Goal: Contribute content: Contribute content

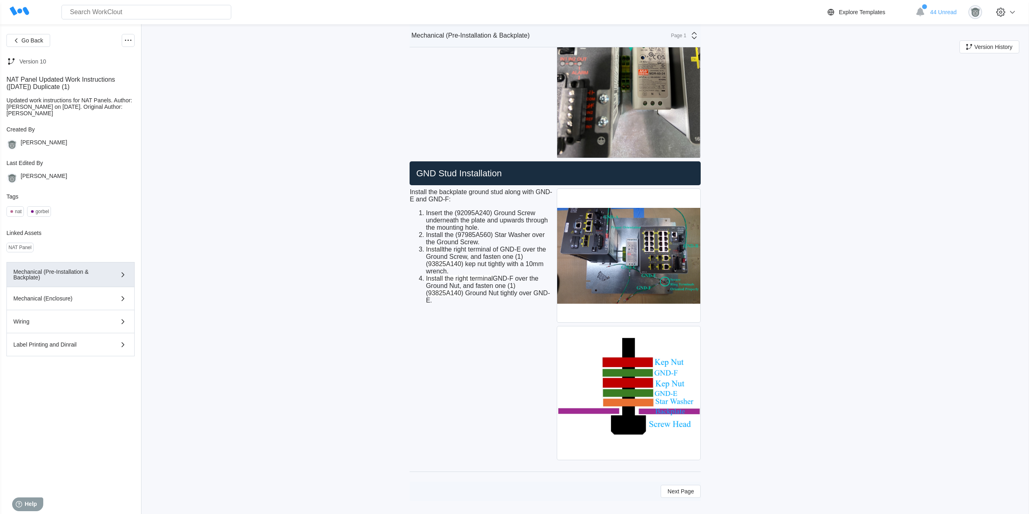
scroll to position [1940, 0]
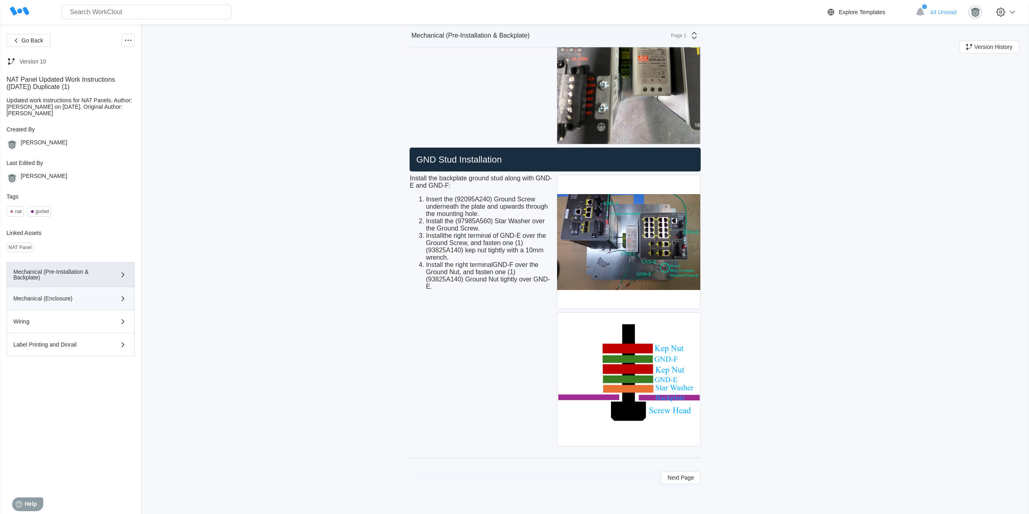
click at [64, 300] on div "Mechanical (Enclosure)" at bounding box center [58, 299] width 91 height 6
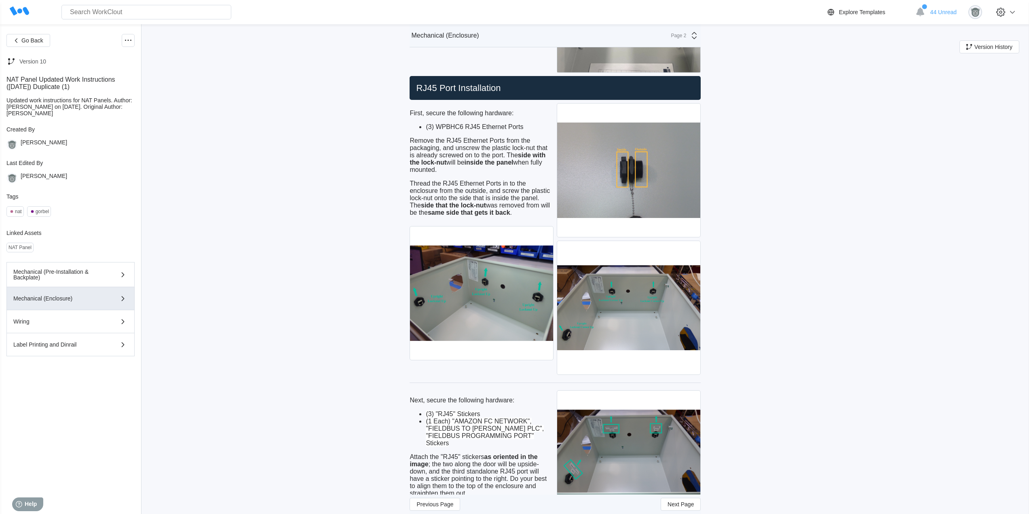
scroll to position [539, 0]
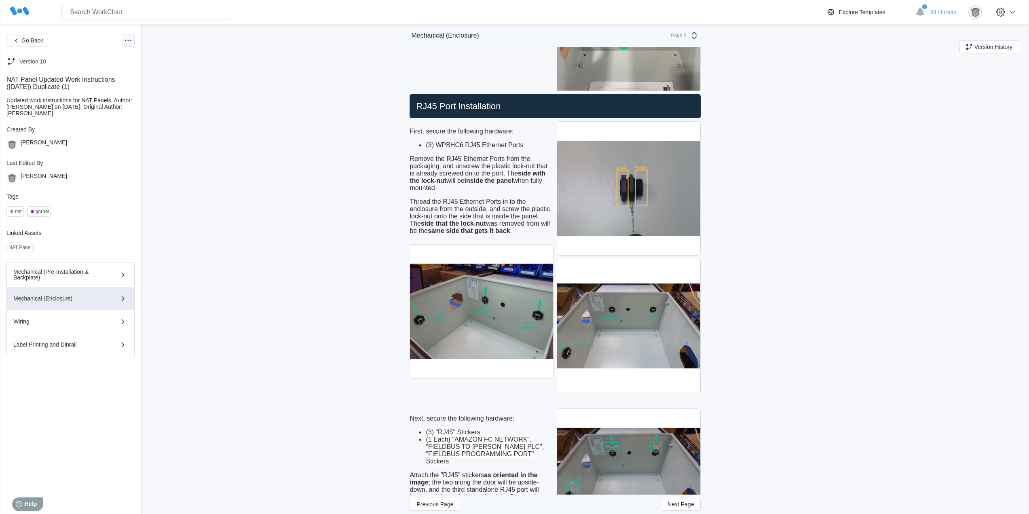
click at [127, 38] on icon at bounding box center [128, 41] width 10 height 10
click at [96, 84] on div "Edit Document" at bounding box center [94, 79] width 74 height 13
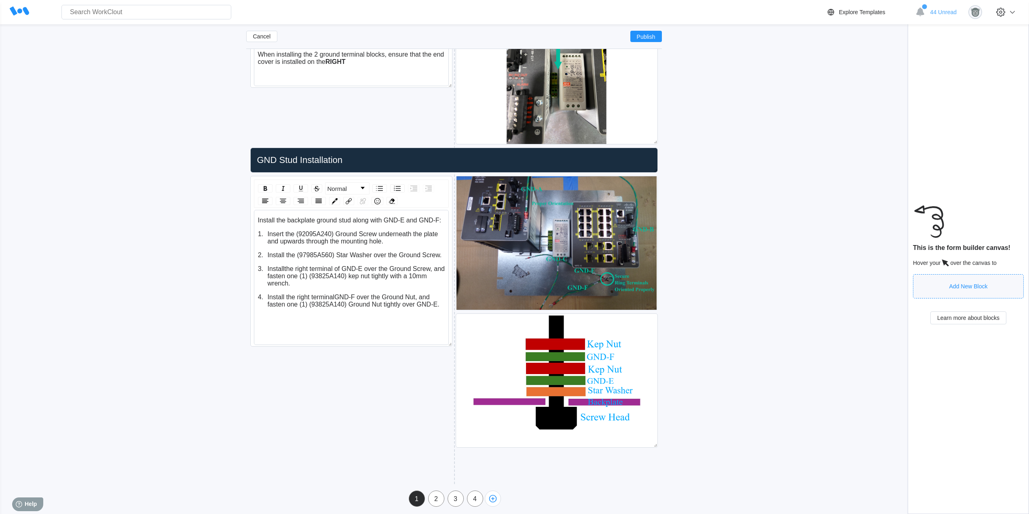
scroll to position [1997, 0]
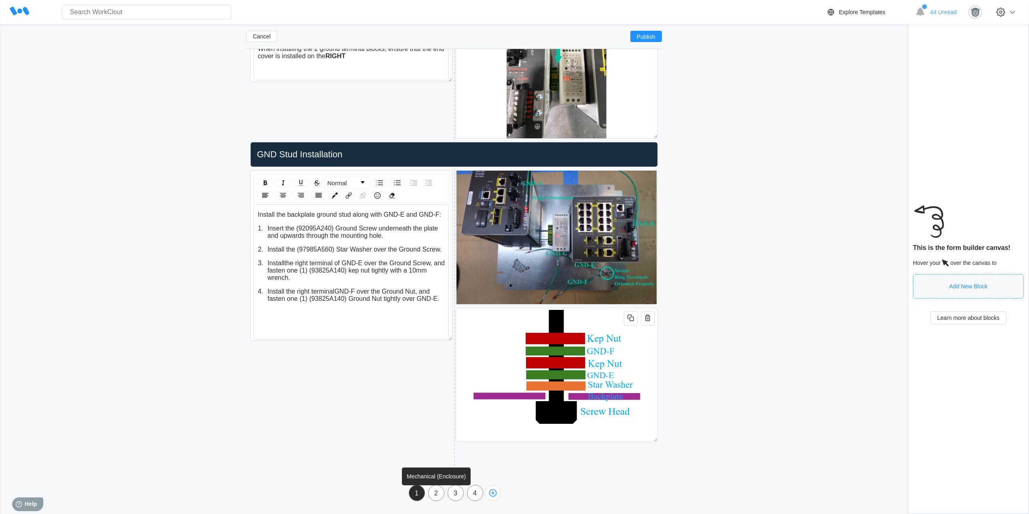
click at [435, 493] on div "2" at bounding box center [436, 493] width 15 height 7
type input "Mechanical (Enclosure)"
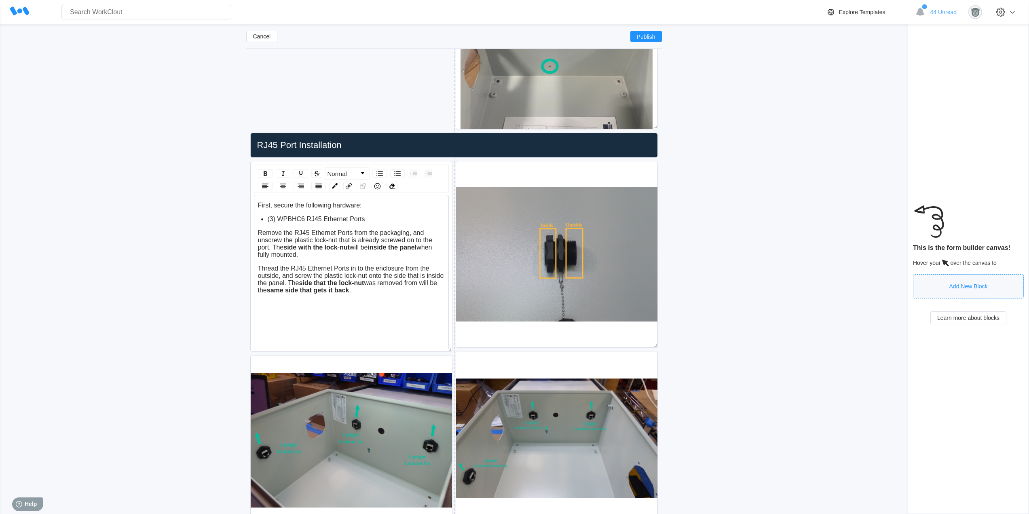
scroll to position [852, 0]
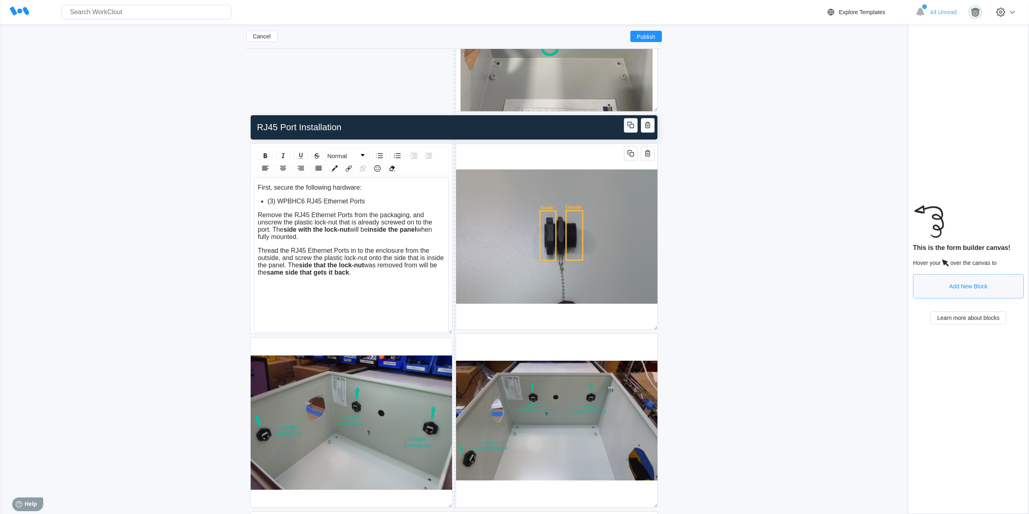
click at [629, 126] on icon "button" at bounding box center [631, 125] width 10 height 10
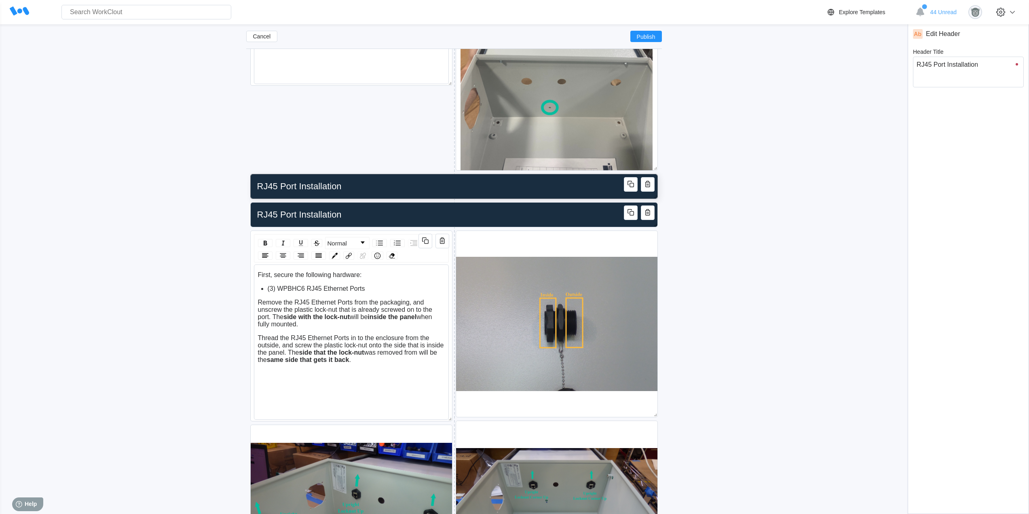
scroll to position [784, 0]
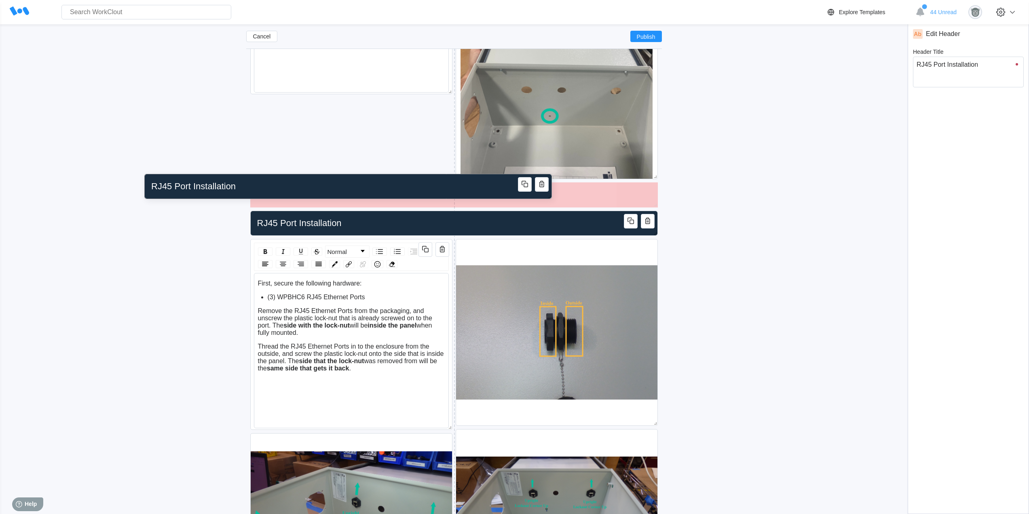
drag, startPoint x: 359, startPoint y: 199, endPoint x: 238, endPoint y: 195, distance: 121.8
click at [235, 194] on input "RJ45 Port Installation" at bounding box center [346, 186] width 397 height 16
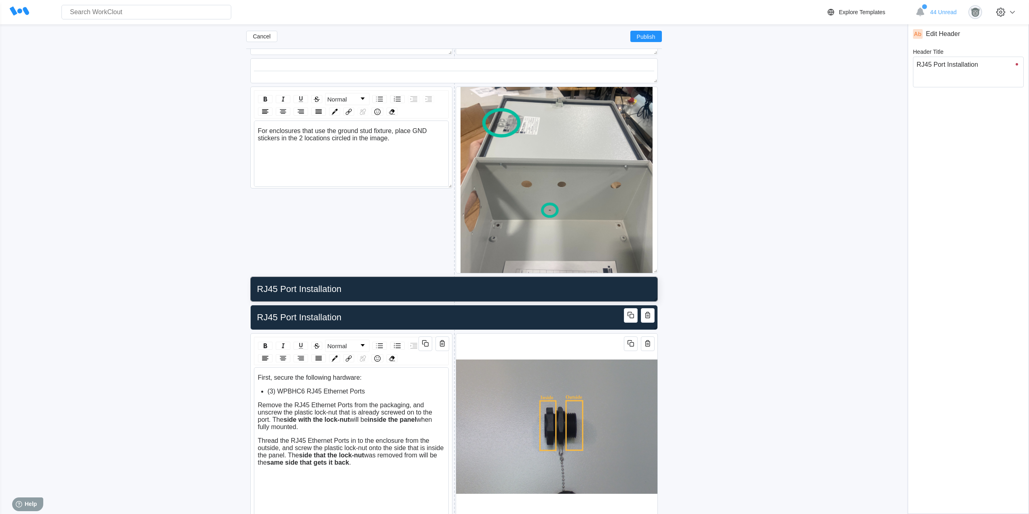
scroll to position [613, 0]
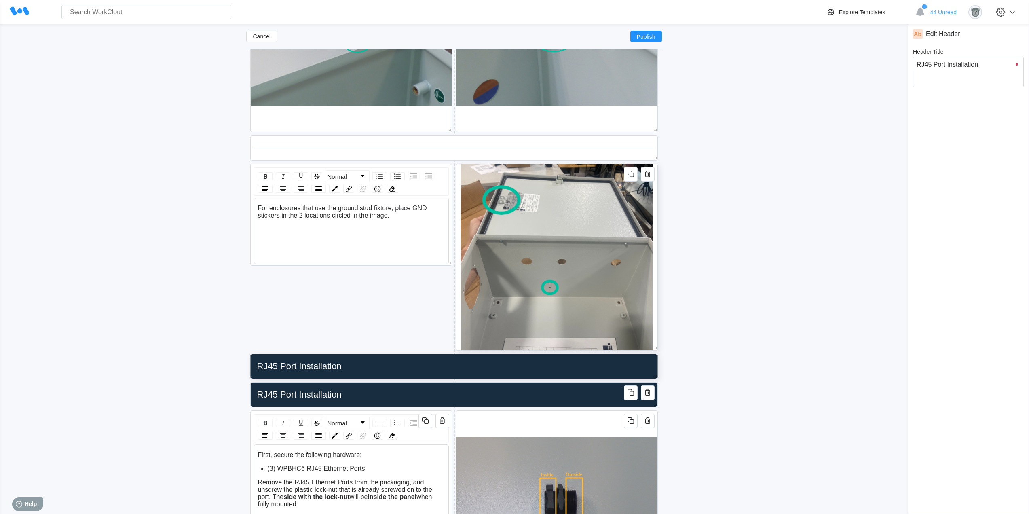
type input "RJ45 Port Installatio"
type textarea "RJ45 Port Installatio"
type textarea "x"
type input "R"
type textarea "R"
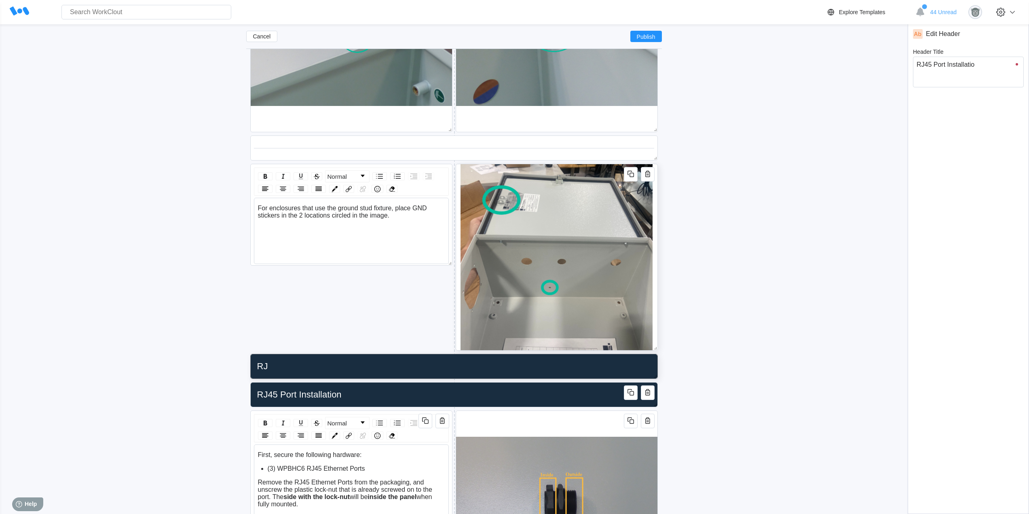
type textarea "x"
type input "B"
type textarea "B"
type textarea "x"
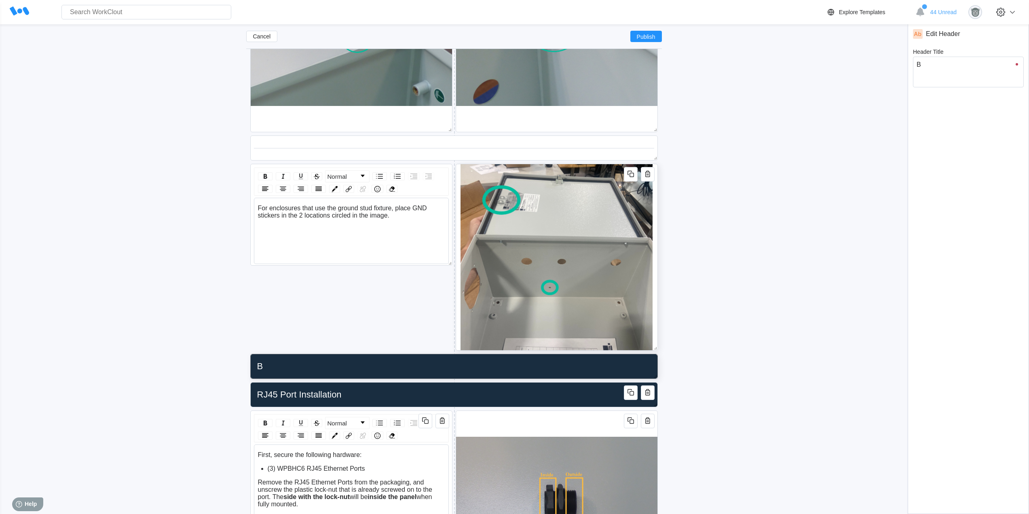
type input "Ba"
type textarea "Ba"
type textarea "x"
type input "Bac"
type textarea "Bac"
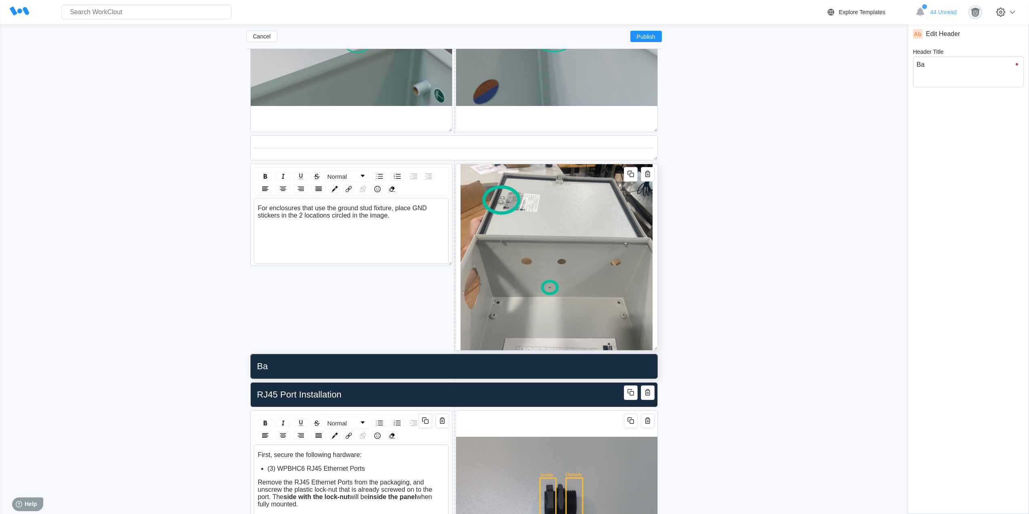
type textarea "x"
type input "Back"
type textarea "Back"
type textarea "x"
type input "Backp"
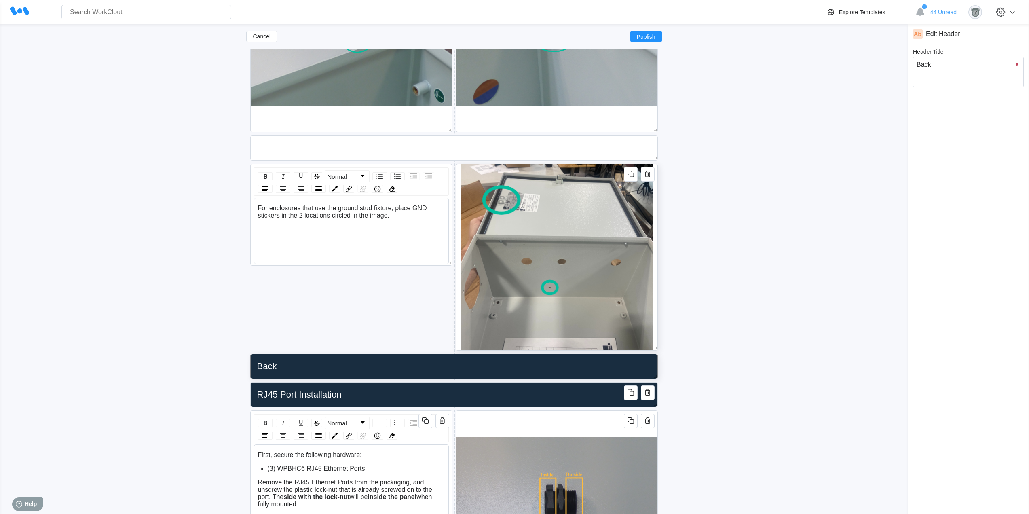
type textarea "Backp"
type textarea "x"
type input "Backpl"
type textarea "Backpl"
type textarea "x"
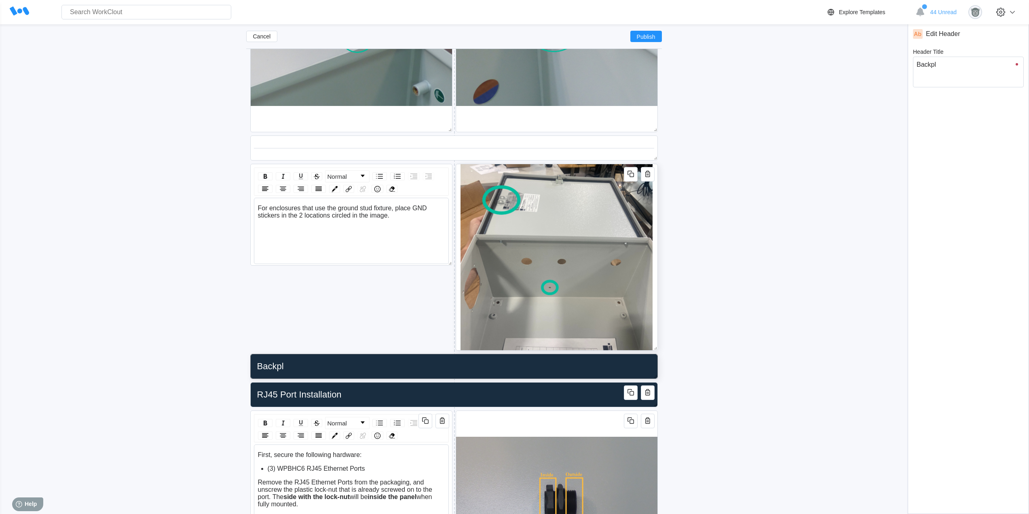
type input "Backpla"
type textarea "Backpla"
type textarea "x"
type input "Backplat"
type textarea "Backplat"
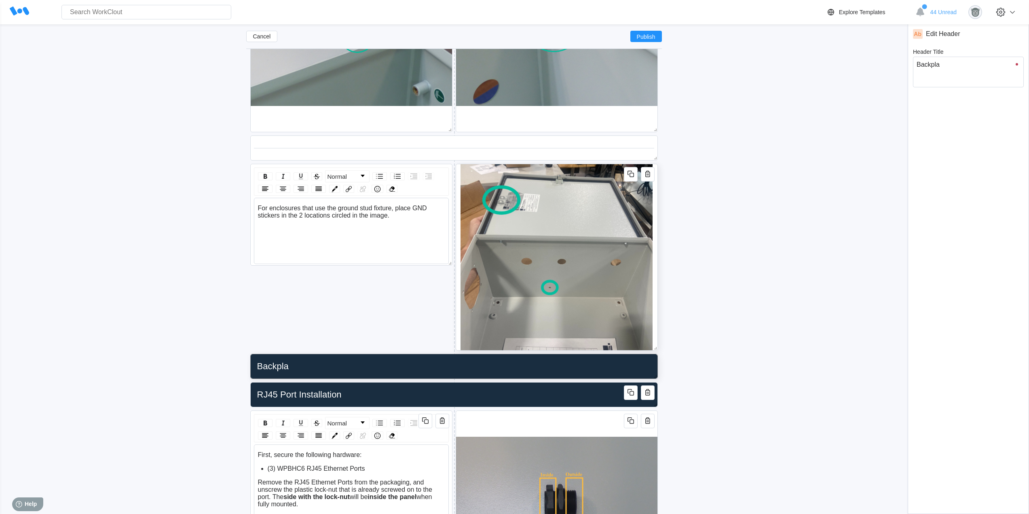
type textarea "x"
type input "Backplate"
type textarea "Backplate"
type textarea "x"
type input "Backplate"
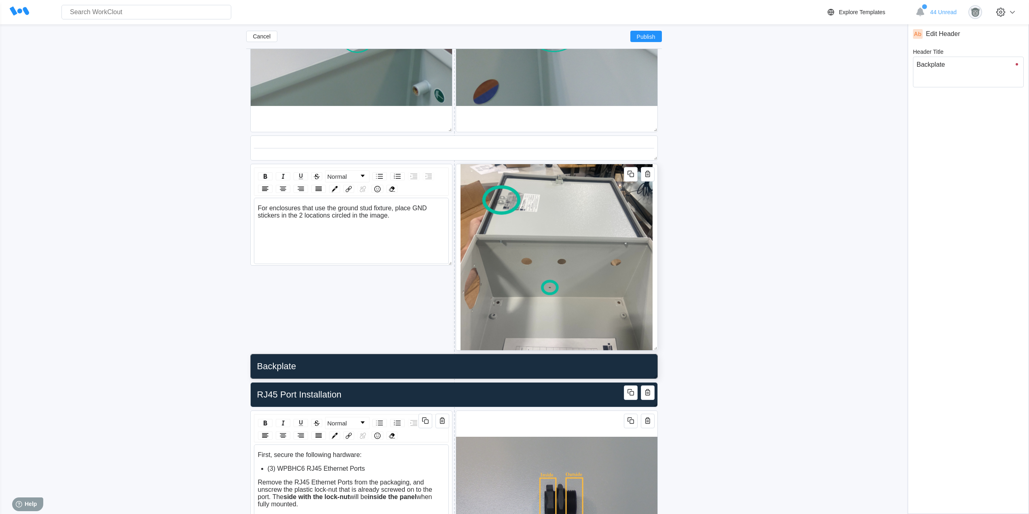
type textarea "Backplate"
type textarea "x"
type input "Backplate I"
type textarea "Backplate I"
type textarea "x"
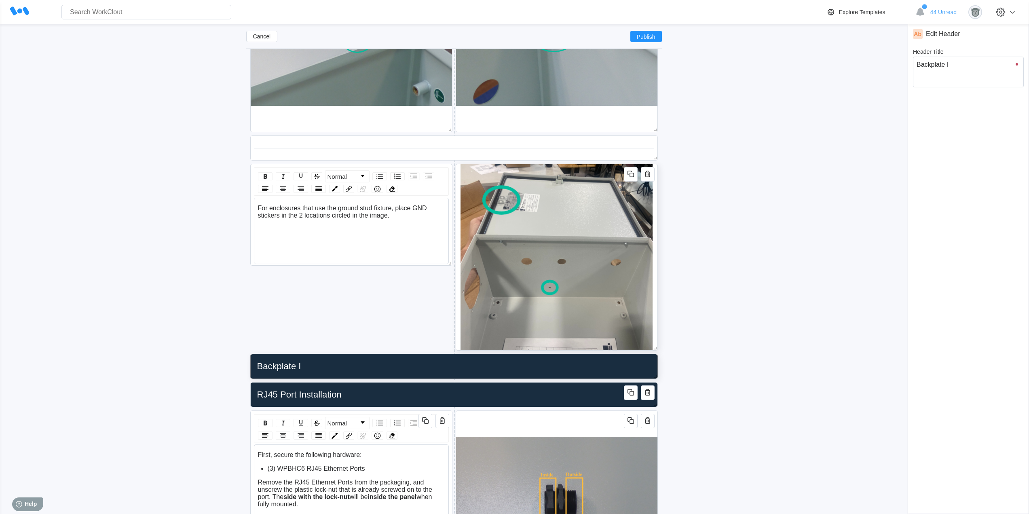
type input "Backplate In"
type textarea "Backplate In"
type textarea "x"
type input "Backplate Ins"
type textarea "Backplate Ins"
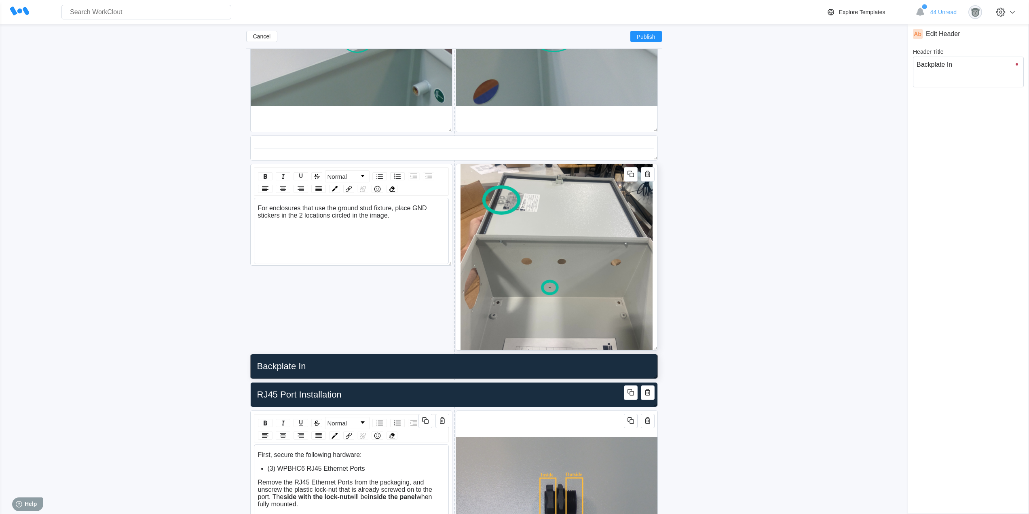
type textarea "x"
type input "Backplate Inst"
type textarea "Backplate Inst"
type textarea "x"
type input "Backplate Insta"
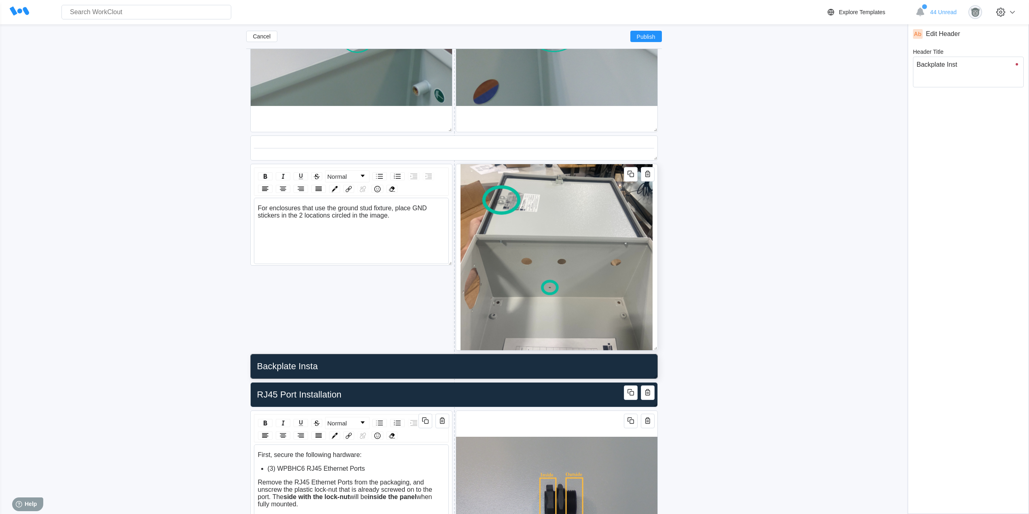
type textarea "Backplate Insta"
type textarea "x"
type input "Backplate Instal"
type textarea "Backplate Instal"
type textarea "x"
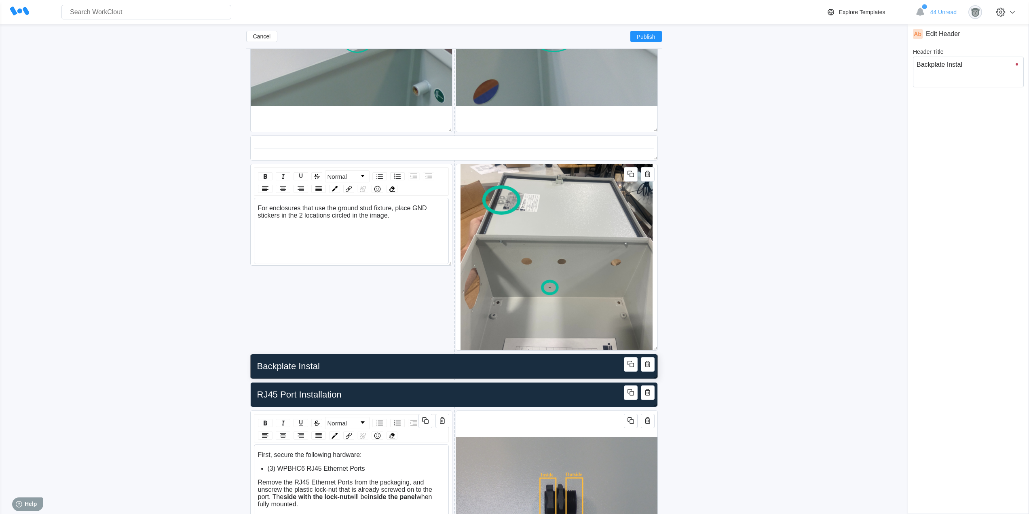
click at [339, 370] on input "Backplate Instal" at bounding box center [452, 366] width 397 height 16
type input "Backplate Install"
type textarea "Backplate Install"
type textarea "x"
type input "Backplate Installa"
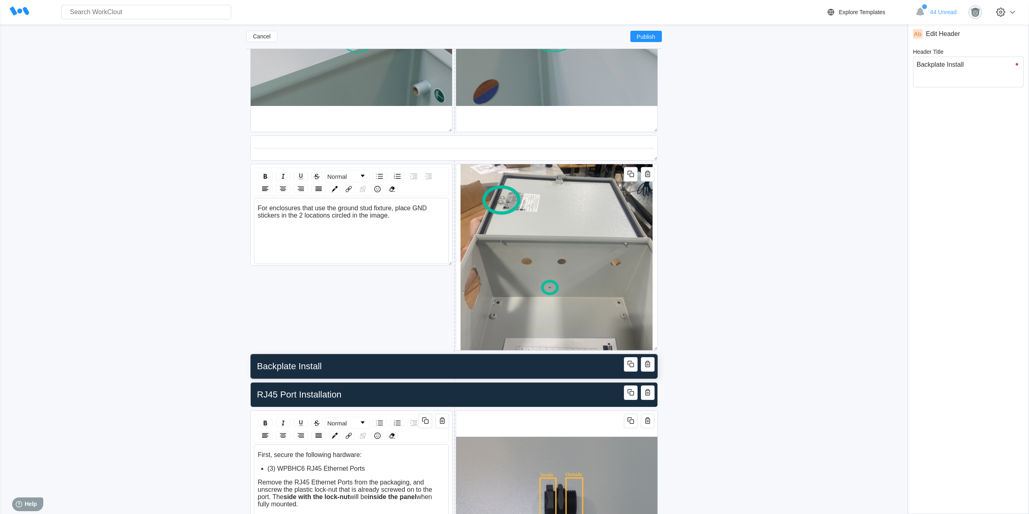
type textarea "Backplate Installa"
type textarea "x"
type input "Backplate Installat"
type textarea "Backplate Installat"
type textarea "x"
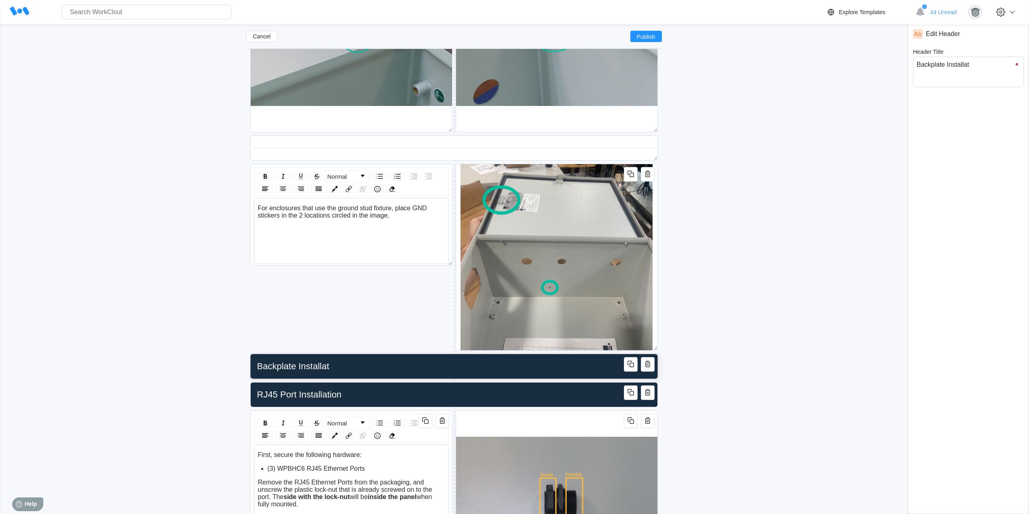
type input "Backplate Installati"
type textarea "Backplate Installati"
type textarea "x"
type input "Backplate Installatio"
type textarea "Backplate Installatio"
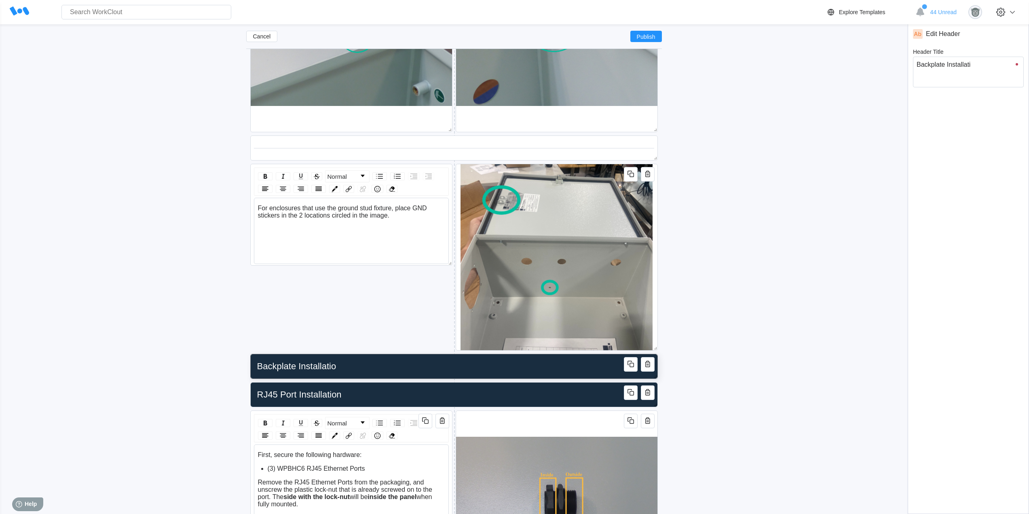
type textarea "x"
type input "Backplate Installation"
type textarea "Backplate Installation"
type textarea "x"
type input "Backplate Installation"
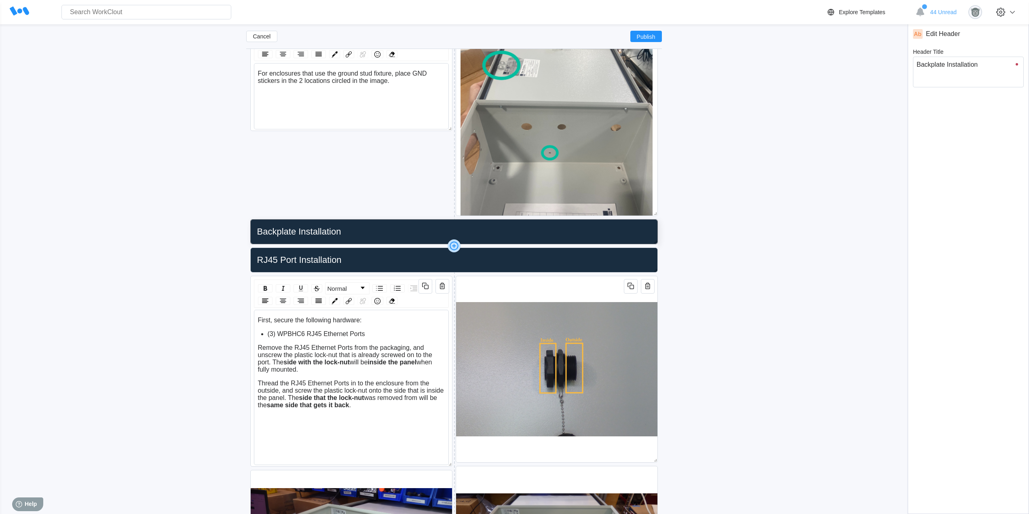
click at [450, 247] on icon at bounding box center [454, 245] width 8 height 8
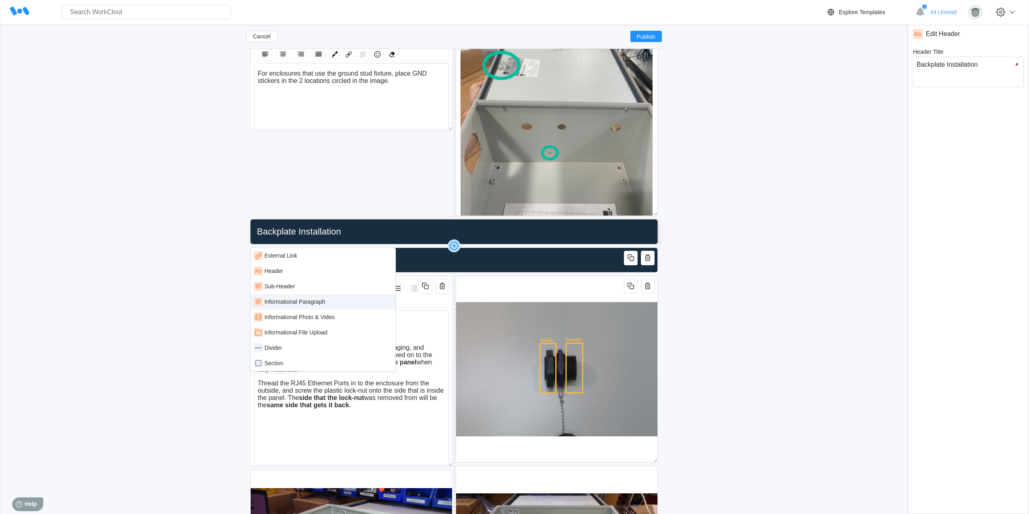
click at [314, 308] on div "Informational Paragraph" at bounding box center [323, 301] width 145 height 15
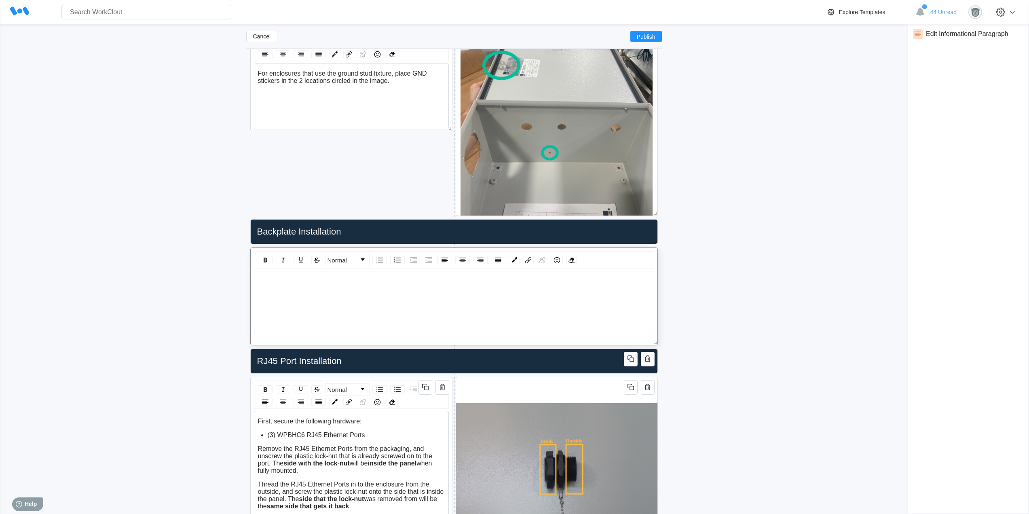
click at [420, 277] on div "rdw-wrapper" at bounding box center [454, 302] width 400 height 62
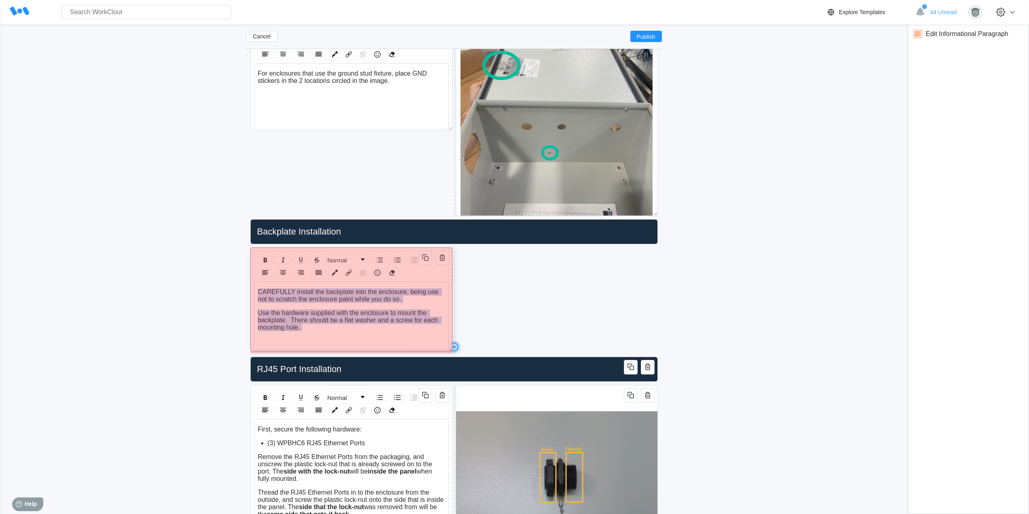
drag, startPoint x: 656, startPoint y: 340, endPoint x: 359, endPoint y: 346, distance: 296.8
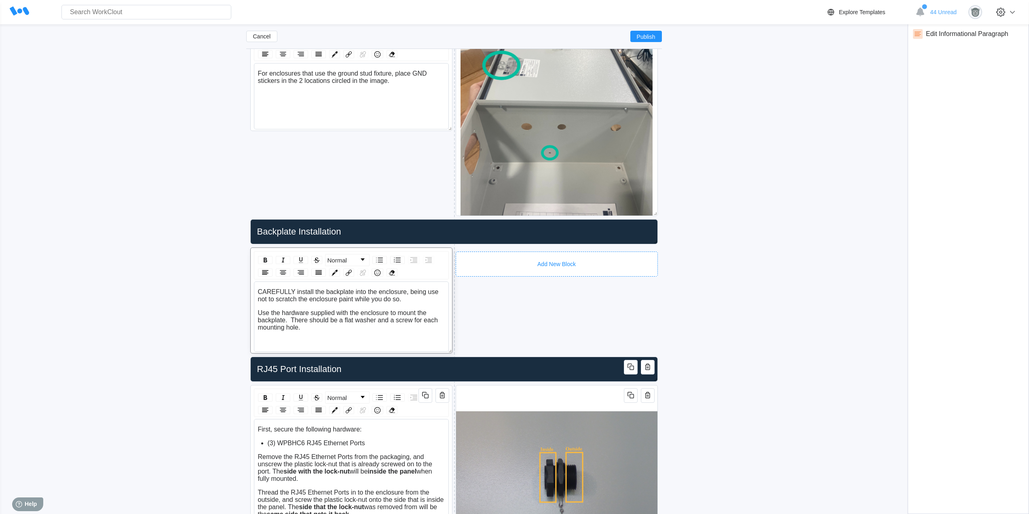
click at [500, 255] on div "Add New Block" at bounding box center [557, 263] width 202 height 25
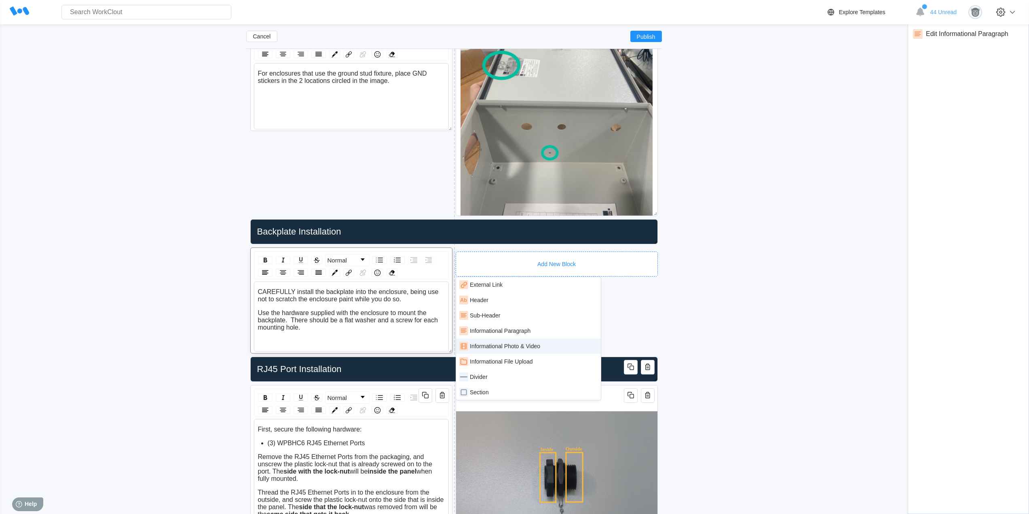
click at [527, 347] on div "Informational Photo & Video" at bounding box center [505, 346] width 70 height 6
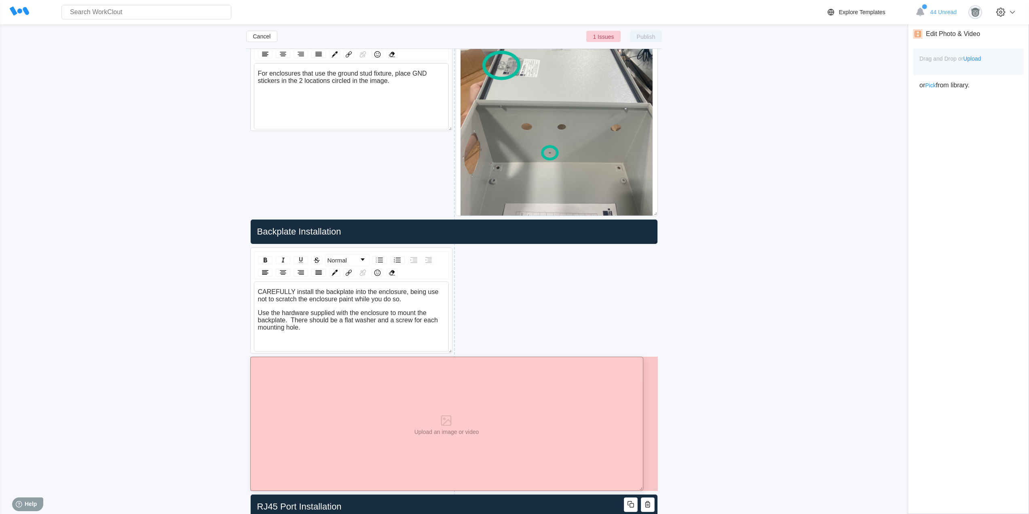
drag, startPoint x: 653, startPoint y: 486, endPoint x: 353, endPoint y: 438, distance: 304.2
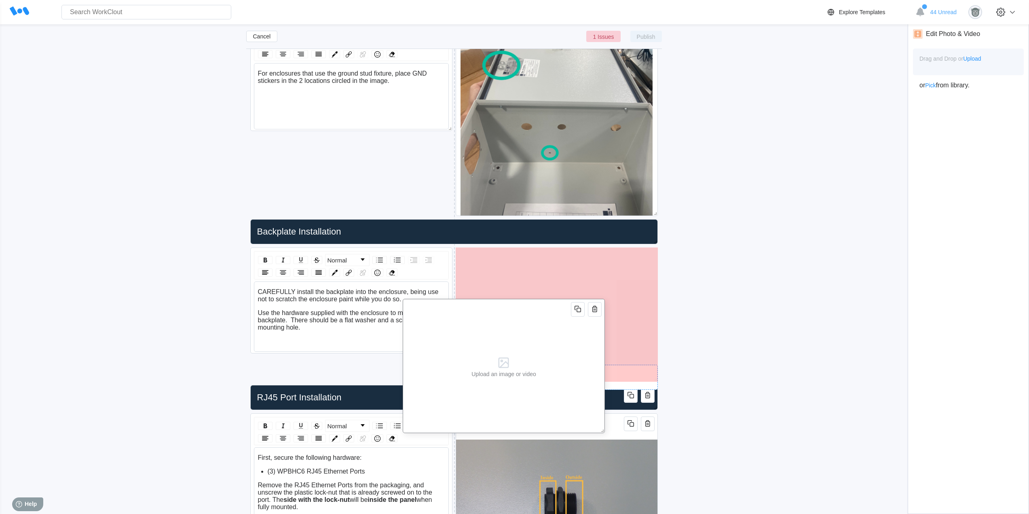
drag, startPoint x: 367, startPoint y: 423, endPoint x: 541, endPoint y: 334, distance: 194.7
click at [511, 355] on icon at bounding box center [503, 363] width 16 height 16
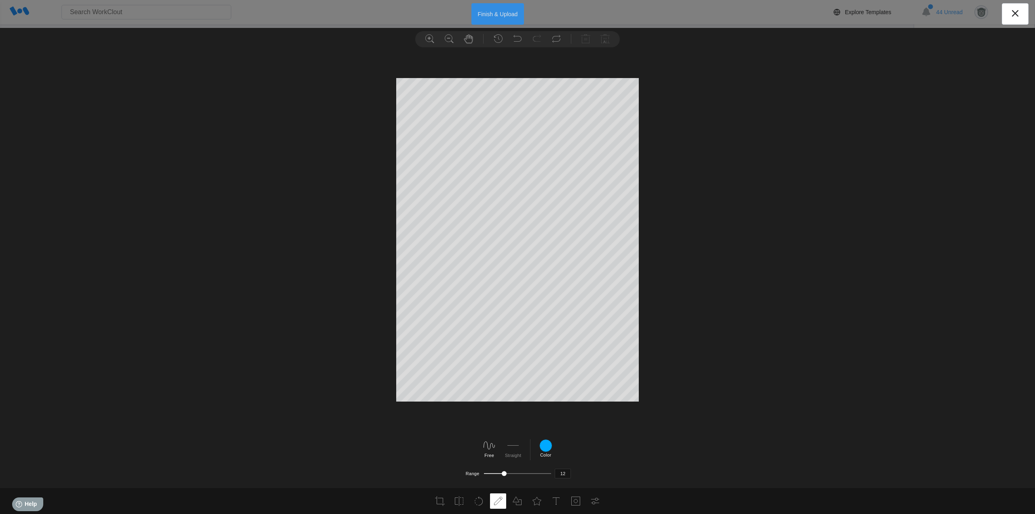
click at [497, 13] on button "Finish & Upload" at bounding box center [497, 13] width 53 height 21
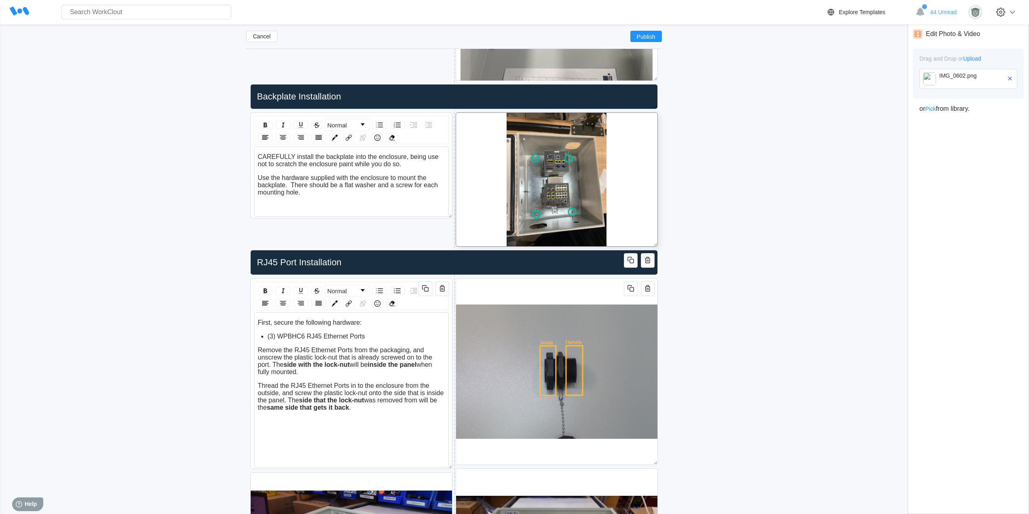
scroll to position [815, 0]
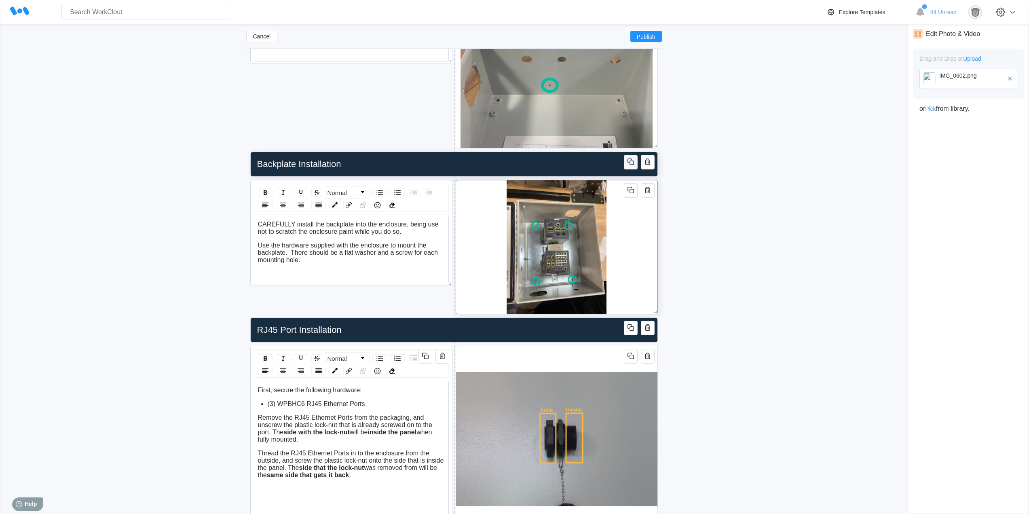
click at [630, 161] on icon "button" at bounding box center [632, 163] width 4 height 4
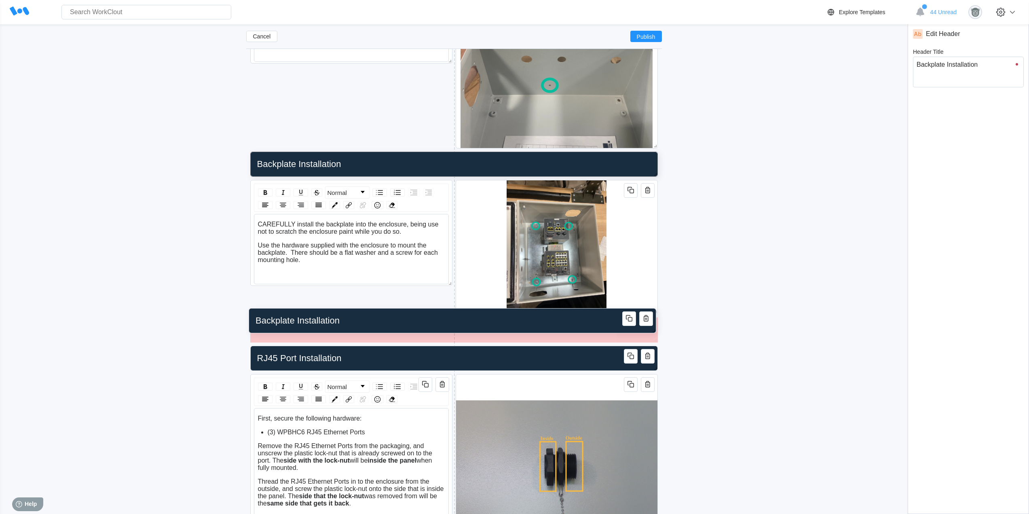
drag, startPoint x: 510, startPoint y: 194, endPoint x: 509, endPoint y: 327, distance: 132.6
click at [509, 327] on input "Backplate Installation" at bounding box center [450, 321] width 397 height 16
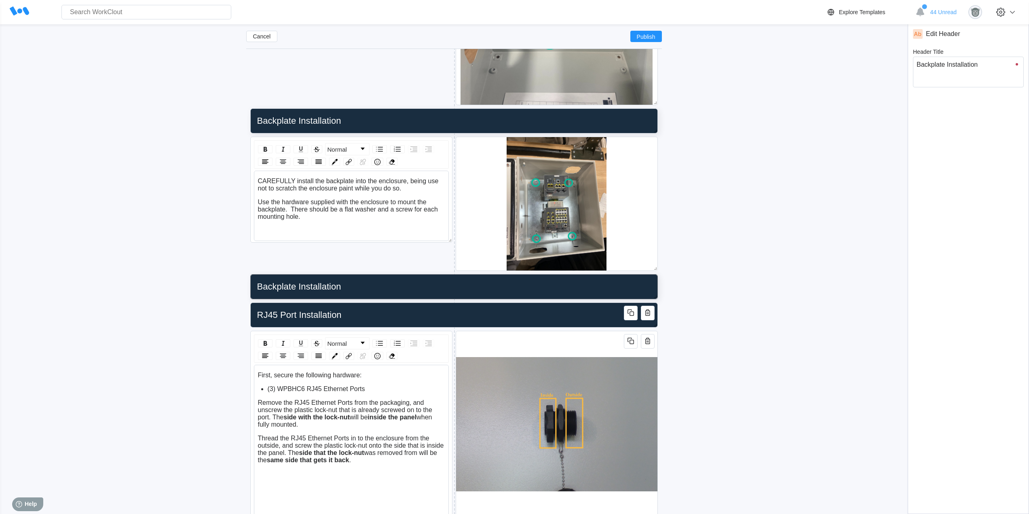
scroll to position [724, 0]
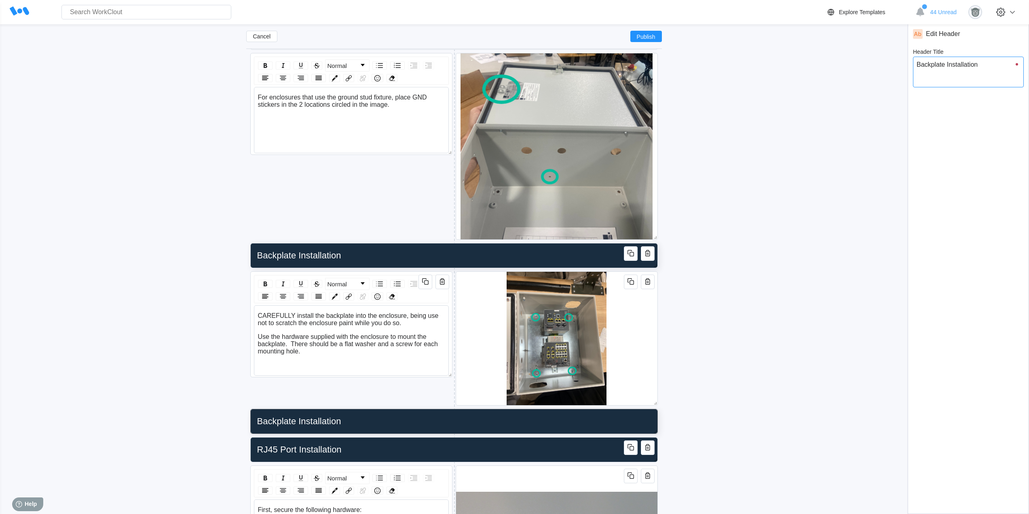
drag, startPoint x: 982, startPoint y: 69, endPoint x: 895, endPoint y: 66, distance: 86.6
type input "E"
type textarea "E"
type textarea "x"
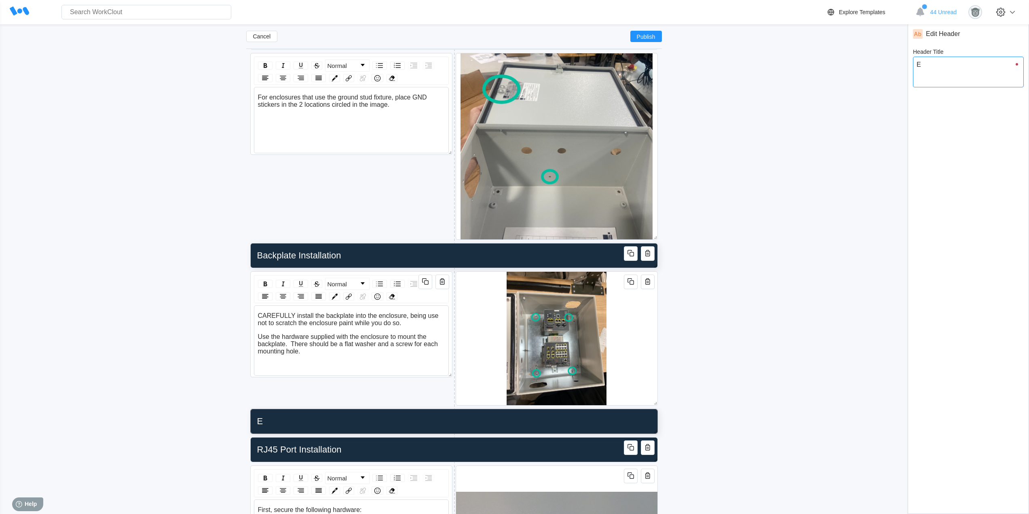
type input "En"
type textarea "En"
type textarea "x"
type input "Enc"
type textarea "Enc"
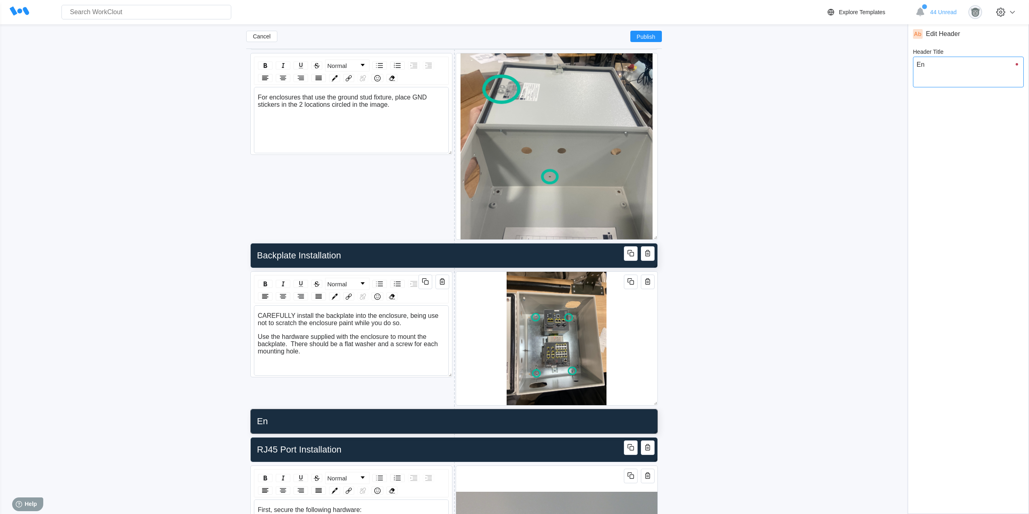
type textarea "x"
type input "Encl"
type textarea "Encl"
type textarea "x"
type input "Enclo"
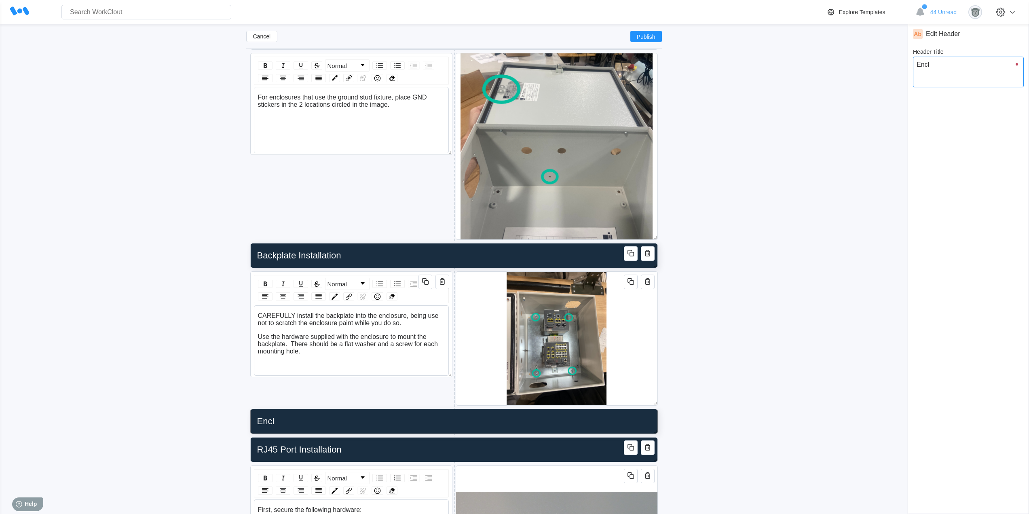
type textarea "Enclo"
type textarea "x"
type input "Enclos"
type textarea "Enclos"
type textarea "x"
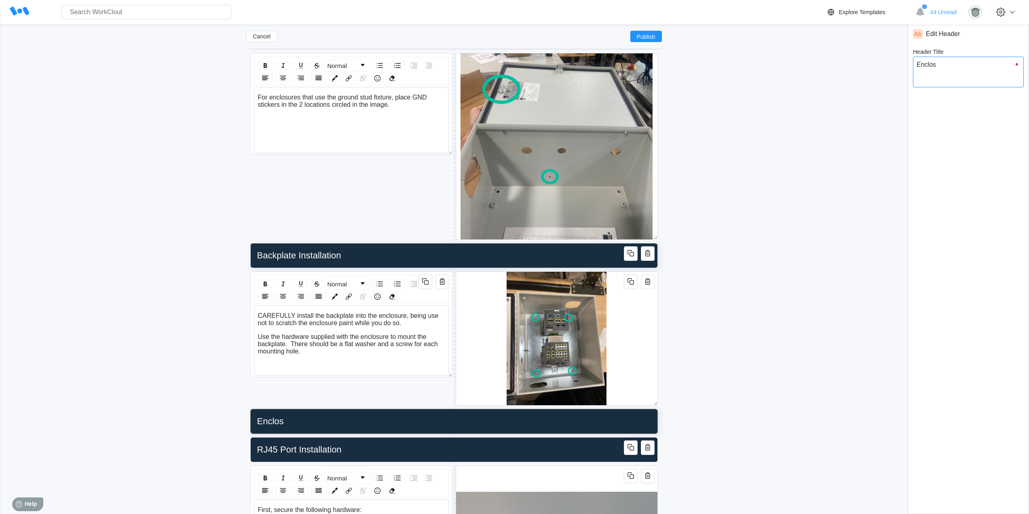
type input "Enclosu"
type textarea "Enclosu"
type textarea "x"
type input "Enclosur"
type textarea "Enclosur"
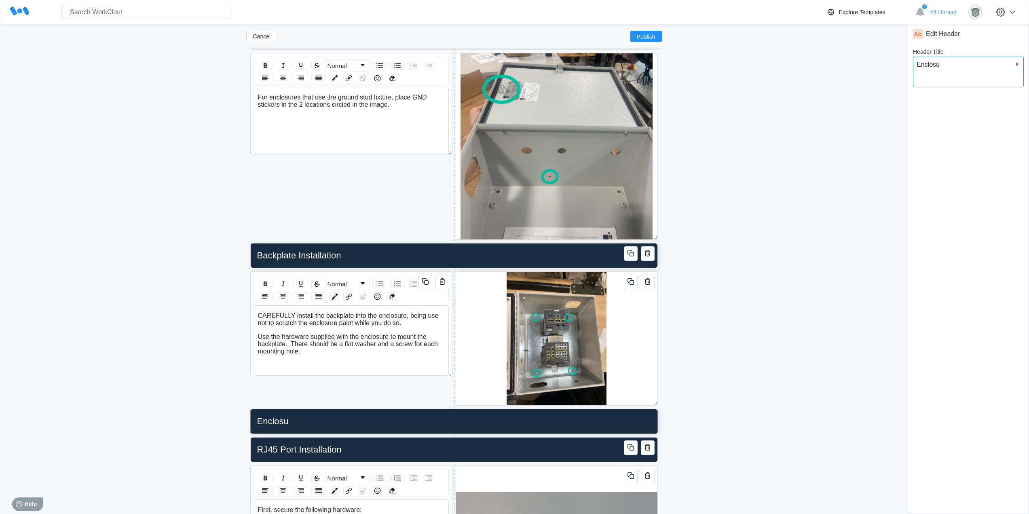
type textarea "x"
type input "Enclosure"
type textarea "Enclosure"
type textarea "x"
type input "Enclosur"
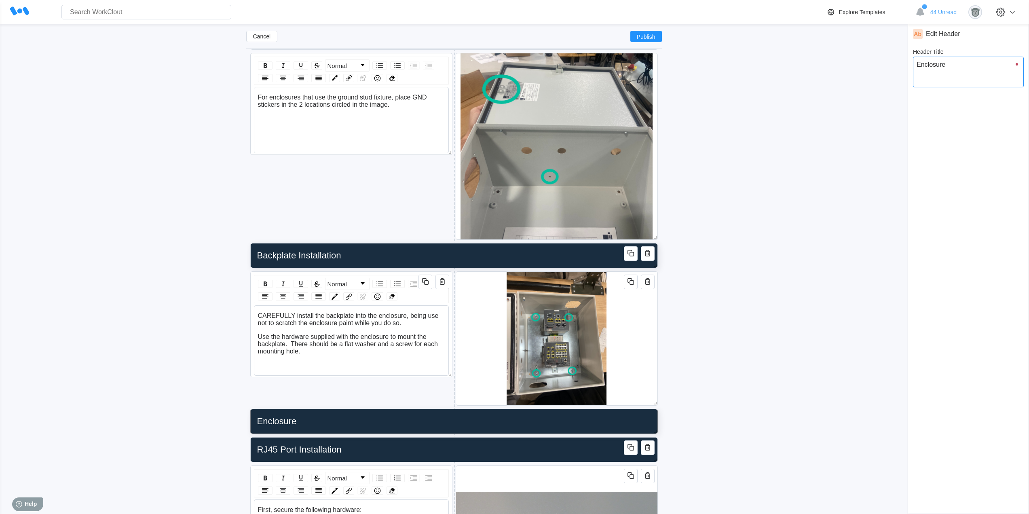
type textarea "Enclosur"
type textarea "x"
type textarea "Enclos"
type input "Enclos"
type textarea "x"
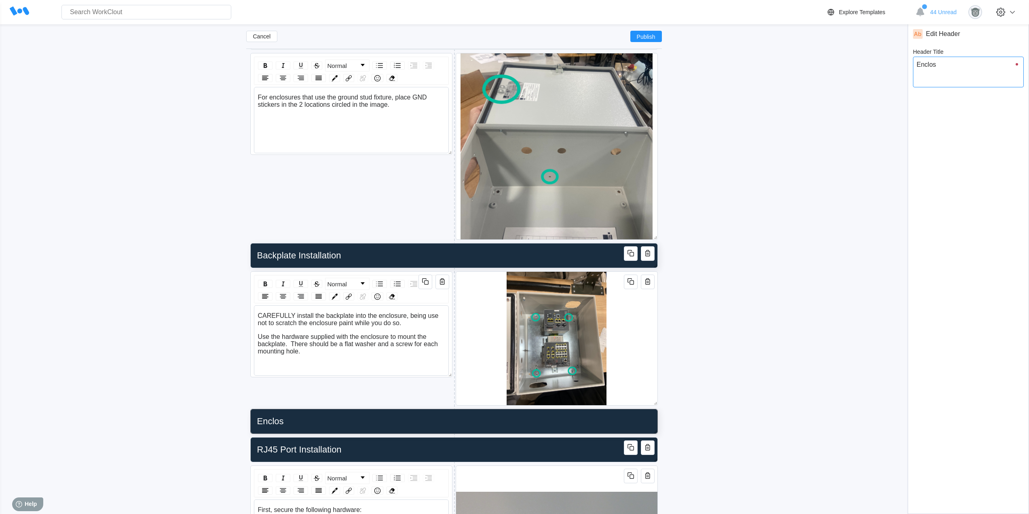
type input "Enclo"
type textarea "Enclo"
type textarea "x"
type input "Encl"
type textarea "Encl"
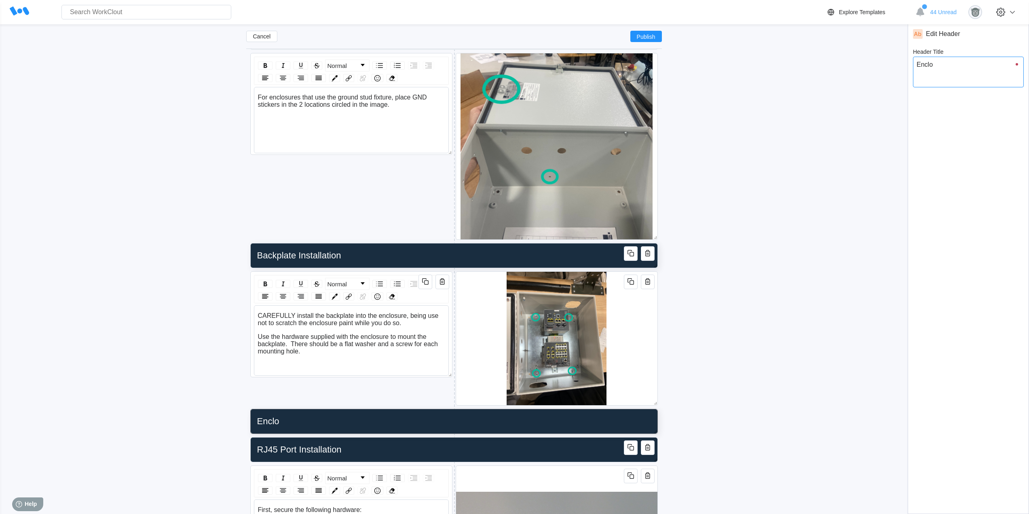
type textarea "x"
type input "Enc"
type textarea "Enc"
type textarea "x"
type input "En"
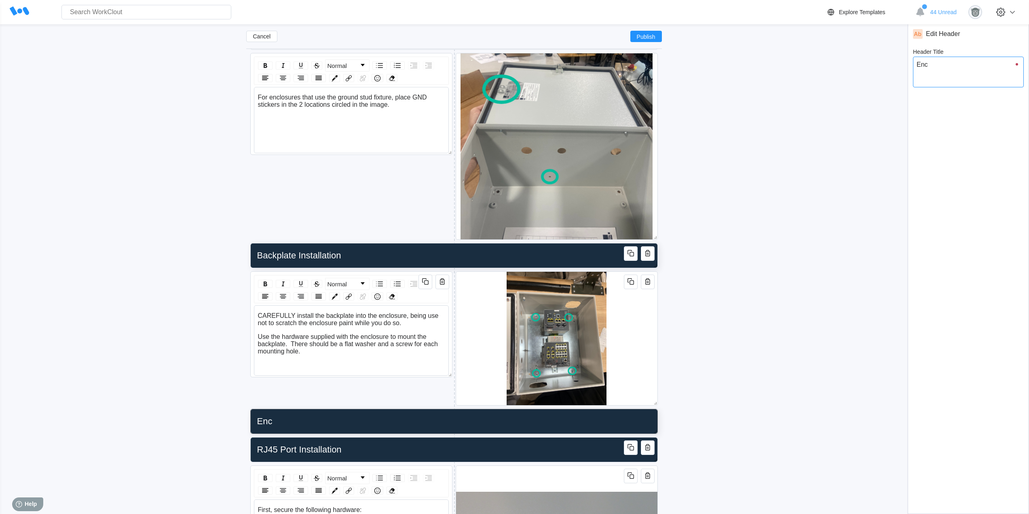
type textarea "En"
type textarea "x"
type input "Enc"
type textarea "Enc"
type textarea "x"
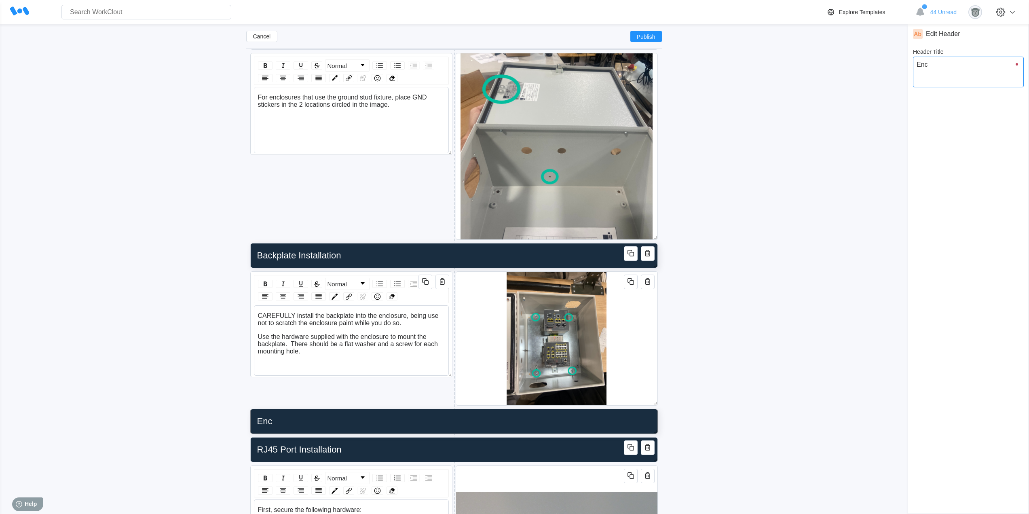
type textarea "Encl"
type input "Encl"
type textarea "x"
type input "Enclo"
type textarea "Enclo"
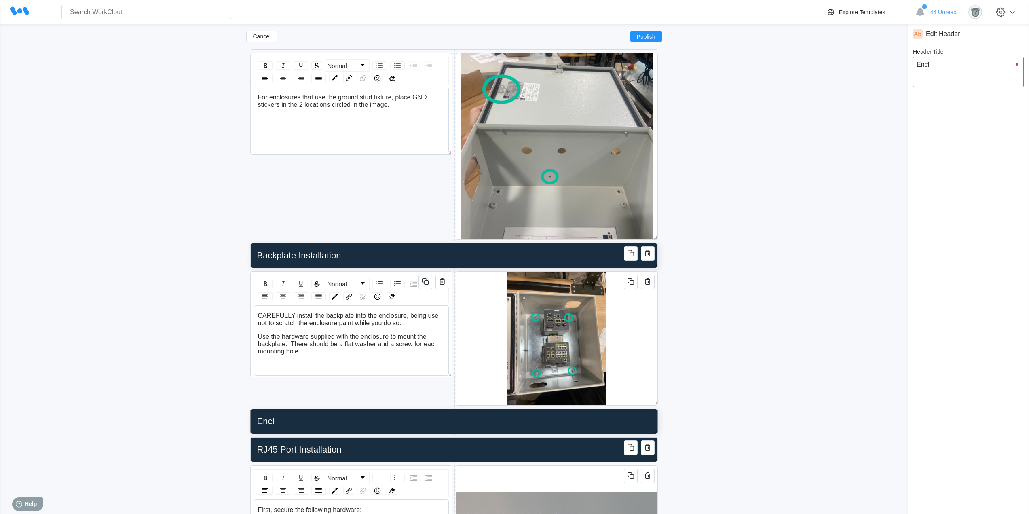
type textarea "x"
type input "Enclos"
type textarea "Enclos"
type textarea "x"
type input "Enclosu"
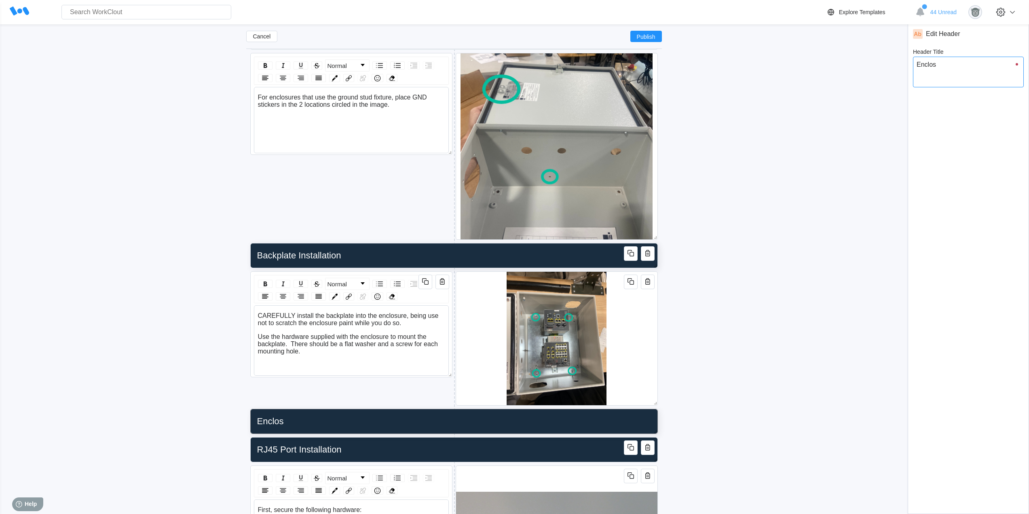
type textarea "Enclosu"
type textarea "x"
type input "Enclosur"
type textarea "Enclosur"
type textarea "x"
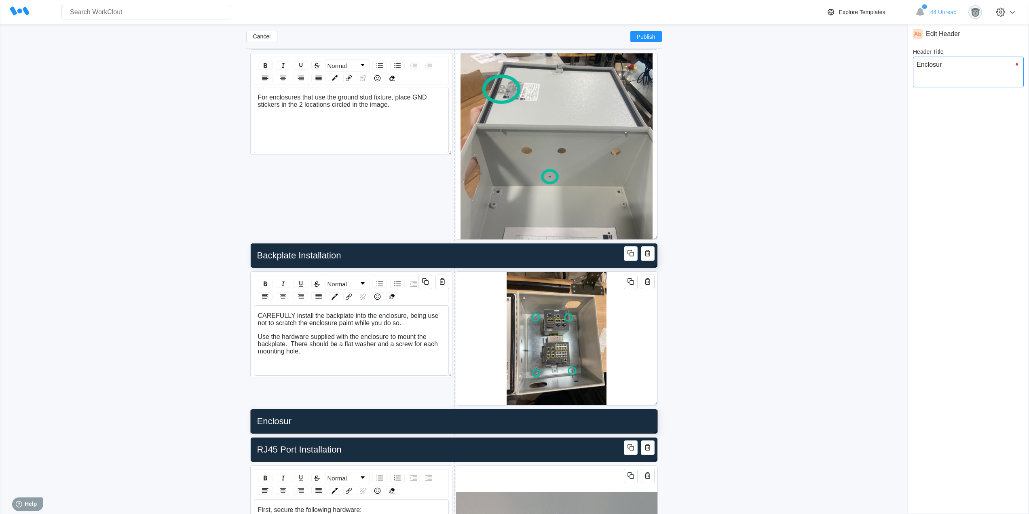
type input "Enclosure"
type textarea "Enclosure"
type textarea "x"
type input "Enclosure"
type textarea "Enclosure"
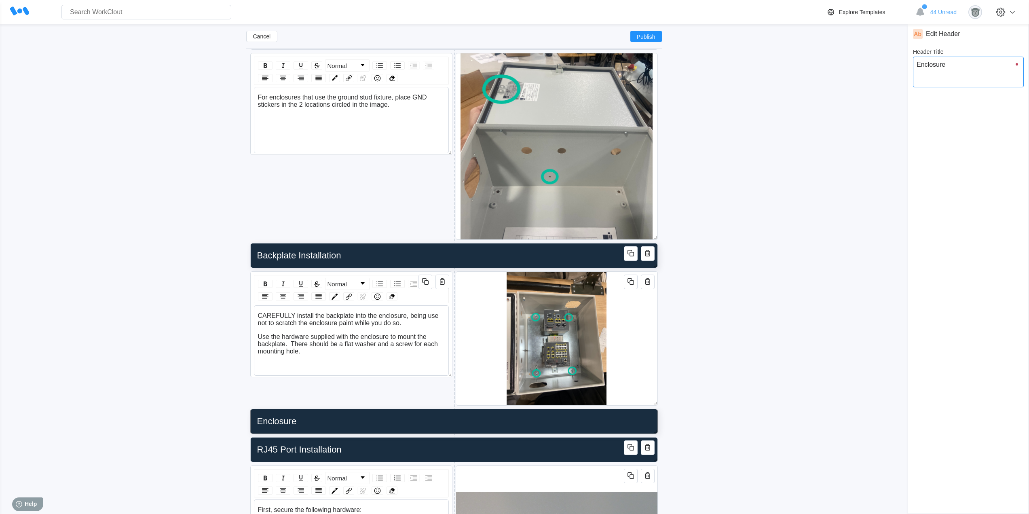
type textarea "x"
type input "Enclosure G"
type textarea "Enclosure G"
type textarea "x"
type input "Enclosure Gr"
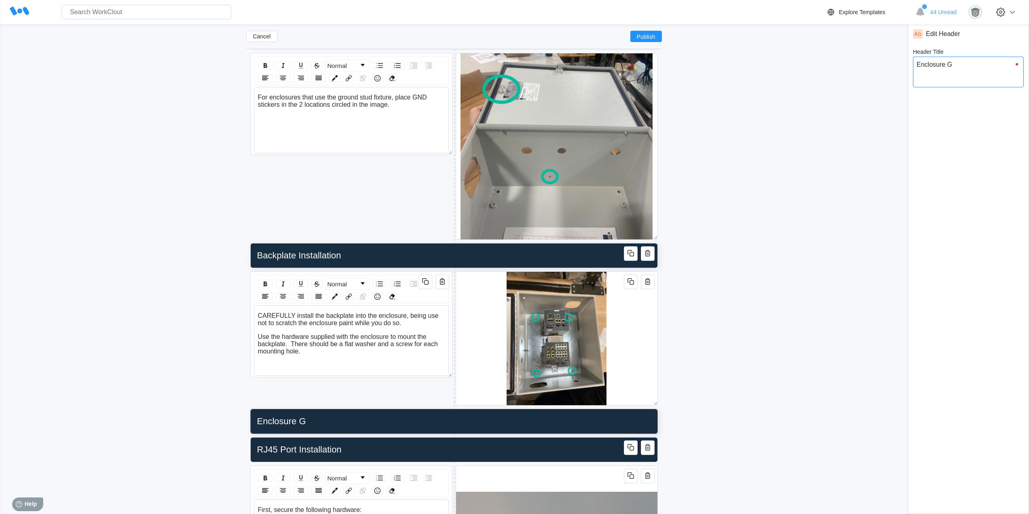
type textarea "Enclosure Gr"
type textarea "x"
type input "Enclosure Gro"
type textarea "Enclosure Gro"
type textarea "x"
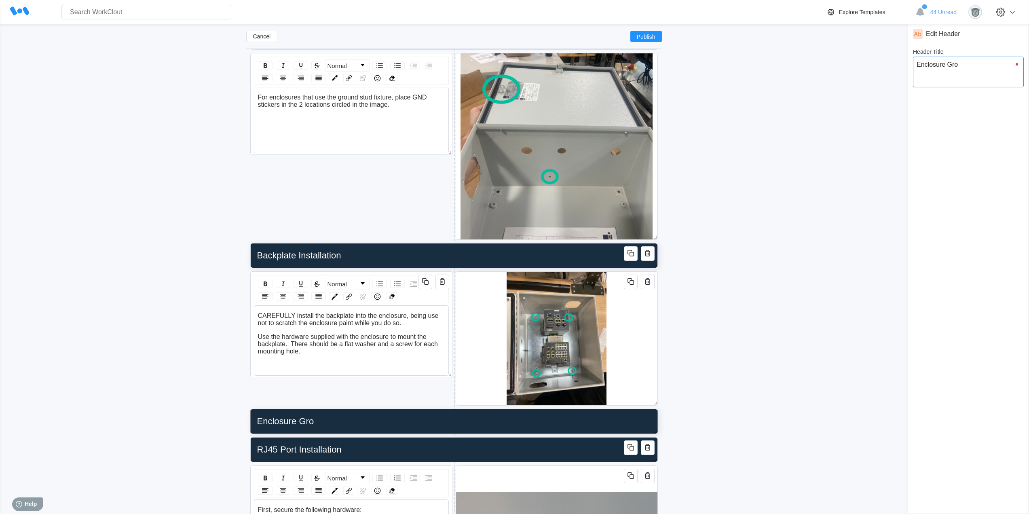
type input "Enclosure Grou"
type textarea "Enclosure Grou"
type textarea "x"
type input "Enclosure Groun"
type textarea "Enclosure Groun"
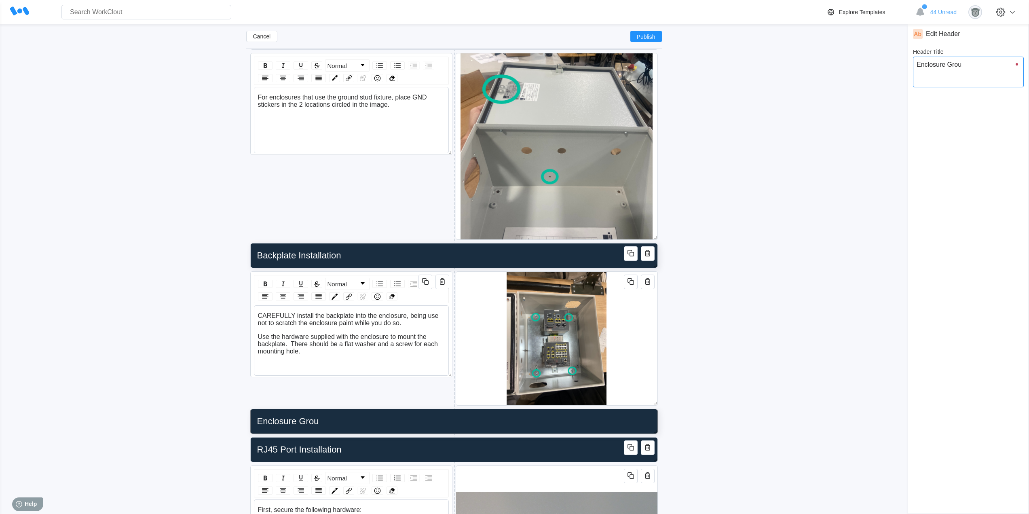
type textarea "x"
type textarea "Enclosure Ground"
type input "Enclosure Ground"
type textarea "x"
type textarea "Enclosure Ground"
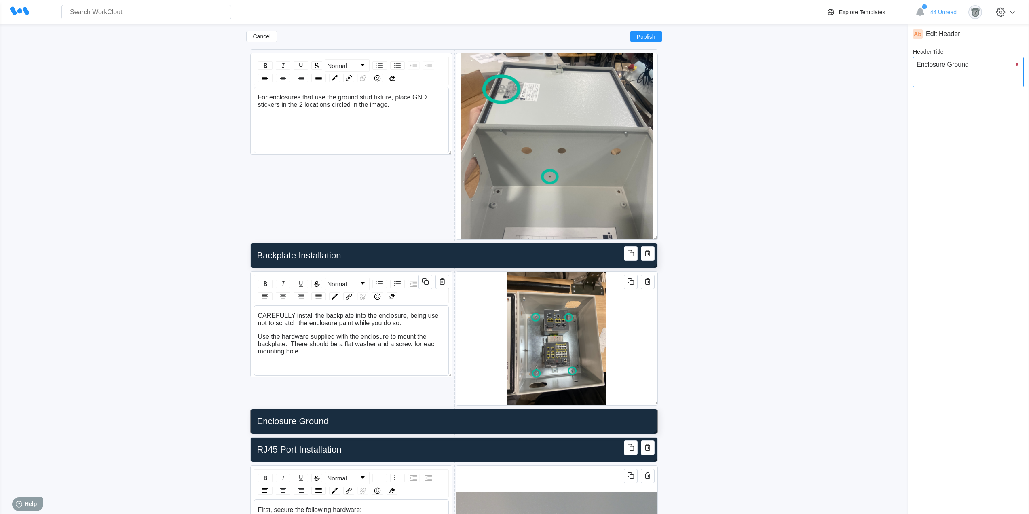
type input "Enclosure Ground"
type textarea "x"
type input "Enclosure Ground S"
type textarea "Enclosure Ground S"
type textarea "x"
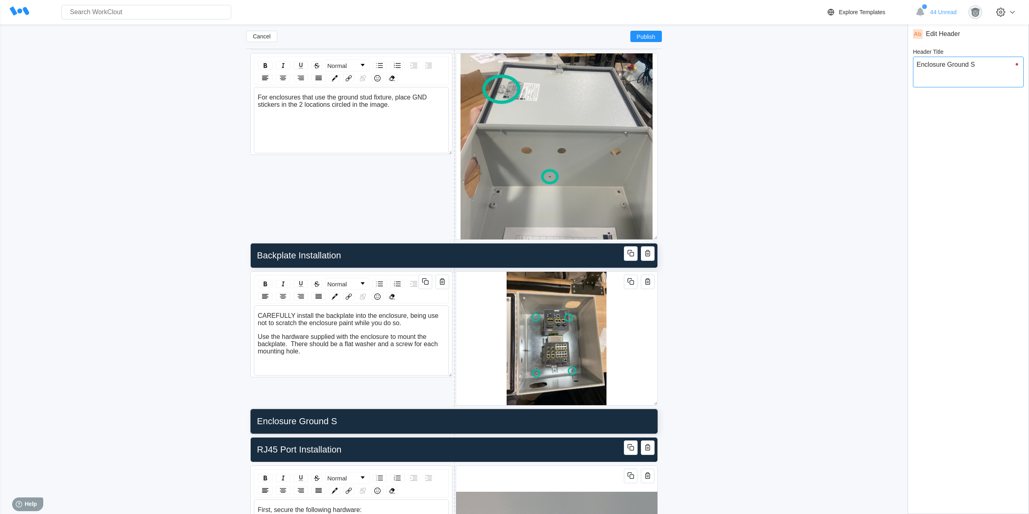
type input "Enclosure Ground St"
type textarea "Enclosure Ground St"
type textarea "x"
type input "Enclosure Ground Stu"
type textarea "Enclosure Ground Stu"
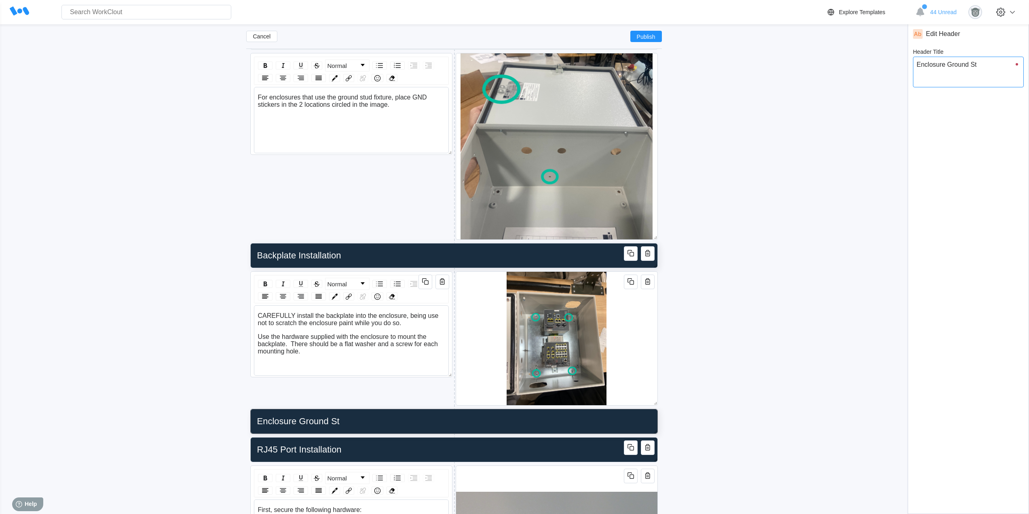
type textarea "x"
type textarea "Enclosure Ground Stuf"
type input "Enclosure Ground Stuf"
type textarea "x"
type textarea "Enclosure Ground Stuf"
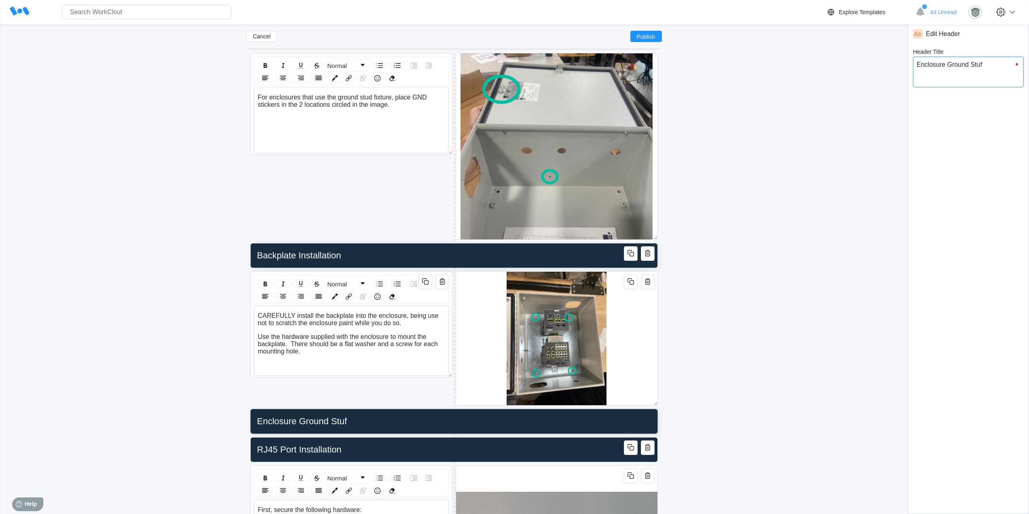
type input "Enclosure Ground Stuf"
type textarea "x"
type input "Enclosure Ground Stuf"
type textarea "Enclosure Ground Stuf"
type textarea "x"
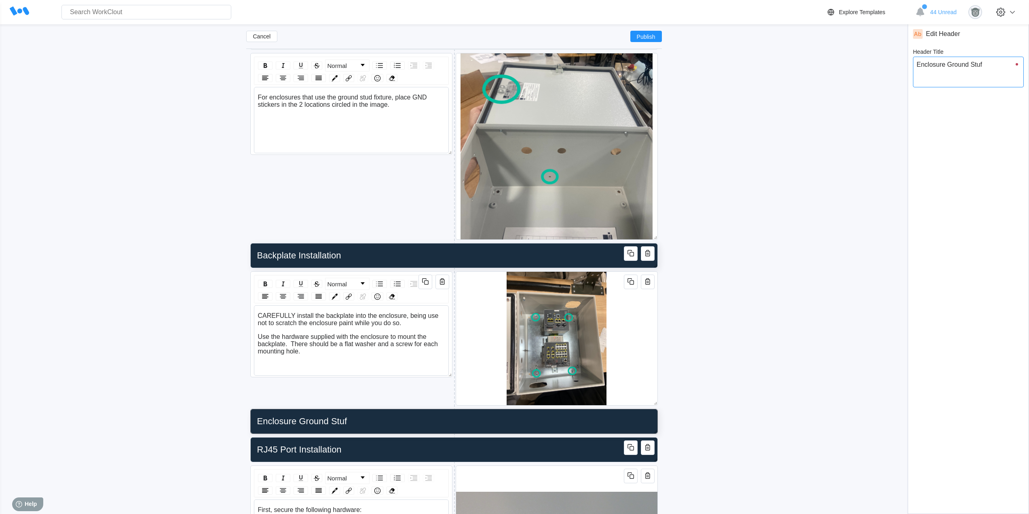
type input "Enclosure Ground Stu"
type textarea "Enclosure Ground Stu"
type textarea "x"
type input "Enclosure Ground Stud"
type textarea "Enclosure Ground Stud"
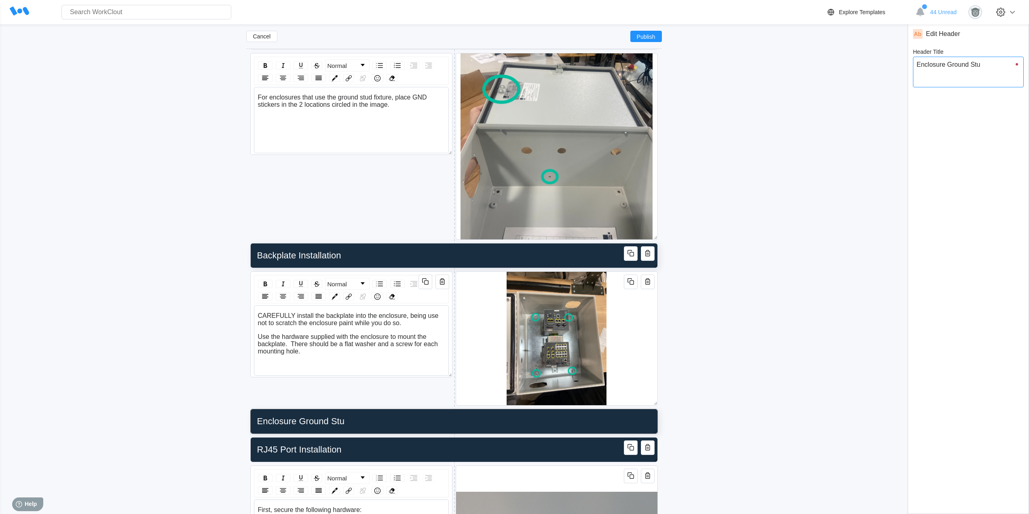
type textarea "x"
type input "Enclosure Ground Stud"
type textarea "Enclosure Ground Stud"
type textarea "x"
type input "Enclosure Ground Stud I"
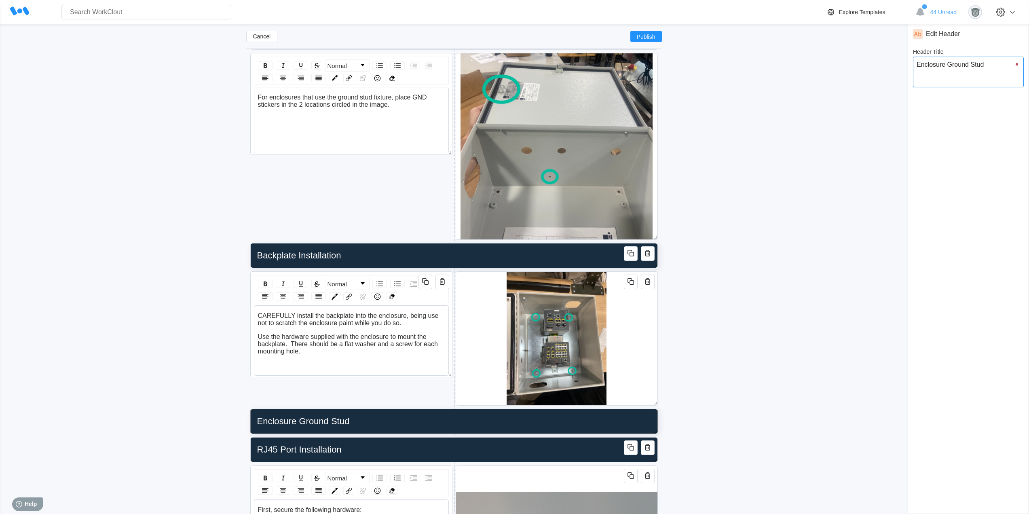
type textarea "Enclosure Ground Stud I"
type textarea "x"
type input "Enclosure Ground Stud In"
type textarea "Enclosure Ground Stud In"
type textarea "x"
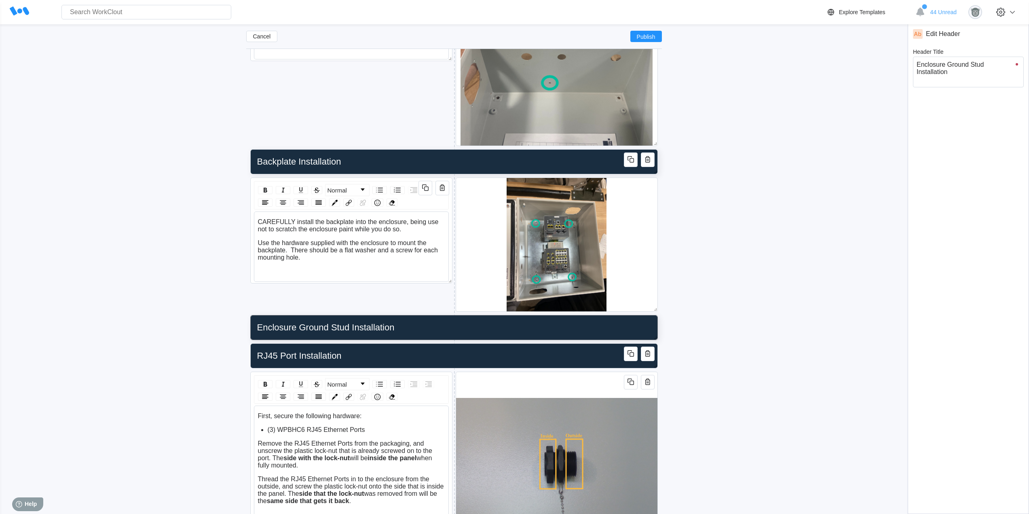
scroll to position [858, 0]
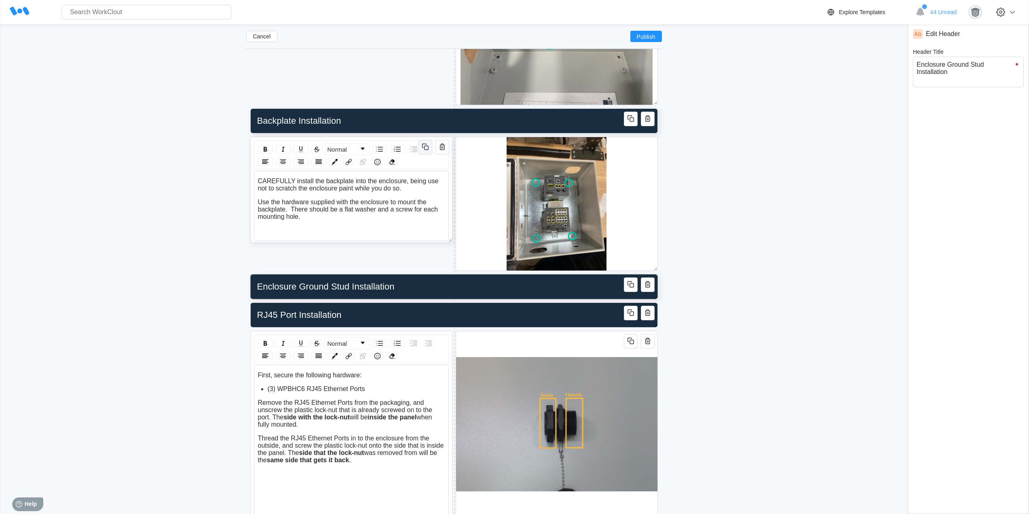
click at [428, 146] on icon "button" at bounding box center [426, 148] width 4 height 4
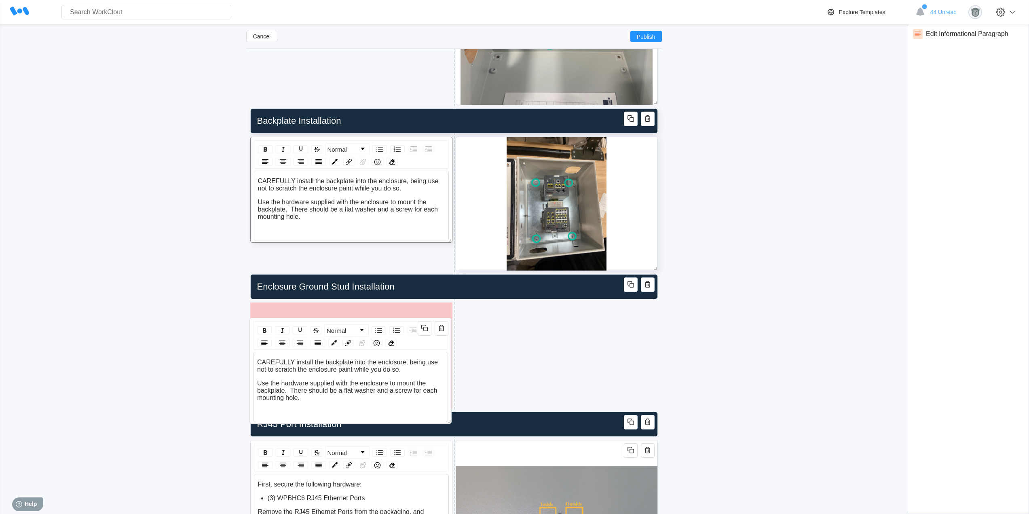
drag, startPoint x: 402, startPoint y: 248, endPoint x: 532, endPoint y: 232, distance: 130.8
click at [401, 321] on div "Normal CAREFULLY install the backplate into the enclosure, being use not to scr…" at bounding box center [350, 371] width 202 height 106
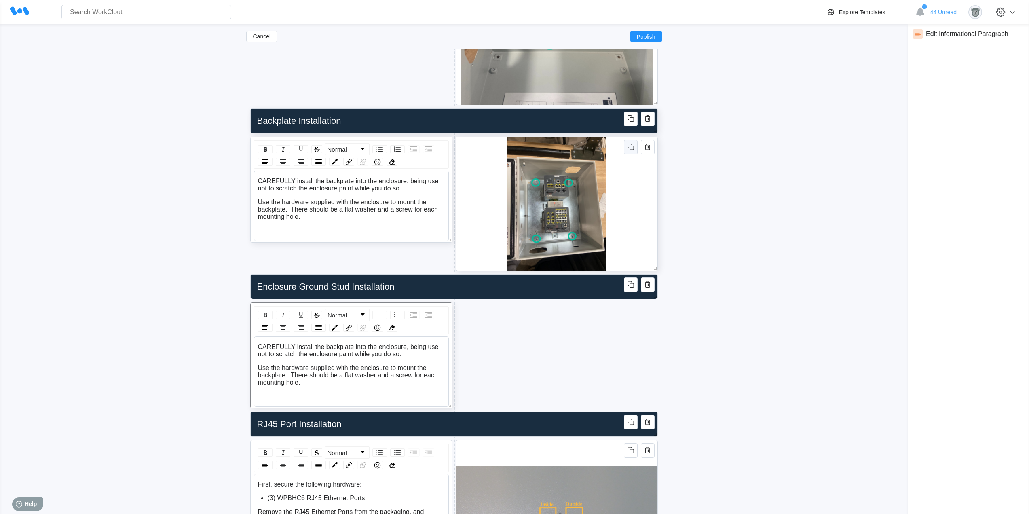
click at [632, 149] on icon "button" at bounding box center [631, 147] width 10 height 10
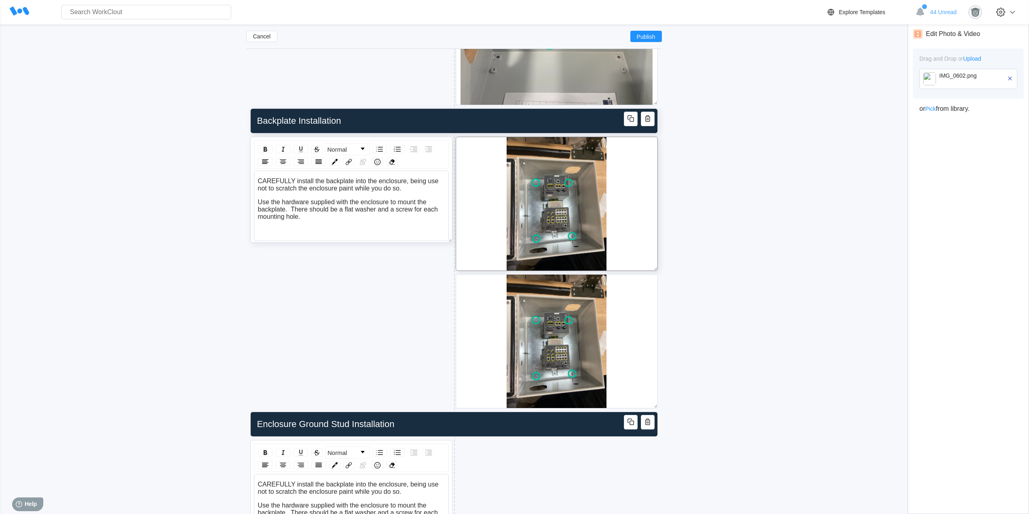
scroll to position [926, 0]
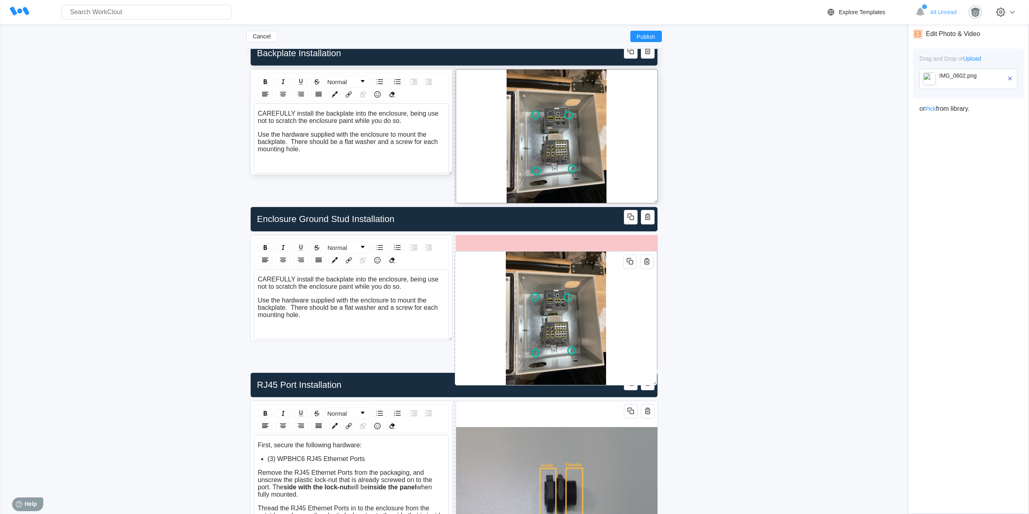
drag, startPoint x: 645, startPoint y: 241, endPoint x: 999, endPoint y: 261, distance: 353.9
click at [644, 285] on div at bounding box center [556, 318] width 202 height 134
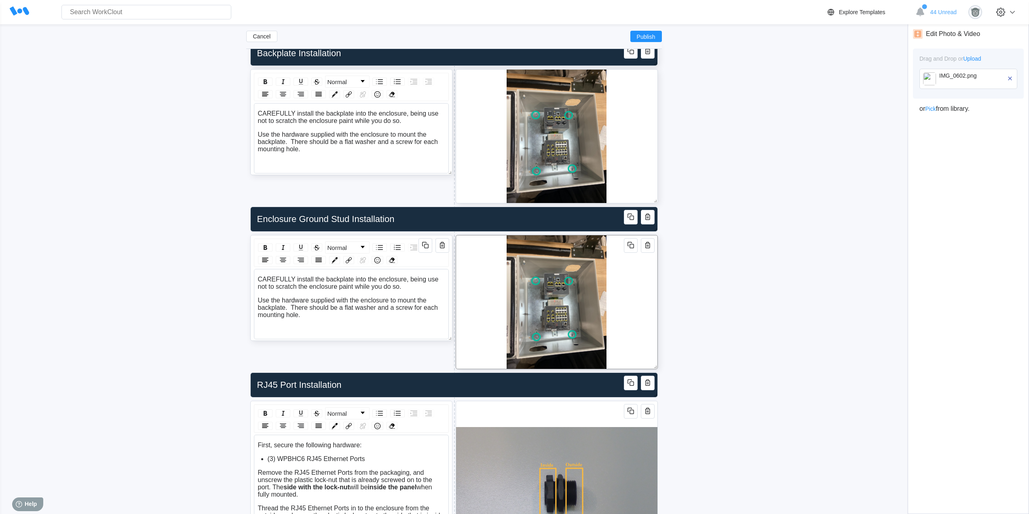
click at [366, 318] on div "Use the hardware supplied with the enclosure to mount the backplate. There shou…" at bounding box center [351, 308] width 187 height 22
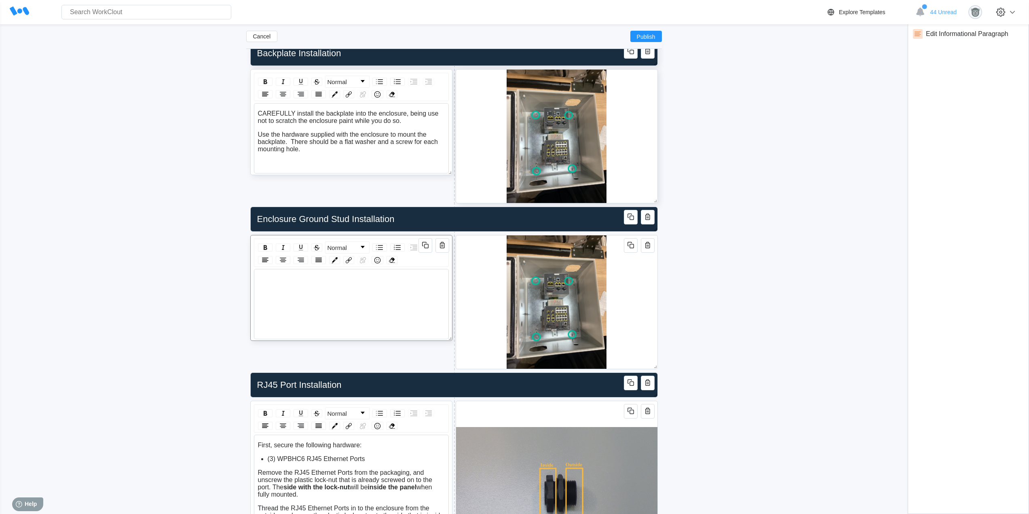
click at [293, 287] on div "rdw-wrapper" at bounding box center [352, 282] width 188 height 13
click at [292, 290] on div "Use the following hardware:" at bounding box center [351, 282] width 187 height 20
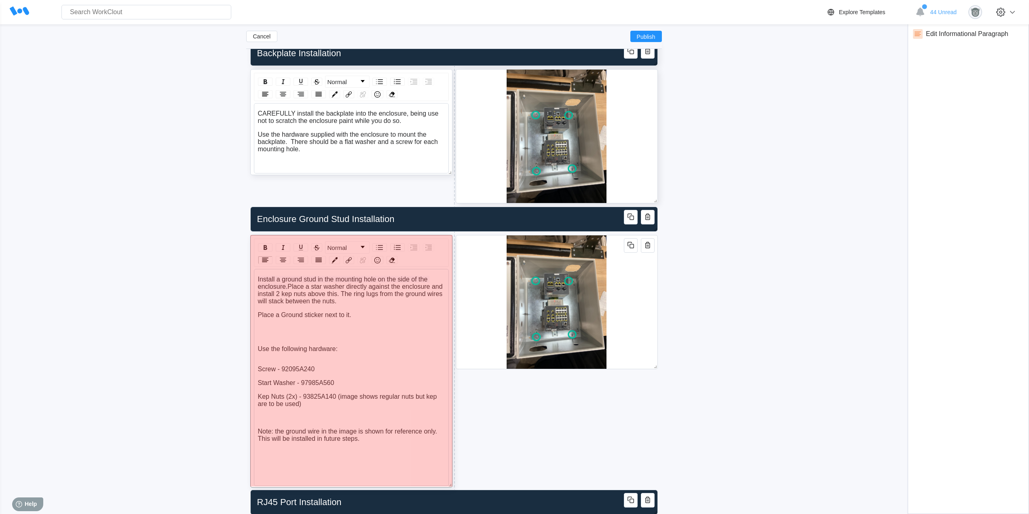
drag, startPoint x: 448, startPoint y: 339, endPoint x: 444, endPoint y: 458, distance: 119.4
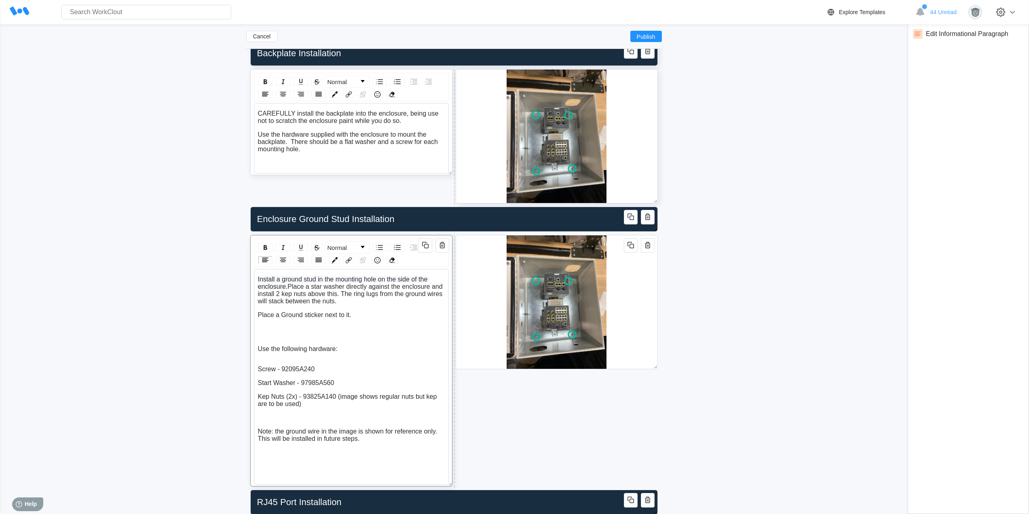
click at [283, 331] on div "rdw-editor" at bounding box center [351, 328] width 187 height 7
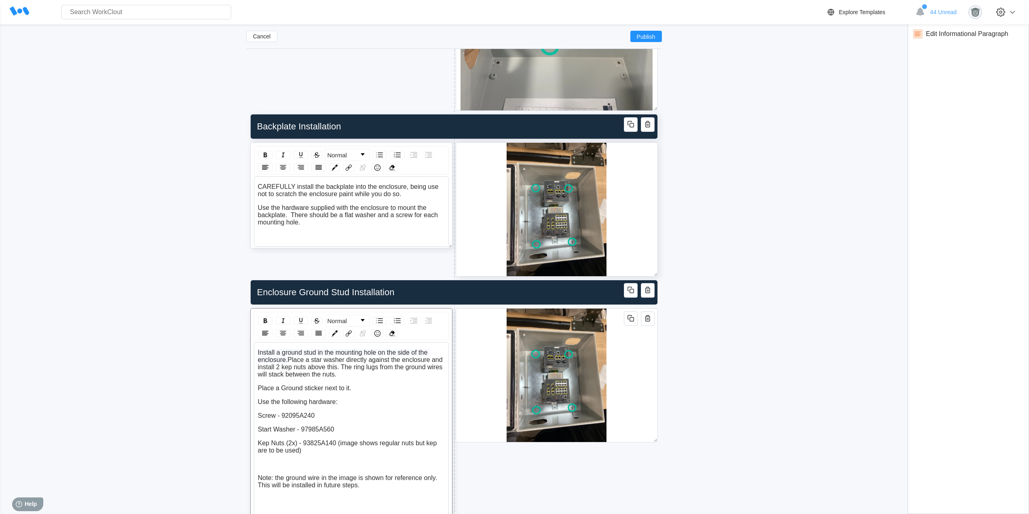
scroll to position [993, 0]
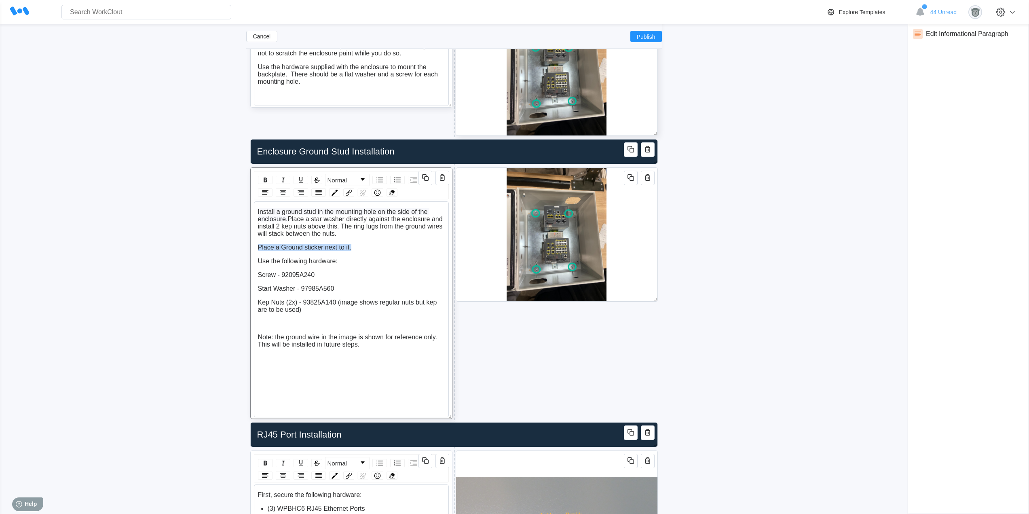
drag, startPoint x: 359, startPoint y: 249, endPoint x: 251, endPoint y: 251, distance: 108.0
click at [251, 251] on div "Normal Install a ground stud in the mounting hole on the side of the enclosure.…" at bounding box center [351, 292] width 202 height 251
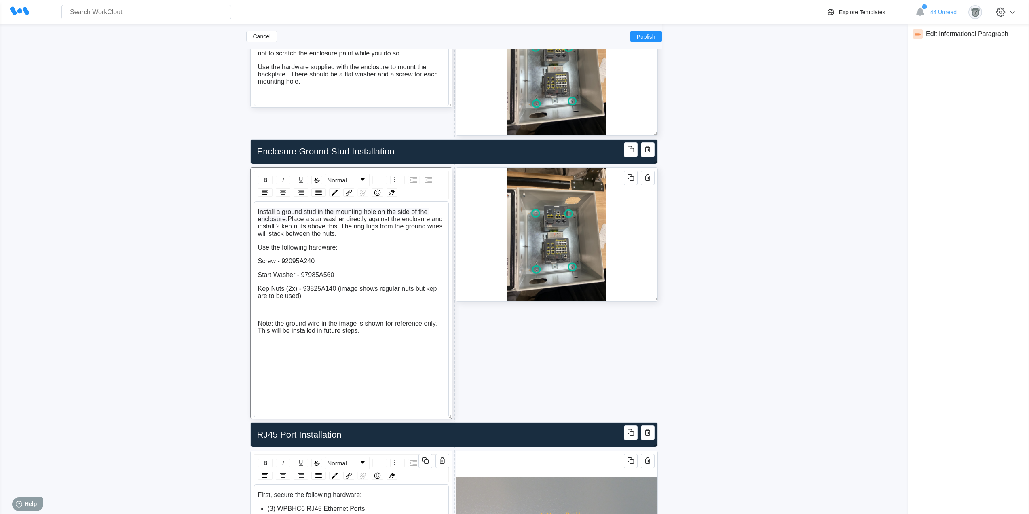
click at [647, 248] on div at bounding box center [557, 234] width 202 height 134
click at [1011, 80] on icon "button" at bounding box center [1009, 78] width 7 height 7
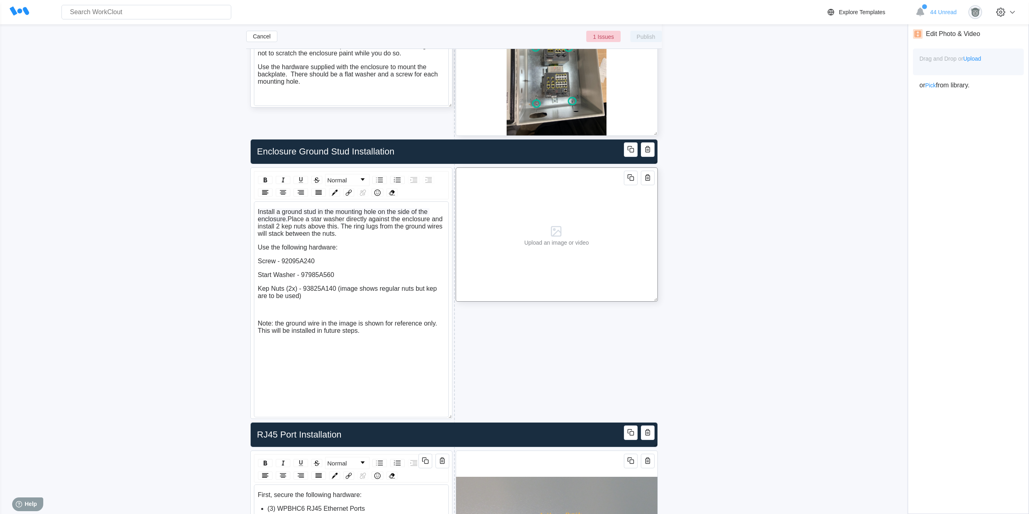
click at [636, 236] on div "Upload an image or video" at bounding box center [557, 234] width 202 height 134
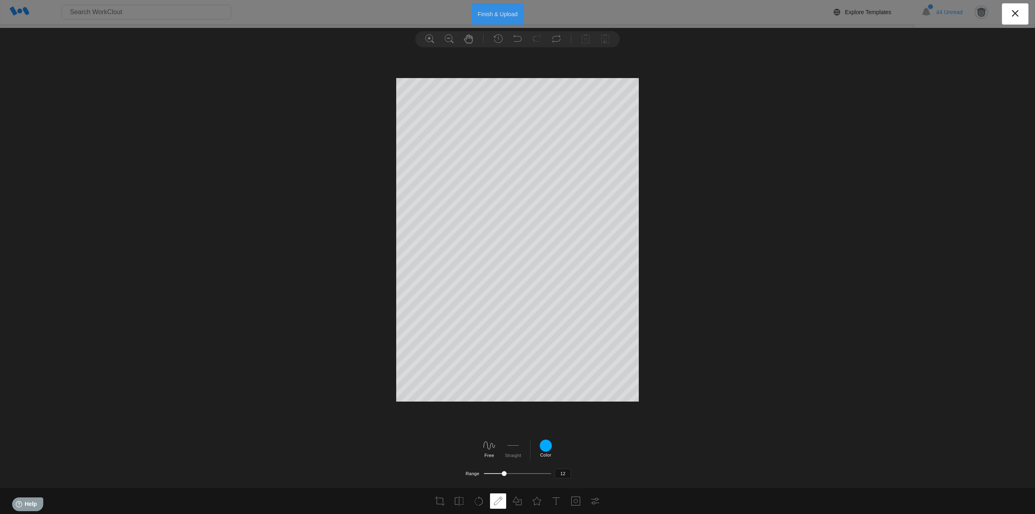
click at [499, 10] on button "Finish & Upload" at bounding box center [497, 13] width 53 height 21
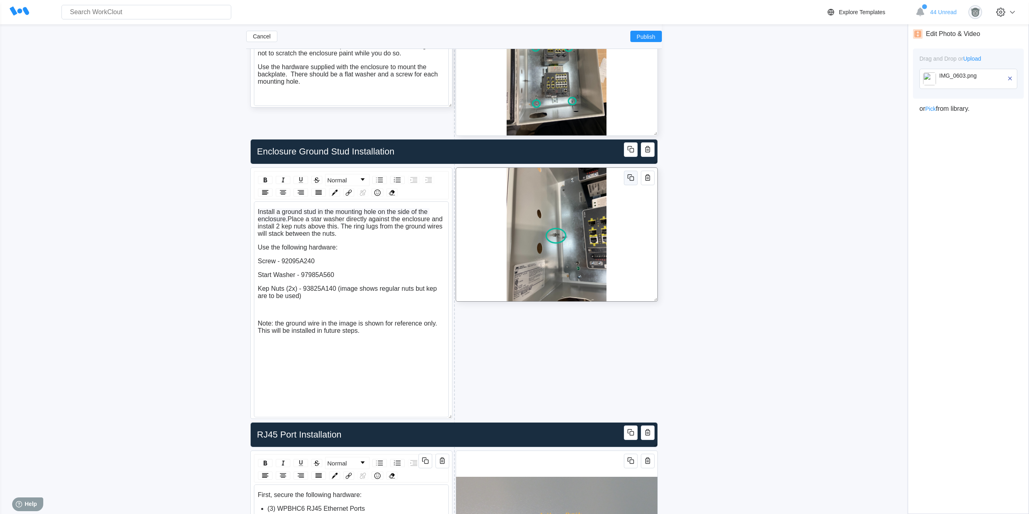
click at [629, 180] on icon "button" at bounding box center [631, 178] width 10 height 10
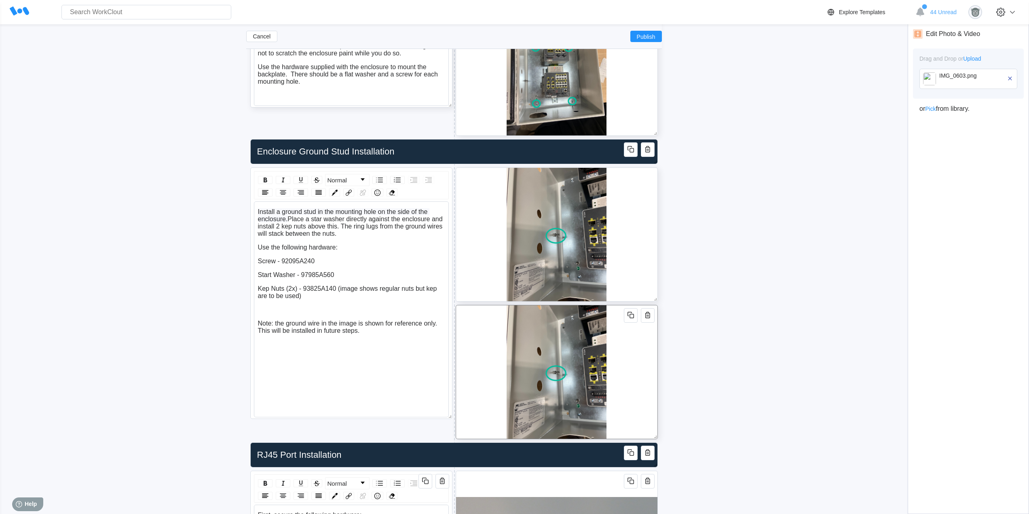
click at [647, 375] on div at bounding box center [557, 372] width 202 height 134
click at [1008, 79] on icon "button" at bounding box center [1009, 78] width 7 height 7
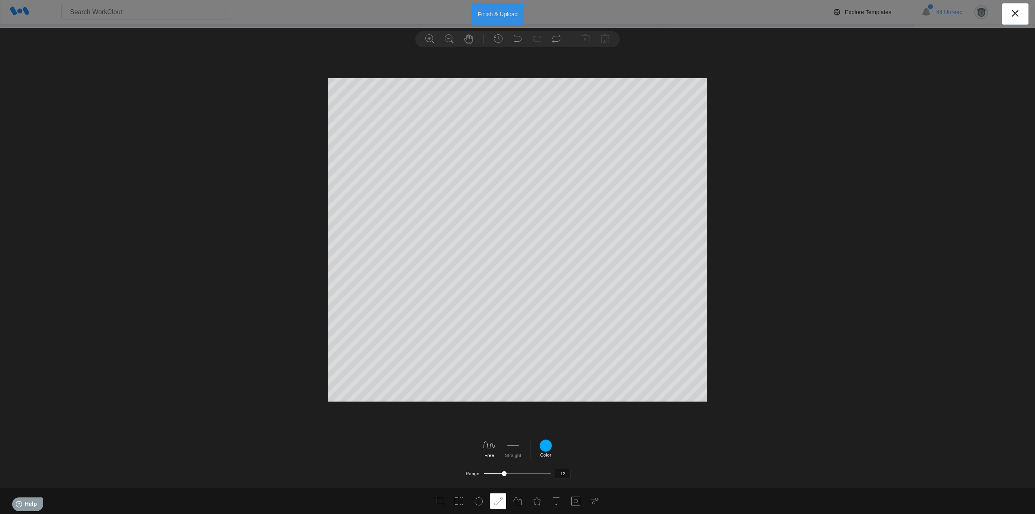
click at [488, 14] on button "Finish & Upload" at bounding box center [497, 13] width 53 height 21
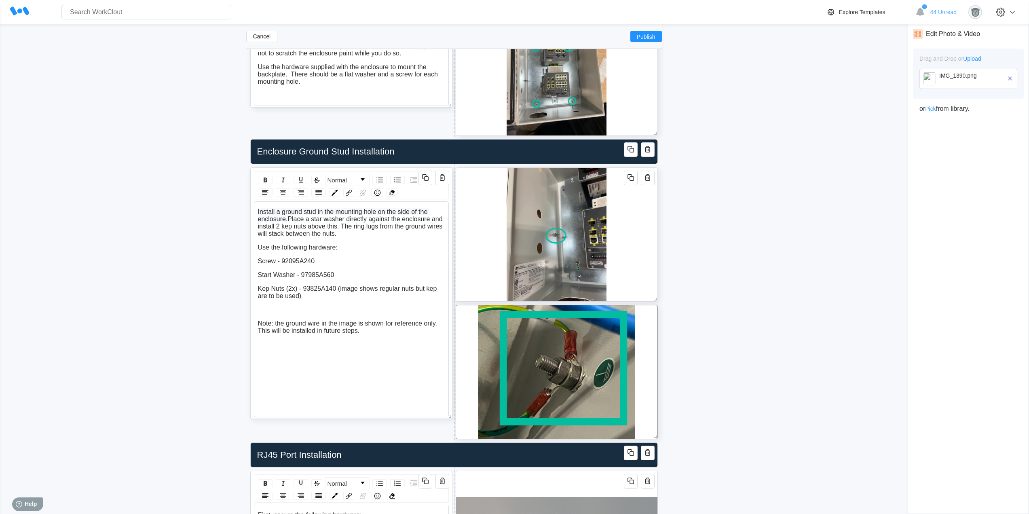
click at [287, 312] on div "rdw-editor" at bounding box center [351, 309] width 187 height 7
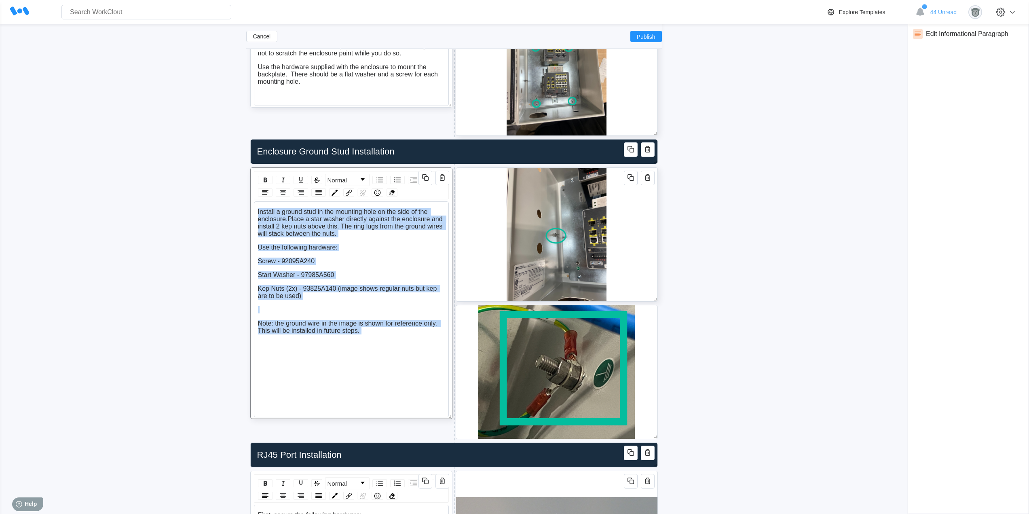
drag, startPoint x: 361, startPoint y: 334, endPoint x: 254, endPoint y: 204, distance: 168.9
click at [254, 204] on div "Install a ground stud in the mounting hole on the side of the enclosure. Place …" at bounding box center [351, 309] width 195 height 216
click at [395, 194] on img "rdw-remove-control" at bounding box center [392, 193] width 6 height 6
click at [379, 274] on div "Start Washer - 97985A560" at bounding box center [351, 274] width 187 height 7
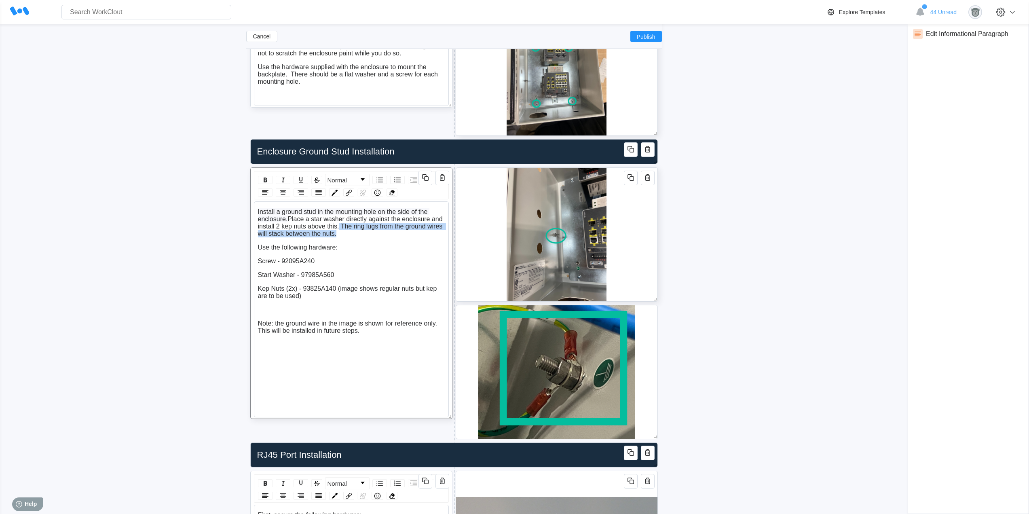
drag, startPoint x: 338, startPoint y: 235, endPoint x: 339, endPoint y: 228, distance: 7.0
click at [339, 228] on div "Install a ground stud in the mounting hole on the side of the enclosure. Place …" at bounding box center [351, 222] width 187 height 29
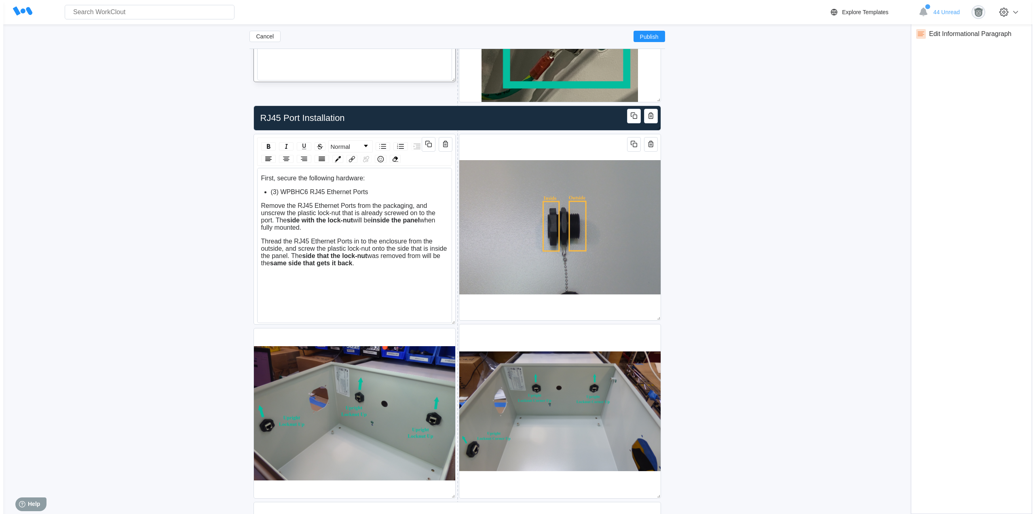
scroll to position [1398, 0]
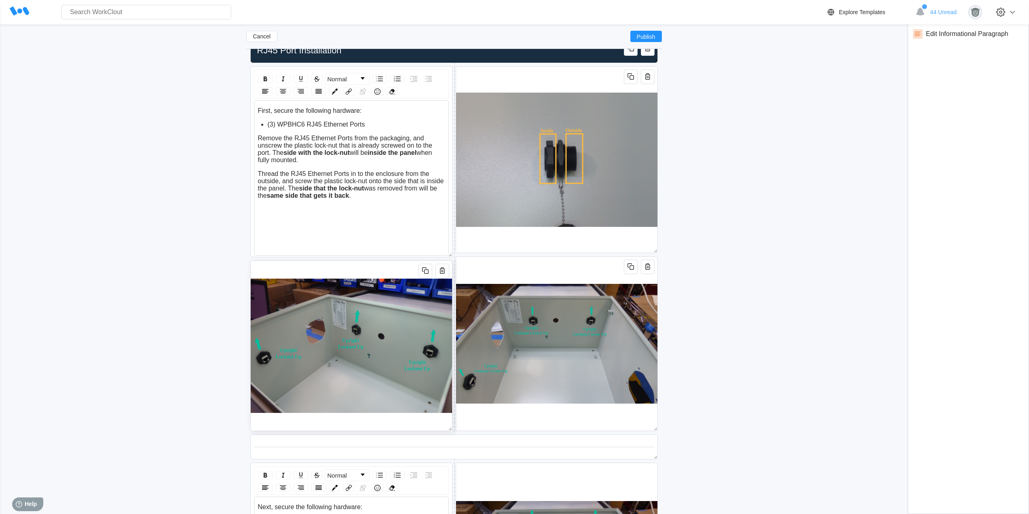
click at [399, 264] on img at bounding box center [351, 346] width 201 height 170
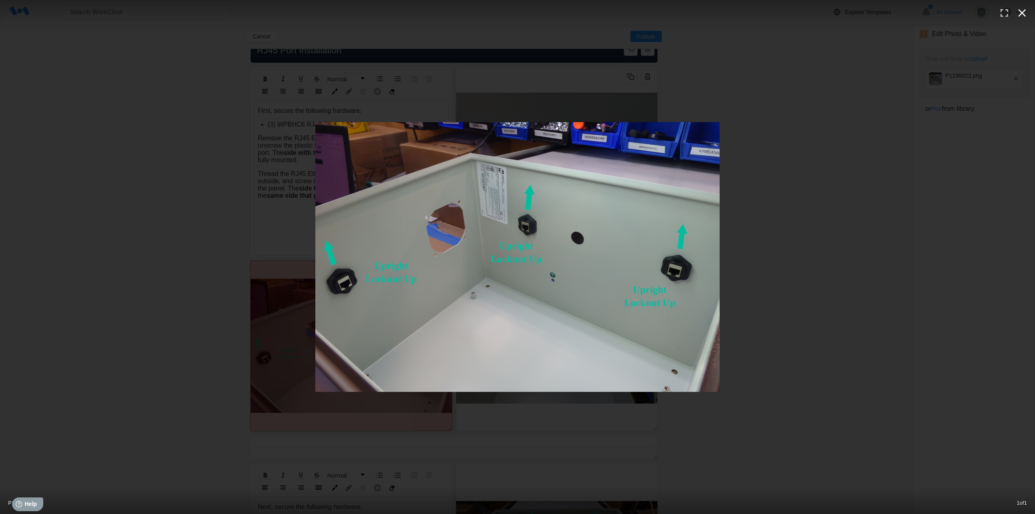
click at [1024, 13] on icon "button" at bounding box center [1022, 12] width 13 height 13
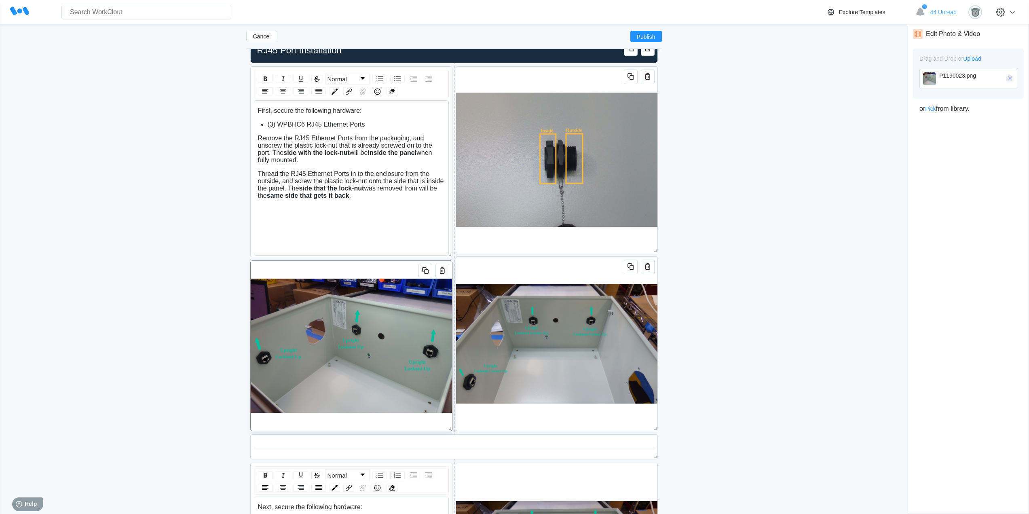
click at [1012, 80] on icon "button" at bounding box center [1009, 78] width 7 height 7
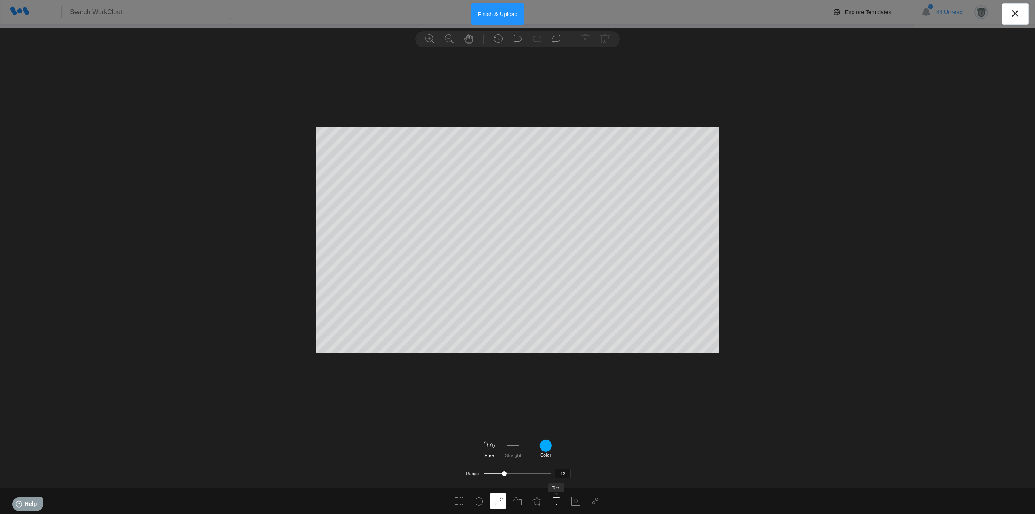
click at [552, 501] on icon at bounding box center [556, 501] width 10 height 10
click at [598, 440] on div at bounding box center [596, 445] width 13 height 13
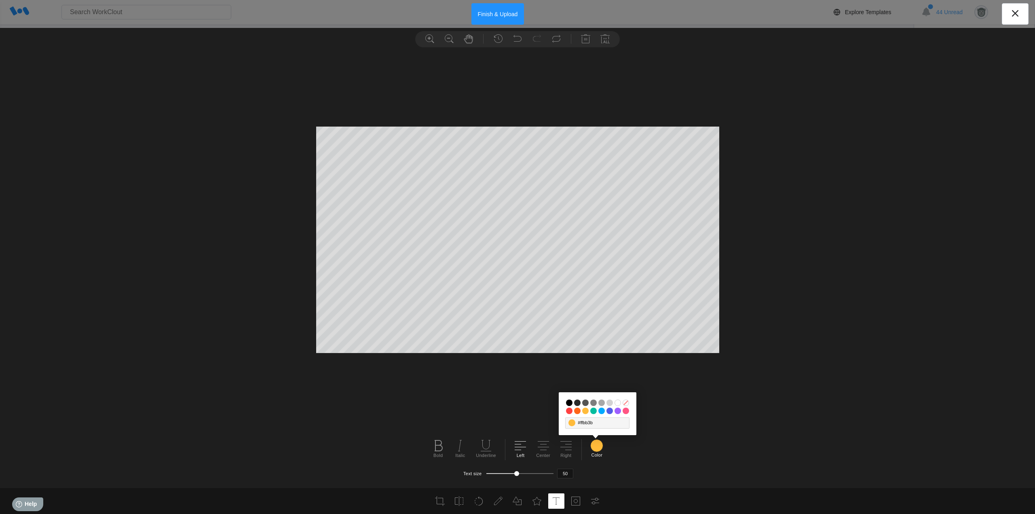
click at [593, 412] on input "#03bd9e" at bounding box center [593, 411] width 6 height 6
click at [433, 444] on icon at bounding box center [438, 445] width 13 height 13
click at [496, 12] on button "Finish & Upload" at bounding box center [497, 13] width 53 height 21
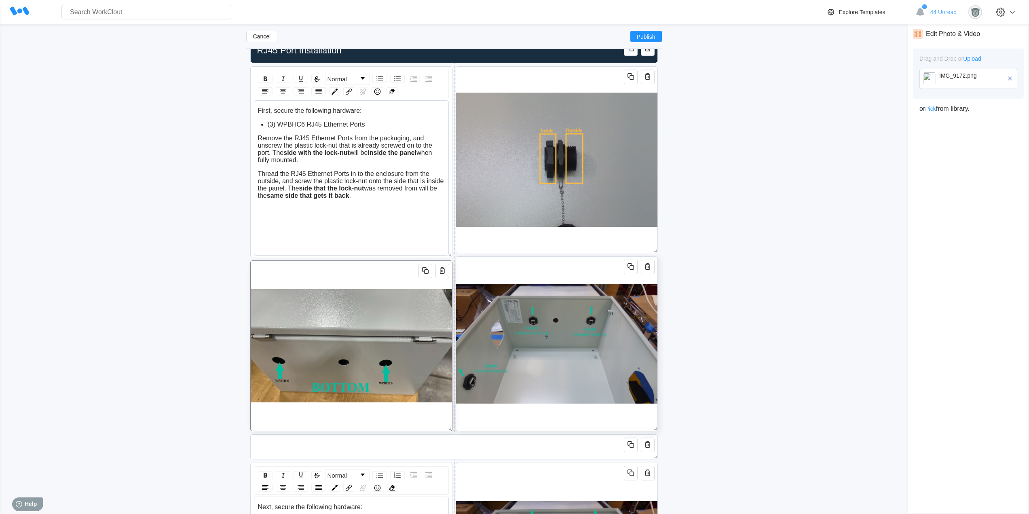
click at [637, 414] on img at bounding box center [556, 344] width 201 height 174
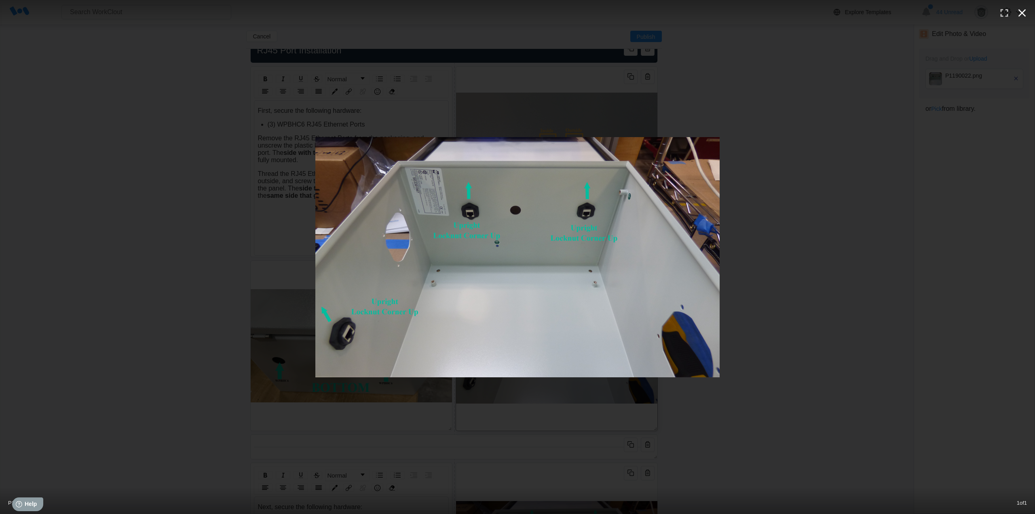
click at [1019, 12] on icon "button" at bounding box center [1022, 12] width 13 height 13
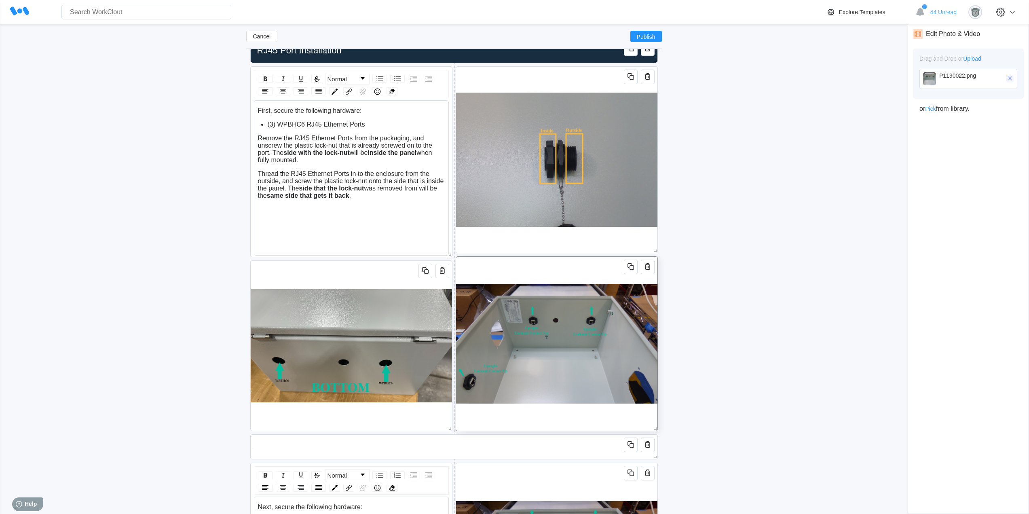
click at [1010, 76] on icon "button" at bounding box center [1009, 78] width 7 height 7
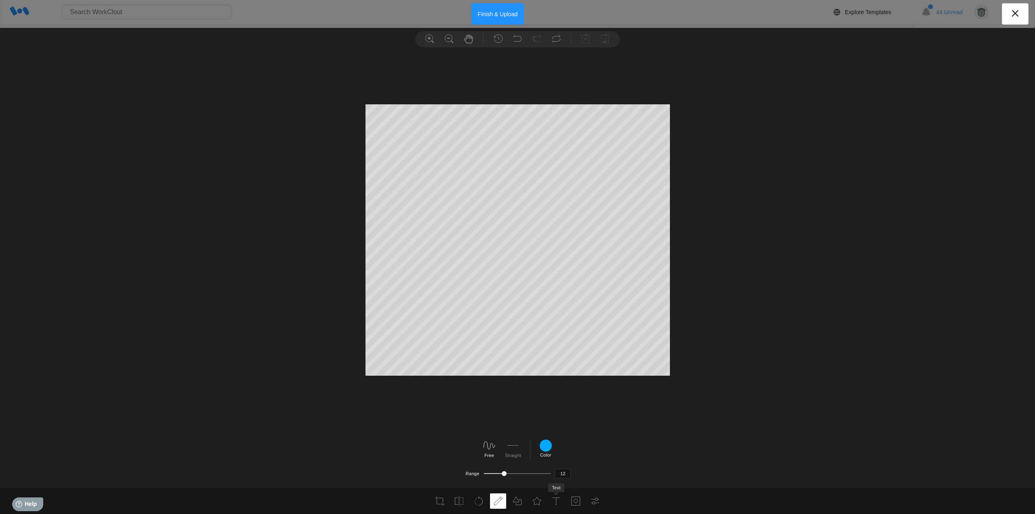
click at [549, 500] on li at bounding box center [556, 500] width 16 height 15
click at [431, 446] on li "Bold [GEOGRAPHIC_DATA] Underline" at bounding box center [464, 448] width 72 height 19
click at [440, 446] on use at bounding box center [438, 445] width 13 height 13
click at [596, 446] on div at bounding box center [596, 445] width 13 height 13
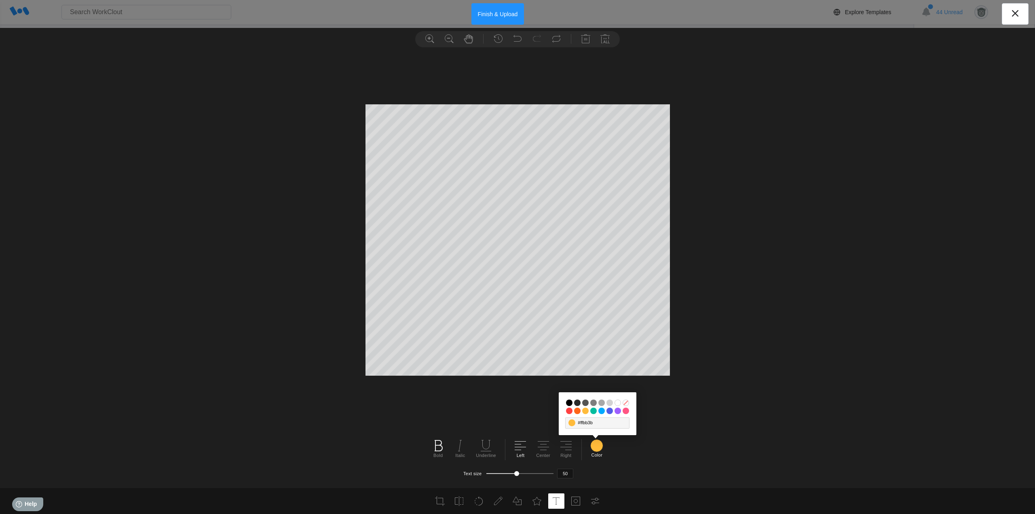
click at [592, 411] on input "#03bd9e" at bounding box center [593, 411] width 6 height 6
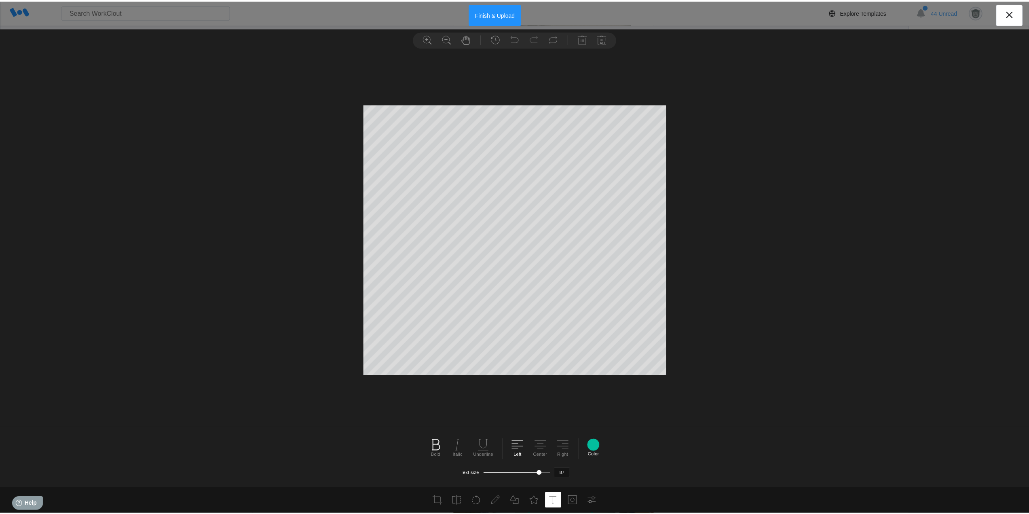
scroll to position [1, 1]
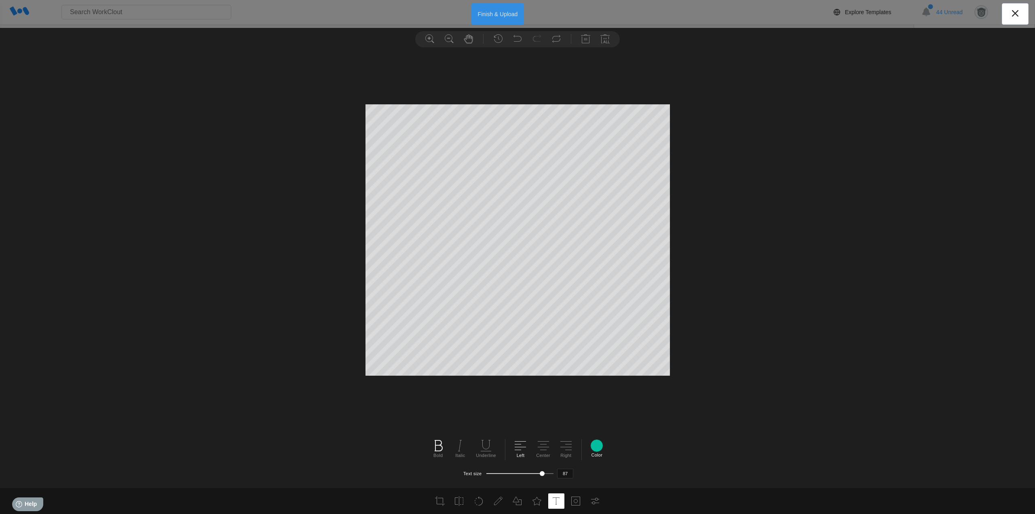
click at [501, 15] on button "Finish & Upload" at bounding box center [497, 13] width 53 height 21
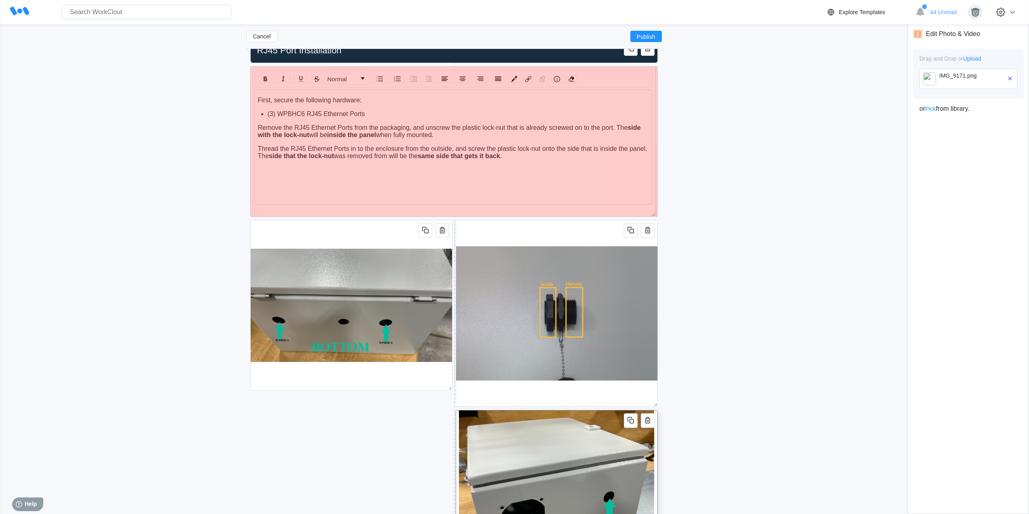
drag, startPoint x: 448, startPoint y: 252, endPoint x: 651, endPoint y: 211, distance: 207.4
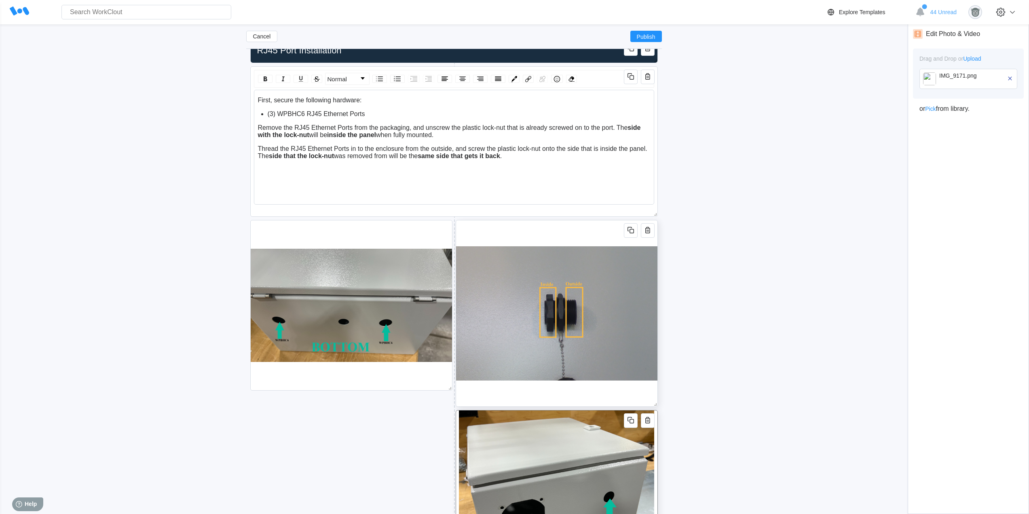
click at [503, 230] on img at bounding box center [556, 313] width 201 height 186
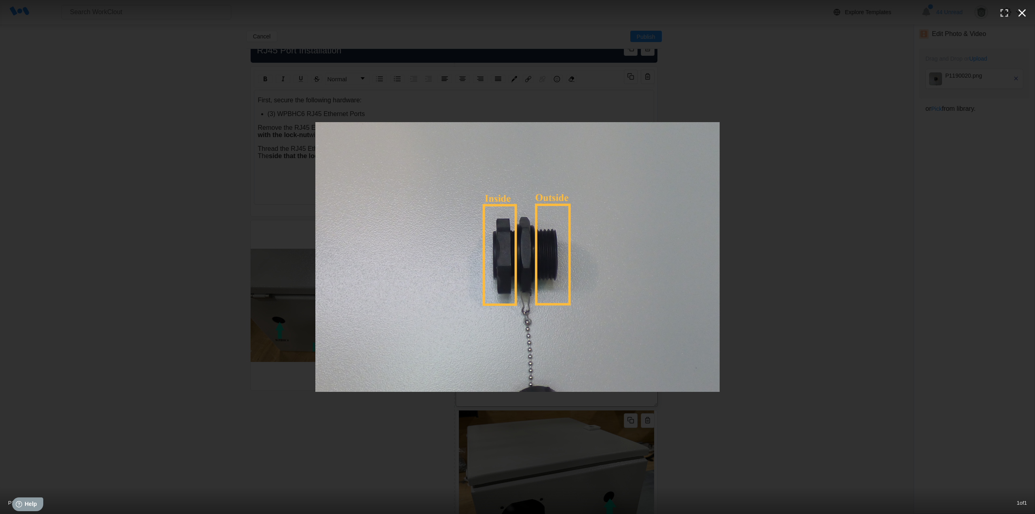
click at [1023, 9] on icon "button" at bounding box center [1022, 12] width 13 height 13
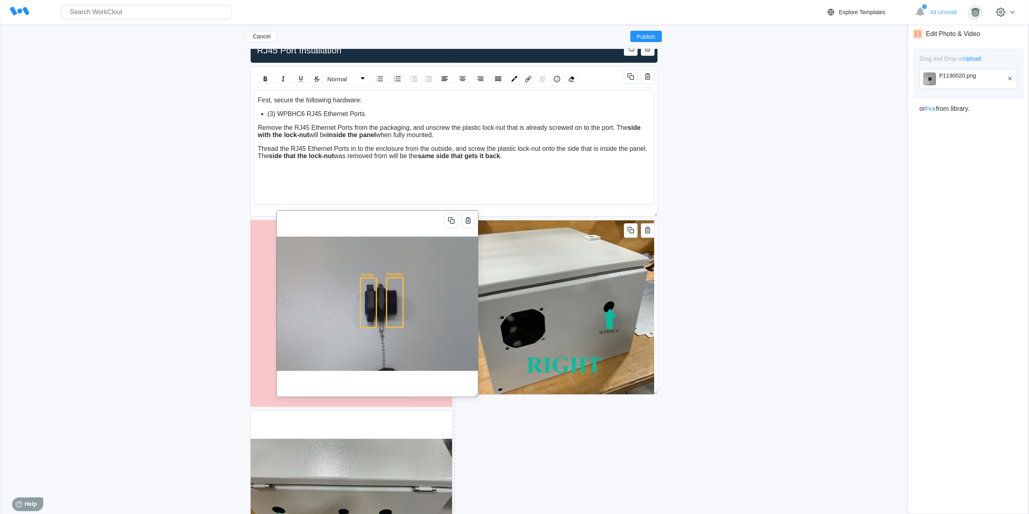
click at [343, 215] on img at bounding box center [377, 304] width 201 height 186
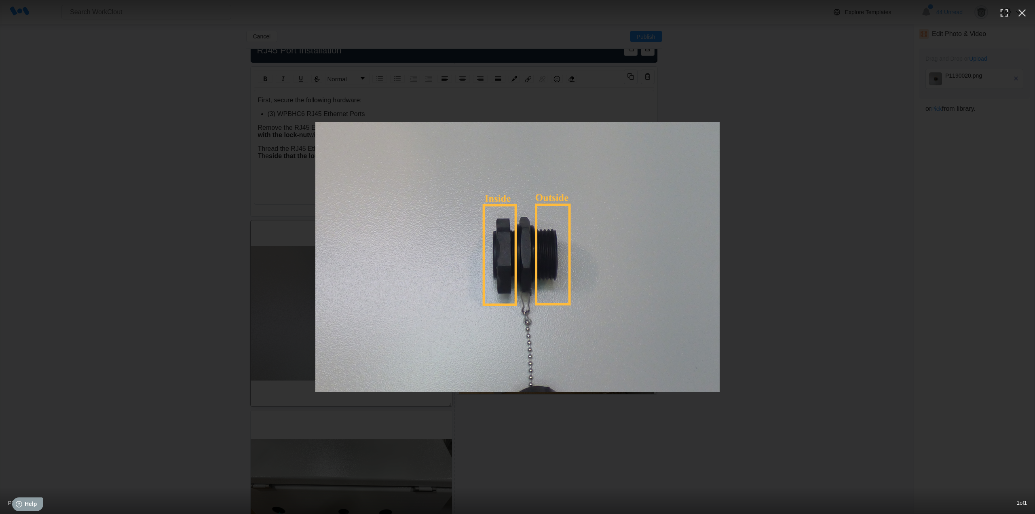
click at [733, 211] on div at bounding box center [517, 257] width 1035 height 270
click at [1018, 13] on icon "button" at bounding box center [1022, 12] width 13 height 13
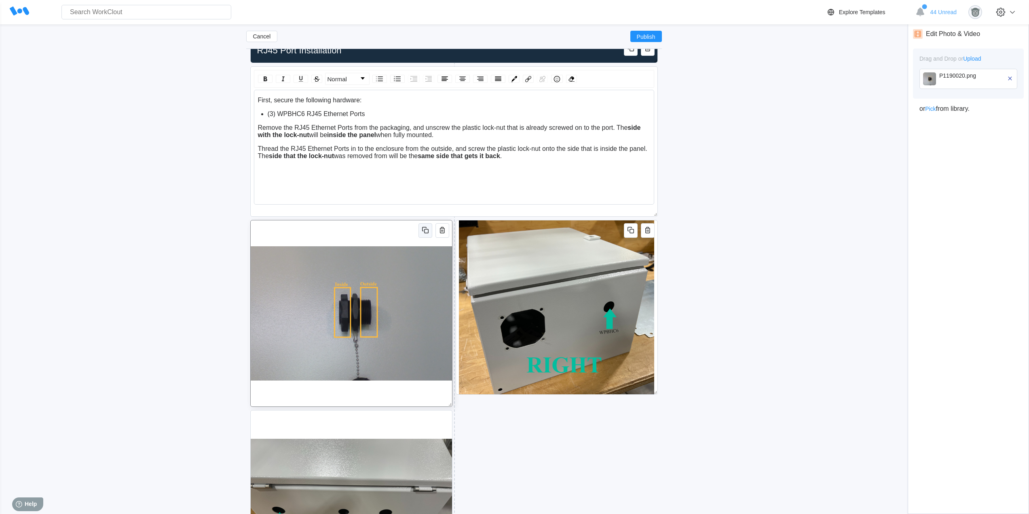
click at [423, 232] on icon "button" at bounding box center [425, 230] width 10 height 10
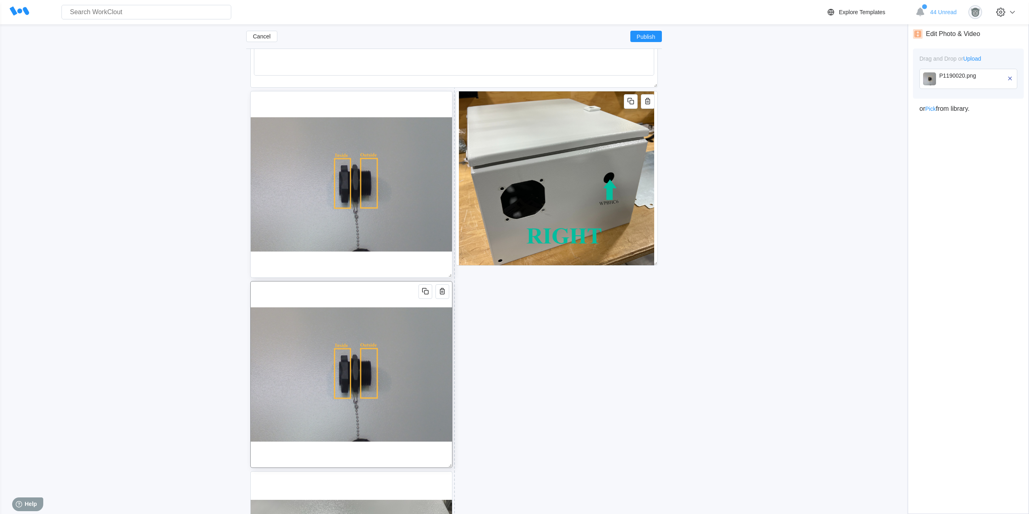
scroll to position [1532, 0]
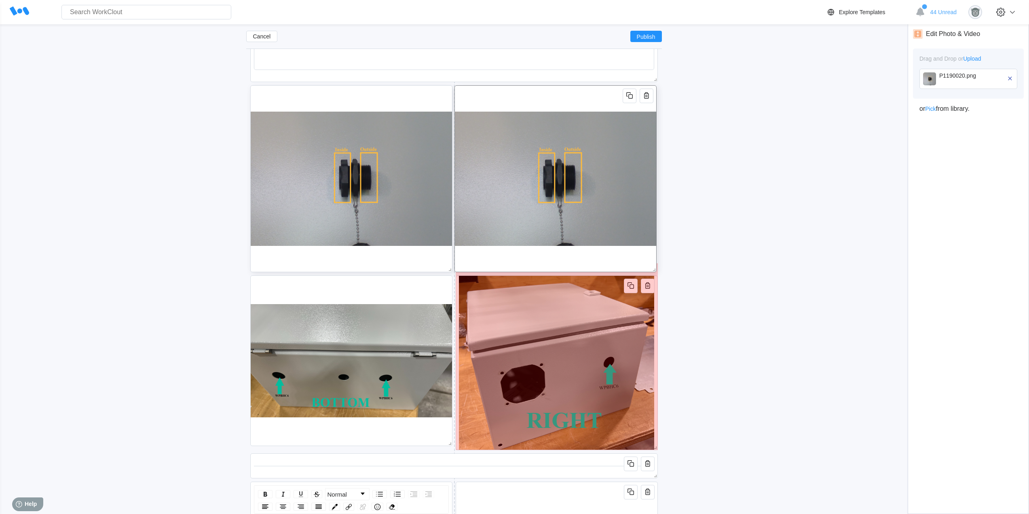
click at [598, 99] on img at bounding box center [555, 179] width 201 height 186
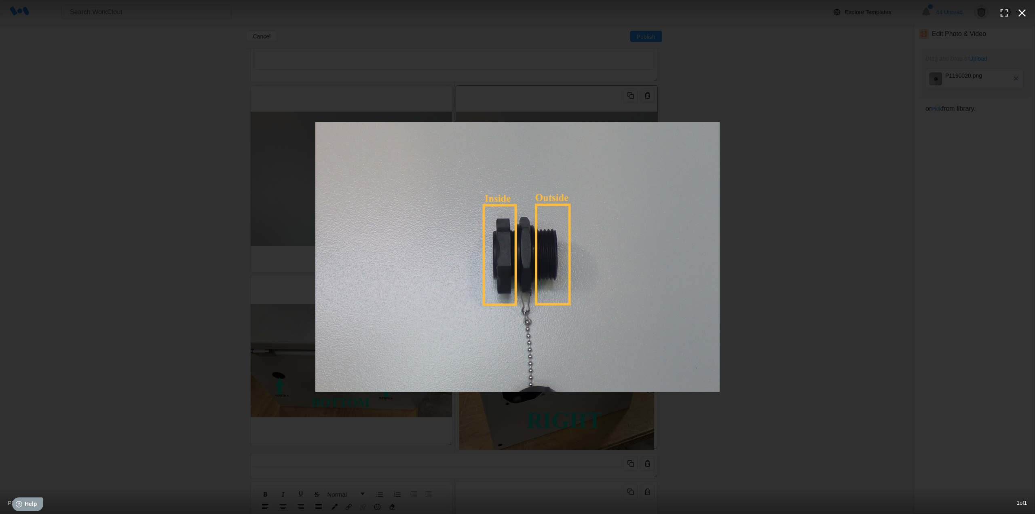
click at [1021, 13] on icon "button" at bounding box center [1022, 13] width 8 height 8
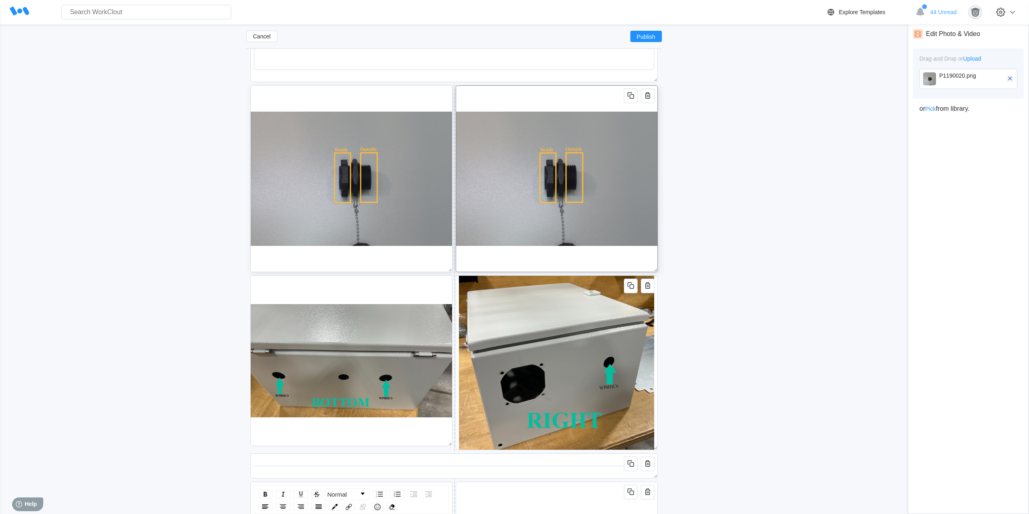
click at [1011, 79] on icon "button" at bounding box center [1009, 78] width 7 height 7
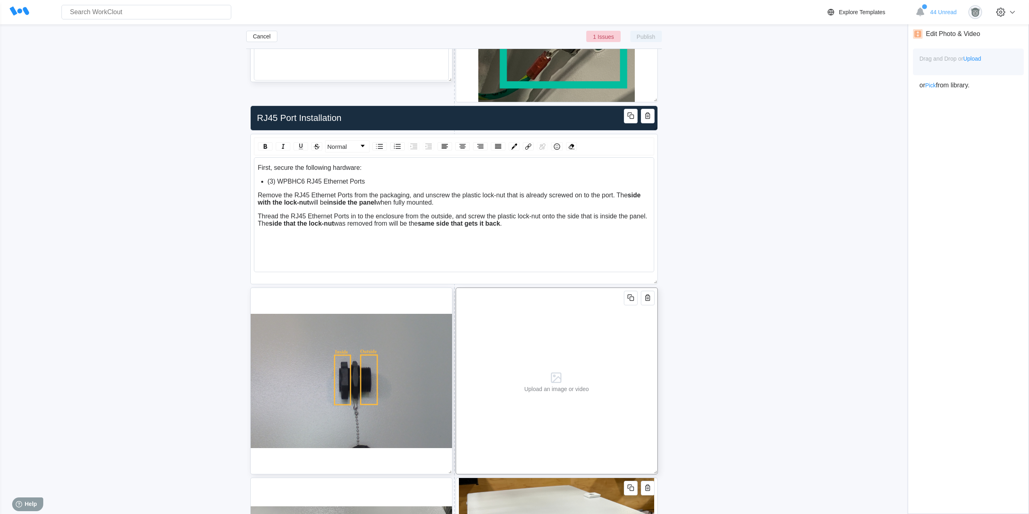
scroll to position [1398, 0]
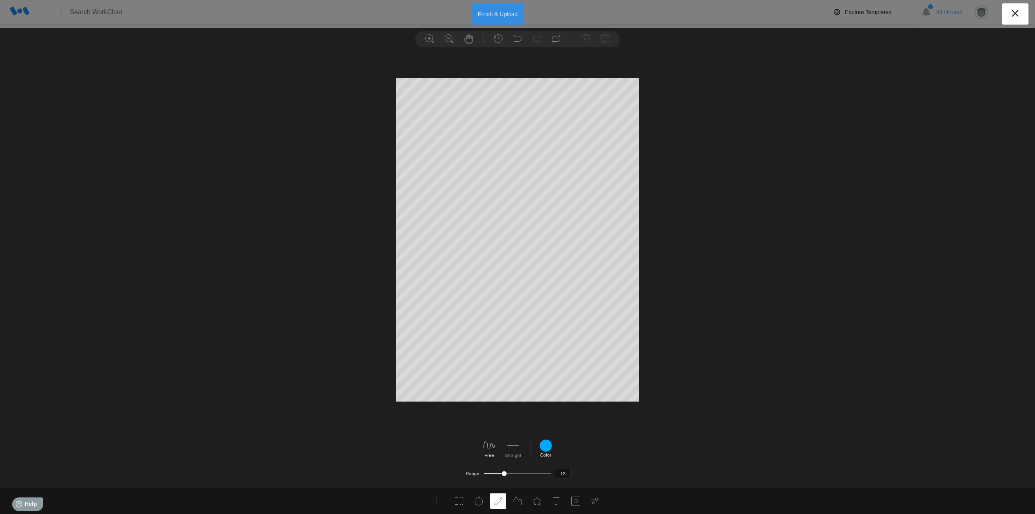
click at [485, 16] on button "Finish & Upload" at bounding box center [497, 13] width 53 height 21
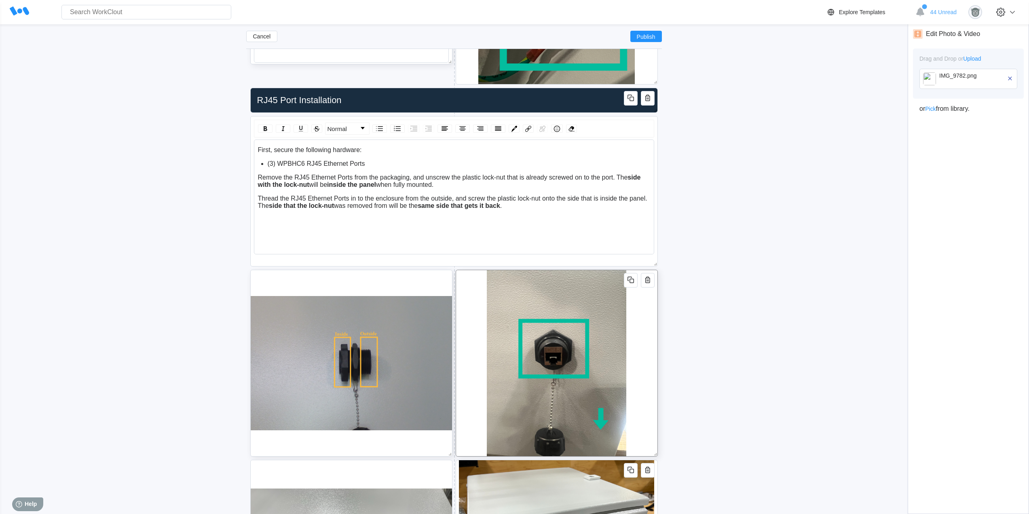
scroll to position [1330, 0]
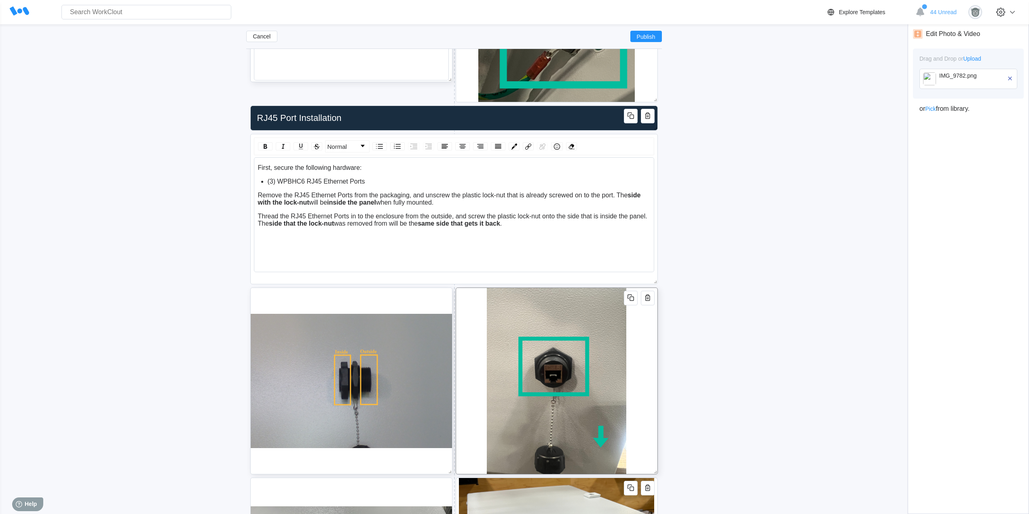
drag, startPoint x: 413, startPoint y: 193, endPoint x: 260, endPoint y: 196, distance: 153.3
click at [260, 196] on span "Remove the RJ45 Ethernet Ports from the packaging, and unscrew the plastic lock…" at bounding box center [443, 195] width 370 height 7
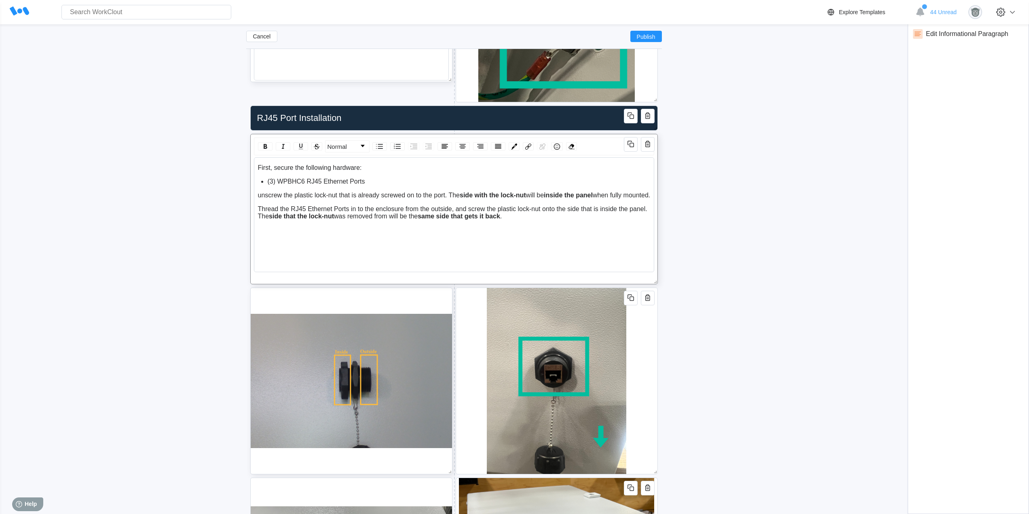
click at [274, 169] on span "First, secure the following hardware:" at bounding box center [310, 167] width 104 height 7
click at [260, 195] on span "unscrew the plastic lock-nut that is already screwed on to the port. The" at bounding box center [359, 195] width 202 height 7
drag, startPoint x: 615, startPoint y: 197, endPoint x: 456, endPoint y: 196, distance: 159.7
click at [456, 196] on div "Remove the plastic lock-nut that is already screwed on to the port. The side wi…" at bounding box center [454, 195] width 393 height 7
click at [267, 146] on img "rdw-inline-control" at bounding box center [265, 147] width 10 height 10
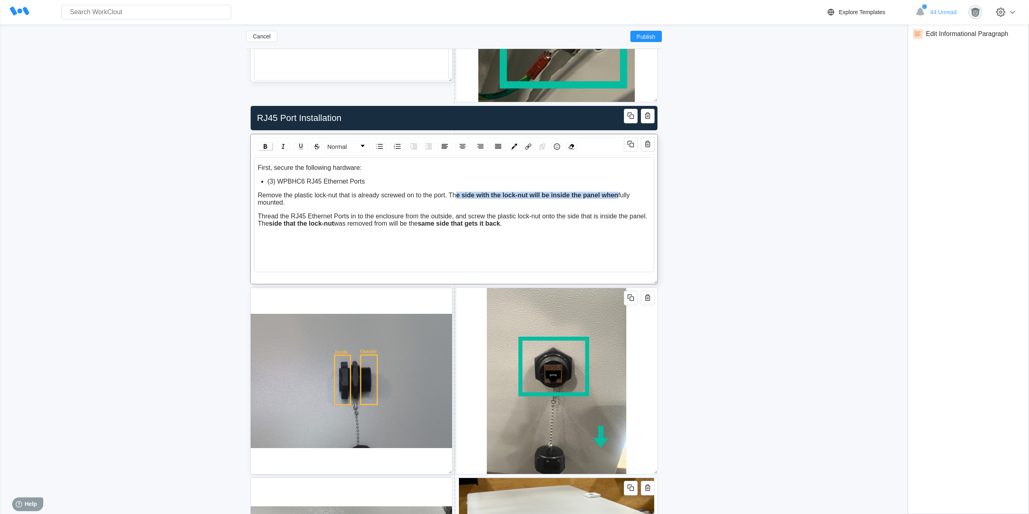
click at [267, 146] on img "rdw-inline-control" at bounding box center [265, 147] width 10 height 10
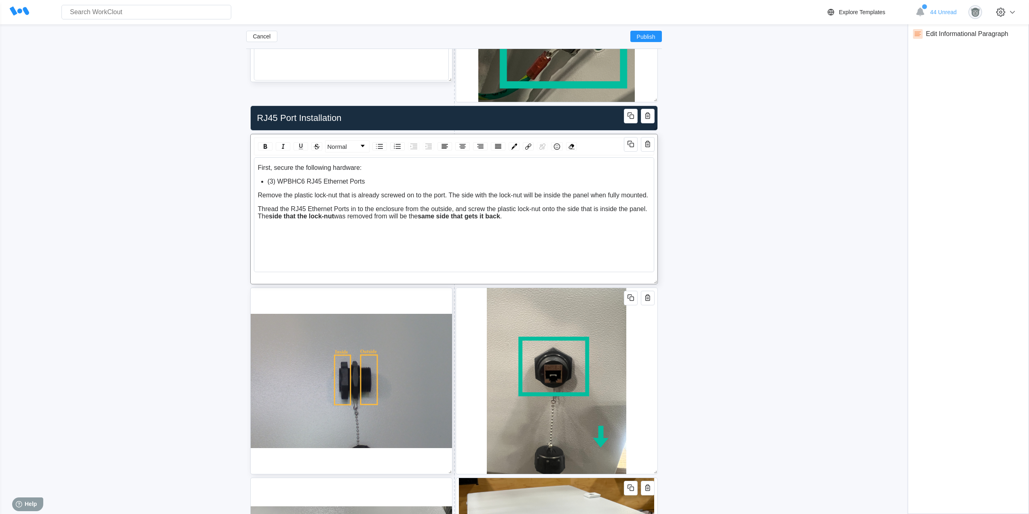
click at [613, 195] on span "Remove the plastic lock-nut that is already screwed on to the port. The side wi…" at bounding box center [453, 195] width 391 height 7
drag, startPoint x: 516, startPoint y: 218, endPoint x: 255, endPoint y: 202, distance: 261.3
click at [255, 202] on div "First, secure the following hardware: (3) WPBHC6 RJ45 Ethernet Ports Remove the…" at bounding box center [454, 214] width 400 height 115
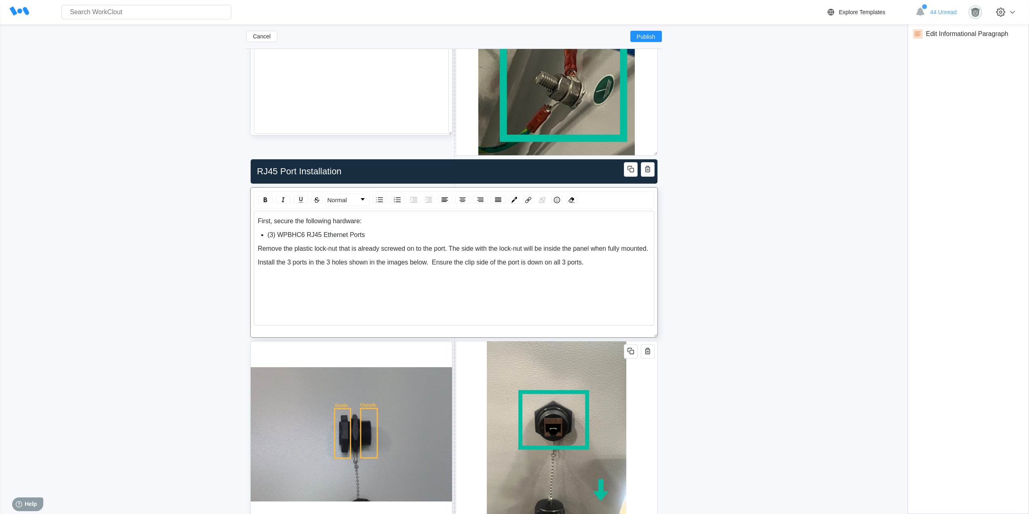
scroll to position [1263, 0]
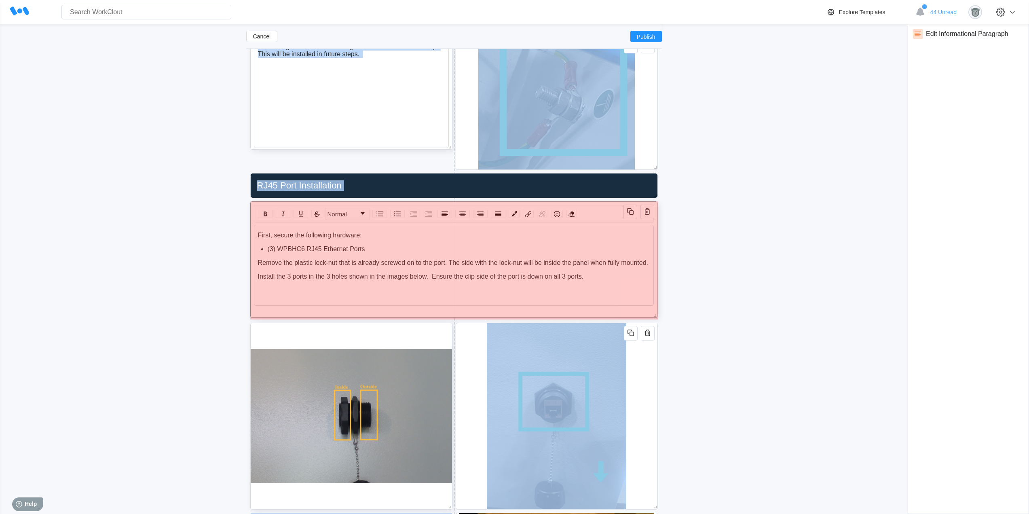
drag, startPoint x: 656, startPoint y: 348, endPoint x: 657, endPoint y: 298, distance: 50.6
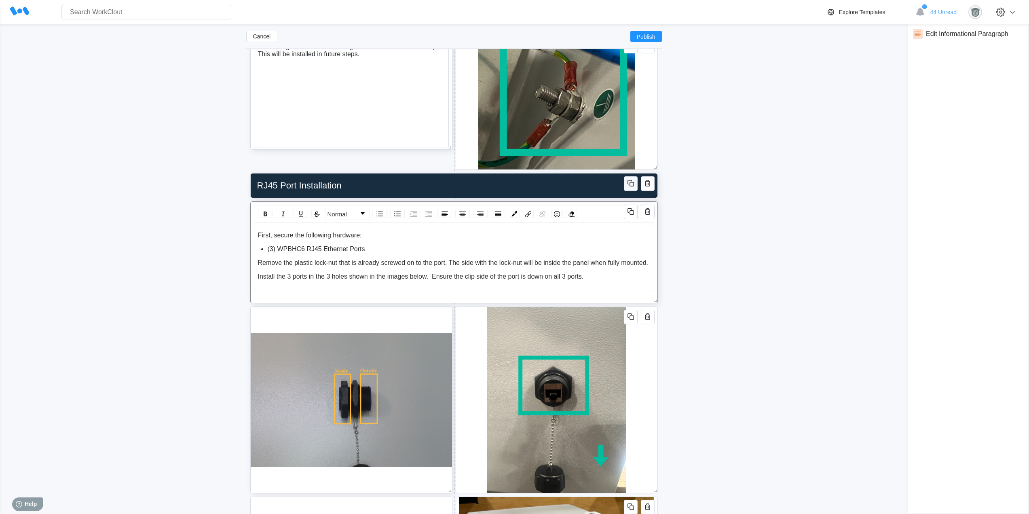
click at [628, 182] on icon "button" at bounding box center [631, 183] width 10 height 10
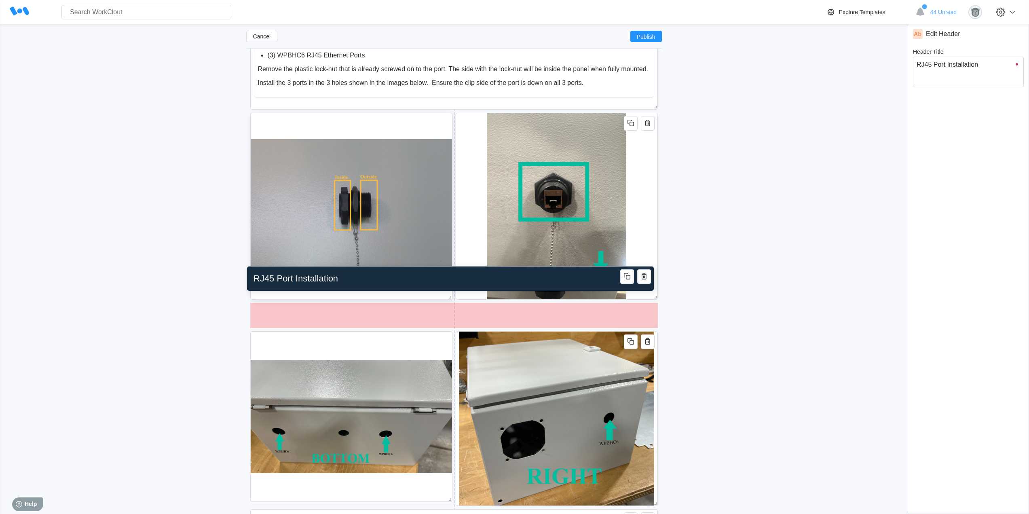
scroll to position [1465, 0]
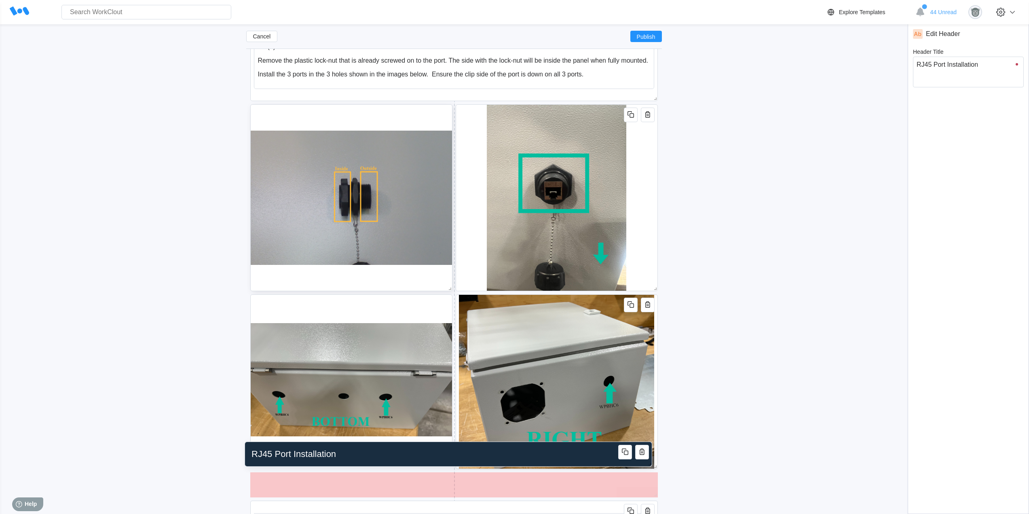
drag, startPoint x: 486, startPoint y: 142, endPoint x: 484, endPoint y: 455, distance: 313.4
click at [480, 452] on input "RJ45 Port Installation" at bounding box center [446, 454] width 397 height 16
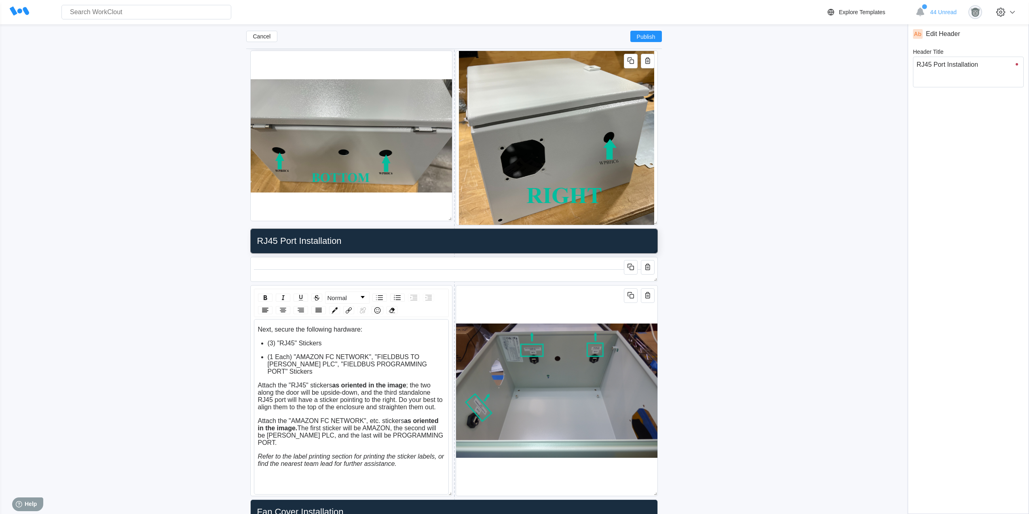
scroll to position [1735, 0]
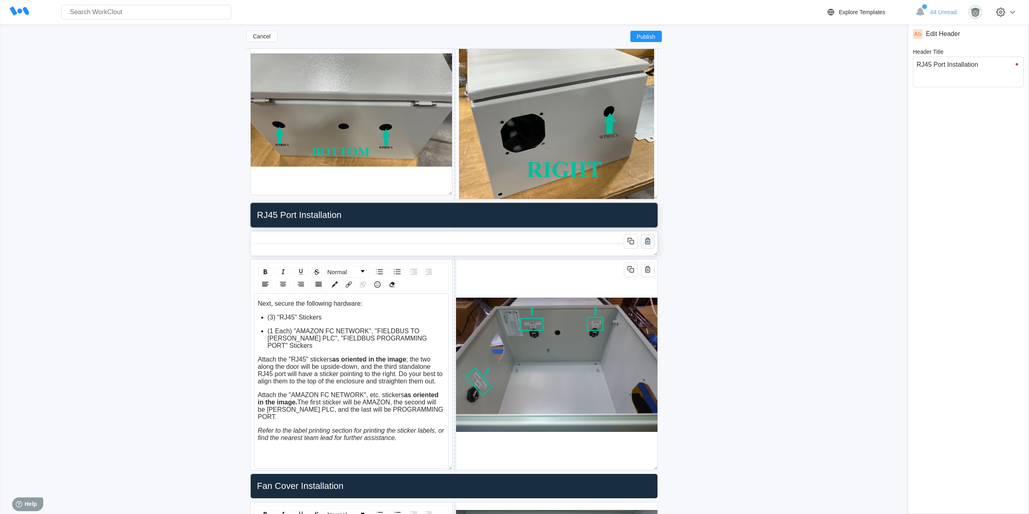
click at [647, 242] on icon "button" at bounding box center [648, 241] width 10 height 10
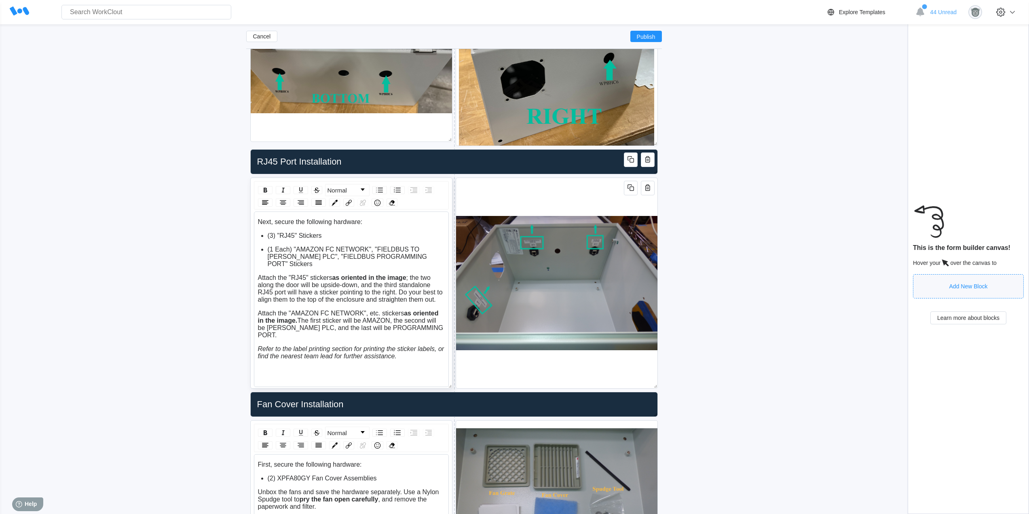
scroll to position [1802, 0]
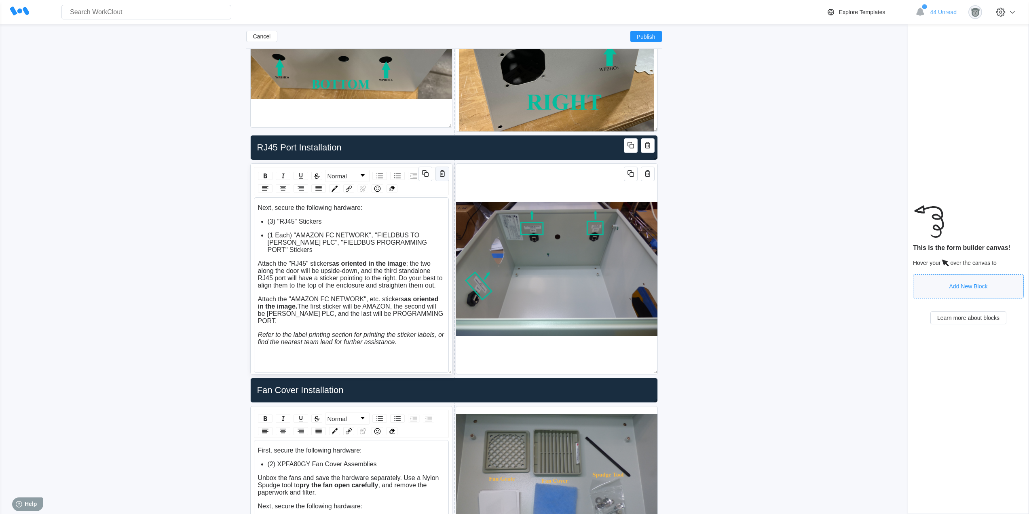
click at [440, 175] on icon "button" at bounding box center [442, 174] width 10 height 10
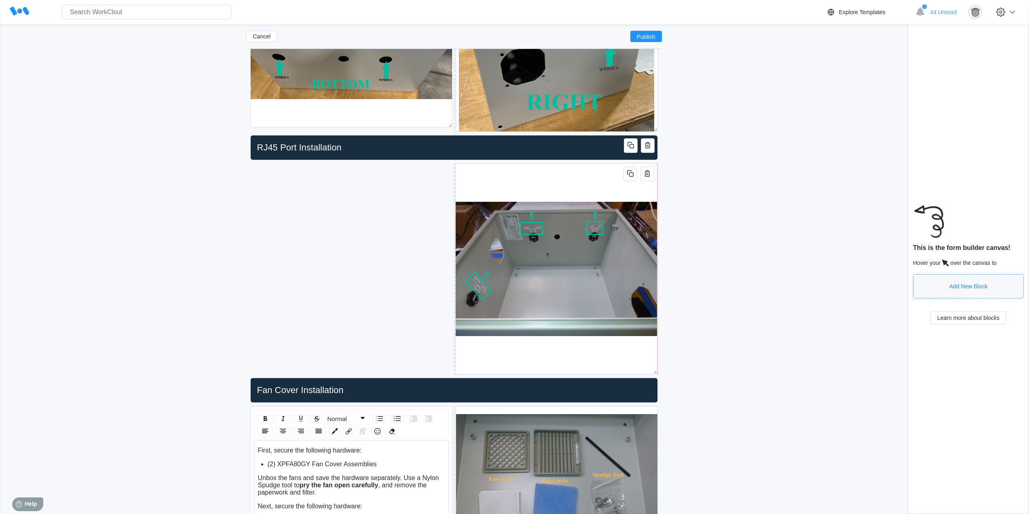
click at [647, 177] on icon "button" at bounding box center [647, 174] width 10 height 10
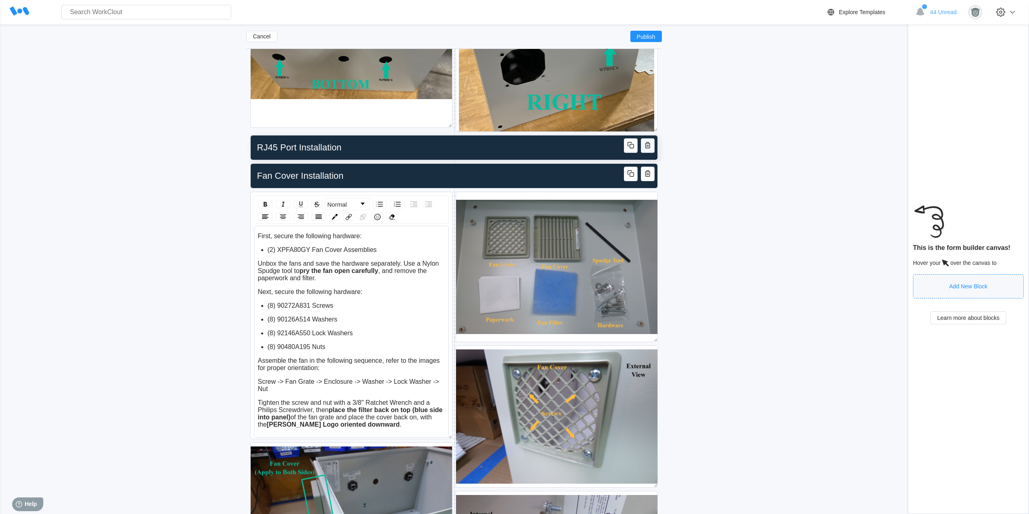
click at [647, 148] on icon "button" at bounding box center [647, 145] width 5 height 6
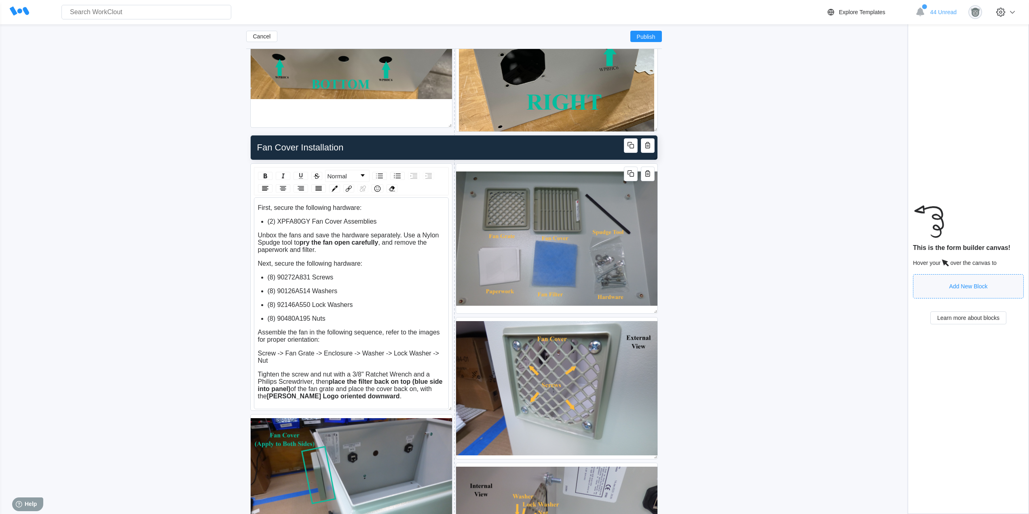
click at [272, 148] on input "Fan Cover Installation" at bounding box center [452, 147] width 397 height 16
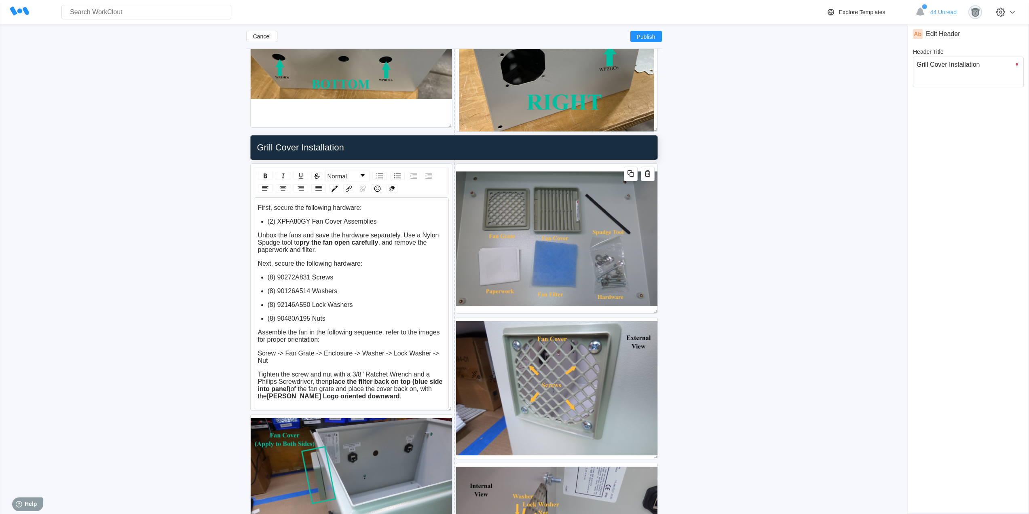
scroll to position [1869, 0]
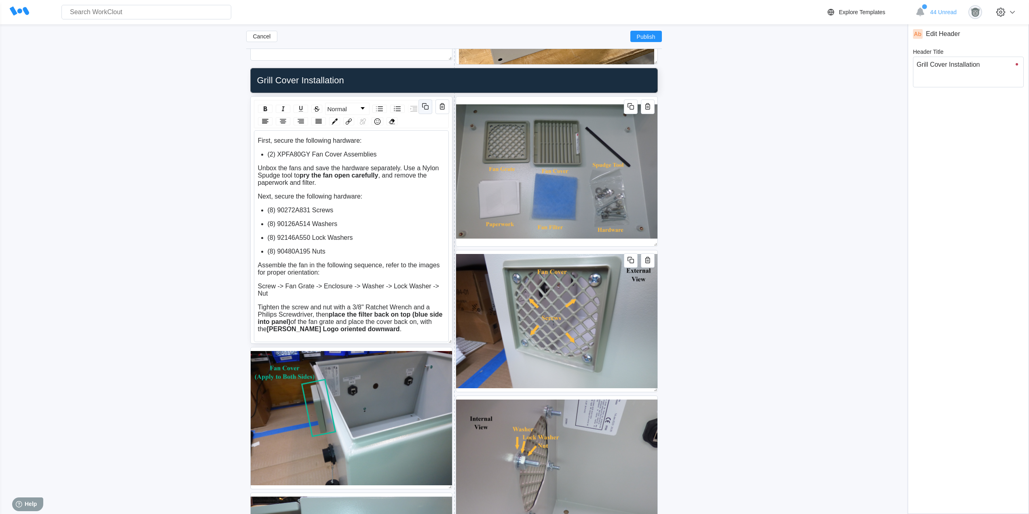
click at [426, 106] on icon "button" at bounding box center [426, 107] width 4 height 4
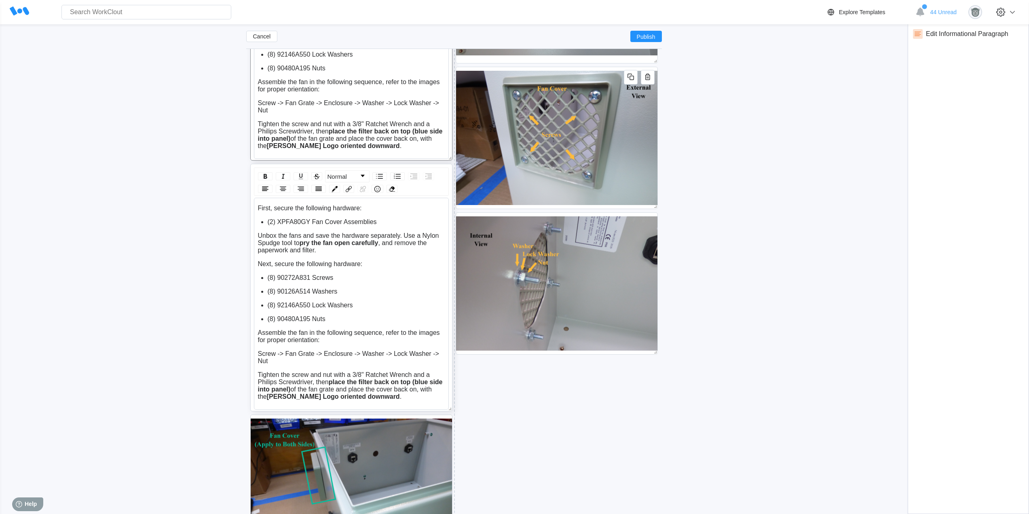
scroll to position [2071, 0]
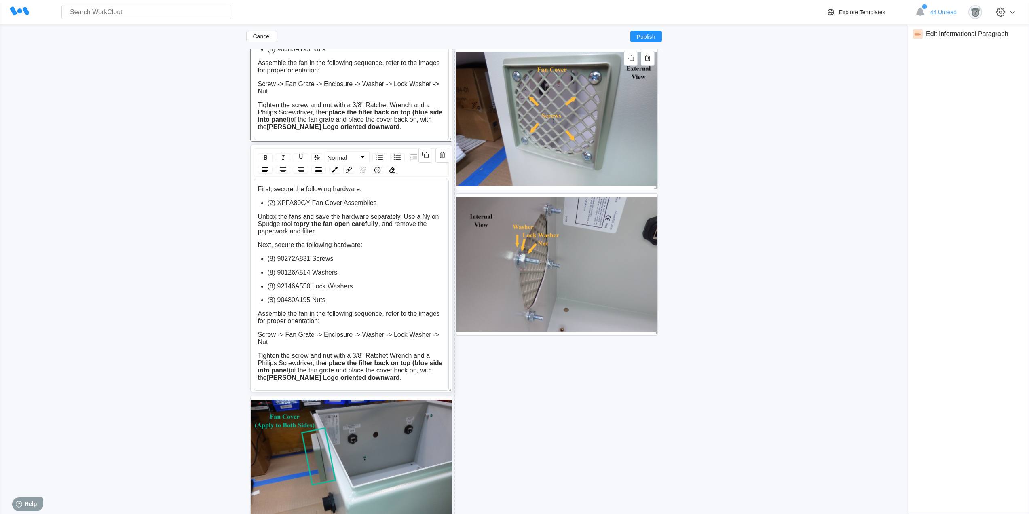
drag, startPoint x: 320, startPoint y: 233, endPoint x: 253, endPoint y: 188, distance: 80.7
click at [253, 188] on div "Normal First, secure the following hardware: (2) XPFA80GY Fan Cover Assemblies …" at bounding box center [351, 268] width 202 height 247
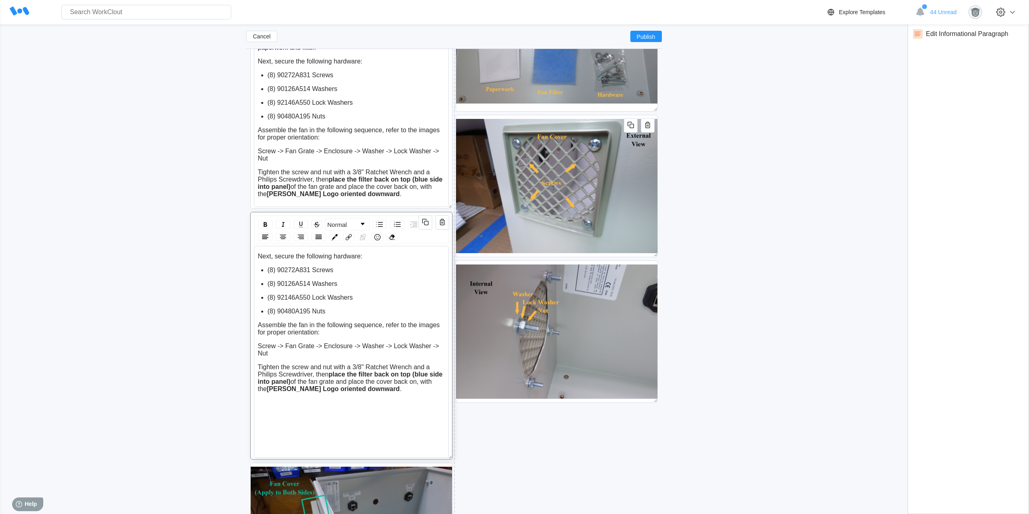
scroll to position [1937, 0]
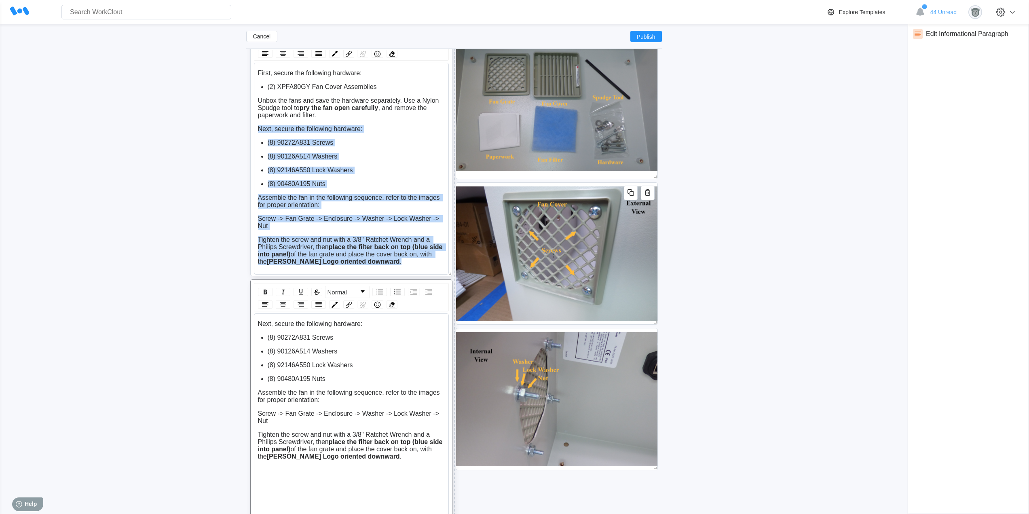
drag, startPoint x: 372, startPoint y: 263, endPoint x: 251, endPoint y: 125, distance: 184.0
click at [251, 125] on div "Normal First, secure the following hardware: (2) XPFA80GY Fan Cover Assemblies …" at bounding box center [351, 152] width 202 height 247
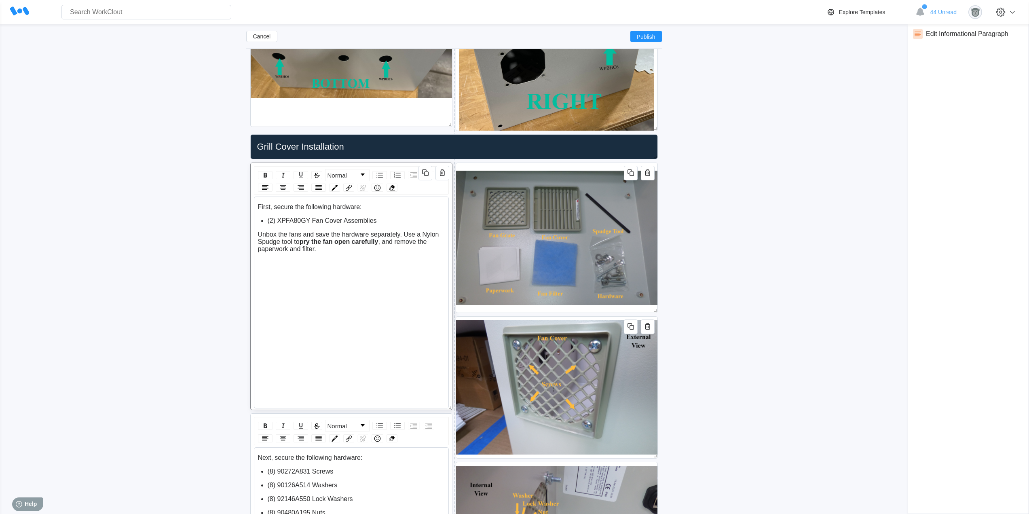
scroll to position [1802, 0]
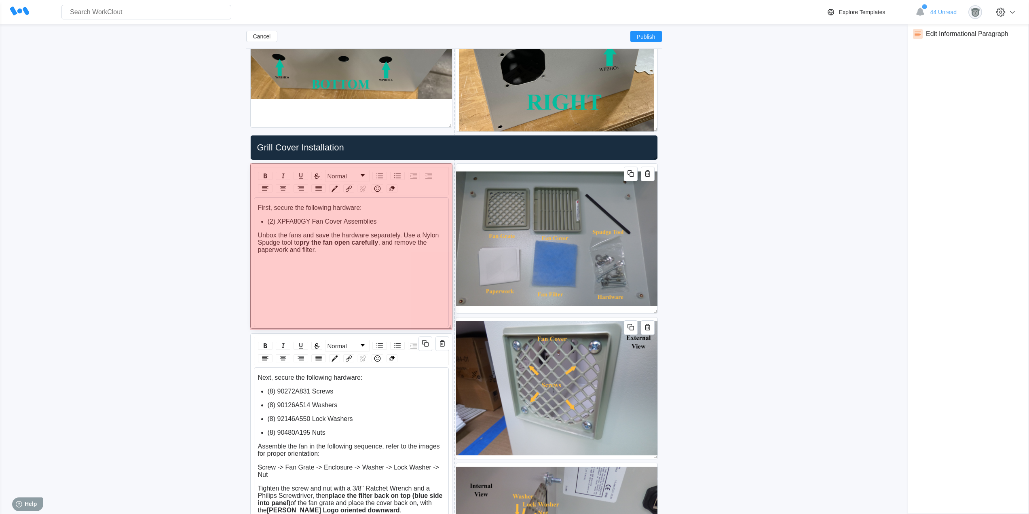
drag, startPoint x: 449, startPoint y: 409, endPoint x: 442, endPoint y: 326, distance: 82.7
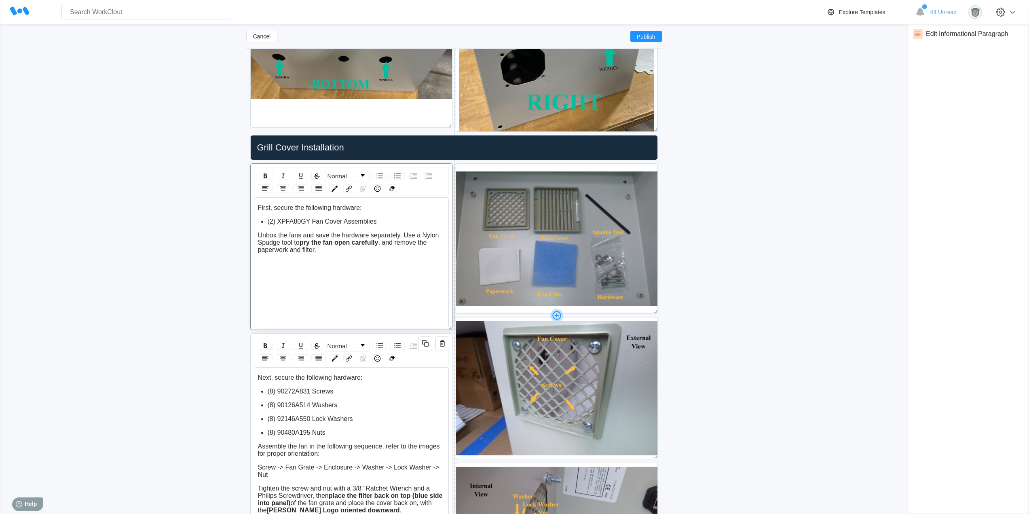
click at [555, 315] on icon at bounding box center [556, 315] width 13 height 13
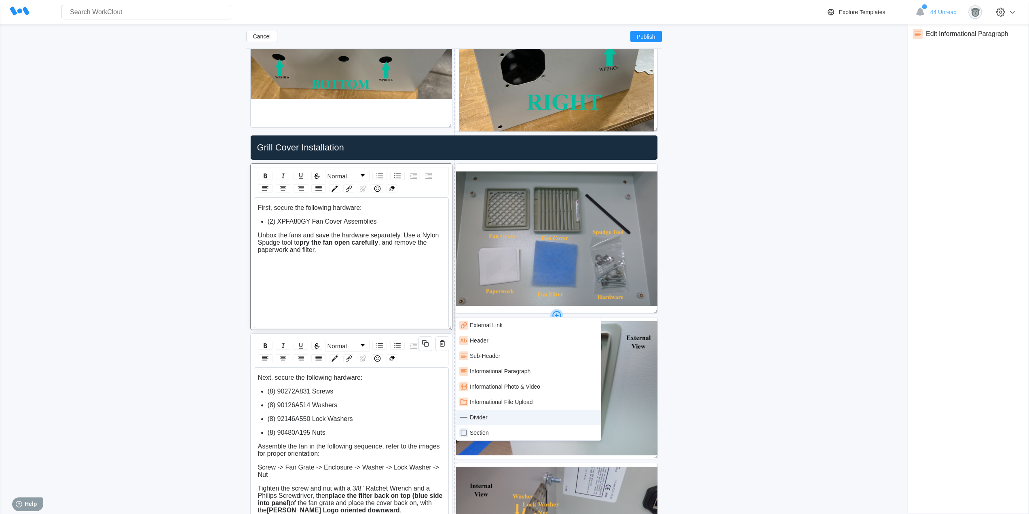
click at [486, 415] on div "Divider" at bounding box center [479, 417] width 18 height 6
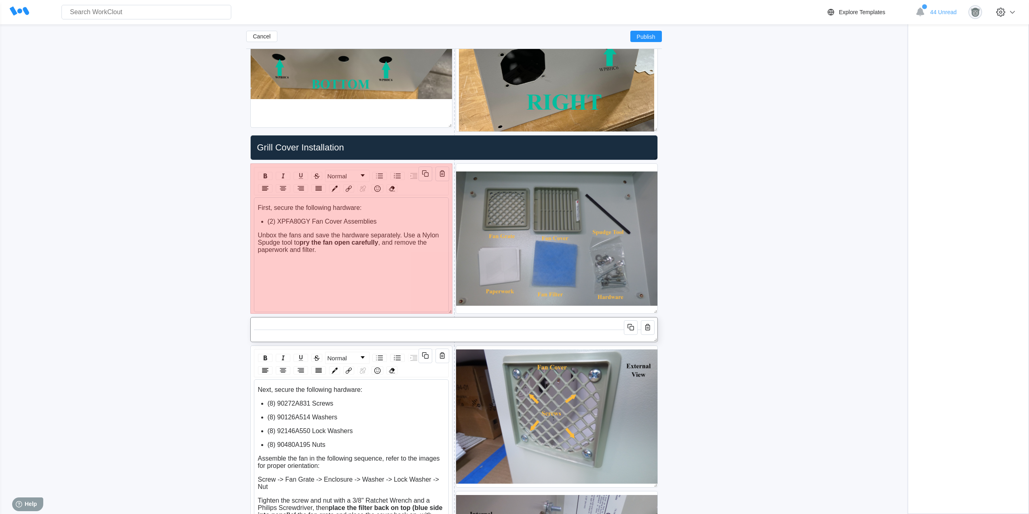
drag, startPoint x: 448, startPoint y: 325, endPoint x: 445, endPoint y: 308, distance: 16.4
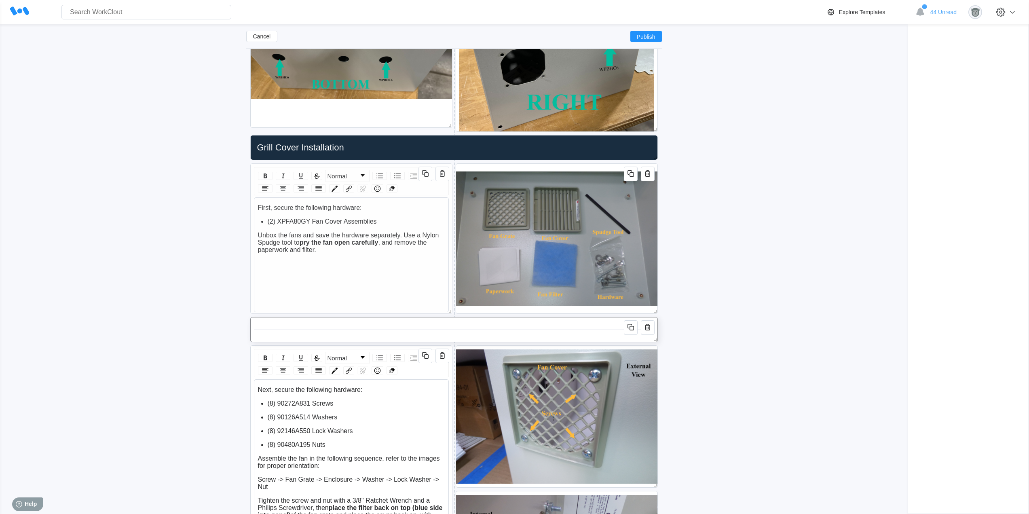
click at [803, 348] on div "Cancel Publish NAT Panel Updated Work Instructions ([DATE]) Duplicate (1) Updat…" at bounding box center [514, 200] width 1003 height 3936
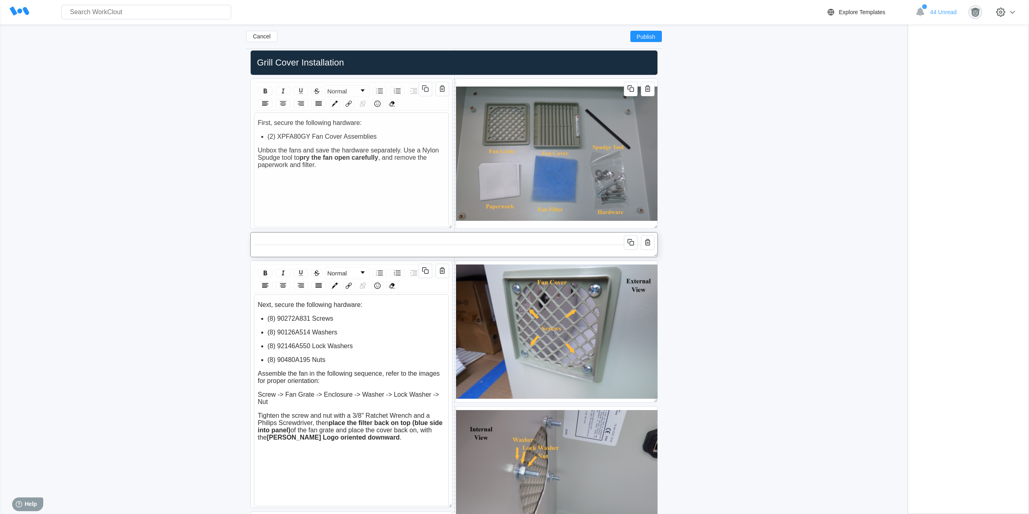
scroll to position [1869, 0]
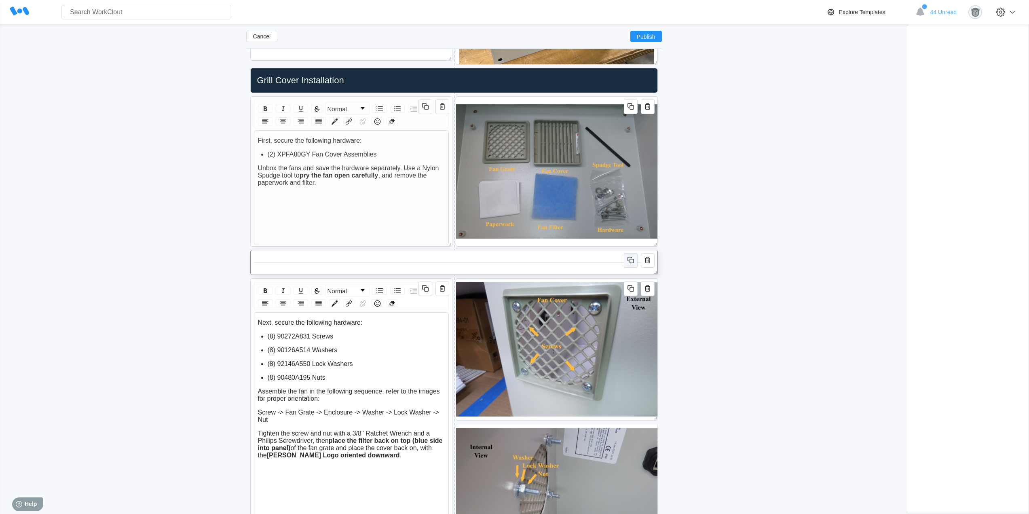
click at [628, 260] on icon "button" at bounding box center [630, 259] width 4 height 4
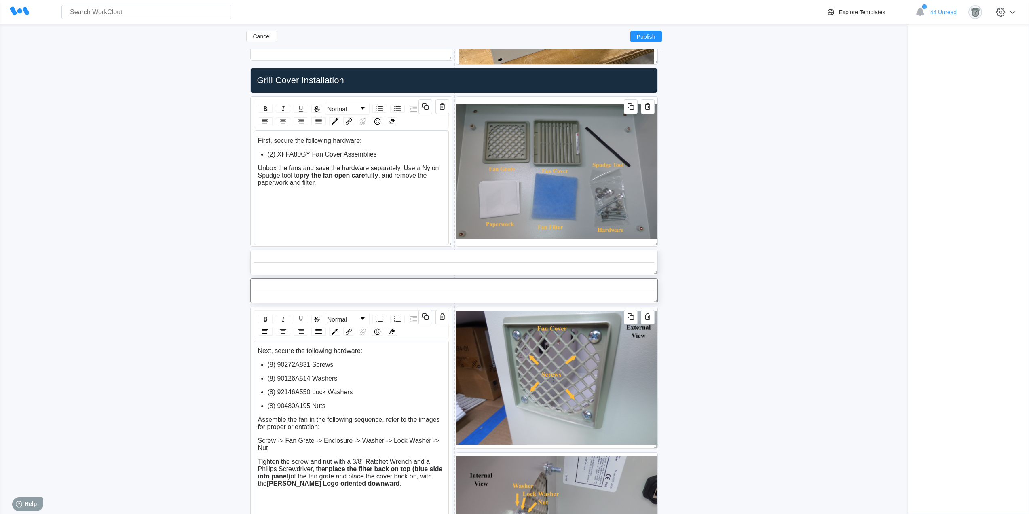
click at [452, 275] on div "Grill Cover Installation Ground Sticker Installation Backplate Installation Nor…" at bounding box center [454, 205] width 416 height 3801
click at [453, 276] on icon at bounding box center [454, 276] width 13 height 13
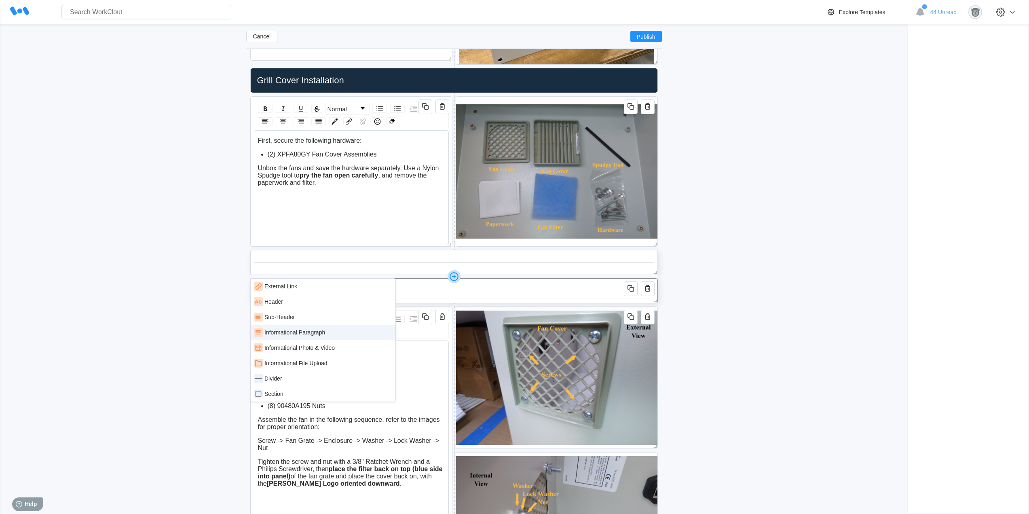
click at [325, 333] on div "Informational Paragraph" at bounding box center [323, 332] width 138 height 9
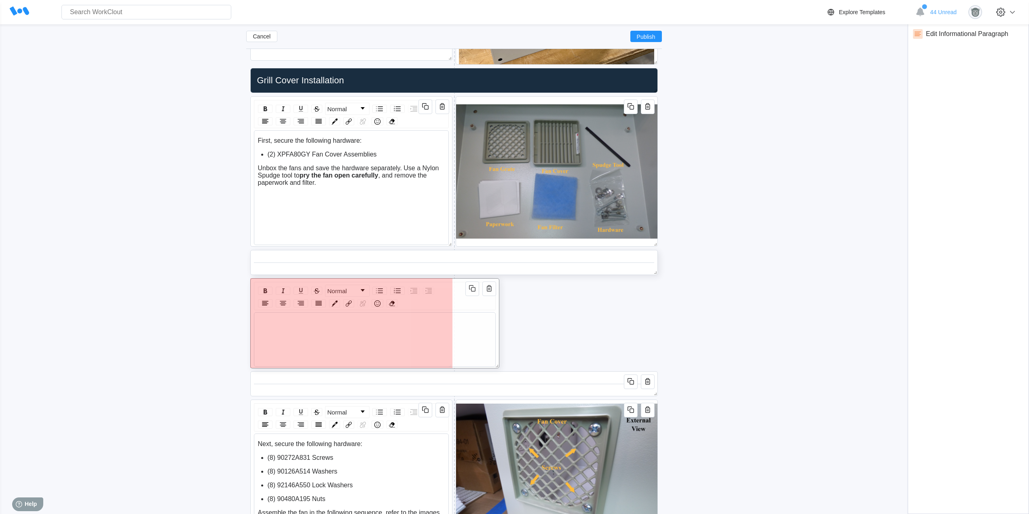
drag, startPoint x: 654, startPoint y: 369, endPoint x: 477, endPoint y: 356, distance: 177.6
click at [491, 361] on span at bounding box center [495, 364] width 8 height 8
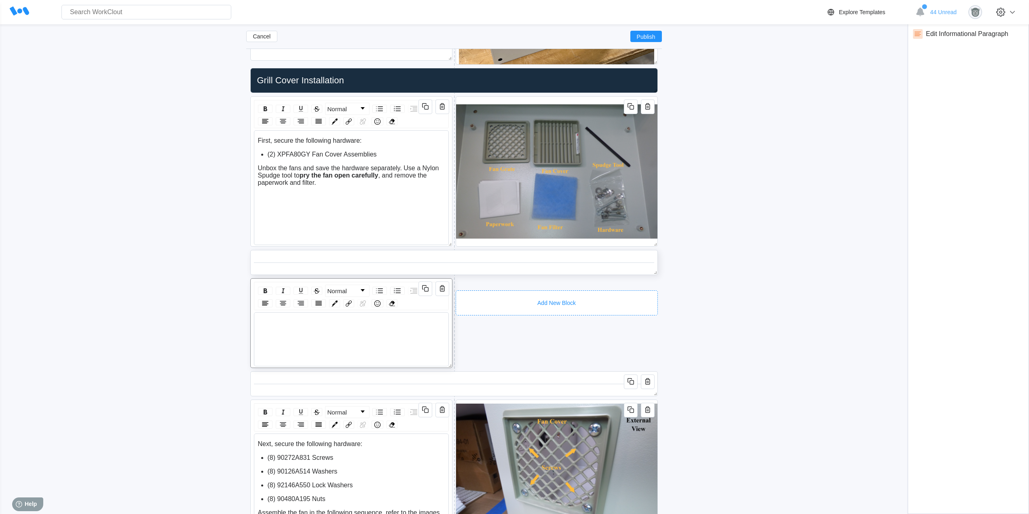
click at [501, 291] on div "Add New Block" at bounding box center [557, 302] width 202 height 25
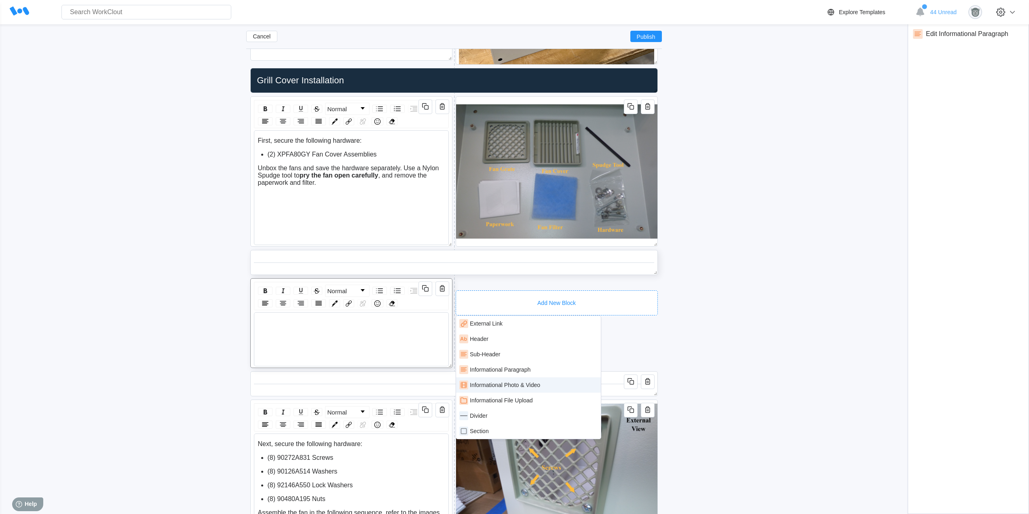
click at [530, 382] on div "Informational Photo & Video" at bounding box center [505, 385] width 70 height 6
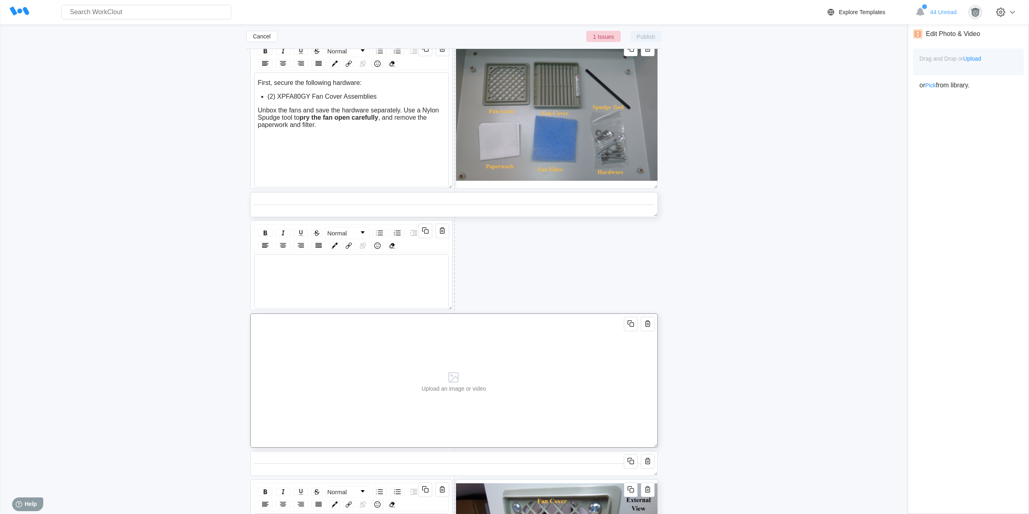
scroll to position [2004, 0]
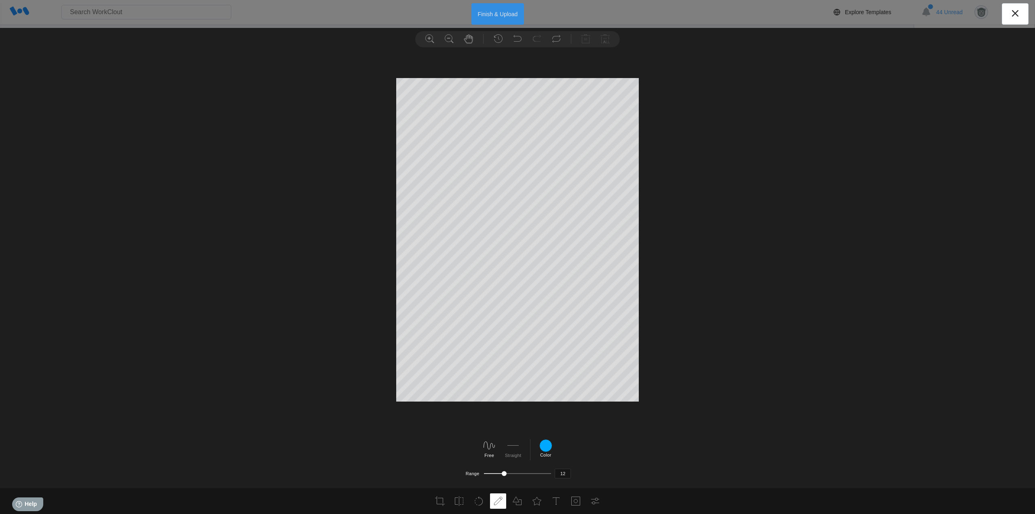
click at [496, 17] on button "Finish & Upload" at bounding box center [497, 13] width 53 height 21
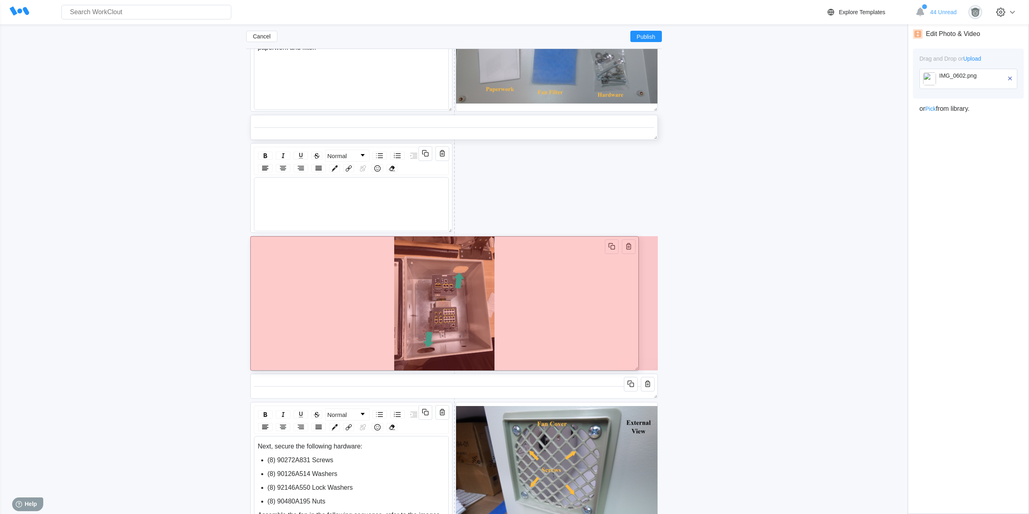
drag, startPoint x: 655, startPoint y: 367, endPoint x: 442, endPoint y: 353, distance: 212.7
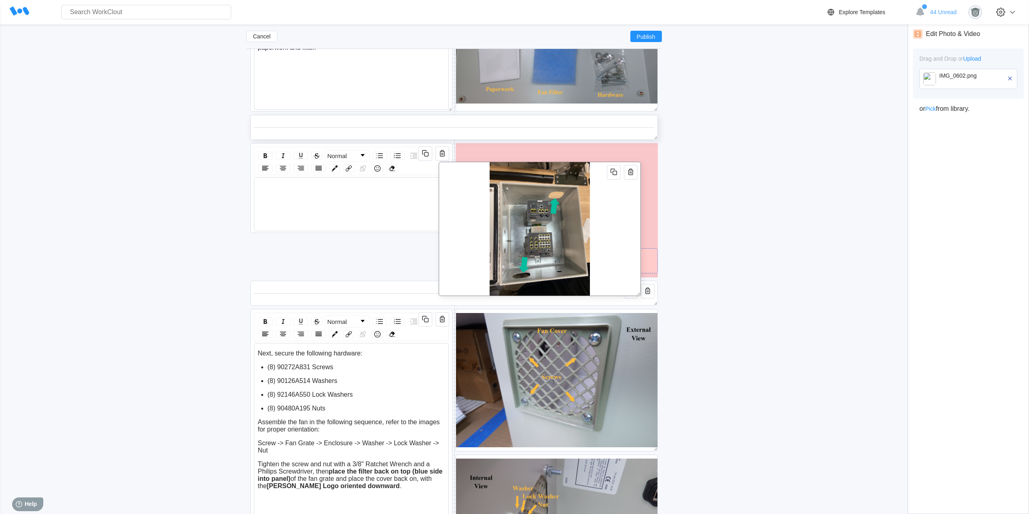
drag, startPoint x: 423, startPoint y: 325, endPoint x: 609, endPoint y: 251, distance: 199.8
click at [609, 251] on div at bounding box center [540, 229] width 202 height 134
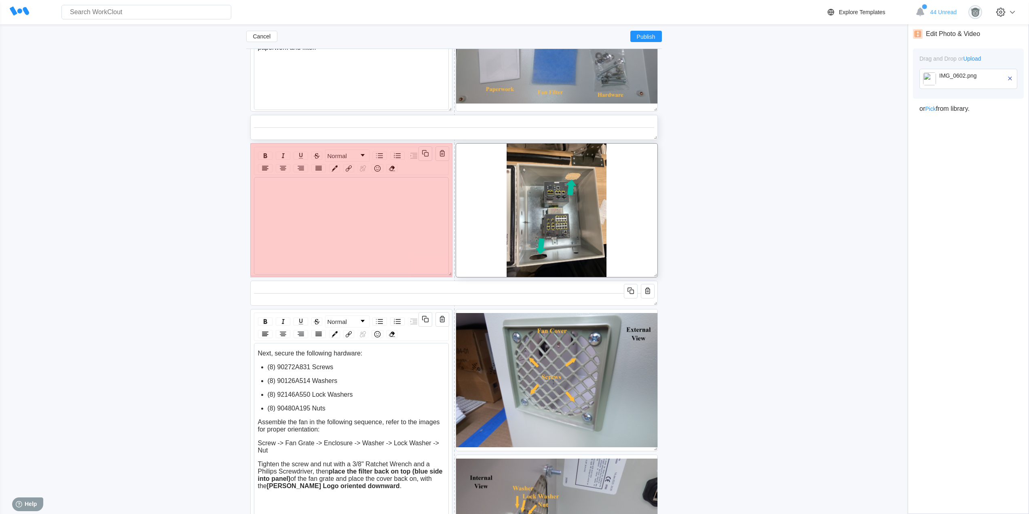
drag, startPoint x: 449, startPoint y: 230, endPoint x: 444, endPoint y: 273, distance: 43.6
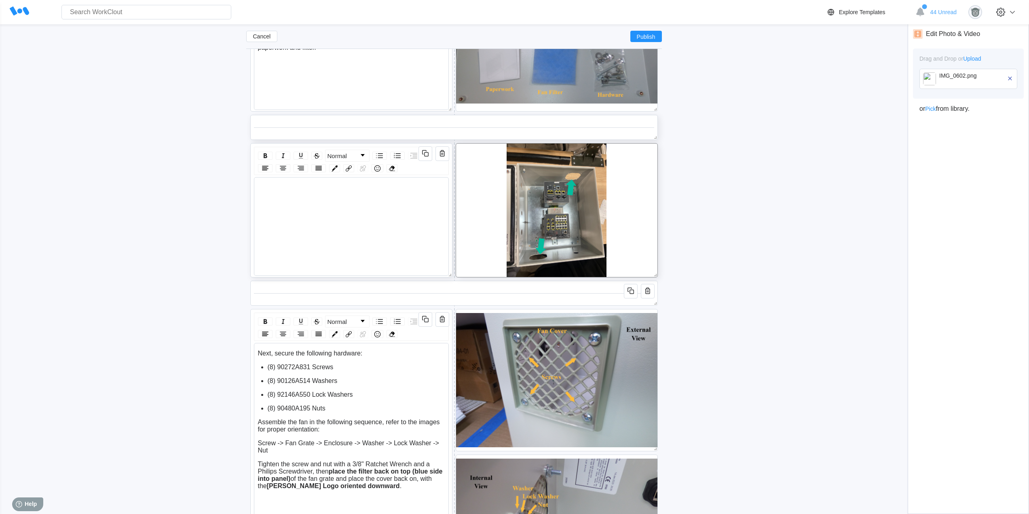
click at [355, 209] on div "rdw-wrapper" at bounding box center [352, 204] width 188 height 41
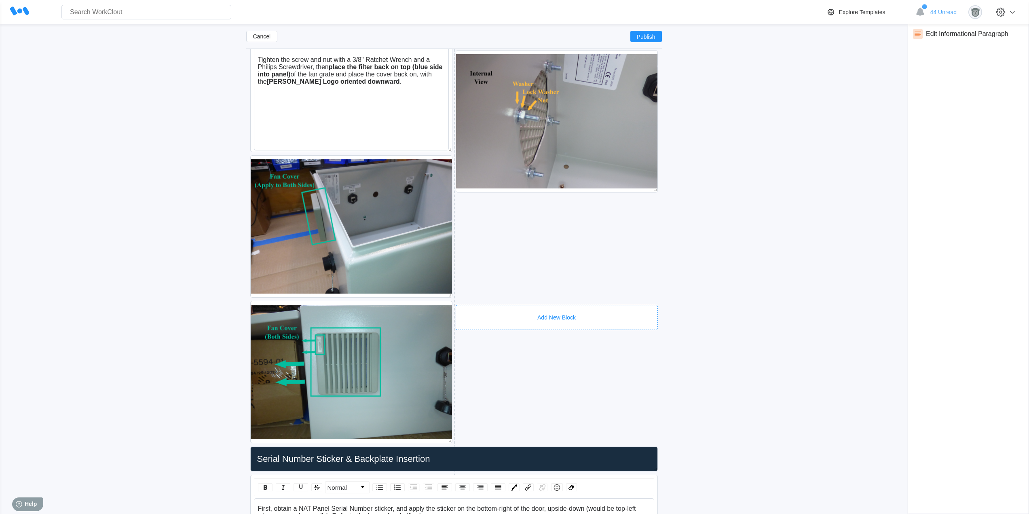
scroll to position [2341, 0]
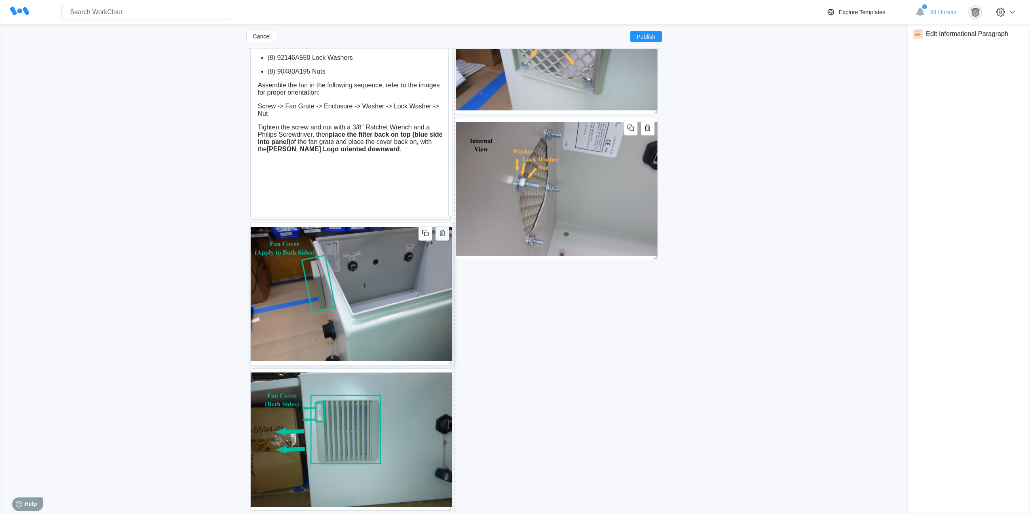
click at [444, 233] on icon "button" at bounding box center [442, 233] width 10 height 10
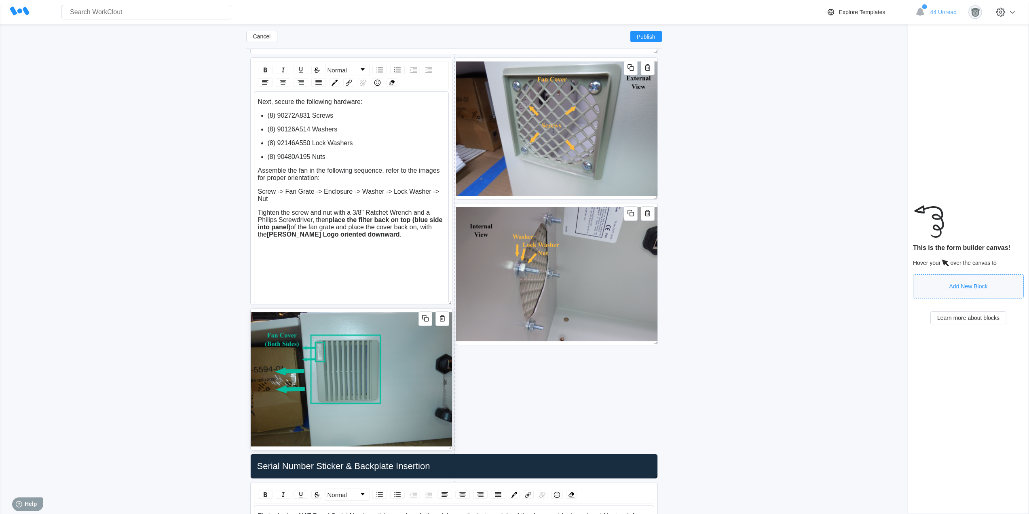
scroll to position [2273, 0]
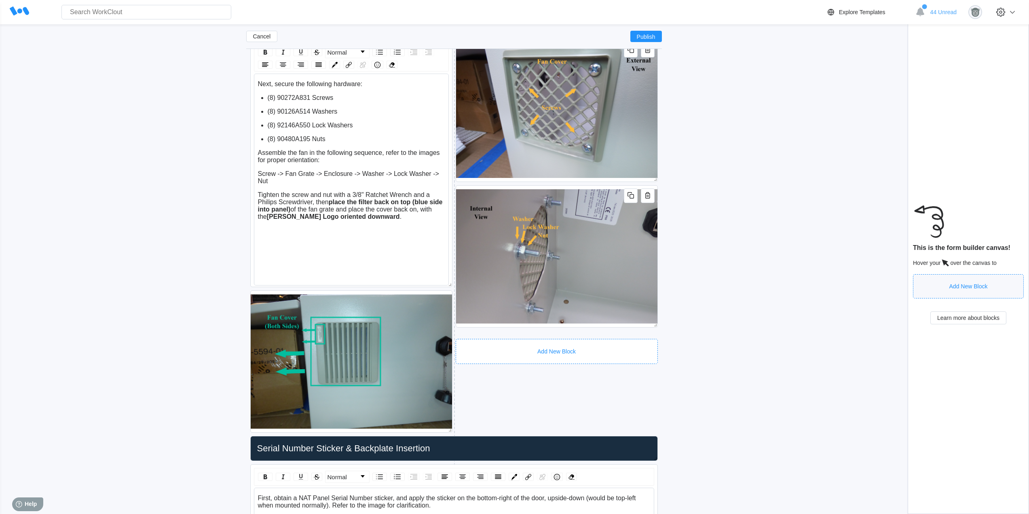
click at [548, 342] on div "Add New Block" at bounding box center [557, 351] width 202 height 25
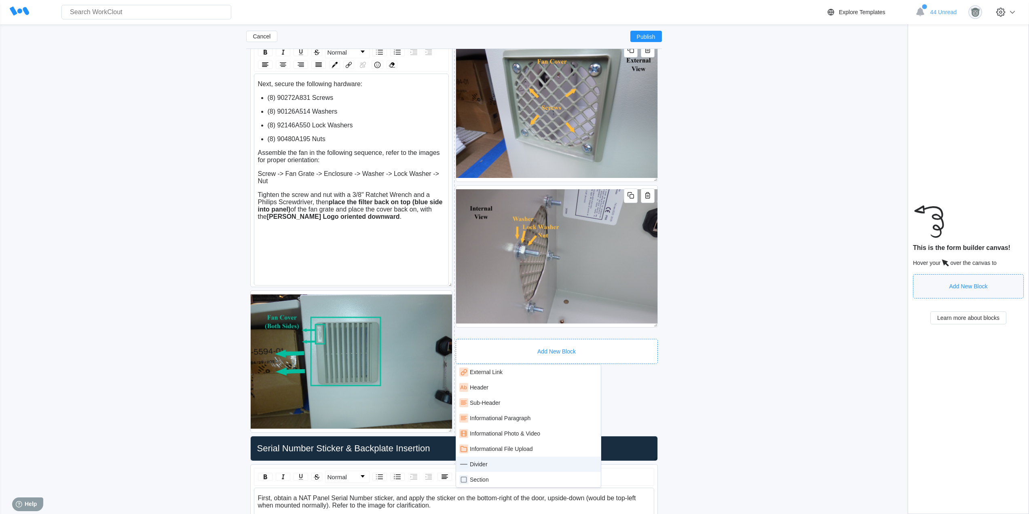
click at [496, 468] on div "Divider" at bounding box center [528, 464] width 138 height 9
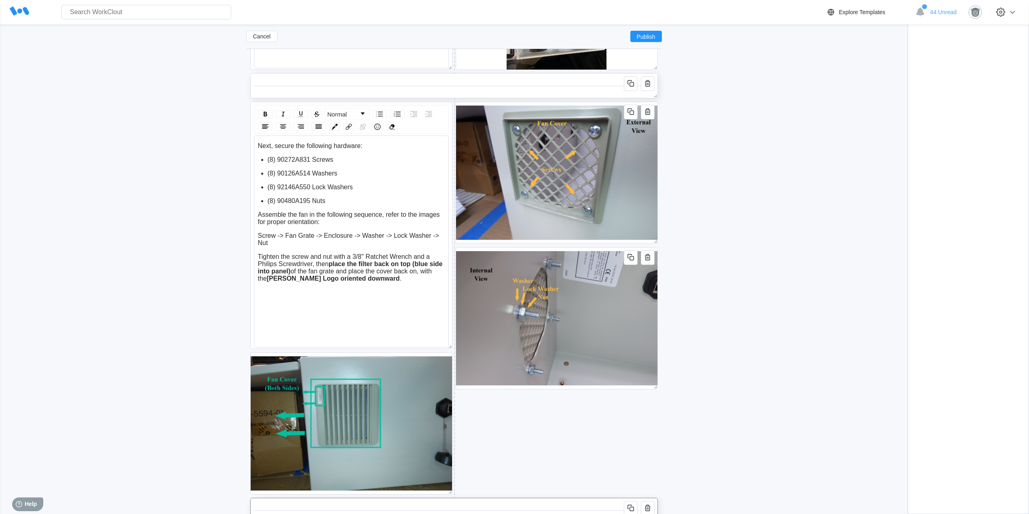
scroll to position [2206, 0]
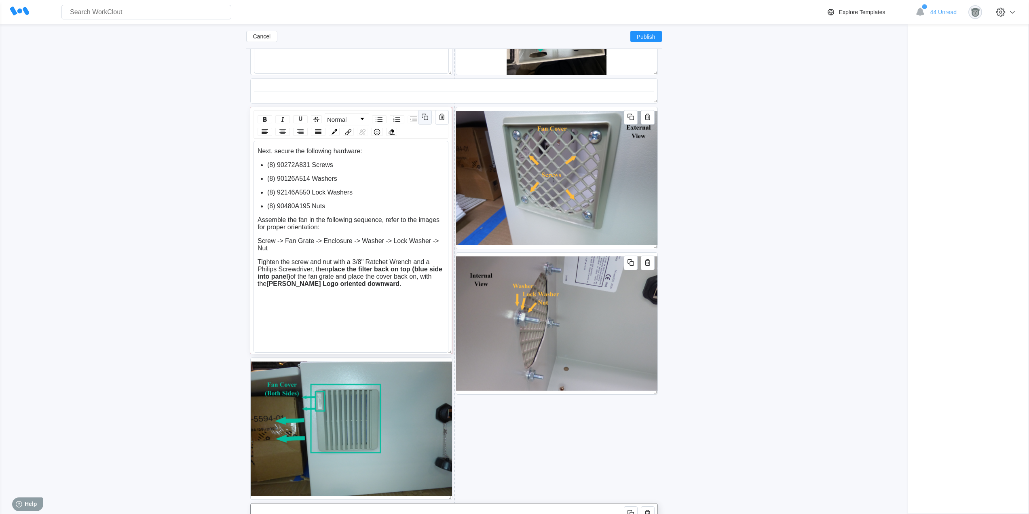
click at [430, 117] on button "button" at bounding box center [425, 117] width 14 height 15
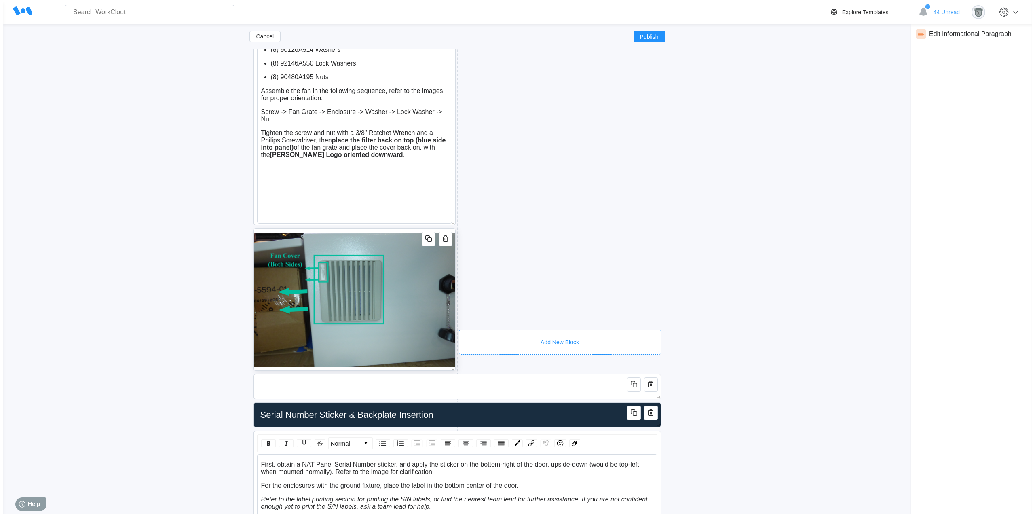
scroll to position [2611, 0]
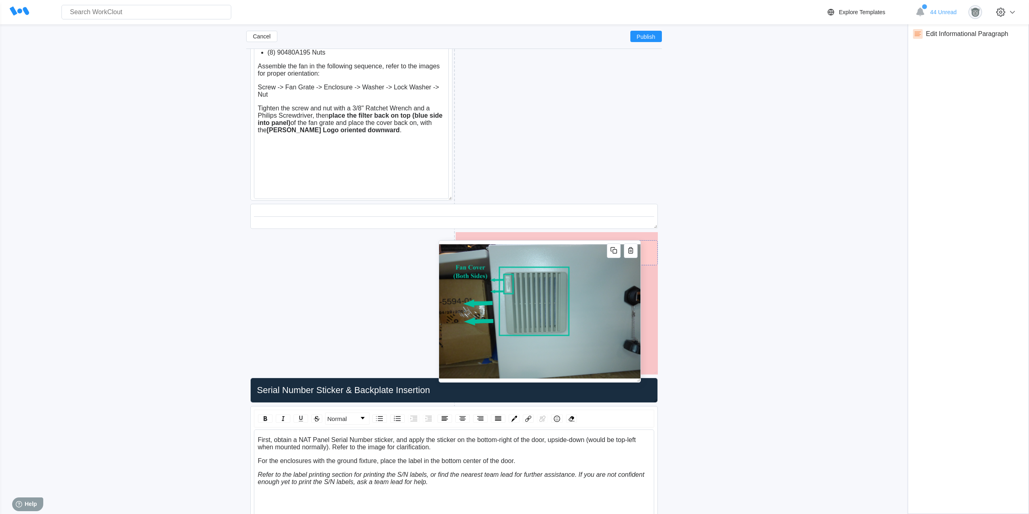
drag, startPoint x: 376, startPoint y: 205, endPoint x: 566, endPoint y: 234, distance: 192.2
click at [566, 241] on img at bounding box center [539, 312] width 201 height 142
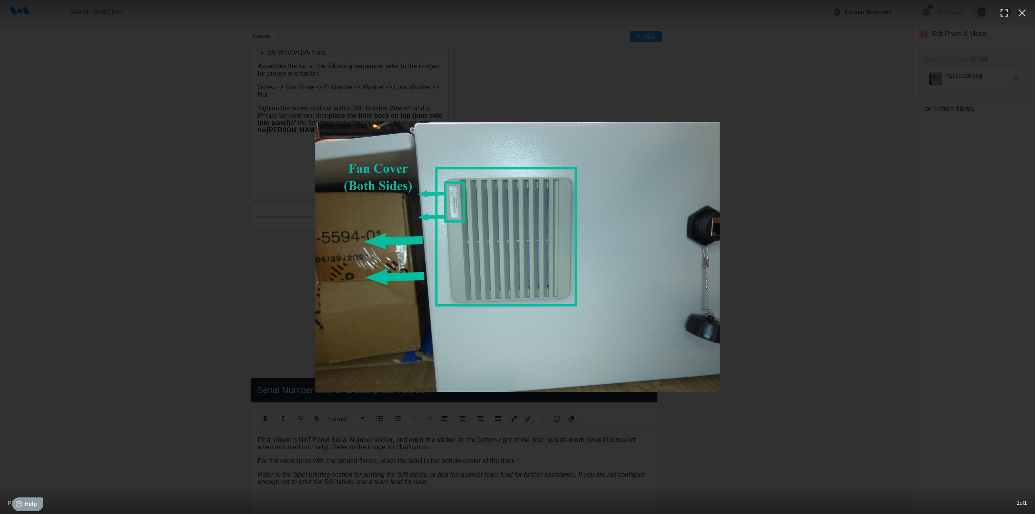
click at [817, 235] on div at bounding box center [517, 257] width 1035 height 270
click at [1020, 16] on icon "button" at bounding box center [1022, 13] width 8 height 8
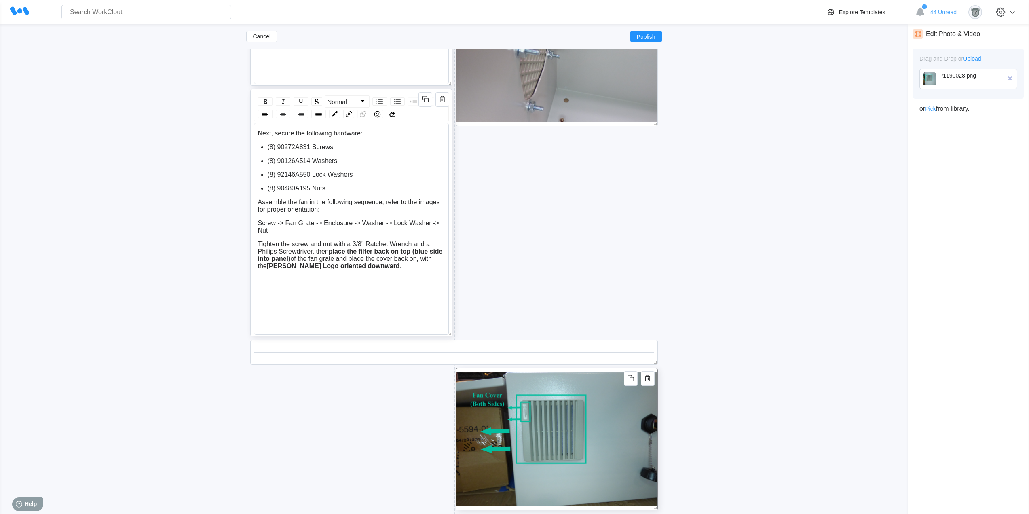
scroll to position [2341, 0]
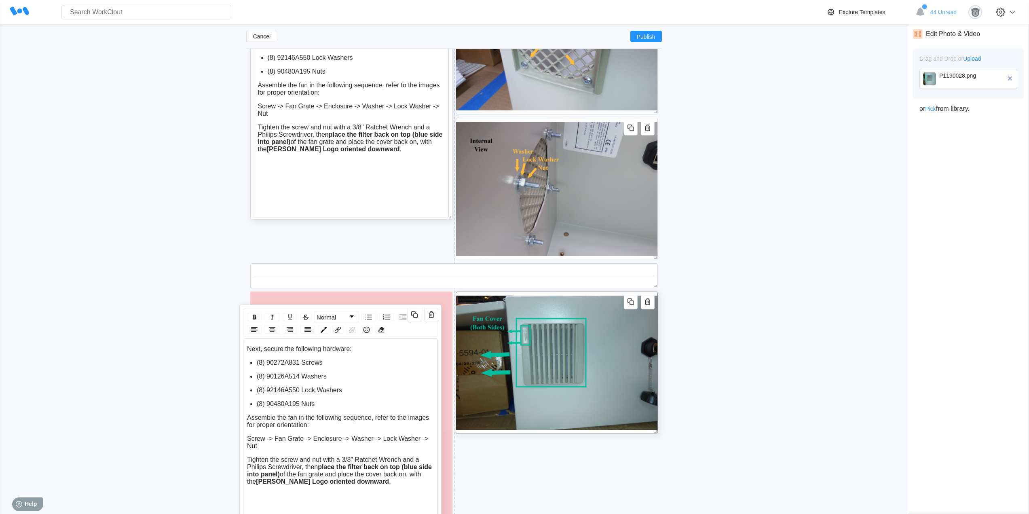
drag, startPoint x: 386, startPoint y: 225, endPoint x: 375, endPoint y: 307, distance: 82.4
click at [375, 307] on div "Normal Next, secure the following hardware: (8) 90272A831 Screws (8) 90126A514 …" at bounding box center [340, 427] width 202 height 247
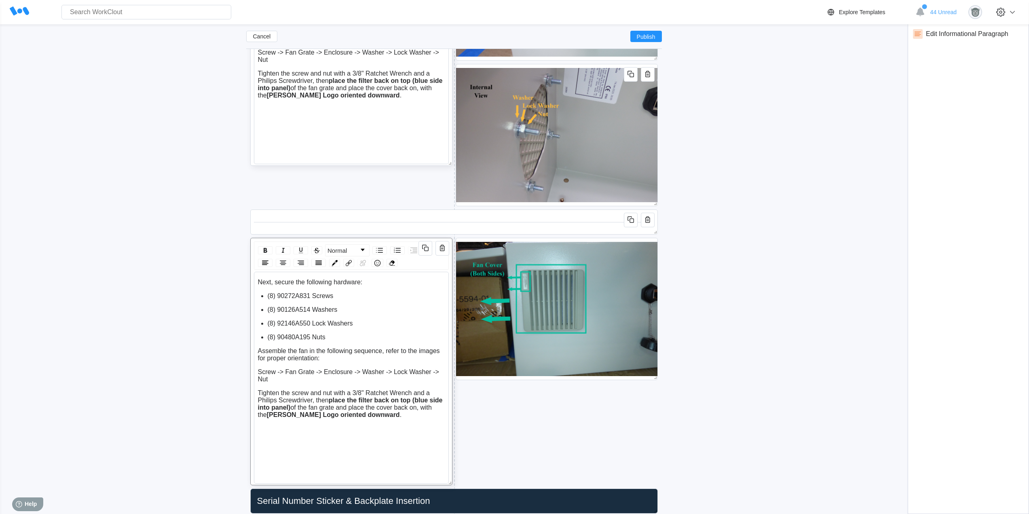
scroll to position [2409, 0]
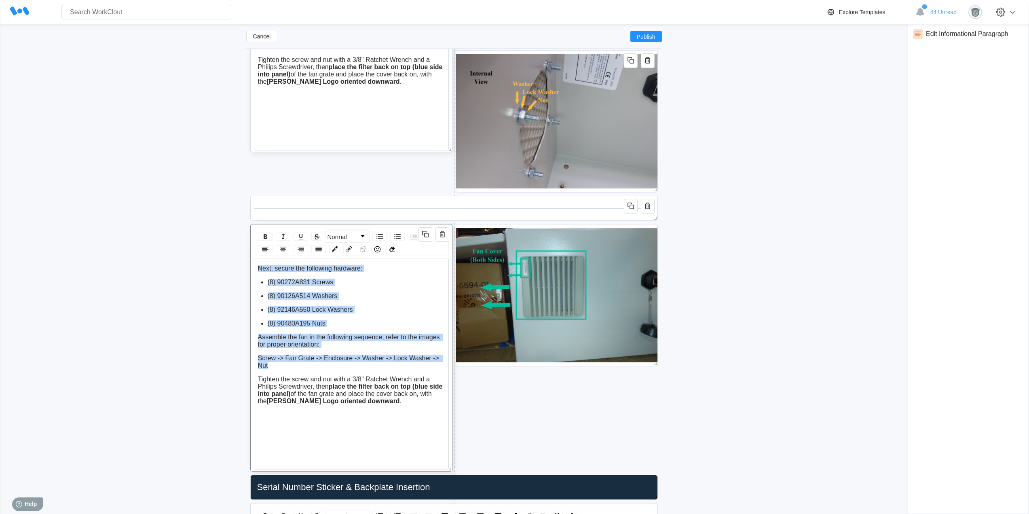
drag, startPoint x: 273, startPoint y: 364, endPoint x: 258, endPoint y: 268, distance: 96.9
click at [258, 268] on div "Next, secure the following hardware: (8) 90272A831 Screws (8) 90126A514 Washers…" at bounding box center [351, 335] width 187 height 140
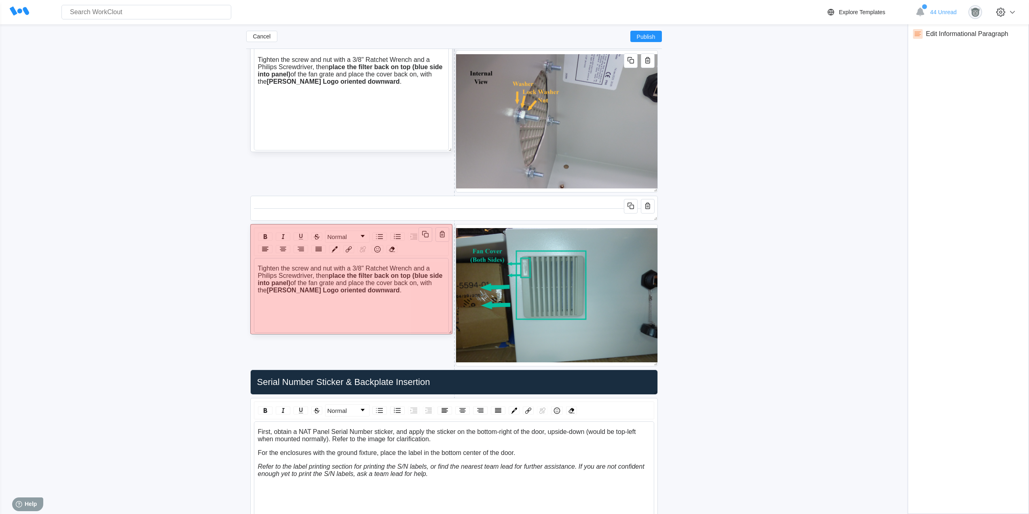
drag, startPoint x: 448, startPoint y: 465, endPoint x: 442, endPoint y: 327, distance: 137.2
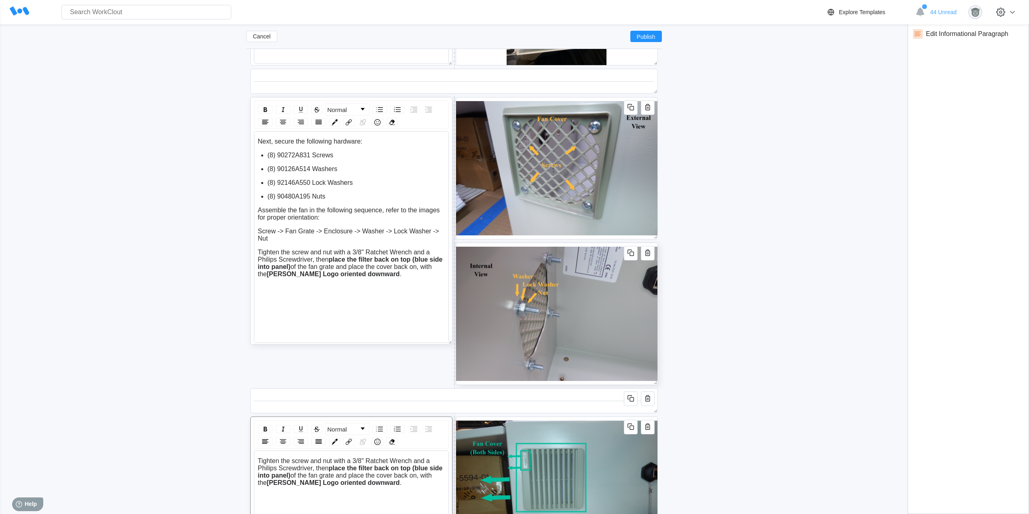
scroll to position [2206, 0]
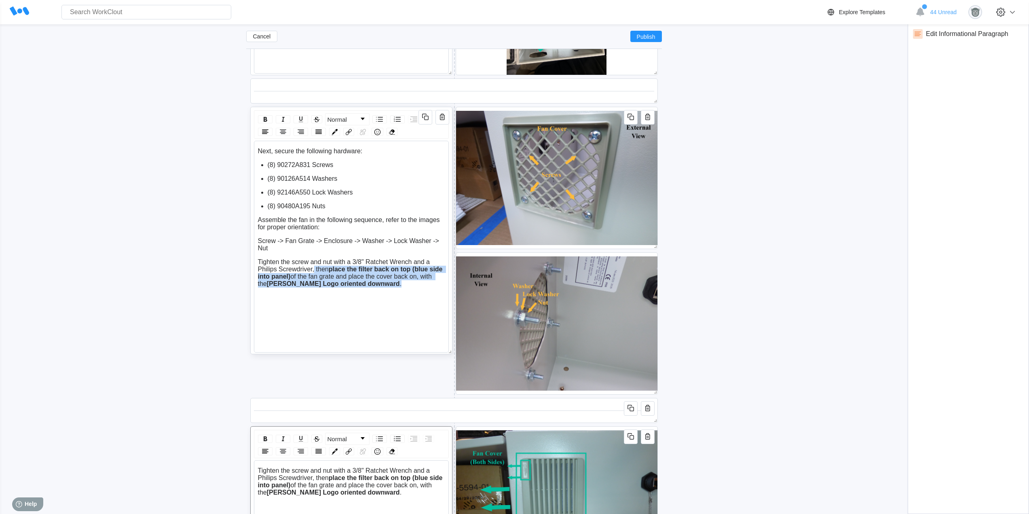
drag, startPoint x: 374, startPoint y: 283, endPoint x: 315, endPoint y: 267, distance: 61.6
click at [315, 267] on div "Tighten the screw and nut with a 3/8" Ratchet Wrench and a Philips Screwdriver,…" at bounding box center [351, 272] width 187 height 29
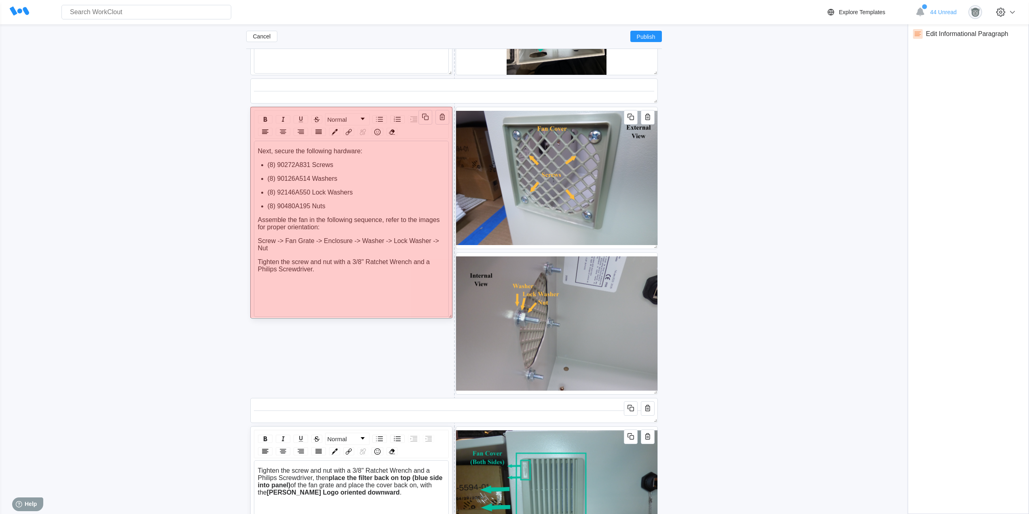
drag, startPoint x: 449, startPoint y: 349, endPoint x: 449, endPoint y: 312, distance: 36.8
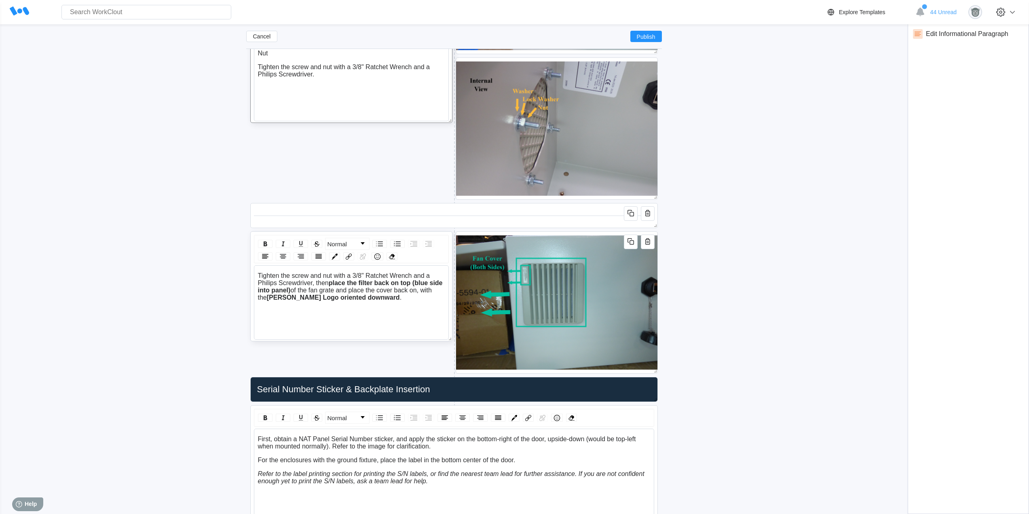
scroll to position [2409, 0]
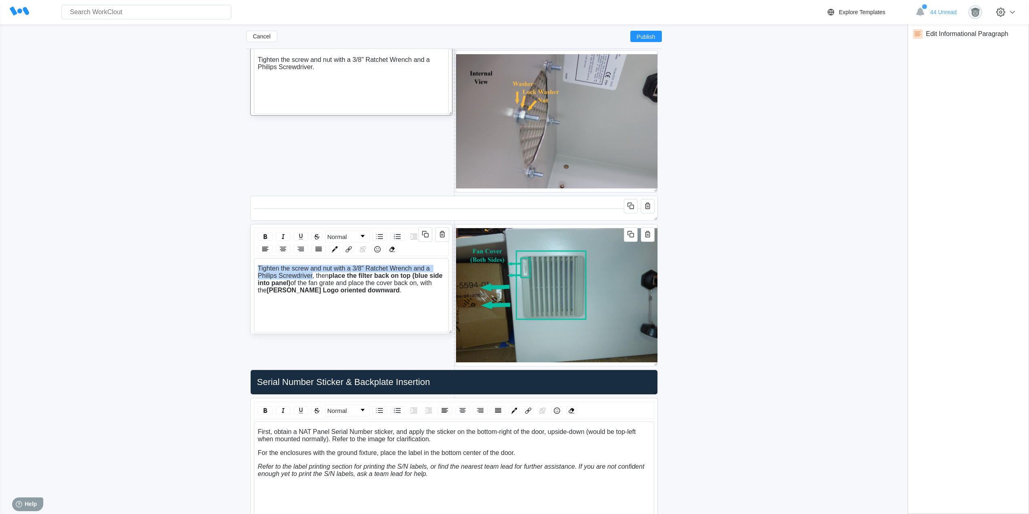
drag, startPoint x: 313, startPoint y: 274, endPoint x: 260, endPoint y: 268, distance: 53.3
click at [255, 269] on div "Tighten the screw and nut with a 3/8" Ratchet Wrench and a Philips Screwdriver,…" at bounding box center [351, 295] width 195 height 74
drag, startPoint x: 436, startPoint y: 268, endPoint x: 426, endPoint y: 268, distance: 9.7
click at [426, 268] on span "of the fan grate and place the cover back on, with the" at bounding box center [346, 272] width 177 height 14
click at [304, 285] on div "Place the filter back on top (blue side into panel) of the grate and place the …" at bounding box center [351, 276] width 187 height 22
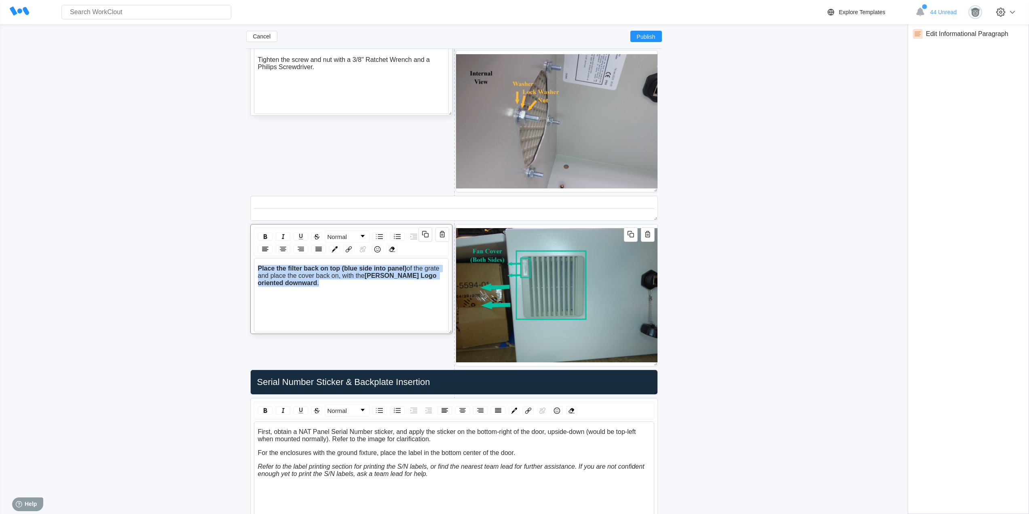
drag, startPoint x: 310, startPoint y: 286, endPoint x: 255, endPoint y: 269, distance: 57.5
click at [255, 269] on div "Place the filter back on top (blue side into panel) of the grate and place the …" at bounding box center [351, 295] width 195 height 74
click at [270, 239] on div "rdw-inline-control" at bounding box center [265, 236] width 15 height 8
click at [269, 239] on img "rdw-inline-control" at bounding box center [265, 237] width 10 height 10
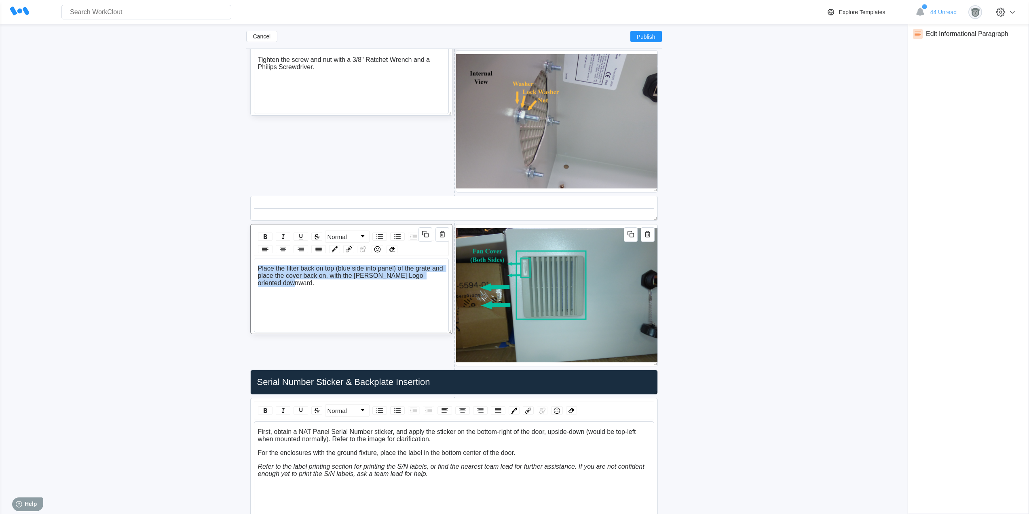
click at [332, 285] on div "Place the filter back on top (blue side into panel) of the grate and place the …" at bounding box center [351, 276] width 187 height 22
click at [340, 283] on div "Place the filter back on top (blue side into panel) of the grate and place the …" at bounding box center [351, 276] width 187 height 22
drag, startPoint x: 332, startPoint y: 267, endPoint x: 301, endPoint y: 267, distance: 31.1
click at [301, 267] on span "Place the filter back on top (blue side into panel) of the grate and place the …" at bounding box center [351, 275] width 187 height 21
click at [337, 267] on span "Place the filter back on top (blue side into panel) of the grate and place the …" at bounding box center [351, 275] width 187 height 21
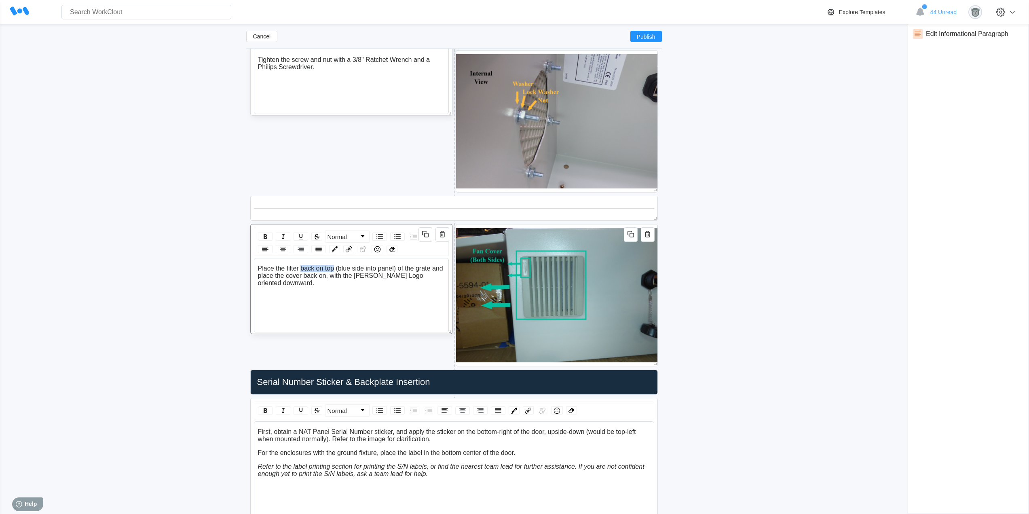
drag, startPoint x: 334, startPoint y: 268, endPoint x: 301, endPoint y: 268, distance: 33.2
click at [301, 268] on span "Place the filter back on top (blue side into panel) of the grate and place the …" at bounding box center [351, 275] width 187 height 21
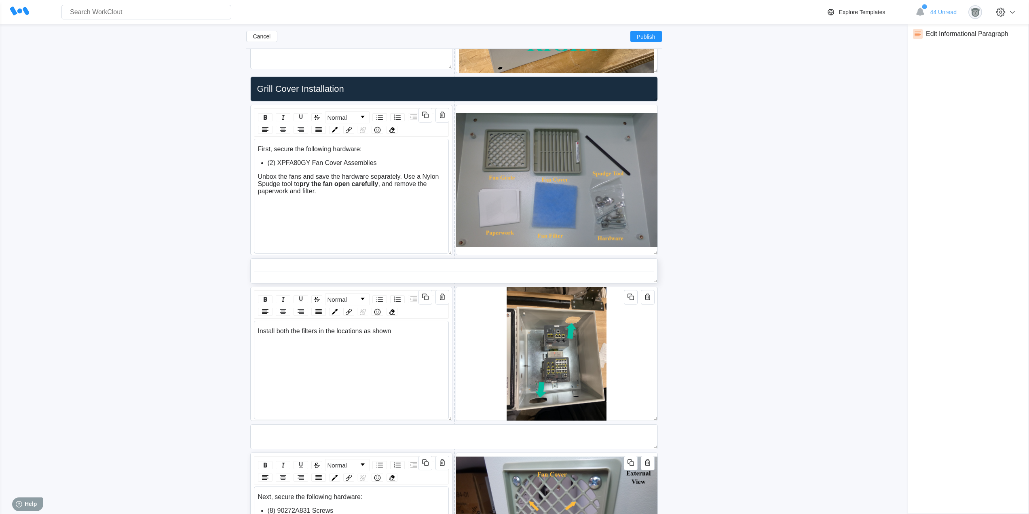
scroll to position [1869, 0]
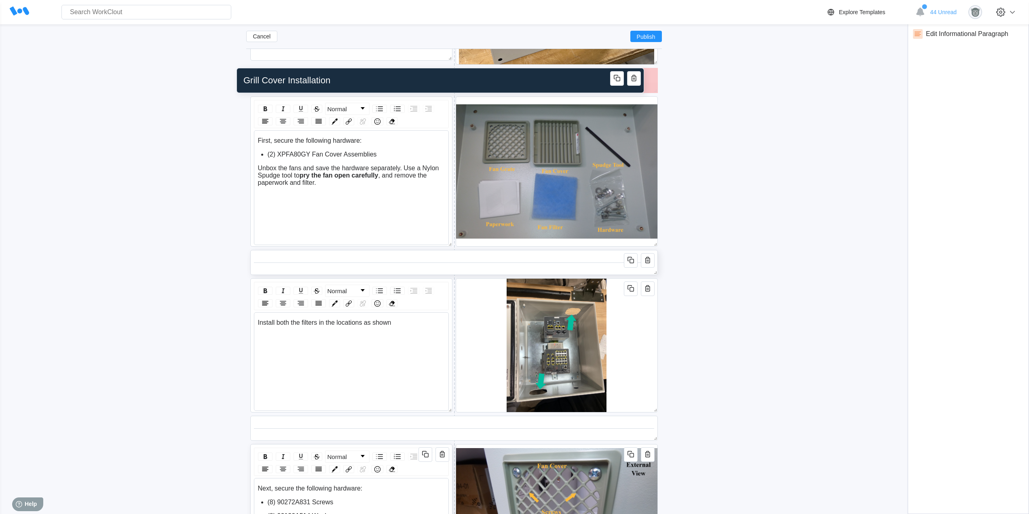
drag, startPoint x: 273, startPoint y: 82, endPoint x: 259, endPoint y: 82, distance: 13.7
click at [259, 82] on input "Grill Cover Installation" at bounding box center [438, 80] width 397 height 16
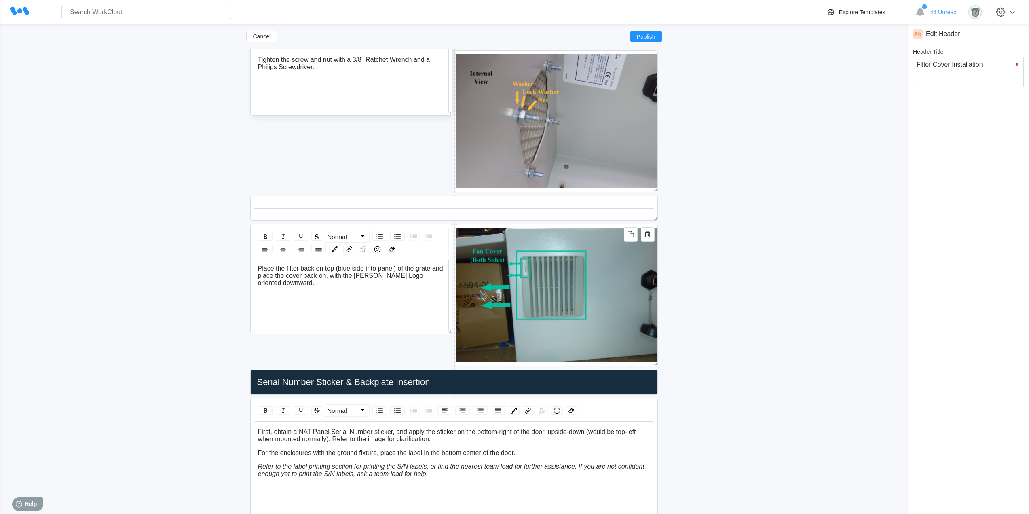
scroll to position [2476, 0]
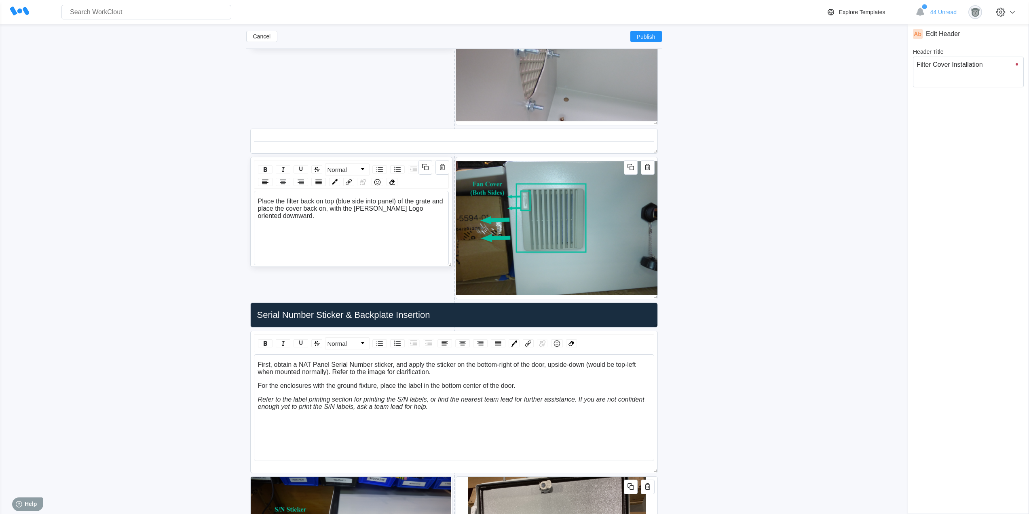
click at [329, 207] on span "Place the filter back on top (blue side into panel) of the grate and place the …" at bounding box center [351, 208] width 187 height 21
click at [319, 222] on span "The [PERSON_NAME] Logo oriented downward." at bounding box center [328, 222] width 141 height 7
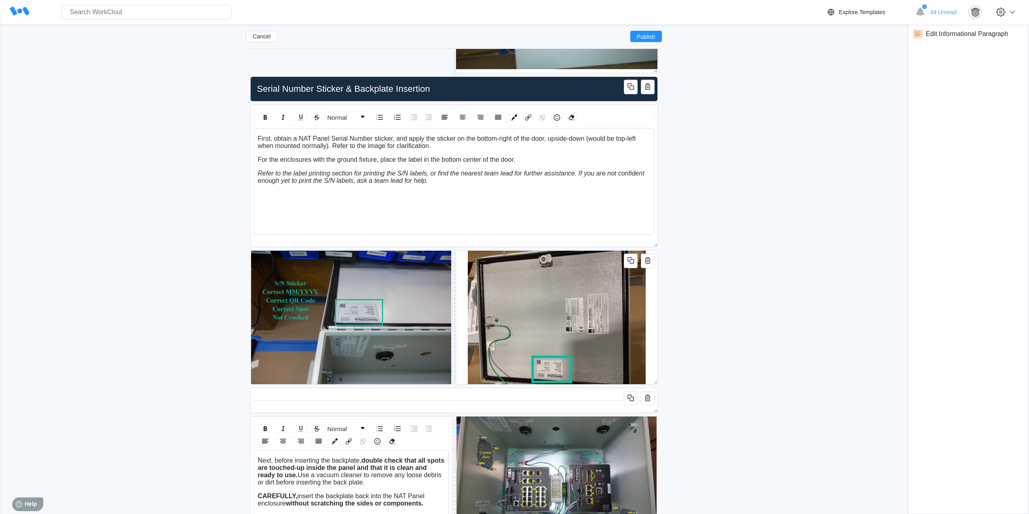
scroll to position [2682, 0]
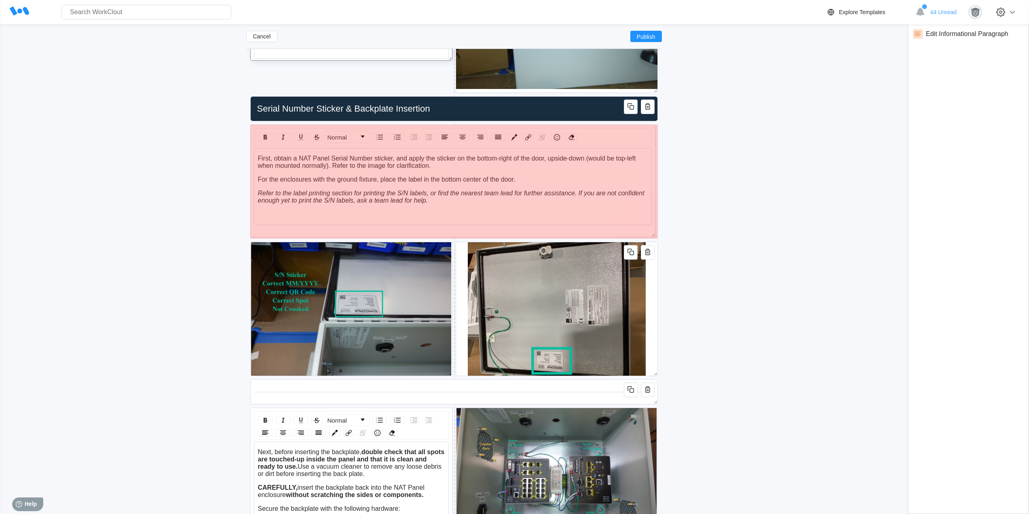
drag, startPoint x: 654, startPoint y: 260, endPoint x: 652, endPoint y: 221, distance: 39.7
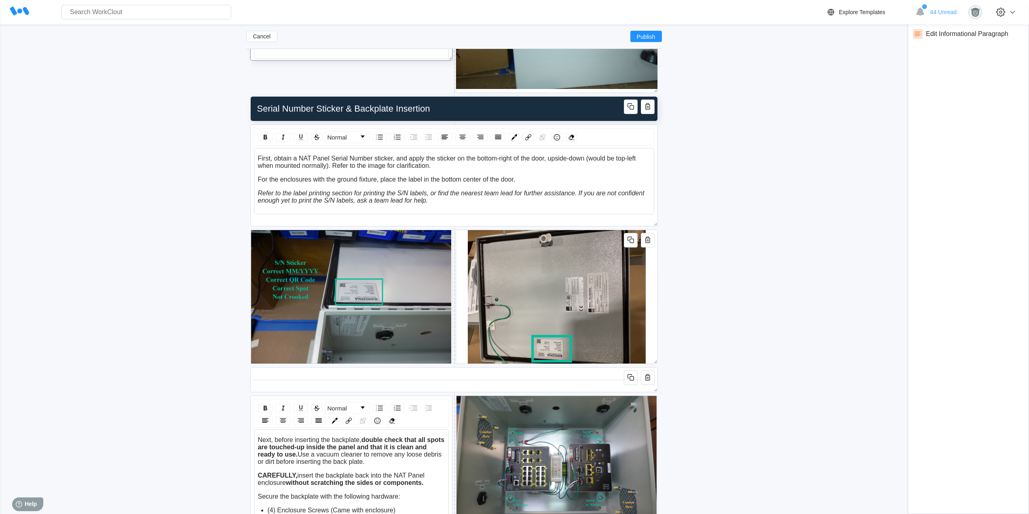
click at [437, 109] on input "Serial Number Sticker & Backplate Insertion" at bounding box center [452, 109] width 397 height 16
drag, startPoint x: 981, startPoint y: 73, endPoint x: 981, endPoint y: 65, distance: 8.5
click at [981, 65] on textarea "Serial Number Sticker & Backplate Insertion" at bounding box center [968, 72] width 111 height 31
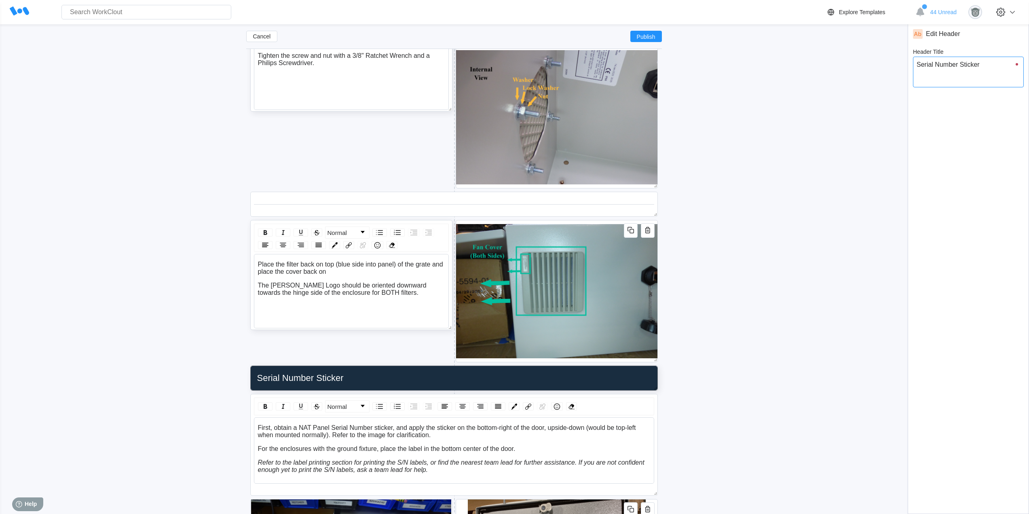
scroll to position [2547, 0]
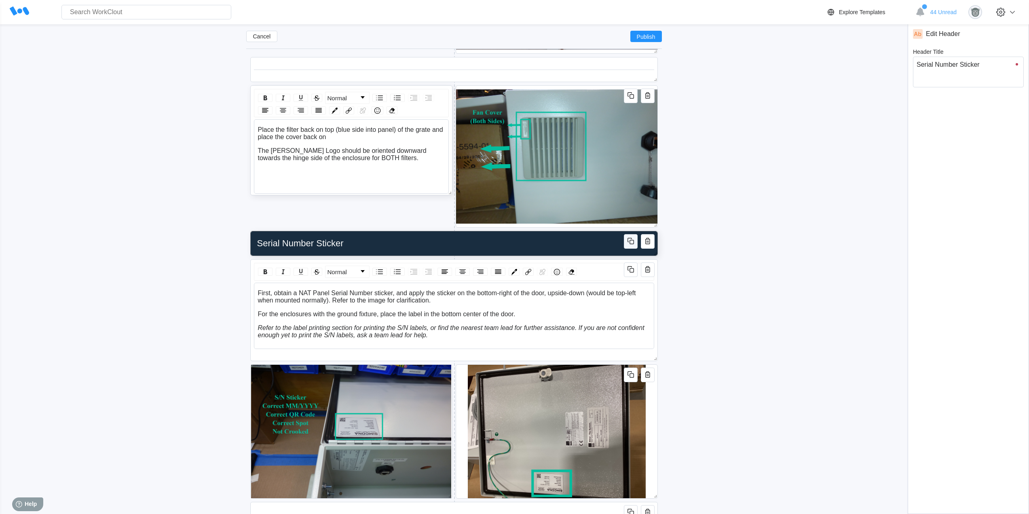
click at [632, 246] on span "button" at bounding box center [631, 241] width 10 height 11
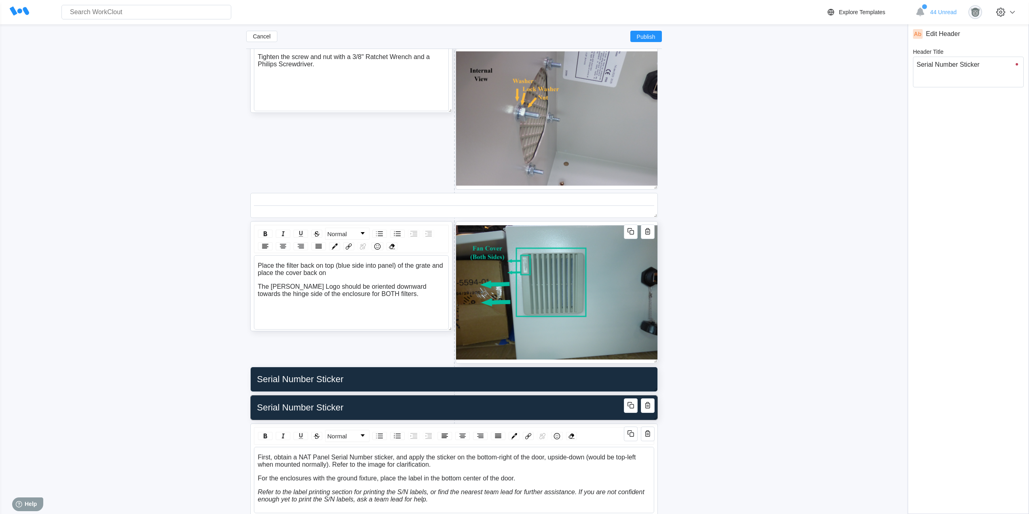
scroll to position [2413, 0]
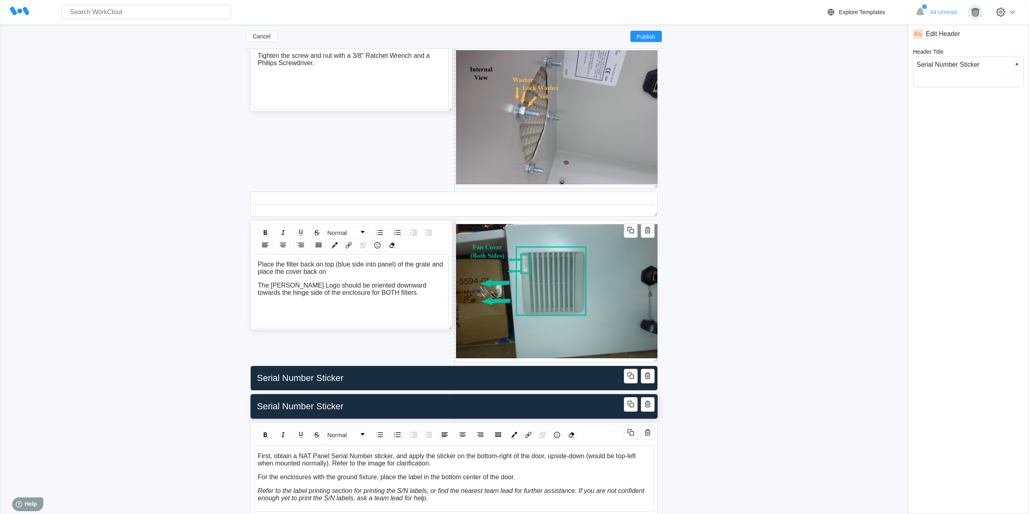
drag, startPoint x: 376, startPoint y: 375, endPoint x: 373, endPoint y: 364, distance: 11.5
click at [374, 375] on input "Serial Number Sticker" at bounding box center [452, 378] width 397 height 16
click at [299, 385] on input "Header Title" at bounding box center [452, 378] width 397 height 16
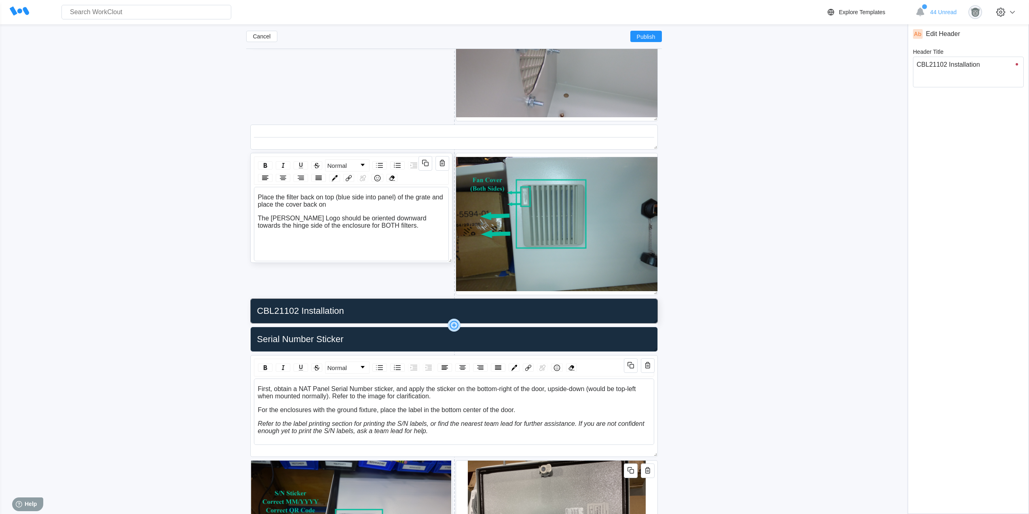
click at [454, 325] on icon at bounding box center [454, 325] width 4 height 1
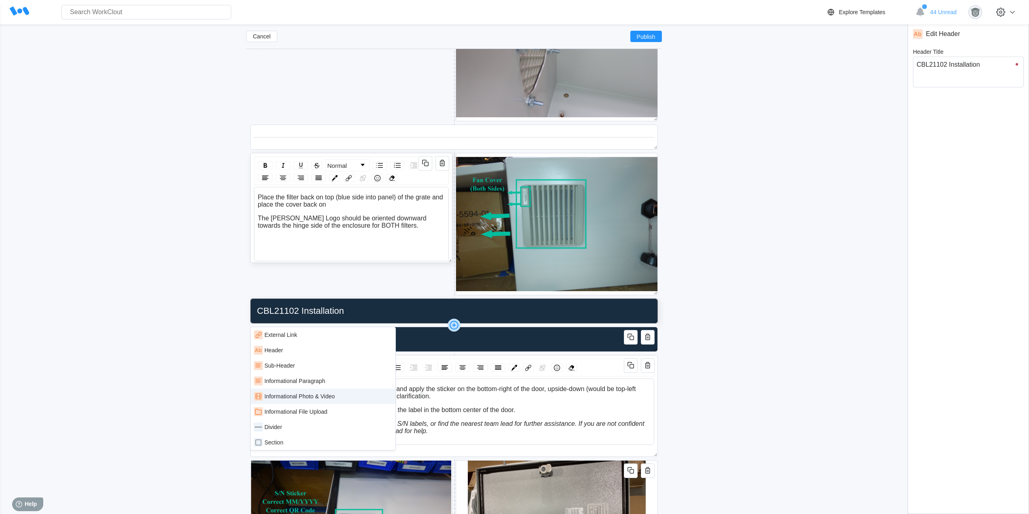
click at [330, 391] on div "Informational Photo & Video" at bounding box center [323, 396] width 145 height 15
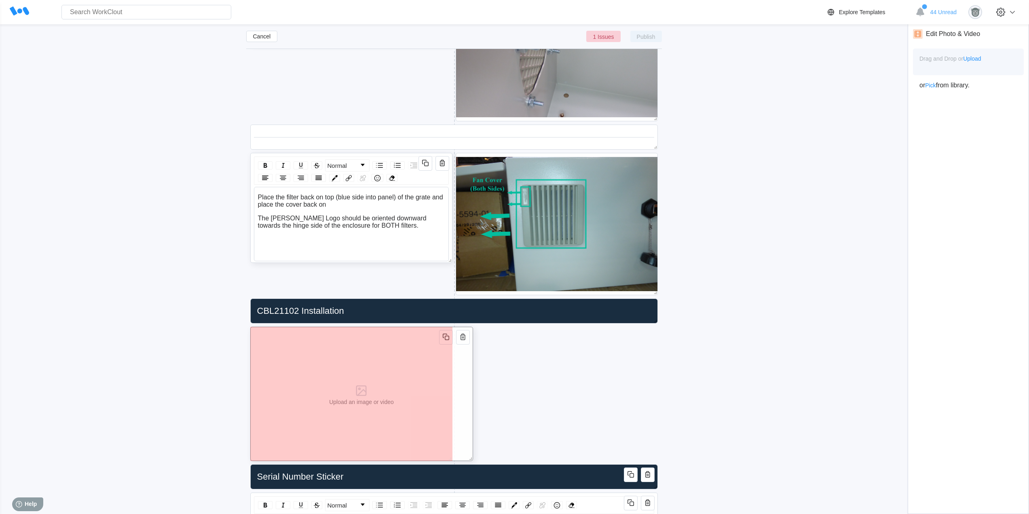
drag, startPoint x: 655, startPoint y: 458, endPoint x: 379, endPoint y: 418, distance: 279.1
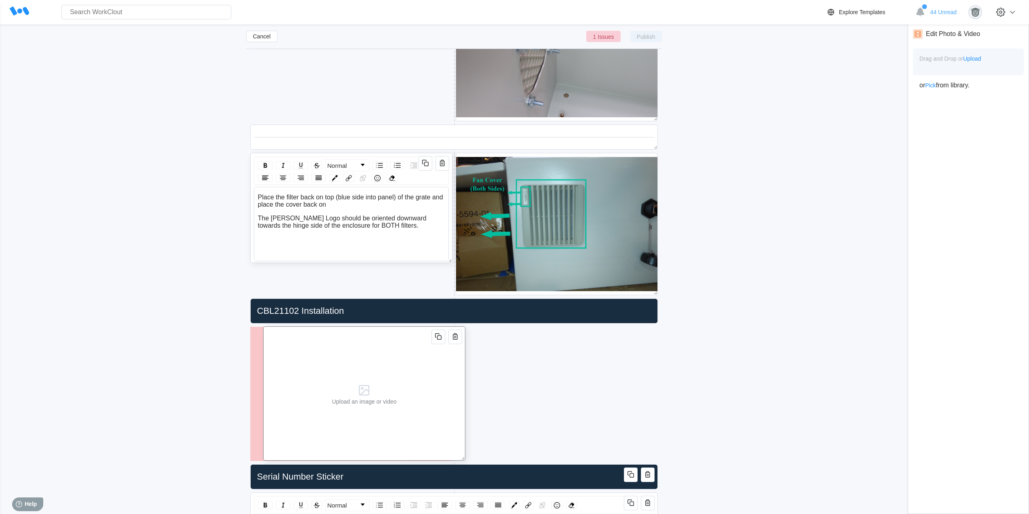
drag, startPoint x: 346, startPoint y: 378, endPoint x: 537, endPoint y: 378, distance: 190.8
click at [400, 378] on div "Upload an image or video" at bounding box center [364, 393] width 71 height 133
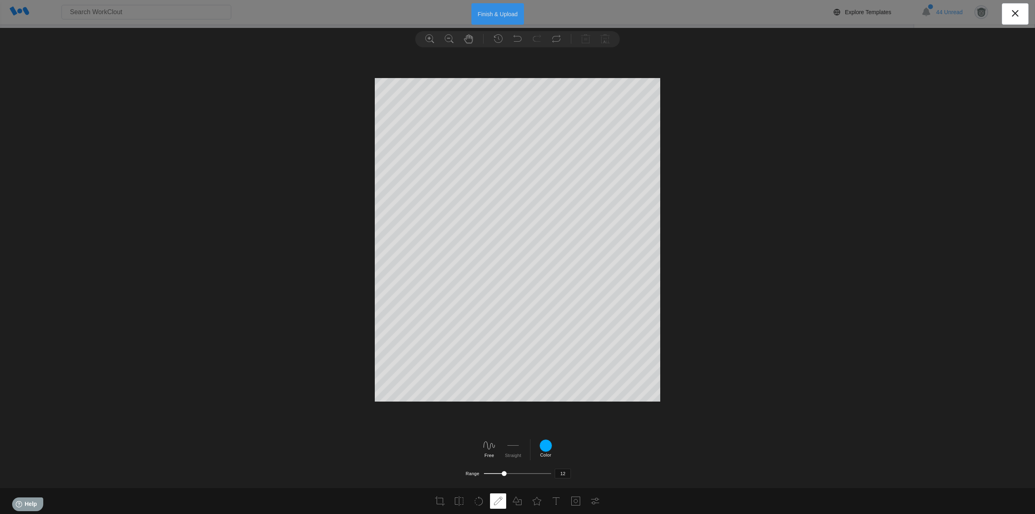
click at [503, 13] on button "Finish & Upload" at bounding box center [497, 13] width 53 height 21
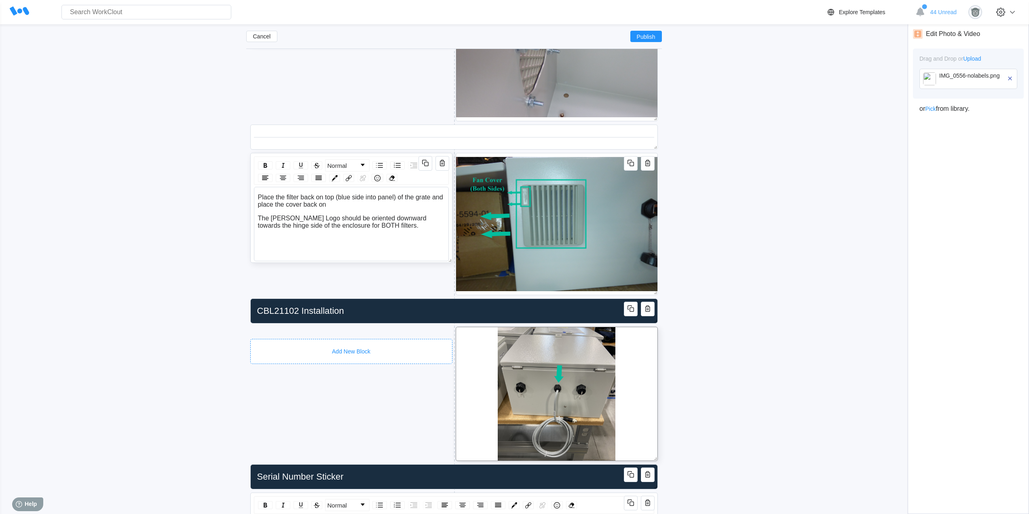
click at [359, 342] on div "Add New Block" at bounding box center [351, 351] width 202 height 25
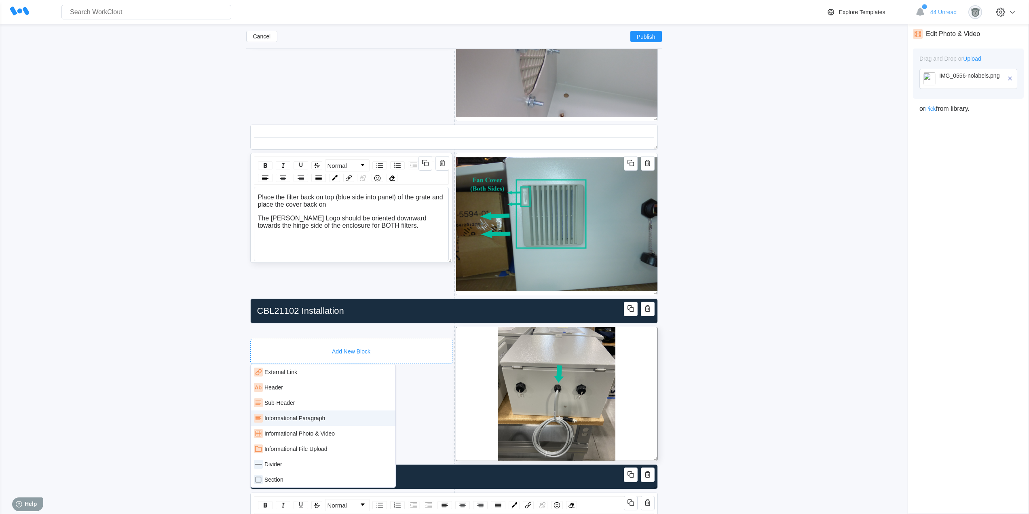
click at [330, 419] on div "Informational Paragraph" at bounding box center [323, 418] width 138 height 9
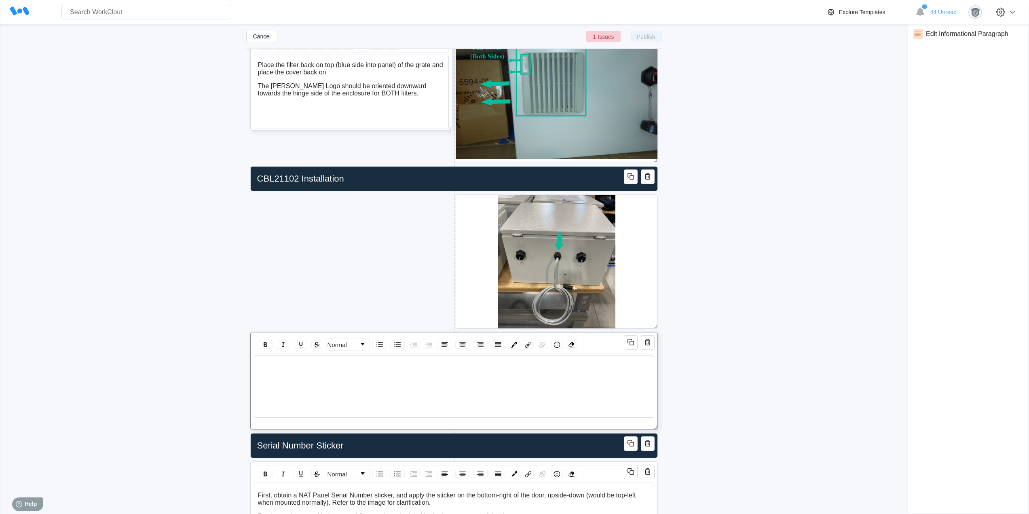
scroll to position [2615, 0]
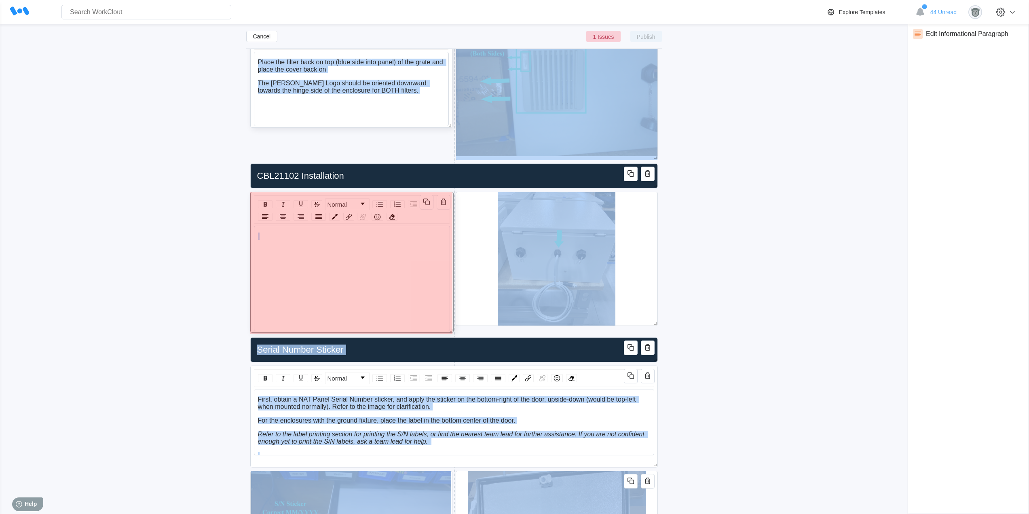
drag, startPoint x: 655, startPoint y: 424, endPoint x: 974, endPoint y: 270, distance: 353.9
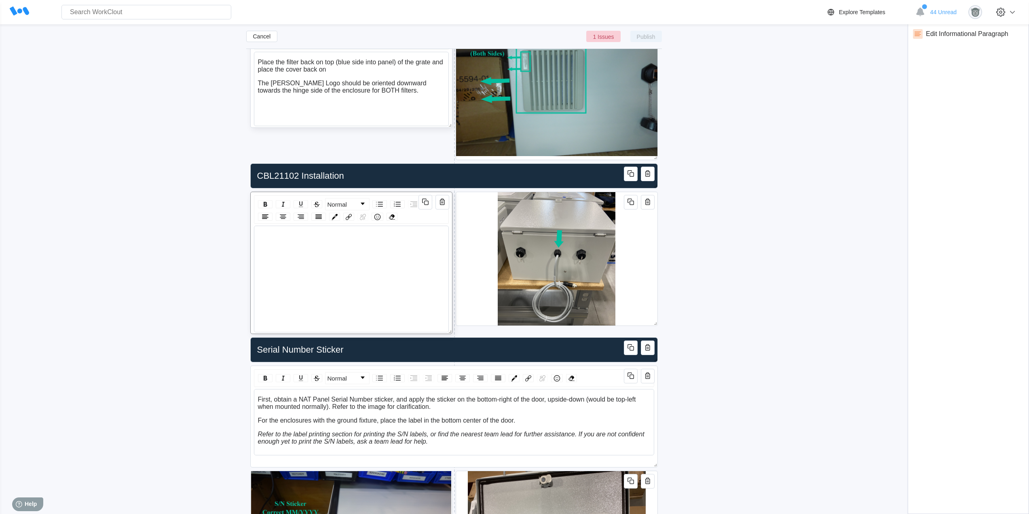
click at [338, 235] on div "rdw-editor" at bounding box center [351, 235] width 187 height 7
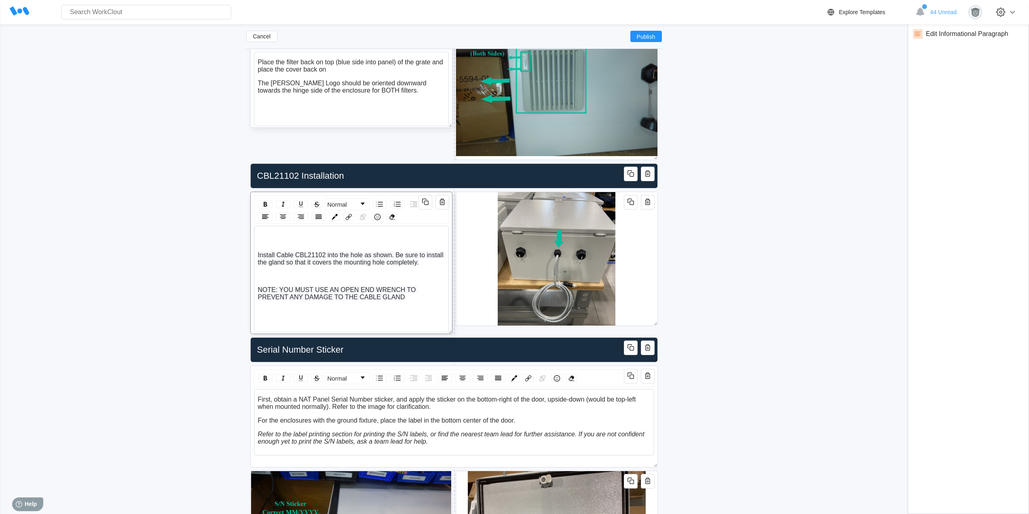
scroll to position [0, 0]
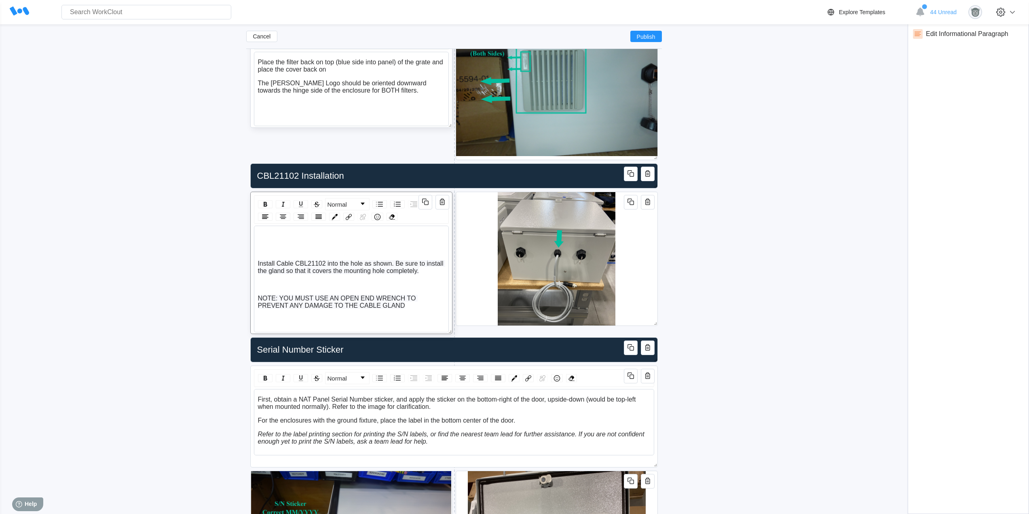
click at [288, 241] on div "Install Cable CBL21102 into the hole as shown. Be sure to install the gland so …" at bounding box center [351, 294] width 187 height 125
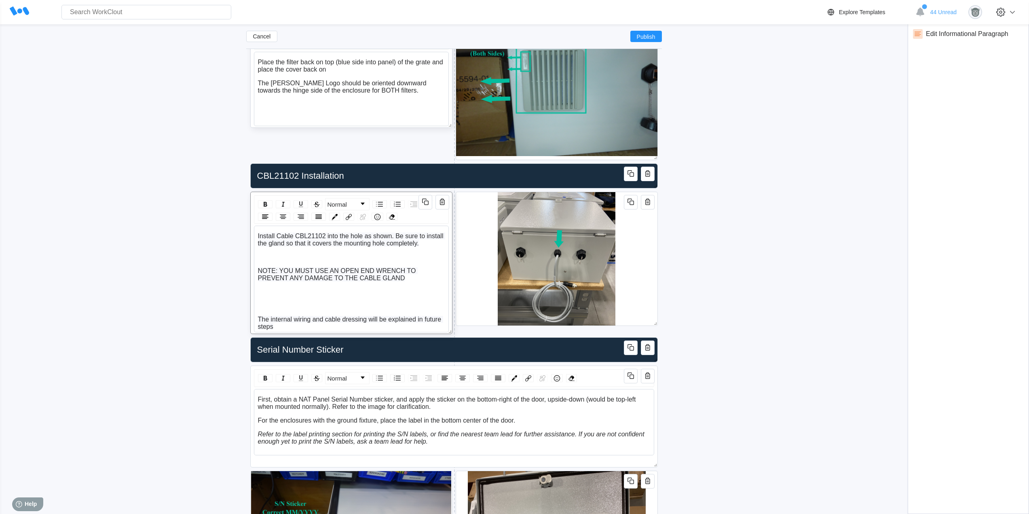
click at [267, 256] on div "rdw-editor" at bounding box center [351, 257] width 187 height 7
click at [264, 299] on div "Install Cable CBL21102 into the hole as shown. Be sure to install the gland so …" at bounding box center [351, 281] width 187 height 98
click at [264, 290] on div "rdw-editor" at bounding box center [351, 291] width 187 height 7
click at [556, 327] on icon at bounding box center [557, 327] width 4 height 1
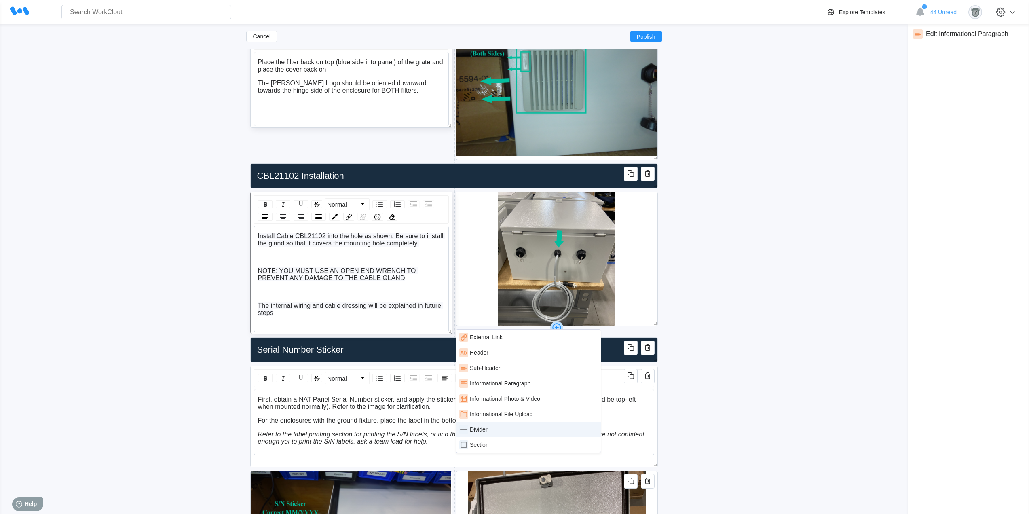
click at [481, 426] on div "Divider" at bounding box center [528, 429] width 138 height 9
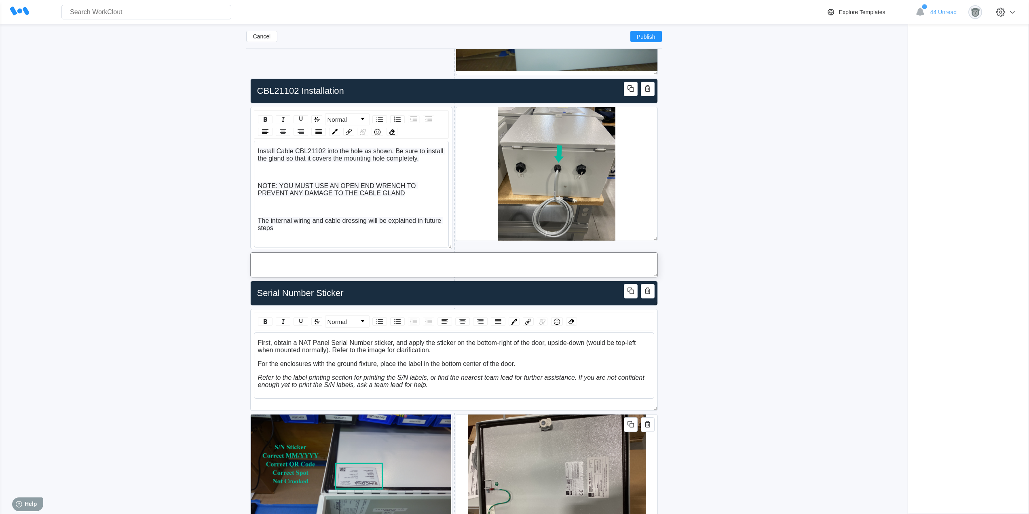
scroll to position [2682, 0]
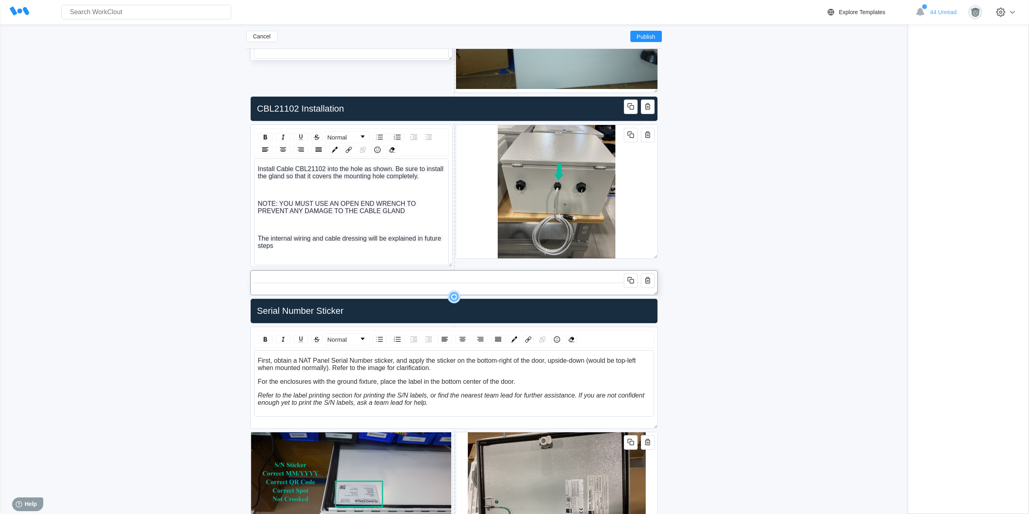
click at [452, 296] on icon at bounding box center [454, 296] width 13 height 13
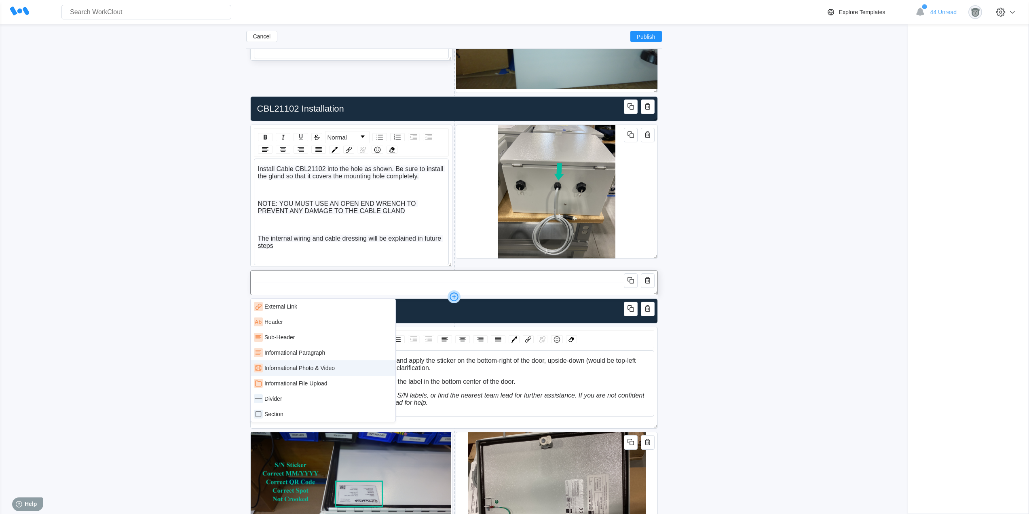
click at [315, 368] on div "Informational Photo & Video" at bounding box center [299, 368] width 70 height 6
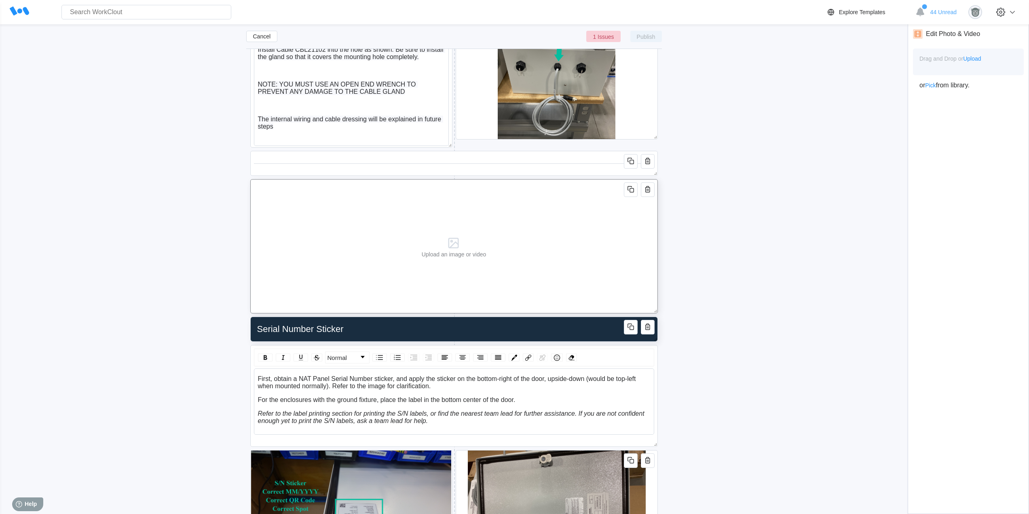
scroll to position [2817, 0]
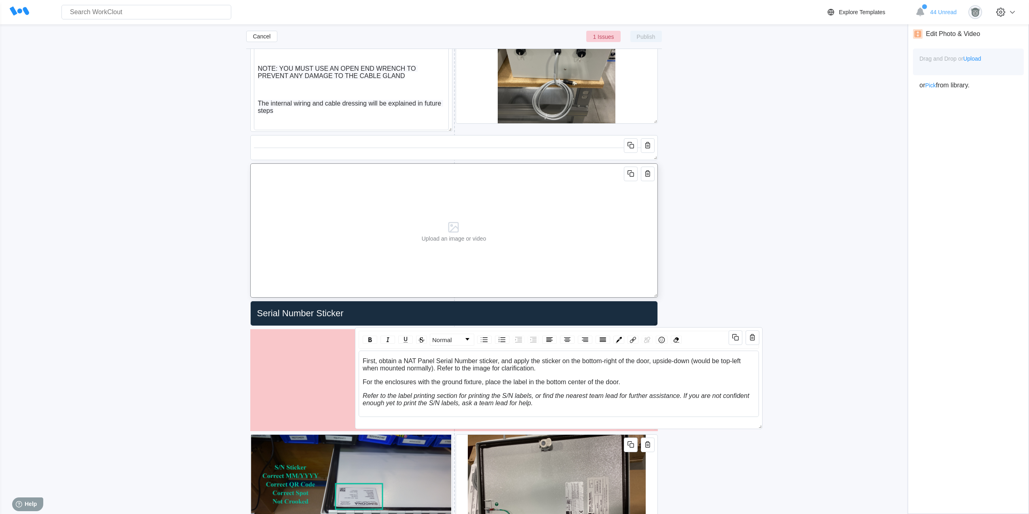
drag, startPoint x: 656, startPoint y: 356, endPoint x: 678, endPoint y: 353, distance: 22.0
click at [674, 356] on div "Normal First, obtain a NAT Panel Serial Number sticker, and apply the sticker o…" at bounding box center [559, 378] width 408 height 102
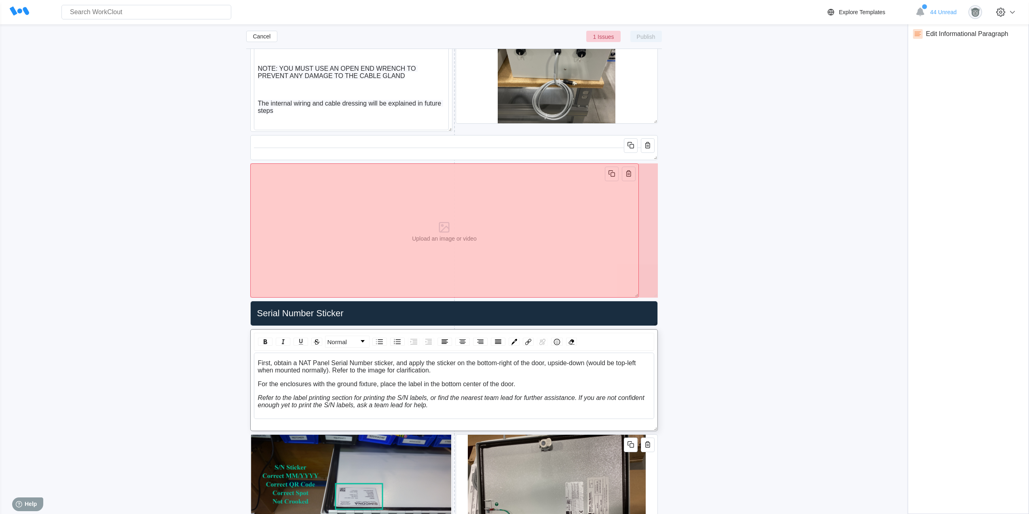
drag, startPoint x: 644, startPoint y: 294, endPoint x: 467, endPoint y: 281, distance: 177.6
click at [471, 284] on div "Upload an image or video" at bounding box center [444, 230] width 389 height 134
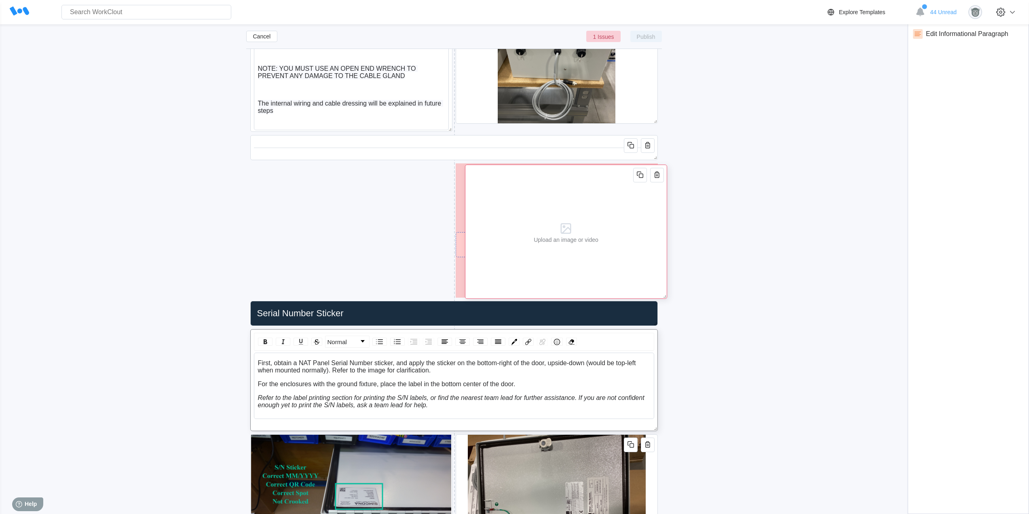
drag, startPoint x: 380, startPoint y: 233, endPoint x: 595, endPoint y: 235, distance: 214.7
click at [595, 235] on div "Upload an image or video" at bounding box center [566, 231] width 65 height 23
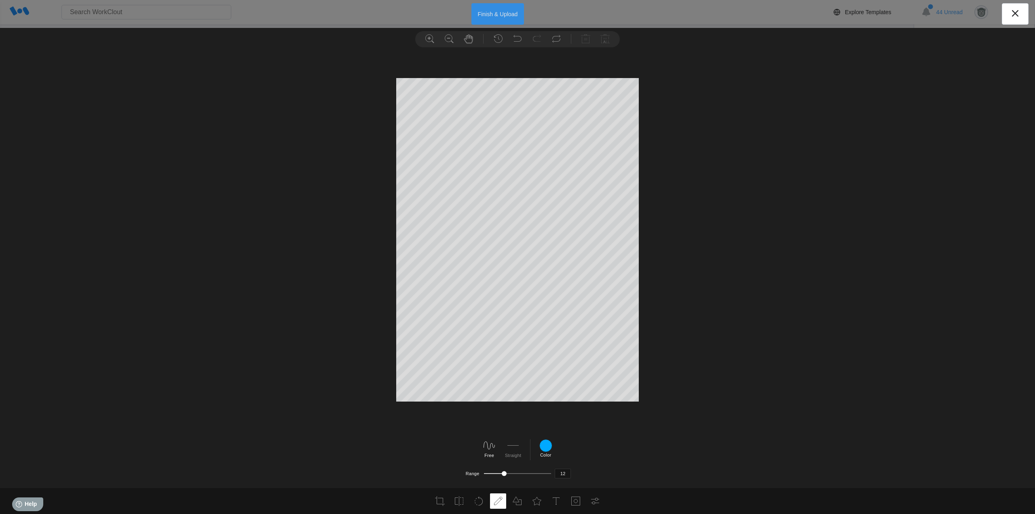
click at [499, 17] on button "Finish & Upload" at bounding box center [497, 13] width 53 height 21
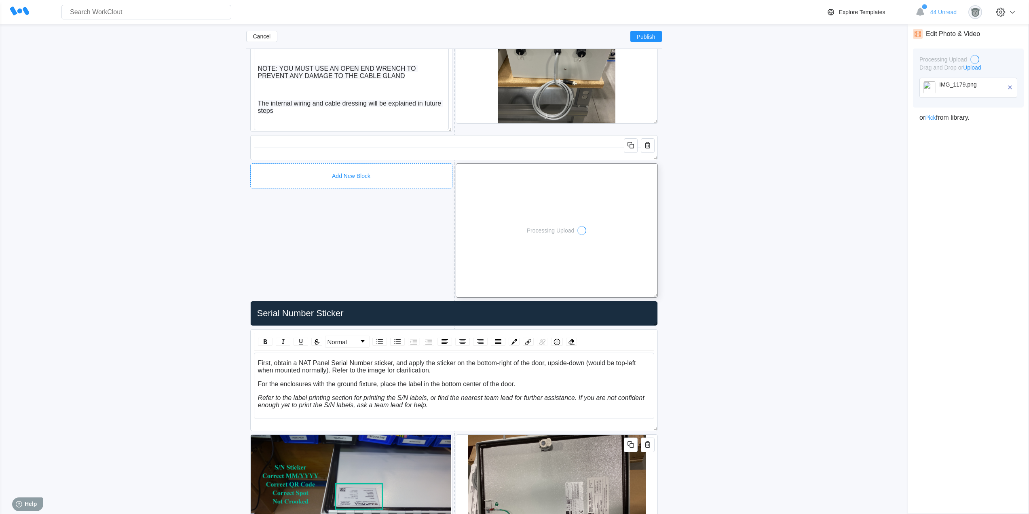
click at [336, 167] on div "Add New Block" at bounding box center [351, 175] width 202 height 25
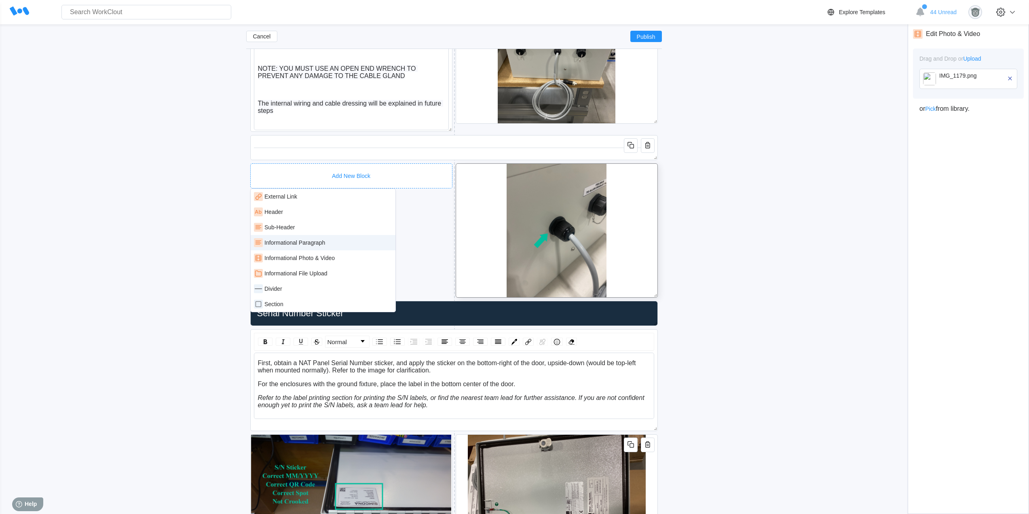
click at [315, 248] on div "Informational Paragraph" at bounding box center [323, 242] width 145 height 15
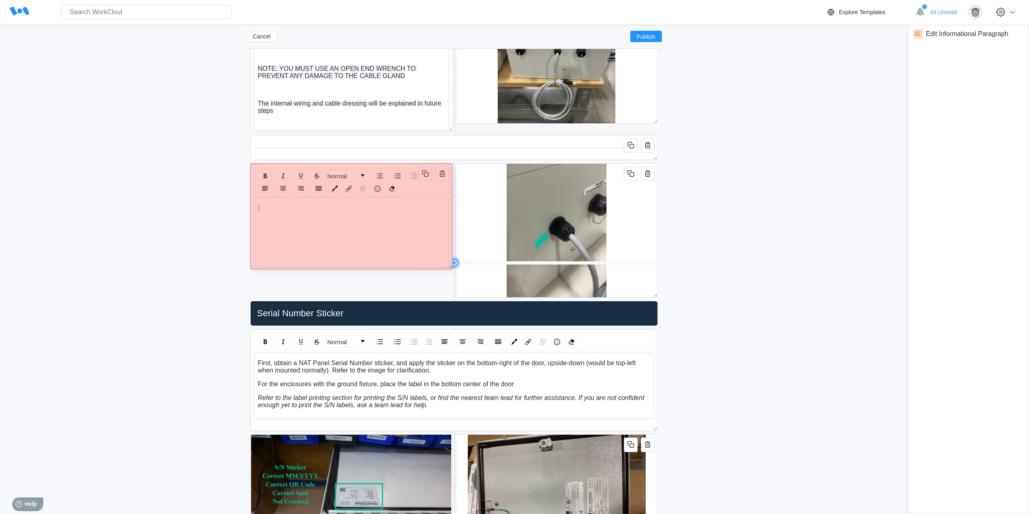
drag, startPoint x: 654, startPoint y: 254, endPoint x: 719, endPoint y: 258, distance: 65.2
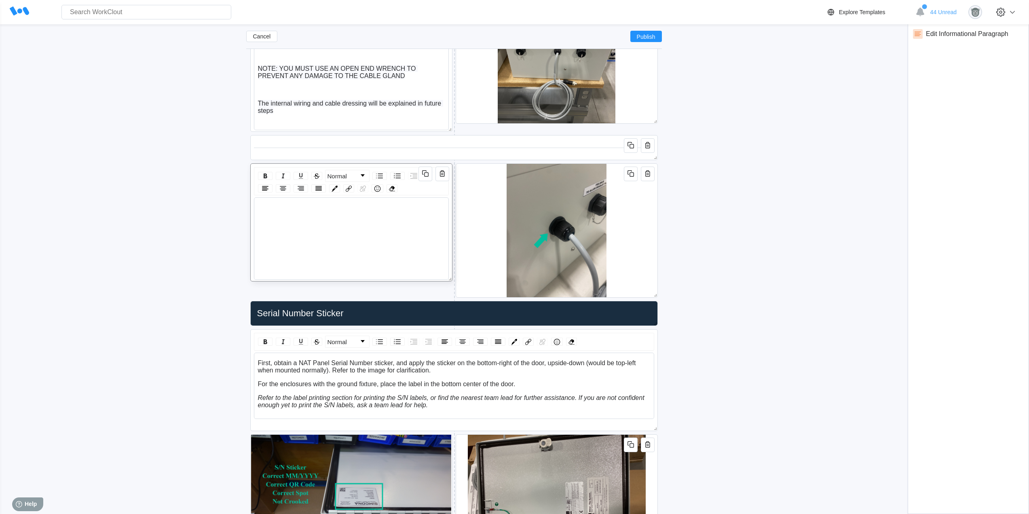
click at [300, 219] on div "rdw-wrapper" at bounding box center [352, 216] width 188 height 25
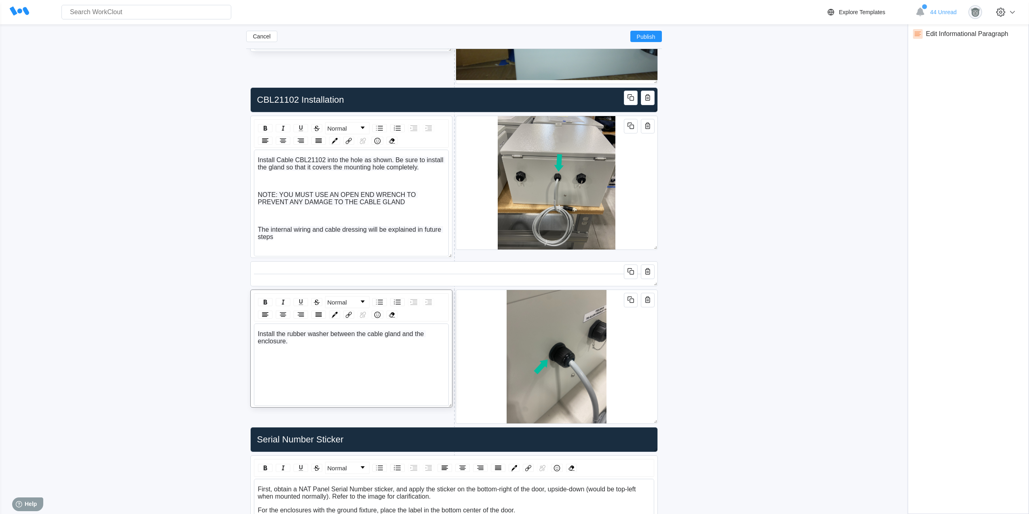
scroll to position [2682, 0]
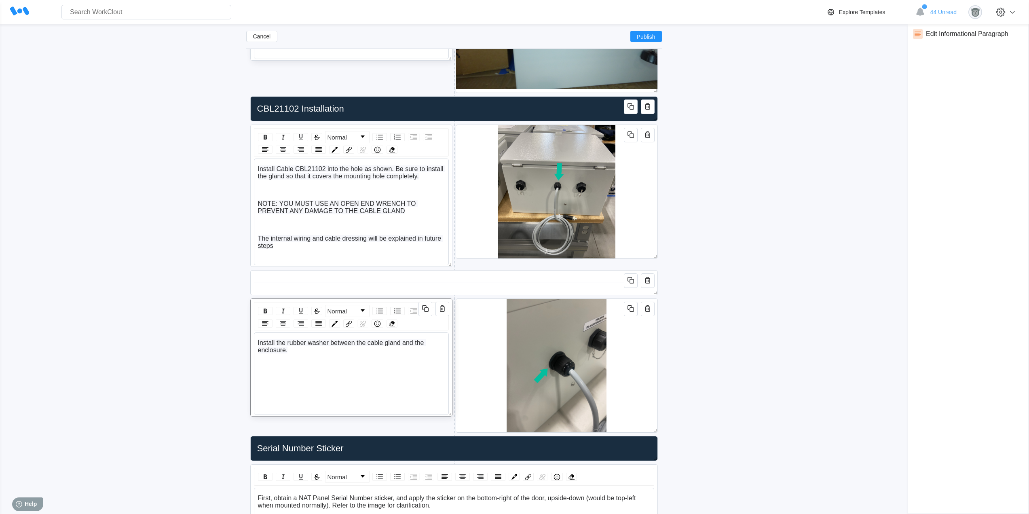
click at [273, 342] on span "Install the rubber washer between the cable gland and the enclosure." at bounding box center [342, 346] width 168 height 14
click at [331, 342] on span "Ensure the rubber washer between the cable gland and the enclosure." at bounding box center [343, 346] width 171 height 14
drag, startPoint x: 309, startPoint y: 352, endPoint x: 245, endPoint y: 341, distance: 65.2
click at [393, 324] on img "rdw-remove-control" at bounding box center [392, 324] width 6 height 6
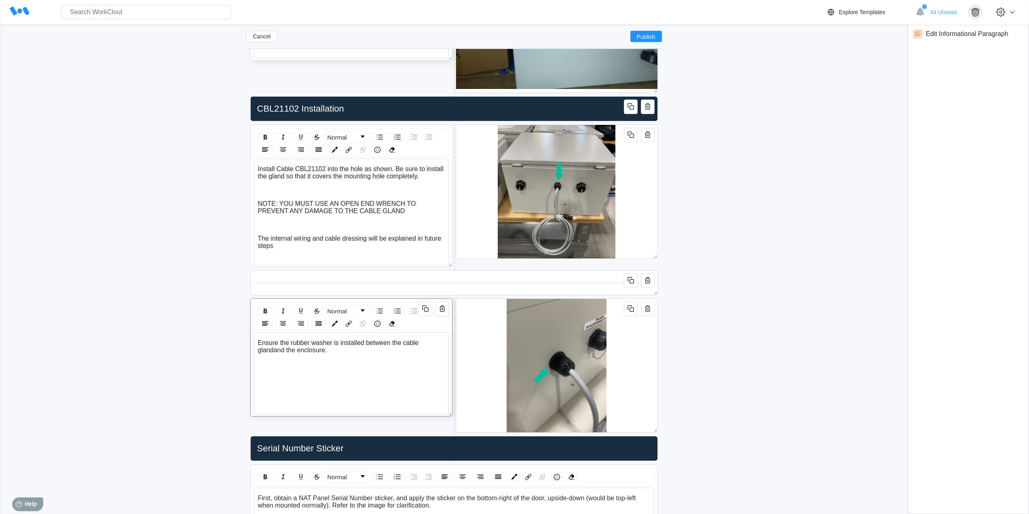
click at [284, 353] on span "and the enclosure" at bounding box center [299, 350] width 51 height 7
drag, startPoint x: 321, startPoint y: 350, endPoint x: 257, endPoint y: 340, distance: 64.7
click at [258, 340] on div "Ensure the rubber washer is installed between the cable gland and the enclosure…" at bounding box center [352, 351] width 188 height 25
click at [394, 322] on img "rdw-remove-control" at bounding box center [392, 324] width 6 height 6
click at [350, 371] on div "Ensure the rubber washer is installed between the cable gland and the enclosure…" at bounding box center [352, 365] width 188 height 53
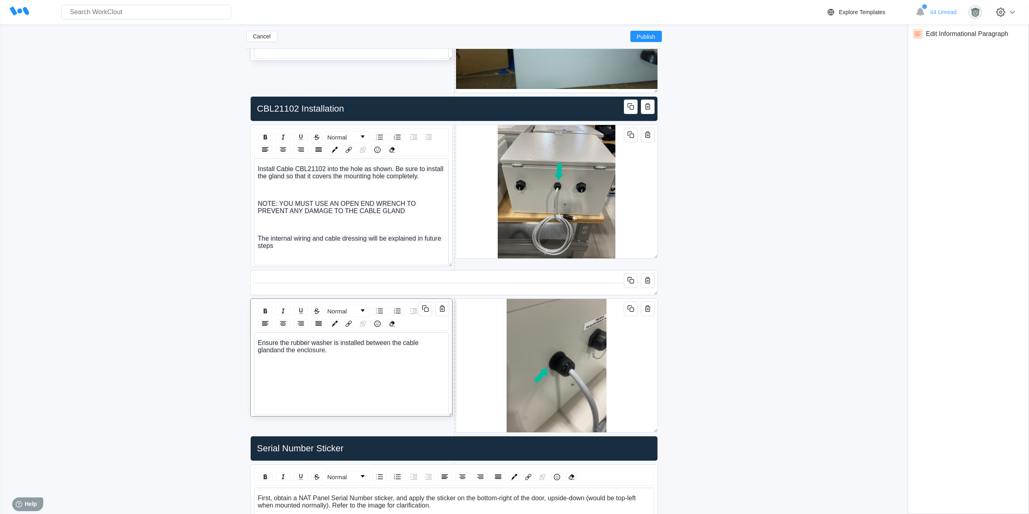
click at [310, 342] on span "Ensure the rubber washer is installed between the cable gland" at bounding box center [339, 346] width 163 height 14
drag, startPoint x: 317, startPoint y: 342, endPoint x: 258, endPoint y: 340, distance: 58.6
click at [255, 342] on div "Ensure the rubber washer is installed between the cable gland and the enclosure…" at bounding box center [351, 373] width 195 height 82
click at [392, 321] on img "rdw-remove-control" at bounding box center [392, 324] width 6 height 6
click at [374, 355] on div "Ensure the rubber w [PERSON_NAME] is installed between the cable gland and the …" at bounding box center [352, 351] width 188 height 25
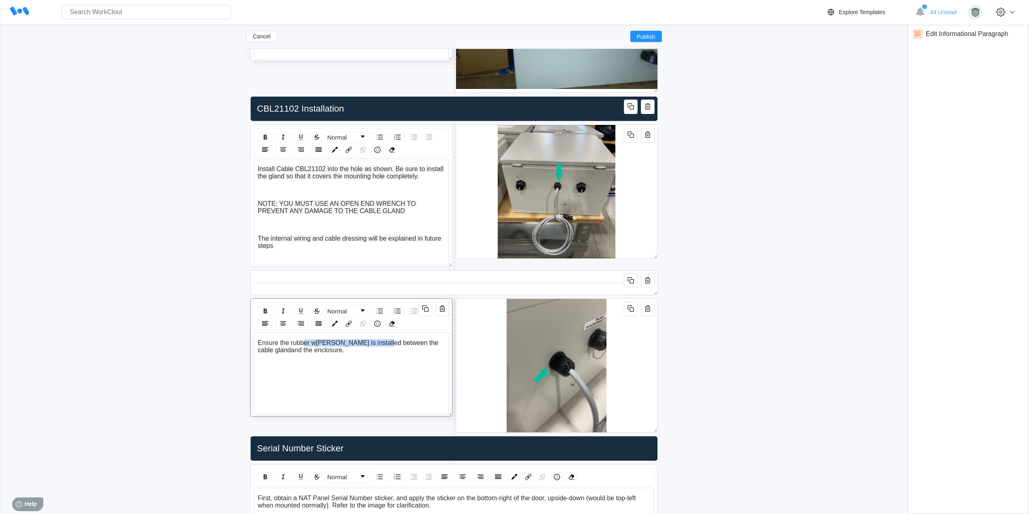
drag, startPoint x: 384, startPoint y: 344, endPoint x: 299, endPoint y: 343, distance: 84.5
click at [299, 344] on div "Ensure the rubber w [PERSON_NAME] is installed between the cable gland and the …" at bounding box center [351, 346] width 187 height 15
click at [394, 324] on img "rdw-remove-control" at bounding box center [392, 324] width 6 height 6
click at [285, 249] on div "The internal wiring and cable dressing will be explained in future steps" at bounding box center [351, 242] width 187 height 15
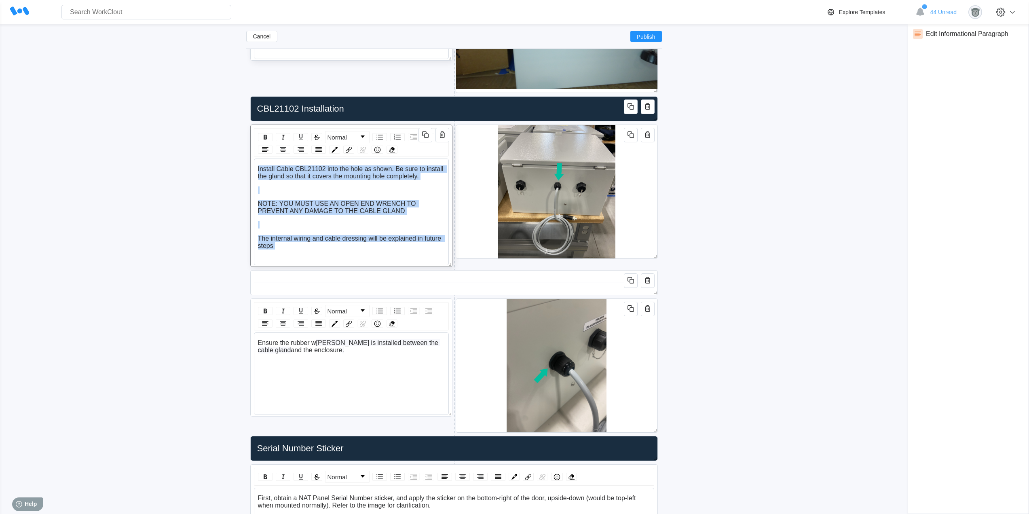
drag, startPoint x: 282, startPoint y: 249, endPoint x: 253, endPoint y: 164, distance: 89.9
click at [253, 164] on div "Normal Install Cable CBL21102 into the hole as shown. Be sure to install the gl…" at bounding box center [351, 196] width 202 height 142
click at [393, 152] on img "rdw-remove-control" at bounding box center [392, 150] width 6 height 6
click at [335, 185] on div "Install Cable CBL21102 into the hole as shown. Be sure to install the gland so …" at bounding box center [351, 207] width 187 height 84
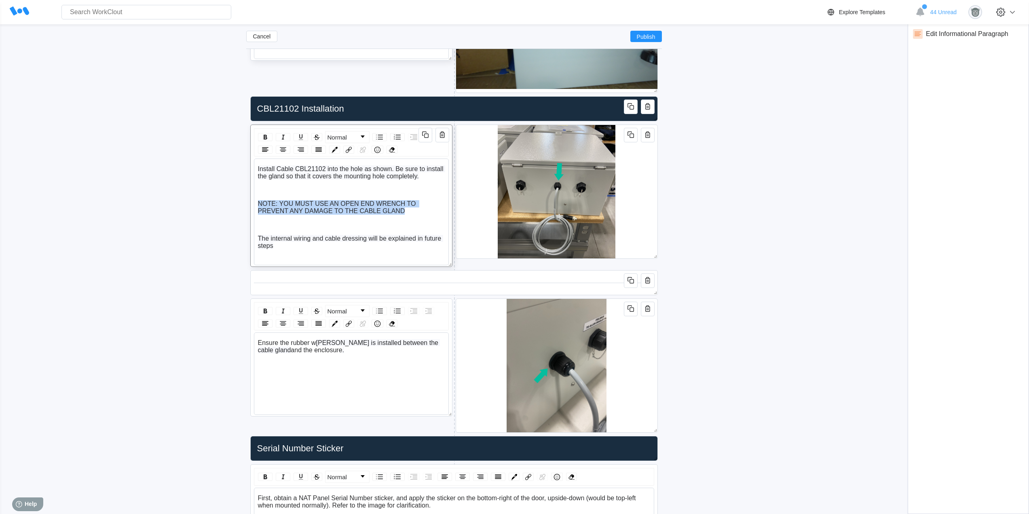
drag, startPoint x: 405, startPoint y: 211, endPoint x: 258, endPoint y: 201, distance: 147.1
click at [258, 201] on div "NOTE: YOU MUST USE AN OPEN END WRENCH TO PREVENT ANY DAMAGE TO THE CABLE GLAND" at bounding box center [351, 207] width 187 height 15
click at [392, 148] on img "rdw-remove-control" at bounding box center [392, 150] width 6 height 6
click at [399, 194] on div "Install Cable CBL21102 into the hole as shown. Be sure to install the gland so …" at bounding box center [351, 207] width 187 height 84
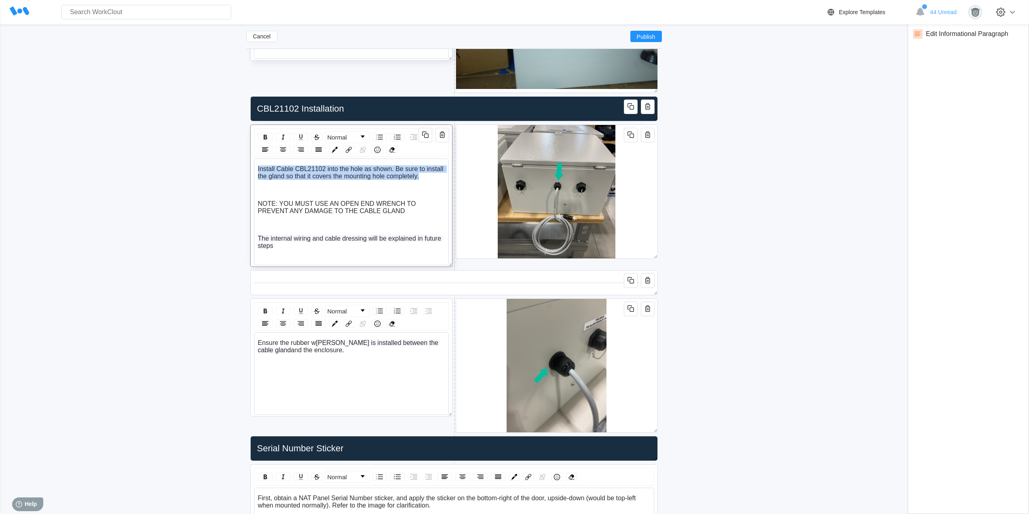
drag, startPoint x: 421, startPoint y: 175, endPoint x: 258, endPoint y: 167, distance: 163.5
click at [258, 167] on div "Install Cable CBL21102 into the hole as shown. Be sure to install the gland so …" at bounding box center [351, 172] width 187 height 15
click at [391, 149] on img "rdw-remove-control" at bounding box center [392, 150] width 6 height 6
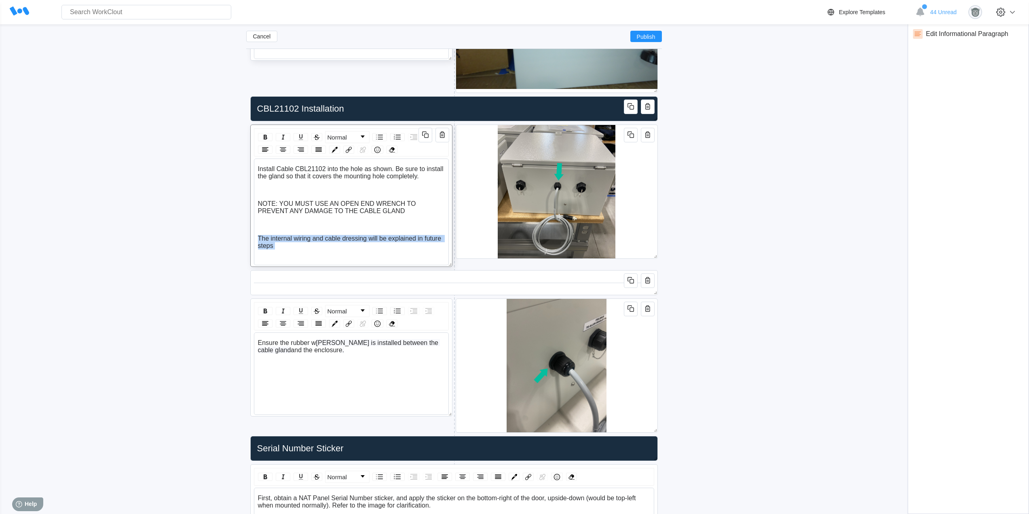
drag, startPoint x: 280, startPoint y: 247, endPoint x: 257, endPoint y: 238, distance: 24.3
click at [258, 238] on div "Install Cable CBL21102 into the hole as shown. Be sure to install the gland so …" at bounding box center [352, 204] width 188 height 78
click at [395, 149] on img "rdw-remove-control" at bounding box center [392, 150] width 6 height 6
click at [350, 220] on div "Install Cable CBL21102 into the hole as shown. Be sure to install the gland so …" at bounding box center [351, 207] width 187 height 84
drag, startPoint x: 257, startPoint y: 239, endPoint x: 405, endPoint y: 239, distance: 148.0
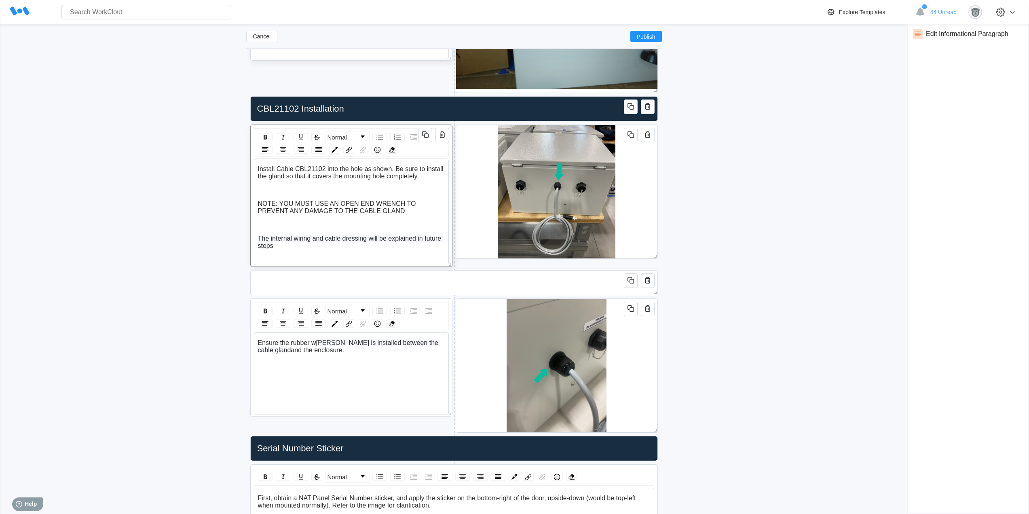
click at [405, 239] on div "Install Cable CBL21102 into the hole as shown. Be sure to install the gland so …" at bounding box center [352, 204] width 188 height 78
drag, startPoint x: 442, startPoint y: 237, endPoint x: 259, endPoint y: 237, distance: 182.8
click at [259, 237] on span "The internal wiring and cable dressing will be explained in future steps" at bounding box center [350, 242] width 185 height 14
click at [391, 148] on img "rdw-remove-control" at bounding box center [392, 150] width 6 height 6
click at [332, 241] on span "The internal wiring and cable dressing will be explained in future" at bounding box center [341, 242] width 167 height 14
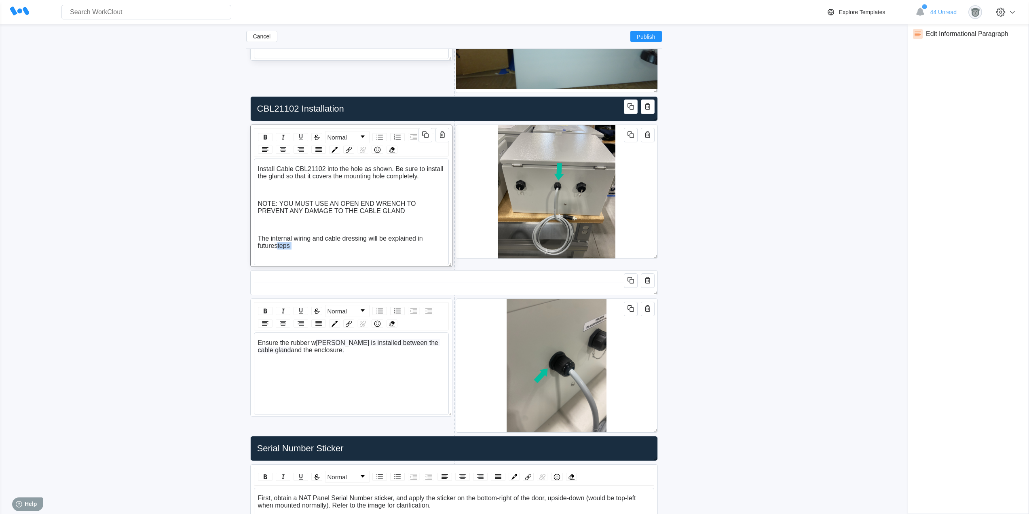
drag, startPoint x: 275, startPoint y: 245, endPoint x: 259, endPoint y: 247, distance: 16.7
click at [259, 247] on div "The internal wiring and cable dressing will be explained in future steps" at bounding box center [351, 242] width 187 height 15
click at [391, 148] on img "rdw-remove-control" at bounding box center [392, 150] width 6 height 6
click at [289, 246] on div "The internal wiring and cable dressing will be explained in future steps" at bounding box center [351, 242] width 187 height 15
drag, startPoint x: 359, startPoint y: 246, endPoint x: 268, endPoint y: 241, distance: 91.1
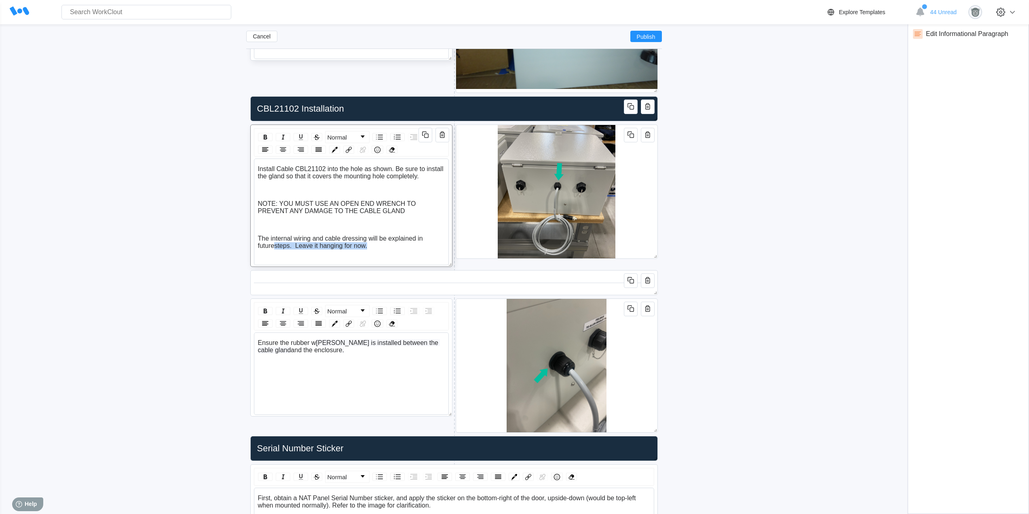
click at [267, 241] on div "The internal wiring and cable dressing will be explained in future steps. Leave…" at bounding box center [351, 242] width 187 height 15
click at [393, 150] on img "rdw-remove-control" at bounding box center [392, 150] width 6 height 6
click at [384, 249] on div "Install Cable CBL21102 into the hole as shown. Be sure to install the gland so …" at bounding box center [351, 211] width 195 height 107
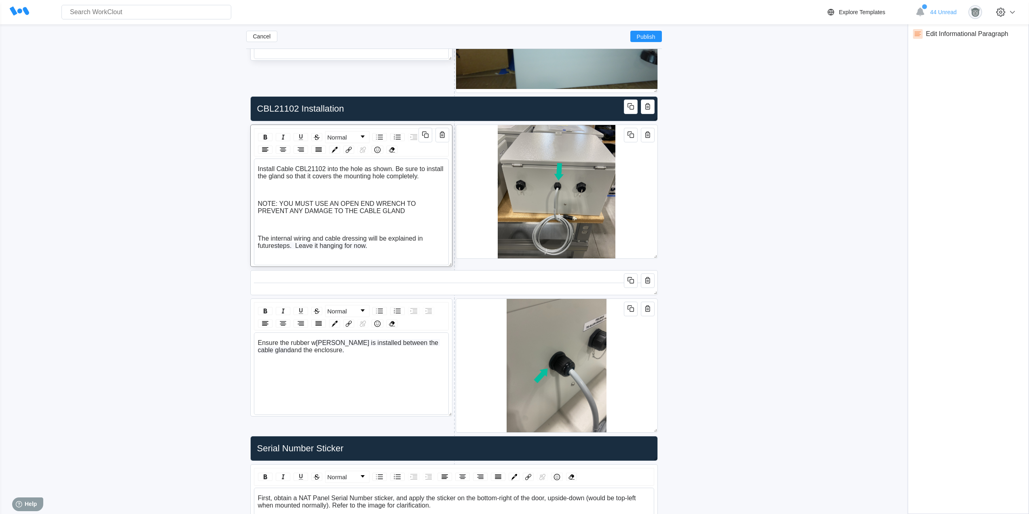
click at [382, 249] on div "The internal wiring and cable dressing will be explained in future steps. Leave…" at bounding box center [351, 242] width 187 height 15
drag, startPoint x: 315, startPoint y: 353, endPoint x: 311, endPoint y: 342, distance: 11.1
click at [311, 342] on div "Ensure the rubber w [PERSON_NAME] is installed between the cable gland and the …" at bounding box center [351, 346] width 187 height 15
click at [392, 324] on img "rdw-remove-control" at bounding box center [392, 324] width 6 height 6
click at [382, 358] on div "Ensure the rubber w [PERSON_NAME] is installed between the cable gland and the …" at bounding box center [352, 351] width 188 height 25
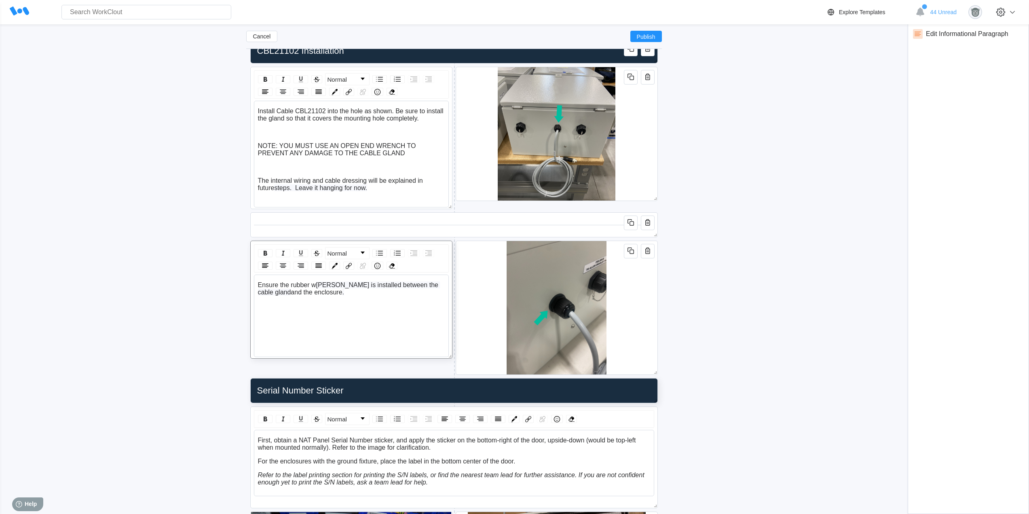
scroll to position [2817, 0]
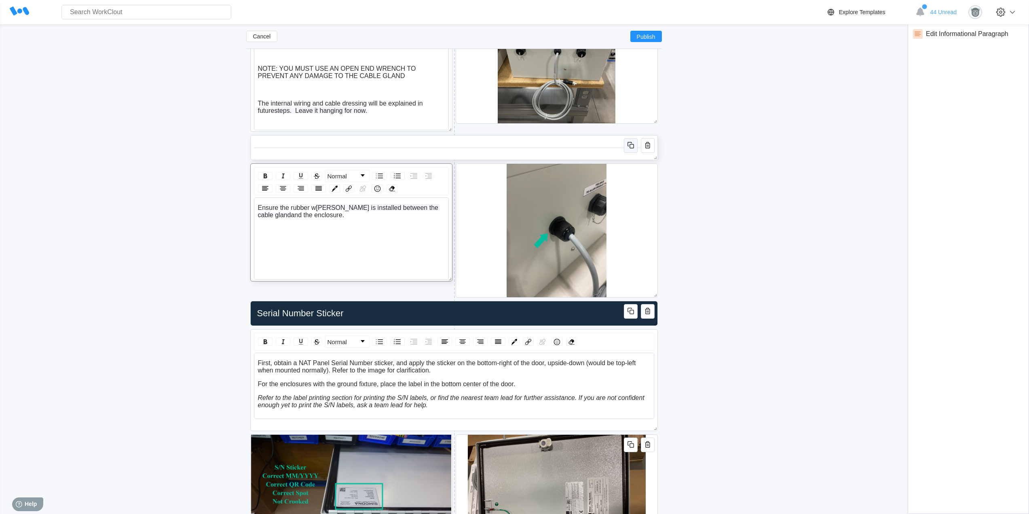
click at [632, 150] on icon "button" at bounding box center [631, 145] width 10 height 10
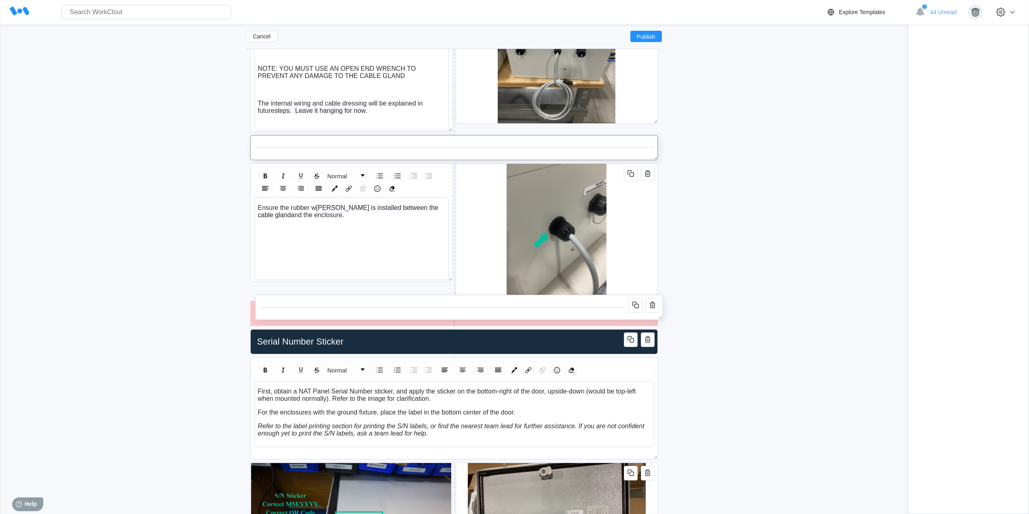
drag, startPoint x: 467, startPoint y: 183, endPoint x: 472, endPoint y: 317, distance: 133.9
click at [472, 316] on div at bounding box center [459, 307] width 400 height 18
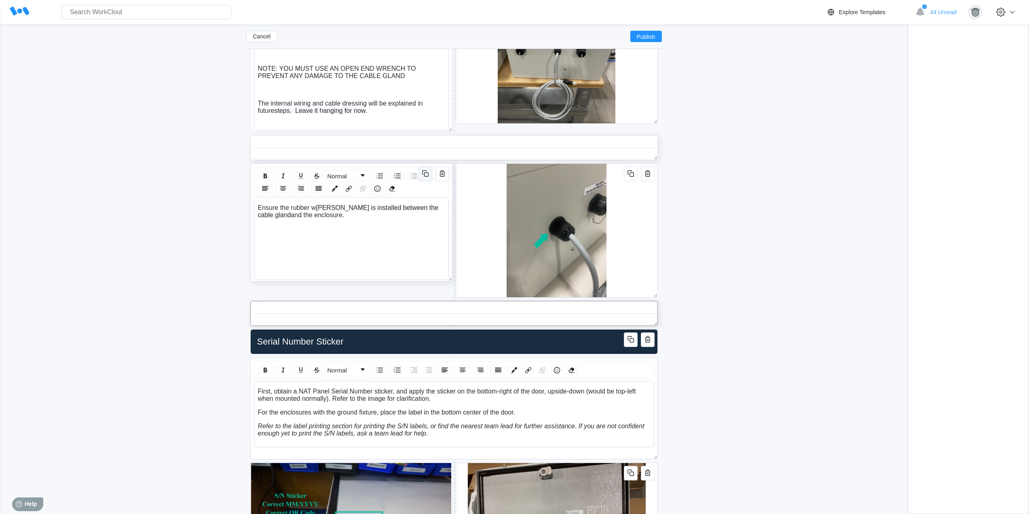
click at [421, 175] on icon "button" at bounding box center [425, 174] width 10 height 10
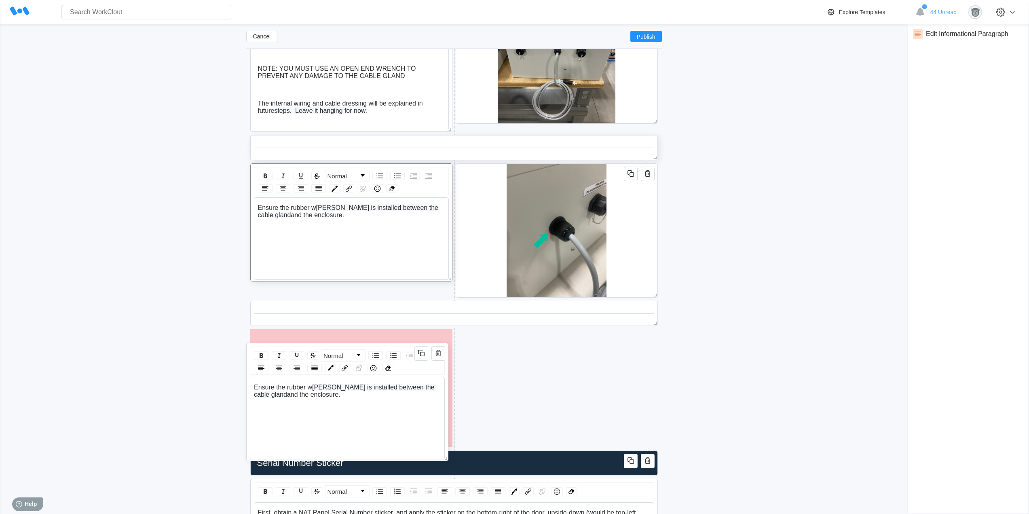
drag, startPoint x: 416, startPoint y: 287, endPoint x: 412, endPoint y: 345, distance: 58.4
click at [412, 345] on div "Normal Ensure the rubber w [PERSON_NAME] is installed between the cable gland a…" at bounding box center [347, 402] width 202 height 118
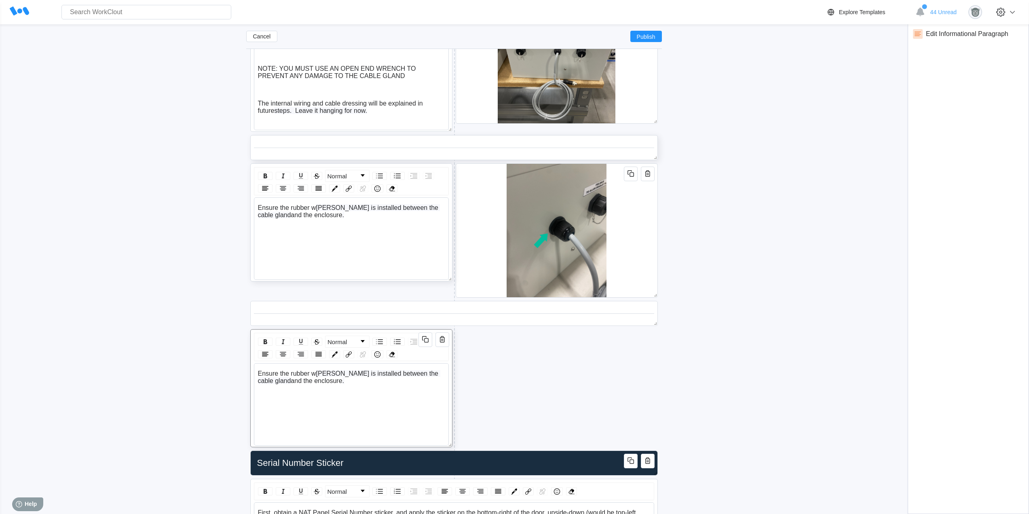
click at [344, 387] on div "Ensure the rubber w [PERSON_NAME] is installed between the cable gland and the …" at bounding box center [352, 382] width 188 height 25
click at [321, 386] on div "rdw-wrapper" at bounding box center [352, 382] width 188 height 25
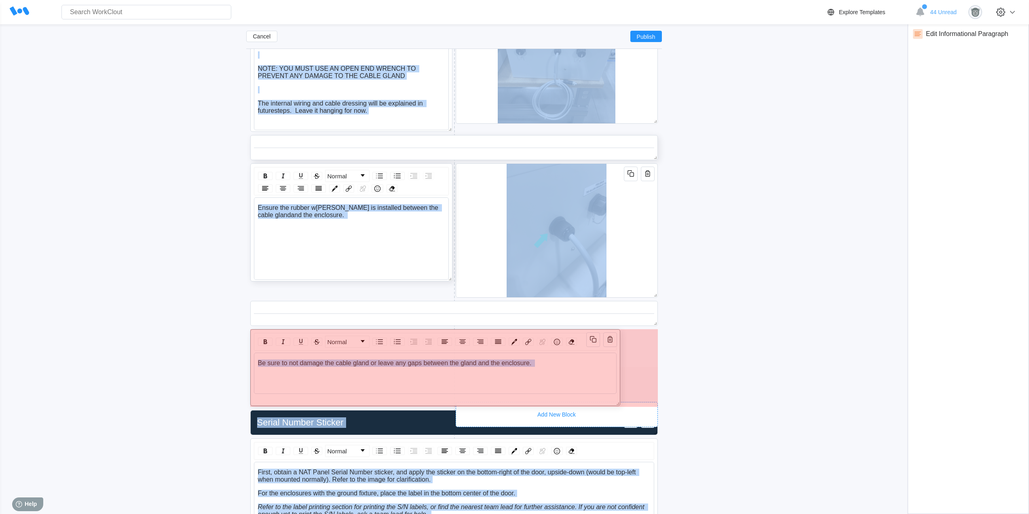
drag, startPoint x: 449, startPoint y: 445, endPoint x: 653, endPoint y: 389, distance: 211.4
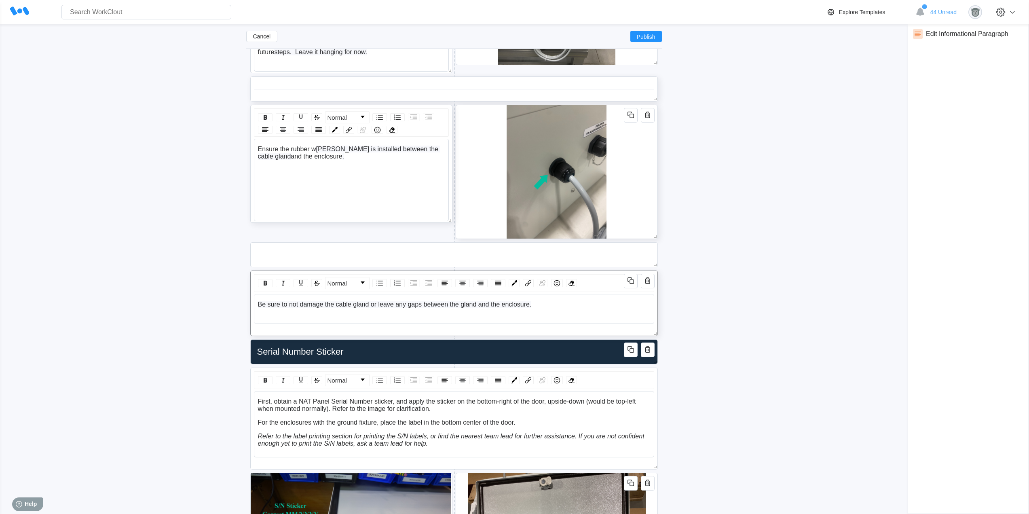
scroll to position [2952, 0]
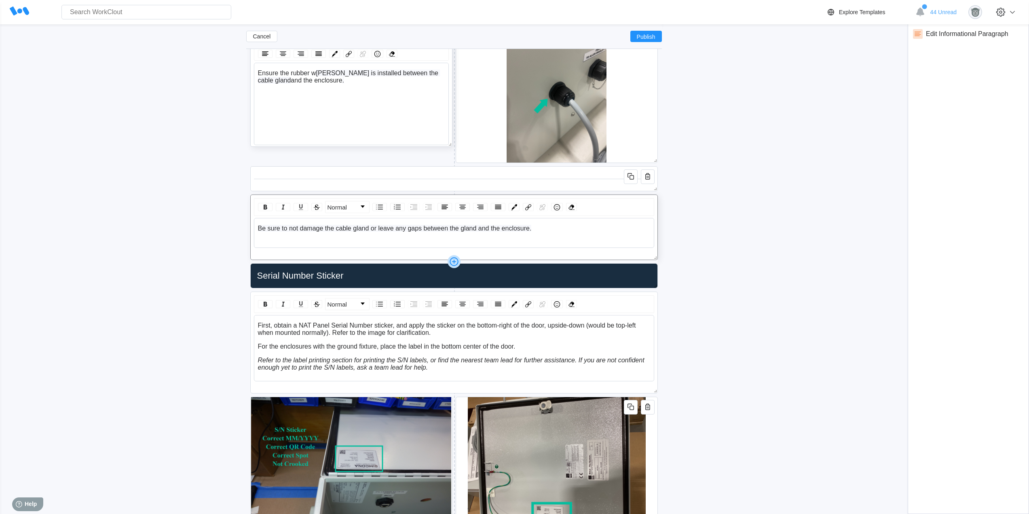
click at [453, 261] on icon at bounding box center [454, 261] width 13 height 13
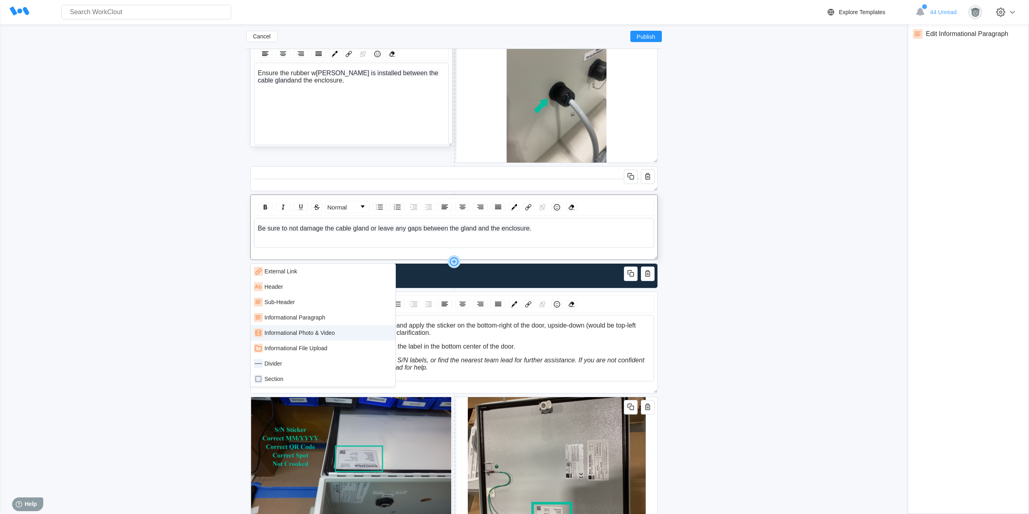
click at [335, 331] on div "Informational Photo & Video" at bounding box center [299, 333] width 70 height 6
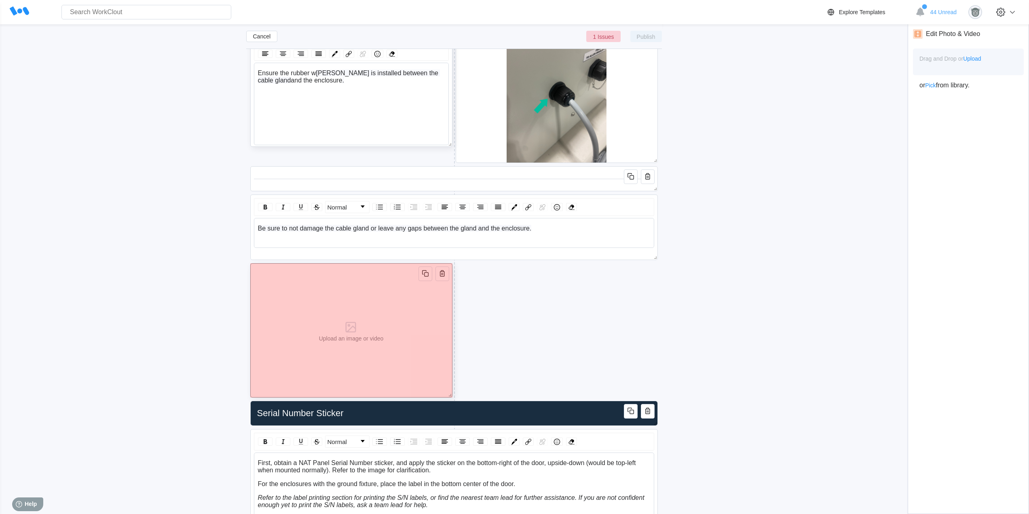
drag, startPoint x: 654, startPoint y: 395, endPoint x: 403, endPoint y: 310, distance: 265.2
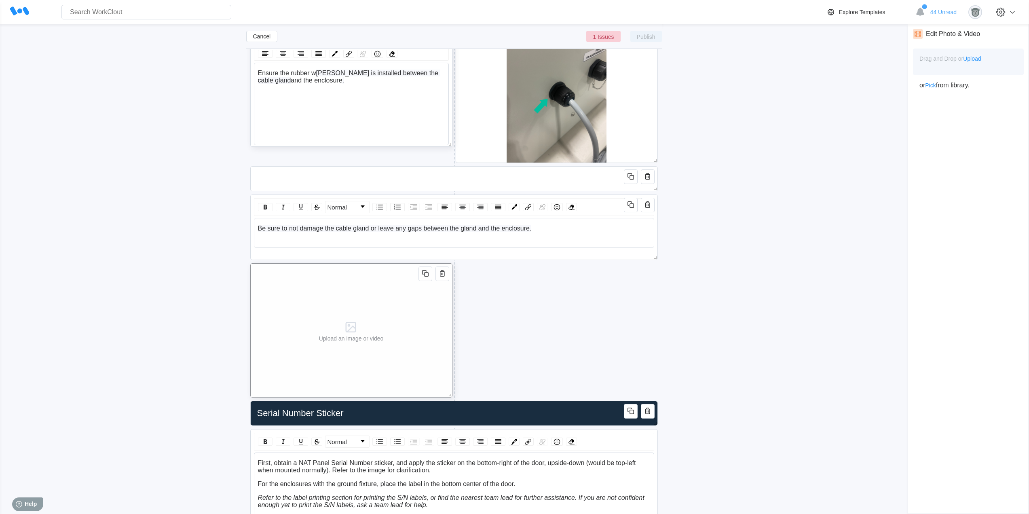
click at [425, 275] on icon "button" at bounding box center [425, 273] width 10 height 10
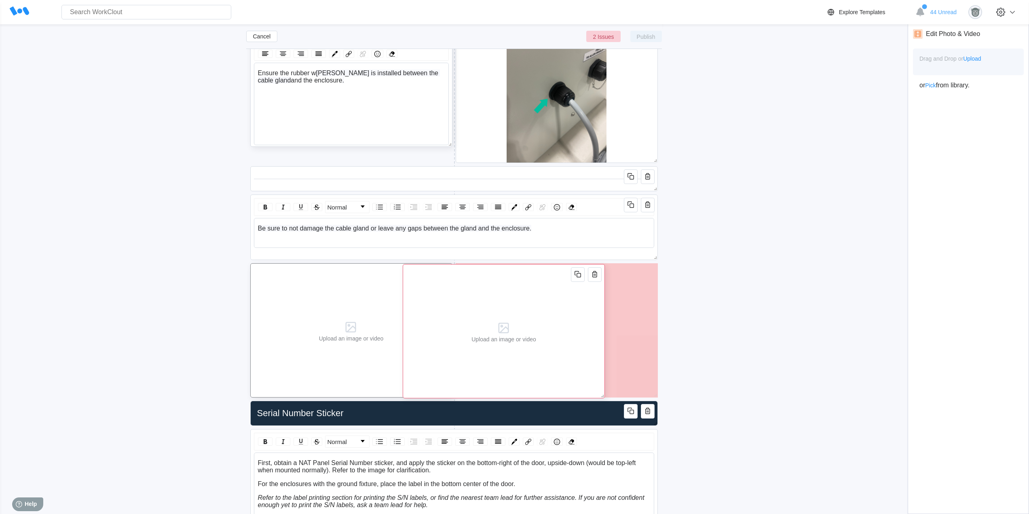
drag, startPoint x: 552, startPoint y: 332, endPoint x: 600, endPoint y: 332, distance: 47.3
click at [598, 332] on div "Upload an image or video" at bounding box center [504, 331] width 202 height 134
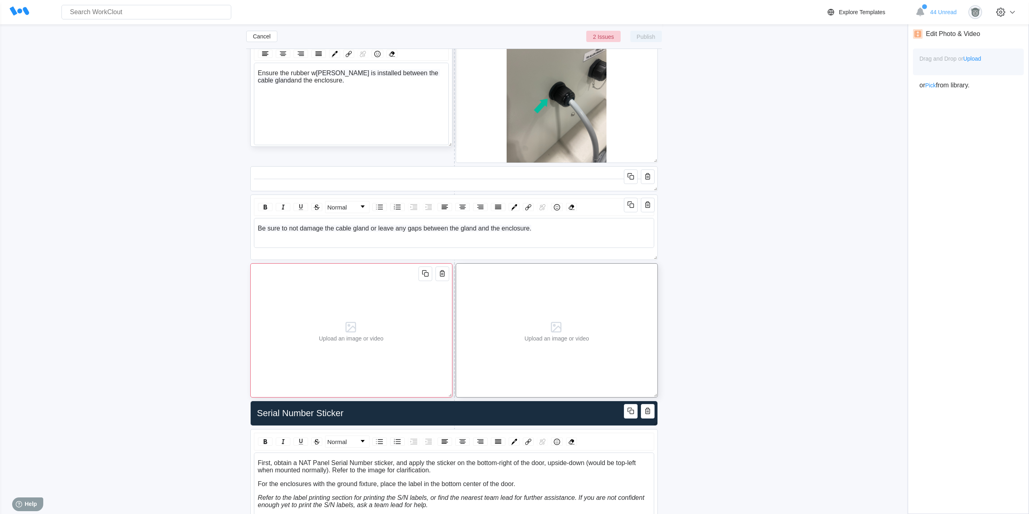
click at [374, 301] on div "Upload an image or video" at bounding box center [351, 330] width 71 height 133
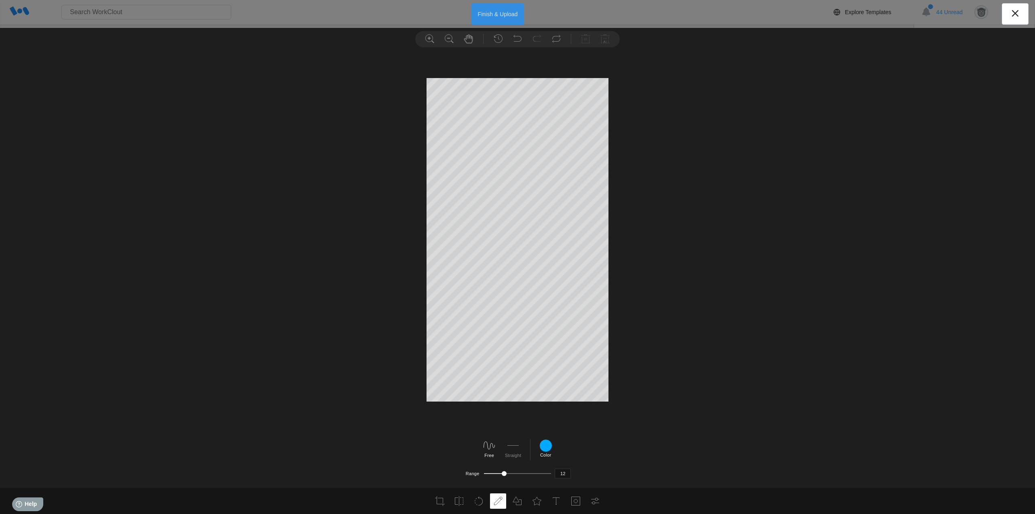
click at [499, 13] on button "Finish & Upload" at bounding box center [497, 13] width 53 height 21
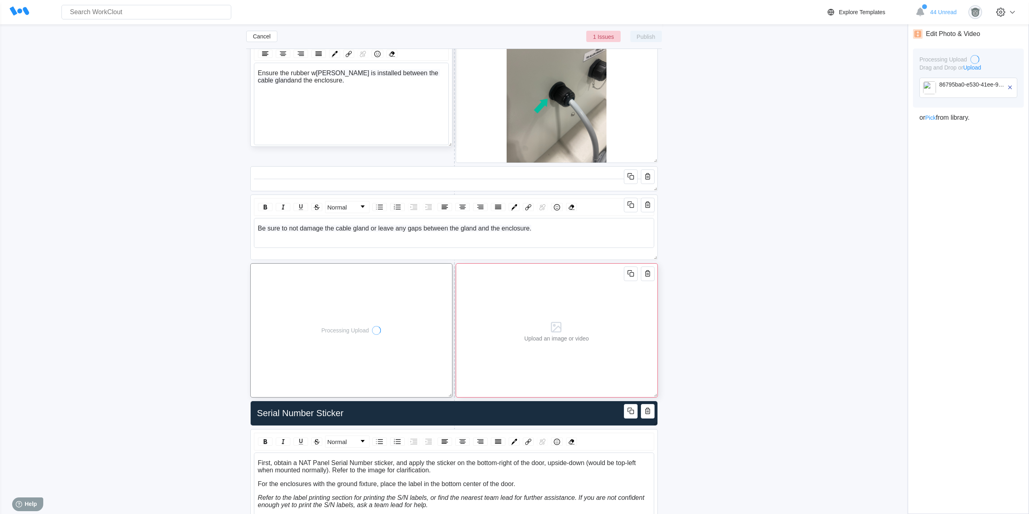
click at [562, 299] on div "Upload an image or video" at bounding box center [556, 330] width 71 height 133
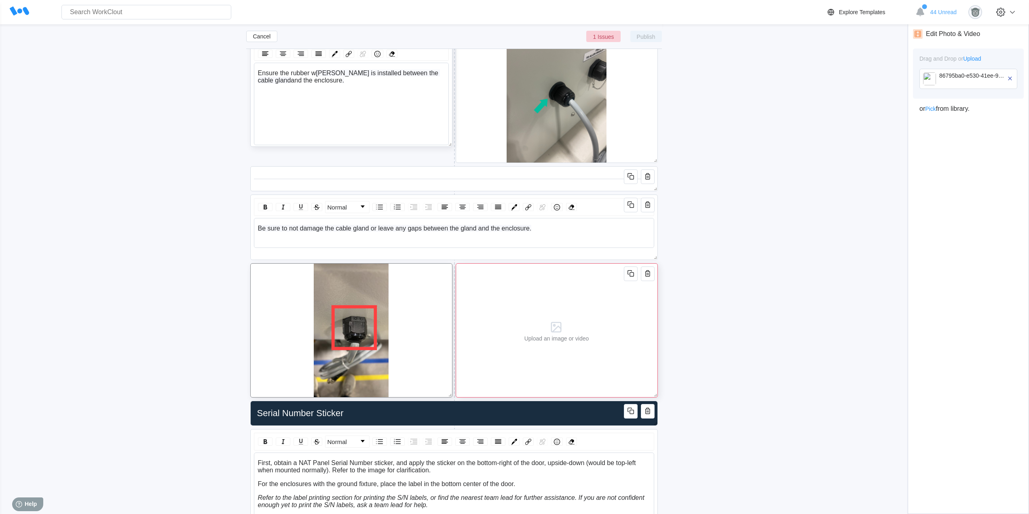
click at [594, 288] on div "Upload an image or video" at bounding box center [557, 330] width 202 height 134
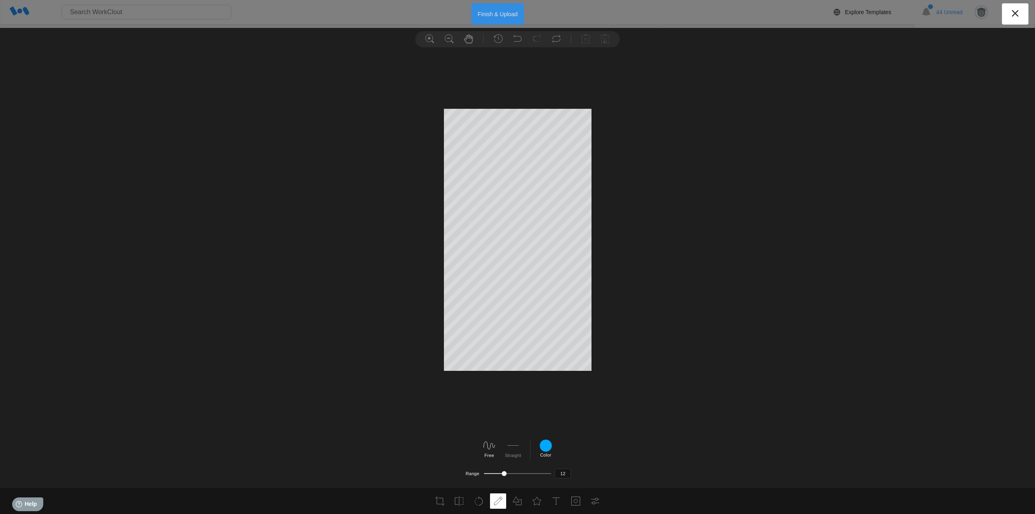
click at [507, 9] on button "Finish & Upload" at bounding box center [497, 13] width 53 height 21
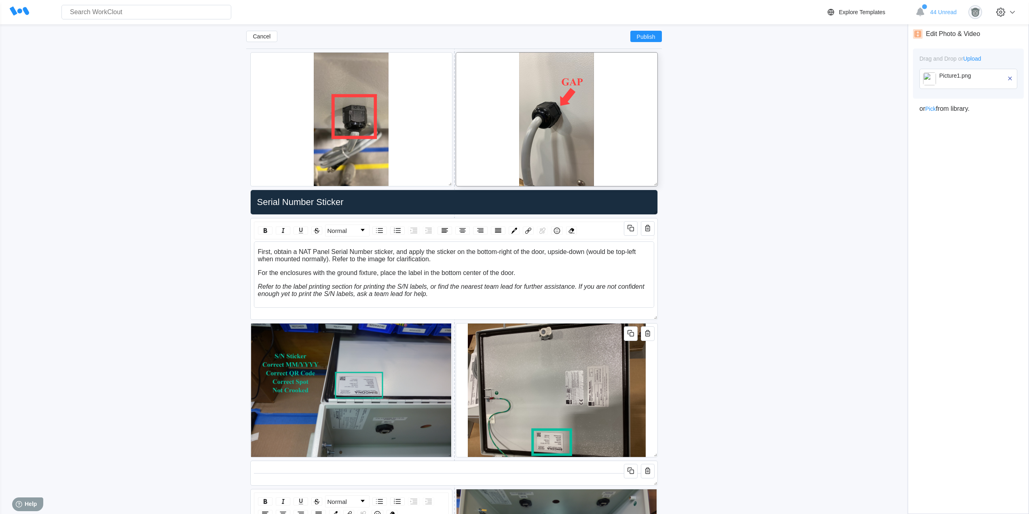
scroll to position [3154, 0]
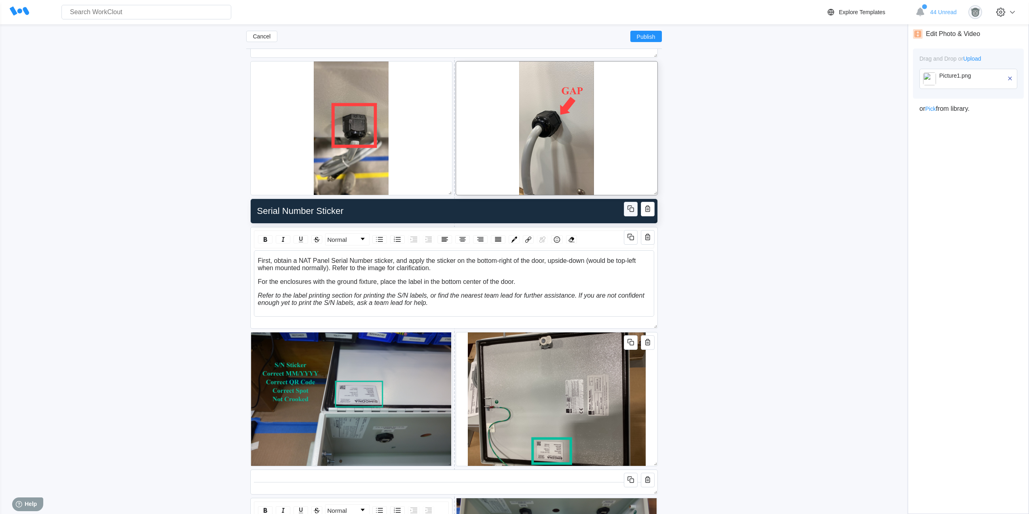
click at [632, 210] on icon "button" at bounding box center [631, 209] width 10 height 10
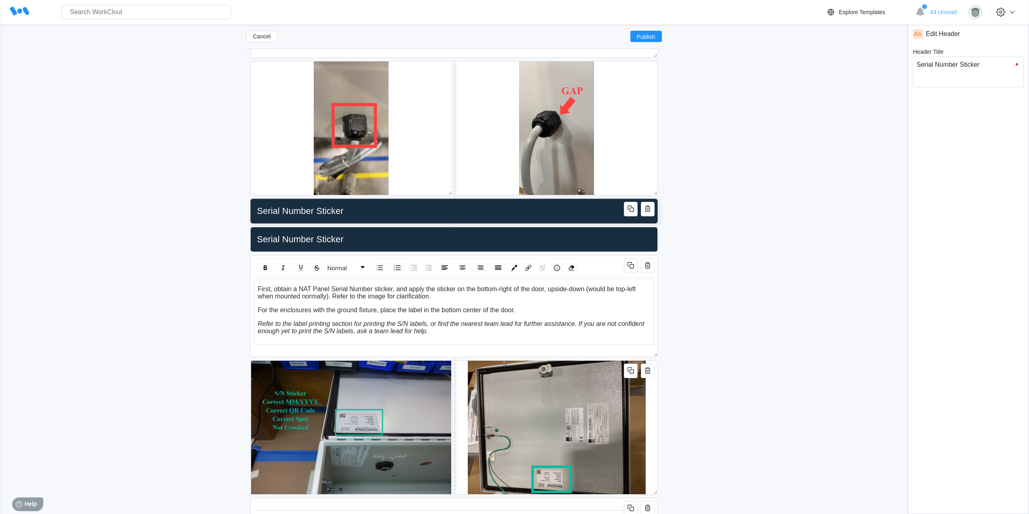
click at [371, 204] on input "Serial Number Sticker" at bounding box center [452, 211] width 397 height 16
click at [311, 208] on input "Labeling" at bounding box center [452, 211] width 397 height 16
click at [454, 226] on icon at bounding box center [454, 225] width 1 height 4
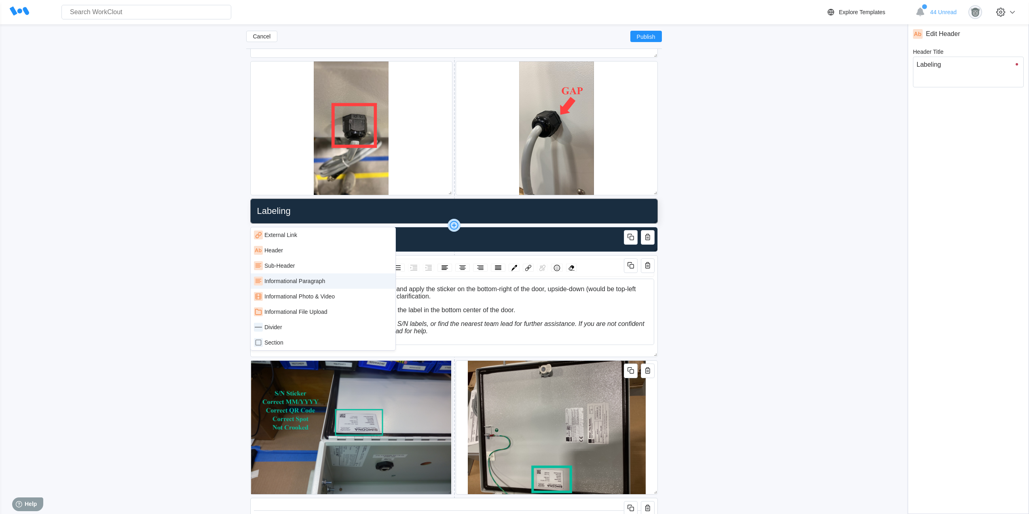
click at [314, 283] on div "Informational Paragraph" at bounding box center [294, 281] width 61 height 6
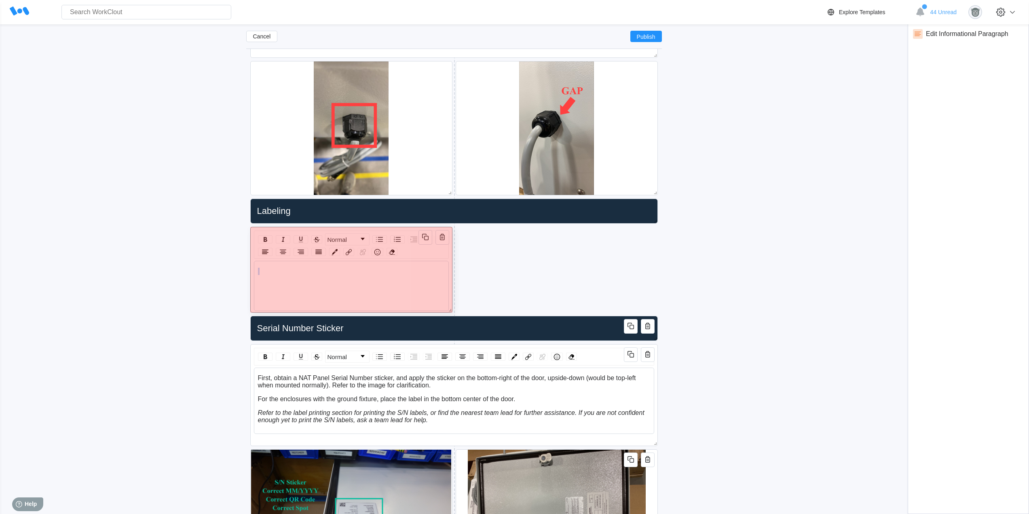
drag, startPoint x: 652, startPoint y: 321, endPoint x: 519, endPoint y: 302, distance: 134.4
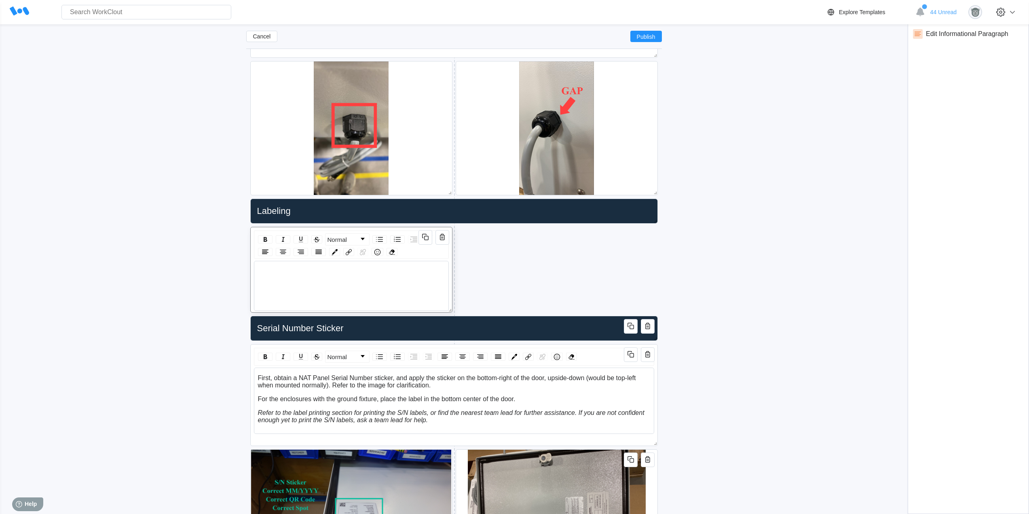
click at [328, 279] on div "rdw-wrapper" at bounding box center [352, 278] width 188 height 21
click at [525, 233] on div "Add New Block" at bounding box center [557, 243] width 202 height 25
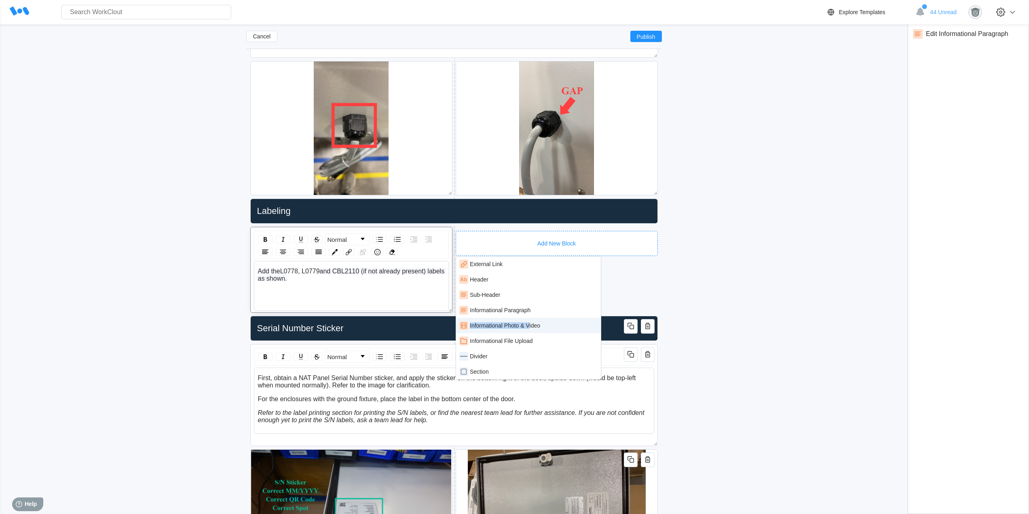
drag, startPoint x: 533, startPoint y: 314, endPoint x: 529, endPoint y: 325, distance: 12.0
click at [529, 325] on div "External Link Header Sub-Header Informational Paragraph Informational Photo & V…" at bounding box center [529, 318] width 146 height 124
click at [529, 325] on div "Informational Photo & Video" at bounding box center [505, 325] width 70 height 6
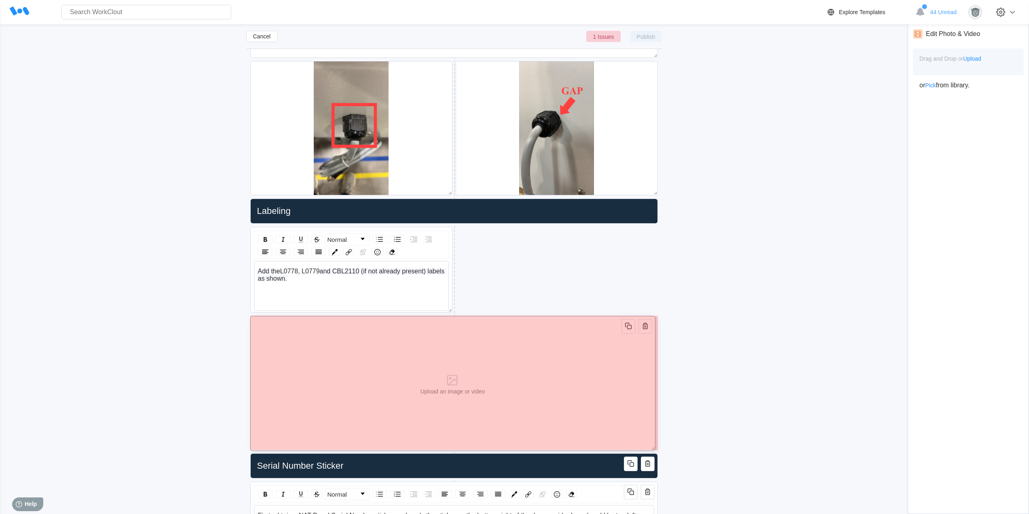
drag, startPoint x: 653, startPoint y: 443, endPoint x: 435, endPoint y: 385, distance: 226.2
click at [469, 412] on div "Upload an image or video" at bounding box center [452, 383] width 405 height 135
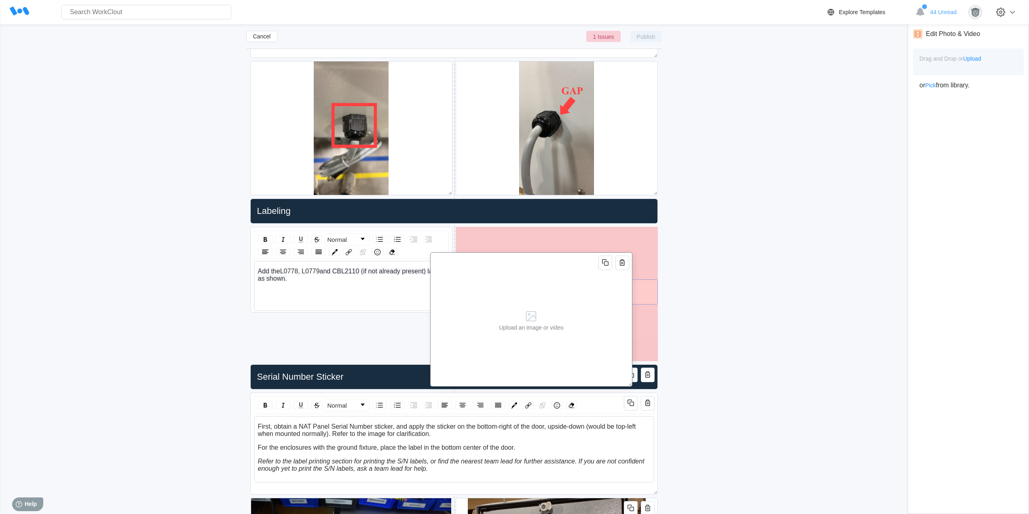
drag, startPoint x: 375, startPoint y: 344, endPoint x: 605, endPoint y: 258, distance: 245.6
click at [567, 259] on div "Upload an image or video" at bounding box center [531, 319] width 71 height 133
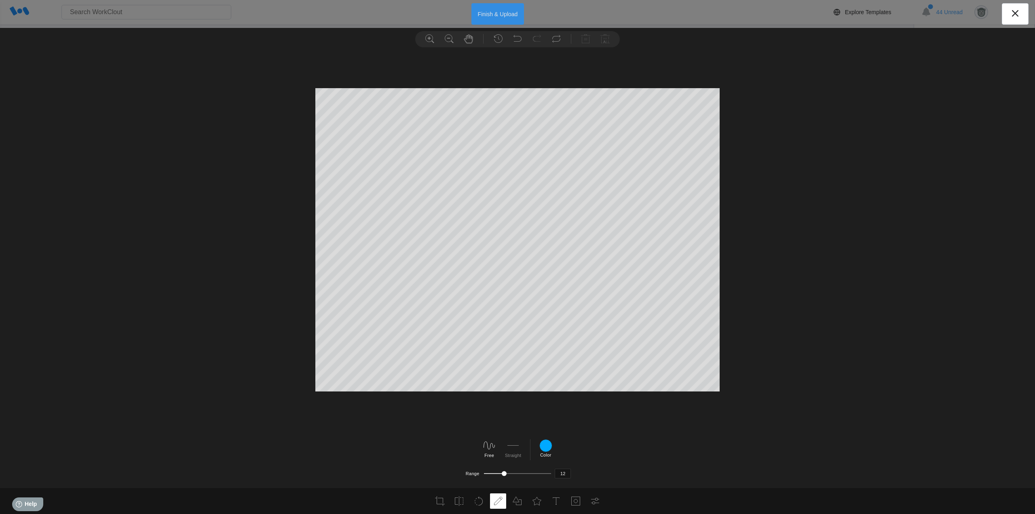
click at [490, 8] on button "Finish & Upload" at bounding box center [497, 13] width 53 height 21
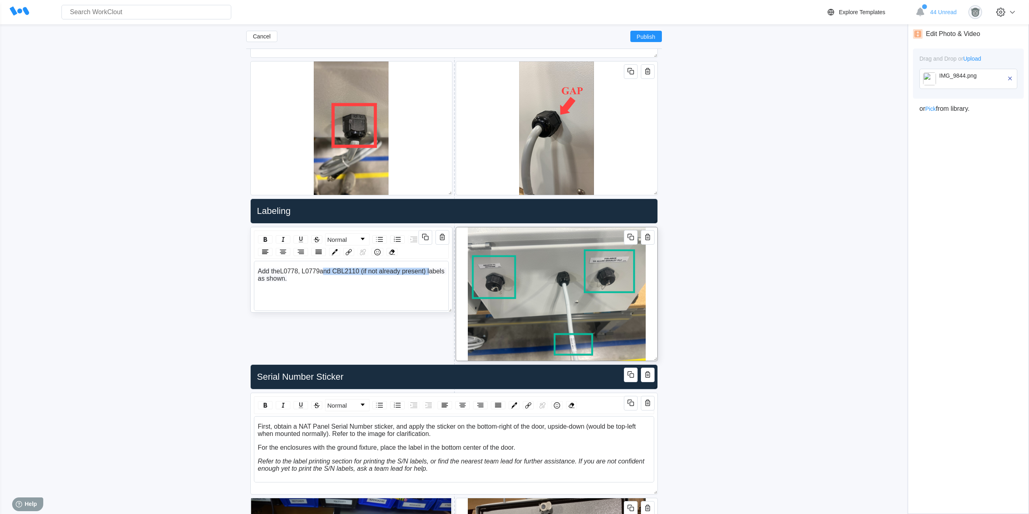
drag, startPoint x: 323, startPoint y: 272, endPoint x: 430, endPoint y: 272, distance: 106.3
click at [430, 272] on span "and CBL2110 (if not already present) labels as shown." at bounding box center [352, 275] width 188 height 14
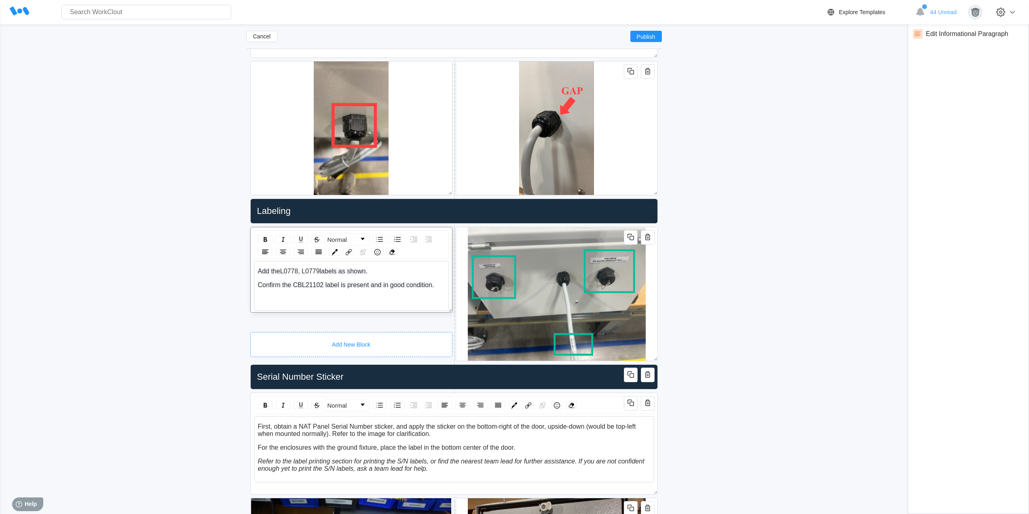
click at [365, 335] on div "Add New Block" at bounding box center [351, 344] width 202 height 25
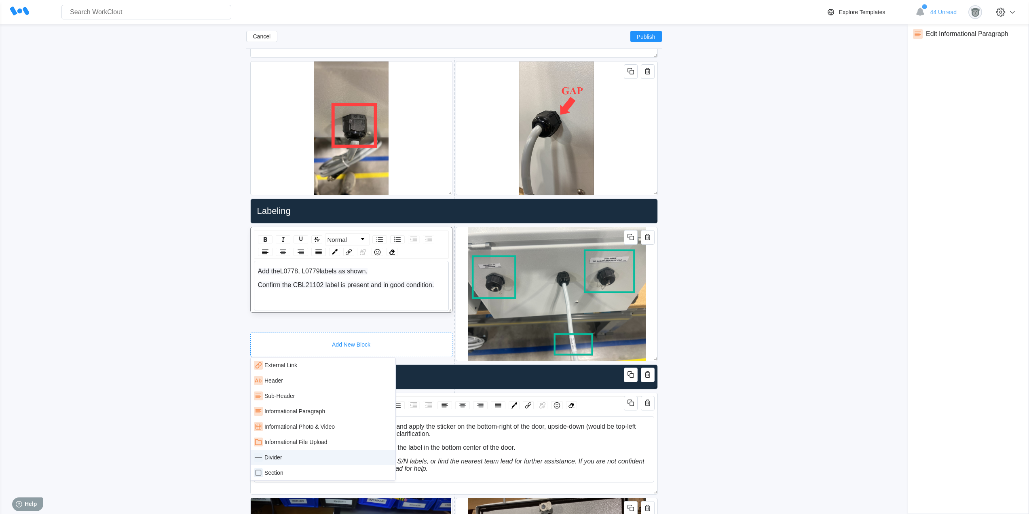
click at [287, 458] on div "Divider" at bounding box center [323, 457] width 138 height 9
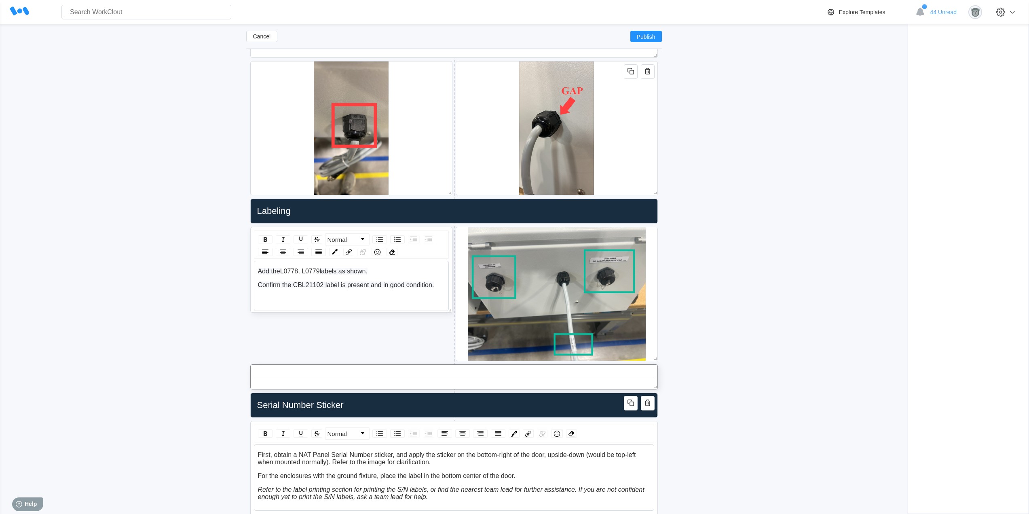
click at [458, 393] on div "Serial Number Sticker" at bounding box center [454, 405] width 408 height 25
click at [453, 391] on icon at bounding box center [454, 391] width 13 height 13
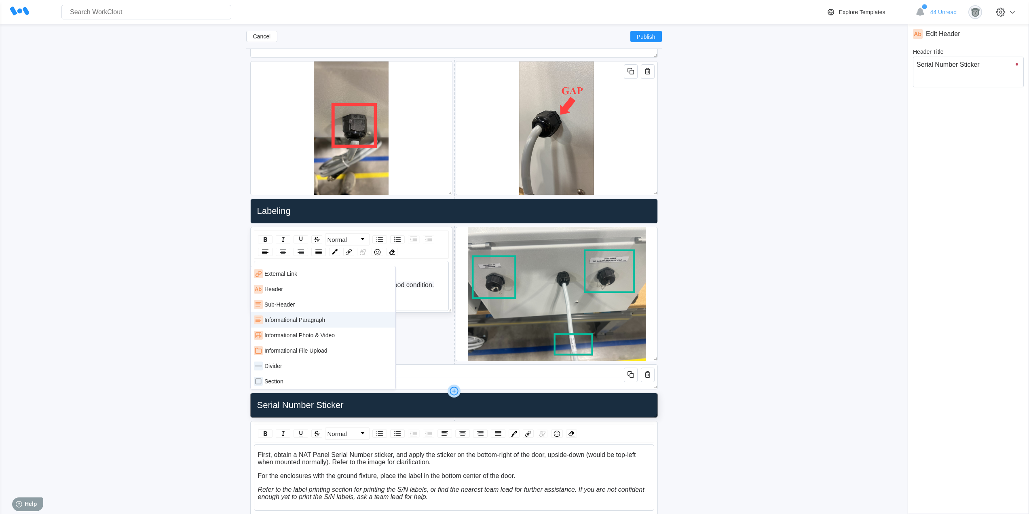
click at [303, 318] on div "Informational Paragraph" at bounding box center [294, 320] width 61 height 6
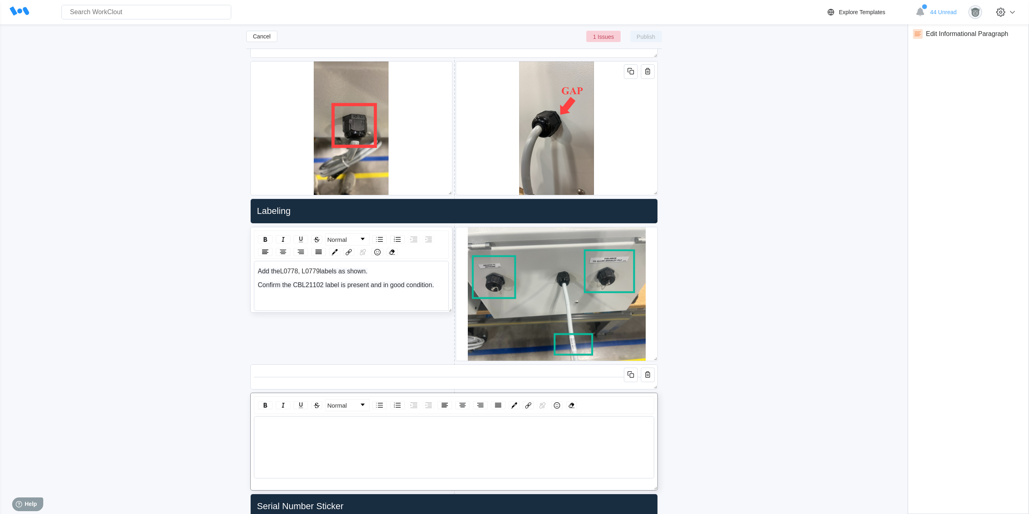
scroll to position [3221, 0]
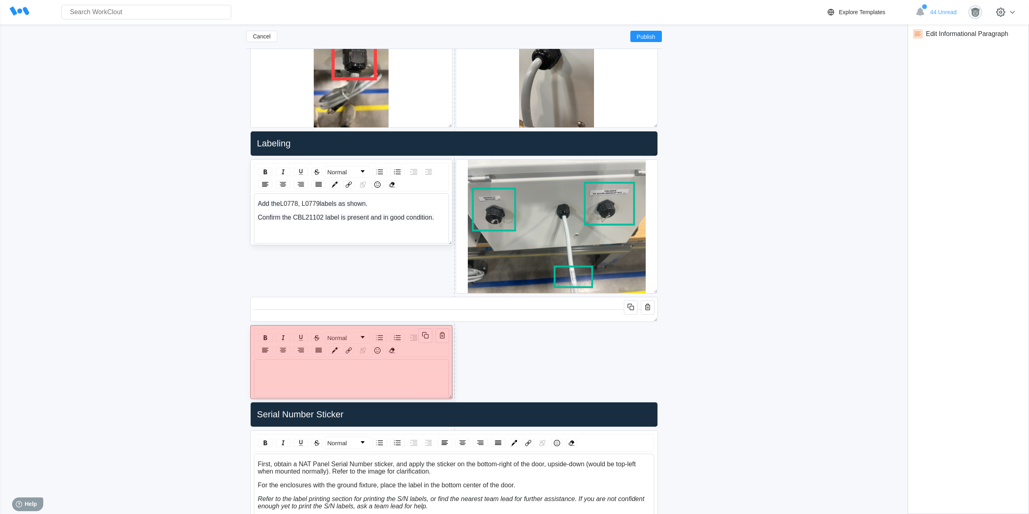
drag, startPoint x: 652, startPoint y: 418, endPoint x: 381, endPoint y: 391, distance: 272.2
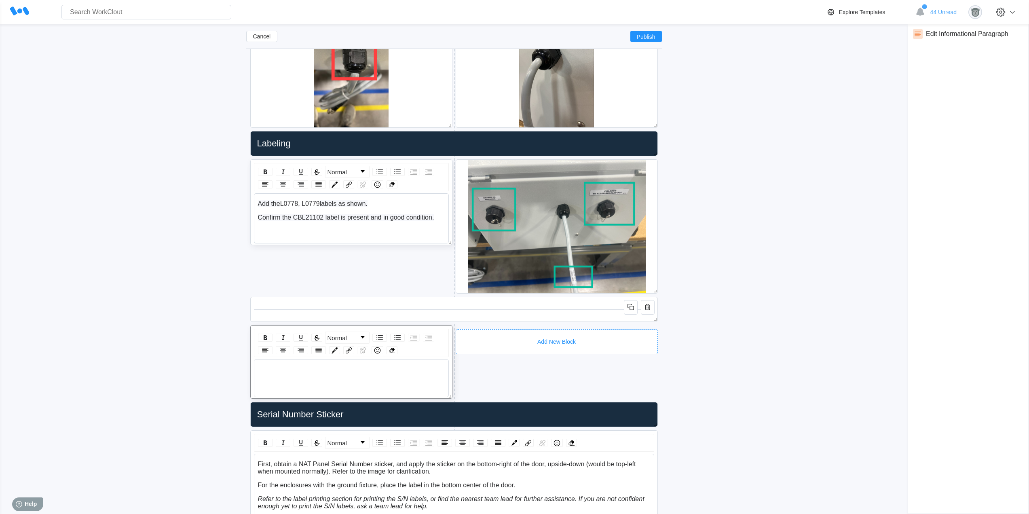
click at [484, 332] on div "Add New Block" at bounding box center [557, 341] width 202 height 25
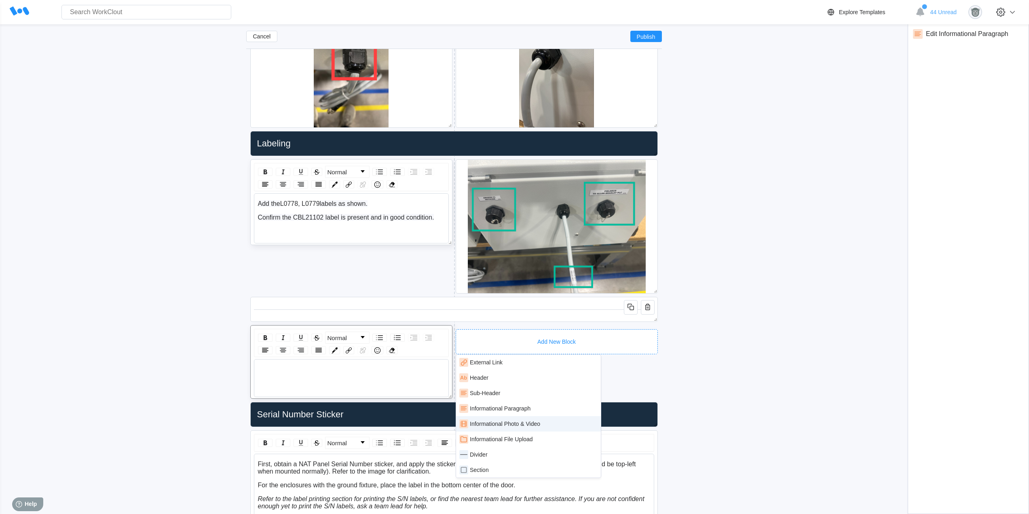
click at [547, 422] on div "Informational Photo & Video" at bounding box center [528, 423] width 138 height 9
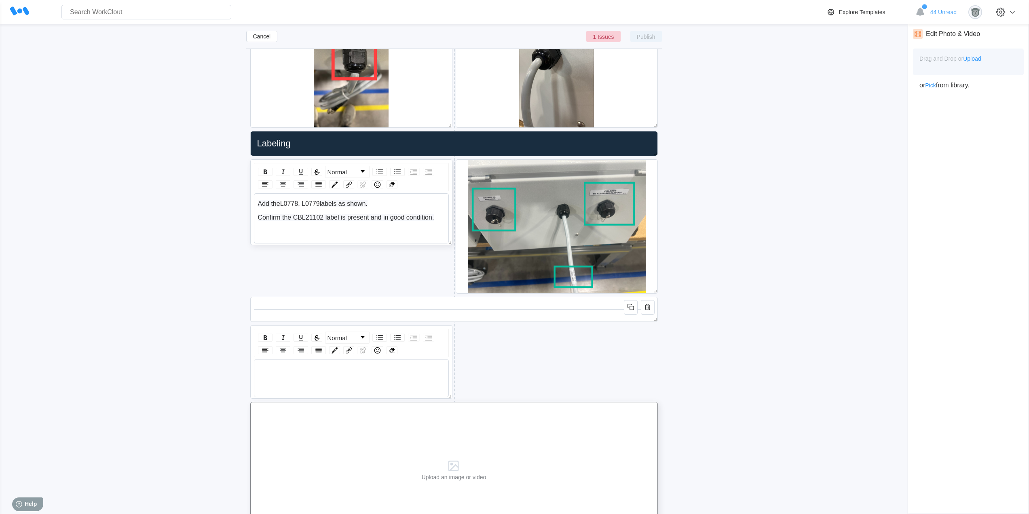
scroll to position [3288, 0]
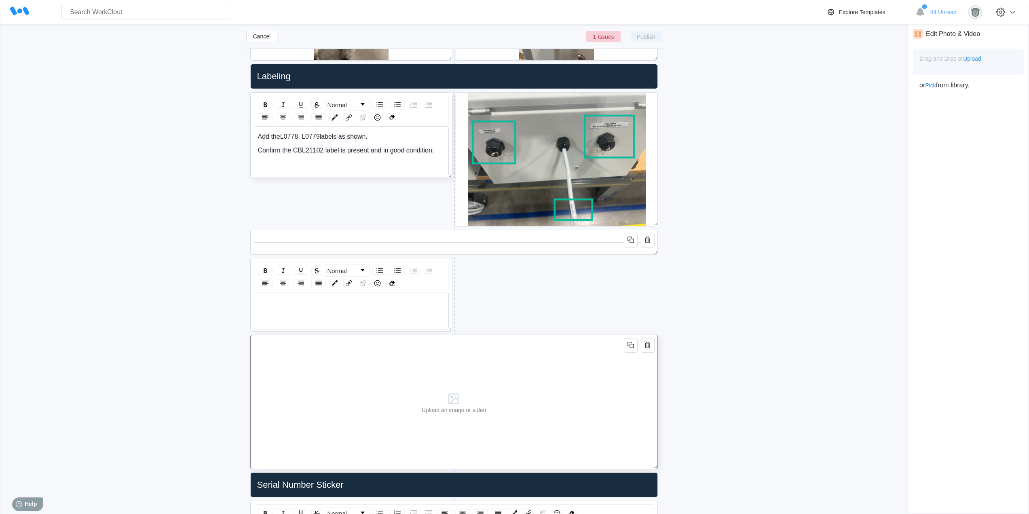
drag, startPoint x: 652, startPoint y: 461, endPoint x: 404, endPoint y: 397, distance: 256.7
click at [472, 451] on div "Upload an image or video" at bounding box center [454, 402] width 408 height 134
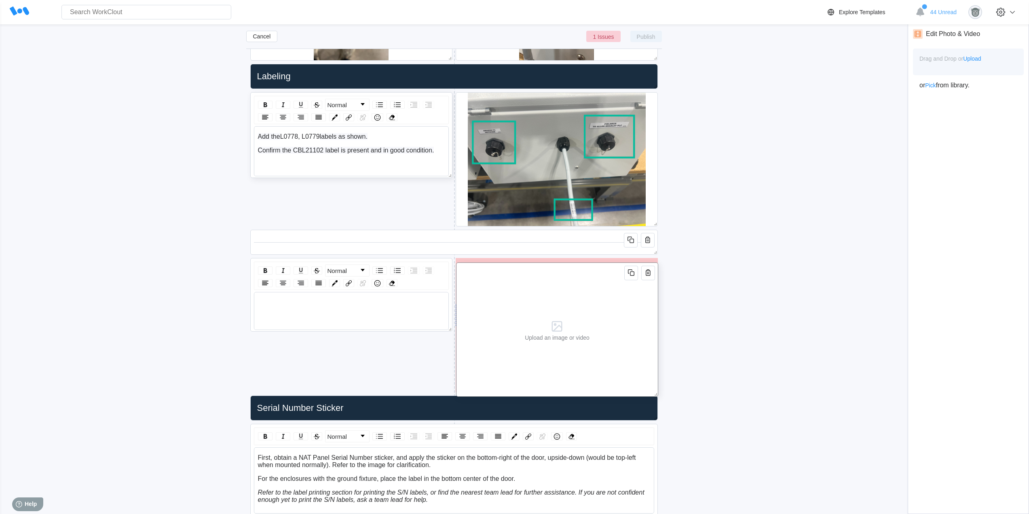
drag, startPoint x: 393, startPoint y: 378, endPoint x: 596, endPoint y: 306, distance: 216.2
click at [596, 306] on div "Upload an image or video" at bounding box center [557, 329] width 202 height 134
click at [316, 311] on div "rdw-wrapper" at bounding box center [351, 311] width 195 height 38
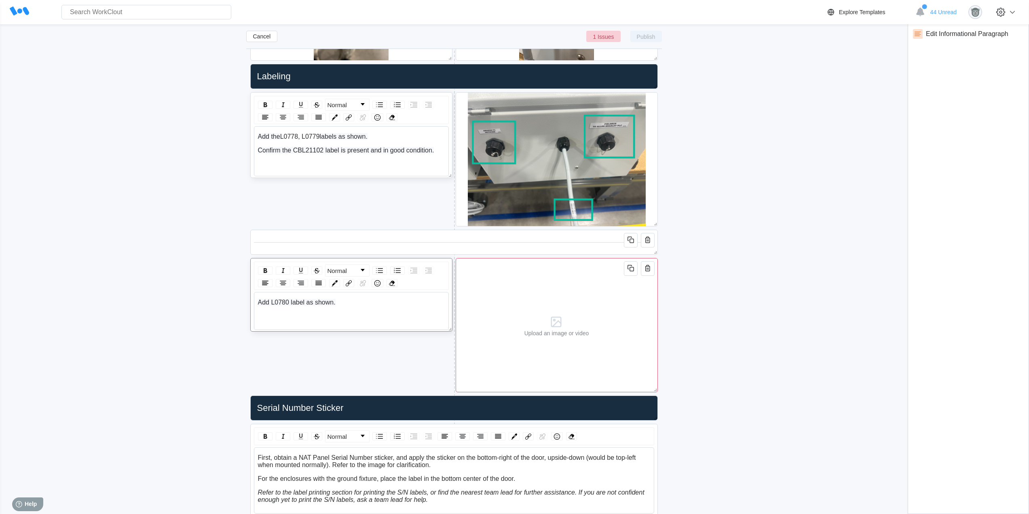
click at [573, 317] on div "Upload an image or video" at bounding box center [556, 325] width 65 height 23
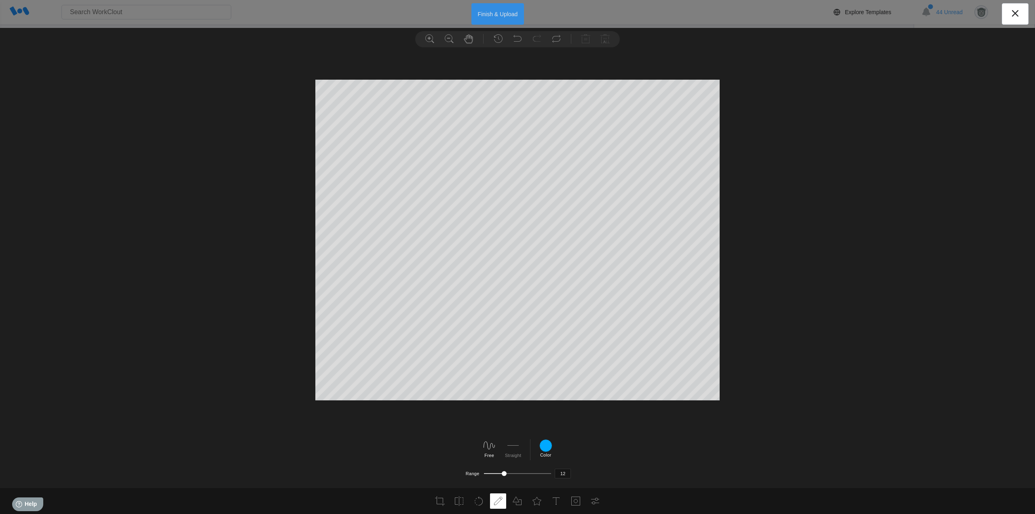
click at [494, 12] on button "Finish & Upload" at bounding box center [497, 13] width 53 height 21
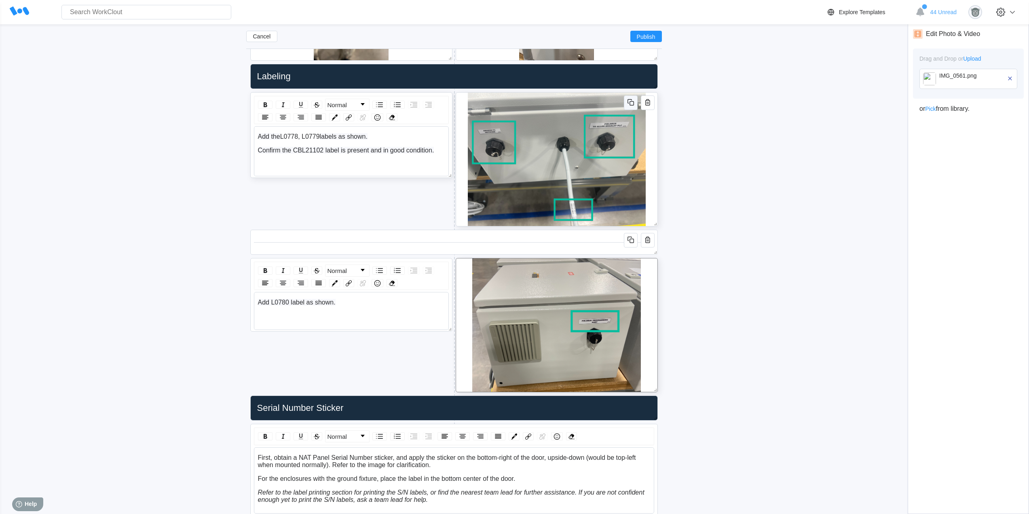
click at [627, 100] on icon "button" at bounding box center [631, 102] width 10 height 10
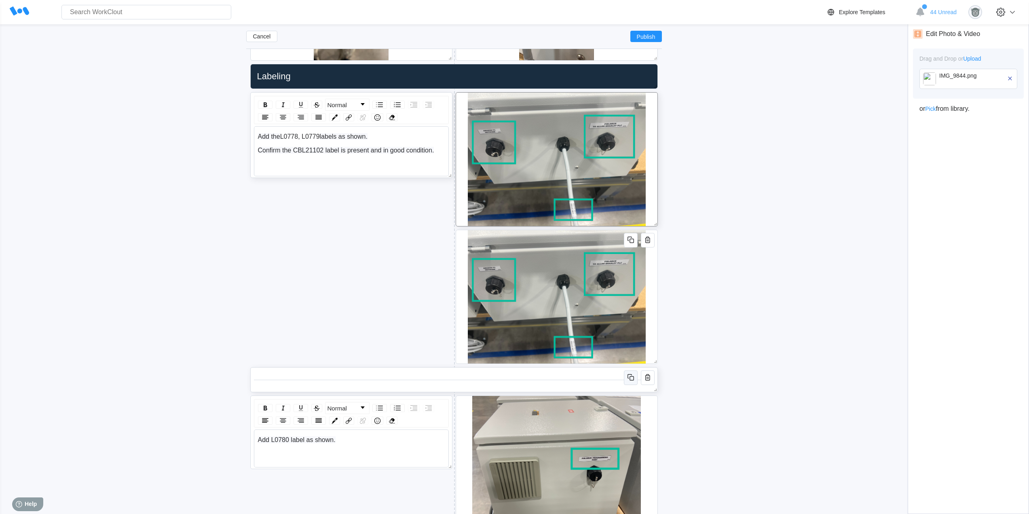
click at [633, 375] on icon "button" at bounding box center [631, 377] width 10 height 10
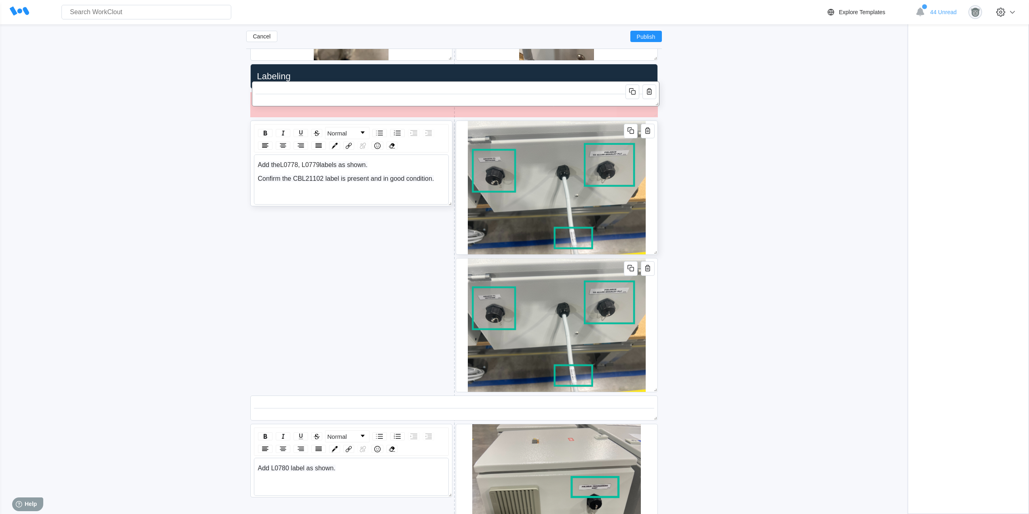
drag, startPoint x: 511, startPoint y: 376, endPoint x: 511, endPoint y: 98, distance: 277.4
click at [511, 98] on div at bounding box center [456, 94] width 400 height 18
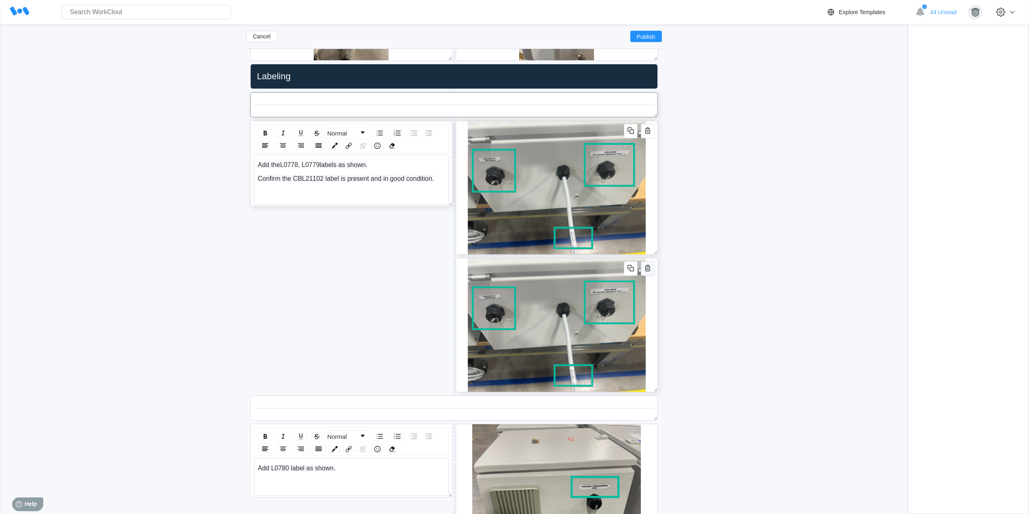
click at [646, 270] on icon "button" at bounding box center [648, 268] width 10 height 10
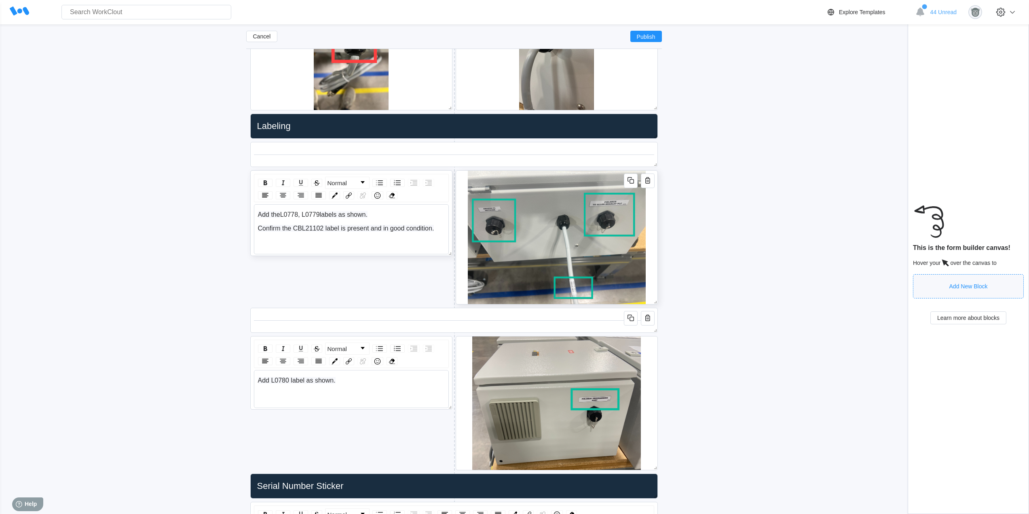
scroll to position [3221, 0]
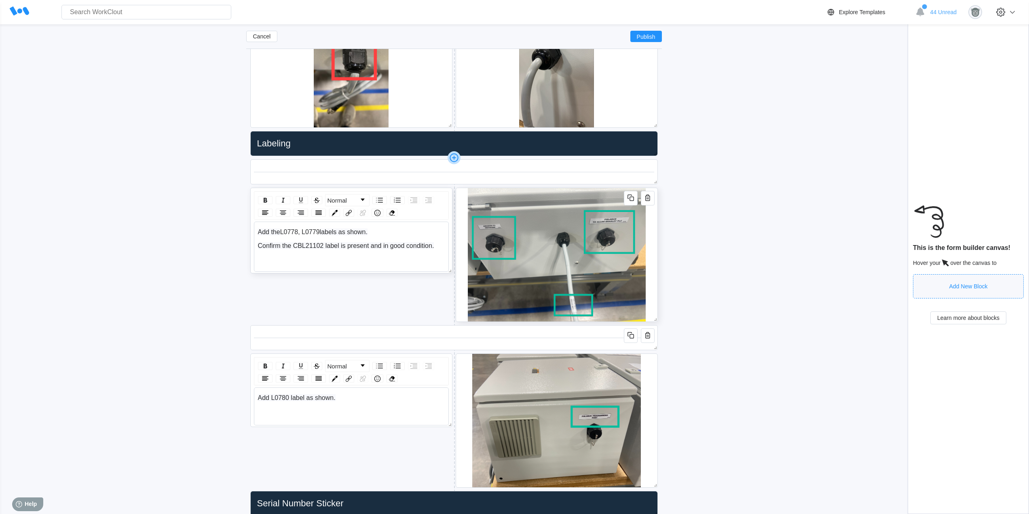
click at [456, 158] on icon at bounding box center [454, 157] width 4 height 1
click at [320, 217] on div "Informational Paragraph" at bounding box center [323, 213] width 138 height 9
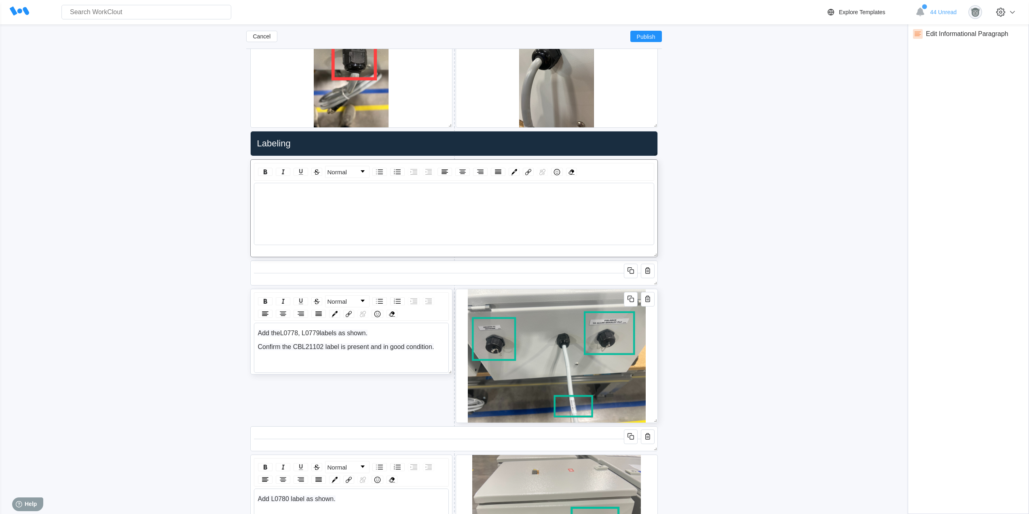
click at [361, 212] on div "rdw-wrapper" at bounding box center [454, 206] width 393 height 33
click at [294, 203] on div "rdw-wrapper" at bounding box center [454, 206] width 393 height 33
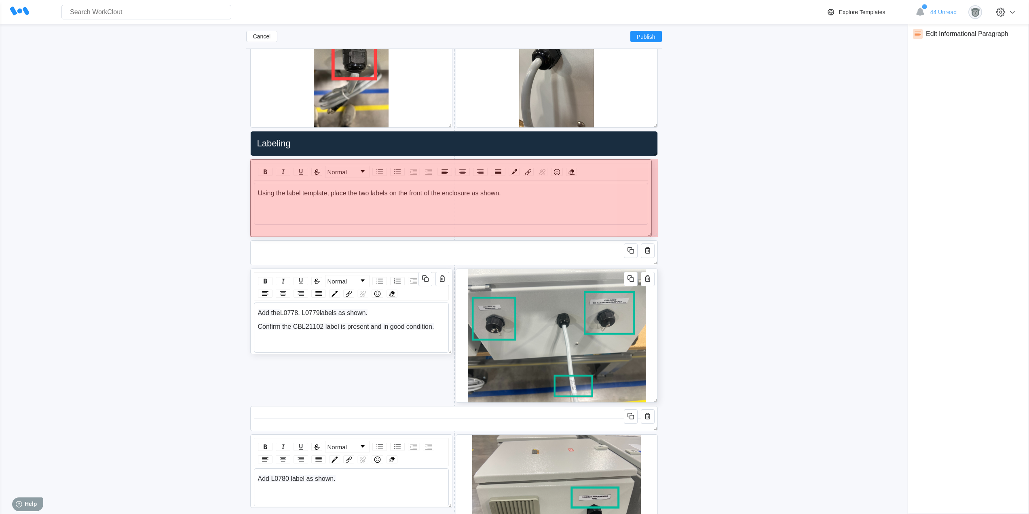
drag, startPoint x: 653, startPoint y: 253, endPoint x: 623, endPoint y: 228, distance: 39.0
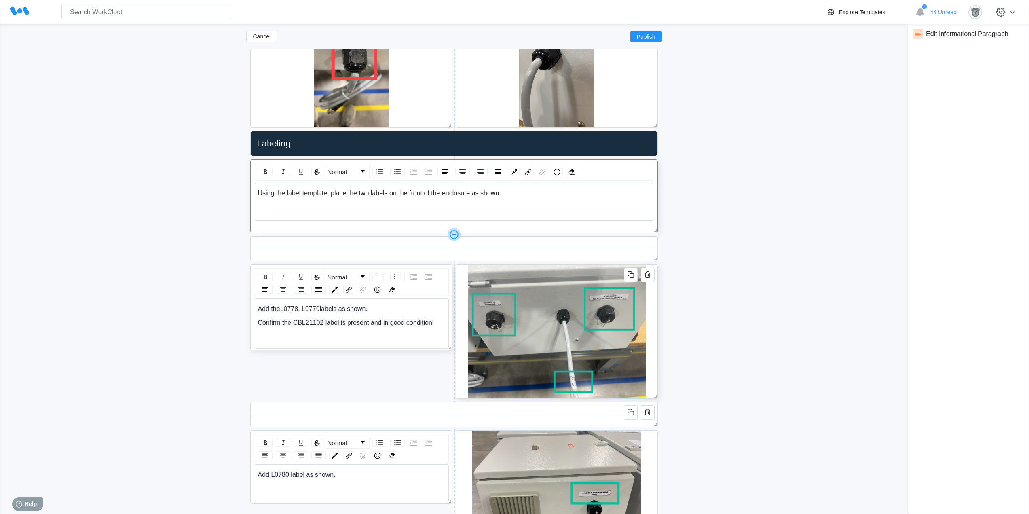
click at [453, 234] on icon at bounding box center [454, 234] width 13 height 13
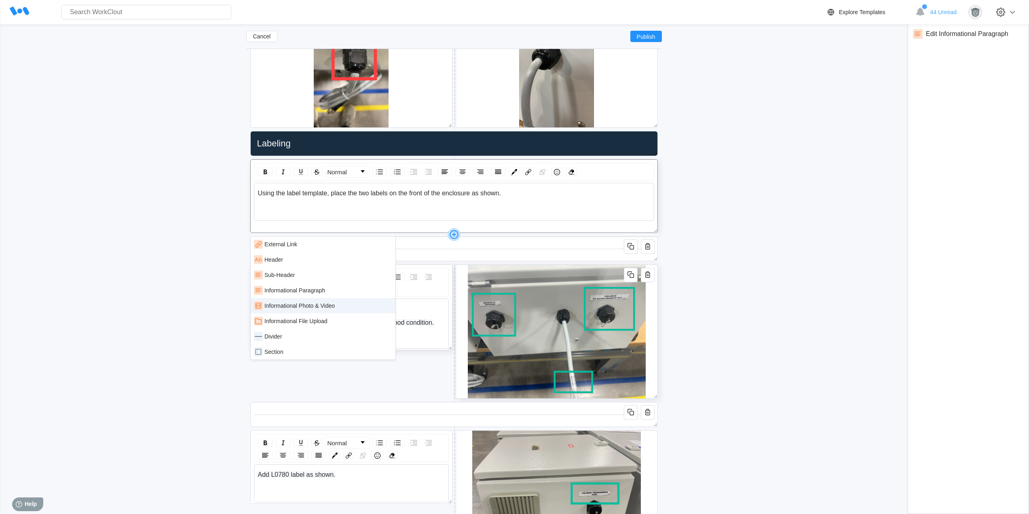
click at [327, 302] on div "Informational Photo & Video" at bounding box center [323, 305] width 138 height 9
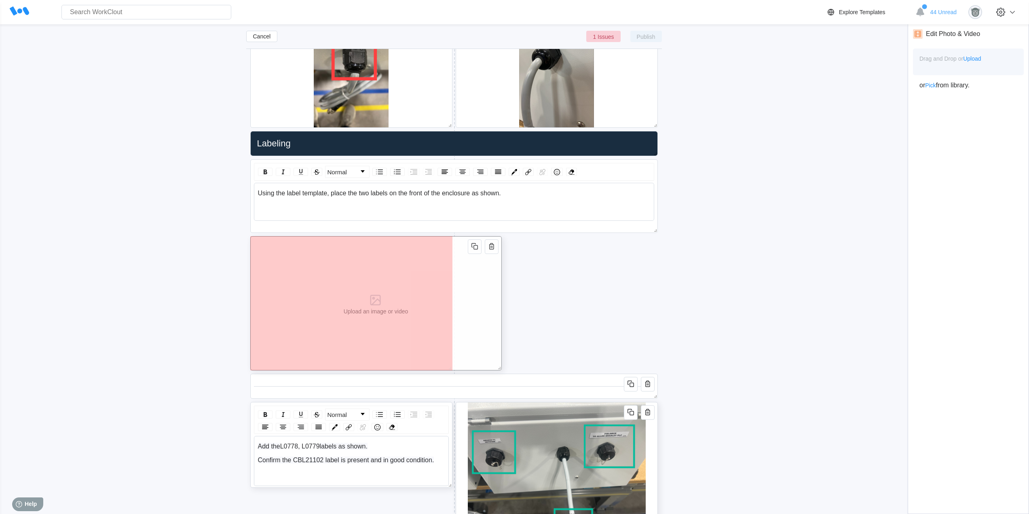
drag, startPoint x: 651, startPoint y: 363, endPoint x: 432, endPoint y: 300, distance: 227.5
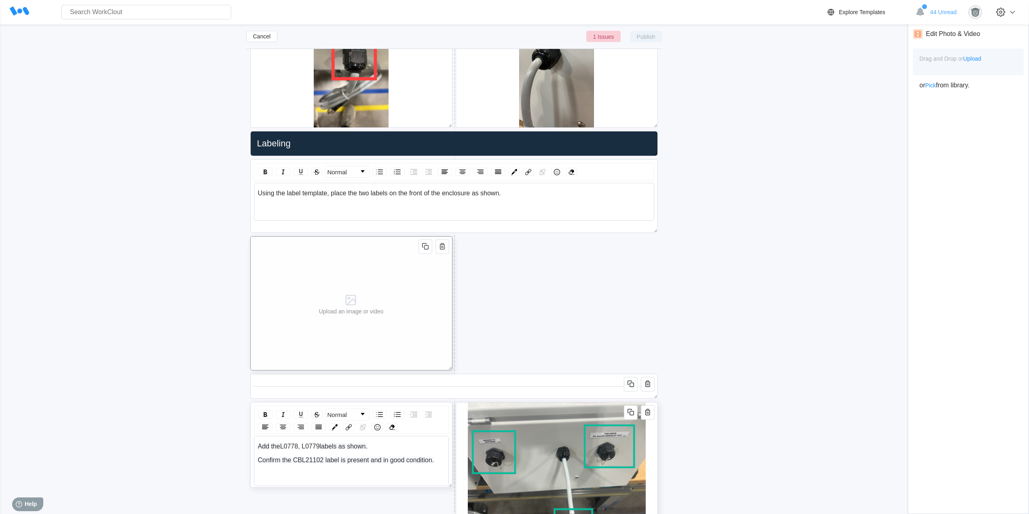
click at [424, 246] on icon "button" at bounding box center [425, 246] width 10 height 10
drag, startPoint x: 395, startPoint y: 292, endPoint x: 630, endPoint y: 292, distance: 234.5
click at [630, 292] on div "Upload an image or video" at bounding box center [582, 303] width 202 height 134
click at [421, 289] on div "Upload an image or video" at bounding box center [351, 303] width 202 height 134
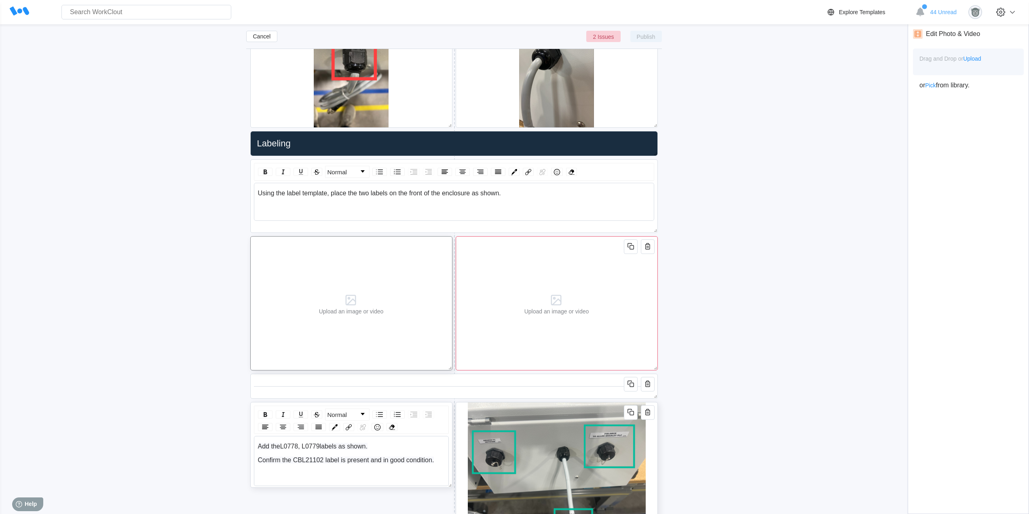
click at [955, 62] on div "Drag and Drop or Upload" at bounding box center [968, 62] width 111 height 27
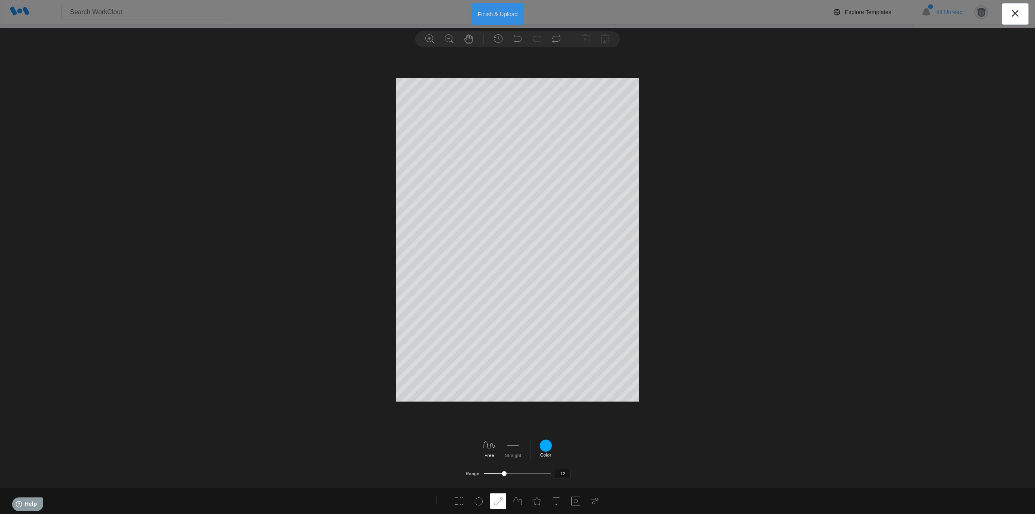
click at [510, 15] on button "Finish & Upload" at bounding box center [497, 13] width 53 height 21
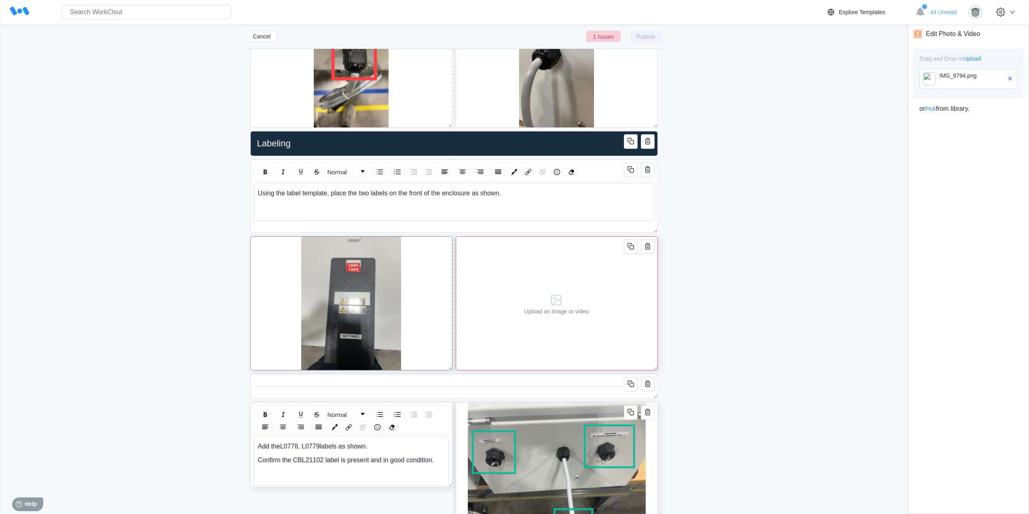
click at [585, 287] on div "Upload an image or video" at bounding box center [556, 303] width 71 height 133
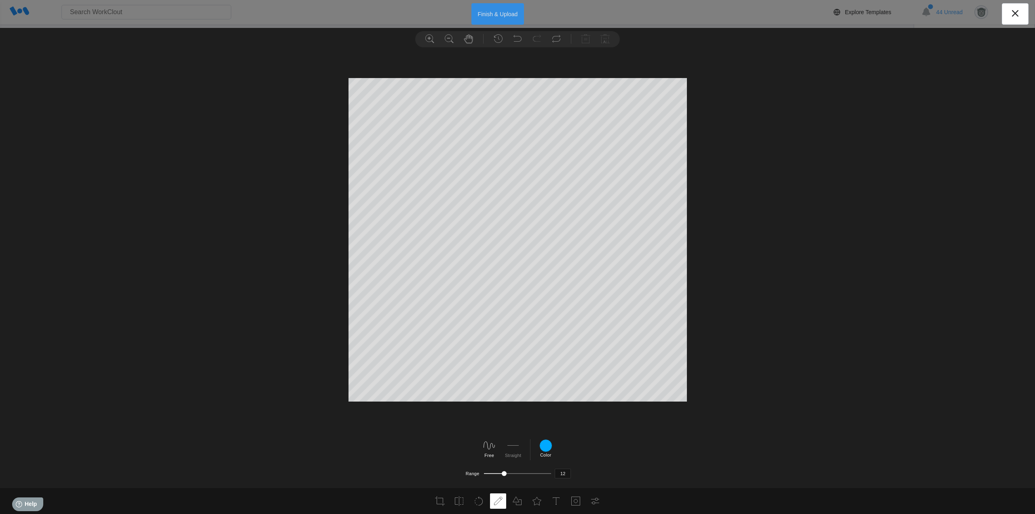
click at [495, 14] on button "Finish & Upload" at bounding box center [497, 13] width 53 height 21
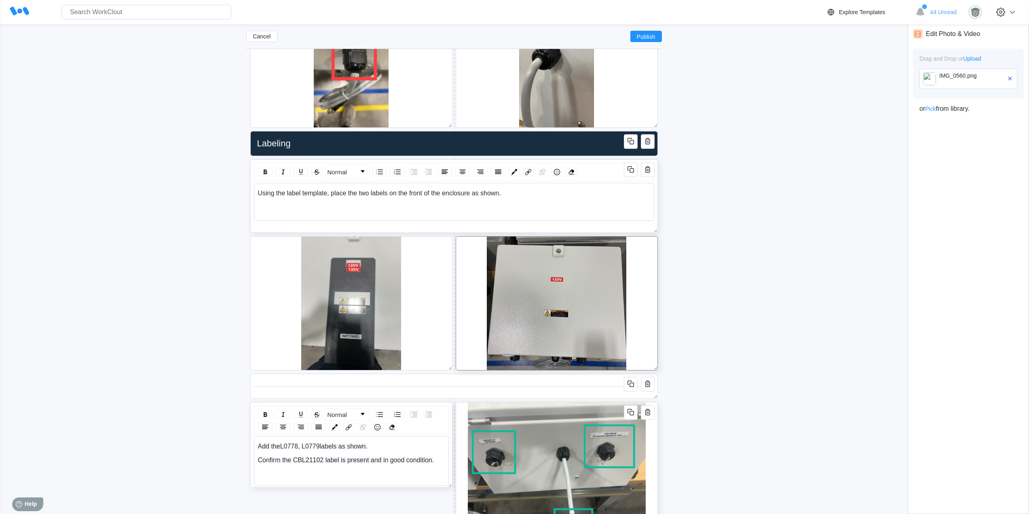
click at [536, 197] on div "Using the label template, place the two labels on the front of the enclosure as…" at bounding box center [454, 194] width 393 height 9
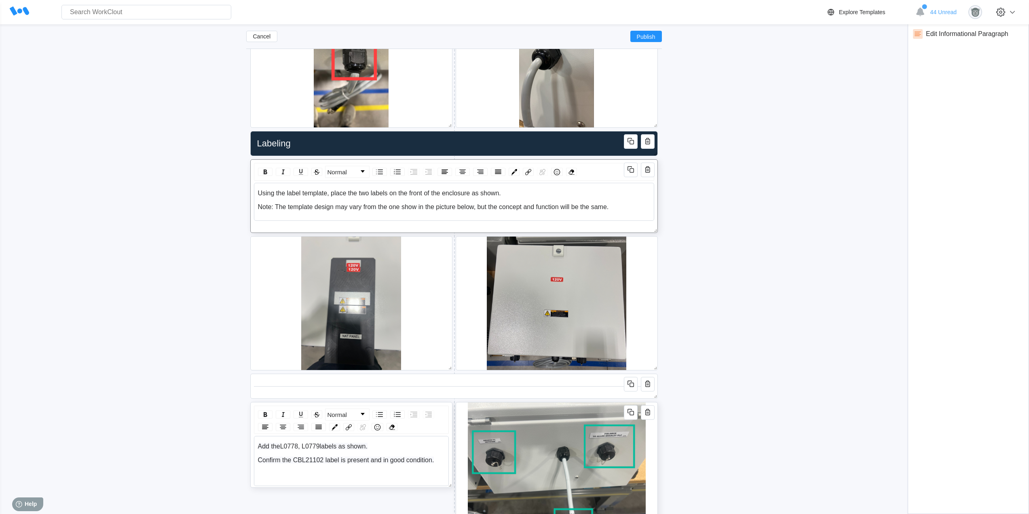
click at [362, 207] on span "Note: The template design may vary from the one show in the picture below, but …" at bounding box center [433, 206] width 351 height 7
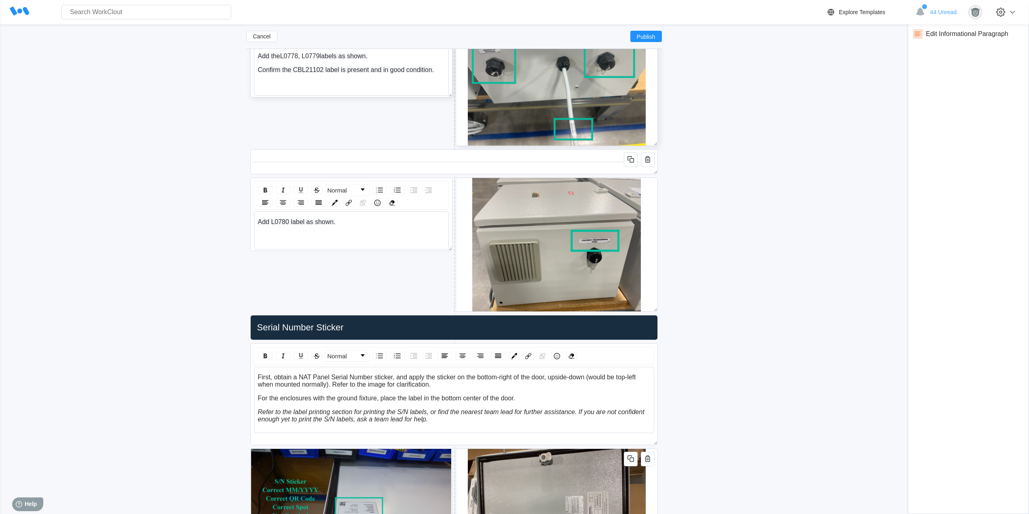
scroll to position [3626, 0]
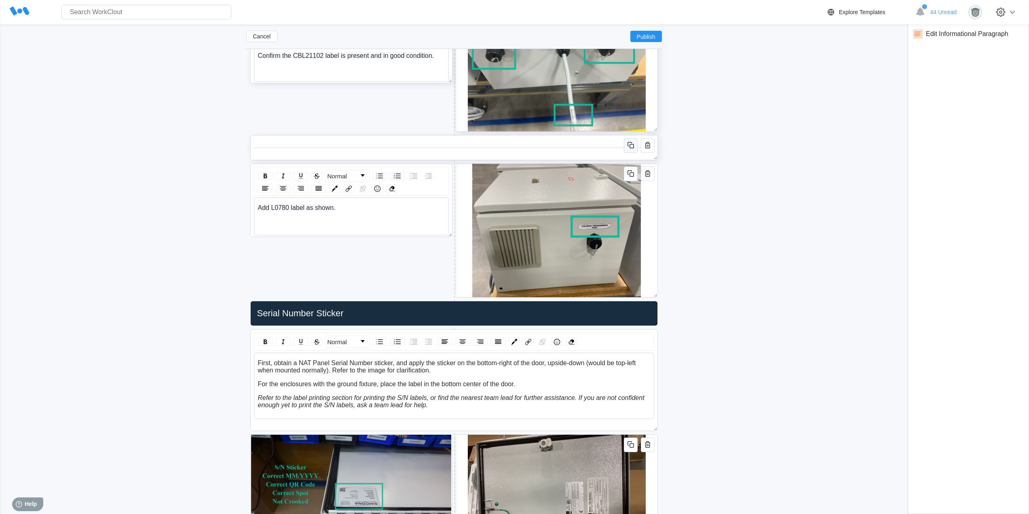
click at [629, 146] on icon "button" at bounding box center [631, 145] width 10 height 10
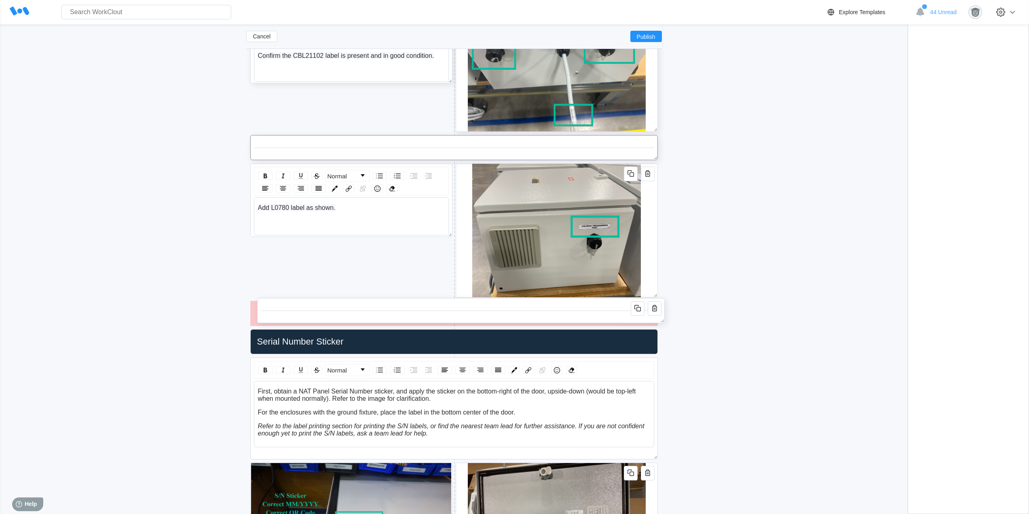
drag, startPoint x: 528, startPoint y: 176, endPoint x: 536, endPoint y: 313, distance: 136.9
click at [536, 311] on div at bounding box center [461, 311] width 400 height 0
click at [454, 328] on icon at bounding box center [454, 327] width 13 height 13
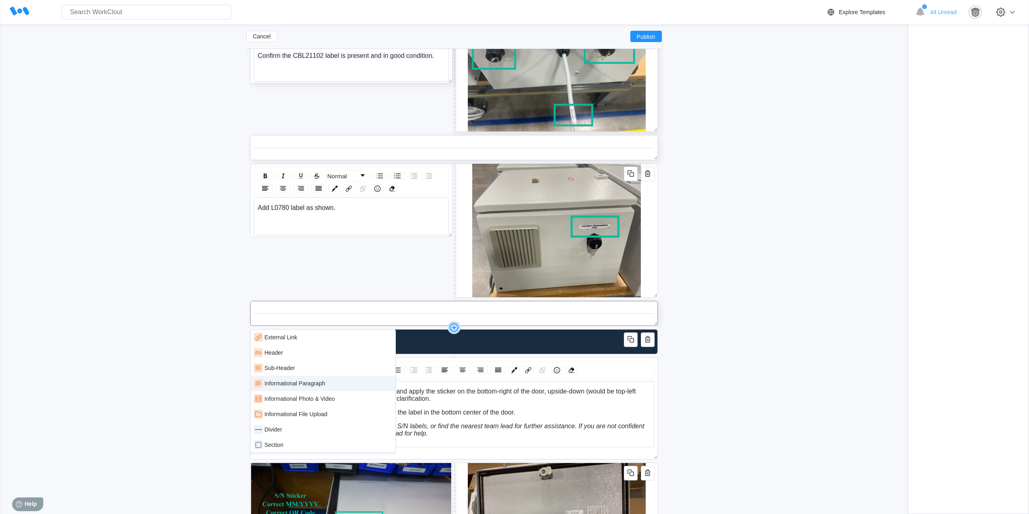
click at [325, 385] on div "Informational Paragraph" at bounding box center [323, 383] width 138 height 9
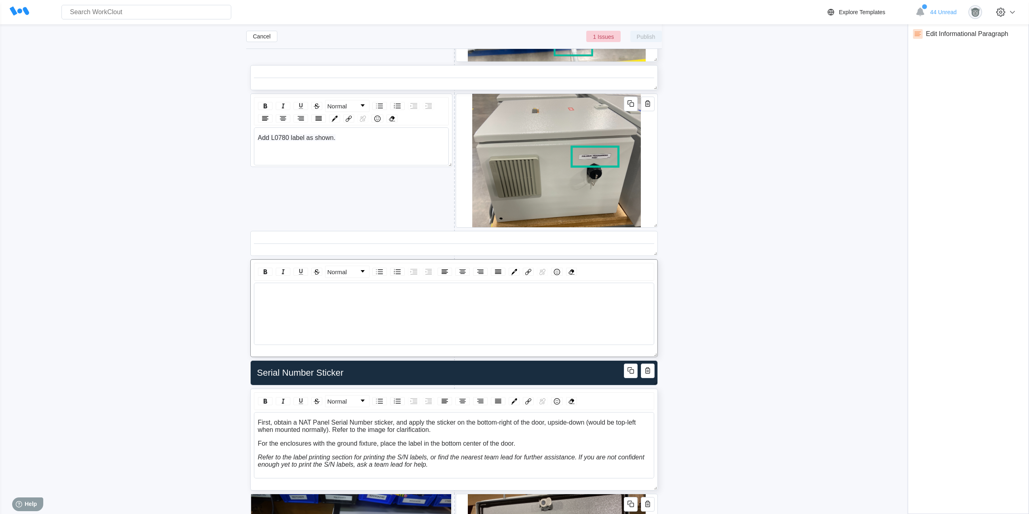
scroll to position [3760, 0]
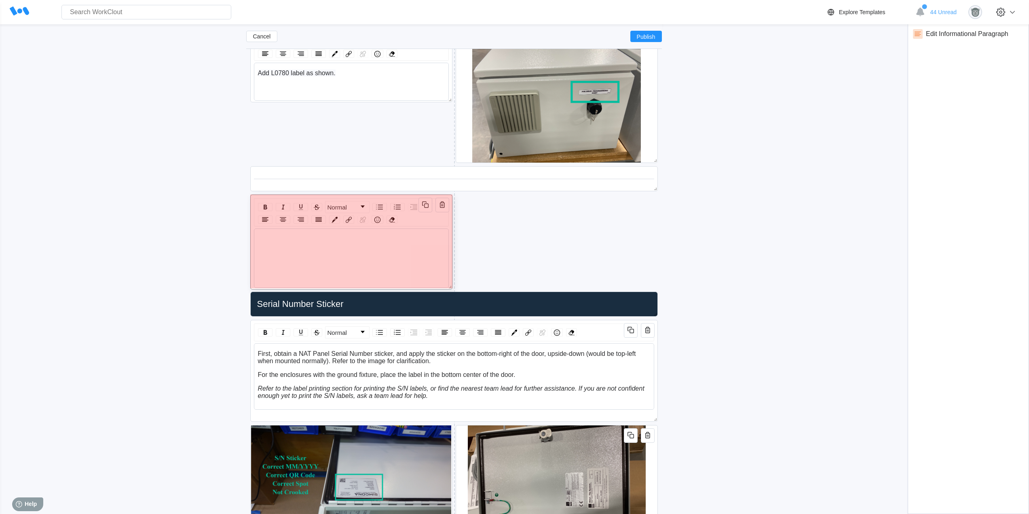
drag, startPoint x: 650, startPoint y: 288, endPoint x: 418, endPoint y: 285, distance: 232.1
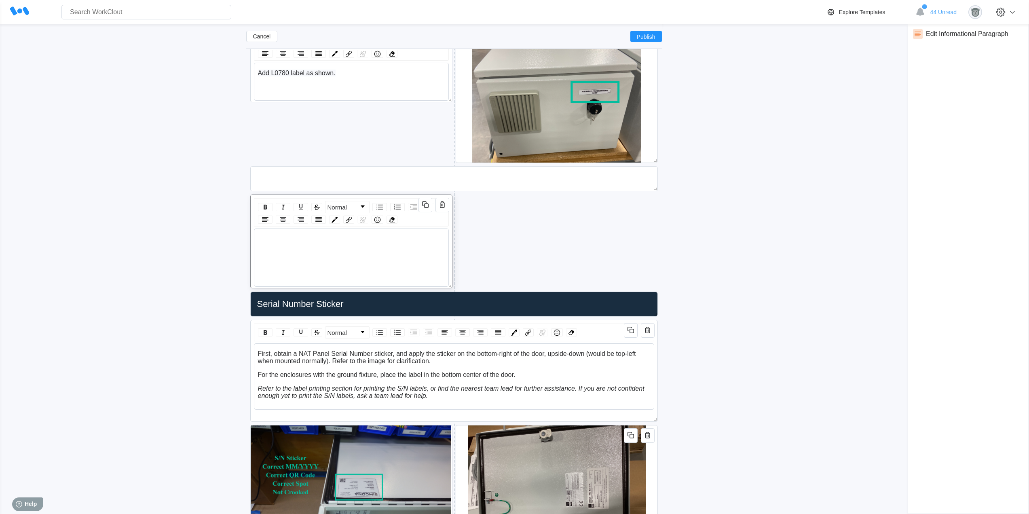
click at [296, 232] on div "rdw-wrapper" at bounding box center [351, 257] width 195 height 58
click at [533, 211] on div "Add New Block" at bounding box center [557, 223] width 202 height 25
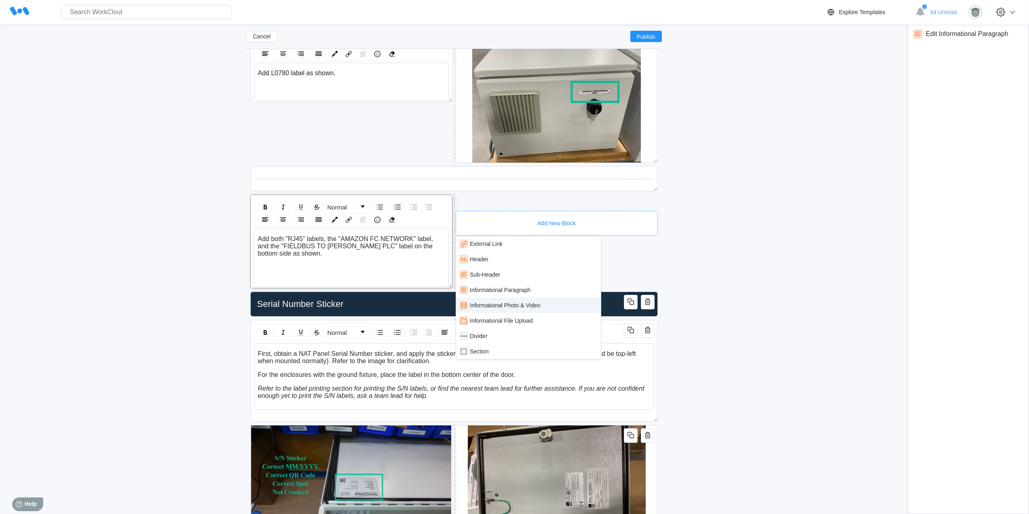
click at [535, 304] on div "Informational Photo & Video" at bounding box center [505, 305] width 70 height 6
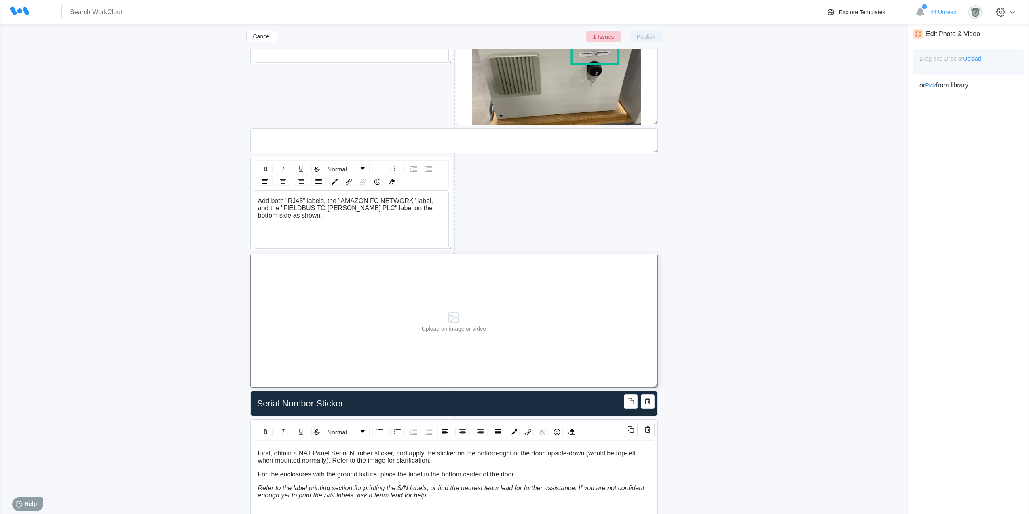
scroll to position [3828, 0]
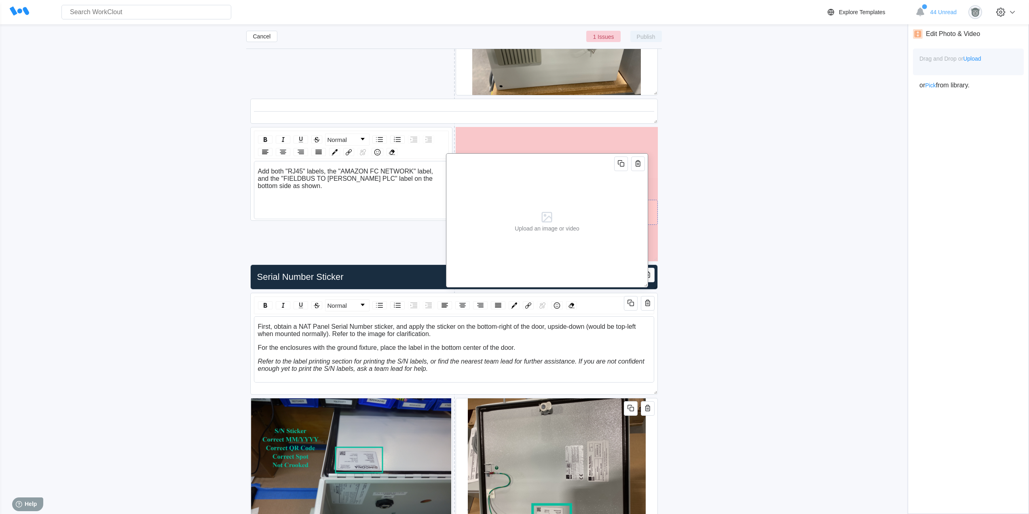
drag, startPoint x: 520, startPoint y: 211, endPoint x: 690, endPoint y: 182, distance: 172.2
click at [518, 186] on div "Upload an image or video" at bounding box center [546, 220] width 71 height 133
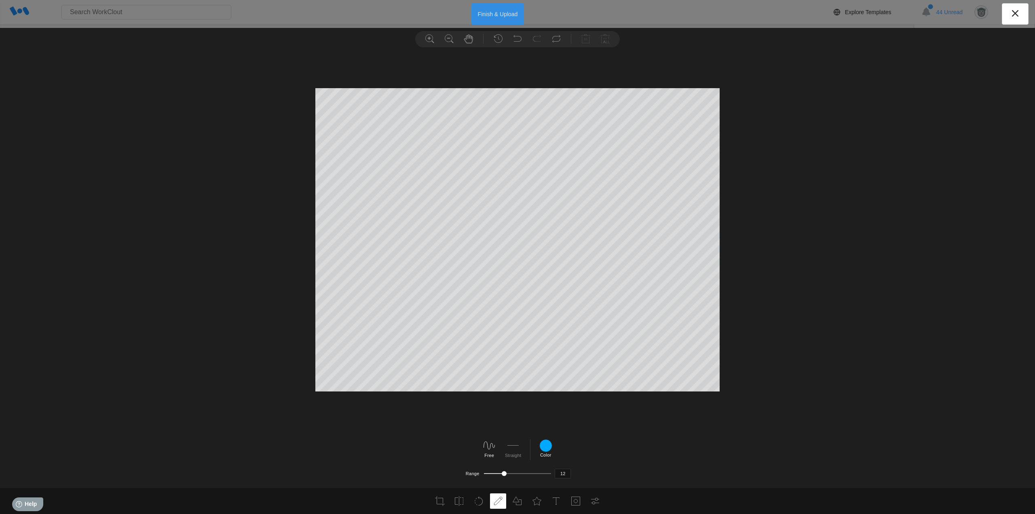
click at [489, 12] on button "Finish & Upload" at bounding box center [497, 13] width 53 height 21
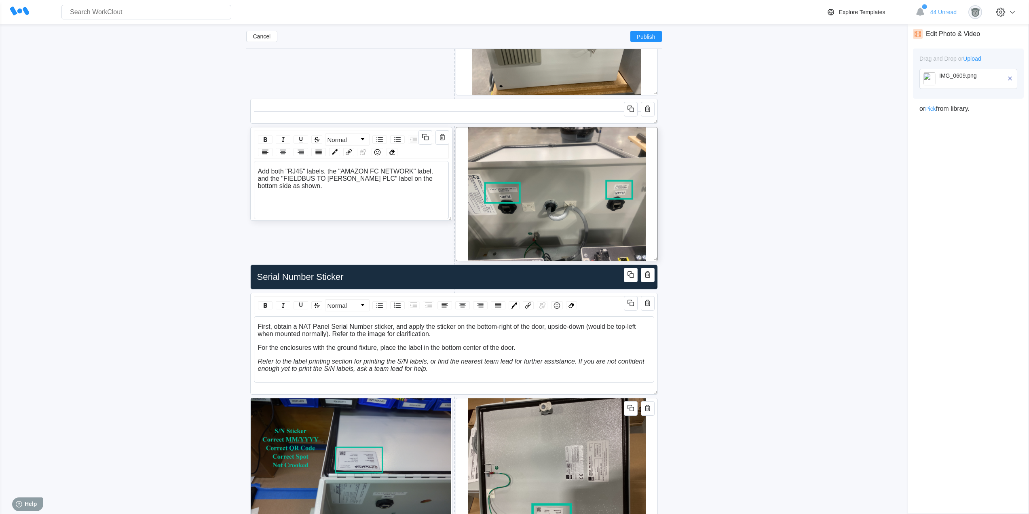
click at [336, 187] on div "Add both "RJ45" labels, the "AMAZON FC NETWORK" label, and the "FIELDBUS TO [PE…" at bounding box center [351, 179] width 187 height 22
click at [370, 201] on span "Note: Ignore the dressing of CBL21102 shown in the image, this has not been tak…" at bounding box center [350, 203] width 185 height 14
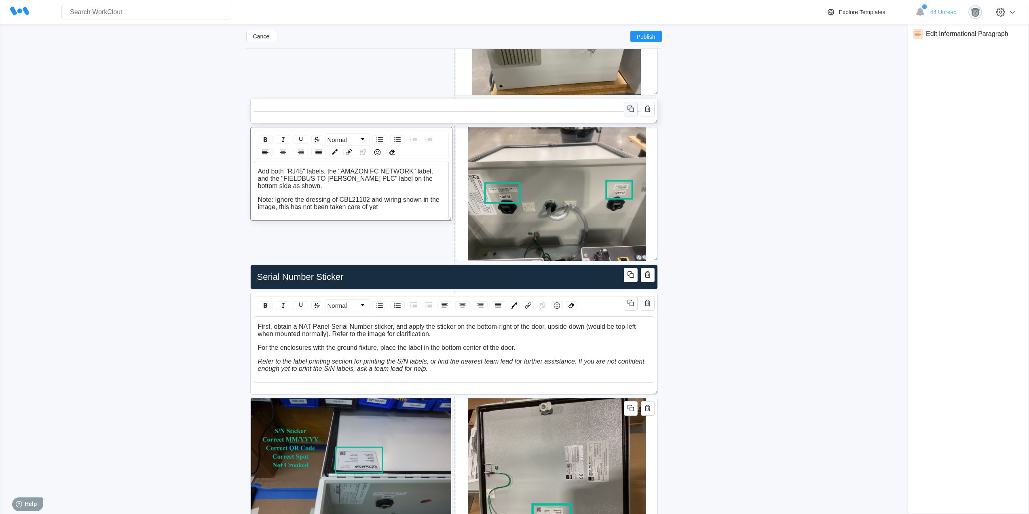
click at [628, 106] on icon "button" at bounding box center [631, 109] width 10 height 10
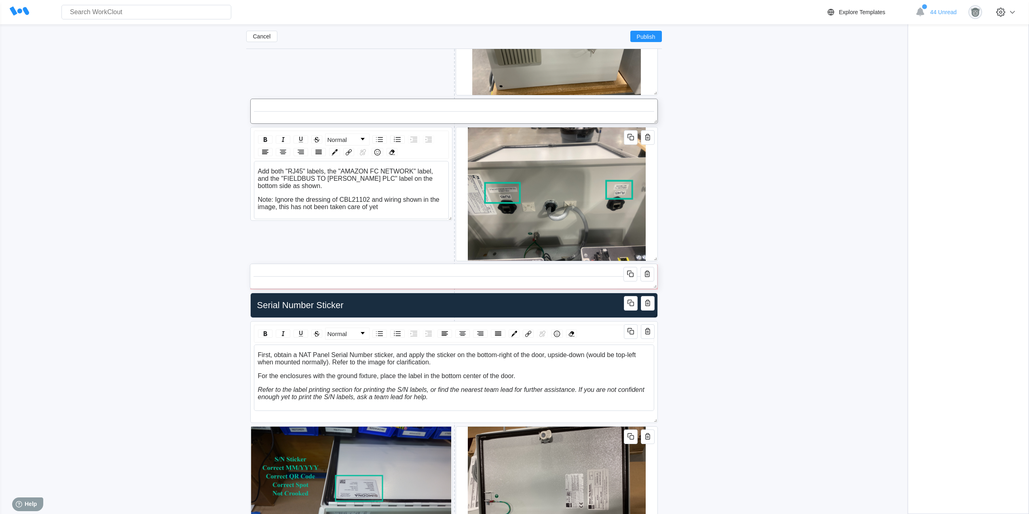
drag, startPoint x: 528, startPoint y: 134, endPoint x: 527, endPoint y: 270, distance: 136.7
click at [527, 270] on div at bounding box center [454, 276] width 400 height 18
click at [454, 291] on icon at bounding box center [454, 291] width 4 height 1
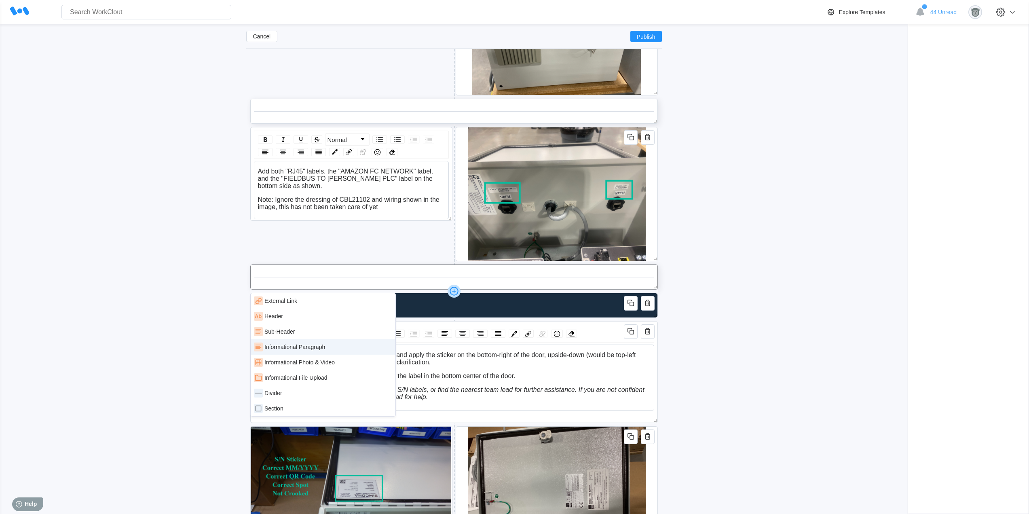
click at [294, 349] on div "Informational Paragraph" at bounding box center [294, 347] width 61 height 6
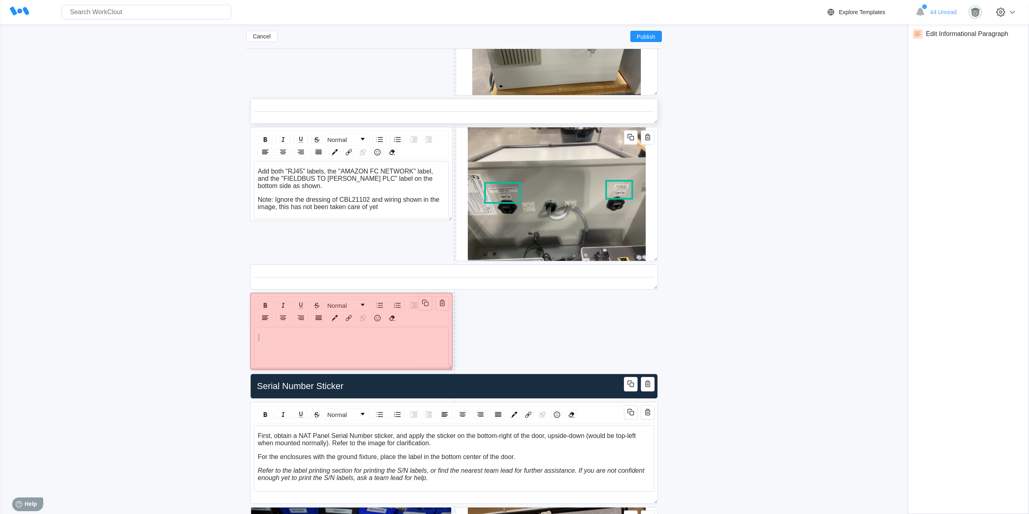
drag, startPoint x: 656, startPoint y: 386, endPoint x: 410, endPoint y: 365, distance: 246.4
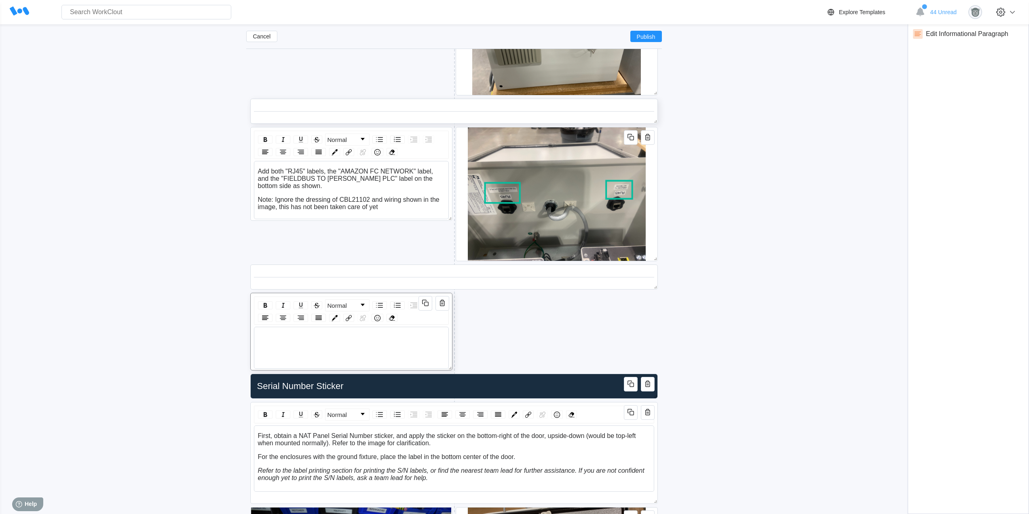
click at [293, 334] on div "rdw-editor" at bounding box center [351, 337] width 187 height 7
click at [535, 309] on div "Add New Block" at bounding box center [557, 321] width 202 height 25
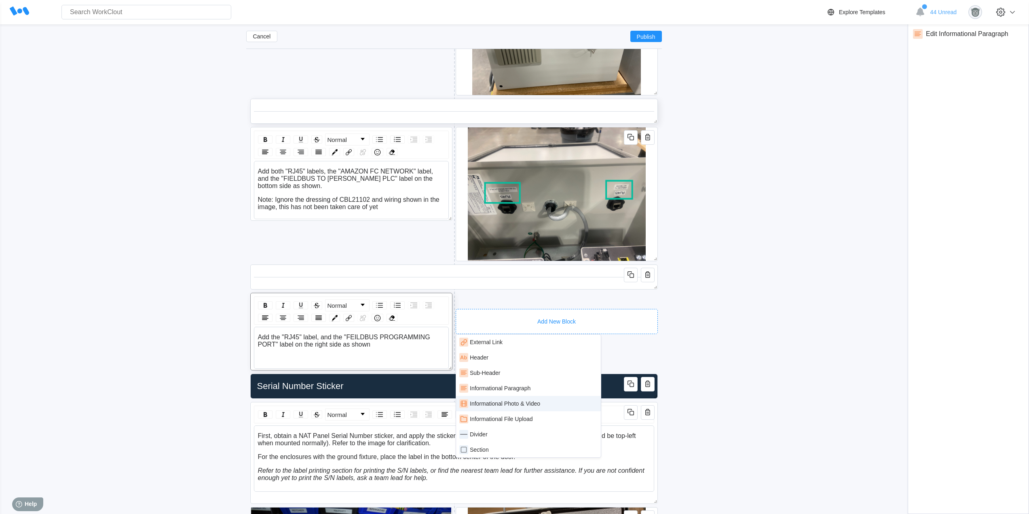
click at [537, 402] on div "Informational Photo & Video" at bounding box center [505, 403] width 70 height 6
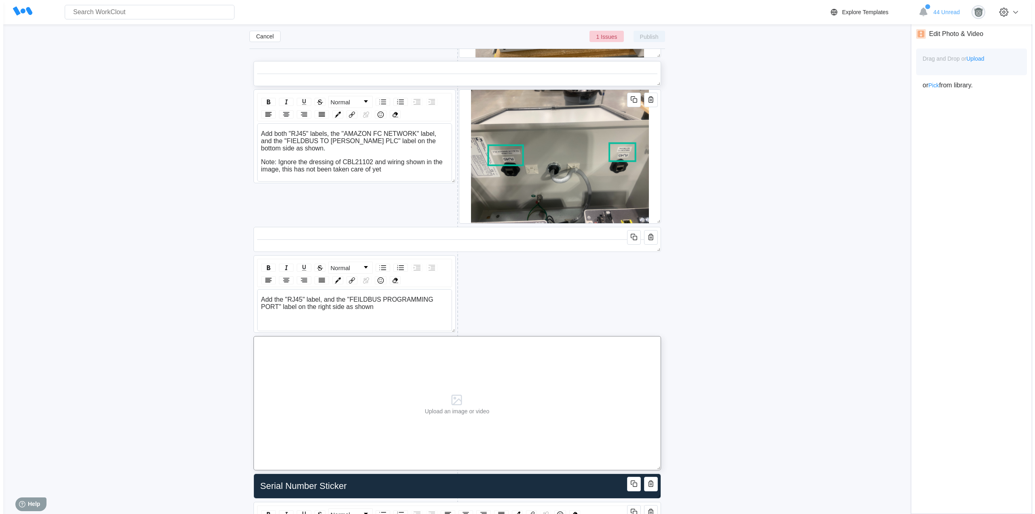
scroll to position [3895, 0]
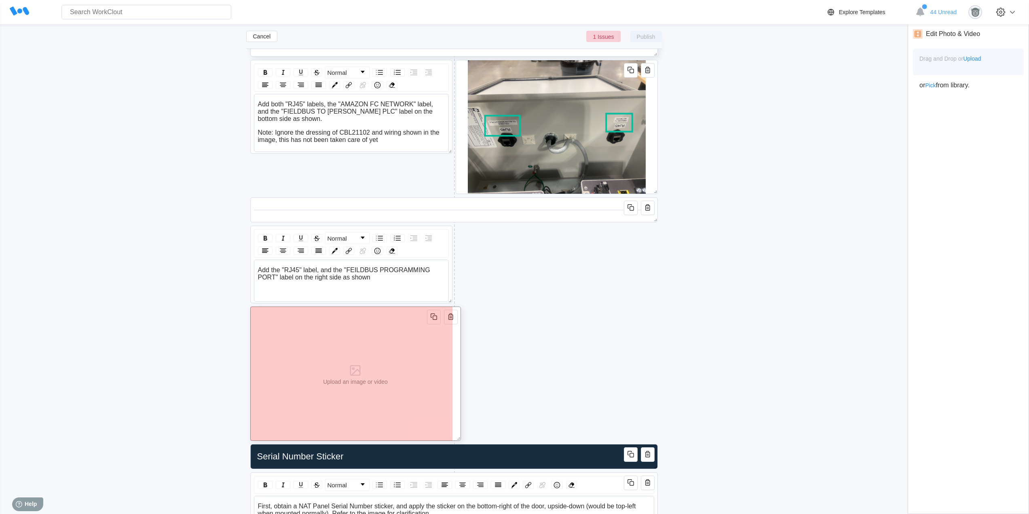
drag, startPoint x: 655, startPoint y: 436, endPoint x: 372, endPoint y: 389, distance: 287.3
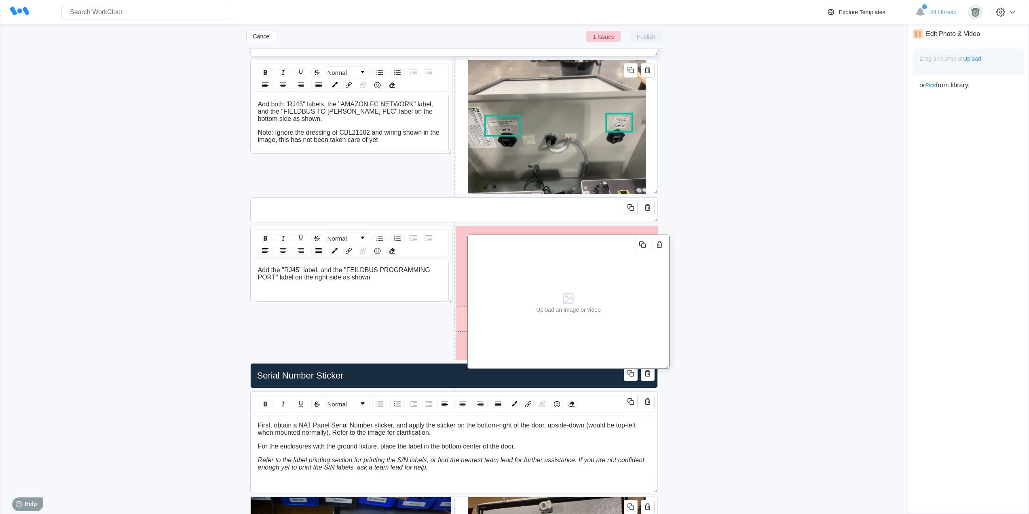
drag, startPoint x: 362, startPoint y: 379, endPoint x: 577, endPoint y: 306, distance: 226.9
click at [577, 306] on div "Upload an image or video" at bounding box center [568, 309] width 65 height 6
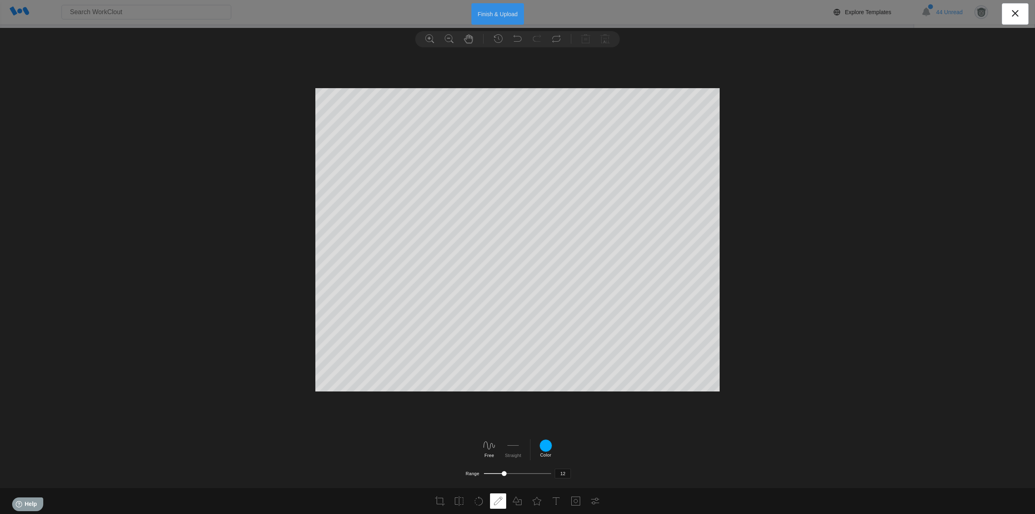
click at [505, 13] on button "Finish & Upload" at bounding box center [497, 13] width 53 height 21
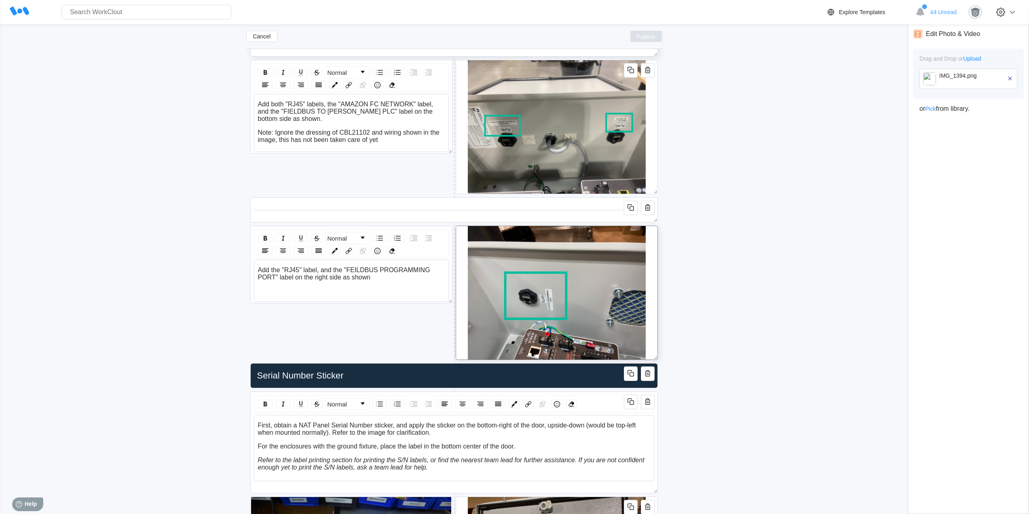
click at [648, 38] on span "Publish" at bounding box center [646, 36] width 19 height 5
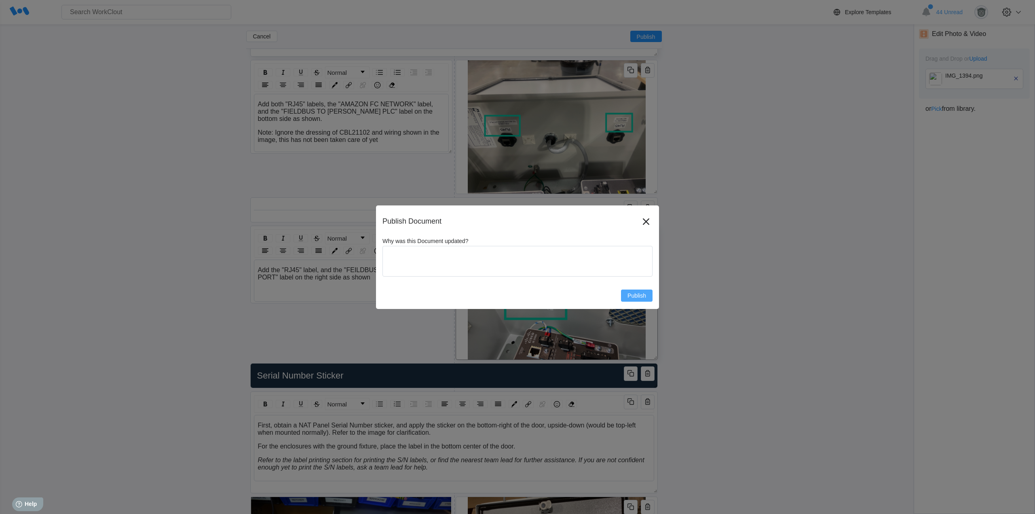
click at [637, 296] on span "Publish" at bounding box center [637, 296] width 19 height 6
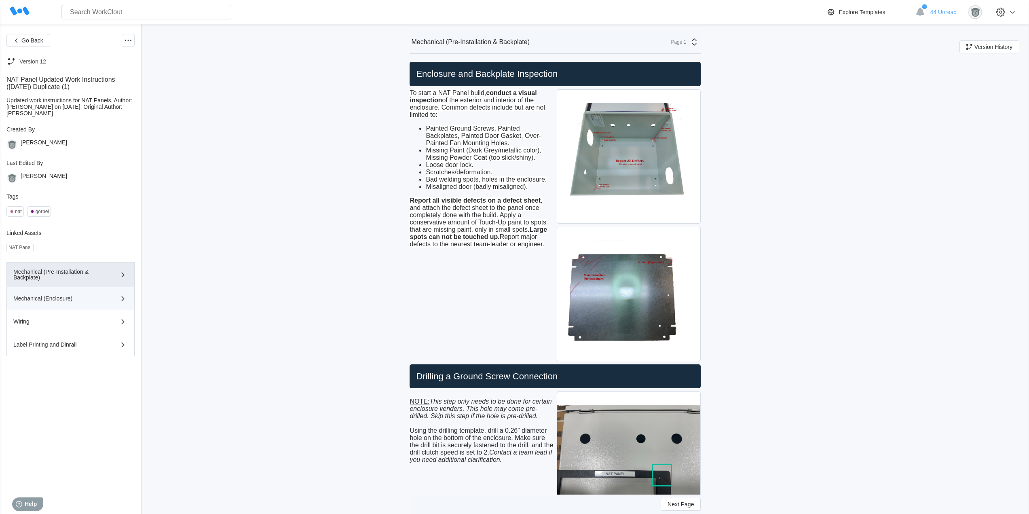
click at [67, 298] on div "Mechanical (Enclosure)" at bounding box center [58, 299] width 91 height 6
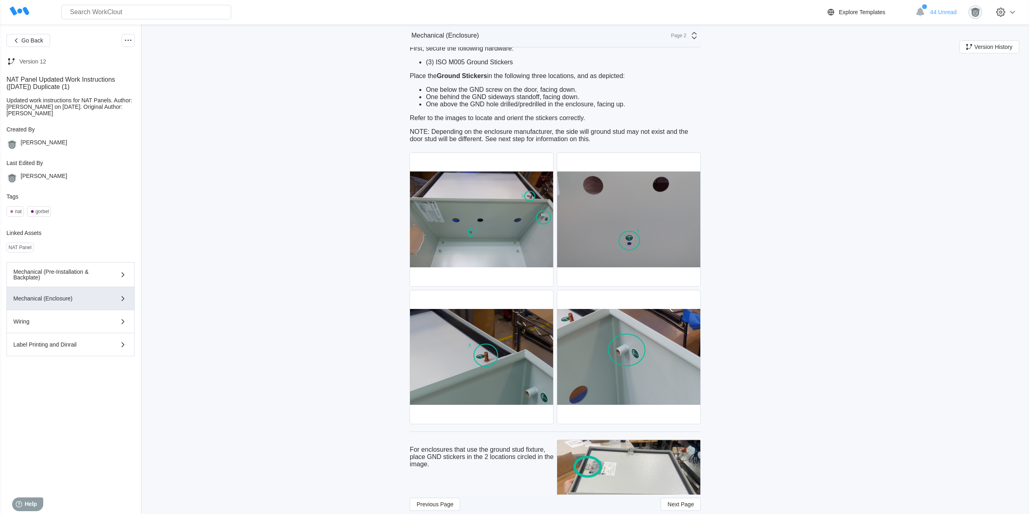
scroll to position [68, 0]
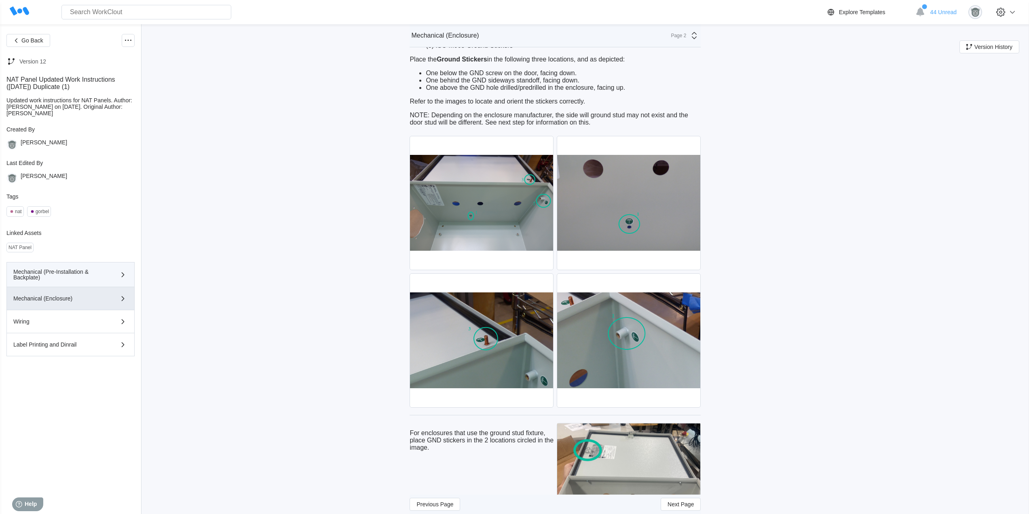
click at [94, 279] on div "Mechanical (Pre-Installation & Backplate)" at bounding box center [58, 274] width 91 height 11
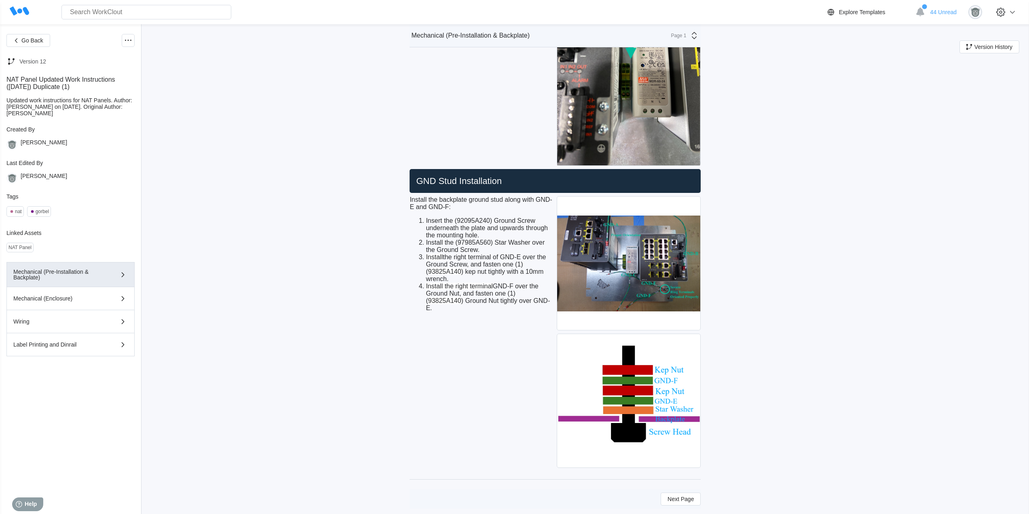
scroll to position [1940, 0]
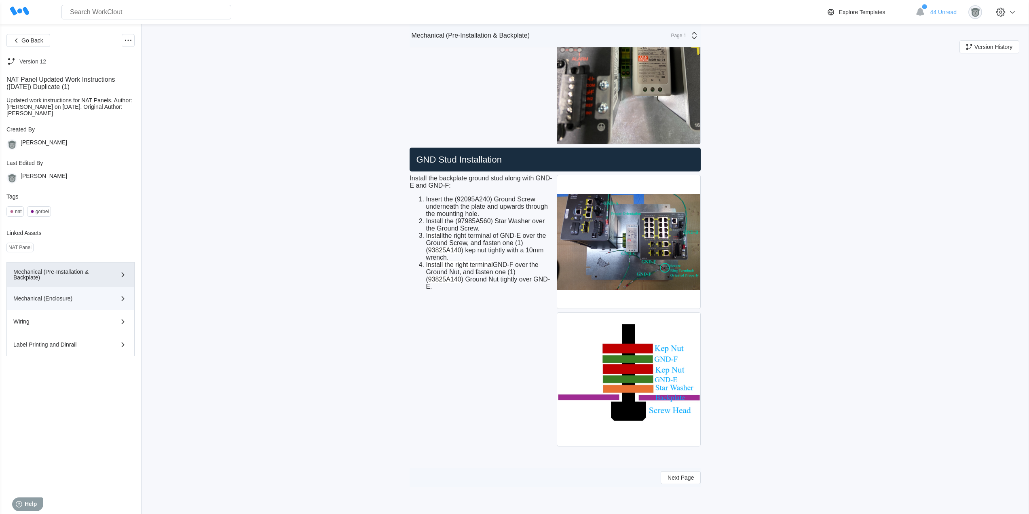
click at [95, 305] on button "Mechanical (Enclosure)" at bounding box center [70, 298] width 128 height 23
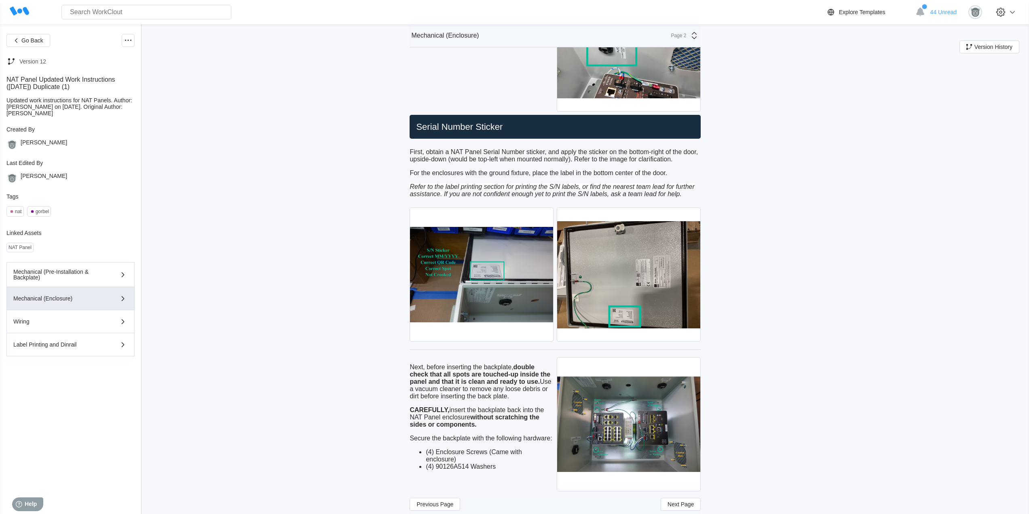
scroll to position [3909, 0]
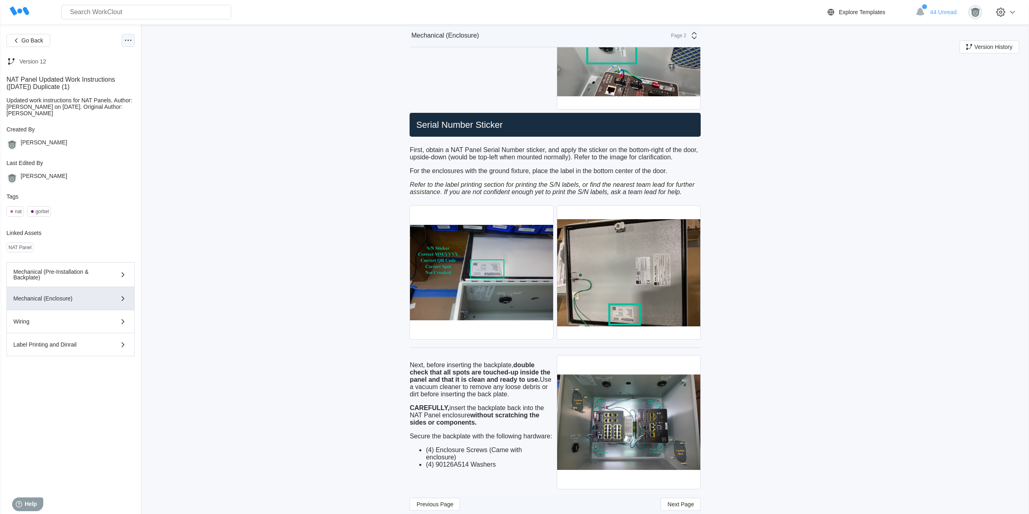
click at [129, 39] on icon at bounding box center [128, 41] width 10 height 10
click at [110, 80] on div "Edit Document" at bounding box center [94, 79] width 74 height 13
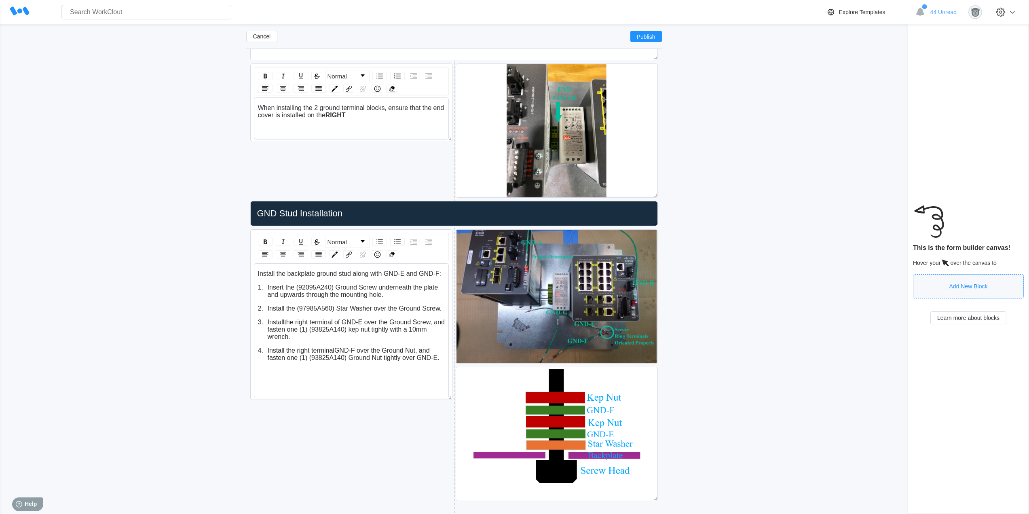
scroll to position [1997, 0]
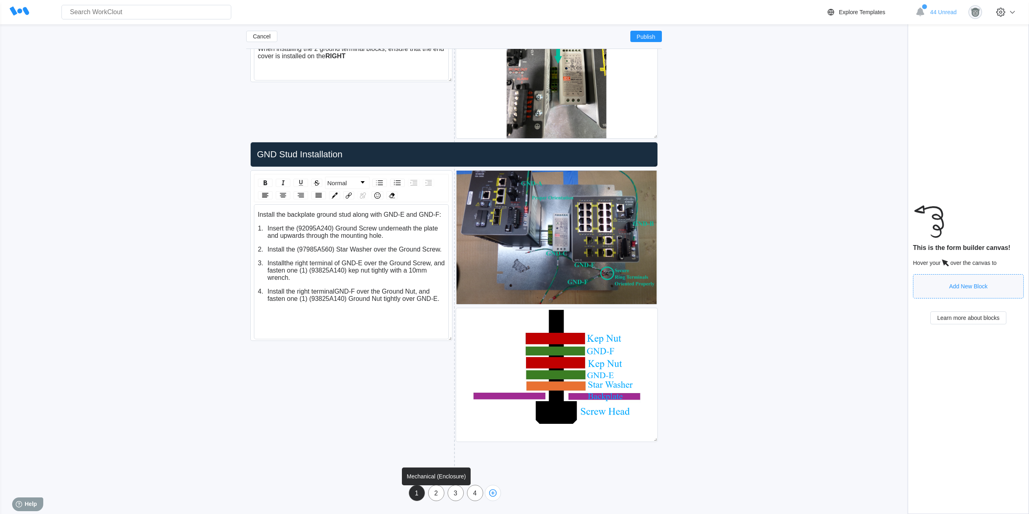
click at [439, 495] on div "2" at bounding box center [436, 493] width 15 height 7
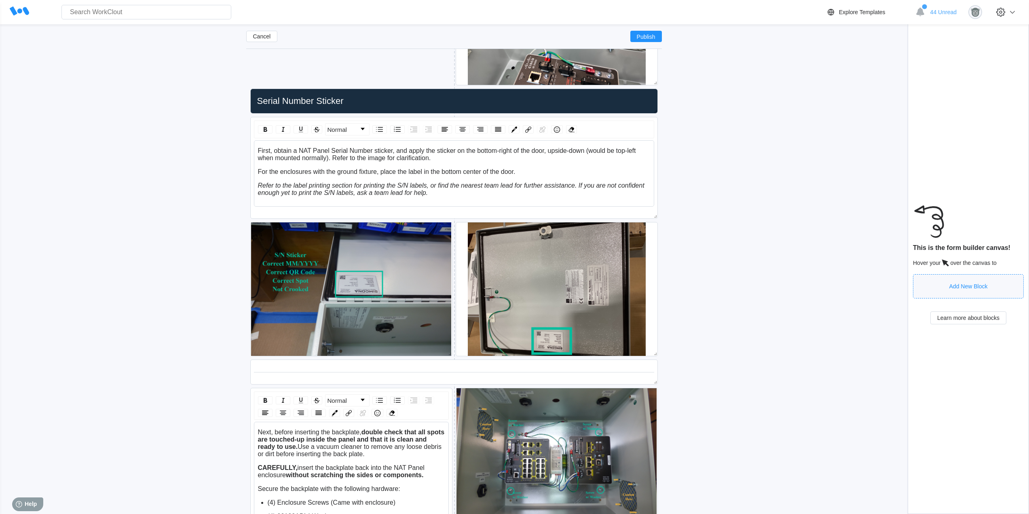
scroll to position [4154, 0]
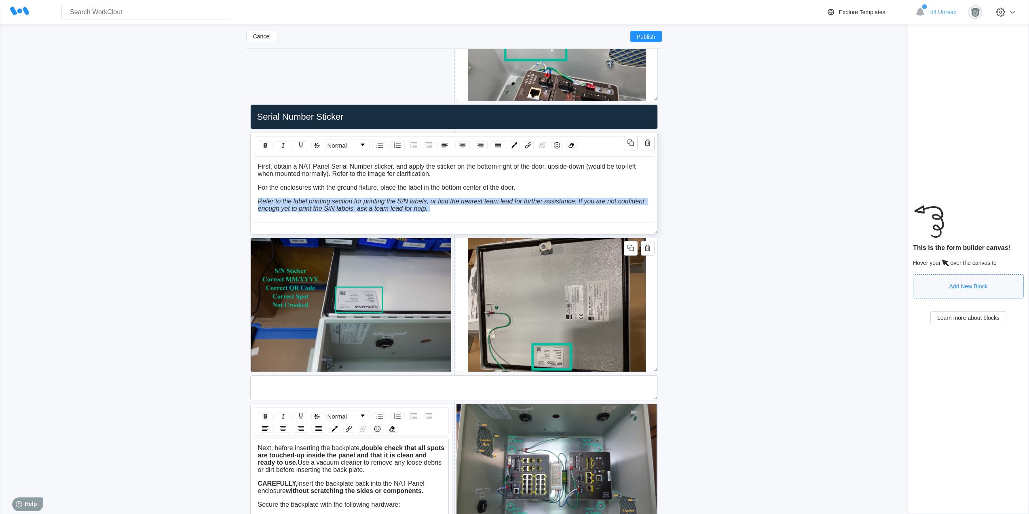
drag, startPoint x: 467, startPoint y: 212, endPoint x: 254, endPoint y: 200, distance: 213.8
click at [254, 200] on div "First, obtain a NAT Panel Serial Number sticker, and apply the sticker on the b…" at bounding box center [454, 189] width 400 height 66
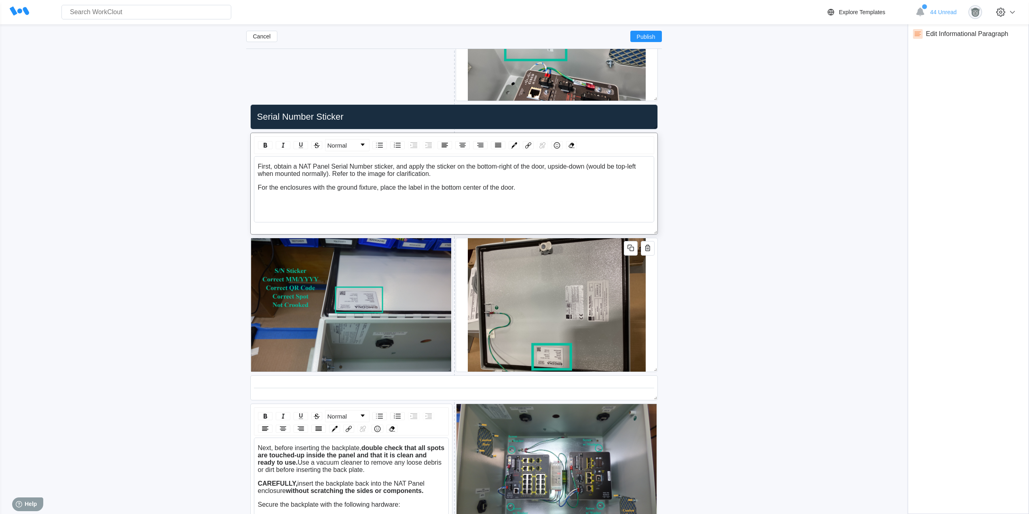
scroll to position [4086, 0]
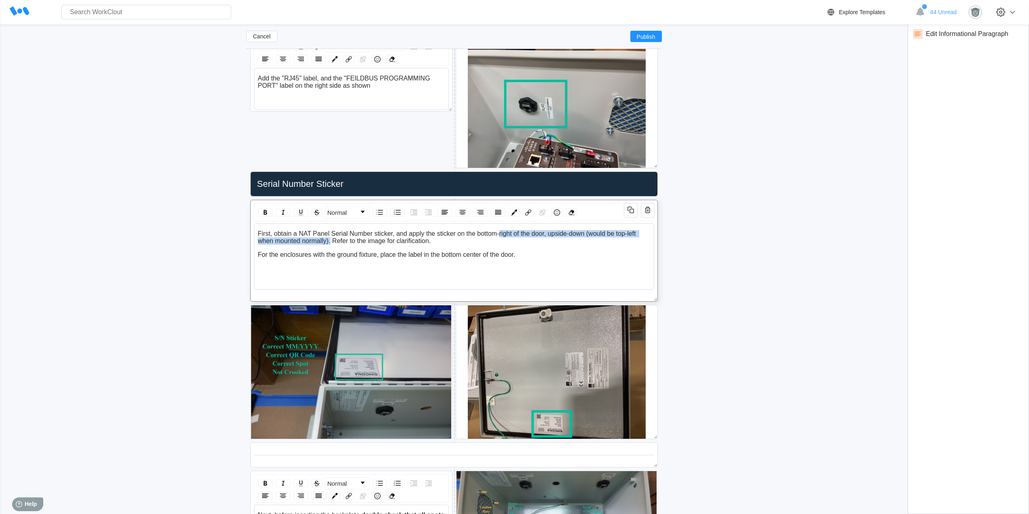
drag, startPoint x: 331, startPoint y: 241, endPoint x: 499, endPoint y: 236, distance: 167.5
click at [499, 236] on span "First, obtain a NAT Panel Serial Number sticker, and apply the sticker on the b…" at bounding box center [448, 237] width 380 height 14
click at [275, 233] on span "First, obtain a NAT Panel Serial Number sticker, and apply the sticker on the b…" at bounding box center [442, 237] width 369 height 14
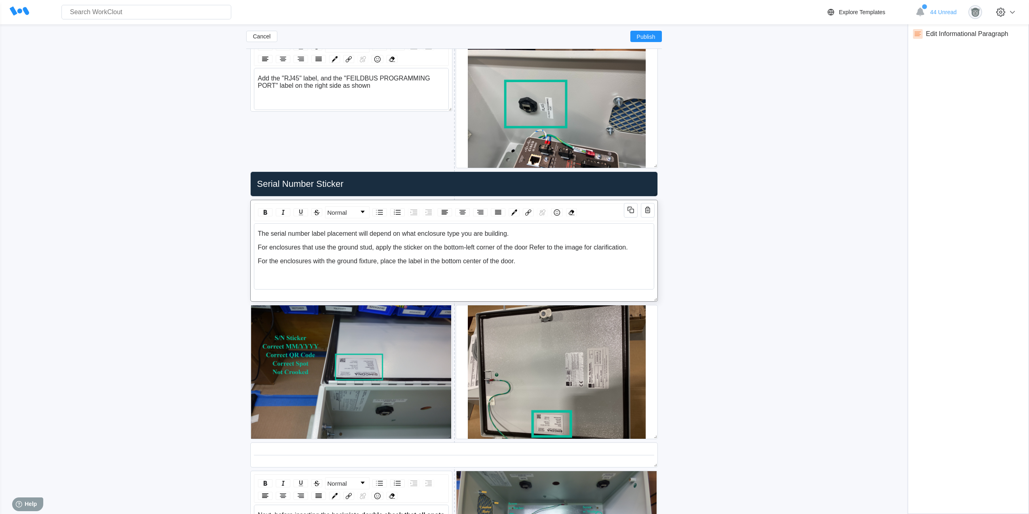
click at [532, 248] on span "For enclosures that use the ground stud, apply the sticker on the bottom-left c…" at bounding box center [443, 247] width 370 height 7
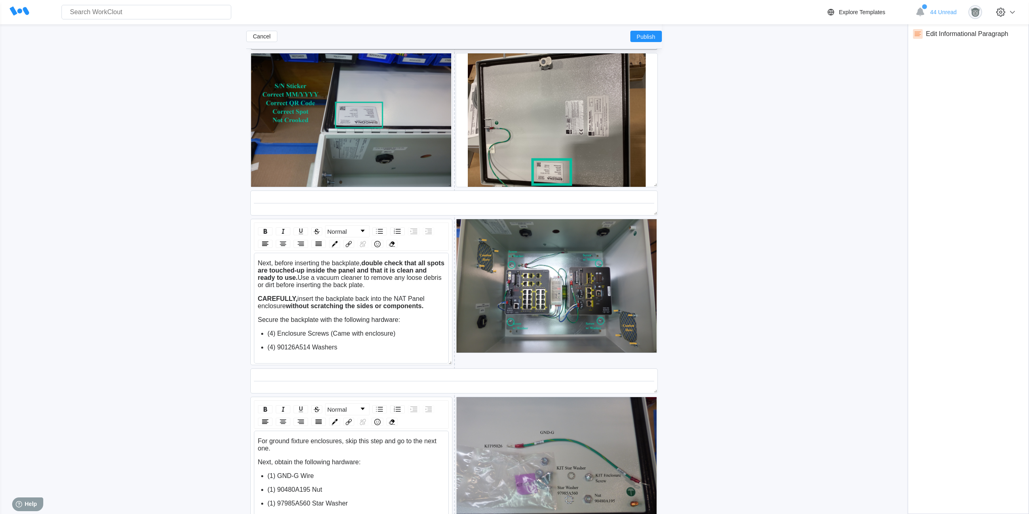
scroll to position [4356, 0]
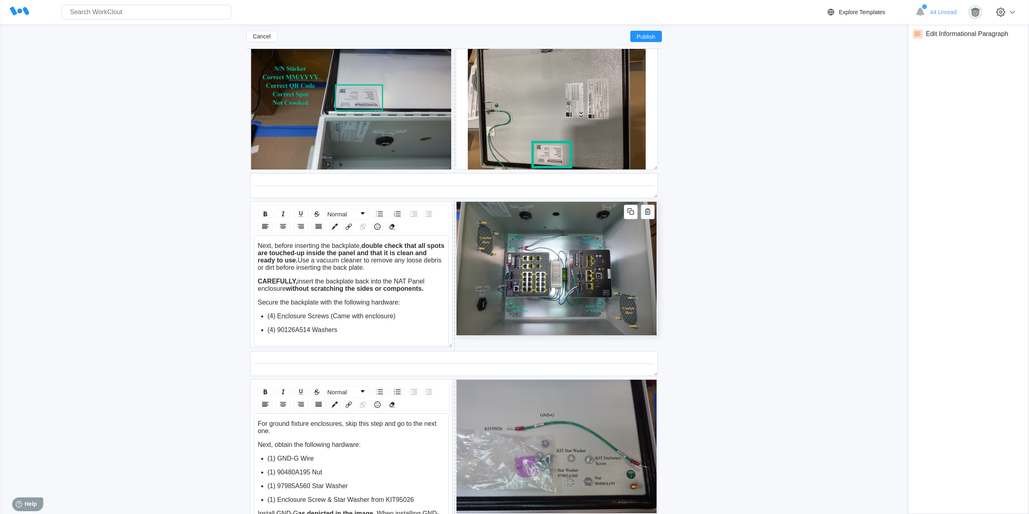
click at [649, 213] on icon "button" at bounding box center [648, 212] width 10 height 10
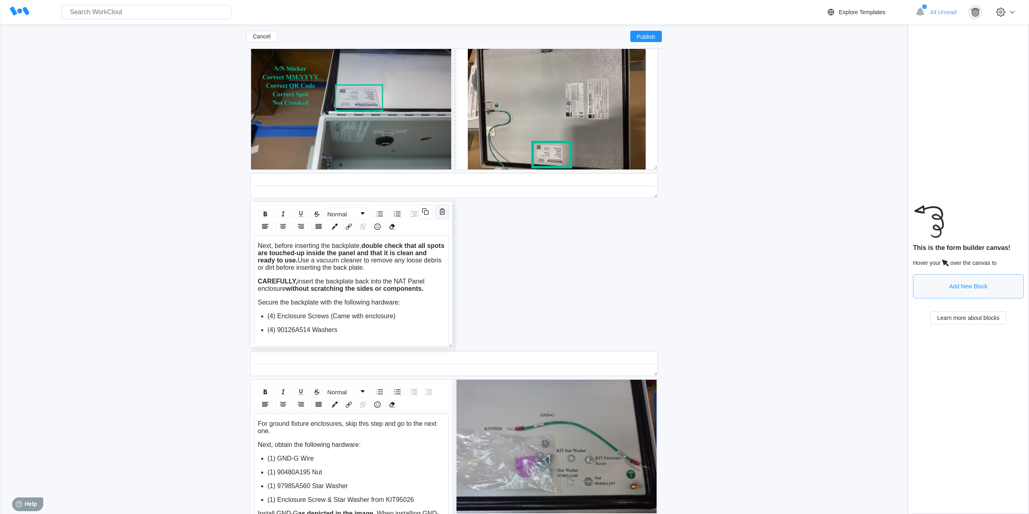
click at [444, 211] on icon "button" at bounding box center [442, 211] width 5 height 6
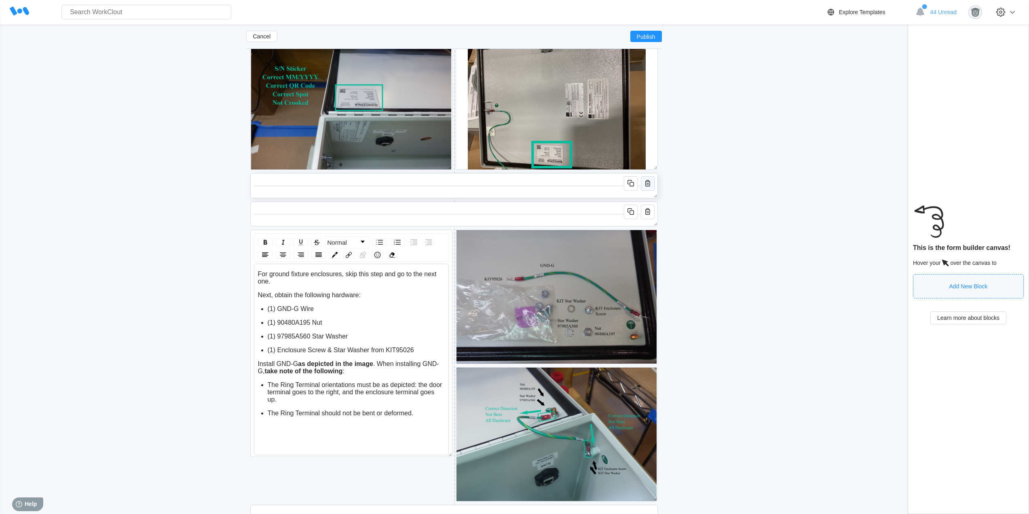
click at [647, 185] on icon "button" at bounding box center [648, 184] width 2 height 2
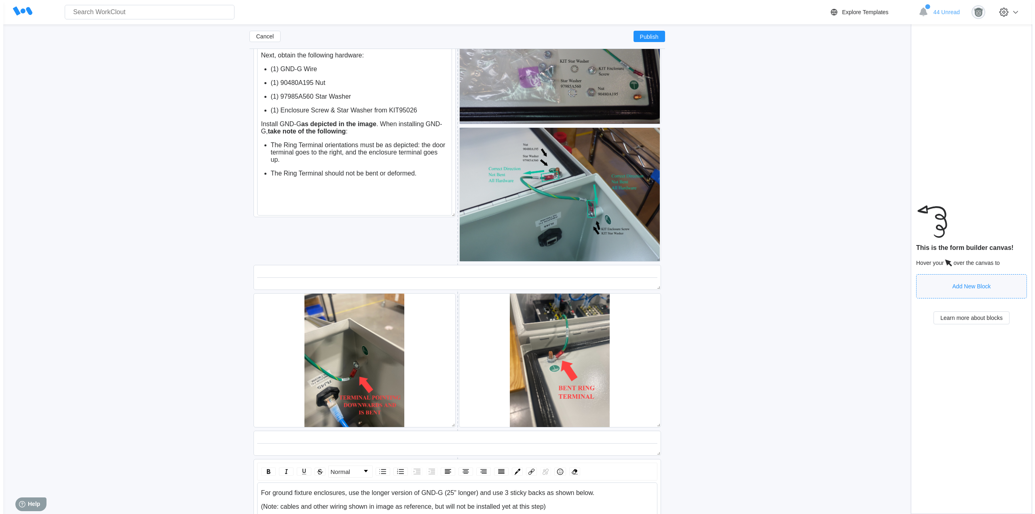
scroll to position [4550, 0]
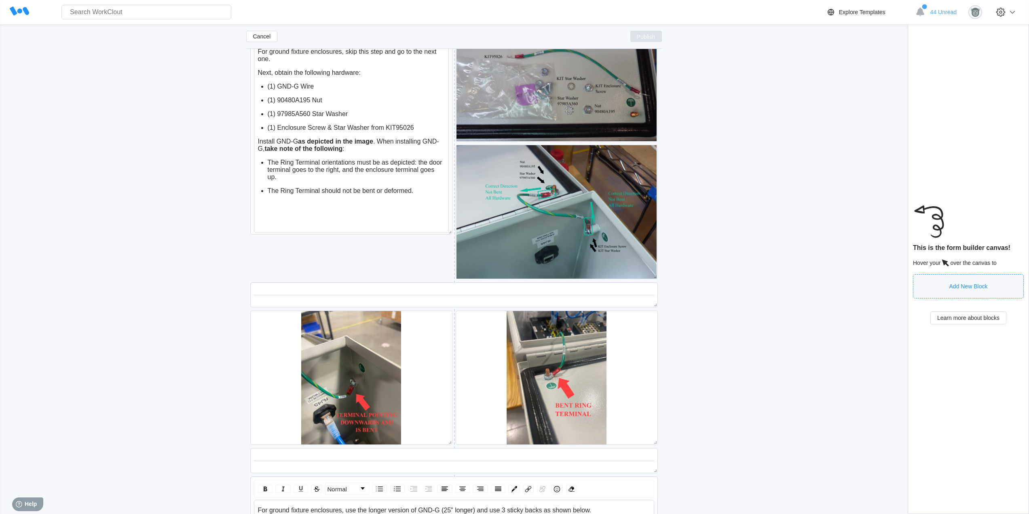
click at [653, 35] on span "Publish" at bounding box center [646, 36] width 19 height 5
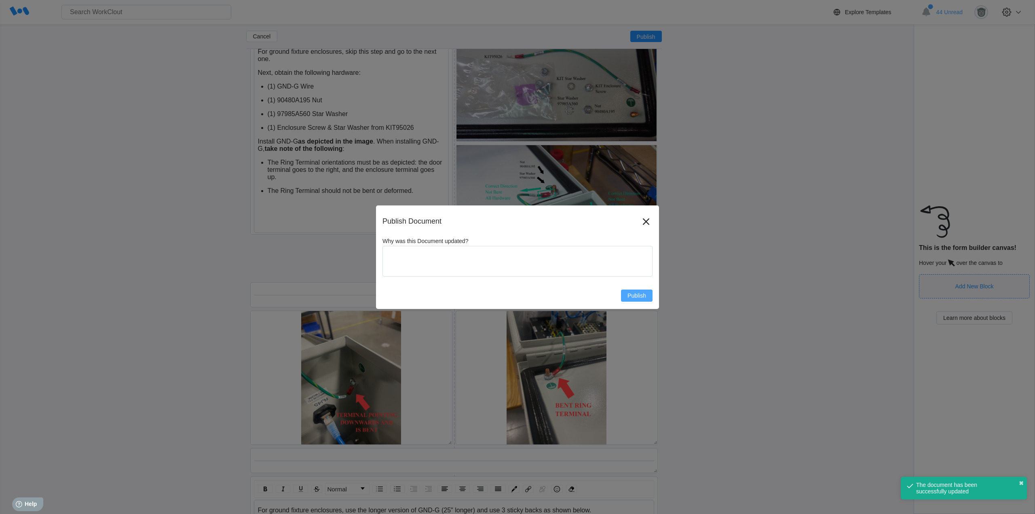
click at [648, 294] on button "Publish" at bounding box center [637, 295] width 32 height 12
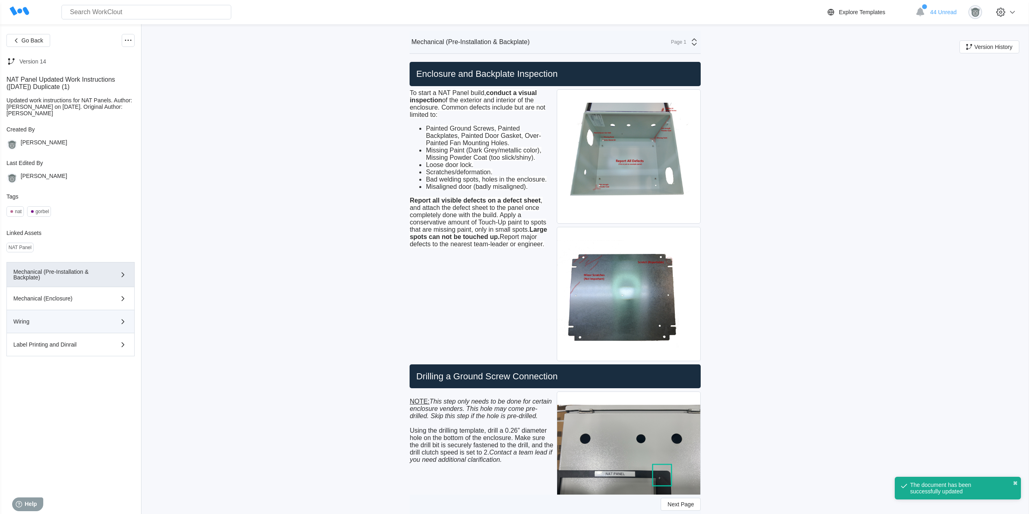
click at [66, 321] on div "Wiring" at bounding box center [58, 322] width 91 height 6
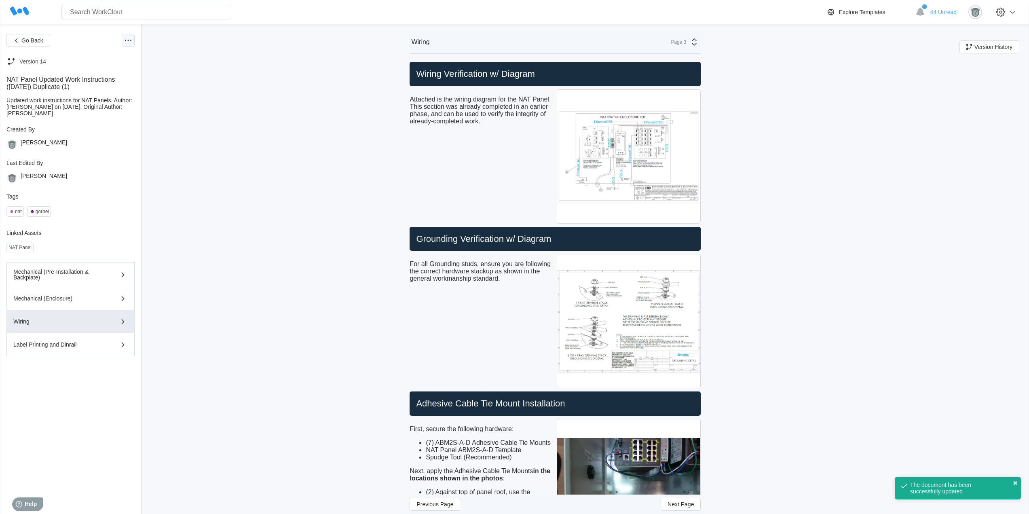
click at [128, 42] on icon at bounding box center [128, 41] width 10 height 10
click at [116, 78] on div "Edit Document" at bounding box center [94, 79] width 74 height 13
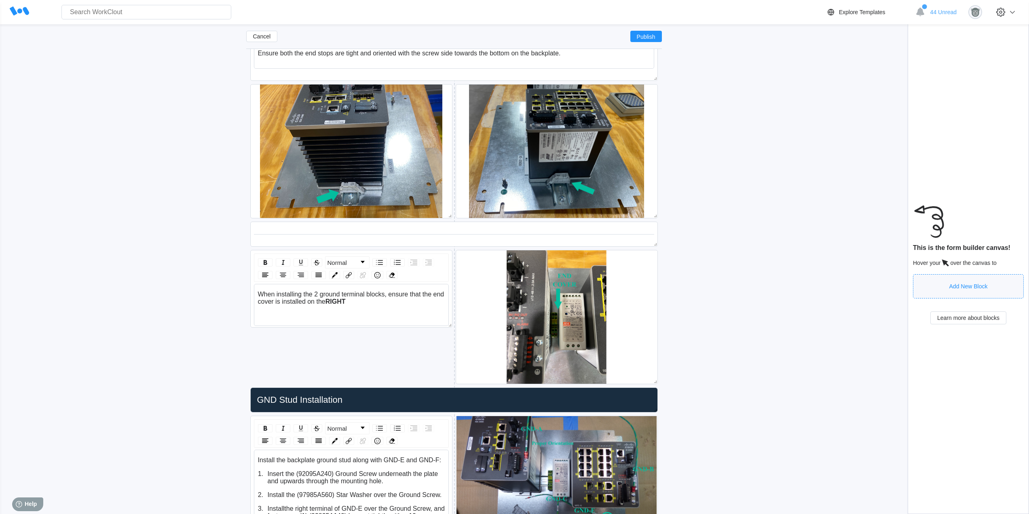
scroll to position [1997, 0]
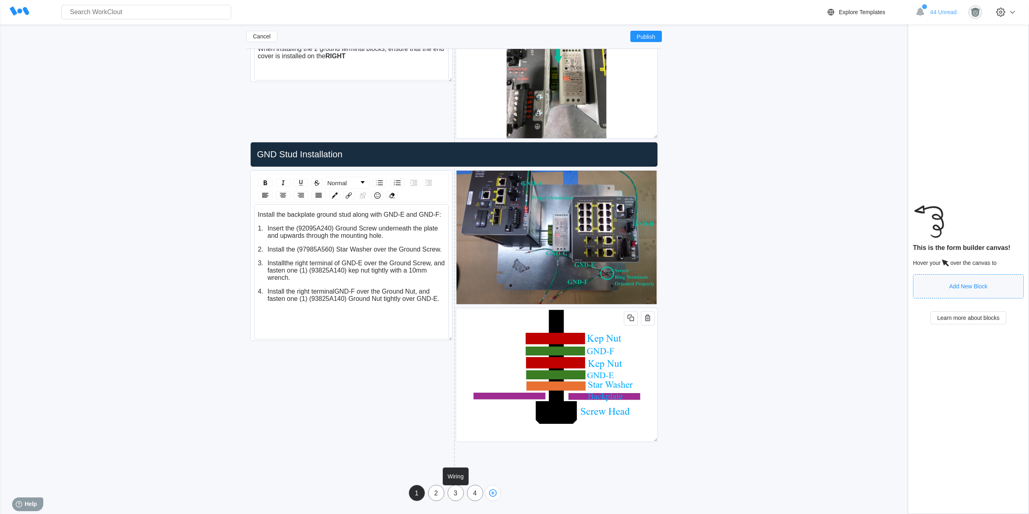
click at [454, 494] on div "3" at bounding box center [455, 493] width 15 height 7
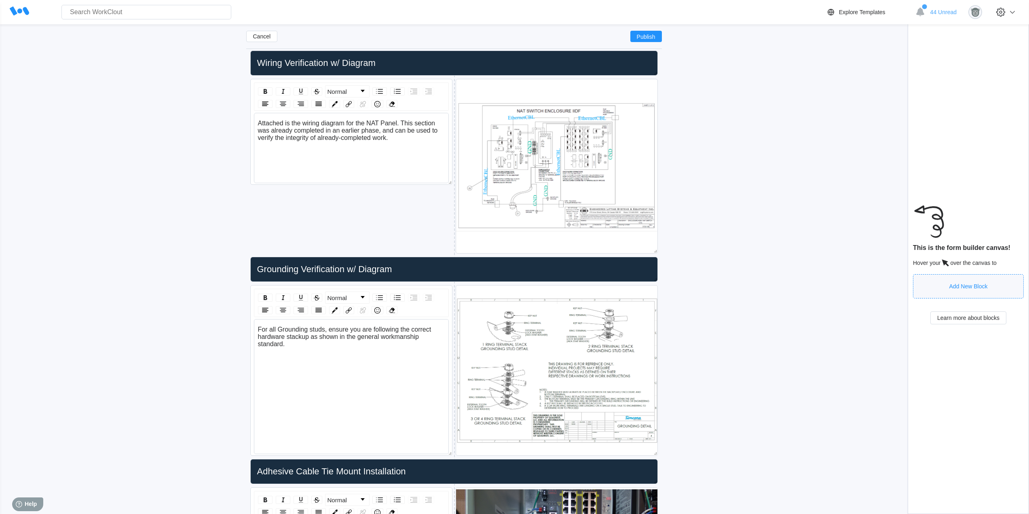
scroll to position [143, 0]
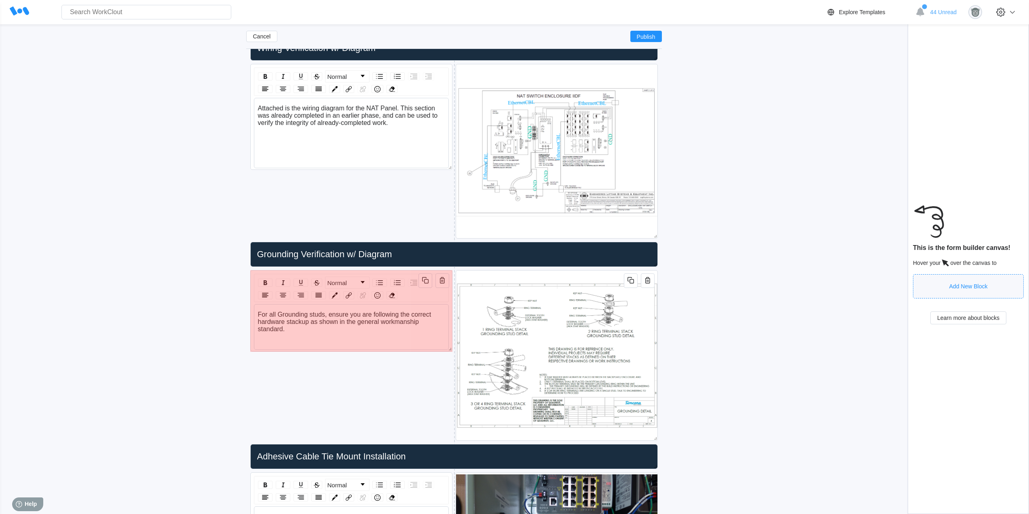
drag, startPoint x: 449, startPoint y: 439, endPoint x: 437, endPoint y: 350, distance: 90.1
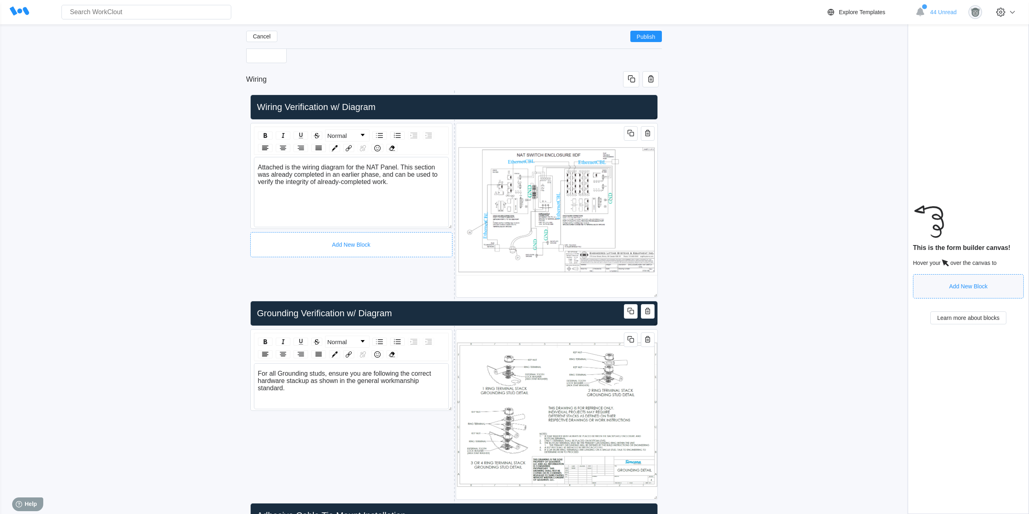
scroll to position [75, 0]
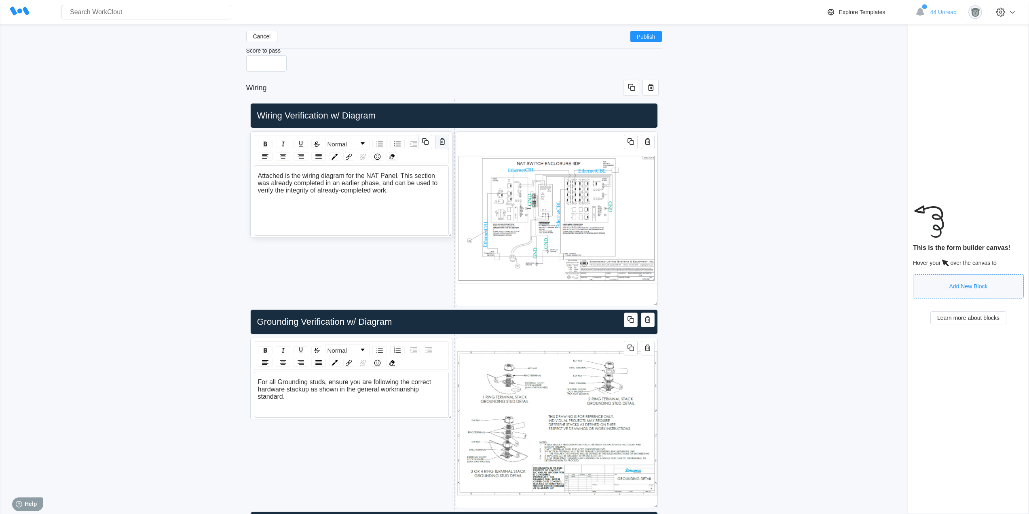
click at [445, 142] on icon "button" at bounding box center [442, 142] width 10 height 10
click at [649, 145] on icon "button" at bounding box center [648, 142] width 10 height 10
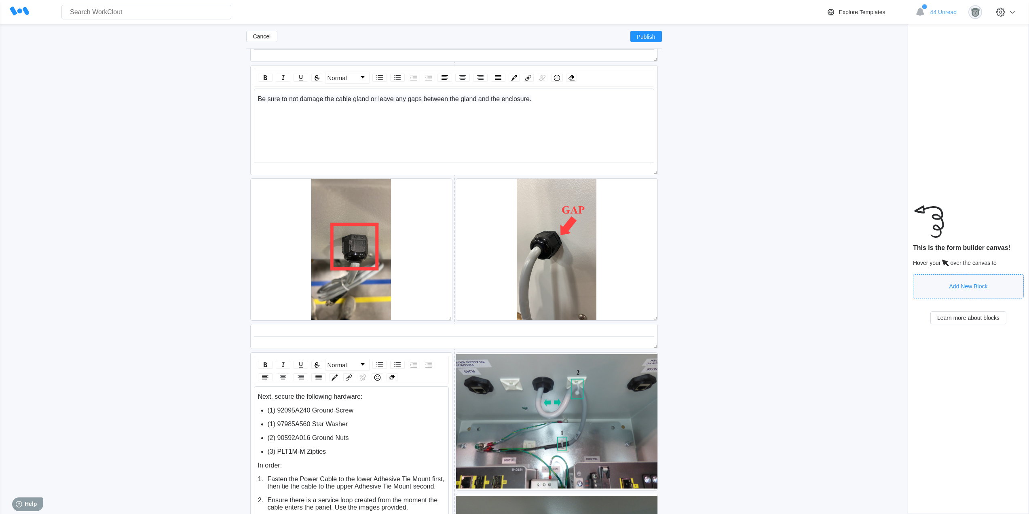
scroll to position [1356, 0]
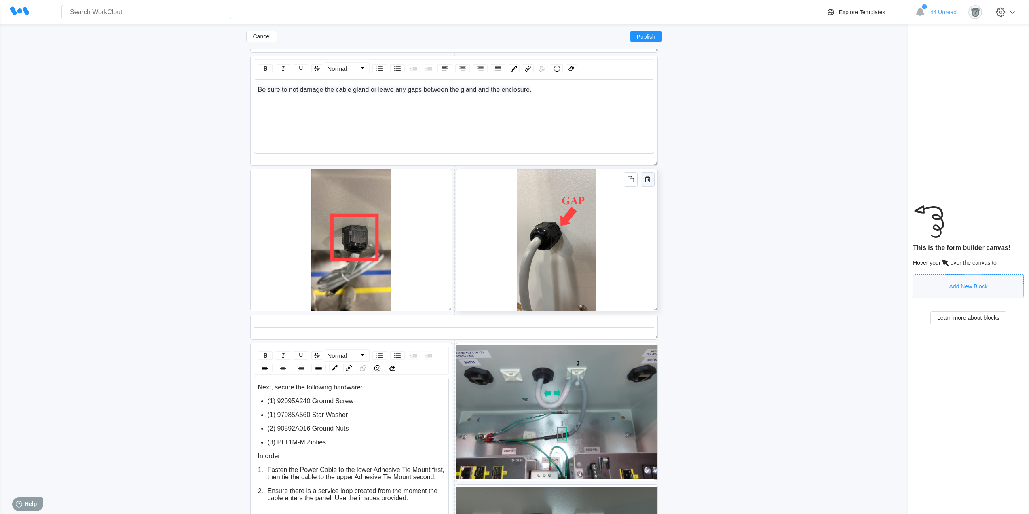
click at [643, 181] on icon "button" at bounding box center [648, 179] width 10 height 10
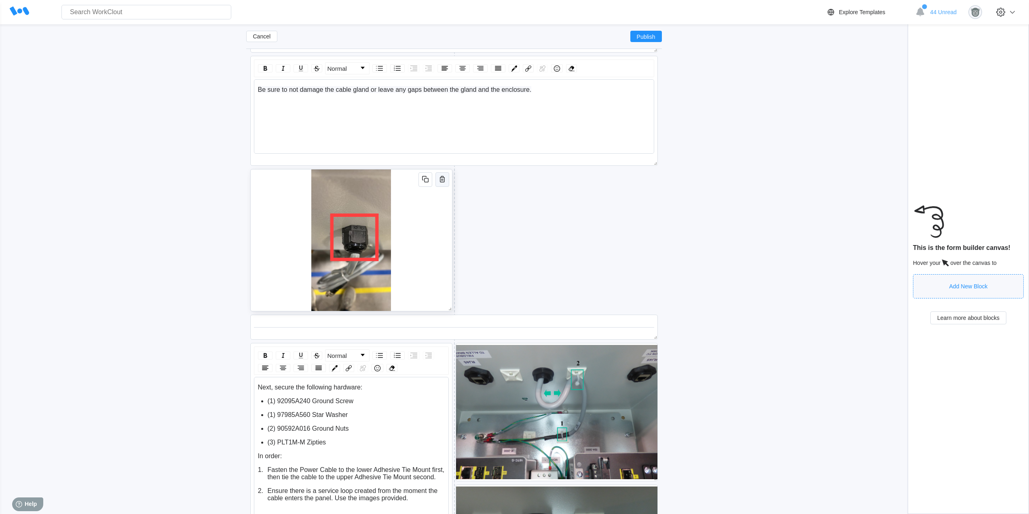
click at [444, 180] on icon "button" at bounding box center [442, 179] width 5 height 6
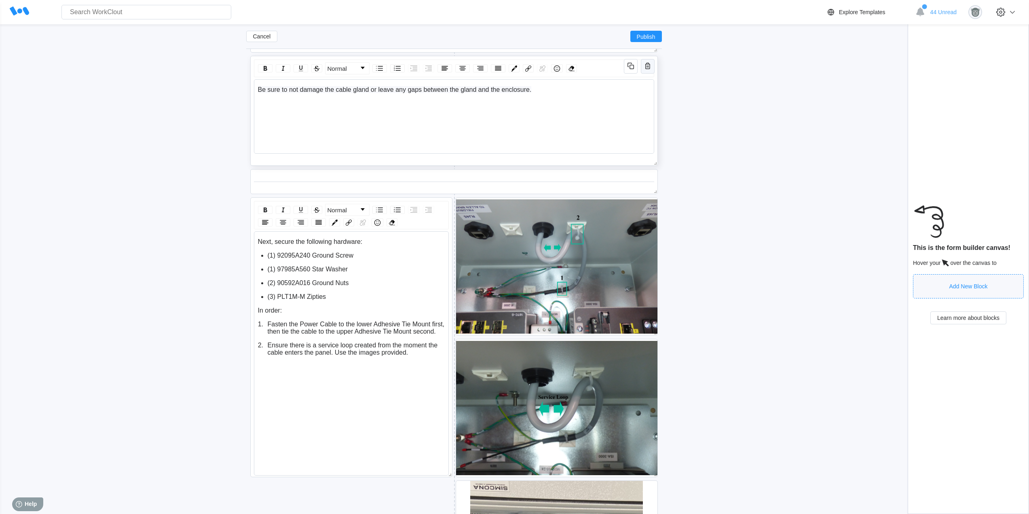
click at [647, 66] on icon "button" at bounding box center [648, 66] width 10 height 10
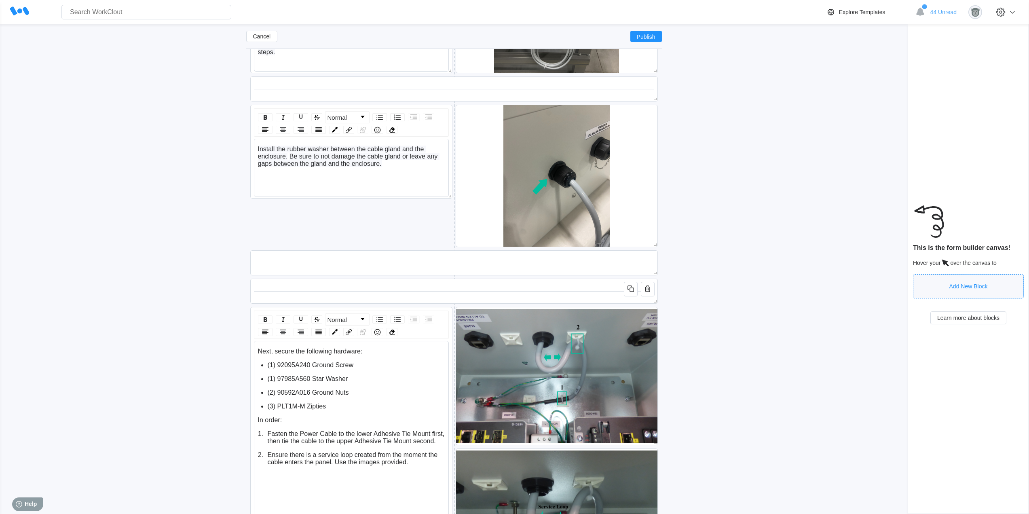
scroll to position [1086, 0]
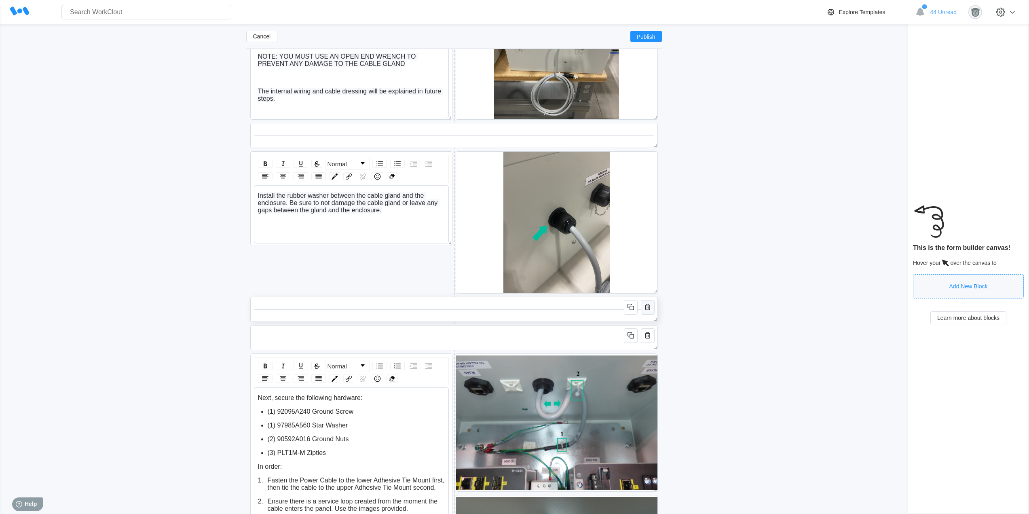
click at [648, 305] on icon "button" at bounding box center [647, 307] width 5 height 6
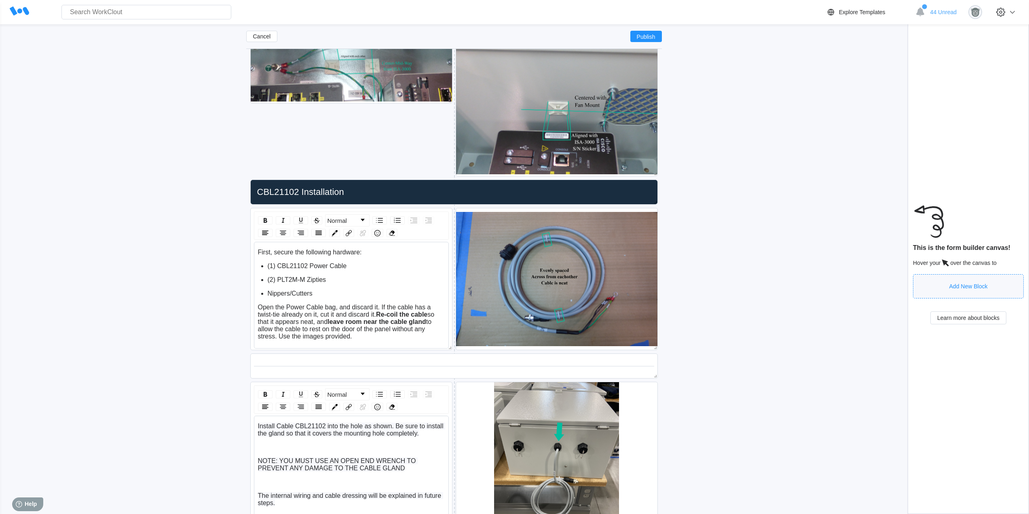
scroll to position [615, 0]
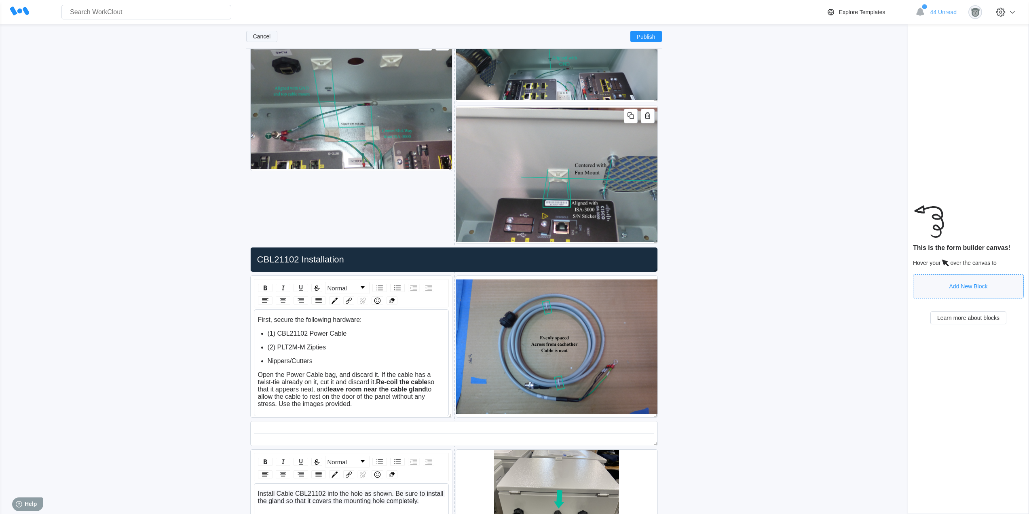
click at [255, 34] on span "Cancel" at bounding box center [262, 37] width 18 height 6
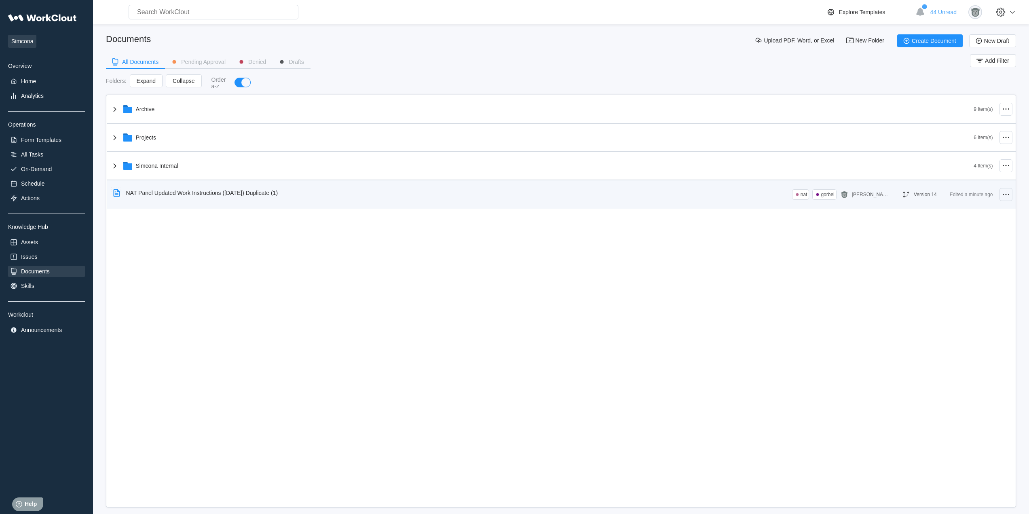
click at [1002, 198] on icon at bounding box center [1006, 195] width 10 height 10
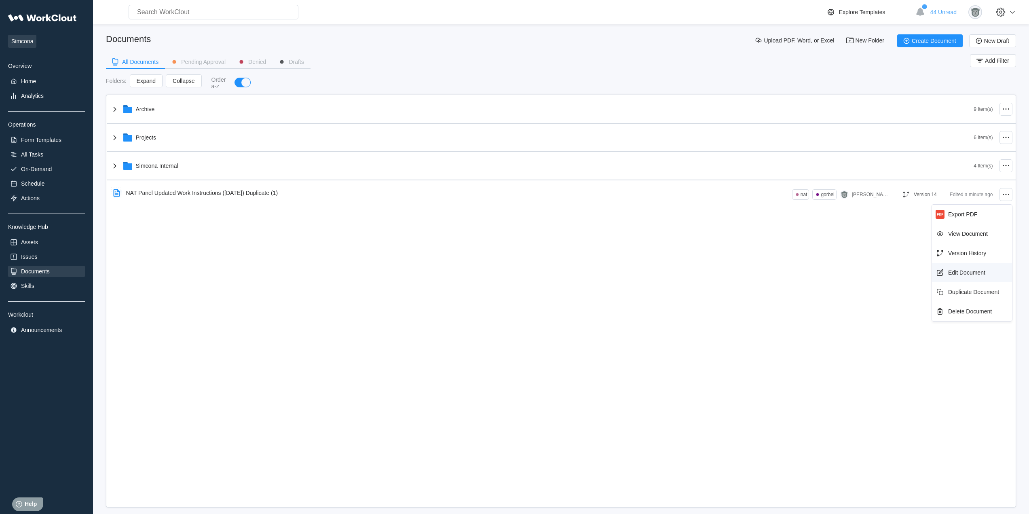
click at [968, 268] on div "Edit Document" at bounding box center [972, 272] width 74 height 13
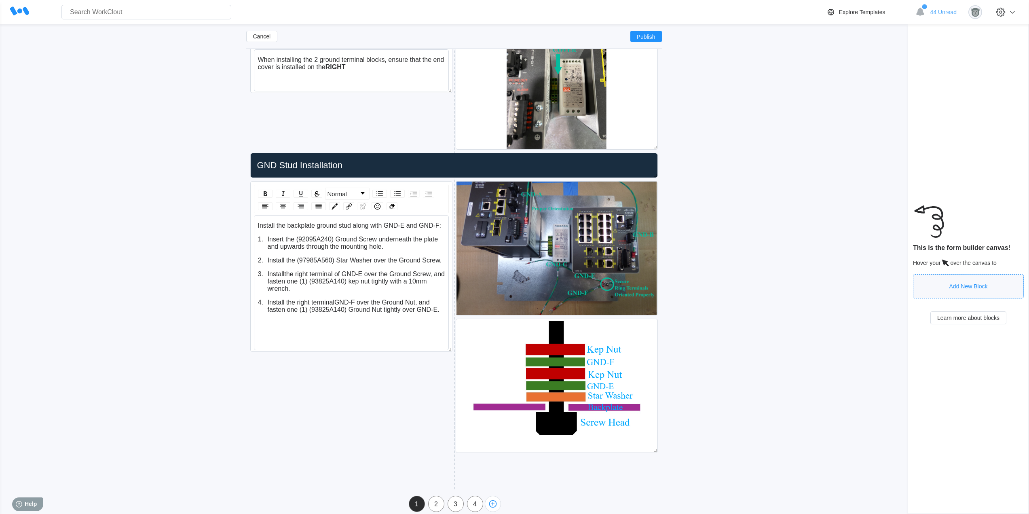
scroll to position [1997, 0]
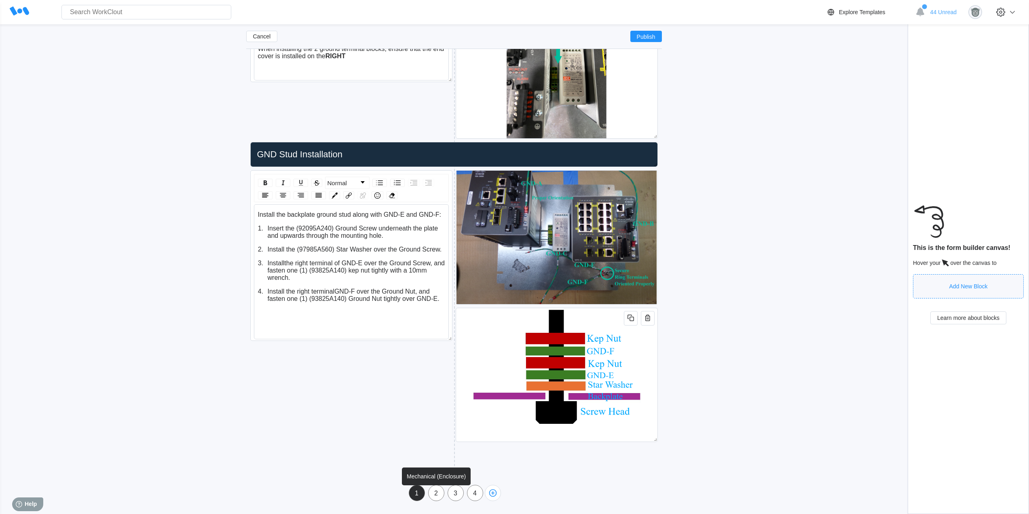
click at [442, 491] on div "2" at bounding box center [436, 493] width 15 height 7
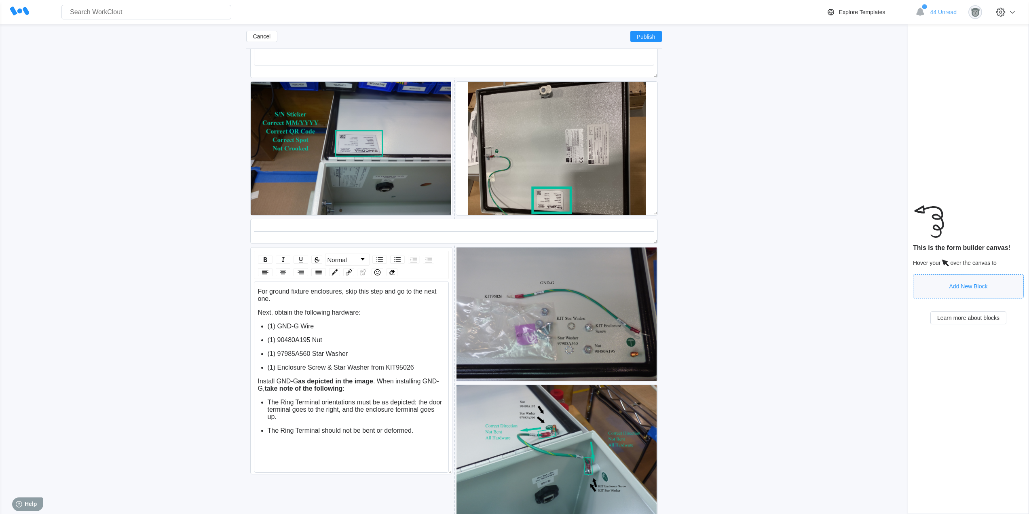
scroll to position [4281, 0]
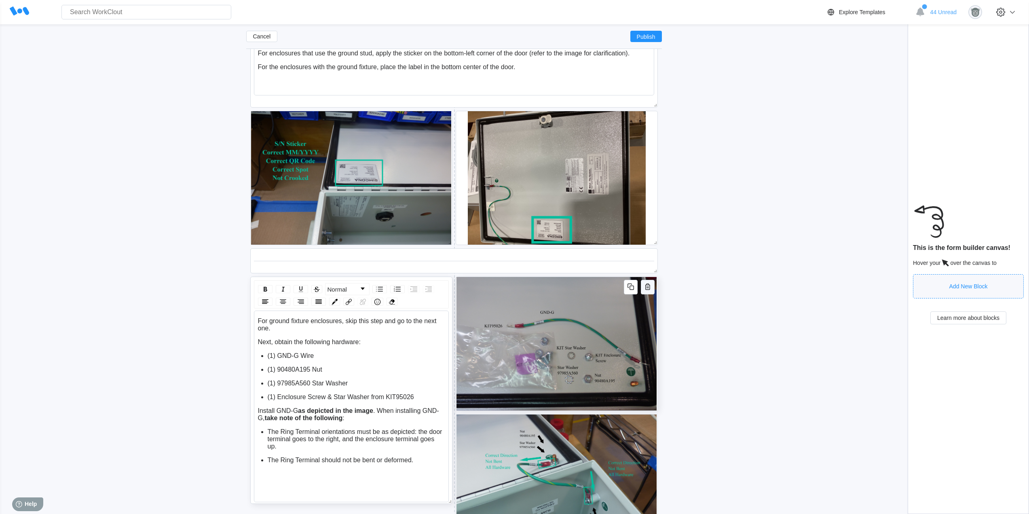
click at [648, 287] on icon "button" at bounding box center [648, 287] width 10 height 10
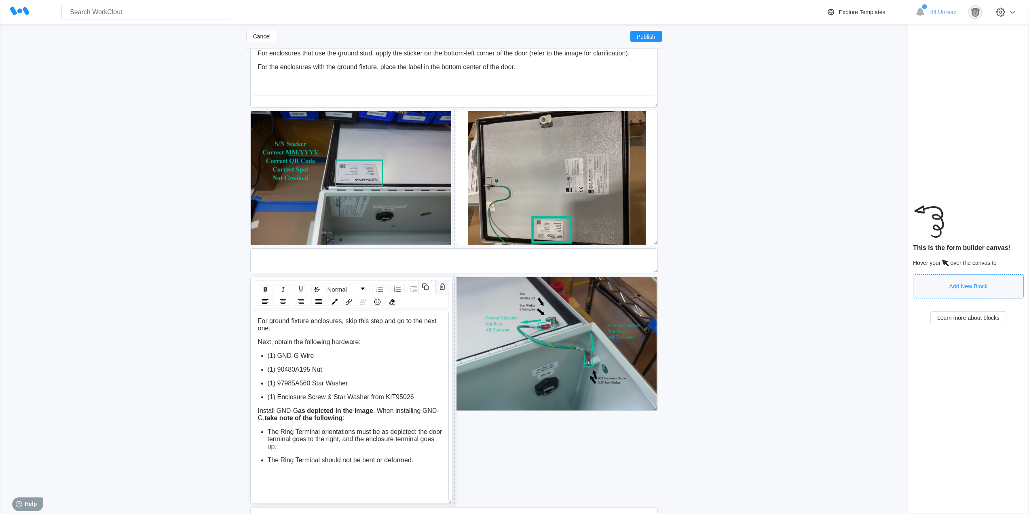
click at [442, 291] on icon "button" at bounding box center [442, 287] width 10 height 10
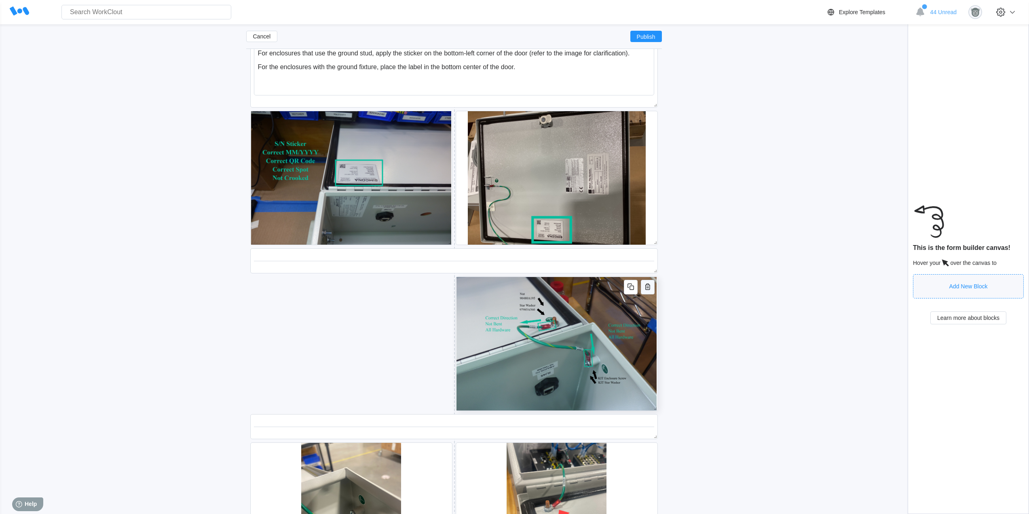
click at [648, 290] on icon "button" at bounding box center [647, 286] width 5 height 6
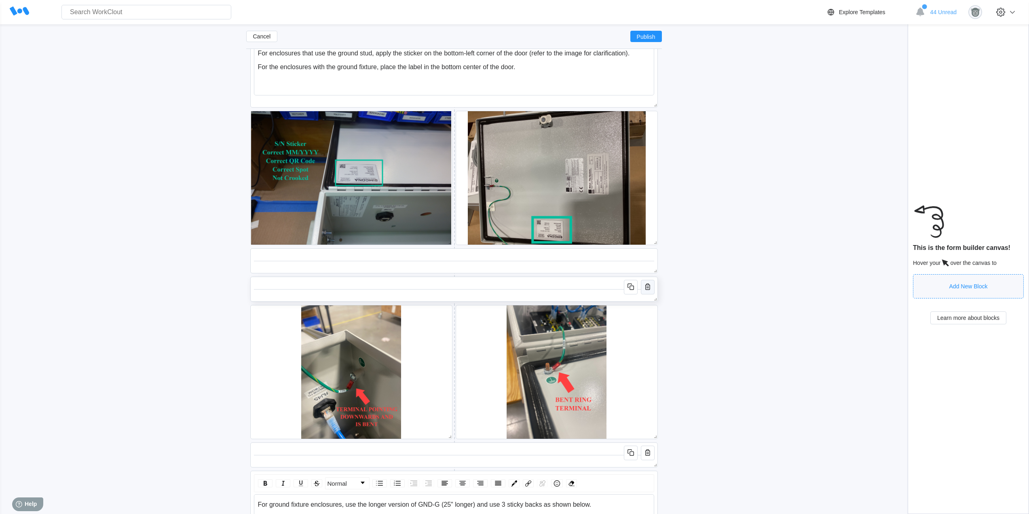
click at [648, 290] on icon "button" at bounding box center [647, 286] width 5 height 6
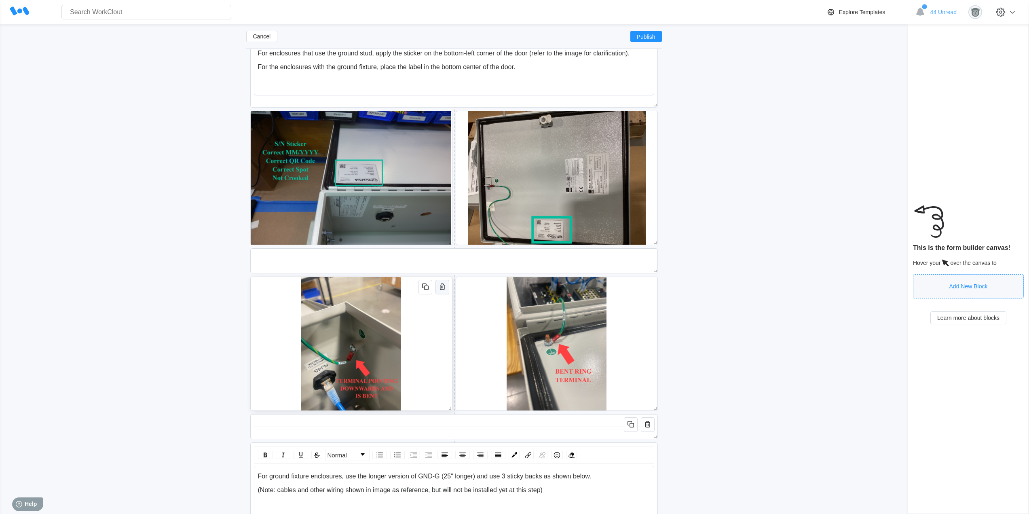
click at [445, 287] on icon "button" at bounding box center [442, 287] width 10 height 10
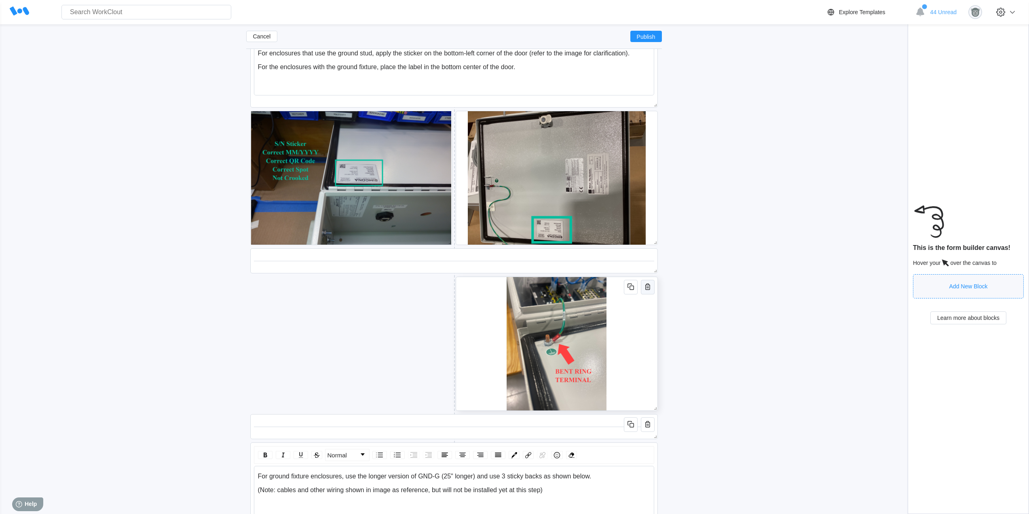
click at [646, 286] on icon "button" at bounding box center [648, 287] width 10 height 10
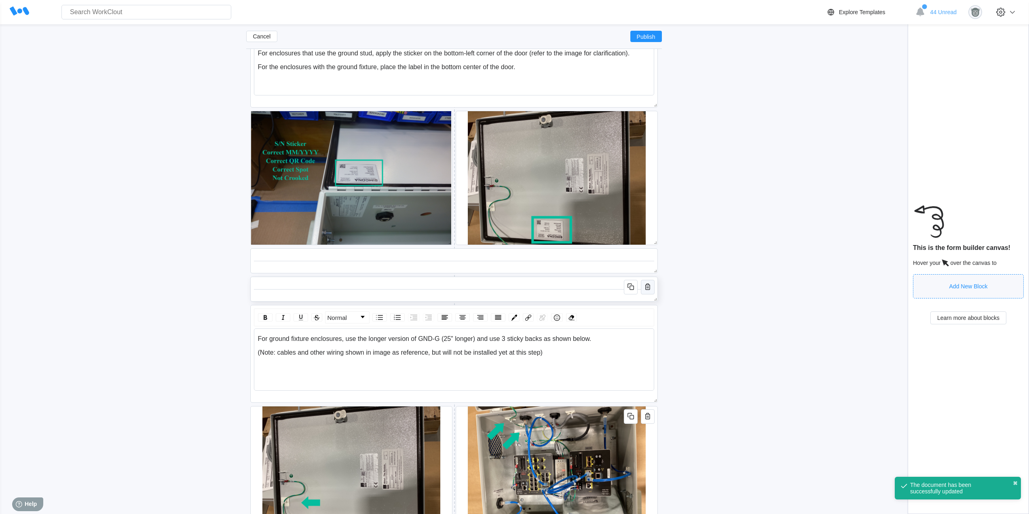
click at [651, 289] on icon "button" at bounding box center [648, 287] width 10 height 10
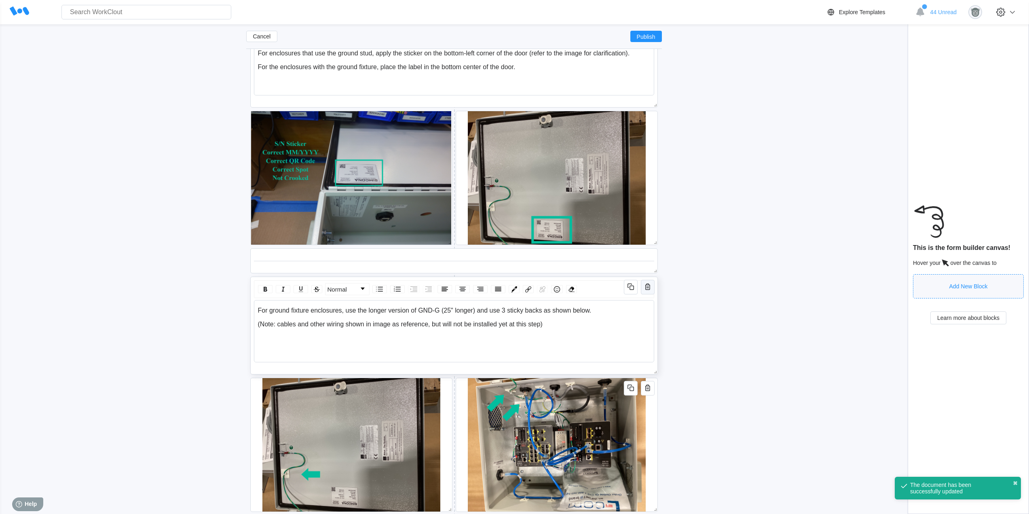
click at [650, 289] on icon "button" at bounding box center [647, 286] width 5 height 6
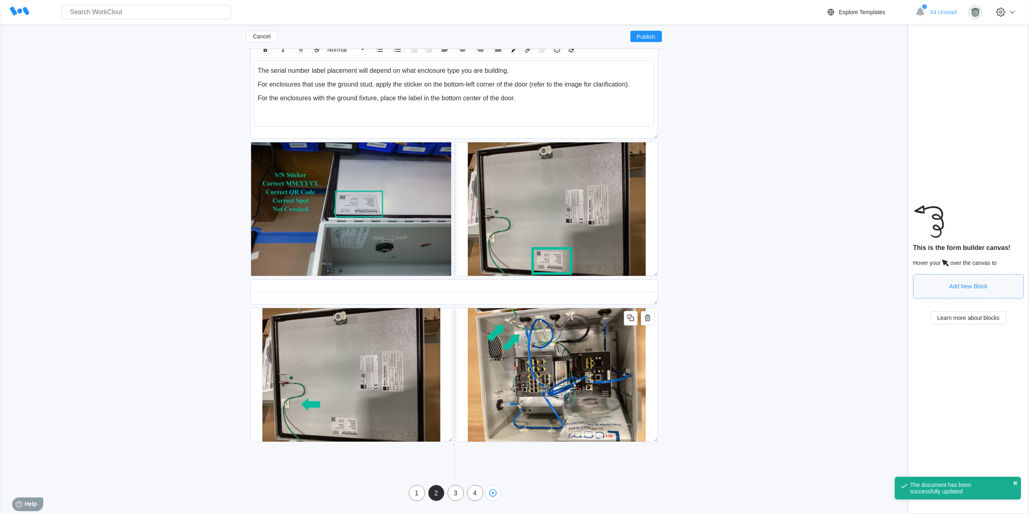
scroll to position [4249, 0]
click at [649, 318] on icon "button" at bounding box center [648, 318] width 10 height 10
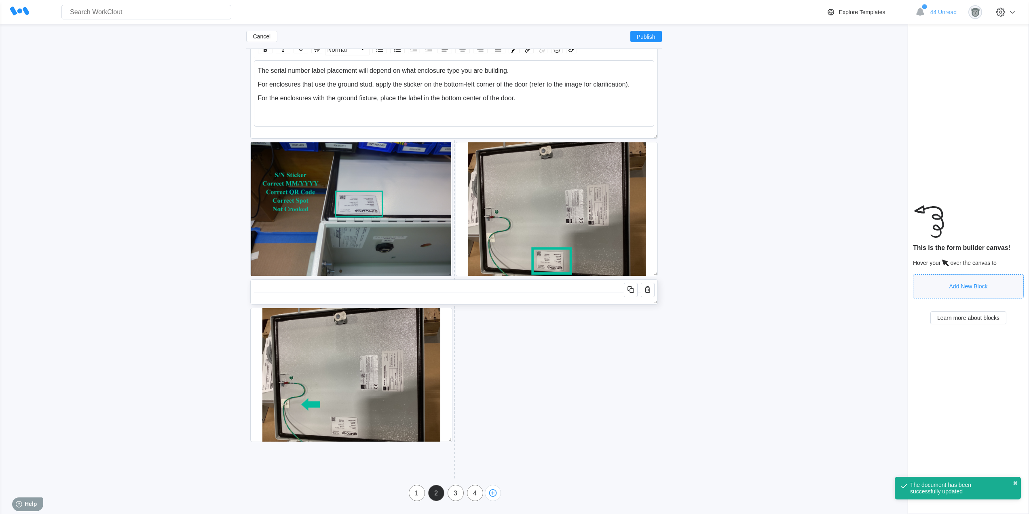
click at [648, 294] on icon "button" at bounding box center [648, 290] width 10 height 10
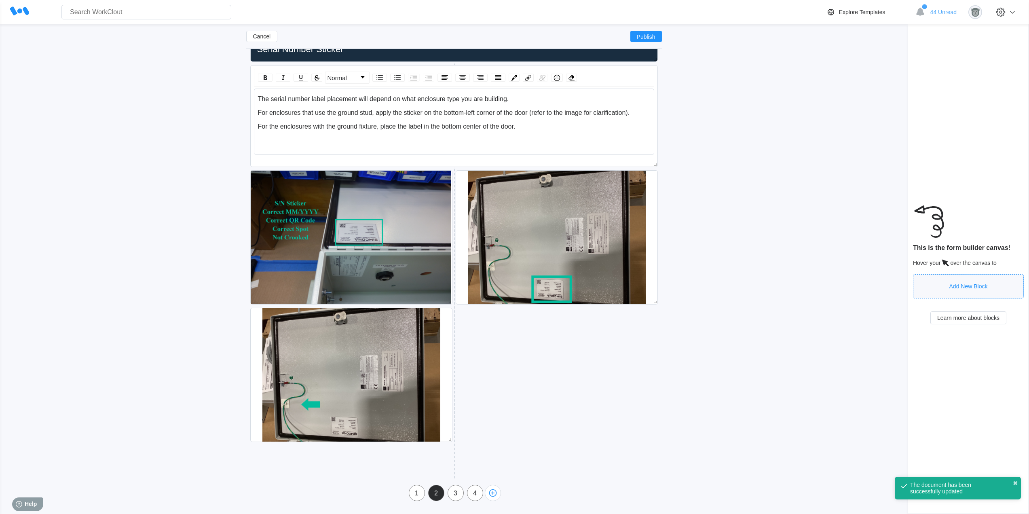
scroll to position [4221, 0]
click at [446, 319] on icon "button" at bounding box center [442, 318] width 10 height 10
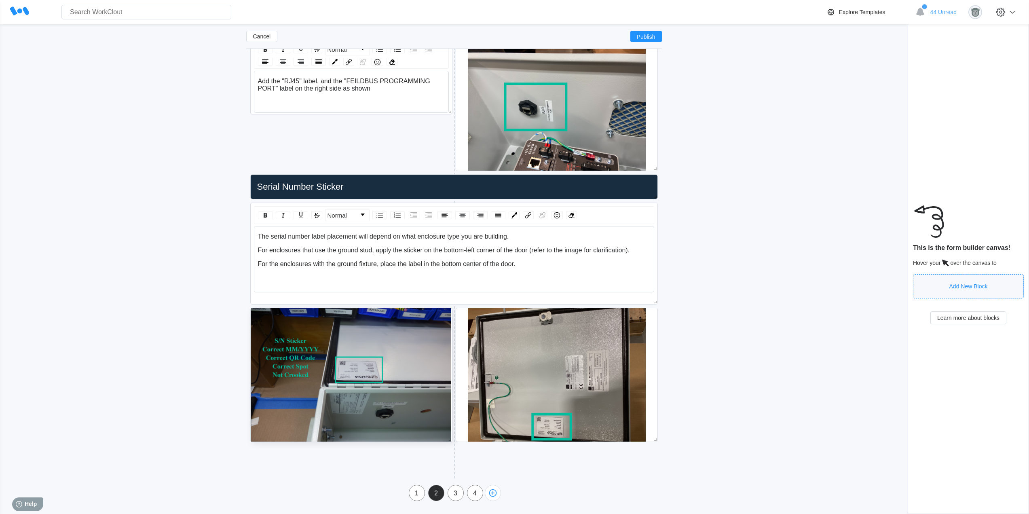
scroll to position [4084, 0]
click at [453, 496] on div "3" at bounding box center [455, 493] width 15 height 7
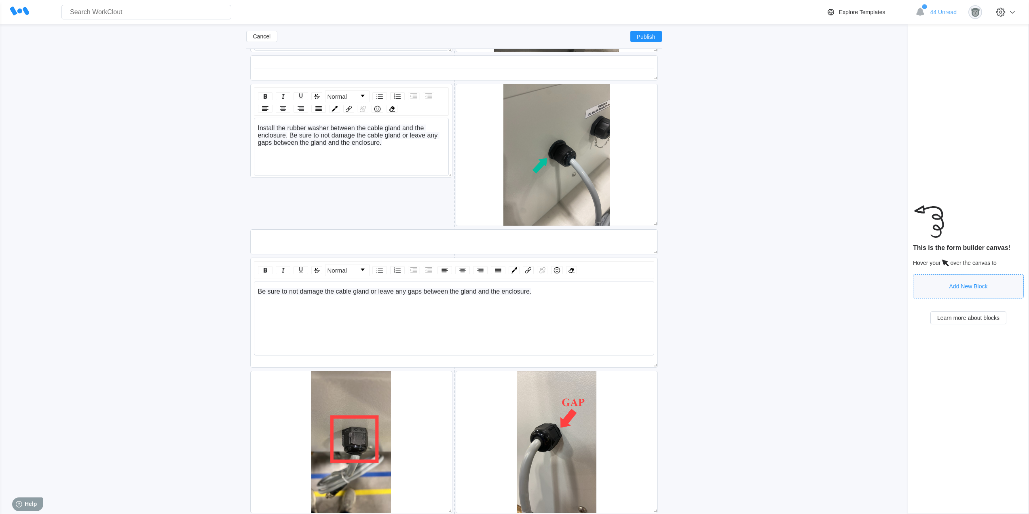
scroll to position [1411, 0]
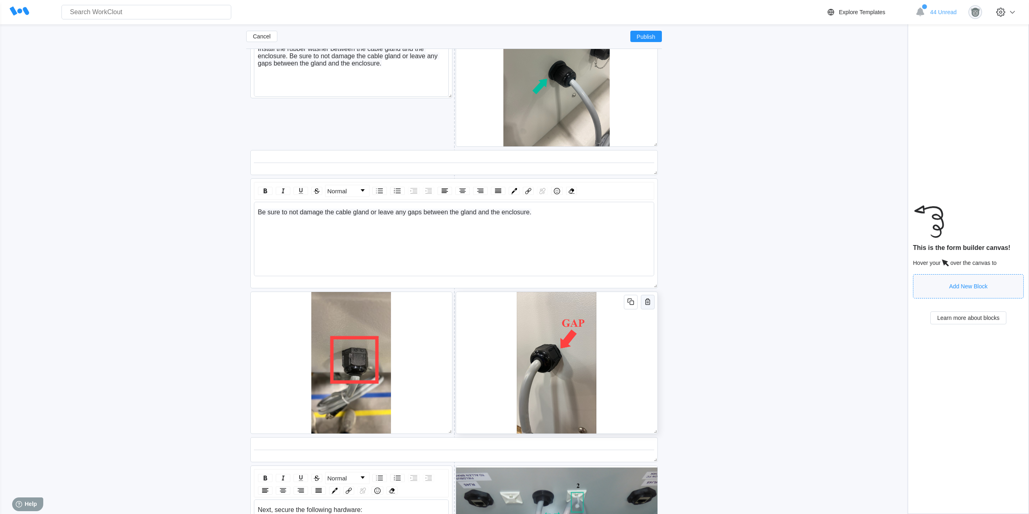
click at [648, 304] on icon "button" at bounding box center [647, 301] width 5 height 6
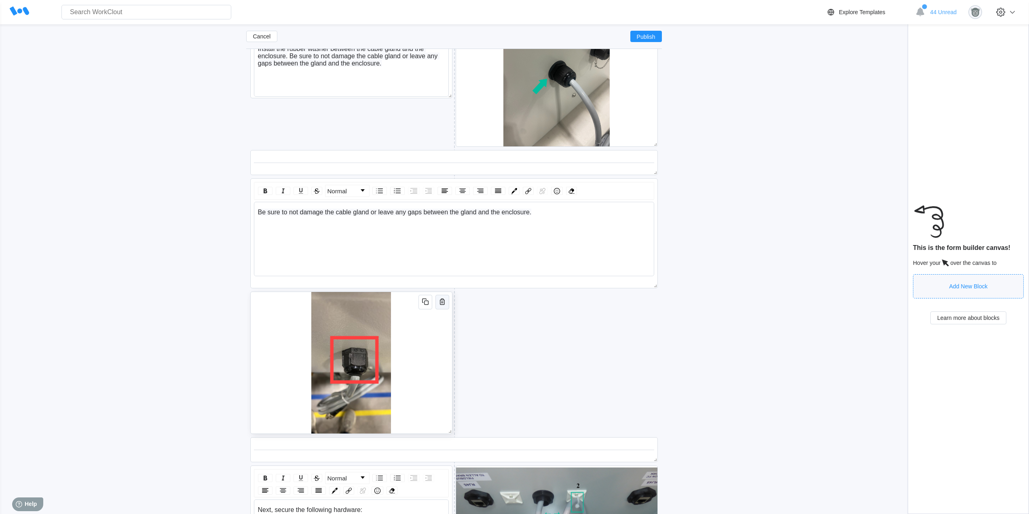
click at [446, 301] on icon "button" at bounding box center [442, 302] width 10 height 10
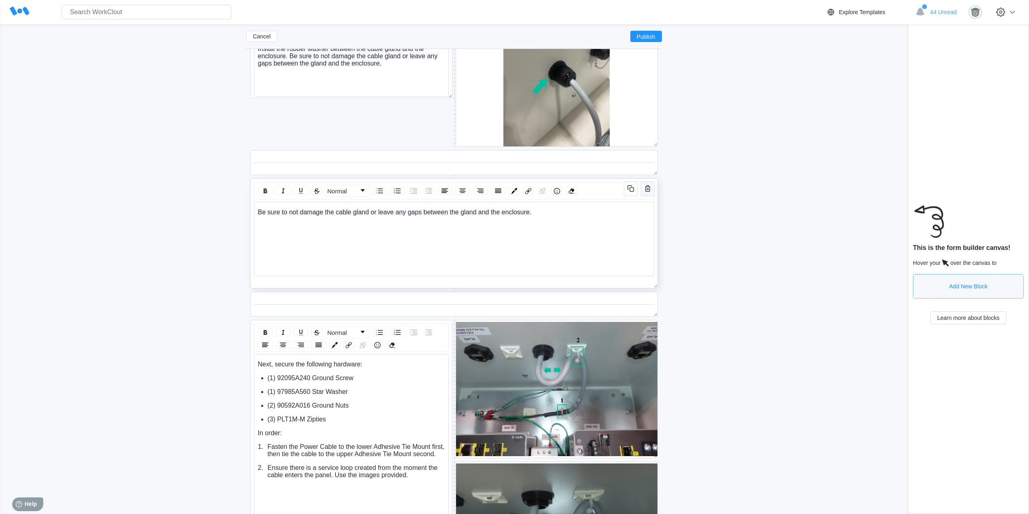
click at [649, 190] on icon "button" at bounding box center [648, 189] width 10 height 10
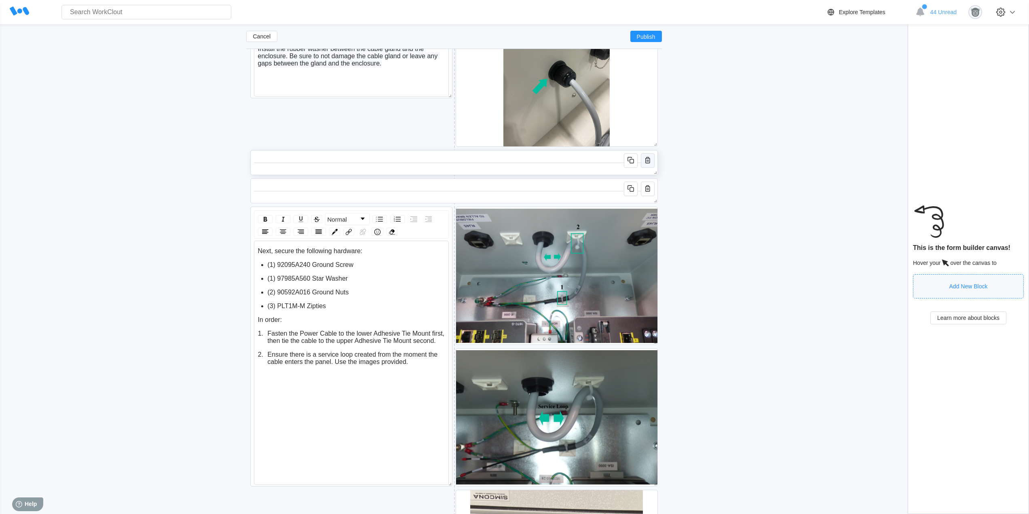
click at [648, 164] on icon "button" at bounding box center [648, 160] width 10 height 10
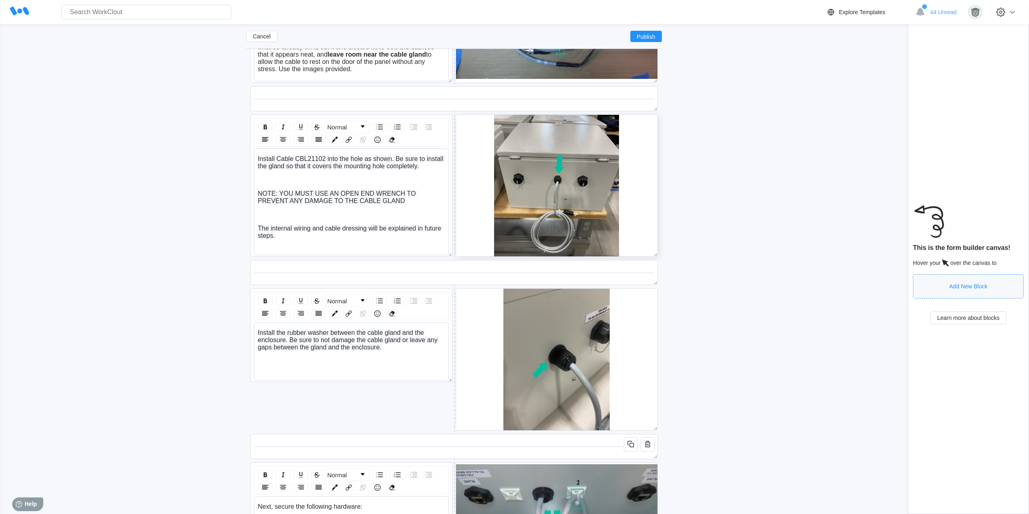
scroll to position [1074, 0]
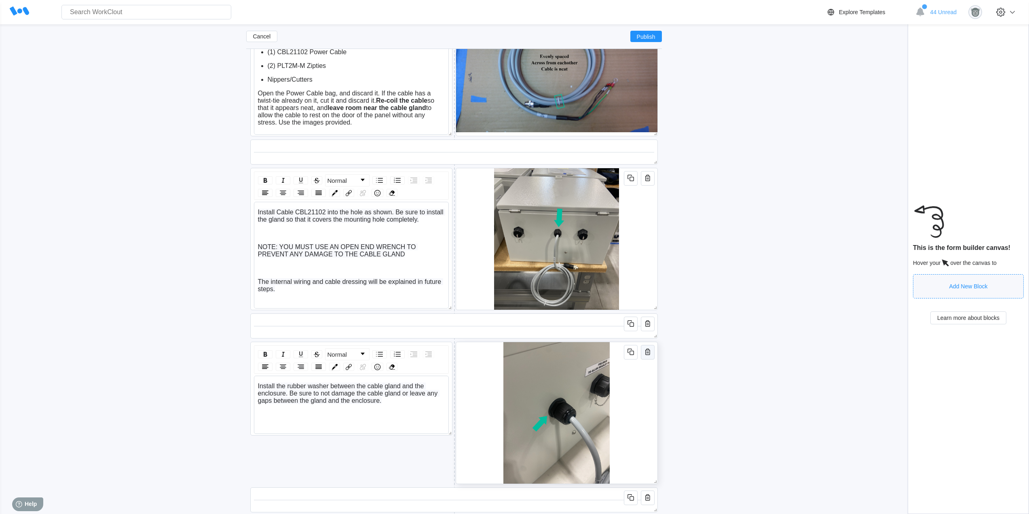
click at [648, 353] on icon "button" at bounding box center [648, 352] width 10 height 10
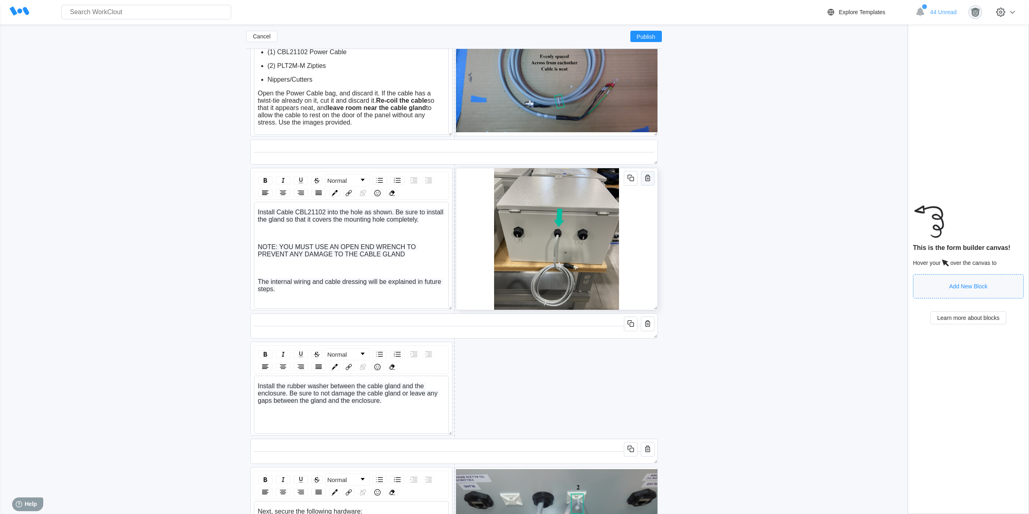
click at [648, 177] on icon "button" at bounding box center [648, 178] width 10 height 10
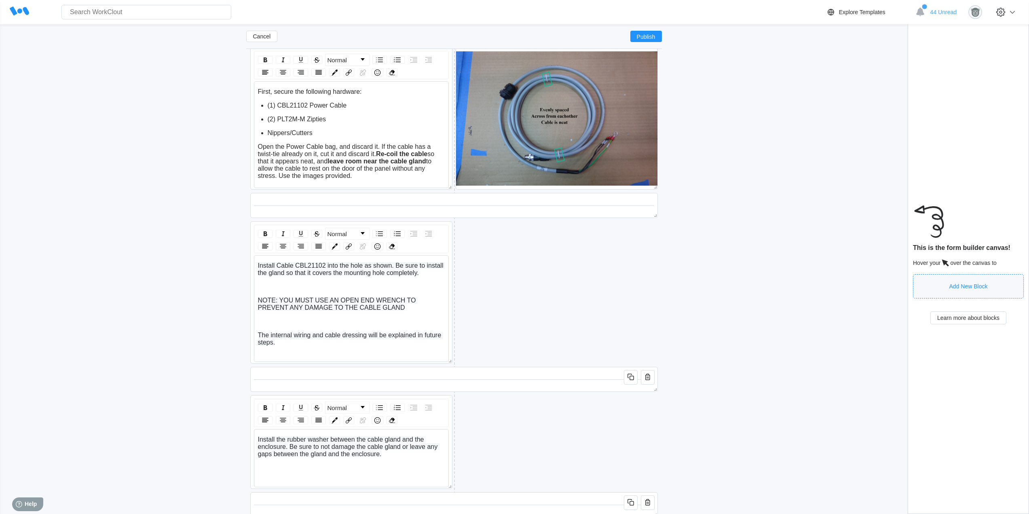
scroll to position [939, 0]
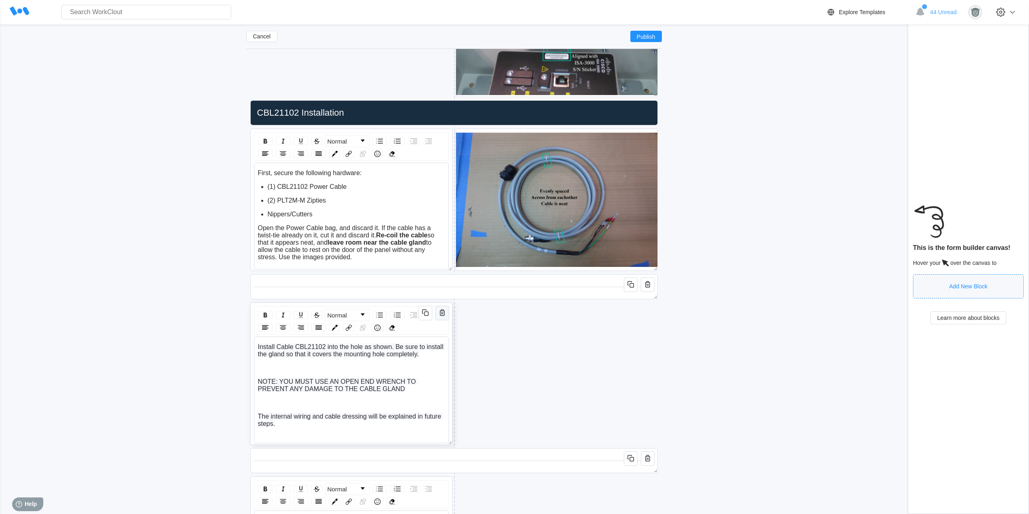
click at [442, 314] on icon "button" at bounding box center [442, 313] width 10 height 10
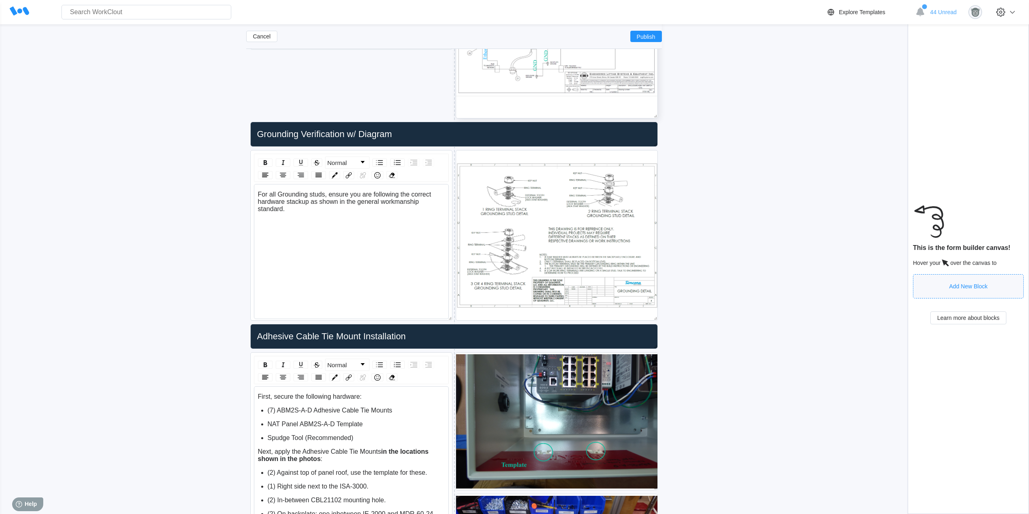
scroll to position [198, 0]
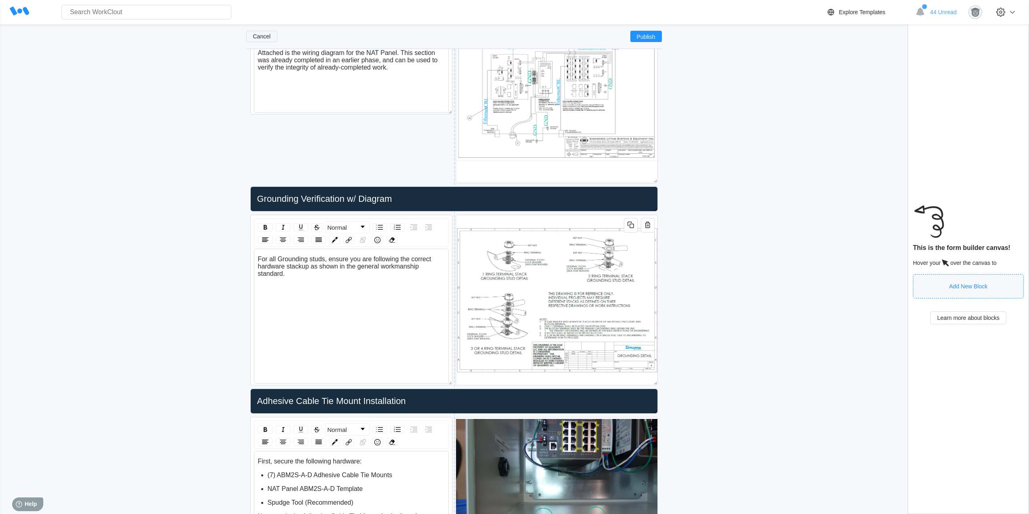
click at [256, 32] on button "Cancel" at bounding box center [262, 36] width 32 height 11
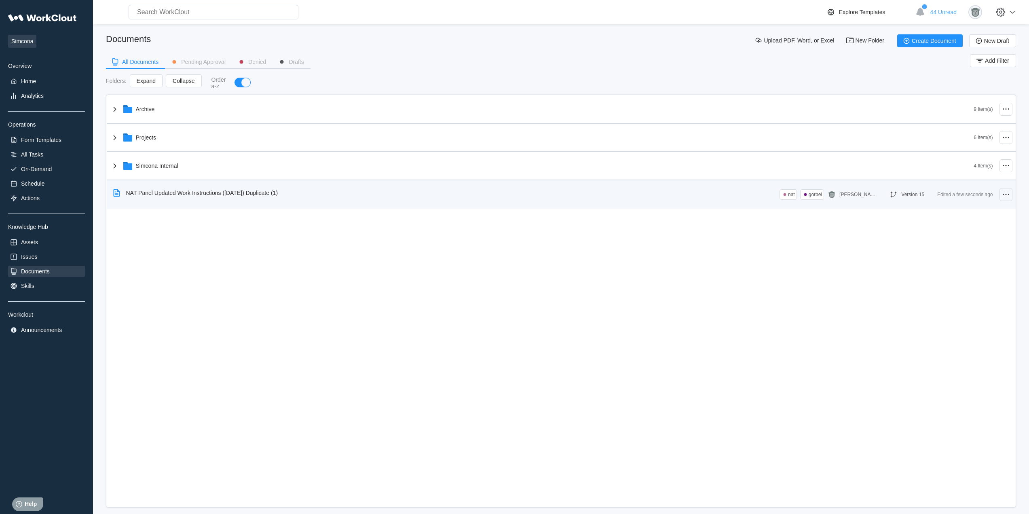
click at [1007, 197] on icon at bounding box center [1006, 195] width 10 height 10
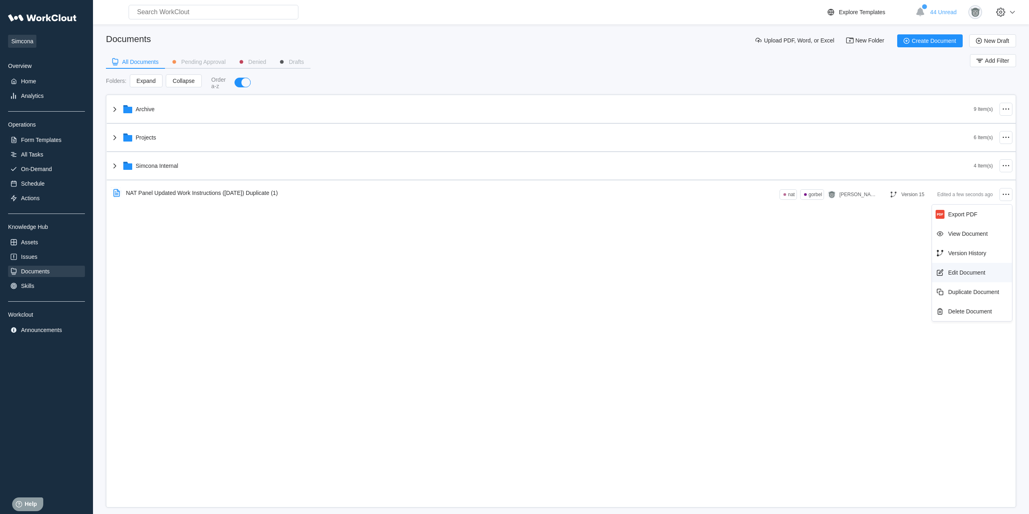
click at [979, 268] on div "Edit Document" at bounding box center [972, 272] width 74 height 13
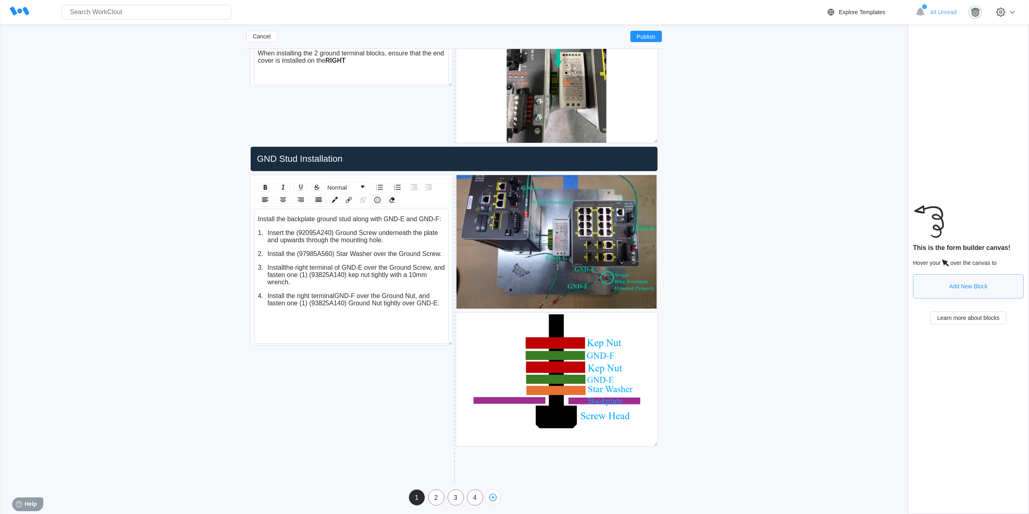
scroll to position [1997, 0]
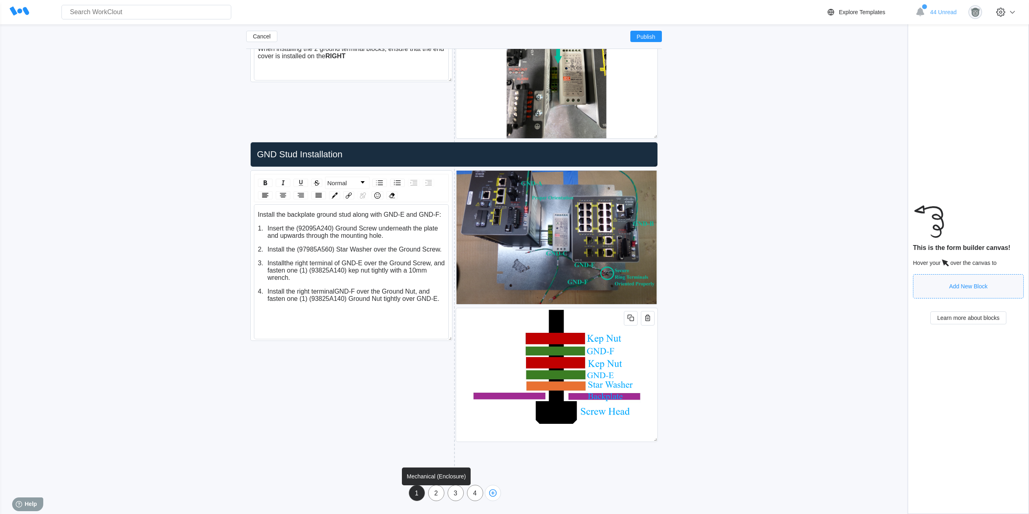
click at [436, 501] on div "2" at bounding box center [436, 493] width 15 height 16
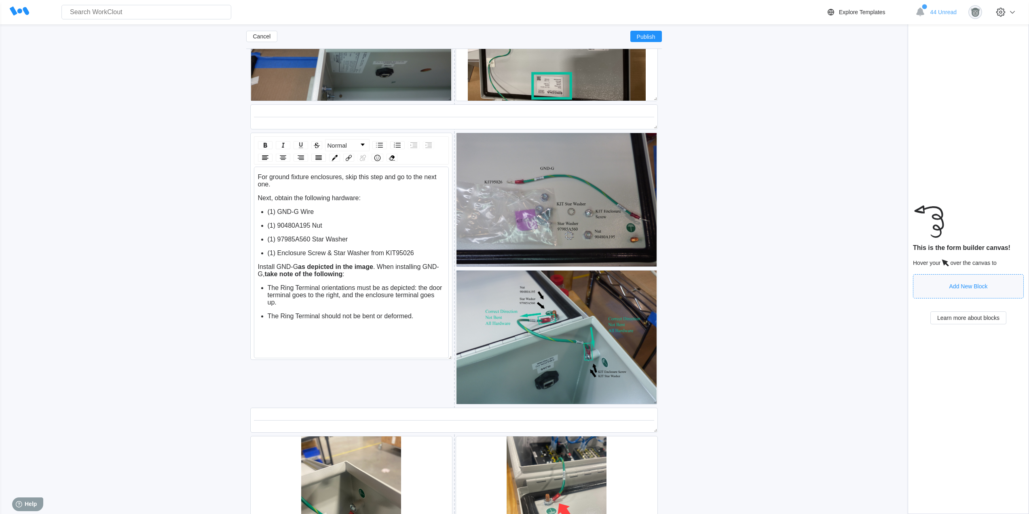
scroll to position [4348, 0]
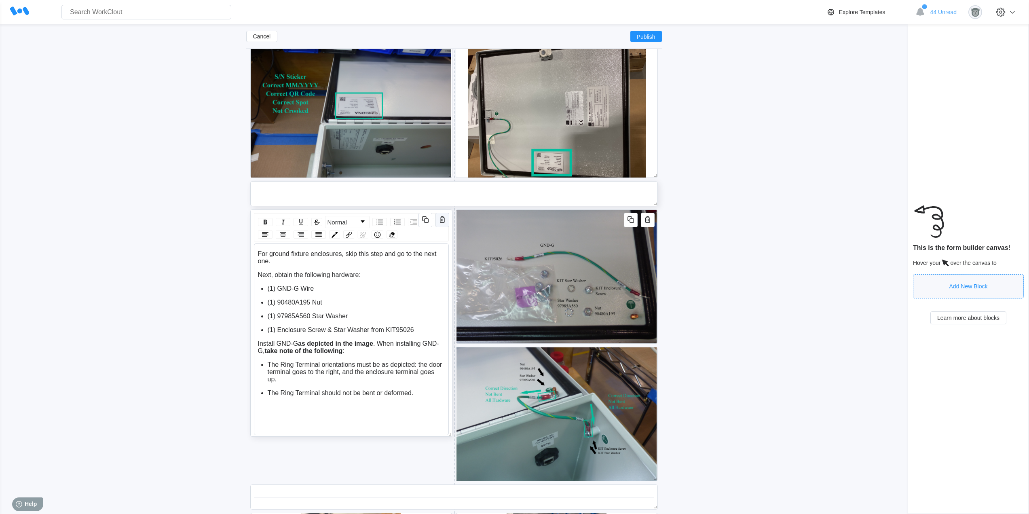
click at [444, 221] on icon "button" at bounding box center [442, 219] width 5 height 6
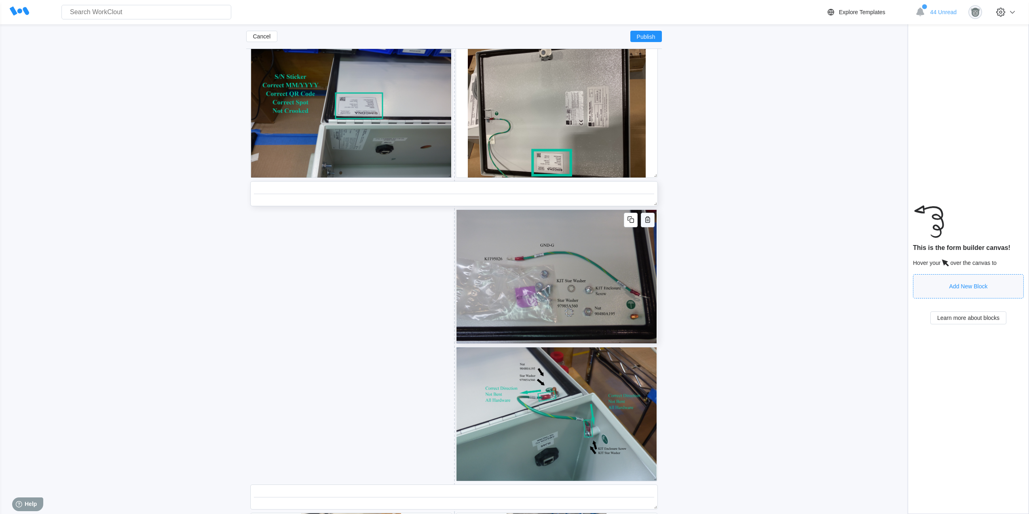
click at [649, 221] on icon "button" at bounding box center [648, 220] width 10 height 10
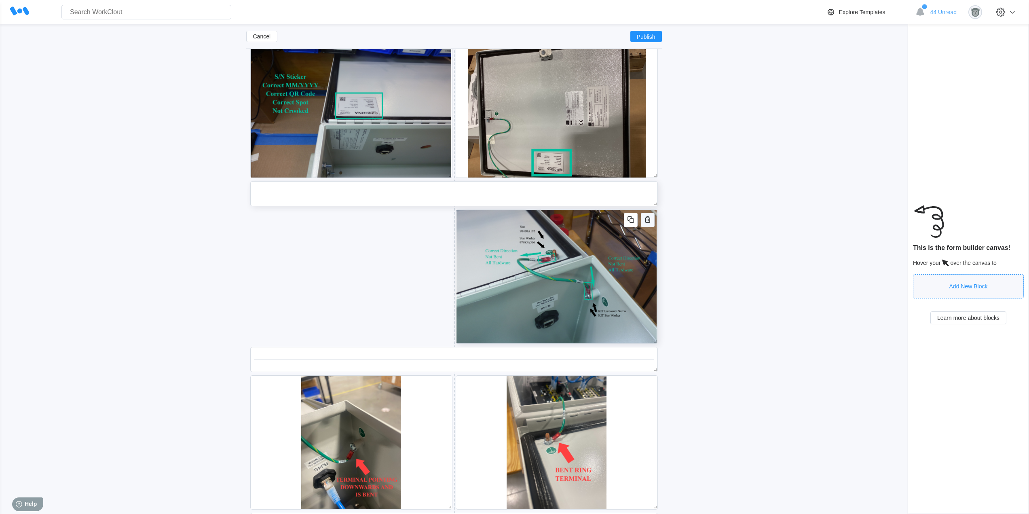
click at [648, 220] on icon "button" at bounding box center [648, 220] width 10 height 10
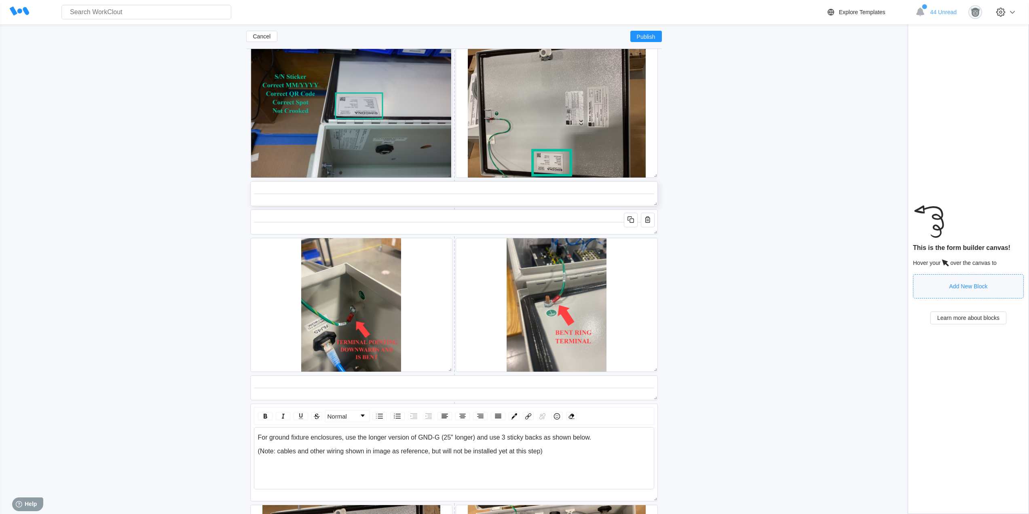
click at [647, 221] on icon "button" at bounding box center [648, 220] width 10 height 10
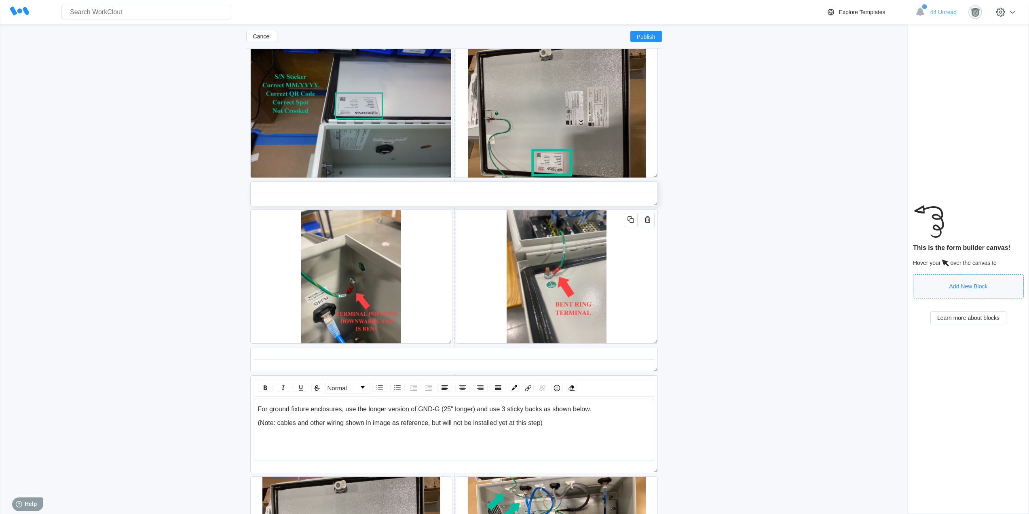
click at [647, 221] on icon "button" at bounding box center [648, 220] width 10 height 10
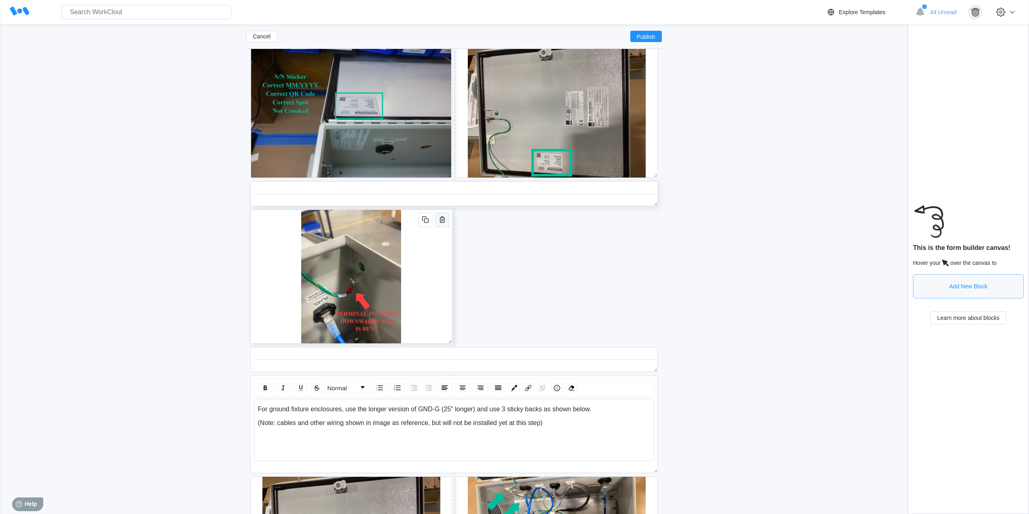
click at [444, 219] on icon "button" at bounding box center [442, 220] width 10 height 10
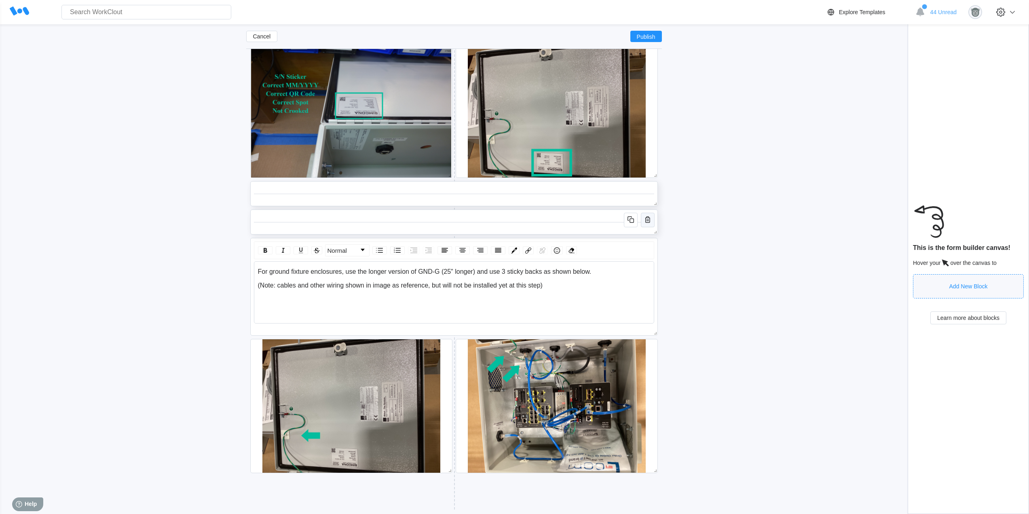
click at [644, 220] on icon "button" at bounding box center [648, 220] width 10 height 10
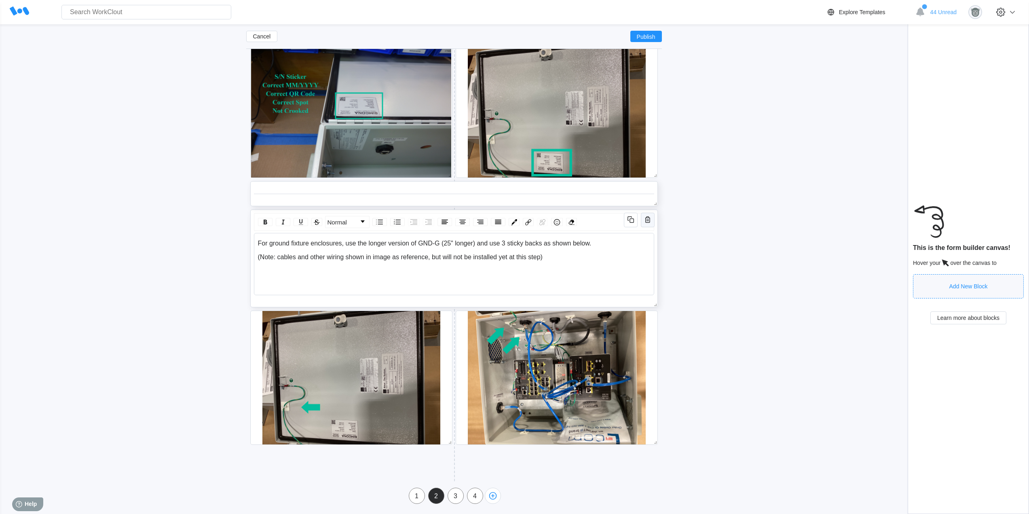
click at [643, 223] on icon "button" at bounding box center [648, 220] width 10 height 10
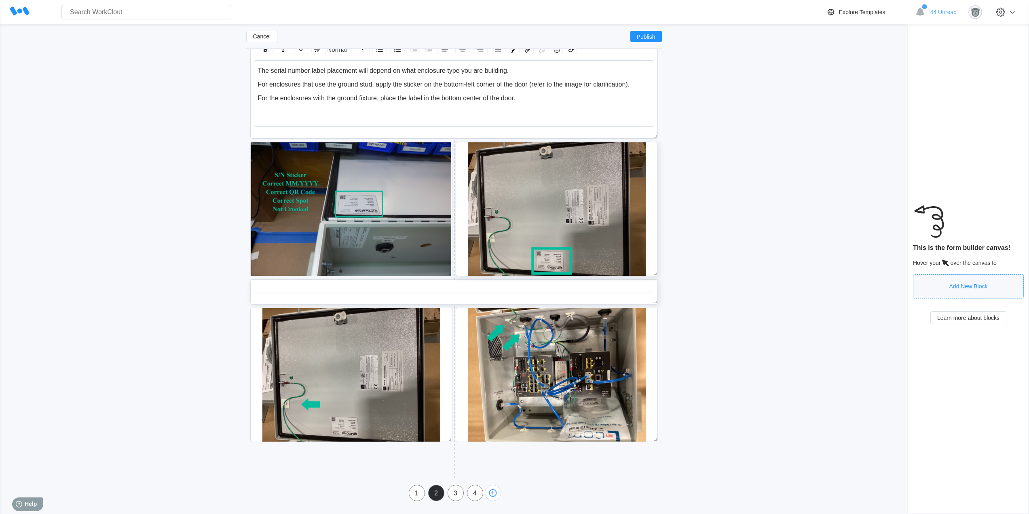
scroll to position [4249, 0]
click at [648, 317] on icon "button" at bounding box center [648, 318] width 10 height 10
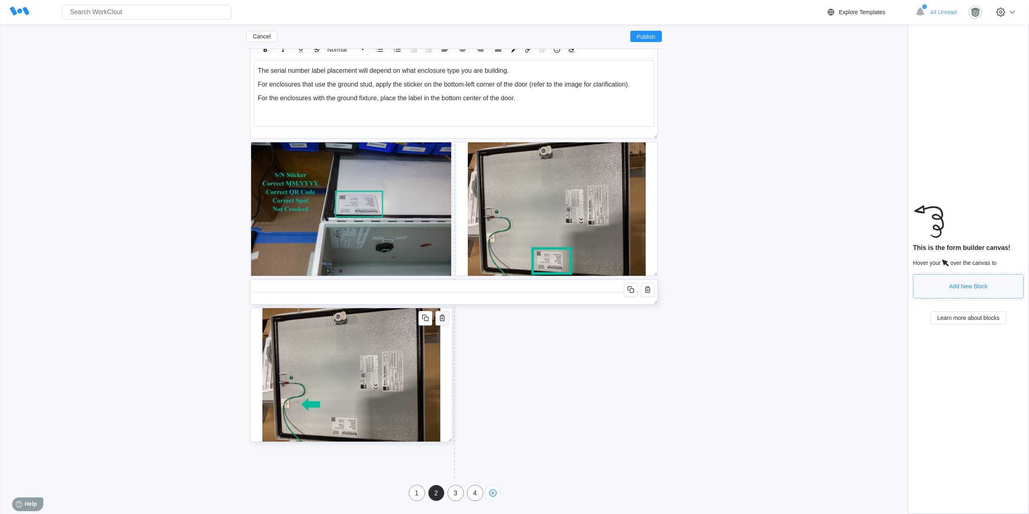
click at [446, 320] on icon "button" at bounding box center [442, 318] width 10 height 10
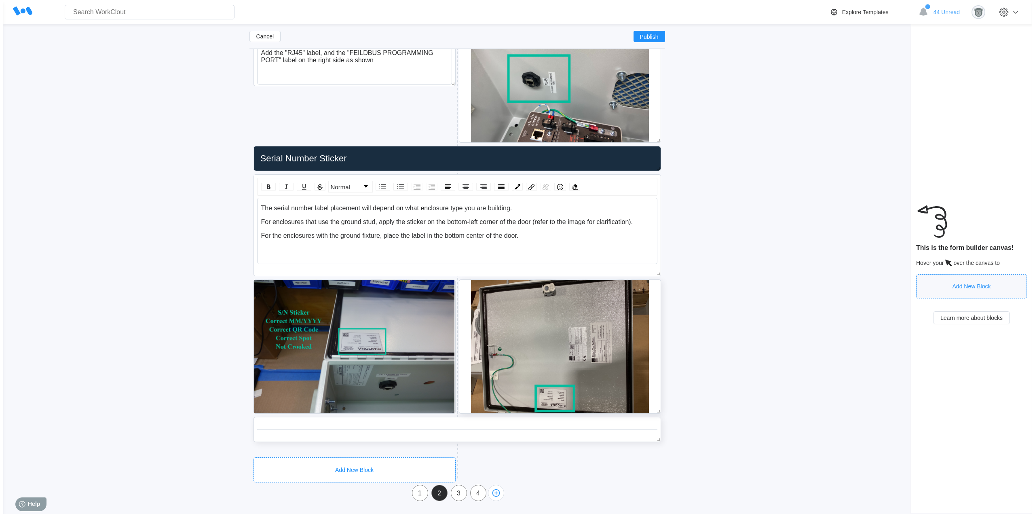
scroll to position [4112, 0]
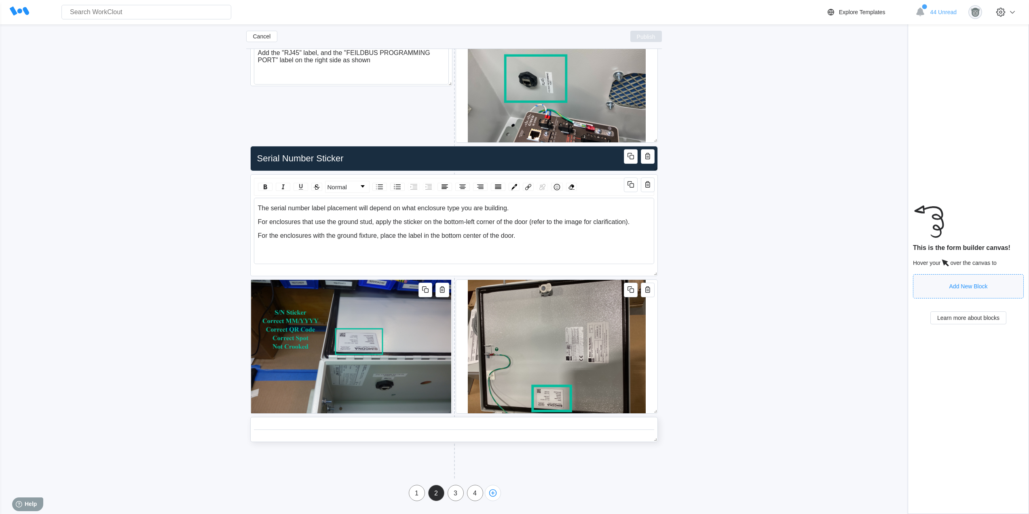
click at [653, 37] on span "Publish" at bounding box center [646, 36] width 19 height 5
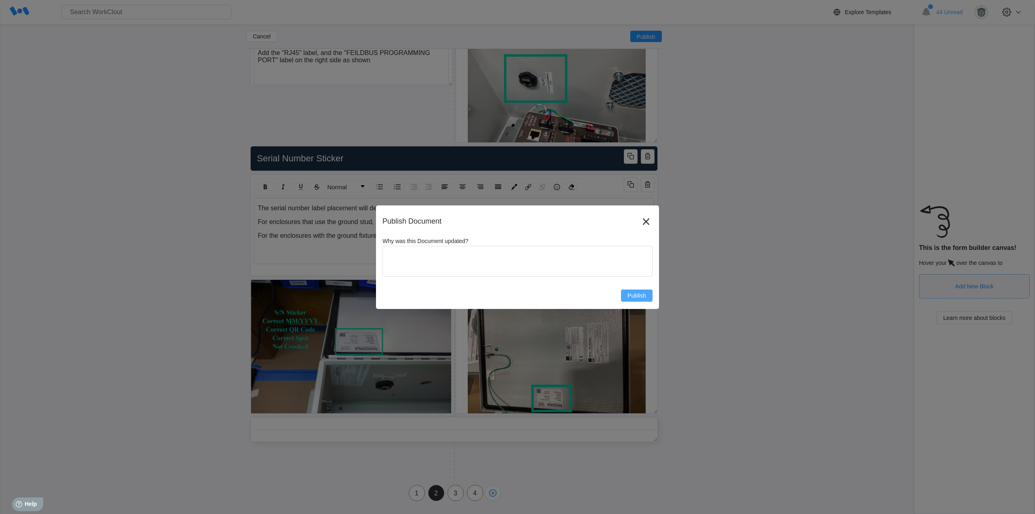
click at [649, 298] on button "Publish" at bounding box center [637, 295] width 32 height 12
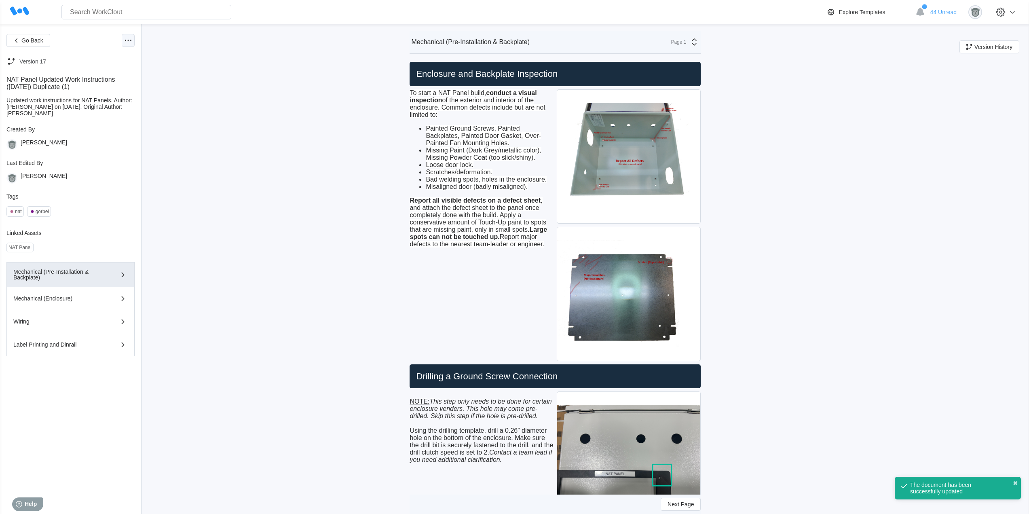
click at [127, 36] on icon at bounding box center [128, 41] width 10 height 10
click at [118, 83] on div "Edit Document" at bounding box center [94, 79] width 74 height 13
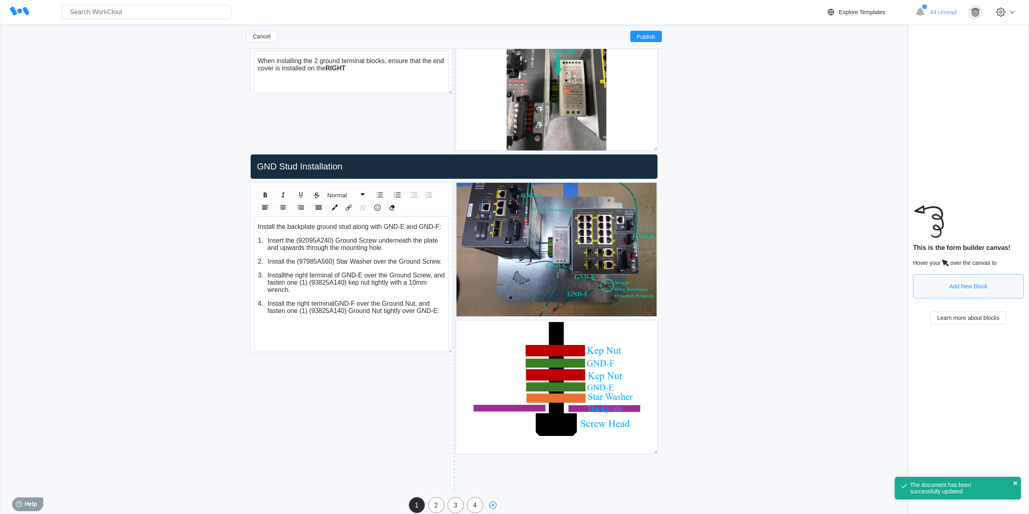
scroll to position [1997, 0]
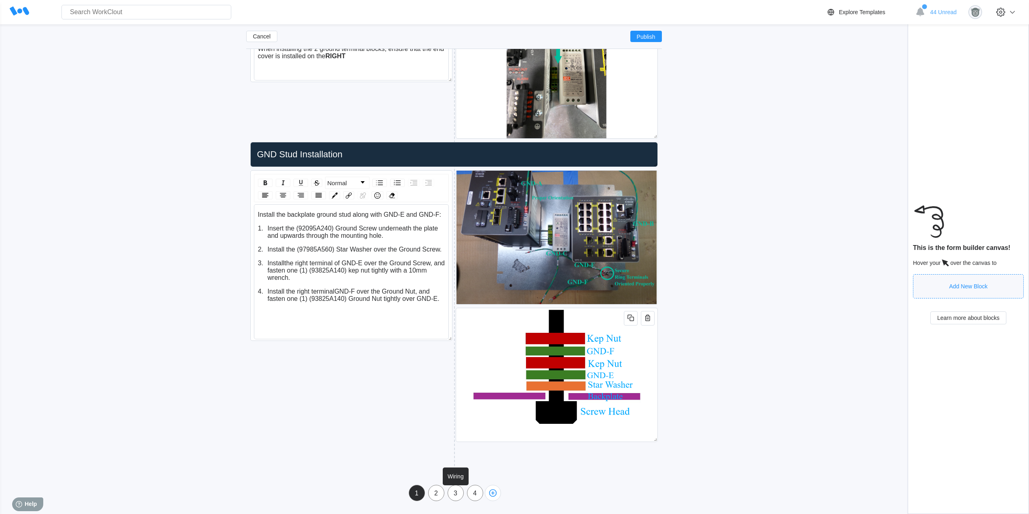
click at [456, 494] on div "3" at bounding box center [455, 493] width 15 height 7
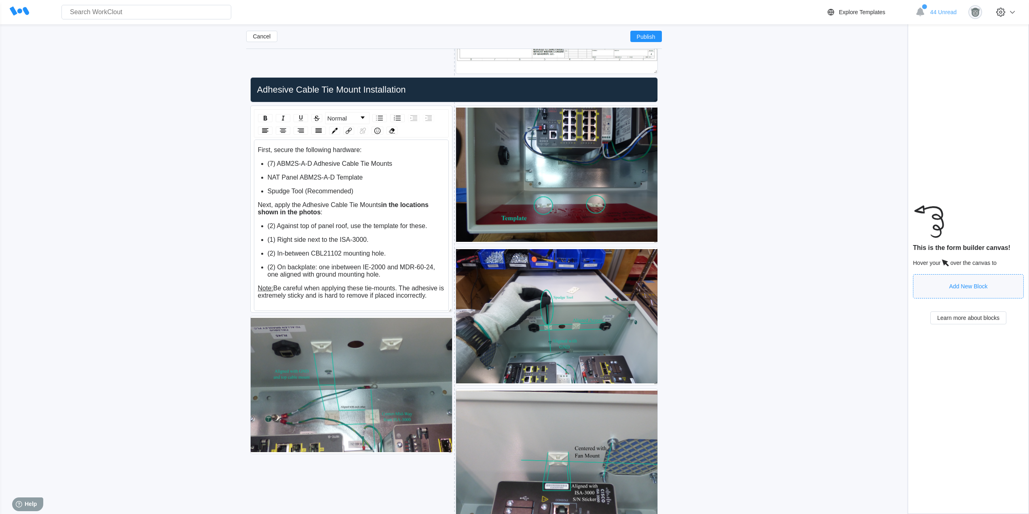
scroll to position [345, 0]
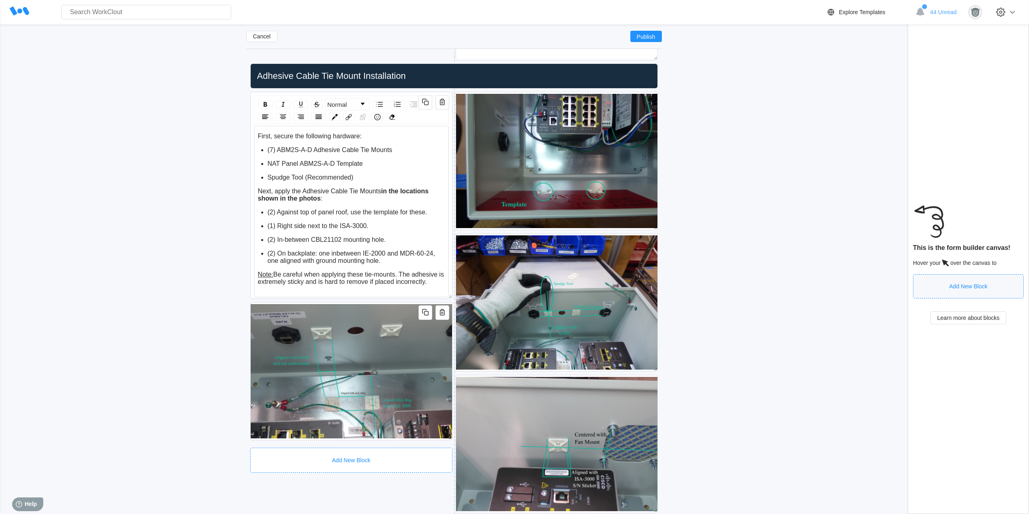
click at [380, 448] on div "Add New Block" at bounding box center [351, 460] width 202 height 25
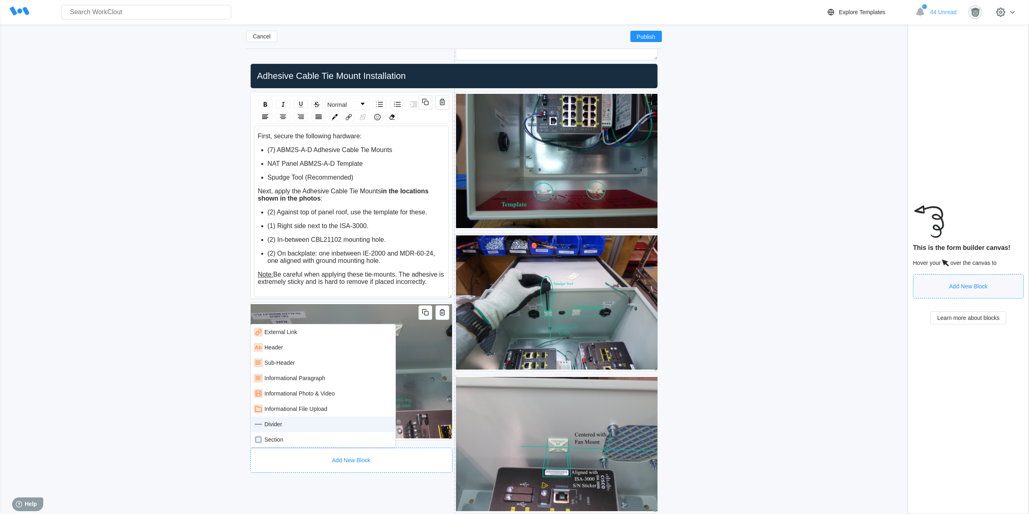
click at [289, 430] on div "Divider" at bounding box center [323, 423] width 145 height 15
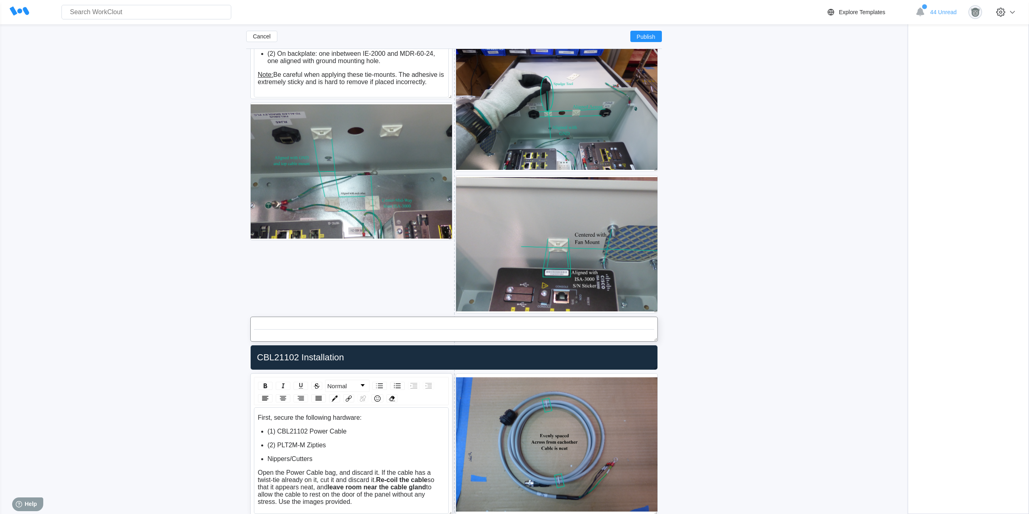
scroll to position [547, 0]
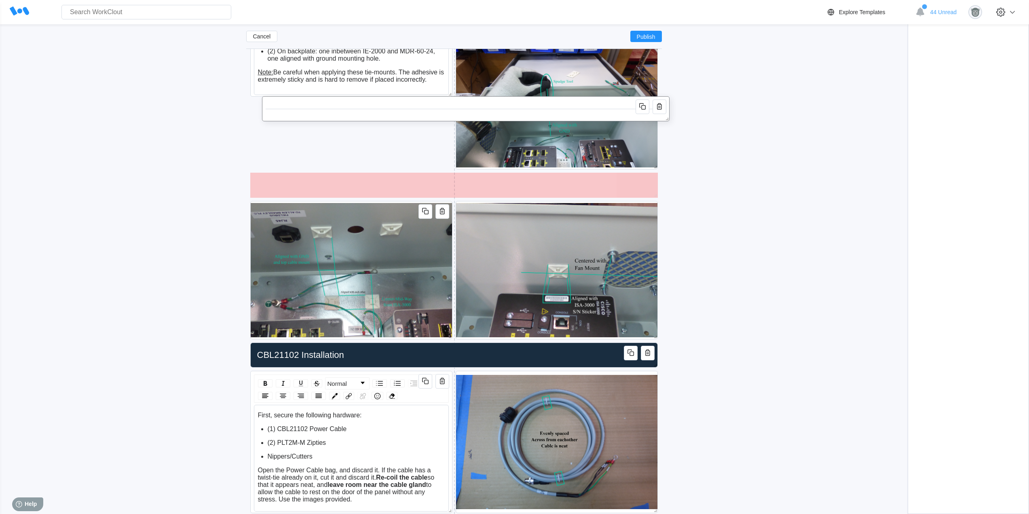
drag, startPoint x: 433, startPoint y: 324, endPoint x: 445, endPoint y: 110, distance: 214.6
click at [445, 110] on div at bounding box center [466, 109] width 400 height 18
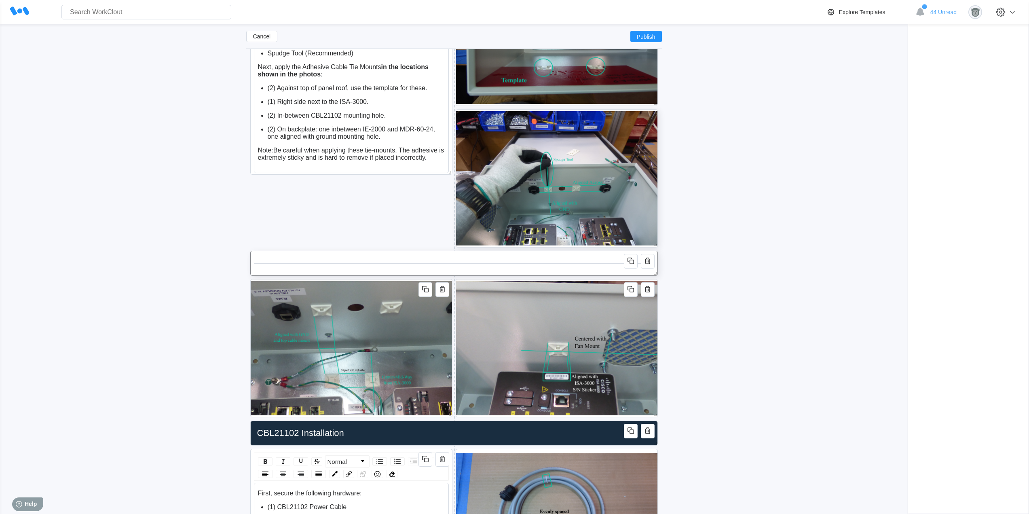
scroll to position [412, 0]
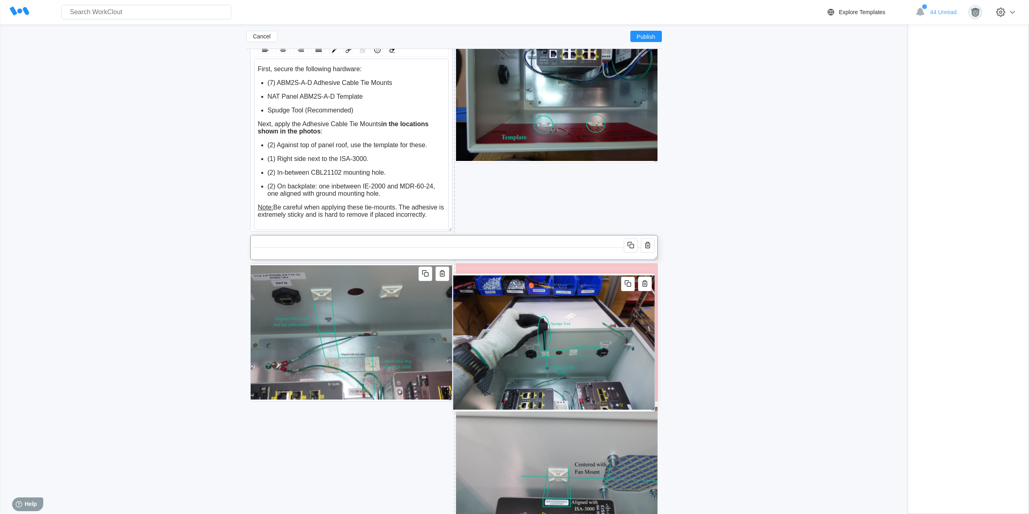
drag, startPoint x: 613, startPoint y: 167, endPoint x: 617, endPoint y: 269, distance: 102.4
click at [617, 274] on img at bounding box center [553, 342] width 201 height 137
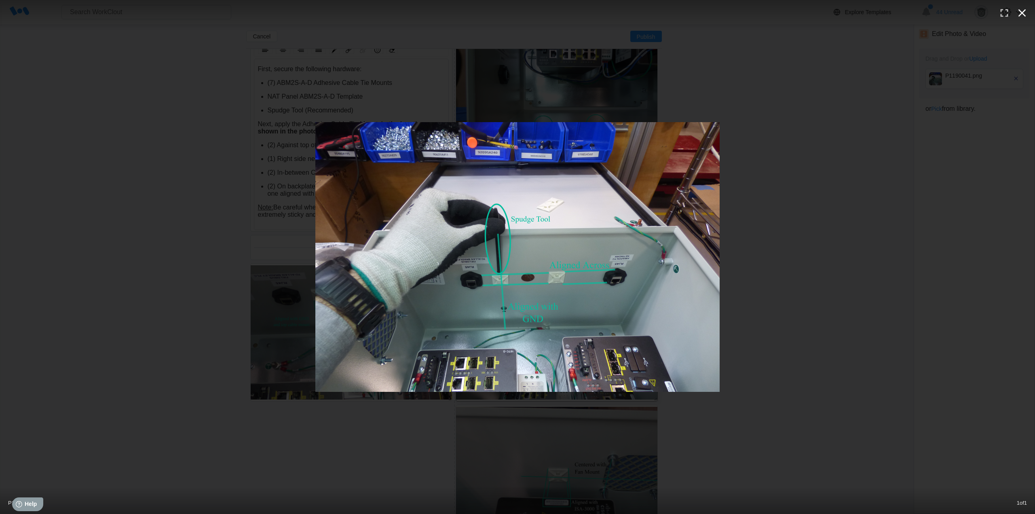
click at [1021, 13] on icon "button" at bounding box center [1022, 13] width 8 height 8
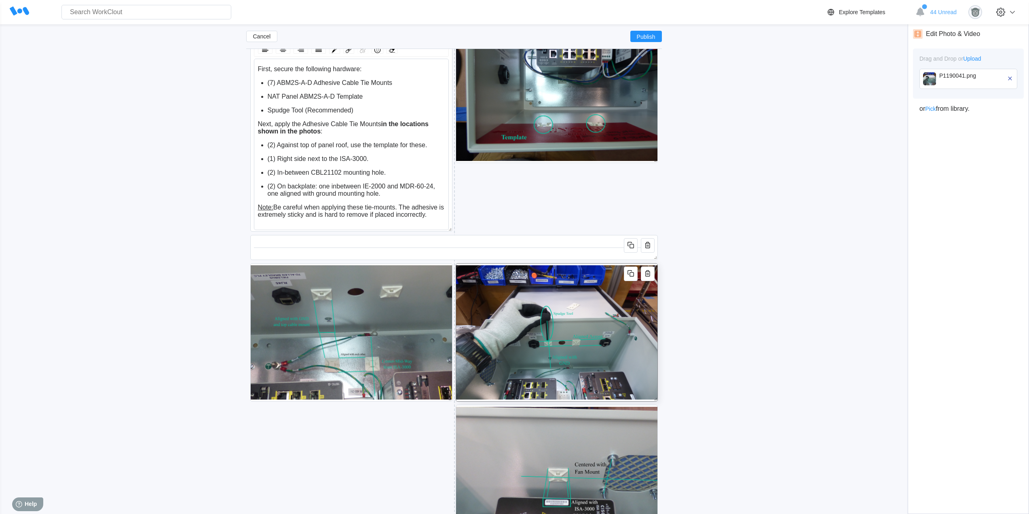
scroll to position [278, 0]
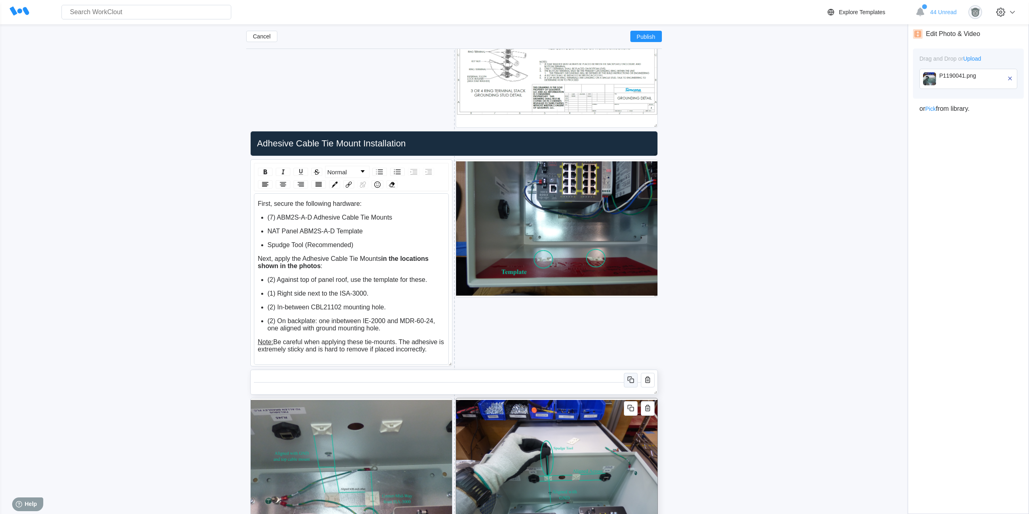
click at [628, 381] on icon "button" at bounding box center [631, 380] width 10 height 10
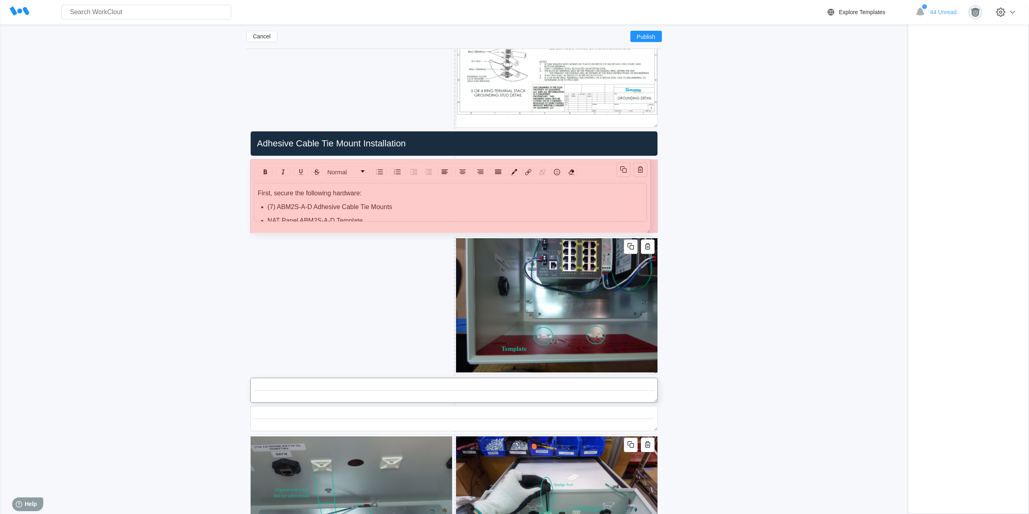
drag, startPoint x: 447, startPoint y: 362, endPoint x: 643, endPoint y: 230, distance: 236.4
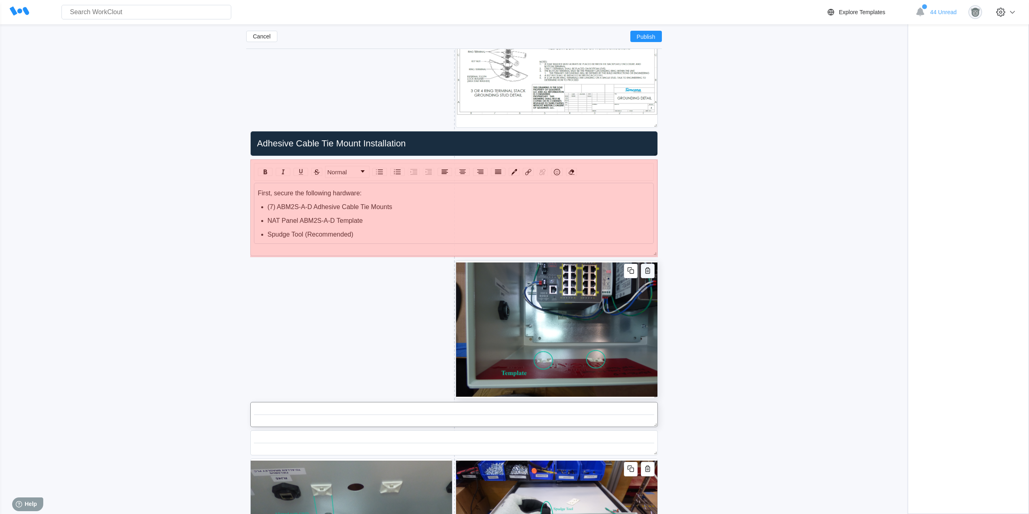
drag, startPoint x: 655, startPoint y: 229, endPoint x: 641, endPoint y: 268, distance: 41.6
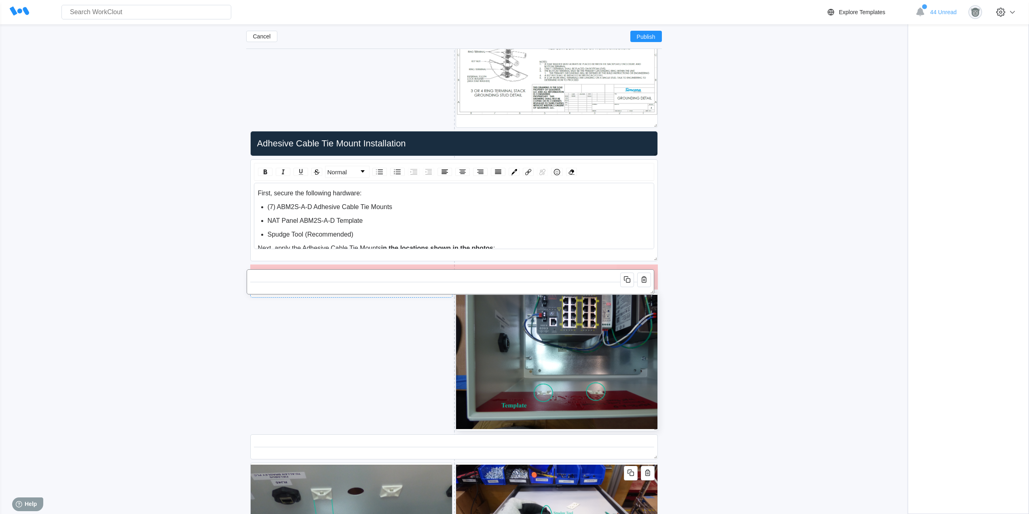
drag, startPoint x: 429, startPoint y: 411, endPoint x: 425, endPoint y: 275, distance: 135.9
click at [425, 275] on div at bounding box center [450, 282] width 400 height 18
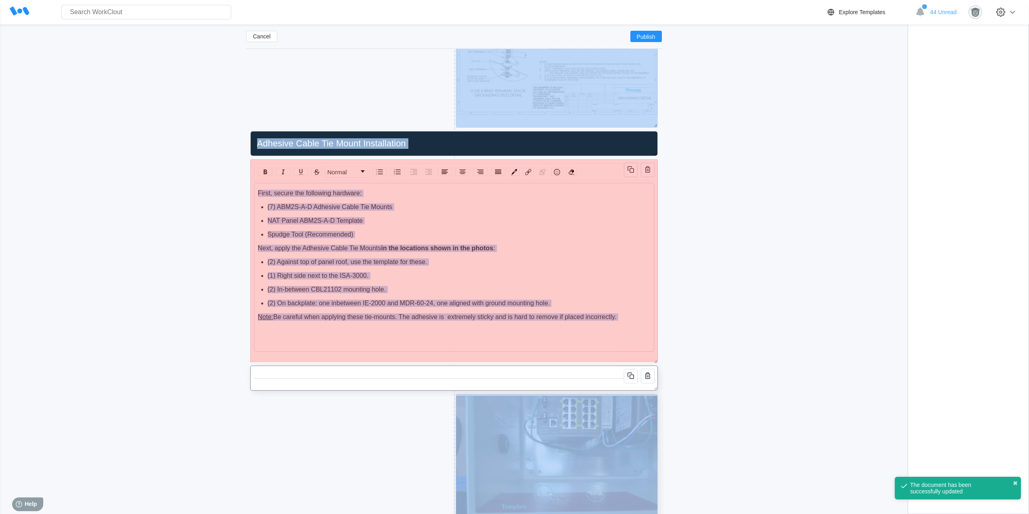
drag, startPoint x: 655, startPoint y: 259, endPoint x: 663, endPoint y: 362, distance: 103.0
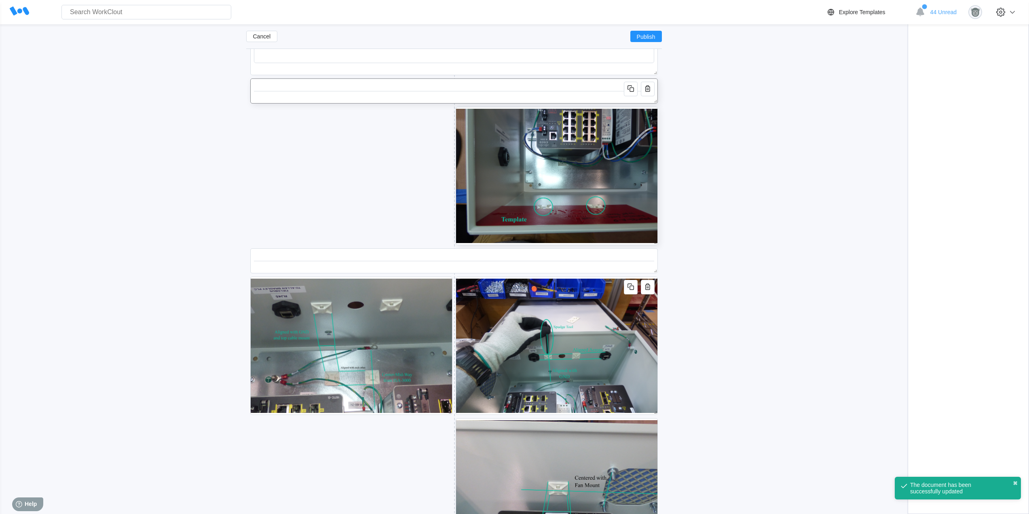
scroll to position [345, 0]
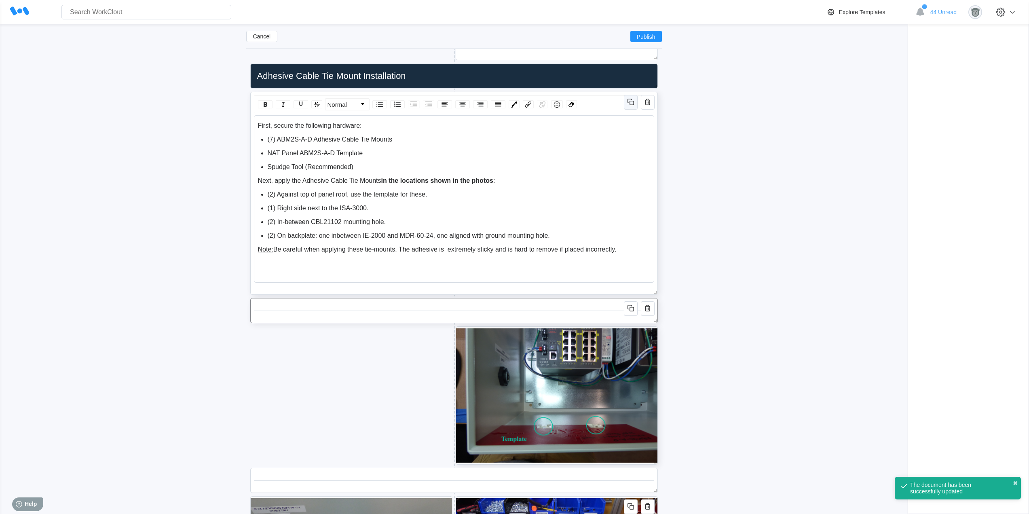
click at [630, 100] on icon "button" at bounding box center [631, 102] width 10 height 10
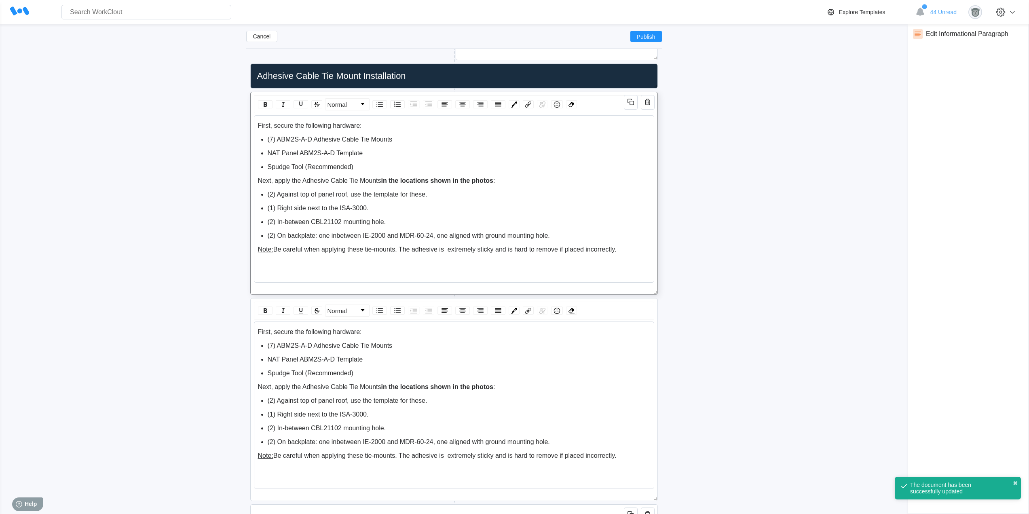
scroll to position [480, 0]
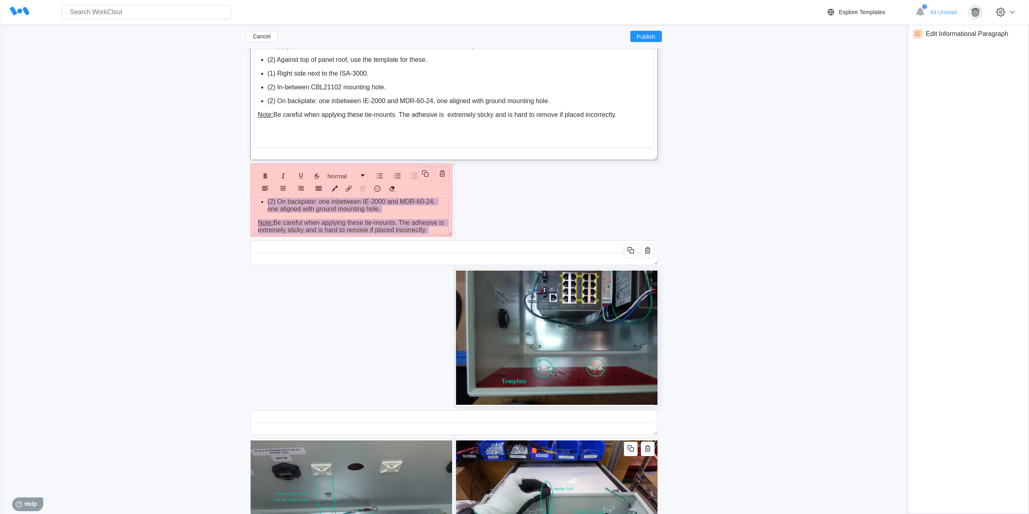
drag, startPoint x: 656, startPoint y: 362, endPoint x: 403, endPoint y: 232, distance: 284.4
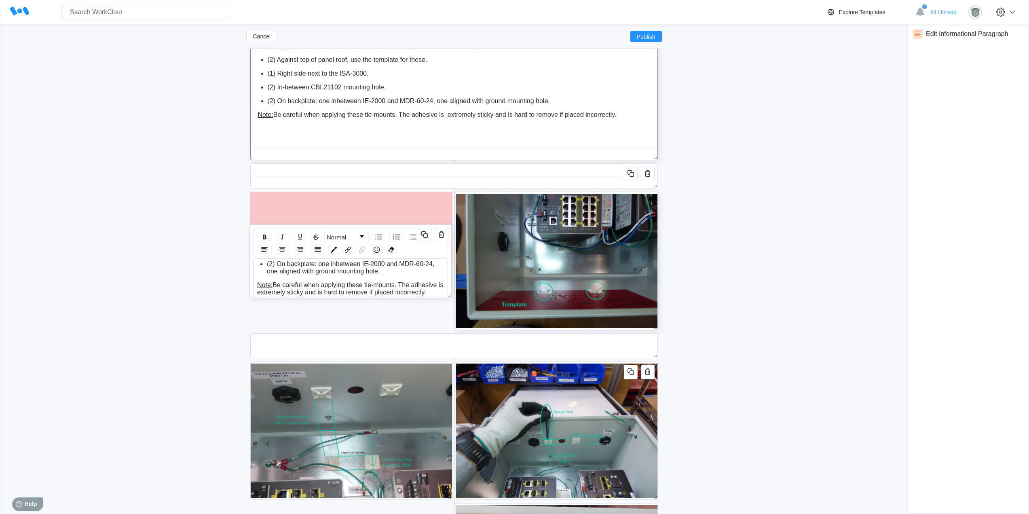
drag, startPoint x: 382, startPoint y: 165, endPoint x: 419, endPoint y: 247, distance: 90.3
click at [382, 224] on div "Normal First, secure the following hardware: (7) ABM2S-A-D Adhesive Cable Tie M…" at bounding box center [350, 261] width 202 height 74
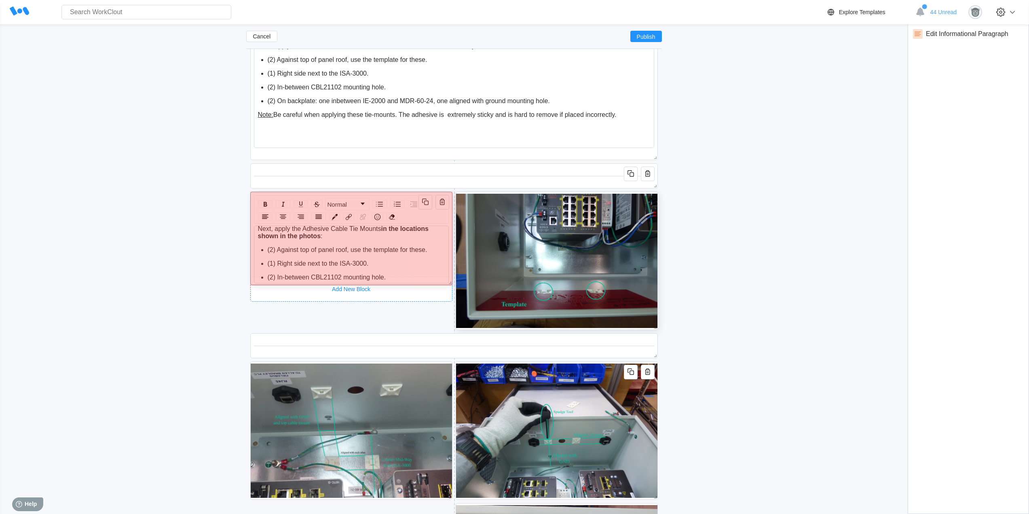
scroll to position [0, 0]
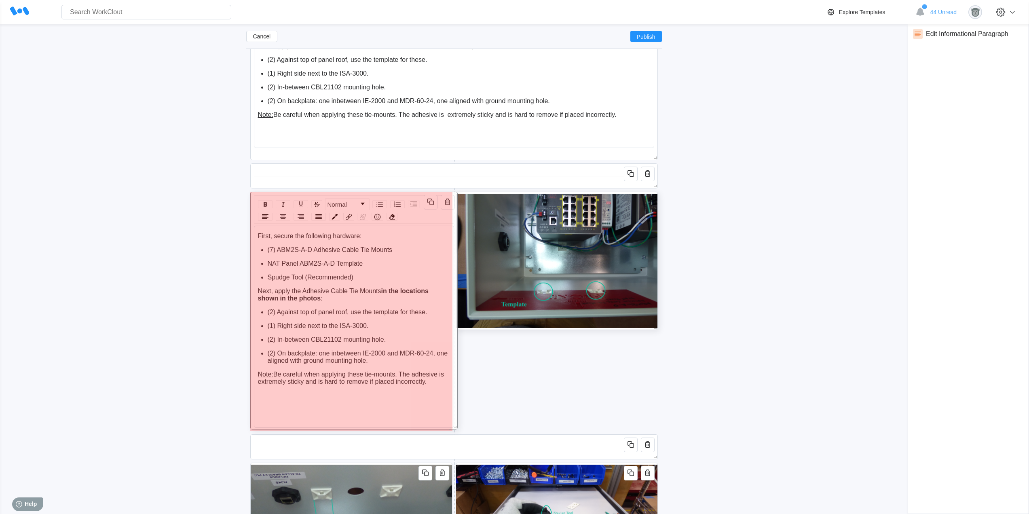
drag, startPoint x: 447, startPoint y: 260, endPoint x: 452, endPoint y: 425, distance: 164.2
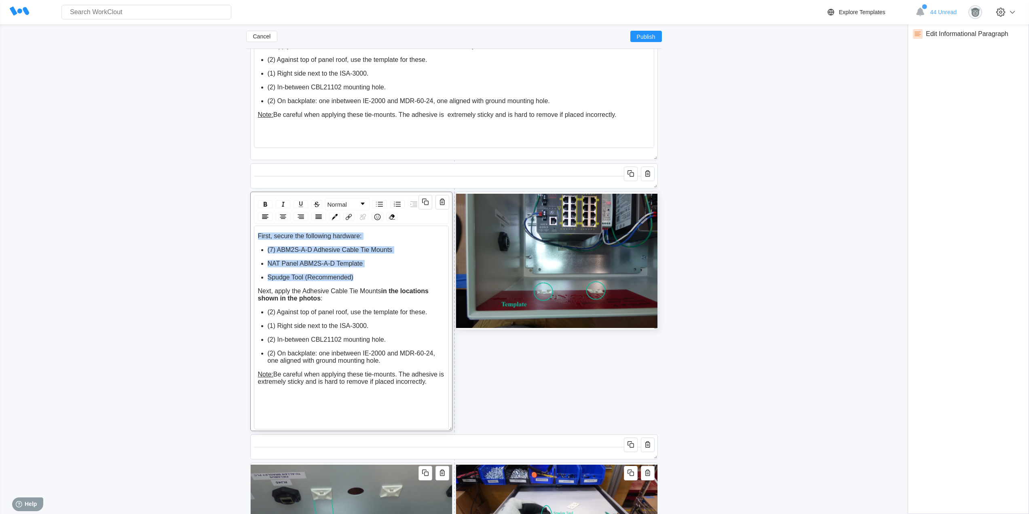
drag, startPoint x: 332, startPoint y: 267, endPoint x: 256, endPoint y: 235, distance: 83.5
click at [256, 235] on div "First, secure the following hardware: (7) ABM2S-A-D Adhesive Cable Tie Mounts N…" at bounding box center [351, 328] width 195 height 204
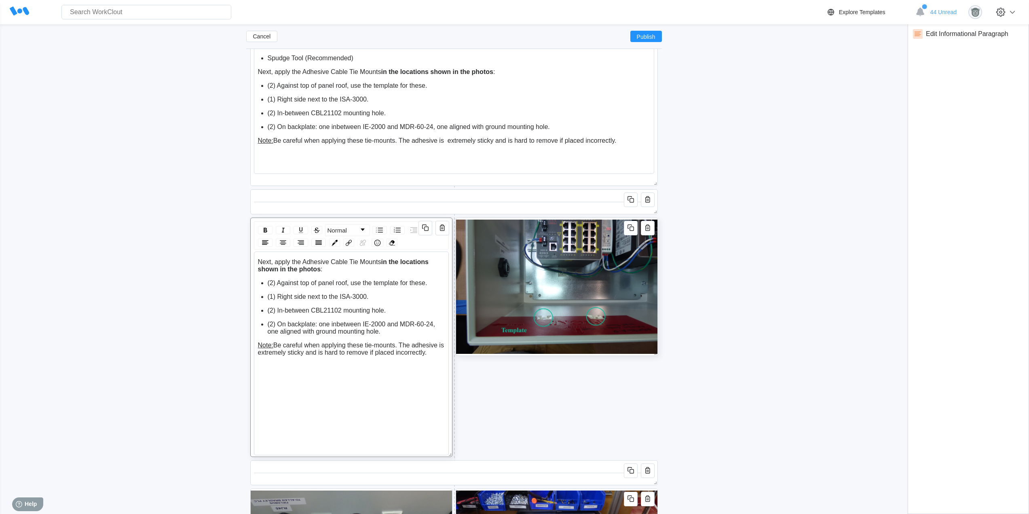
scroll to position [480, 0]
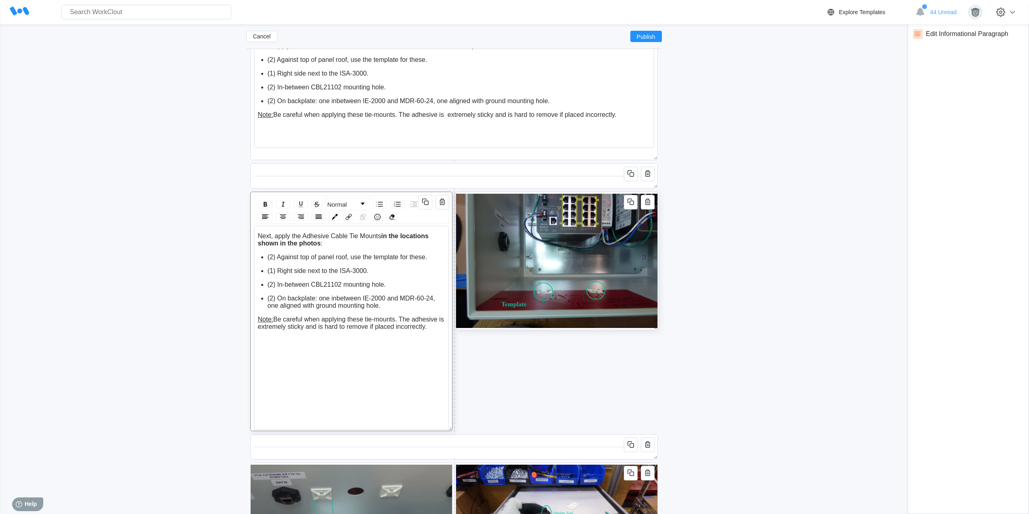
drag, startPoint x: 435, startPoint y: 325, endPoint x: 250, endPoint y: 316, distance: 185.0
click at [250, 316] on div "Normal Next, apply the Adhesive Cable Tie Mounts in the locations shown in the …" at bounding box center [351, 311] width 202 height 239
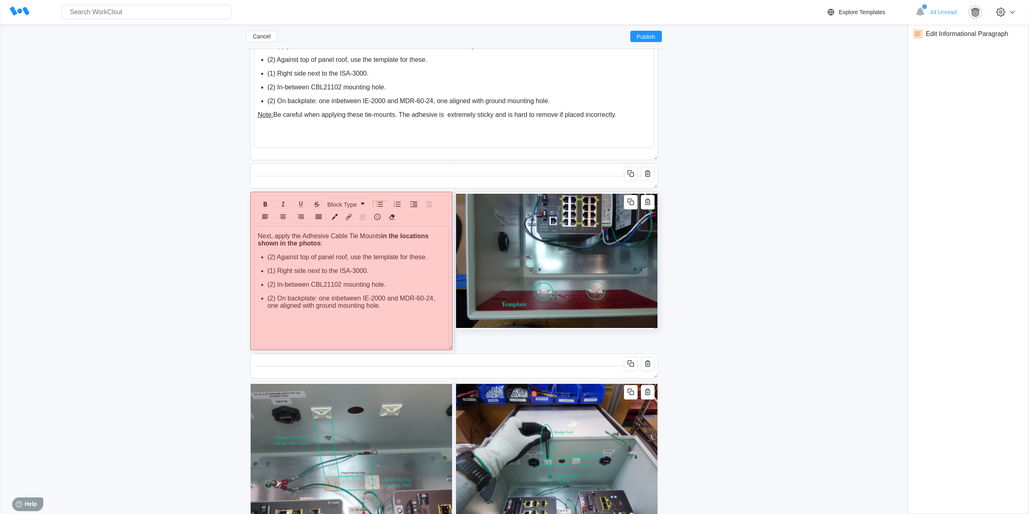
drag, startPoint x: 448, startPoint y: 427, endPoint x: 442, endPoint y: 346, distance: 81.1
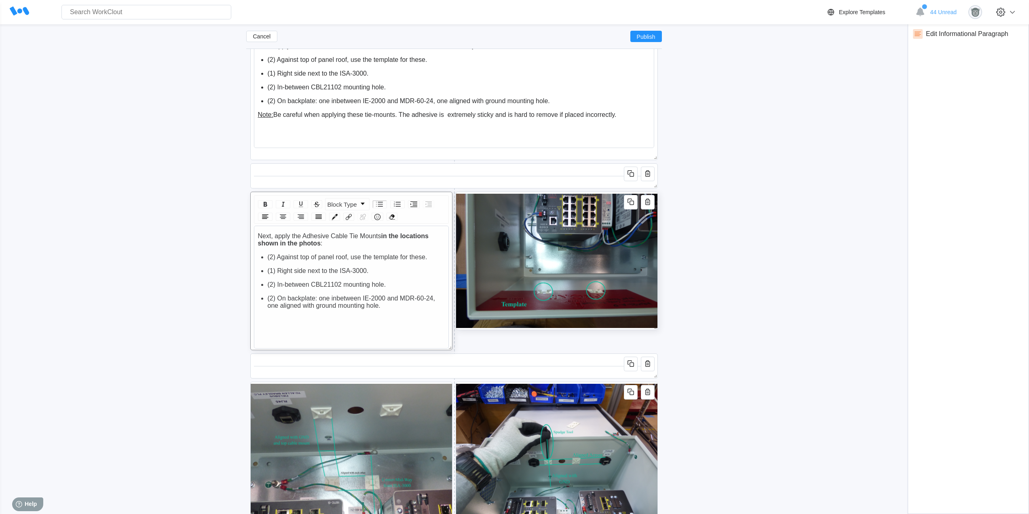
click at [425, 201] on icon "button" at bounding box center [425, 202] width 10 height 10
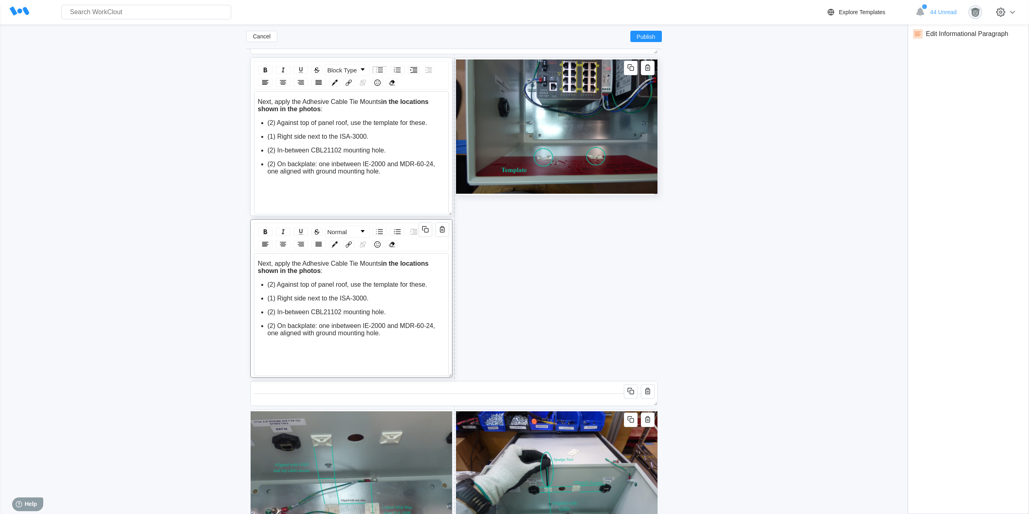
scroll to position [615, 0]
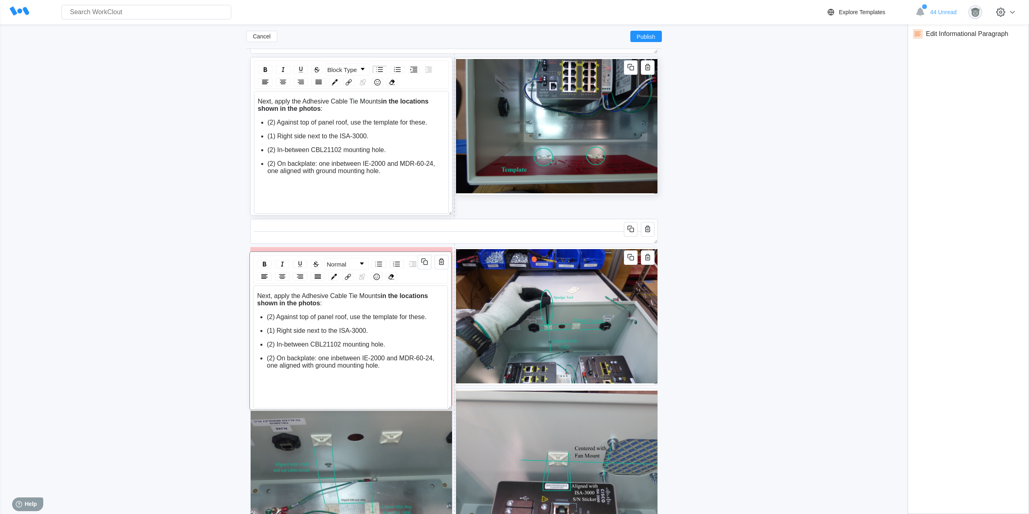
drag, startPoint x: 403, startPoint y: 220, endPoint x: 402, endPoint y: 252, distance: 32.8
click at [402, 252] on div "Normal Next, apply the Adhesive Cable Tie Mounts in the locations shown in the …" at bounding box center [350, 330] width 202 height 158
click at [628, 227] on icon "button" at bounding box center [631, 229] width 10 height 10
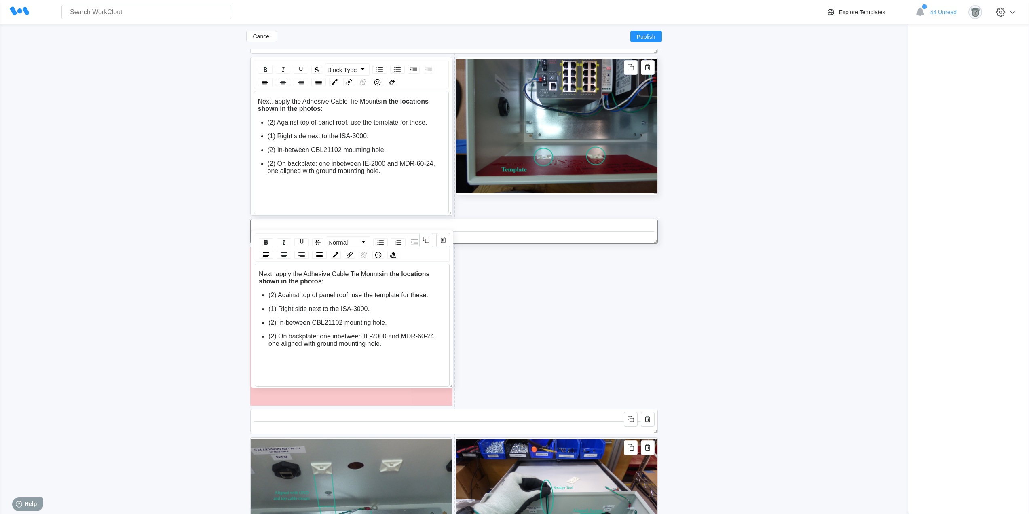
drag, startPoint x: 401, startPoint y: 278, endPoint x: 402, endPoint y: 239, distance: 38.8
click at [402, 239] on div "Normal Next, apply the Adhesive Cable Tie Mounts in the locations shown in the …" at bounding box center [352, 309] width 202 height 158
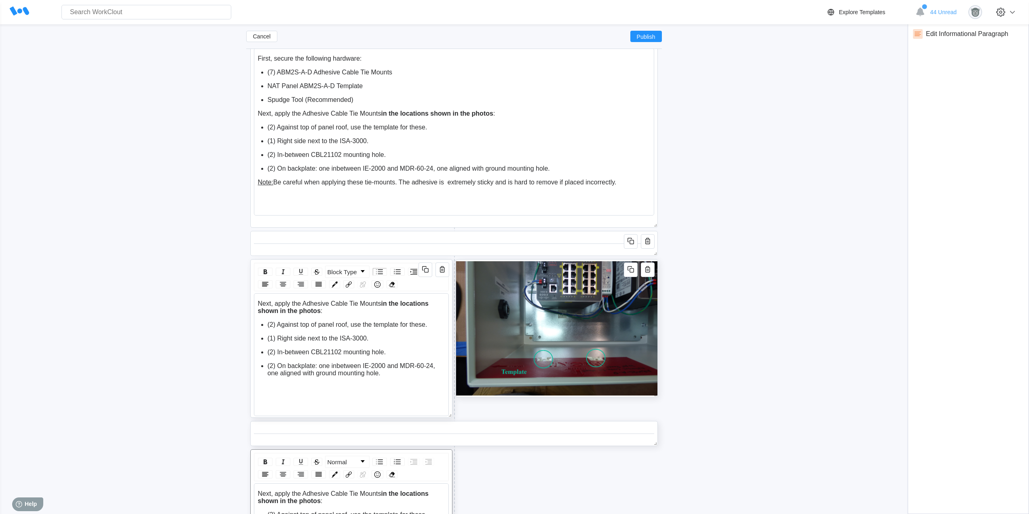
scroll to position [480, 0]
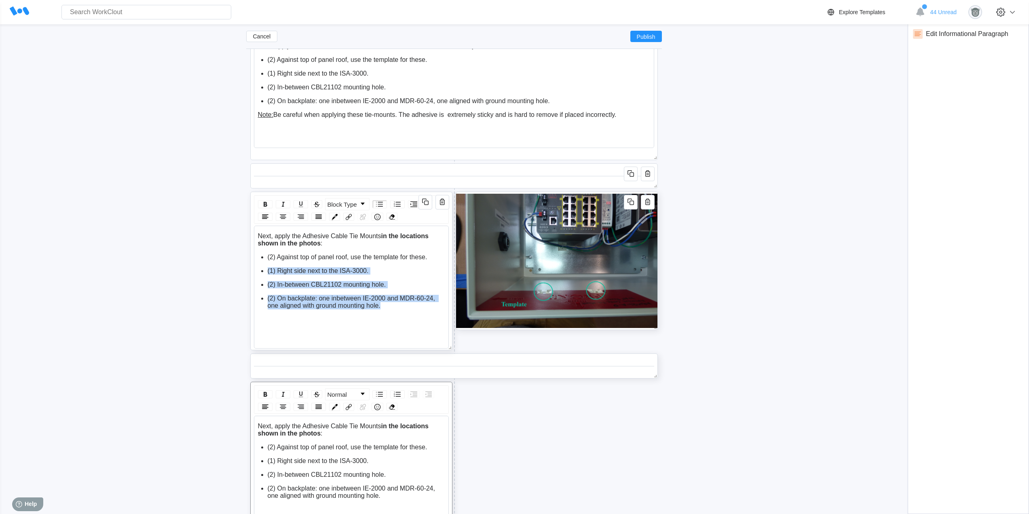
drag, startPoint x: 383, startPoint y: 305, endPoint x: 259, endPoint y: 270, distance: 128.6
click at [259, 270] on ul "(2) Against top of panel roof, use the template for these. (1) Right side next …" at bounding box center [351, 282] width 187 height 56
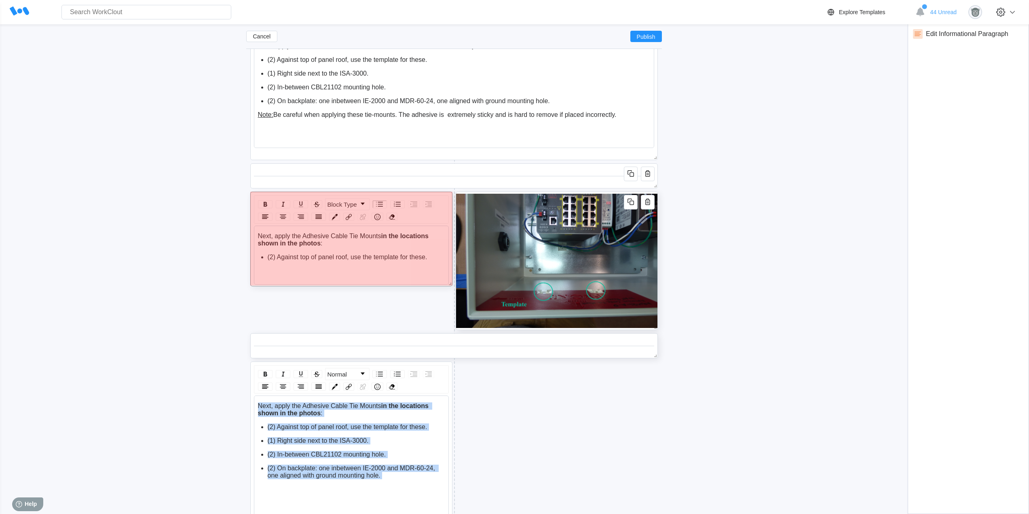
drag, startPoint x: 450, startPoint y: 347, endPoint x: 448, endPoint y: 279, distance: 67.9
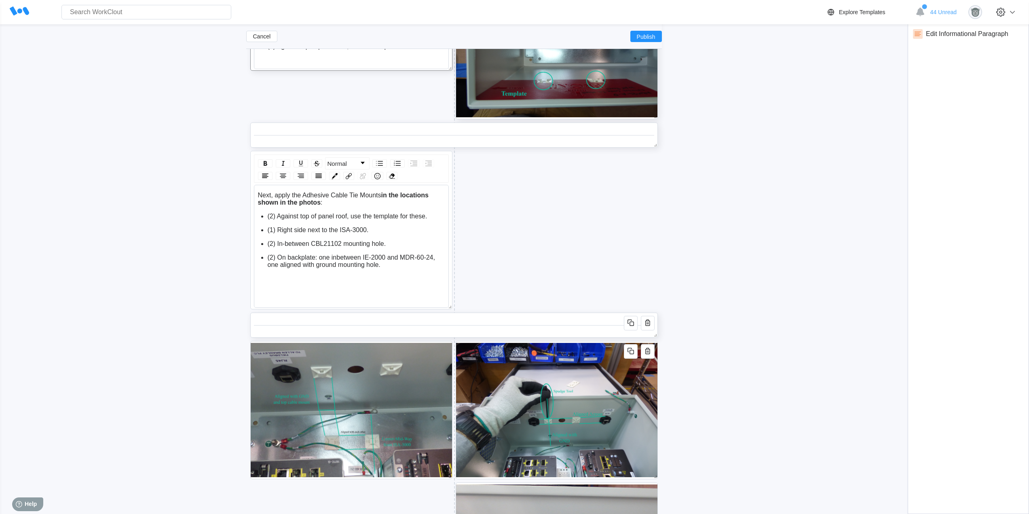
scroll to position [682, 0]
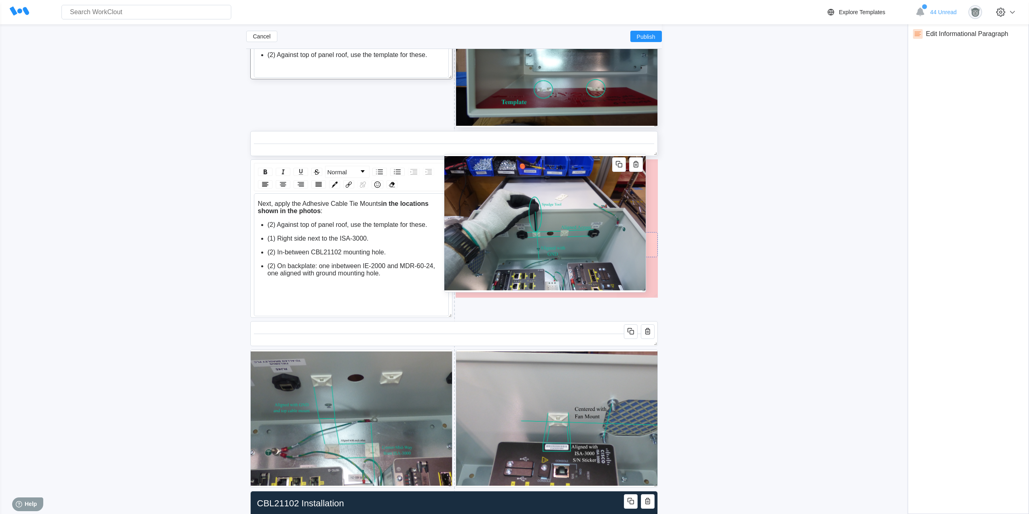
click at [644, 235] on img at bounding box center [544, 222] width 201 height 137
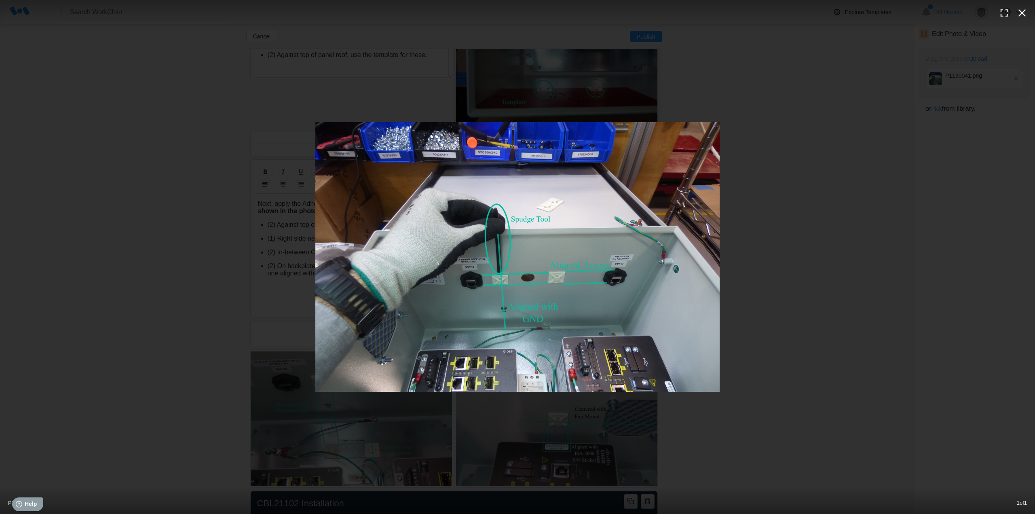
click at [1024, 13] on icon "button" at bounding box center [1022, 12] width 13 height 13
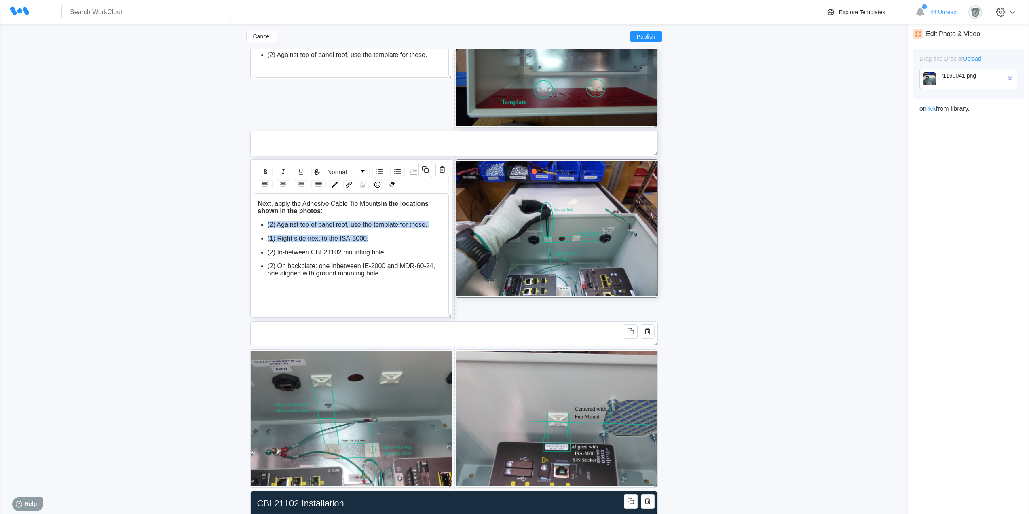
drag, startPoint x: 376, startPoint y: 239, endPoint x: 258, endPoint y: 219, distance: 119.3
click at [258, 219] on div "Next, apply the Adhesive Cable Tie Mounts in the locations shown in the photos …" at bounding box center [351, 238] width 187 height 77
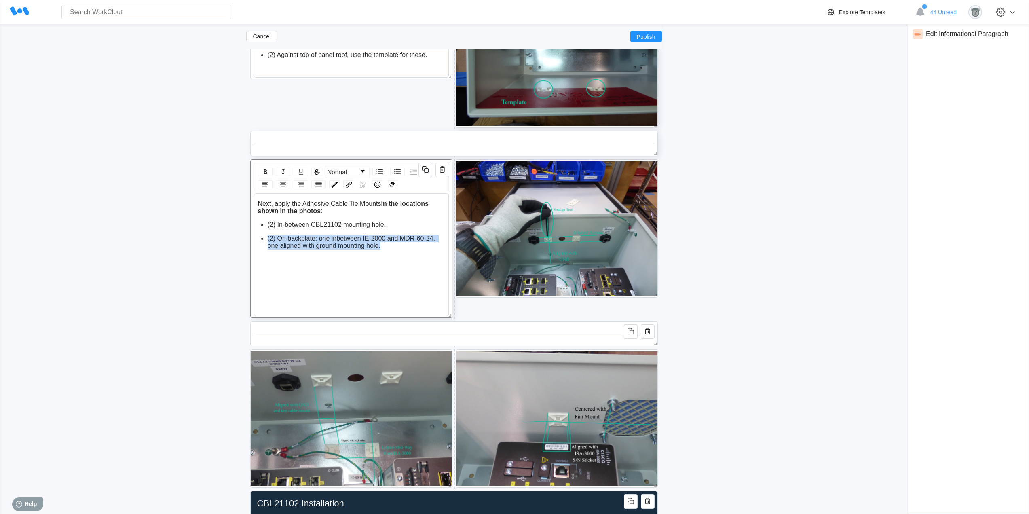
drag, startPoint x: 382, startPoint y: 244, endPoint x: 260, endPoint y: 235, distance: 122.8
click at [260, 235] on ul "(2) In-between CBL21102 mounting hole. (2) On backplate: one inbetween IE-2000 …" at bounding box center [351, 235] width 187 height 28
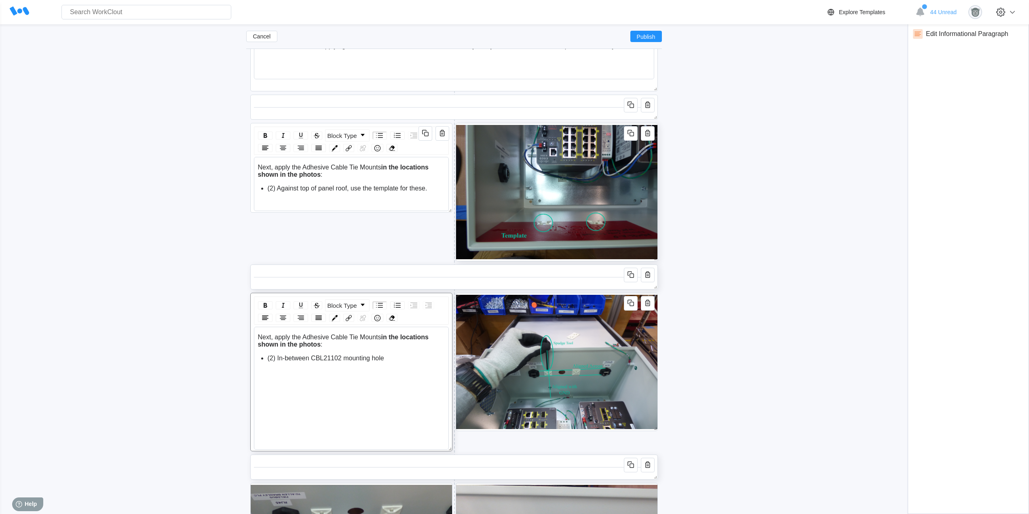
scroll to position [615, 0]
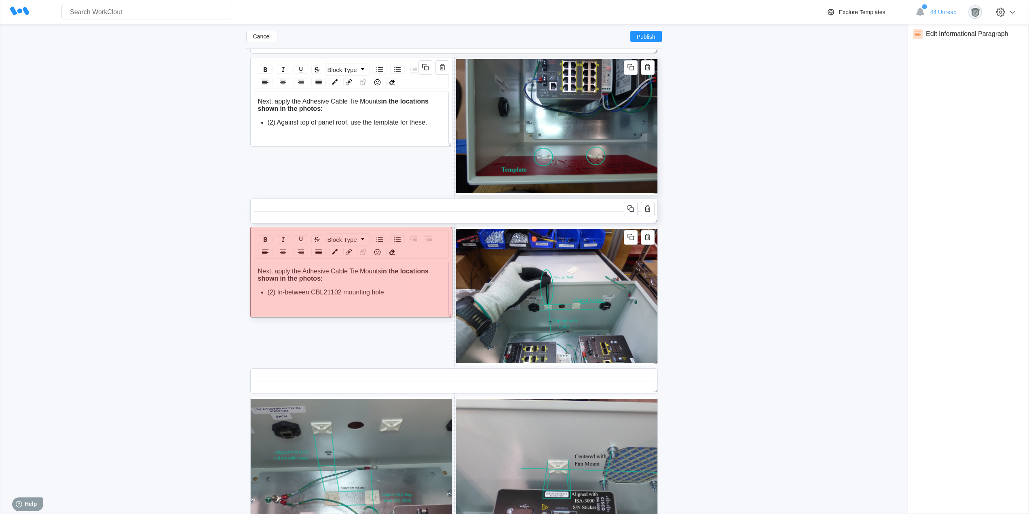
drag, startPoint x: 447, startPoint y: 378, endPoint x: 446, endPoint y: 310, distance: 67.5
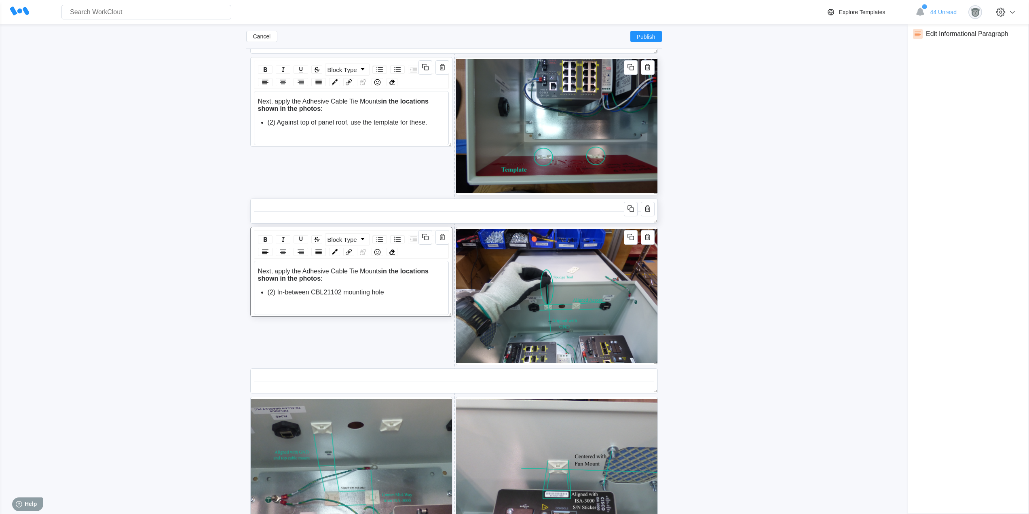
click at [401, 295] on div "(2) In-between CBL21102 mounting hole" at bounding box center [356, 292] width 177 height 7
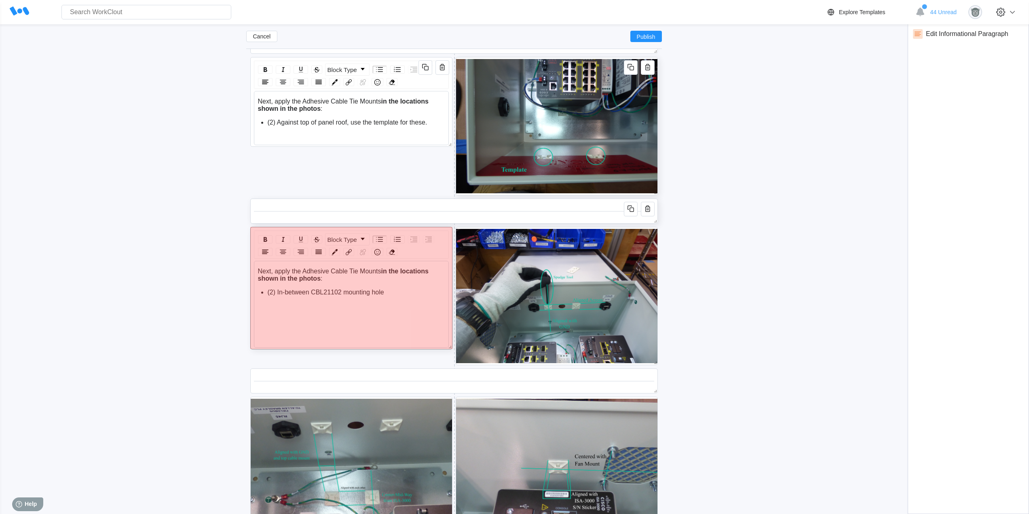
drag, startPoint x: 450, startPoint y: 313, endPoint x: 450, endPoint y: 347, distance: 33.6
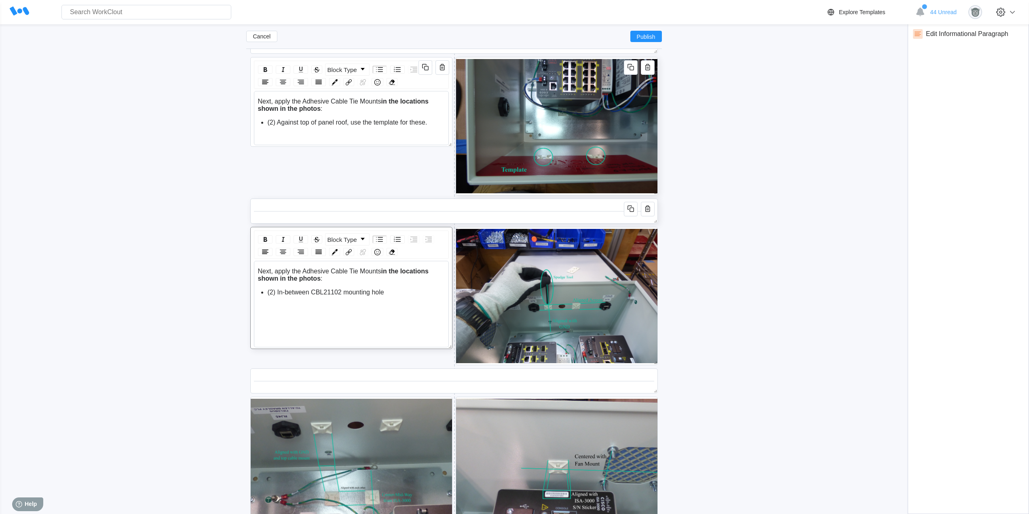
click at [303, 309] on div "Next, apply the Adhesive Cable Tie Mounts in the locations shown in the photos …" at bounding box center [352, 296] width 188 height 57
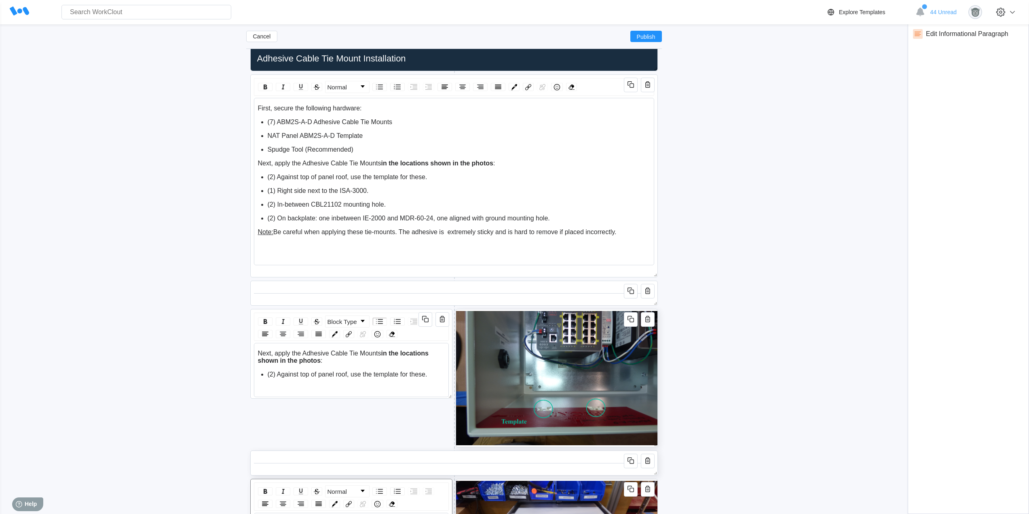
scroll to position [345, 0]
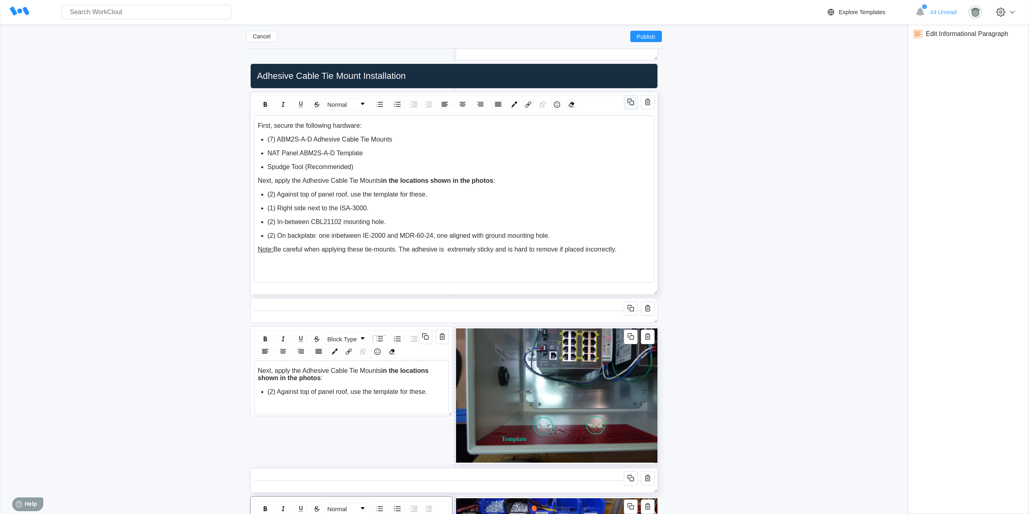
click at [630, 102] on icon "button" at bounding box center [631, 102] width 10 height 10
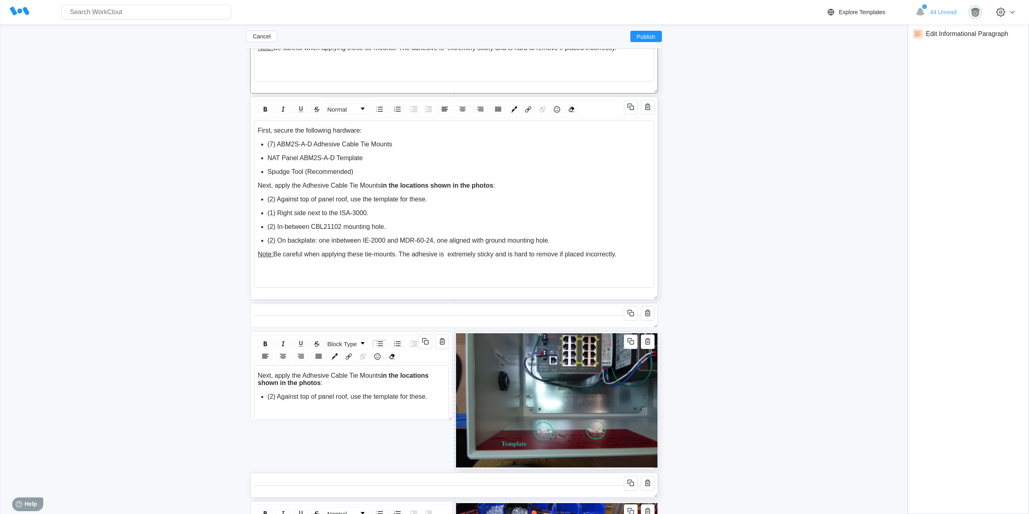
scroll to position [547, 0]
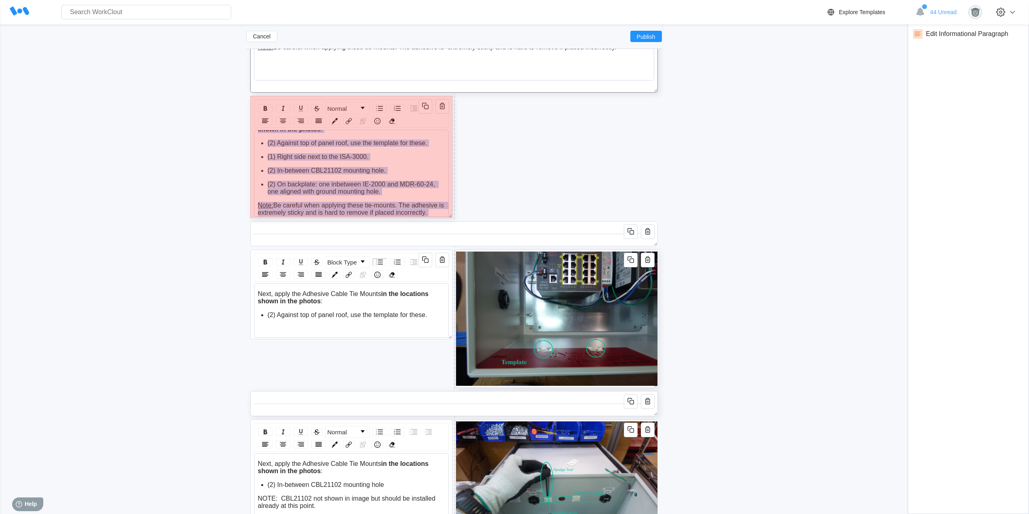
drag, startPoint x: 655, startPoint y: 292, endPoint x: 405, endPoint y: 209, distance: 263.4
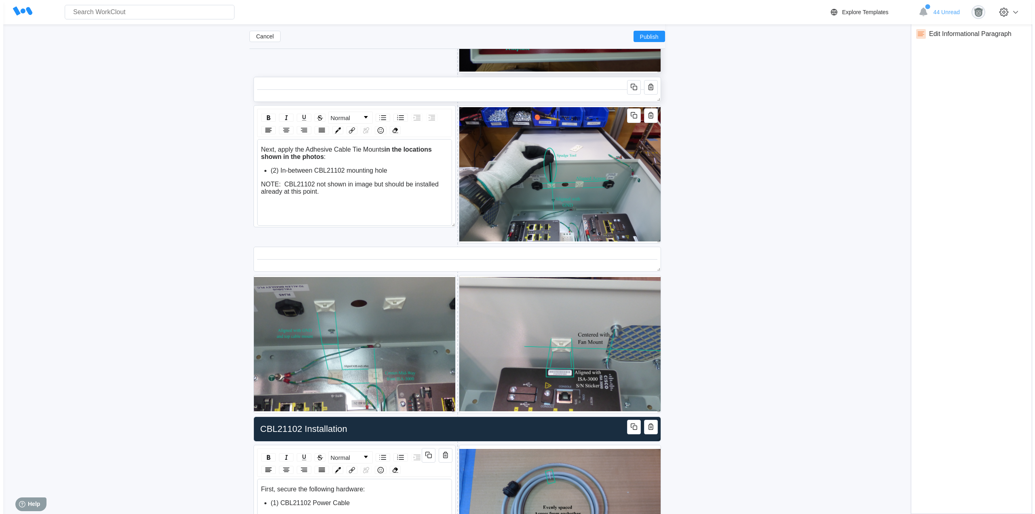
scroll to position [884, 0]
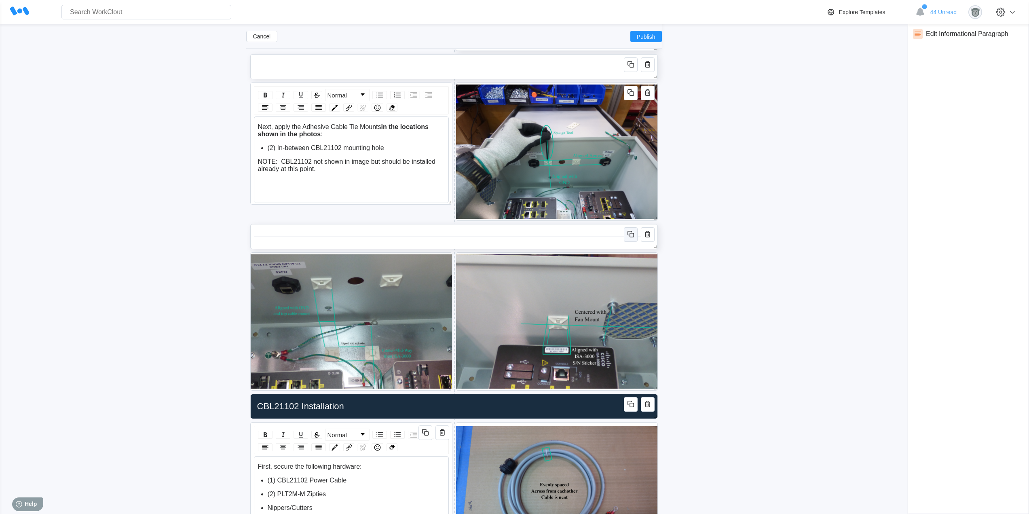
click at [635, 234] on icon "button" at bounding box center [631, 234] width 10 height 10
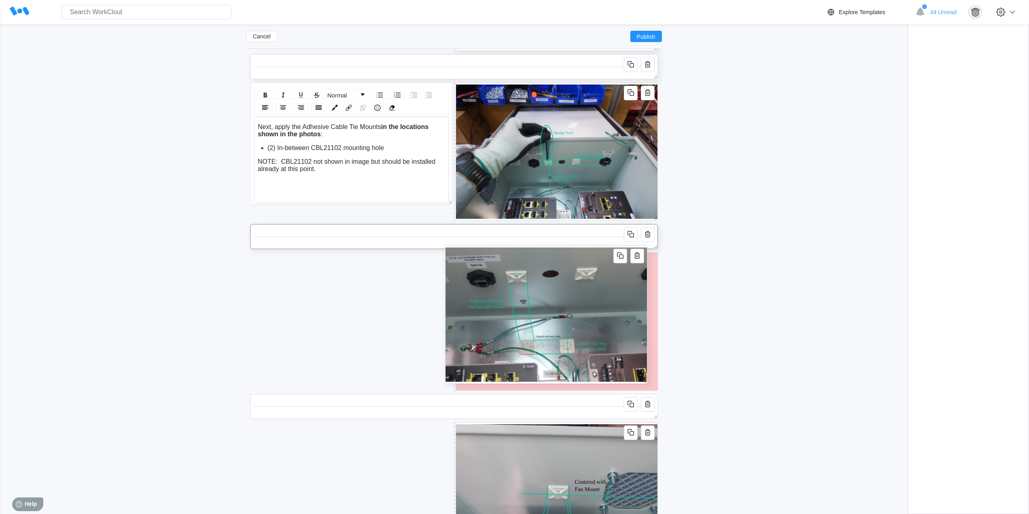
click at [554, 249] on img at bounding box center [546, 314] width 201 height 137
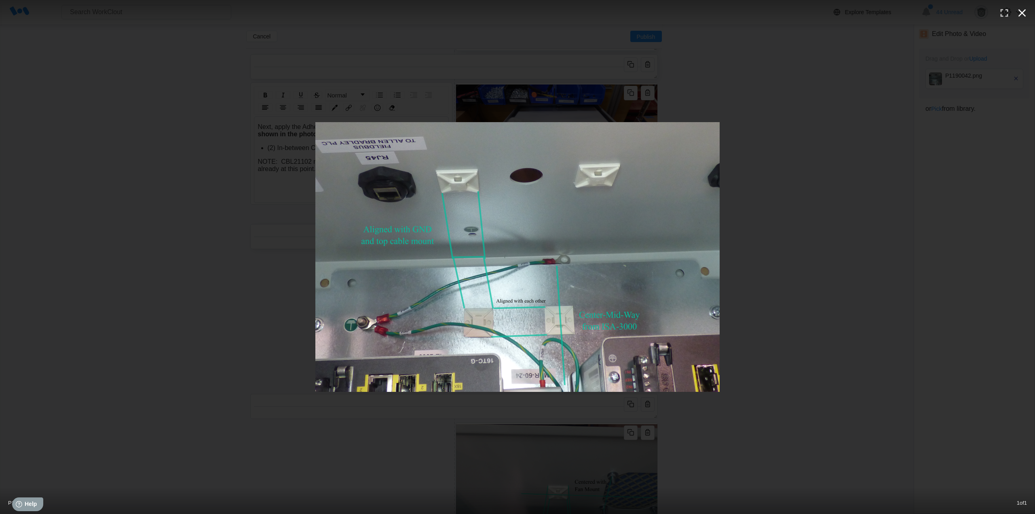
click at [1023, 13] on icon "button" at bounding box center [1022, 13] width 8 height 8
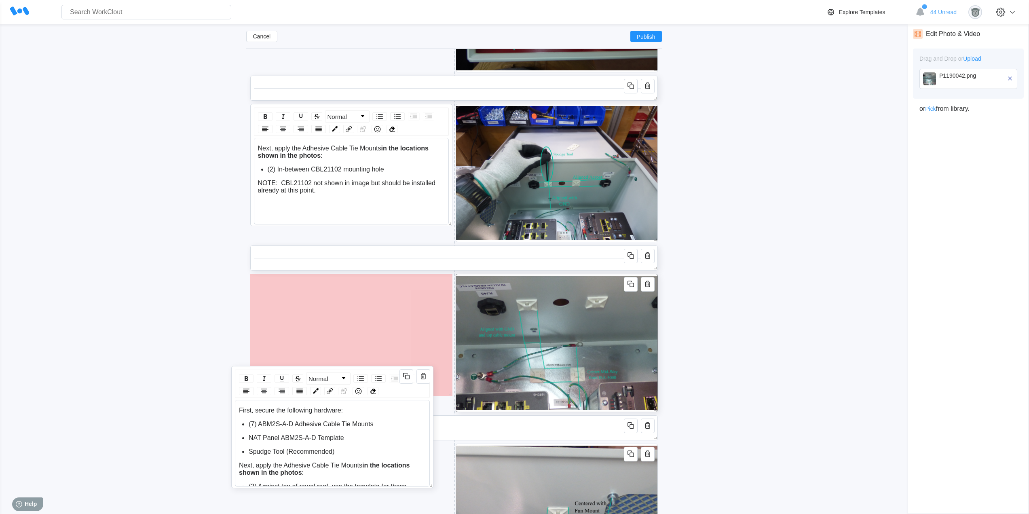
scroll to position [750, 0]
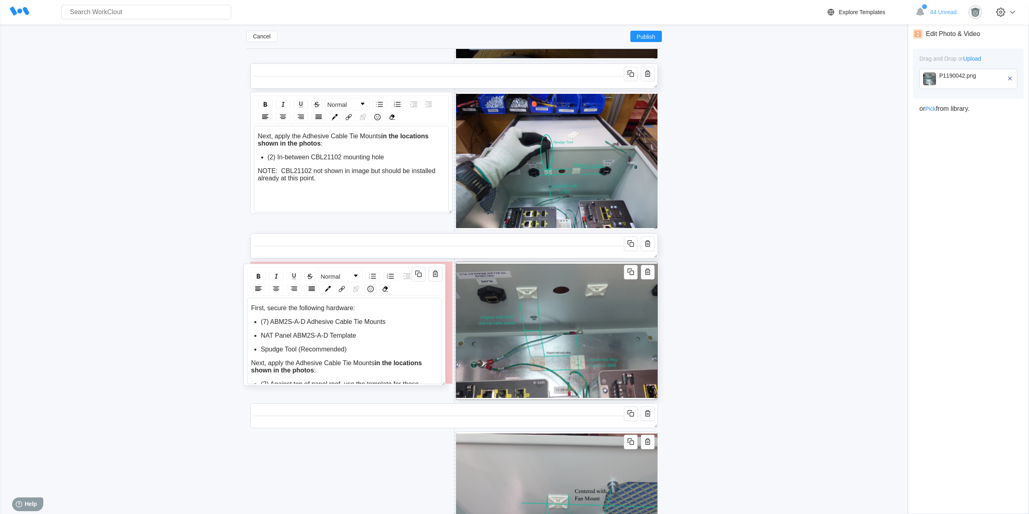
drag, startPoint x: 383, startPoint y: 99, endPoint x: 376, endPoint y: 267, distance: 167.9
click at [376, 267] on div "Normal First, secure the following hardware: (7) ABM2S-A-D Adhesive Cable Tie M…" at bounding box center [344, 325] width 202 height 122
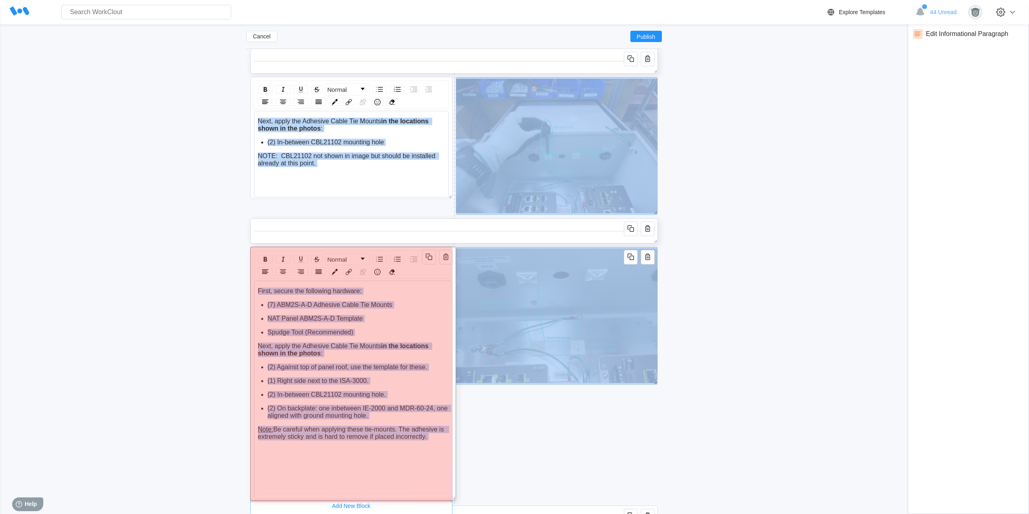
drag, startPoint x: 448, startPoint y: 393, endPoint x: 448, endPoint y: 475, distance: 82.1
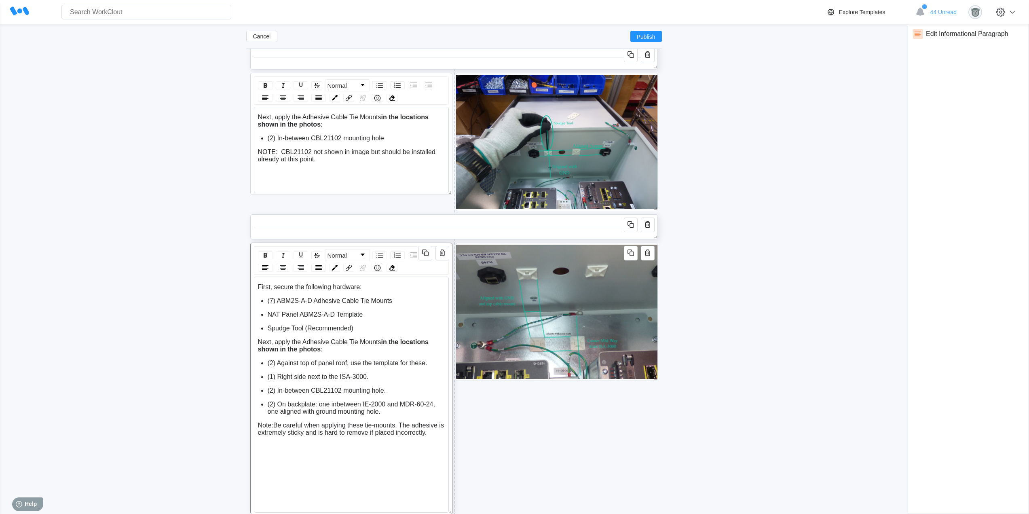
drag, startPoint x: 438, startPoint y: 433, endPoint x: 253, endPoint y: 421, distance: 186.0
click at [253, 421] on div "Normal First, secure the following hardware: (7) ABM2S-A-D Adhesive Cable Tie M…" at bounding box center [351, 379] width 202 height 272
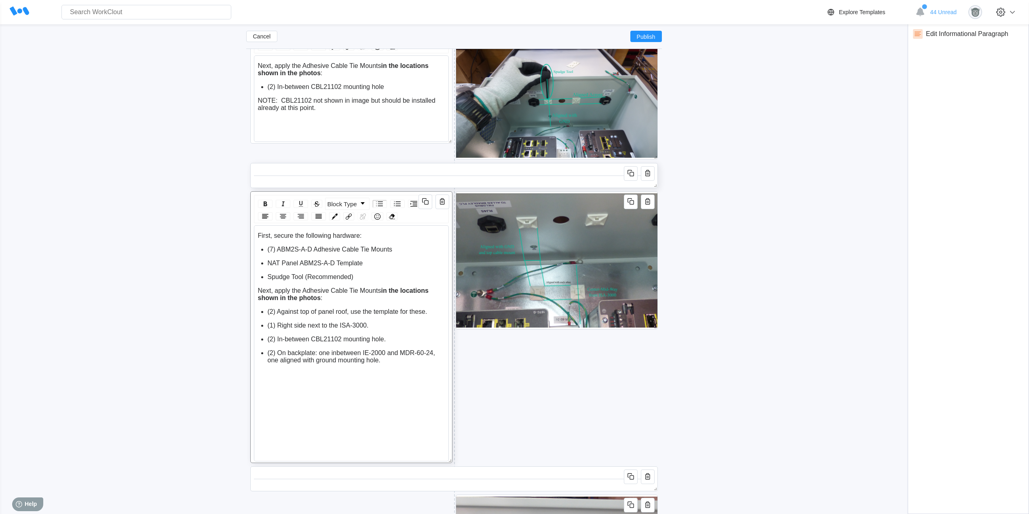
scroll to position [836, 0]
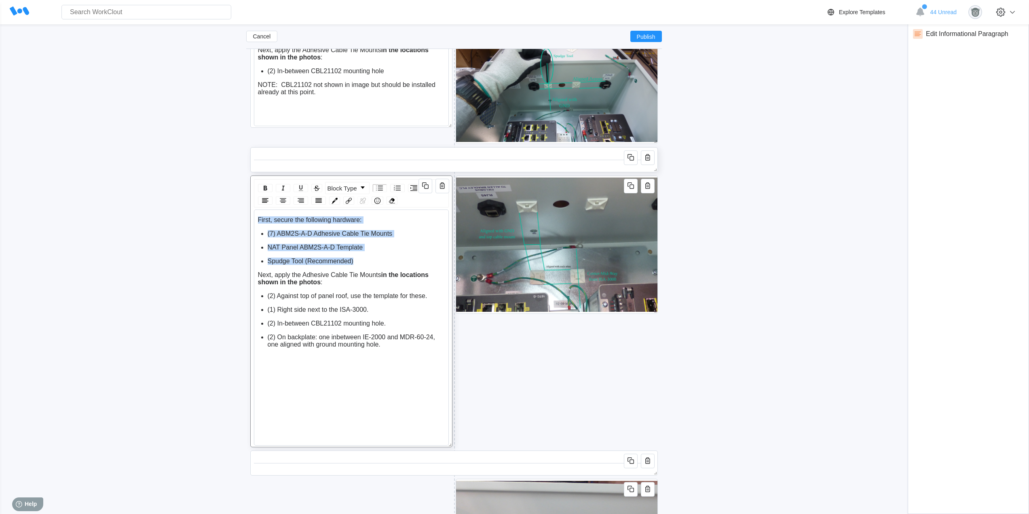
drag, startPoint x: 363, startPoint y: 262, endPoint x: 256, endPoint y: 222, distance: 114.7
click at [256, 222] on div "First, secure the following hardware: (7) ABM2S-A-D Adhesive Cable Tie Mounts N…" at bounding box center [351, 327] width 195 height 236
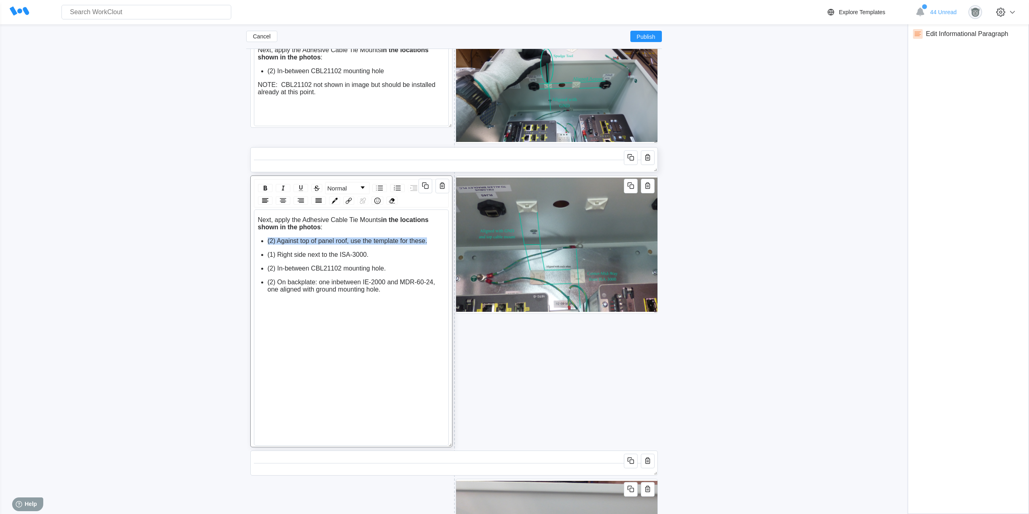
drag, startPoint x: 427, startPoint y: 243, endPoint x: 262, endPoint y: 239, distance: 165.4
click at [268, 239] on li "(2) Against top of panel roof, use the template for these." at bounding box center [356, 240] width 177 height 7
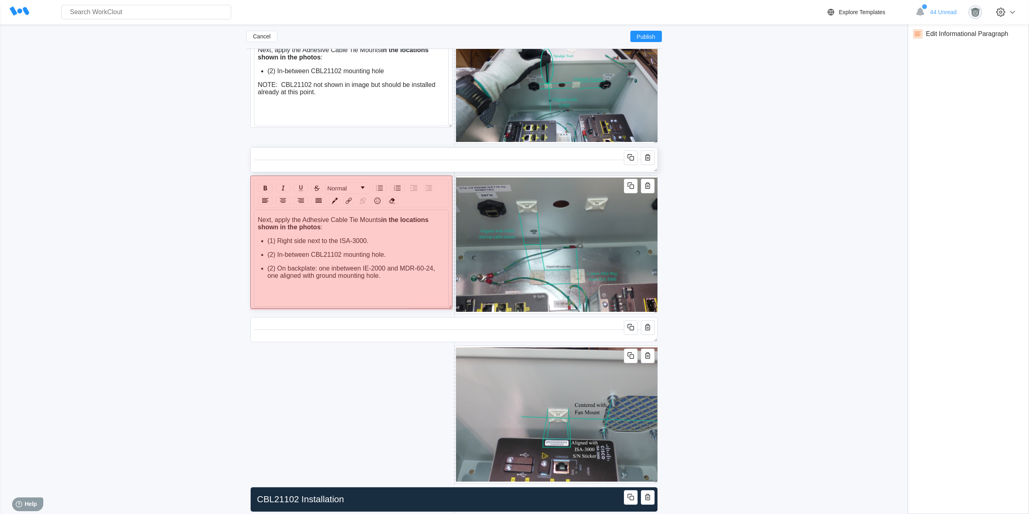
drag, startPoint x: 448, startPoint y: 443, endPoint x: 431, endPoint y: 302, distance: 142.1
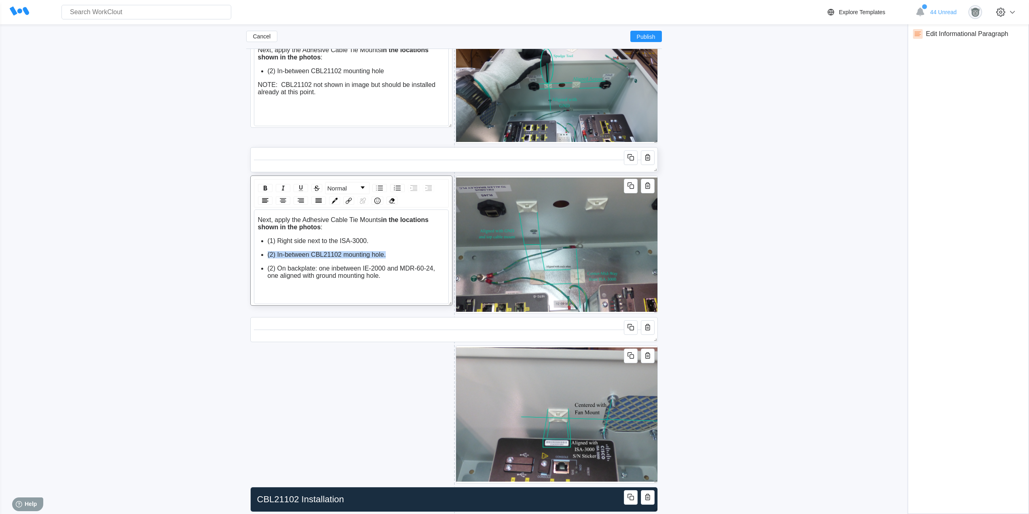
drag, startPoint x: 391, startPoint y: 256, endPoint x: 254, endPoint y: 257, distance: 136.7
click at [254, 257] on div "Next, apply the Adhesive Cable Tie Mounts in the locations shown in the photos …" at bounding box center [351, 256] width 195 height 95
click at [427, 185] on icon "button" at bounding box center [426, 186] width 4 height 4
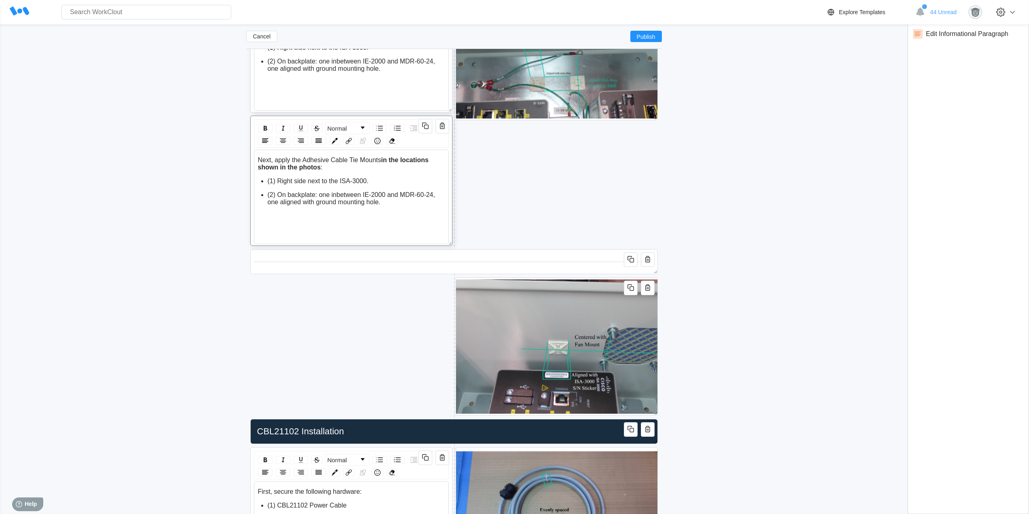
scroll to position [1038, 0]
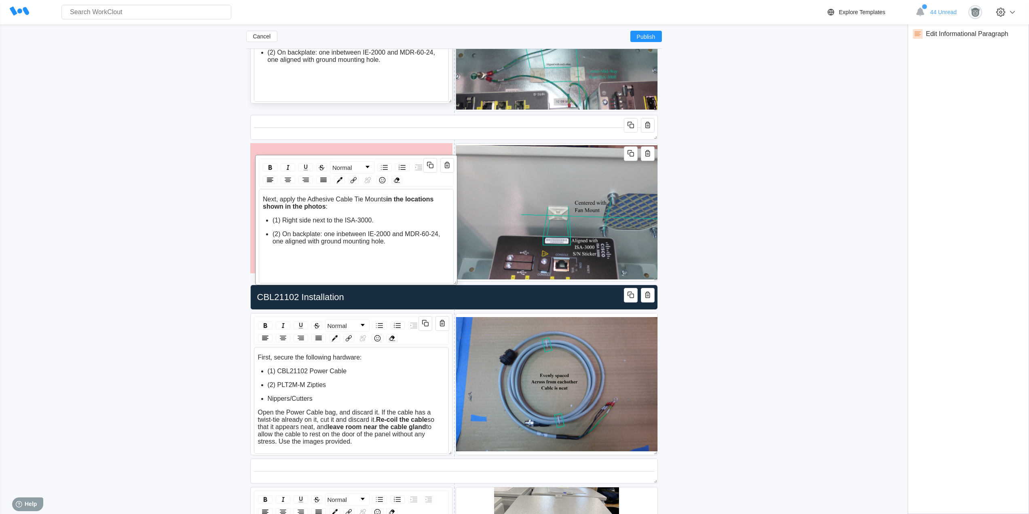
drag, startPoint x: 402, startPoint y: 108, endPoint x: 407, endPoint y: 156, distance: 47.6
click at [407, 156] on div "Normal Next, apply the Adhesive Cable Tie Mounts in the locations shown in the …" at bounding box center [356, 220] width 202 height 130
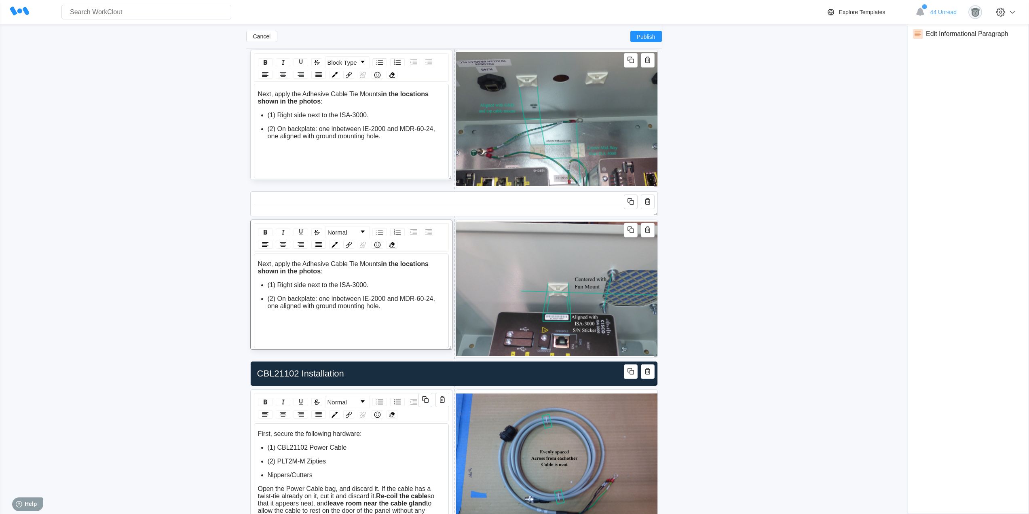
scroll to position [903, 0]
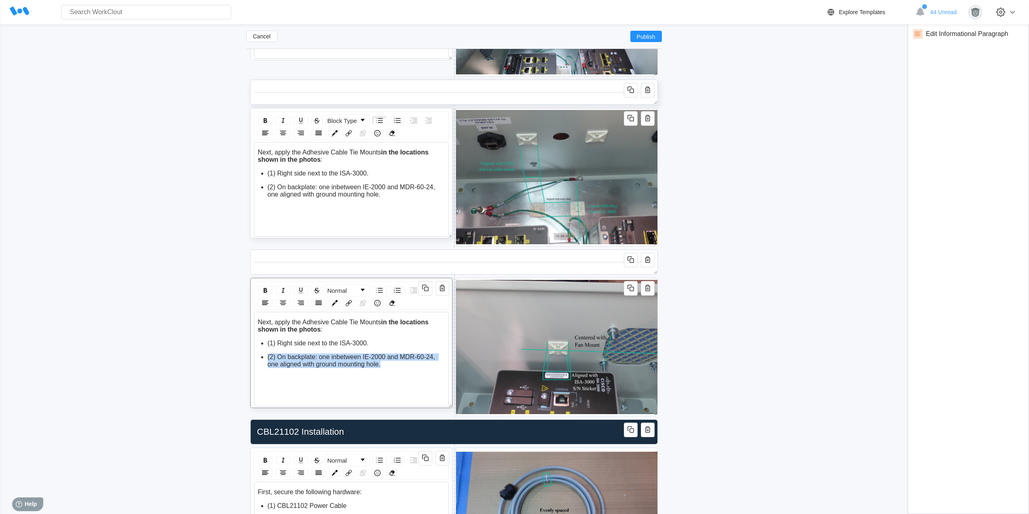
drag, startPoint x: 393, startPoint y: 367, endPoint x: 260, endPoint y: 359, distance: 133.7
click at [260, 359] on ul "(1) Right side next to the ISA-3000. (2) On backplate: one inbetween IE-2000 an…" at bounding box center [351, 354] width 187 height 28
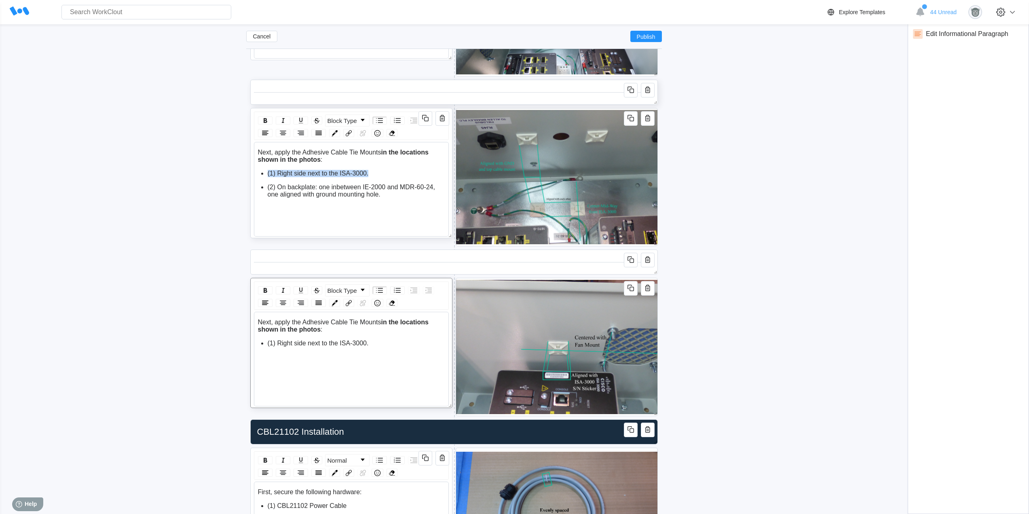
drag, startPoint x: 368, startPoint y: 174, endPoint x: 264, endPoint y: 174, distance: 104.3
click at [264, 174] on ul "(1) Right side next to the ISA-3000. (2) On backplate: one inbetween IE-2000 an…" at bounding box center [351, 184] width 187 height 28
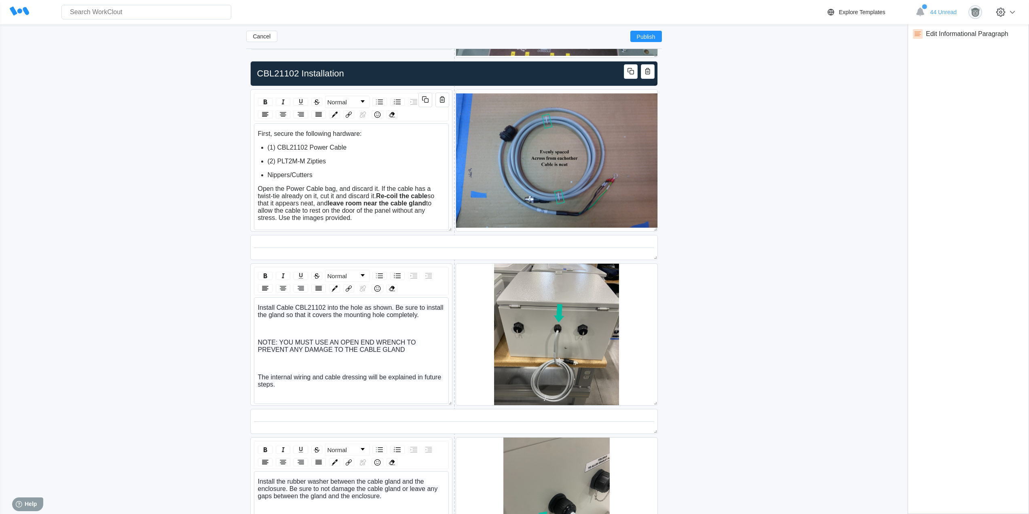
scroll to position [1105, 0]
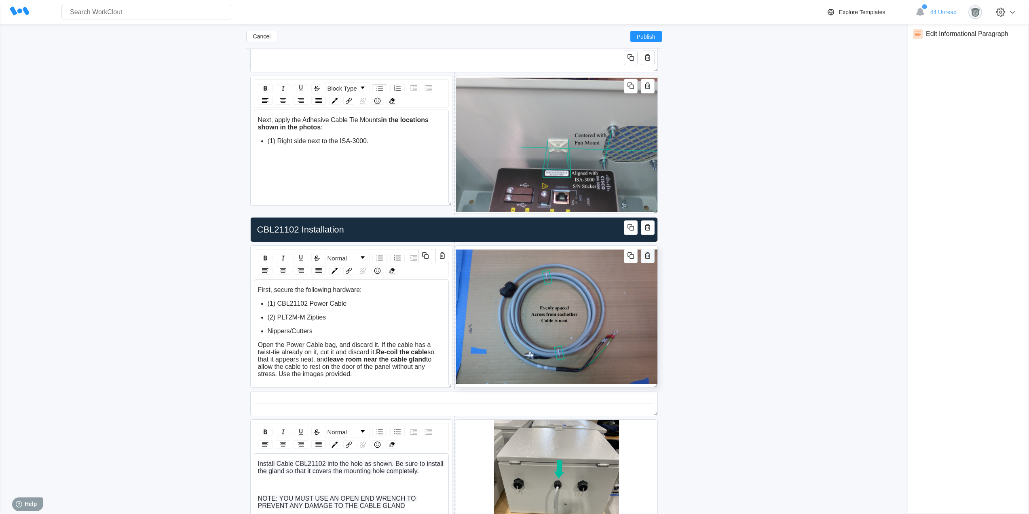
click at [647, 259] on icon "button" at bounding box center [648, 256] width 10 height 10
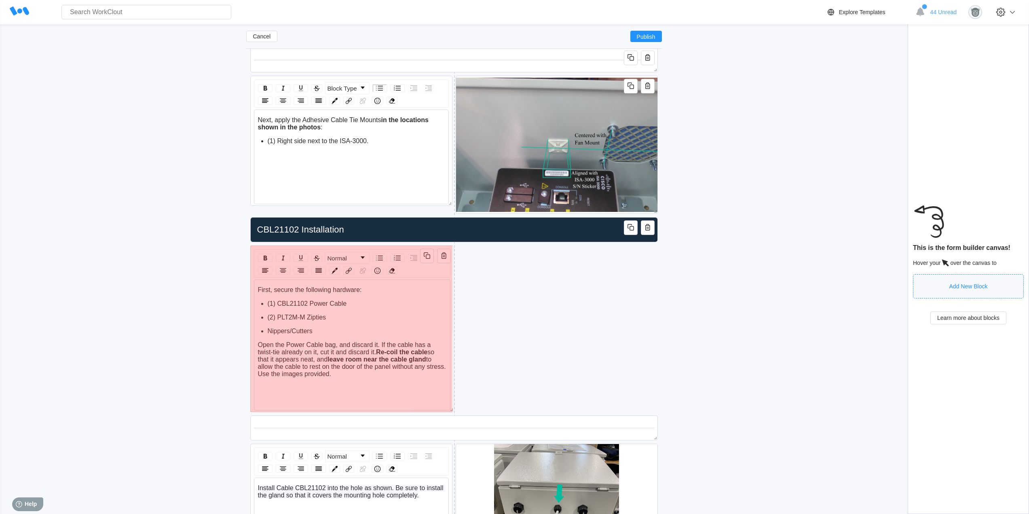
drag, startPoint x: 447, startPoint y: 382, endPoint x: 449, endPoint y: 407, distance: 24.3
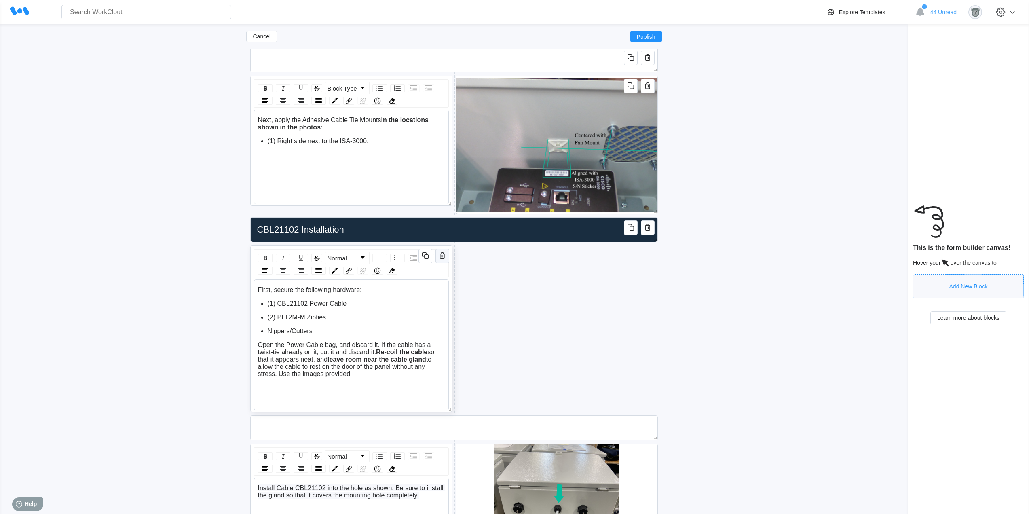
click at [444, 257] on icon "button" at bounding box center [442, 255] width 5 height 6
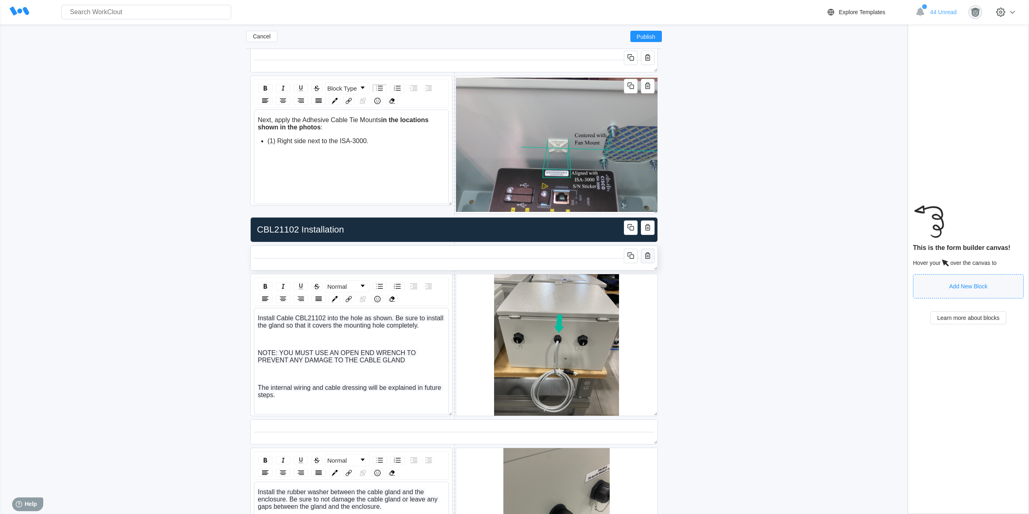
click at [652, 256] on icon "button" at bounding box center [648, 256] width 10 height 10
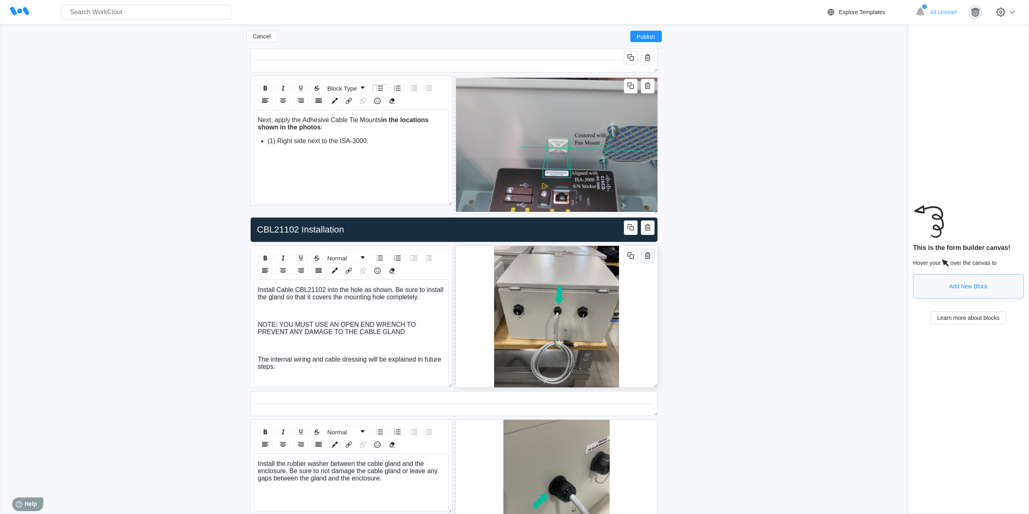
click at [651, 258] on icon "button" at bounding box center [648, 256] width 10 height 10
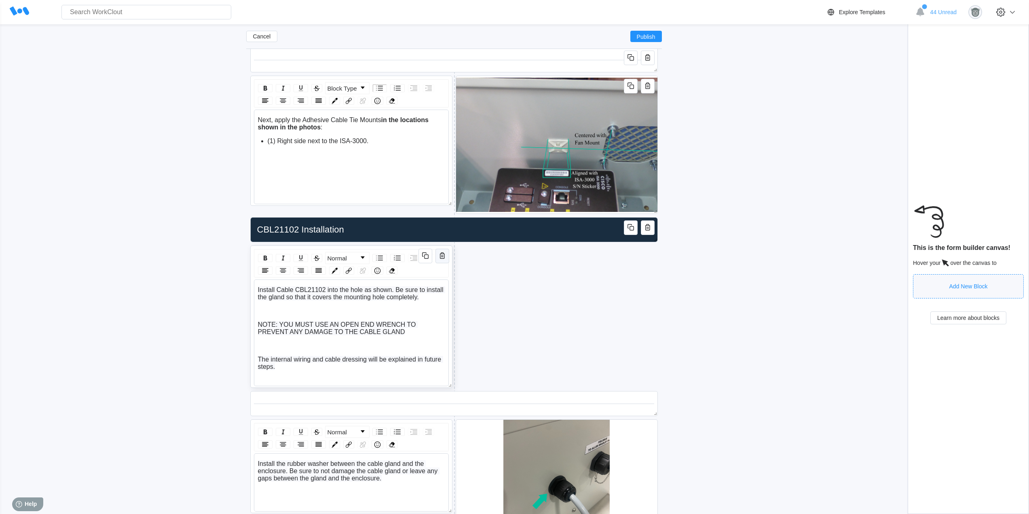
click at [444, 255] on icon "button" at bounding box center [442, 255] width 5 height 6
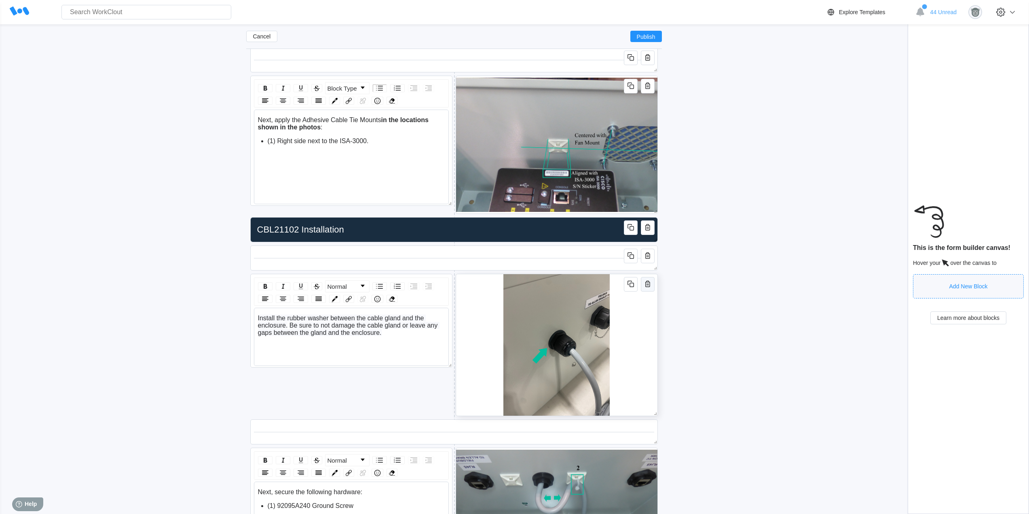
click at [645, 283] on icon "button" at bounding box center [648, 284] width 10 height 10
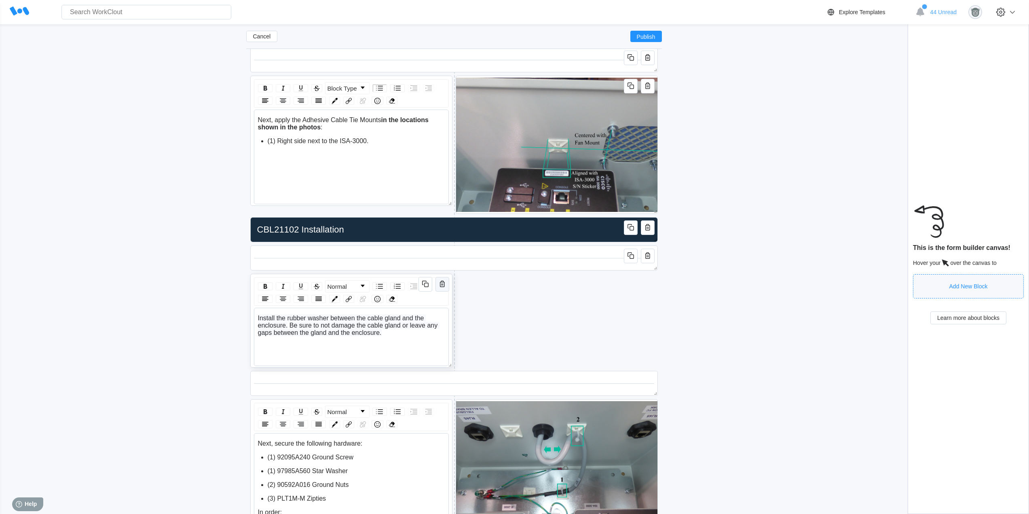
click at [444, 284] on icon "button" at bounding box center [442, 284] width 10 height 10
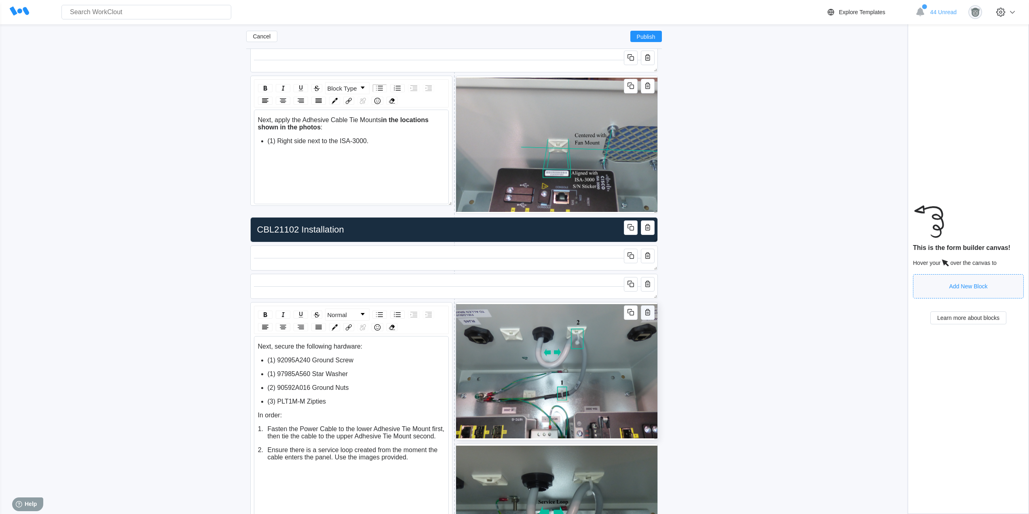
click at [648, 311] on icon "button" at bounding box center [647, 312] width 5 height 6
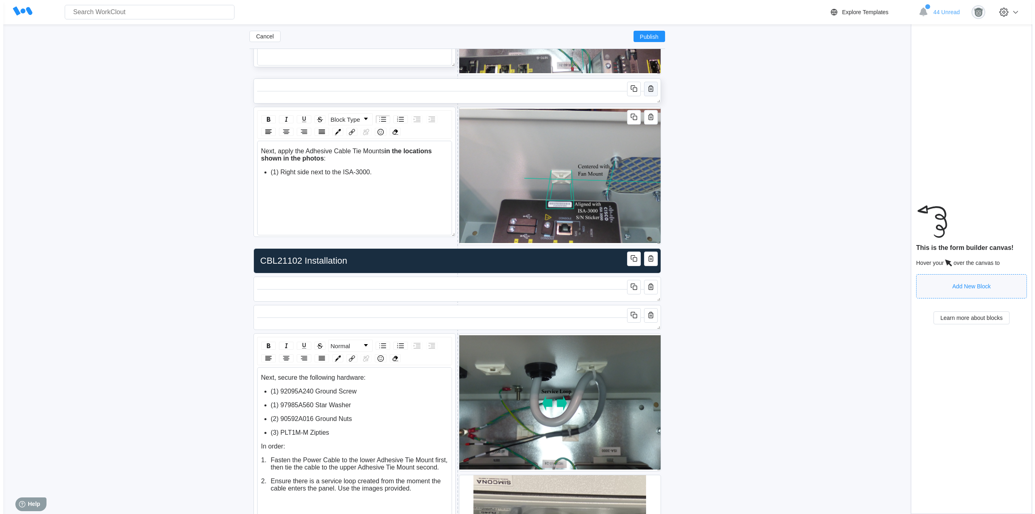
scroll to position [1038, 0]
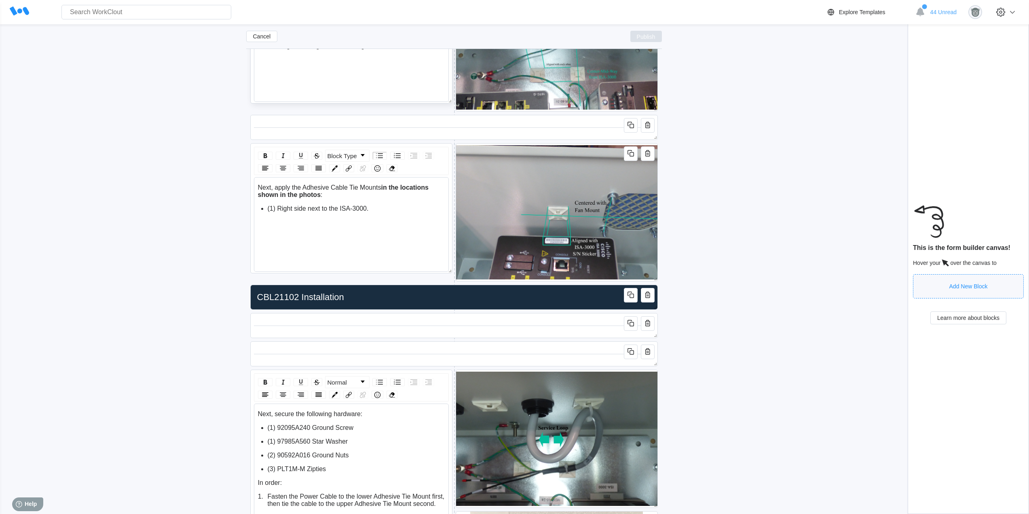
click at [646, 36] on span "Publish" at bounding box center [646, 36] width 19 height 5
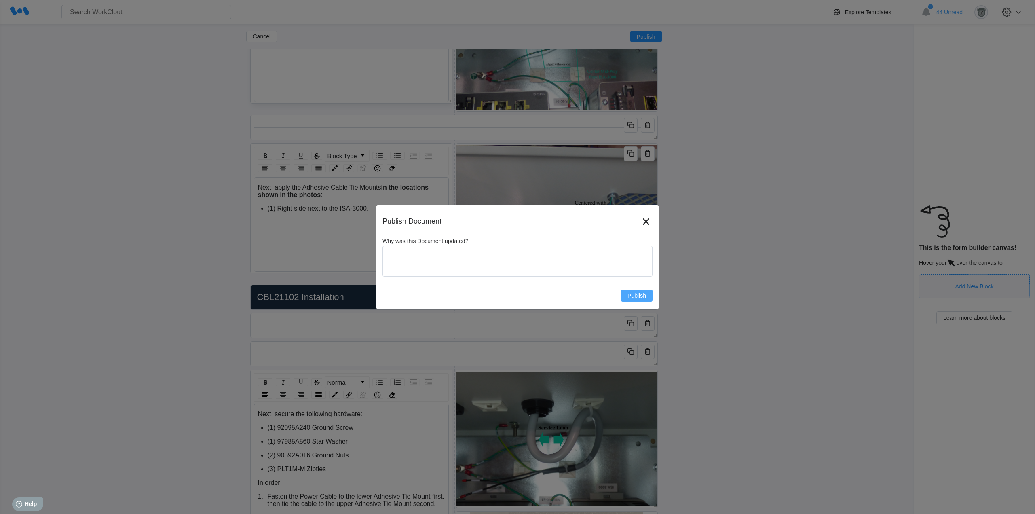
click at [640, 299] on button "Publish" at bounding box center [637, 295] width 32 height 12
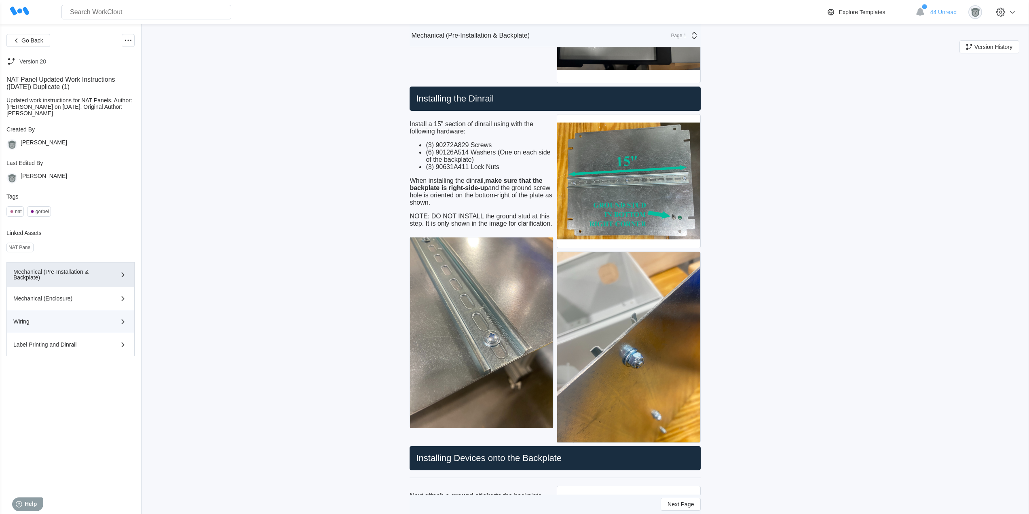
scroll to position [472, 0]
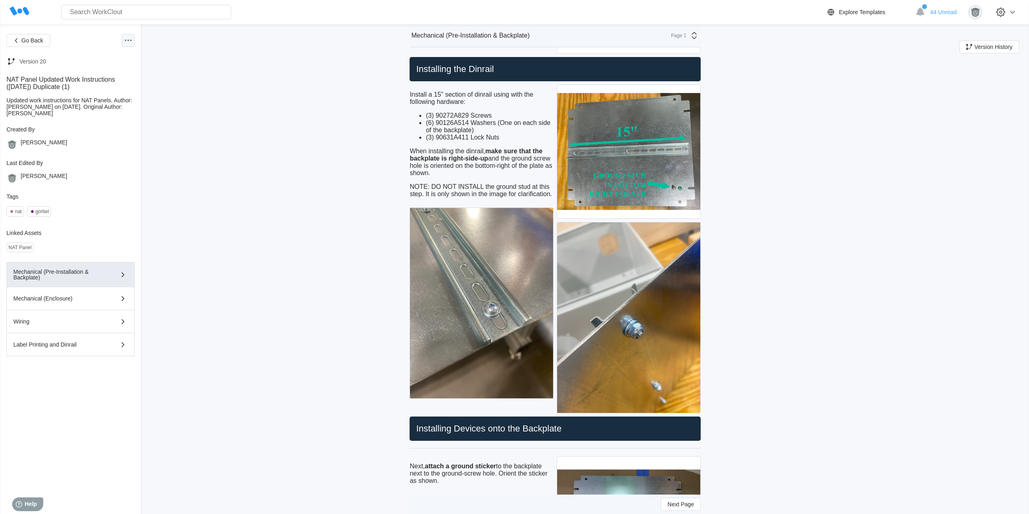
click at [126, 44] on icon at bounding box center [128, 41] width 10 height 10
click at [106, 77] on div "Edit Document" at bounding box center [88, 79] width 37 height 6
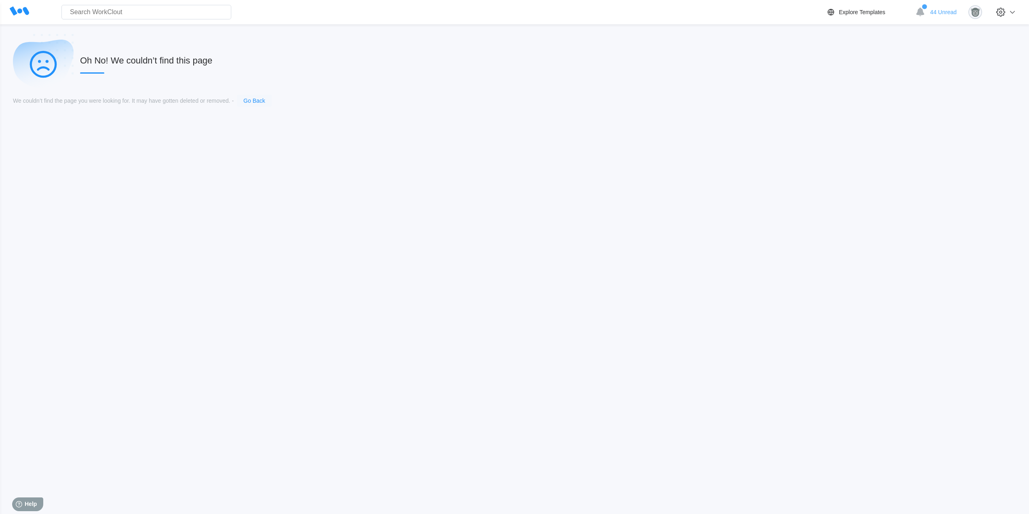
click at [251, 103] on link "Go Back" at bounding box center [254, 100] width 22 height 6
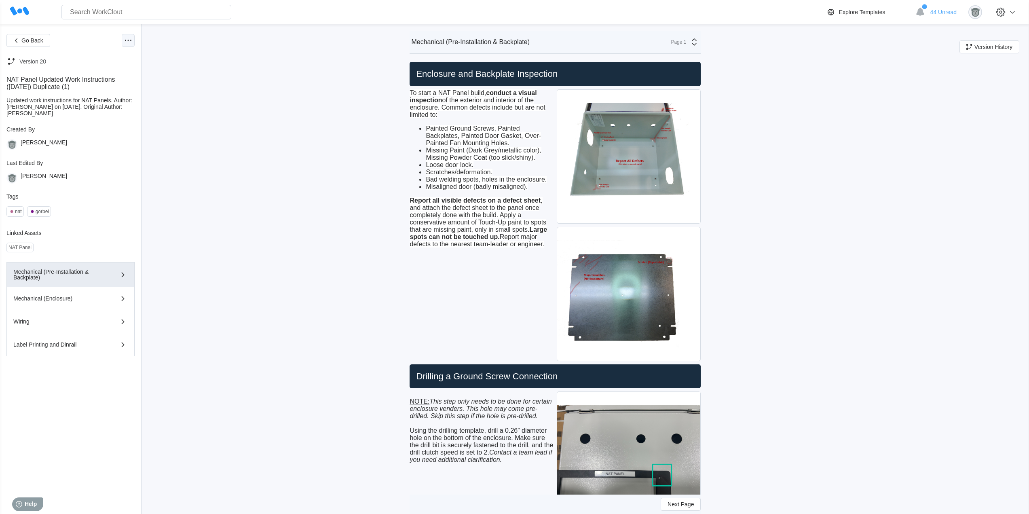
click at [124, 37] on icon at bounding box center [128, 41] width 10 height 10
click at [85, 85] on div "Edit Document" at bounding box center [94, 79] width 74 height 13
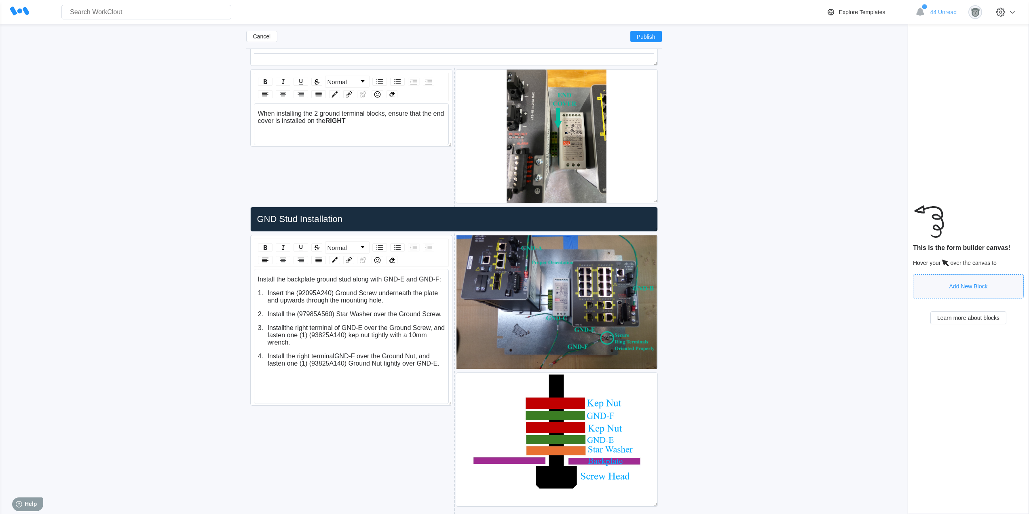
scroll to position [1997, 0]
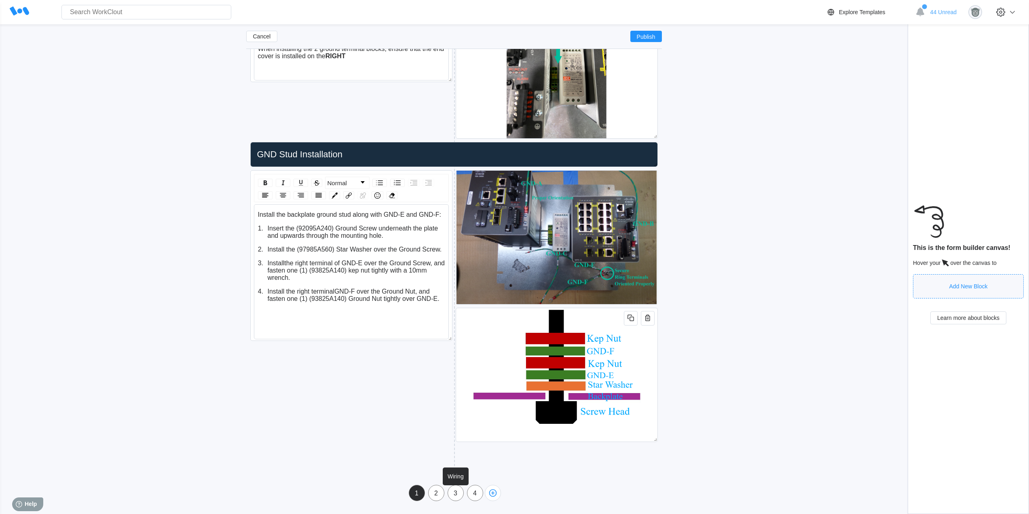
click at [452, 493] on div "3" at bounding box center [455, 493] width 15 height 7
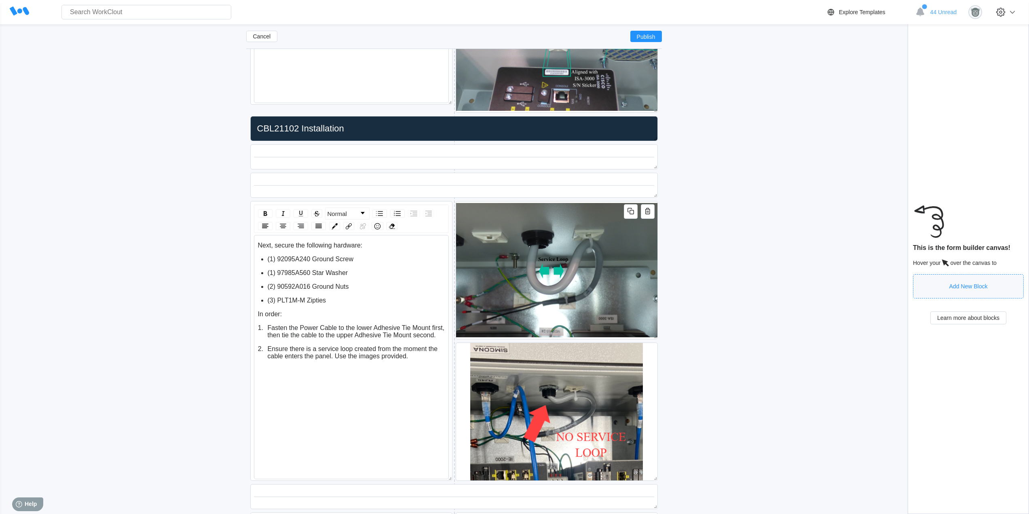
scroll to position [1189, 0]
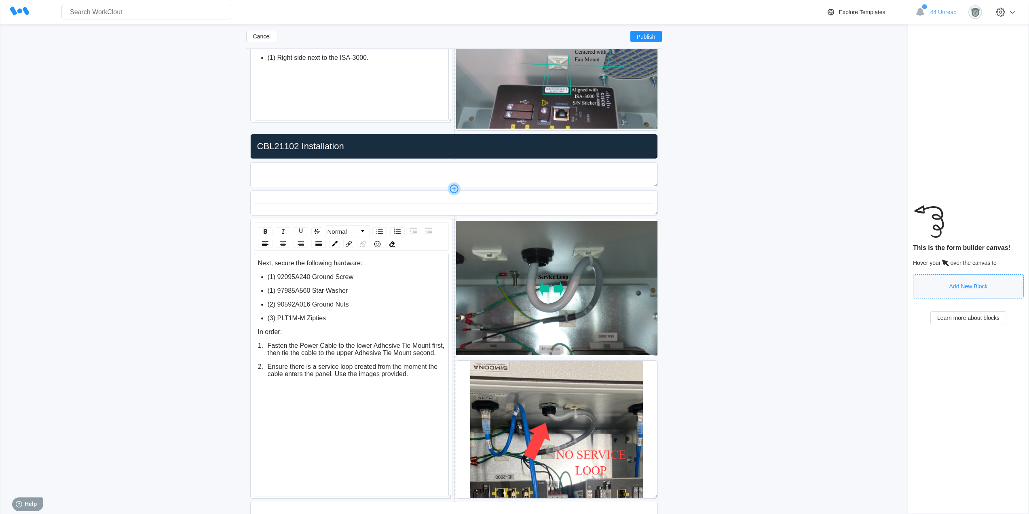
click at [453, 190] on icon at bounding box center [454, 188] width 13 height 13
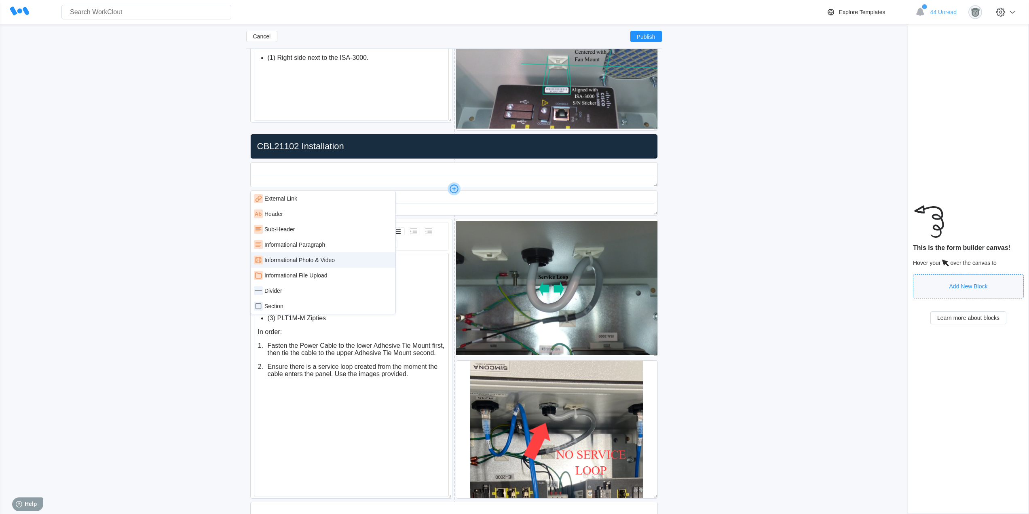
click at [325, 257] on div "Informational Photo & Video" at bounding box center [299, 260] width 70 height 6
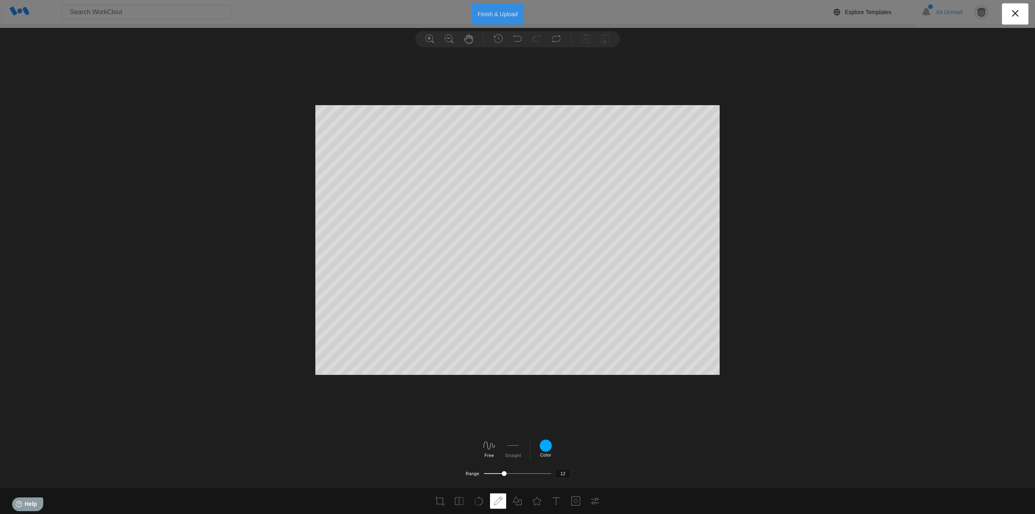
click at [507, 15] on button "Finish & Upload" at bounding box center [497, 13] width 53 height 21
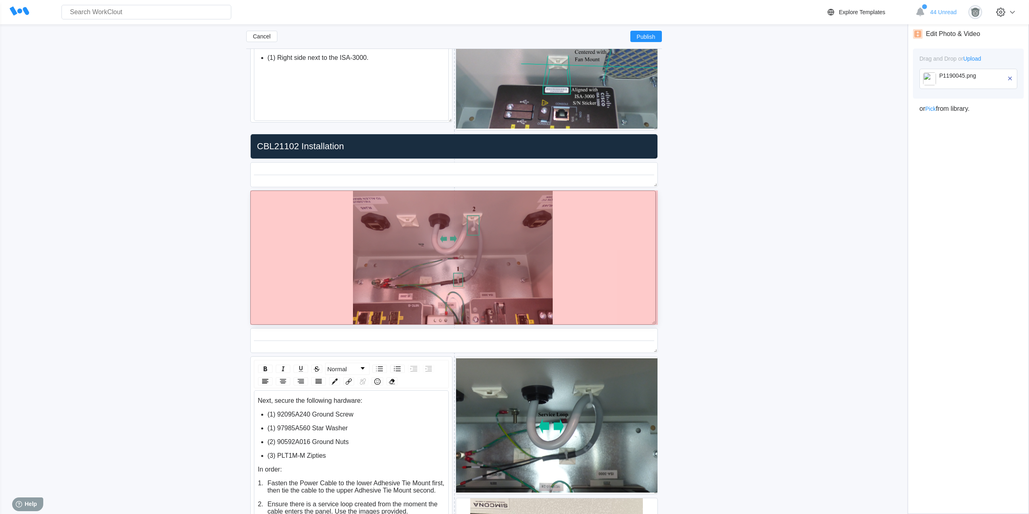
drag, startPoint x: 656, startPoint y: 322, endPoint x: 365, endPoint y: 318, distance: 291.1
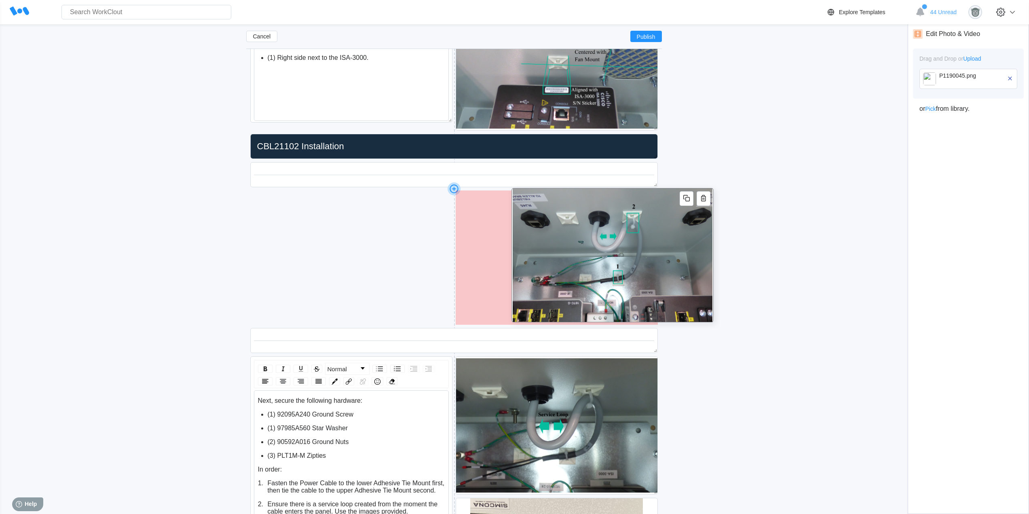
click at [610, 189] on img at bounding box center [612, 254] width 200 height 133
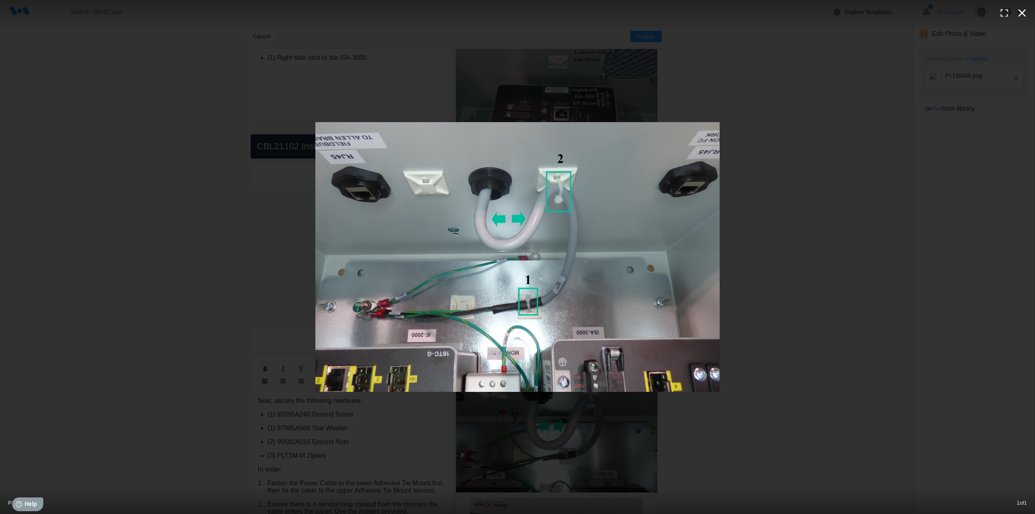
click at [1026, 13] on icon "button" at bounding box center [1022, 12] width 13 height 13
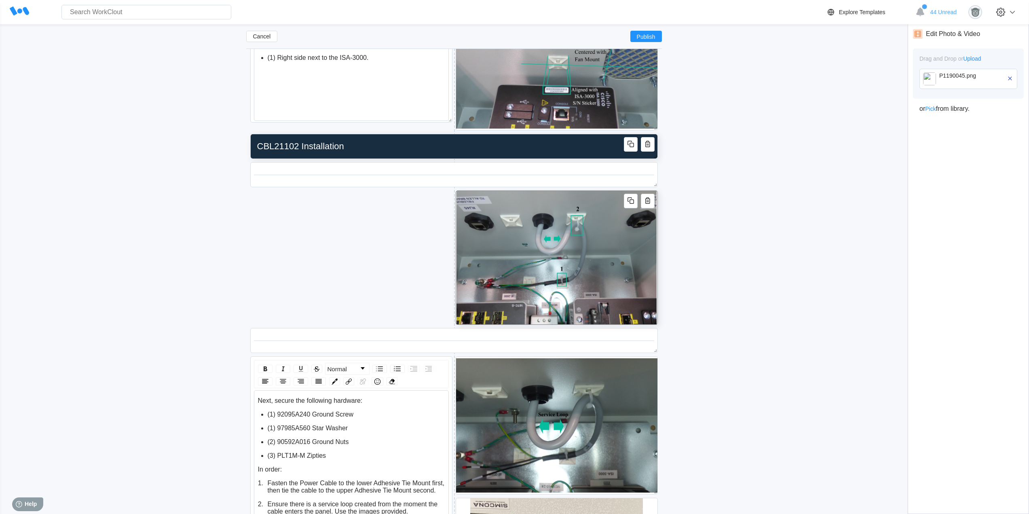
click at [352, 150] on input "CBL21102 Installation" at bounding box center [452, 146] width 397 height 16
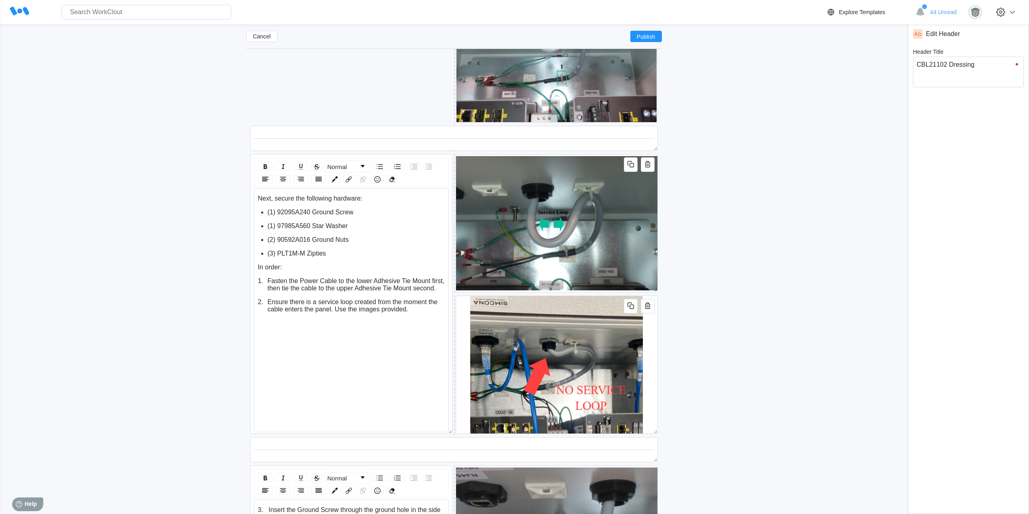
scroll to position [1323, 0]
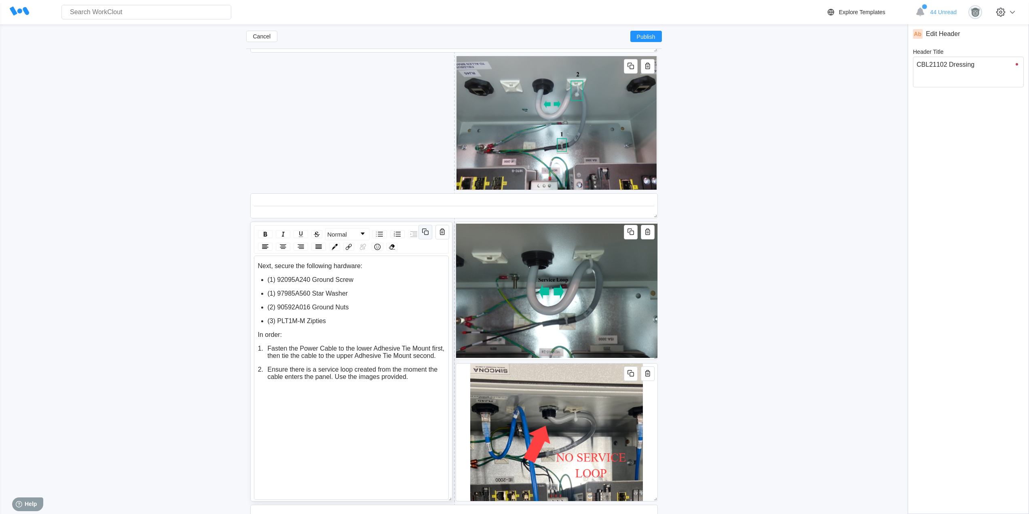
click at [424, 230] on icon "button" at bounding box center [425, 232] width 10 height 10
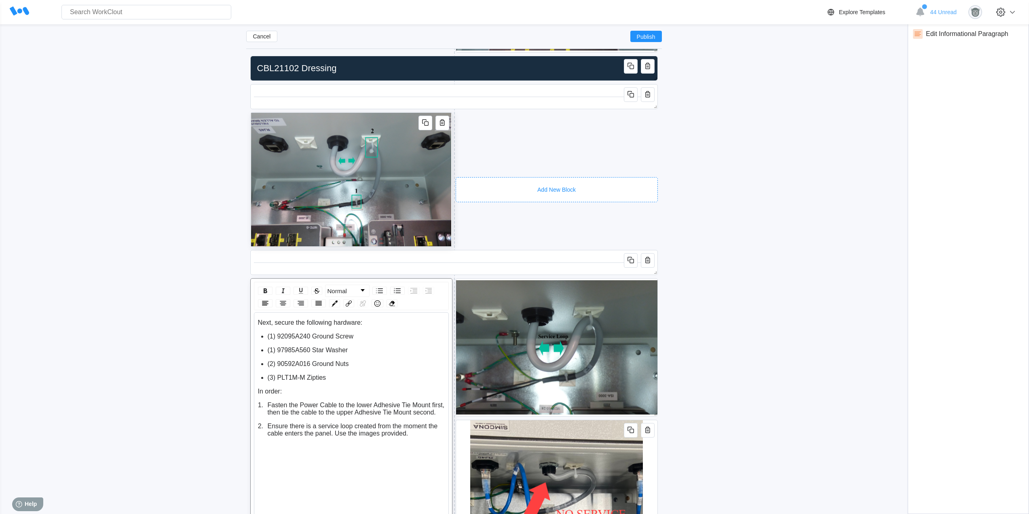
scroll to position [1256, 0]
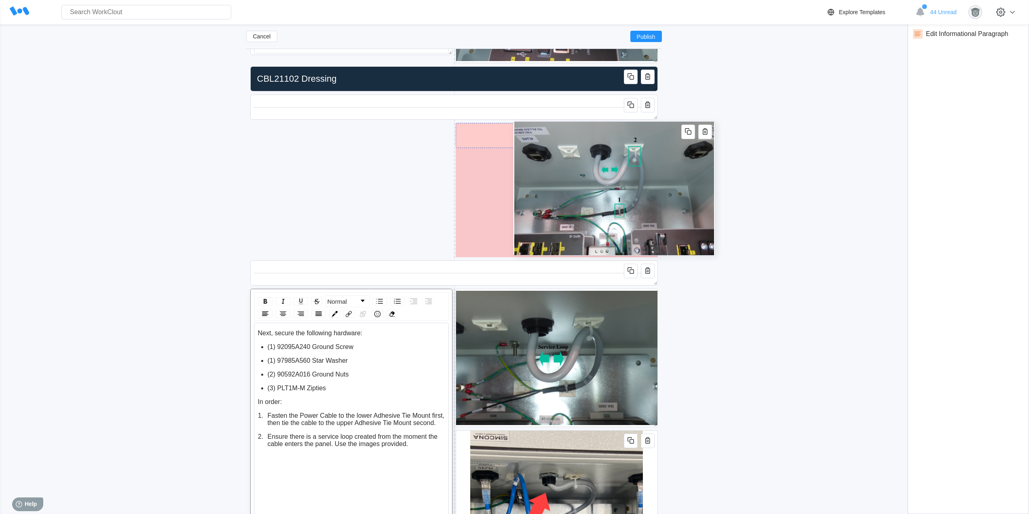
click at [611, 124] on img at bounding box center [614, 188] width 200 height 133
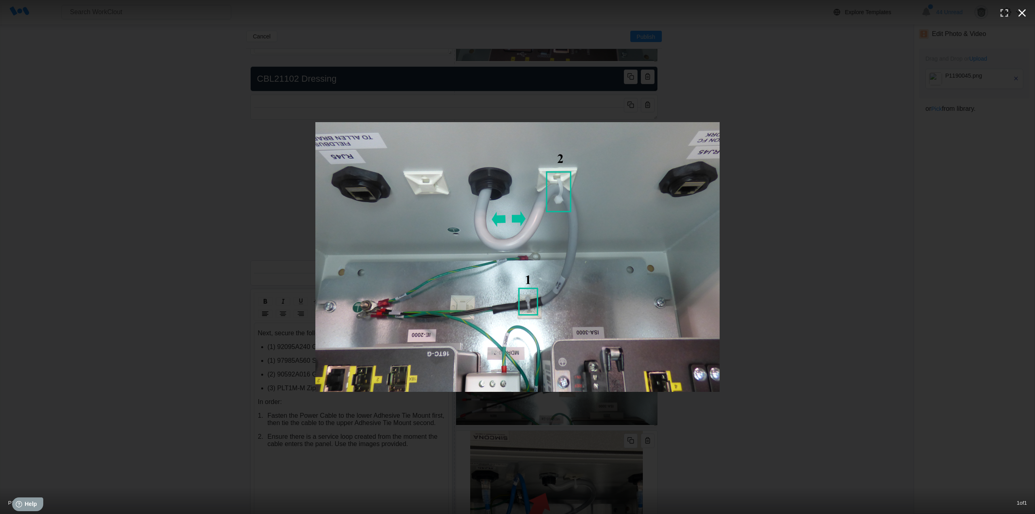
click at [1026, 13] on icon "button" at bounding box center [1022, 12] width 13 height 13
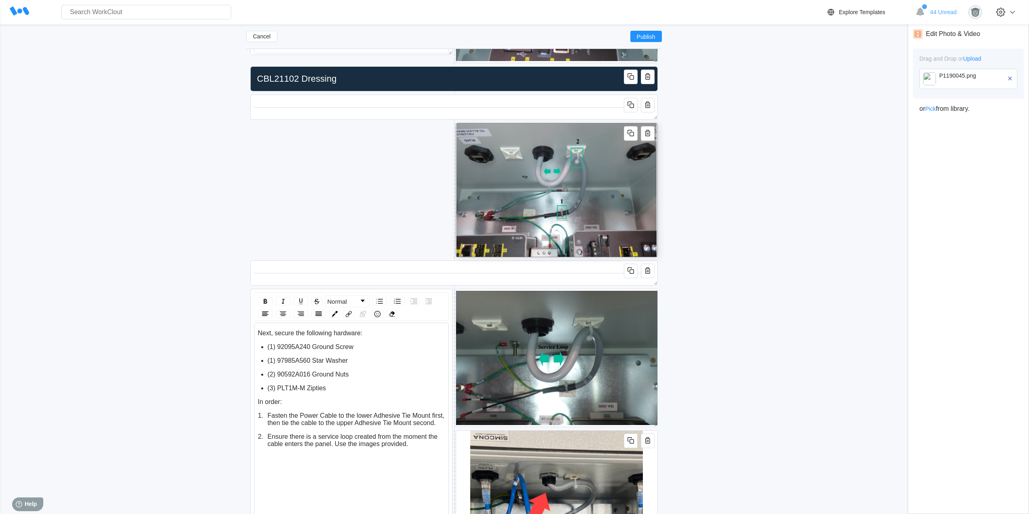
drag, startPoint x: 355, startPoint y: 293, endPoint x: 358, endPoint y: 208, distance: 84.5
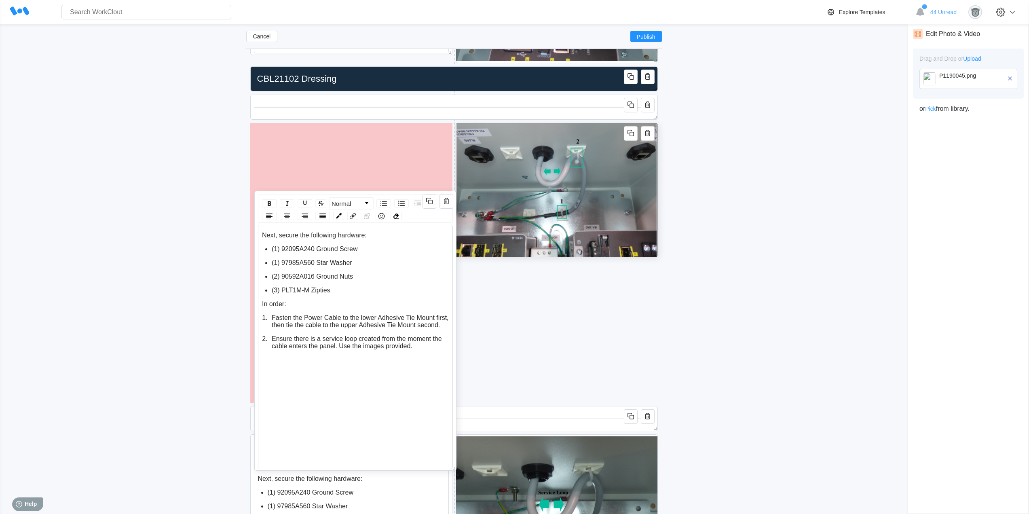
drag, startPoint x: 363, startPoint y: 291, endPoint x: 386, endPoint y: 124, distance: 168.5
click at [387, 191] on div "Normal Next, secure the following hardware: (1) 92095A240 Ground Screw (1) 9798…" at bounding box center [355, 331] width 202 height 280
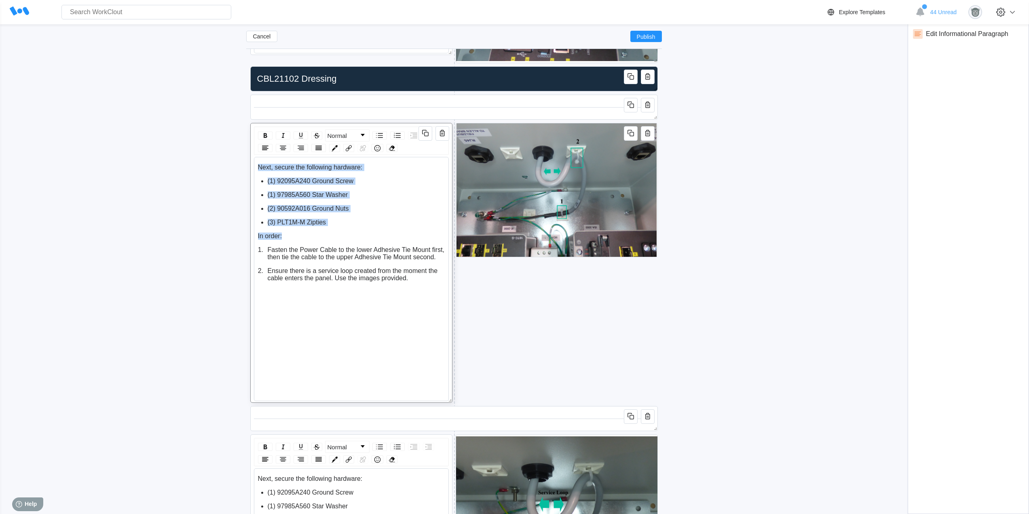
drag, startPoint x: 301, startPoint y: 232, endPoint x: 251, endPoint y: 161, distance: 87.0
click at [251, 161] on div "Normal Next, secure the following hardware: (1) 92095A240 Ground Screw (1) 9798…" at bounding box center [351, 263] width 202 height 280
click at [370, 277] on span "Ensure there is a service loop created from the moment the cable enters the pan…" at bounding box center [354, 274] width 172 height 14
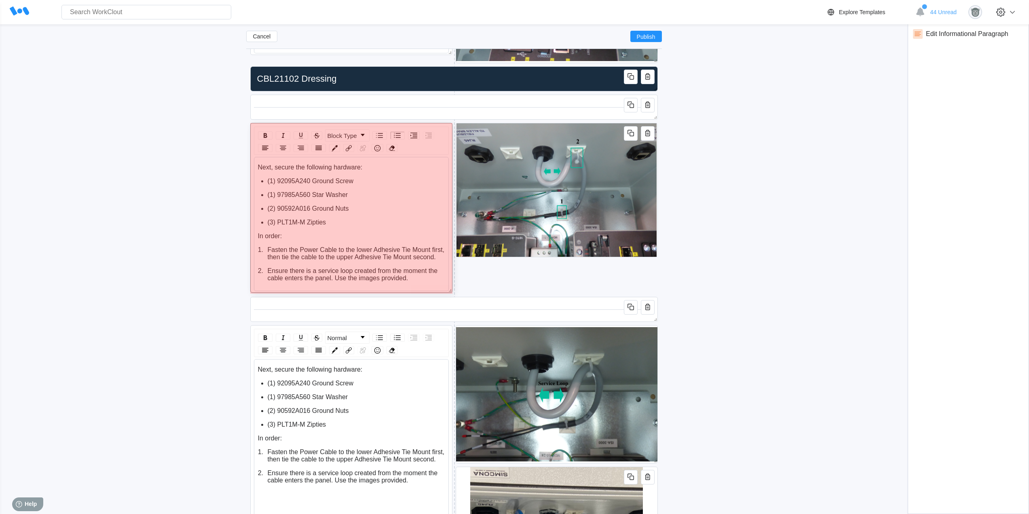
drag, startPoint x: 446, startPoint y: 400, endPoint x: 445, endPoint y: 290, distance: 110.0
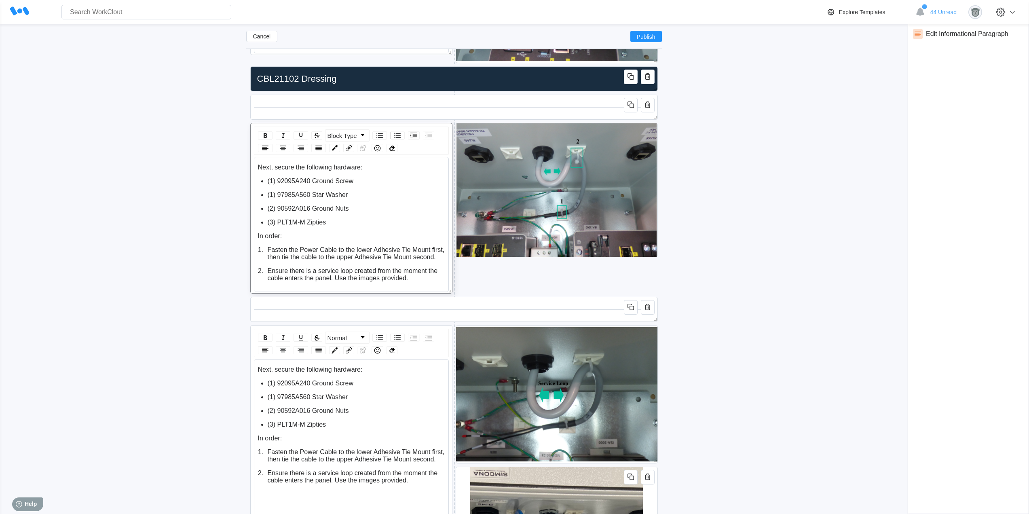
click at [647, 104] on icon "button" at bounding box center [648, 105] width 10 height 10
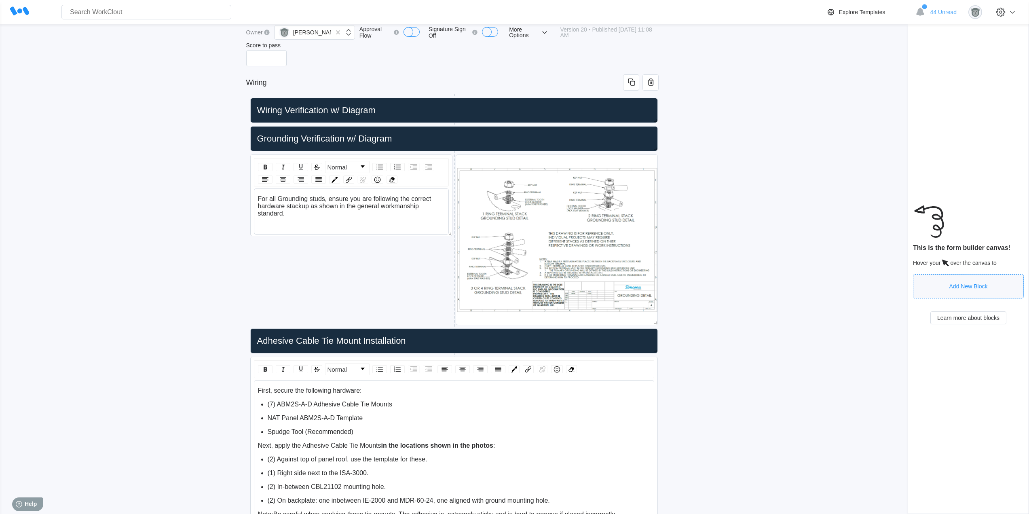
scroll to position [0, 0]
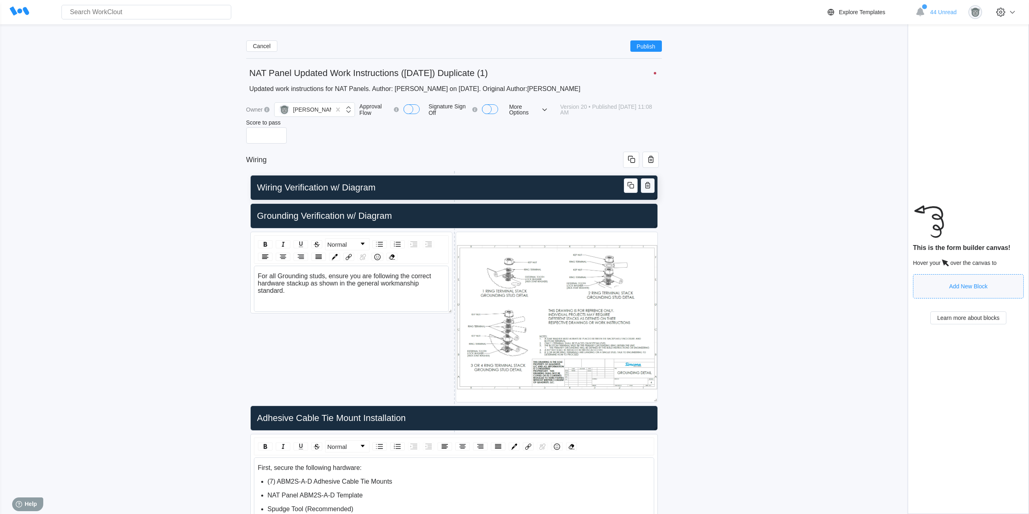
click at [651, 186] on icon "button" at bounding box center [648, 185] width 10 height 10
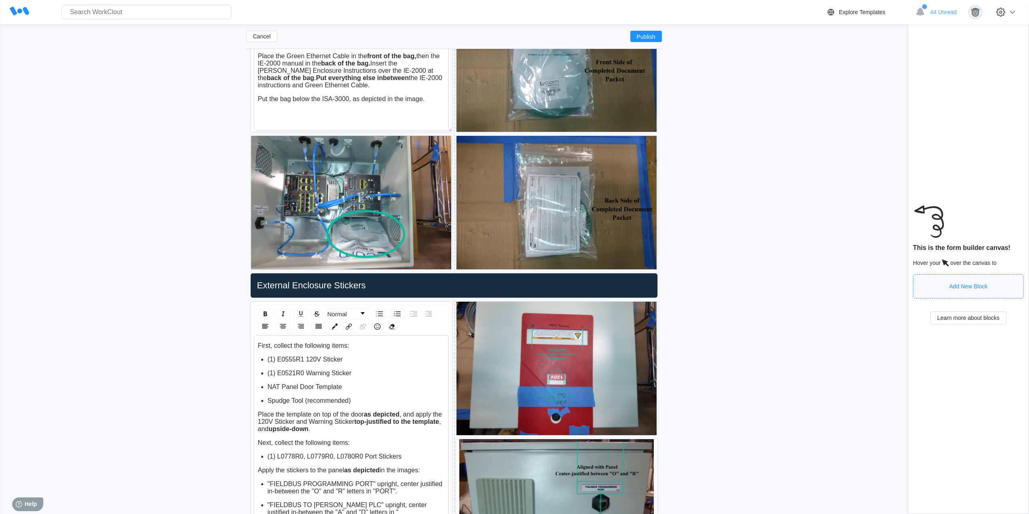
scroll to position [3546, 0]
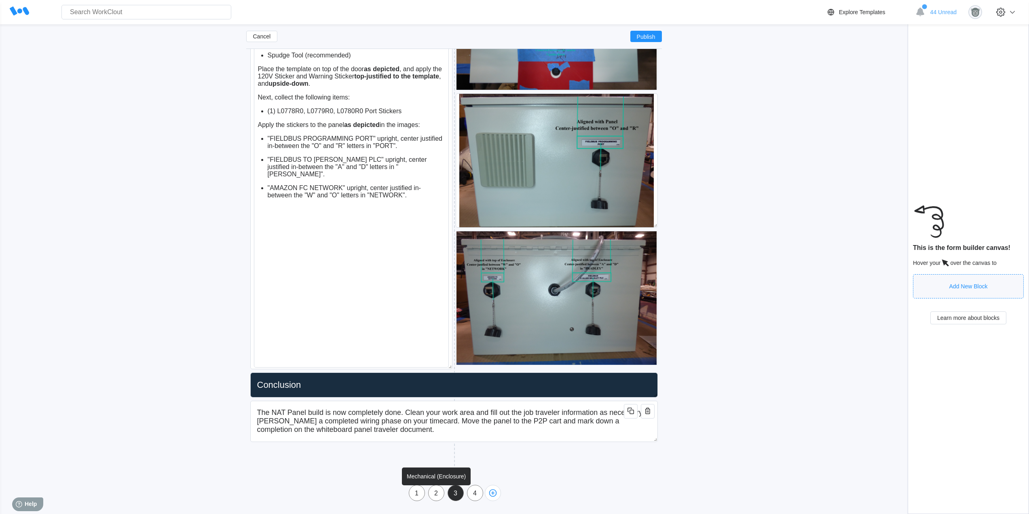
click at [434, 495] on div "2" at bounding box center [436, 493] width 15 height 7
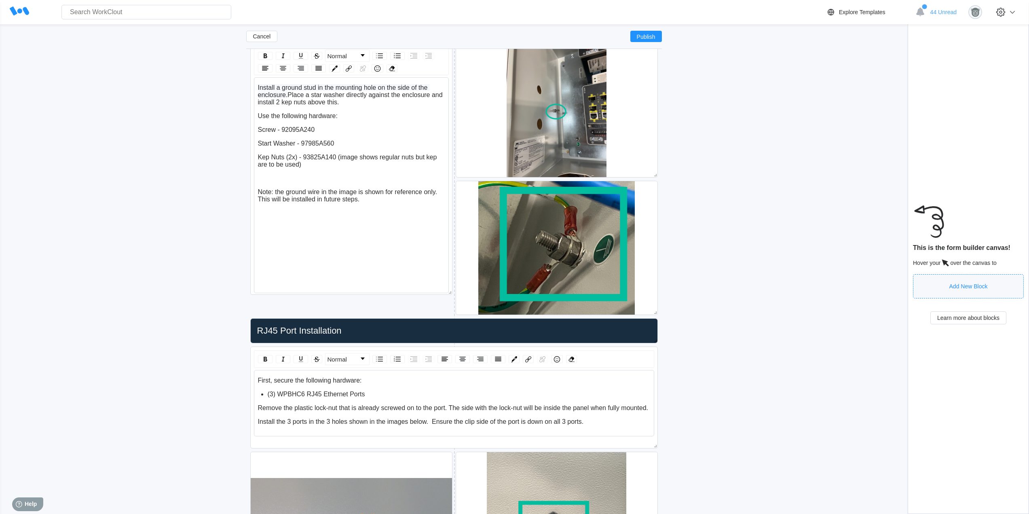
scroll to position [1012, 0]
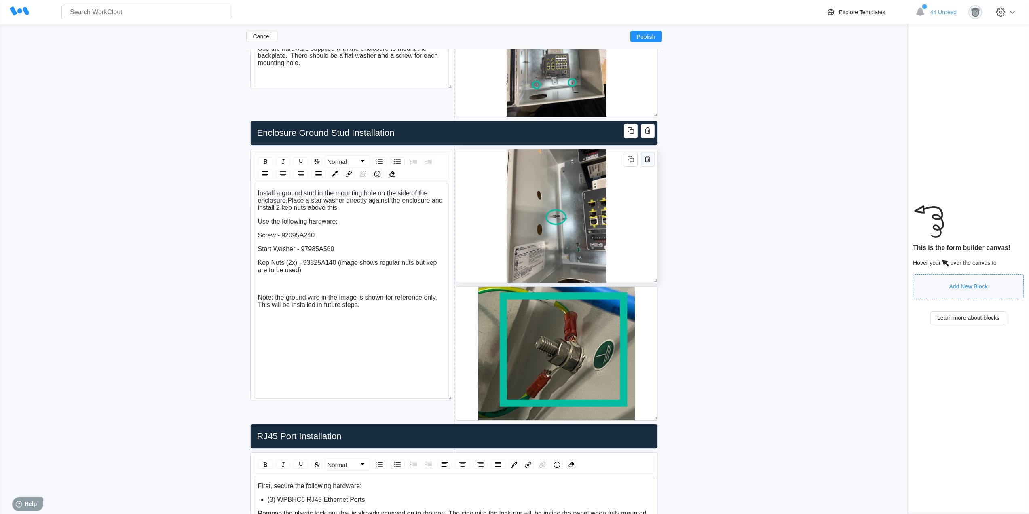
click at [648, 156] on icon "button" at bounding box center [648, 159] width 10 height 10
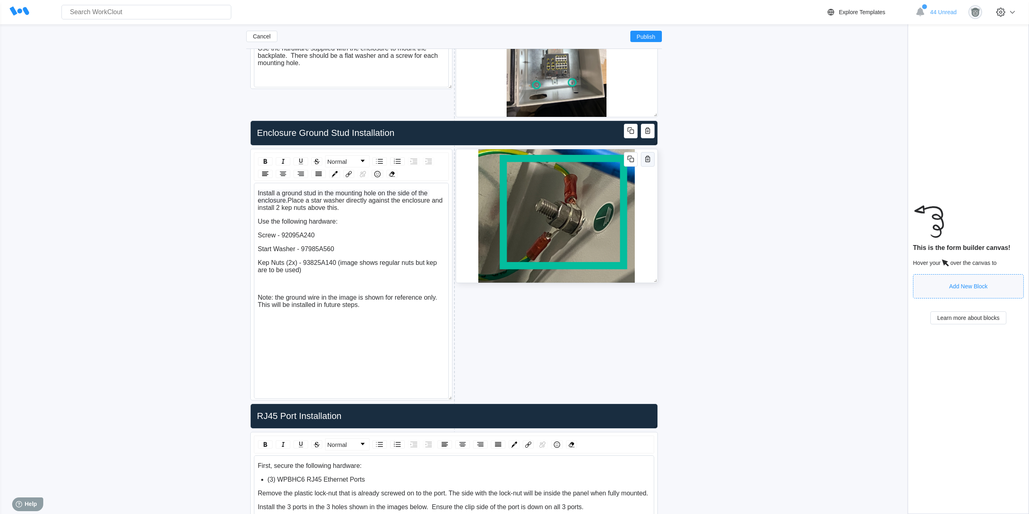
click at [647, 158] on icon "button" at bounding box center [648, 159] width 10 height 10
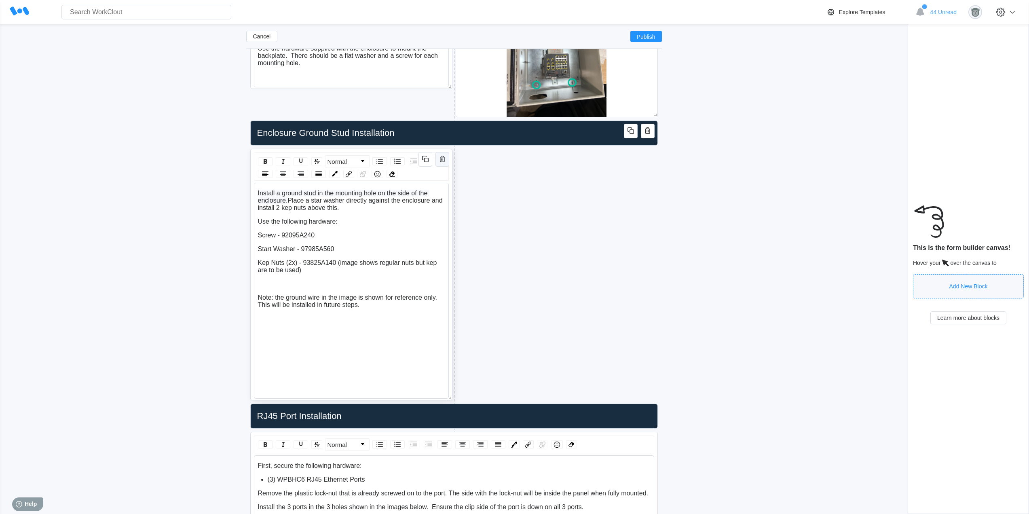
click at [443, 159] on icon "button" at bounding box center [442, 159] width 2 height 2
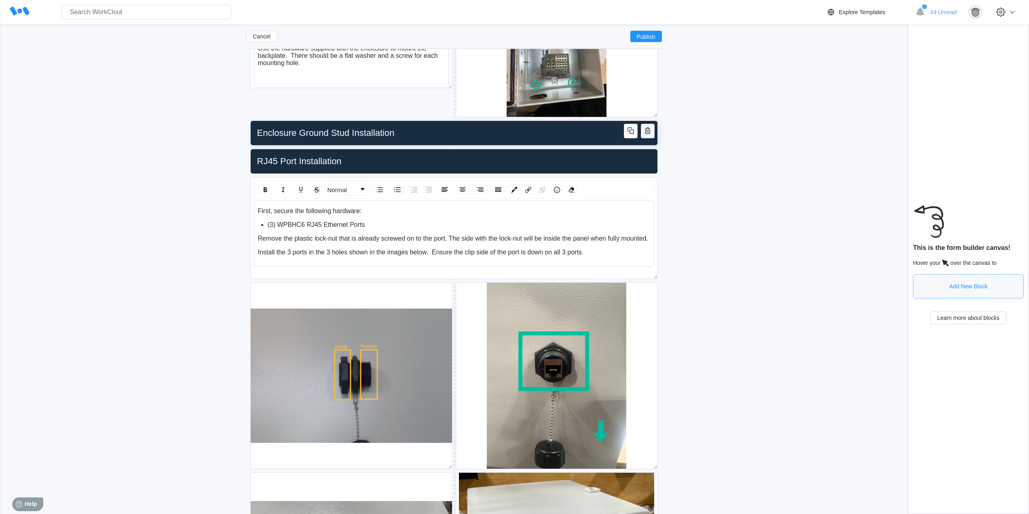
click at [649, 133] on icon "button" at bounding box center [647, 130] width 5 height 6
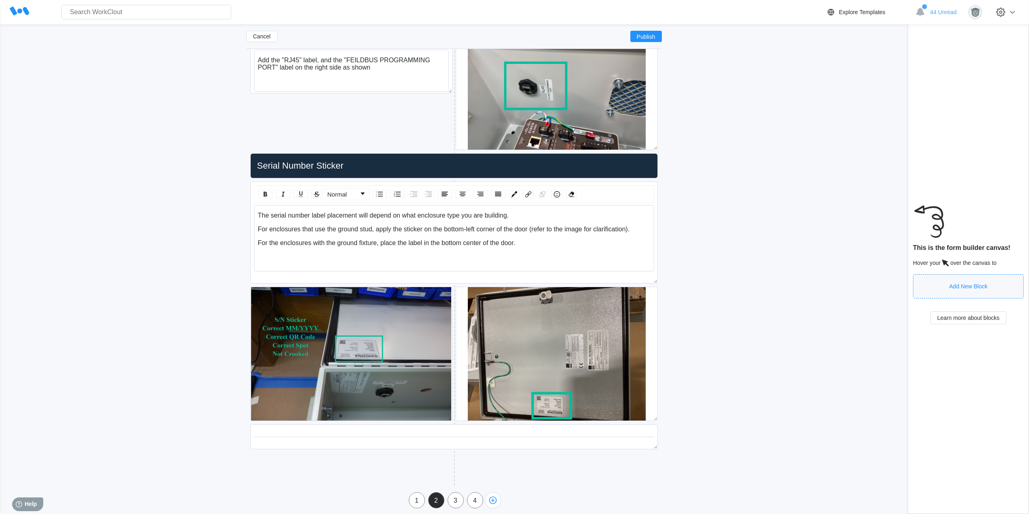
scroll to position [3809, 0]
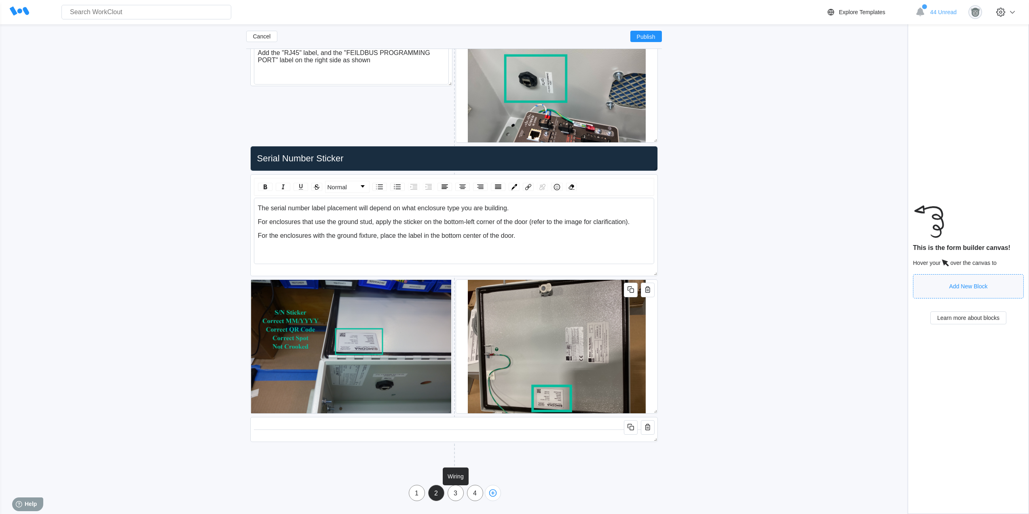
click at [454, 492] on div "3" at bounding box center [455, 493] width 15 height 7
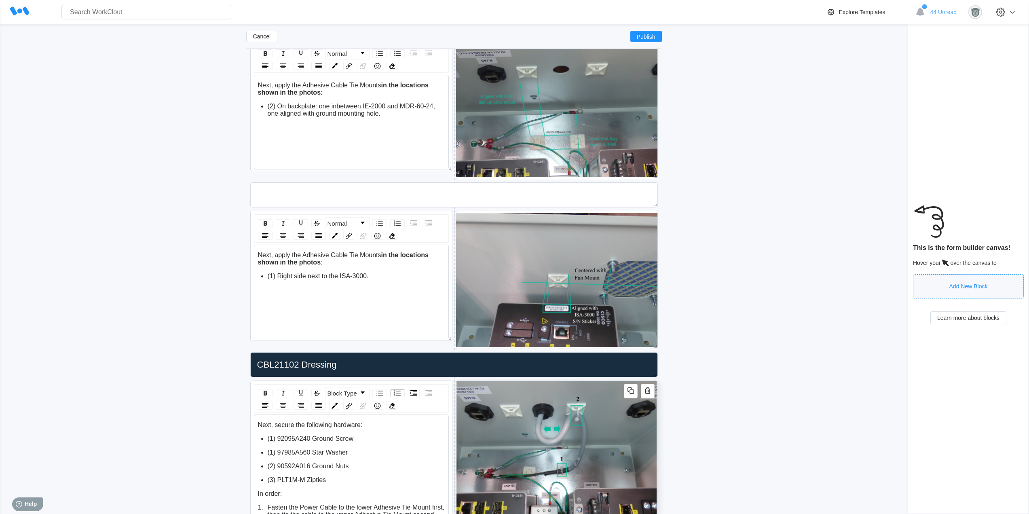
scroll to position [951, 0]
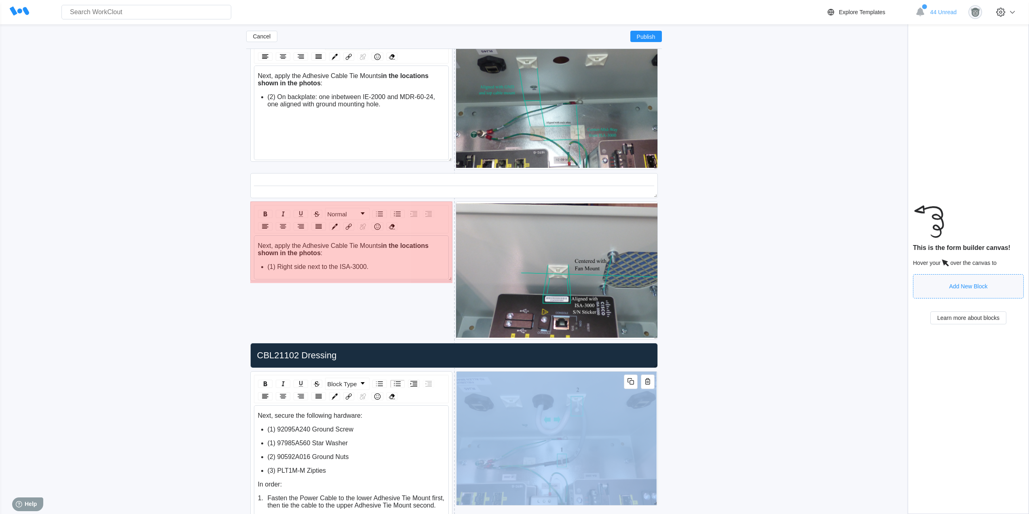
drag, startPoint x: 449, startPoint y: 329, endPoint x: 448, endPoint y: 278, distance: 50.6
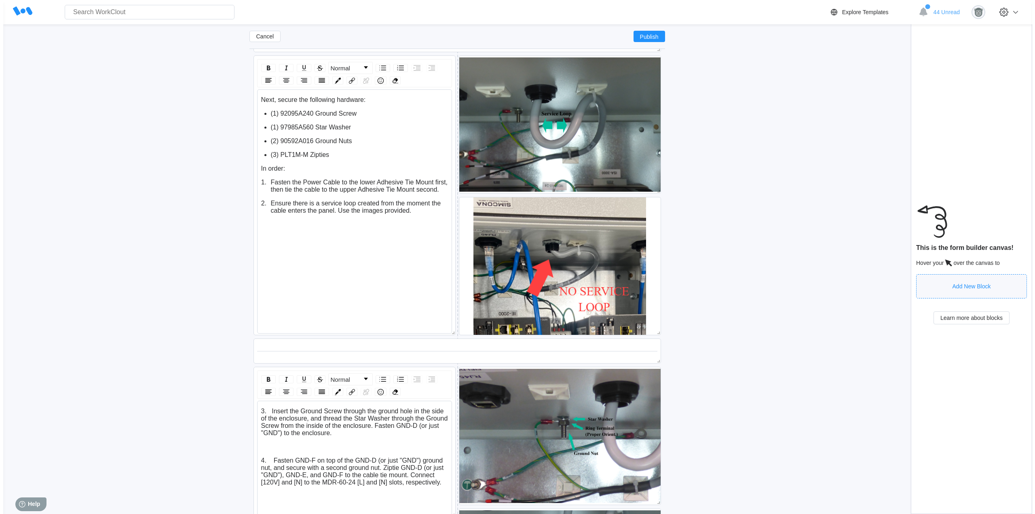
scroll to position [1491, 0]
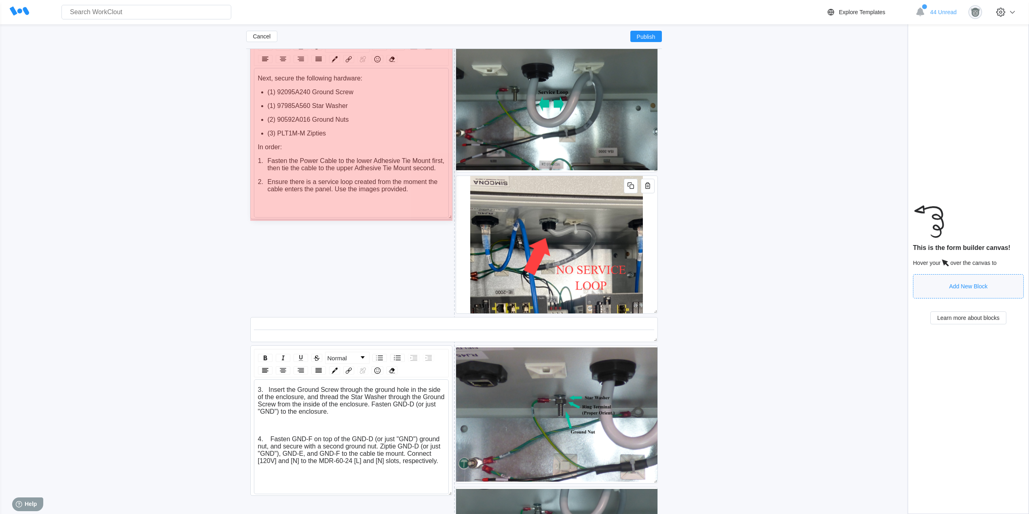
drag, startPoint x: 446, startPoint y: 311, endPoint x: 440, endPoint y: 216, distance: 96.0
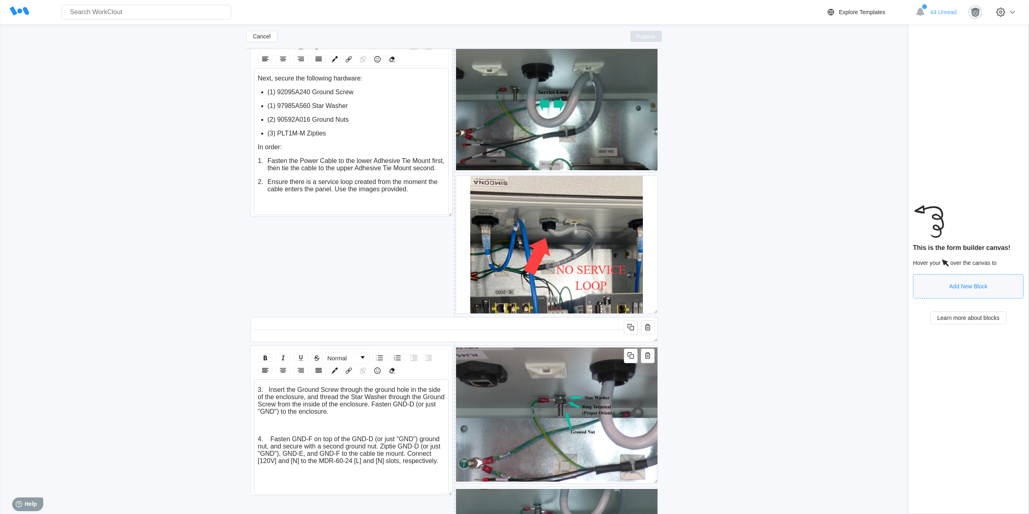
click at [655, 35] on button "Publish" at bounding box center [646, 36] width 32 height 11
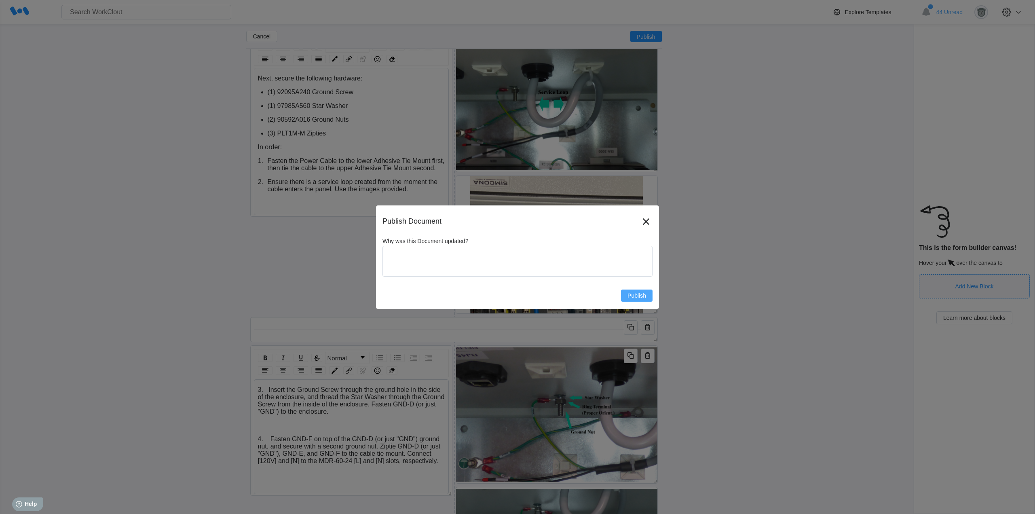
click at [636, 295] on span "Publish" at bounding box center [637, 296] width 19 height 6
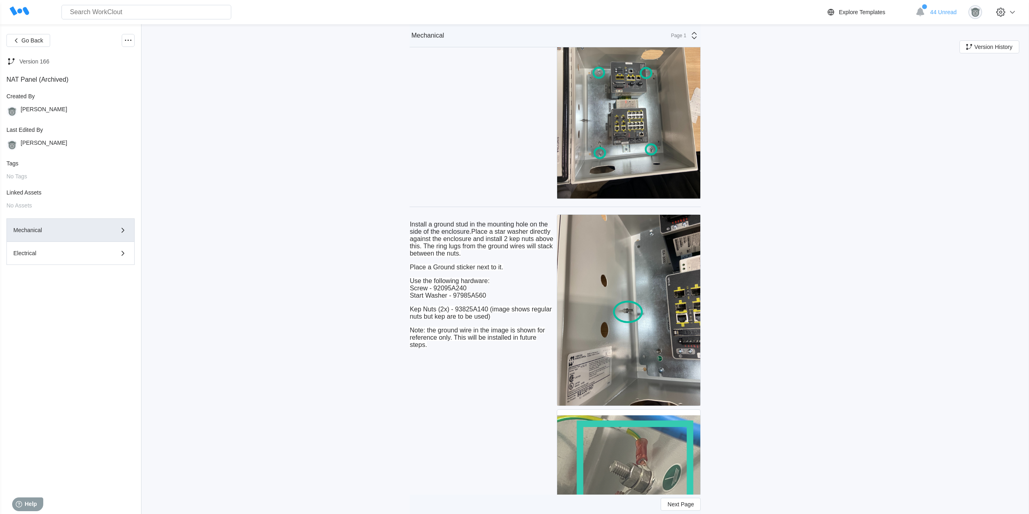
scroll to position [2022, 0]
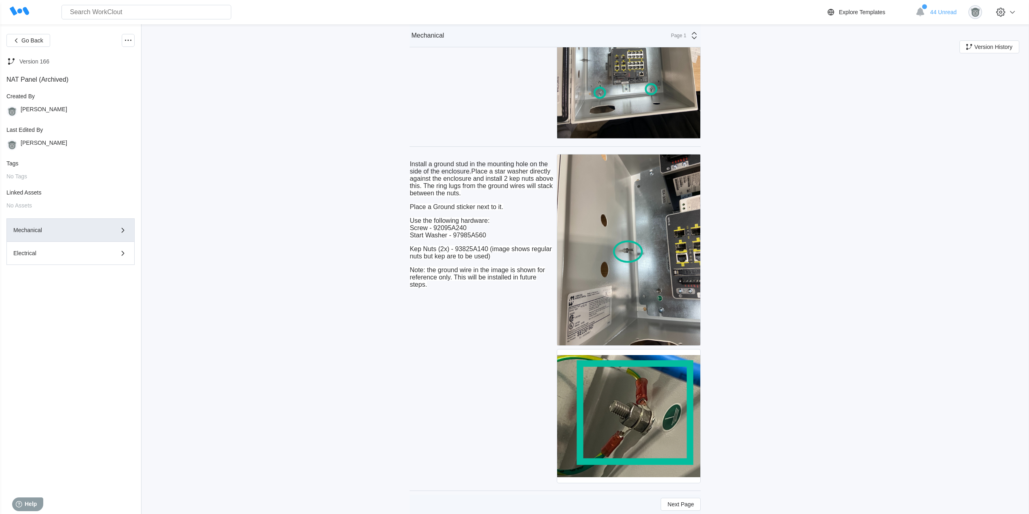
click at [471, 270] on span "Note: the ground wire in the image is shown for reference only. This will be in…" at bounding box center [477, 276] width 135 height 21
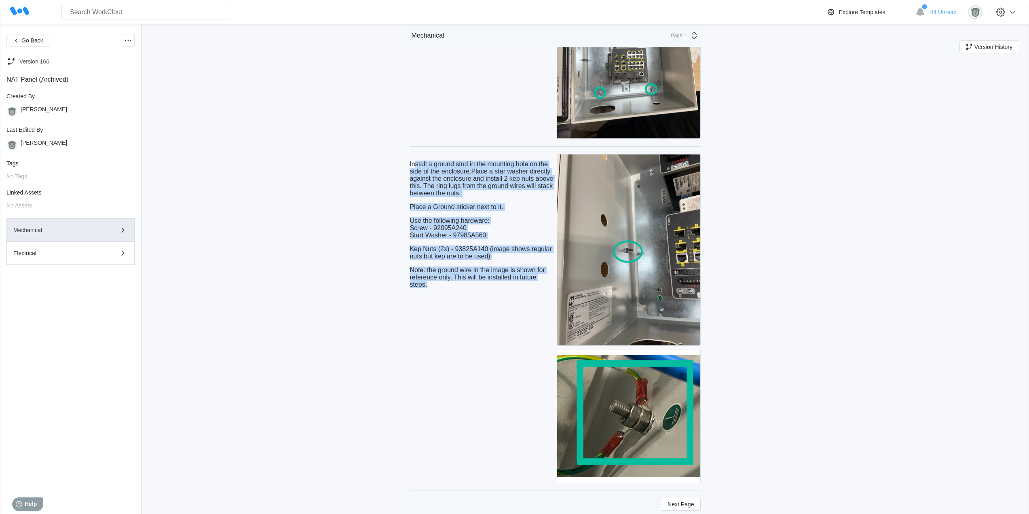
drag, startPoint x: 430, startPoint y: 286, endPoint x: 418, endPoint y: 166, distance: 120.7
click at [418, 166] on div "Install a ground stud in the mounting hole on the side of the enclosure. Place …" at bounding box center [482, 225] width 144 height 128
click at [446, 220] on span "Use the following hardware:" at bounding box center [450, 220] width 80 height 7
drag, startPoint x: 431, startPoint y: 287, endPoint x: 405, endPoint y: 161, distance: 128.9
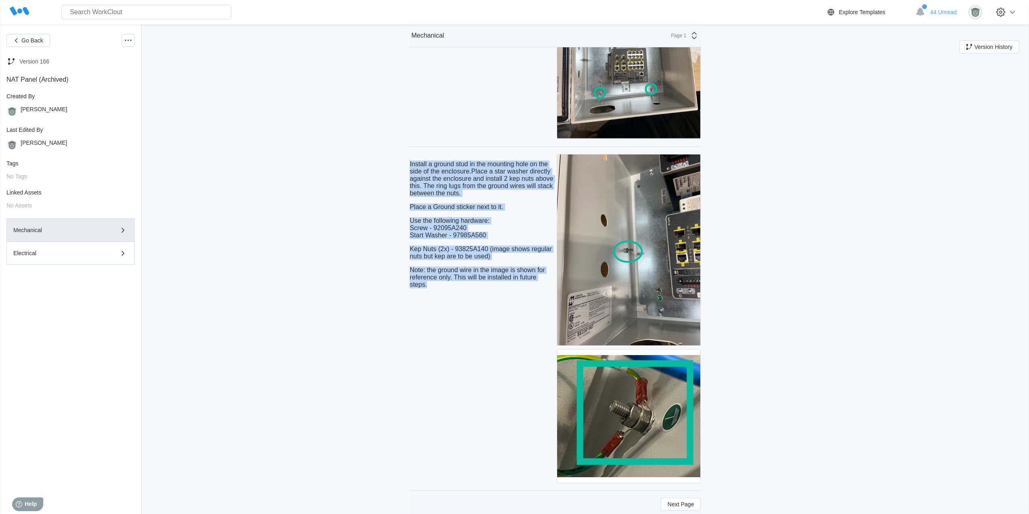
copy div "Install a ground stud in the mounting hole on the side of the enclosure. Place …"
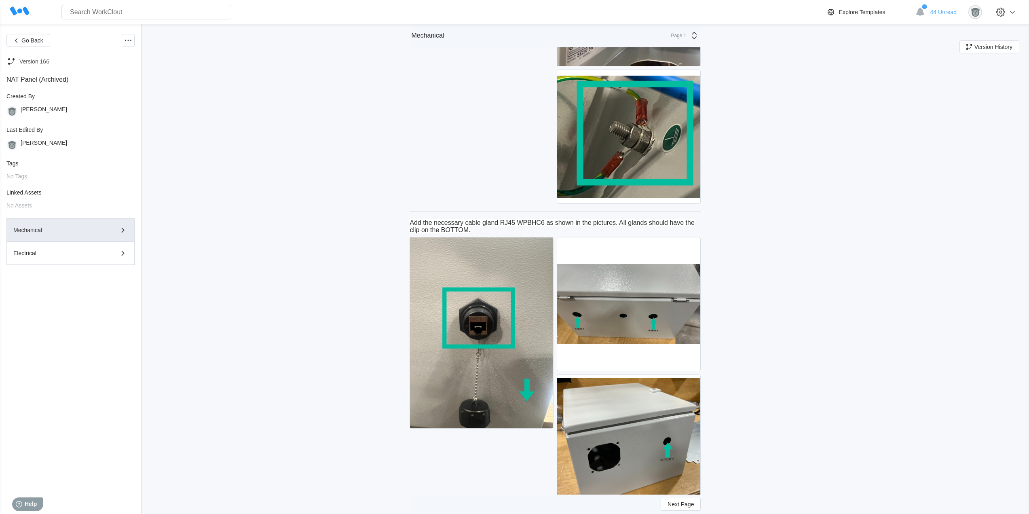
scroll to position [2358, 0]
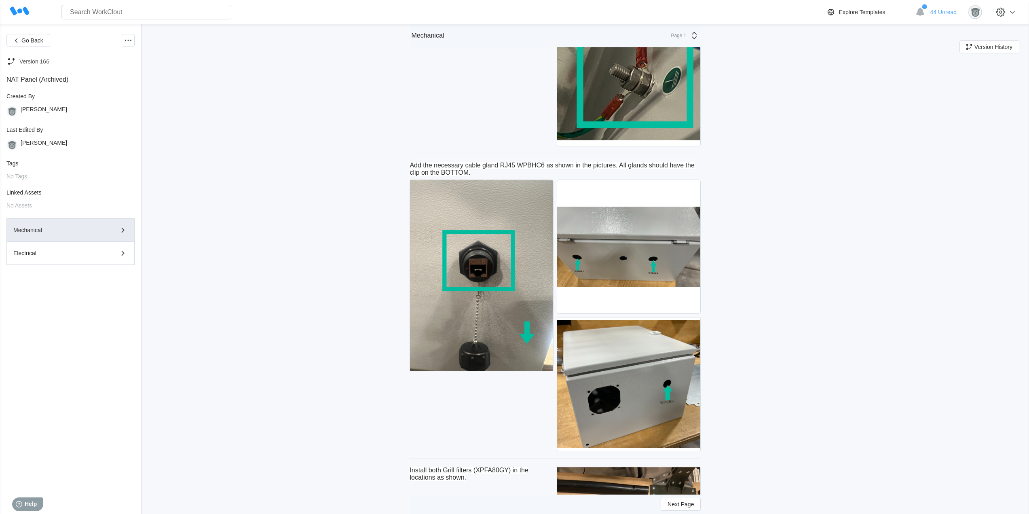
click at [792, 311] on div "Go Back Version 166 NAT Panel (Archived) Created By Tim Ferriter Last Edited By…" at bounding box center [514, 513] width 1029 height 5694
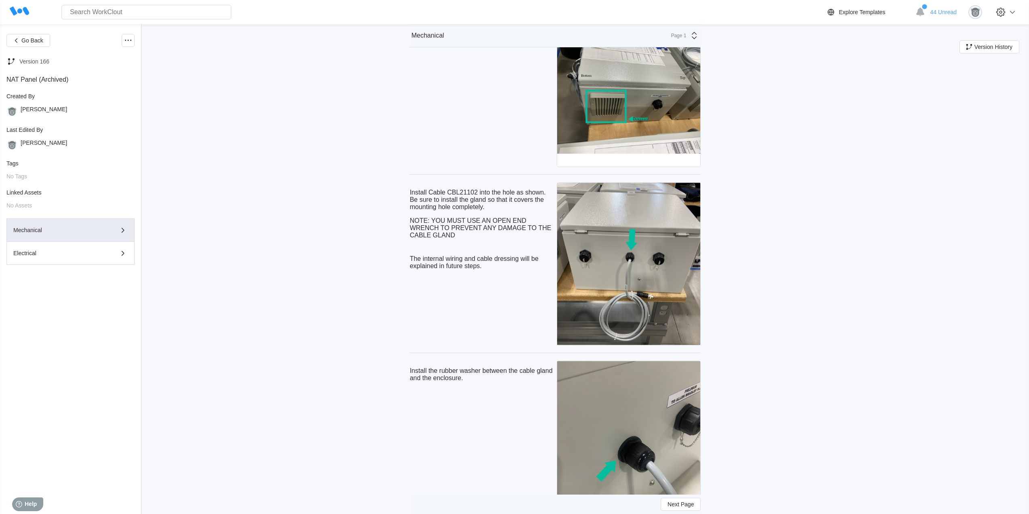
scroll to position [3504, 0]
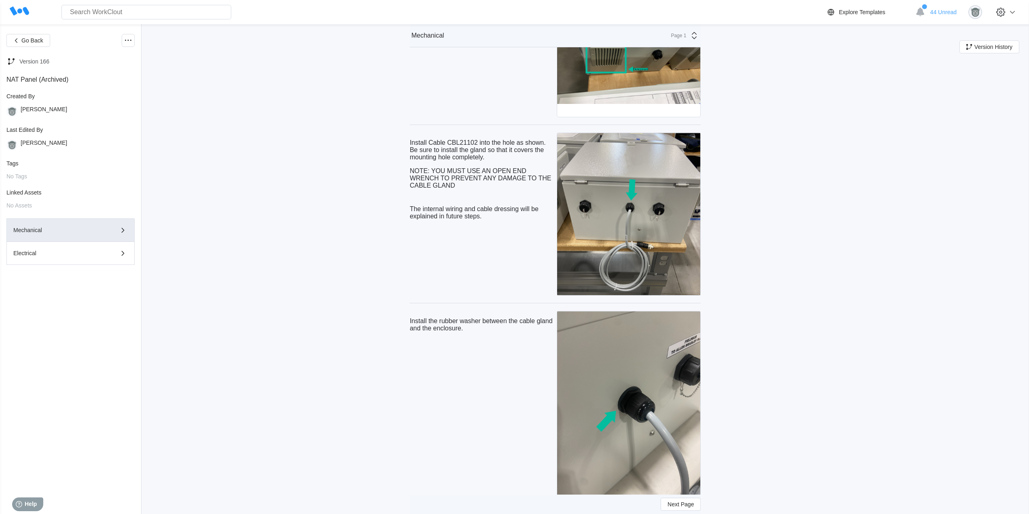
click at [480, 208] on p "The internal wiring and cable dressing will be explained in future steps." at bounding box center [482, 212] width 144 height 15
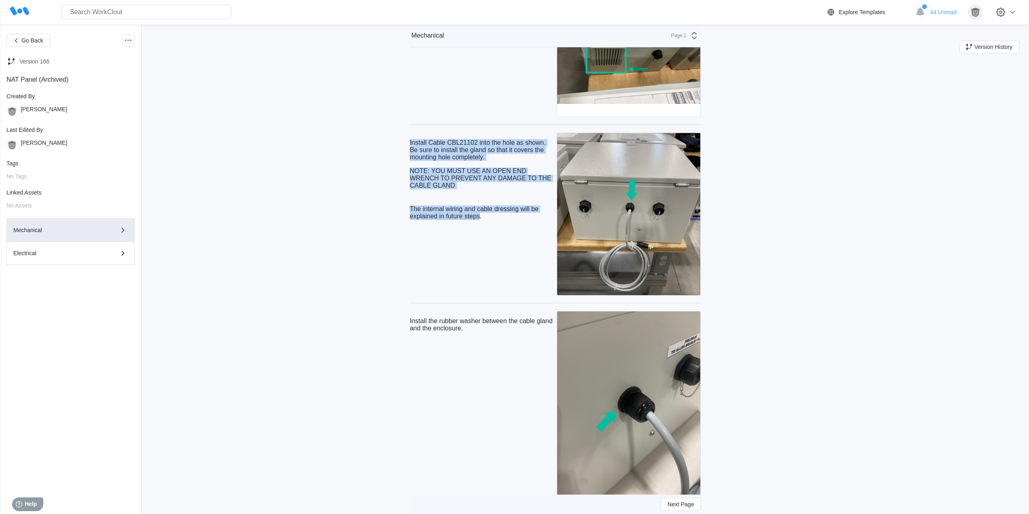
drag, startPoint x: 483, startPoint y: 219, endPoint x: 410, endPoint y: 136, distance: 109.7
copy div "Install Cable CBL21102 into the hole as shown. Be sure to install the gland so …"
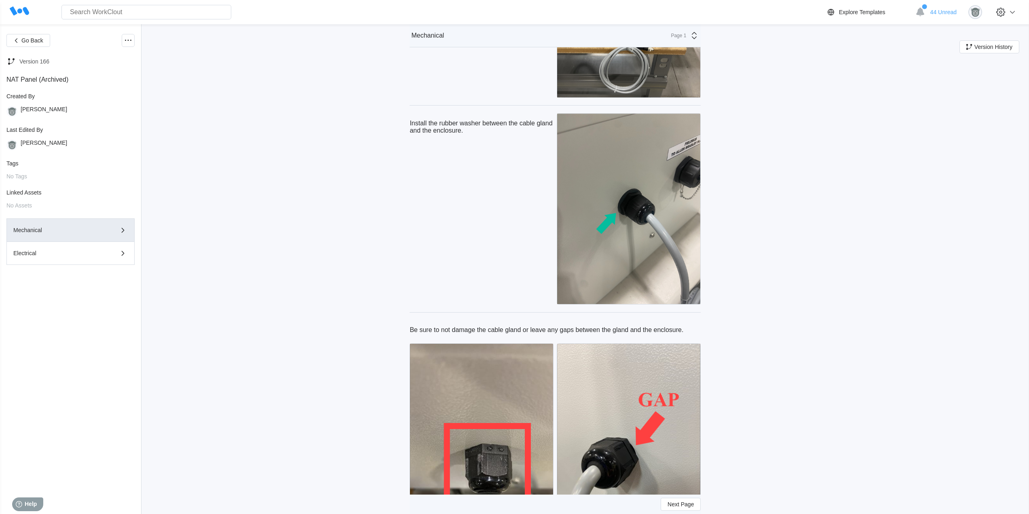
scroll to position [3706, 0]
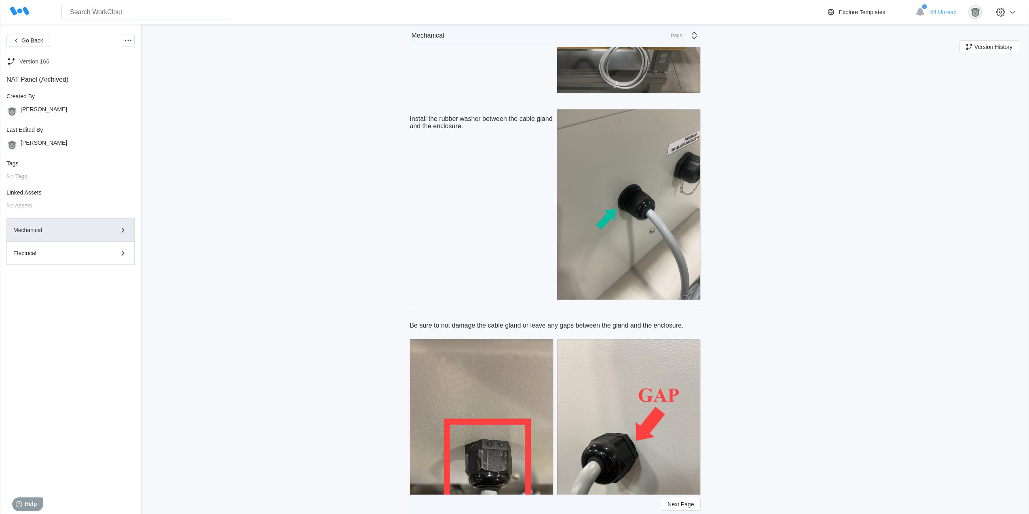
click at [480, 133] on div "Install the rubber washer between the cable gland and the enclosure." at bounding box center [482, 122] width 144 height 27
drag, startPoint x: 468, startPoint y: 128, endPoint x: 410, endPoint y: 119, distance: 58.9
copy p "Install the rubber washer between the cable gland and the enclosure."
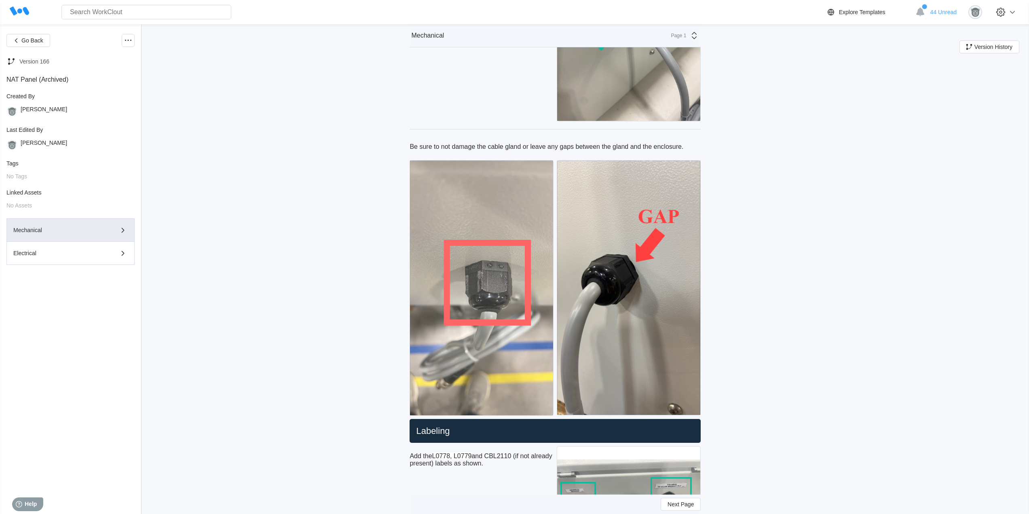
scroll to position [3773, 0]
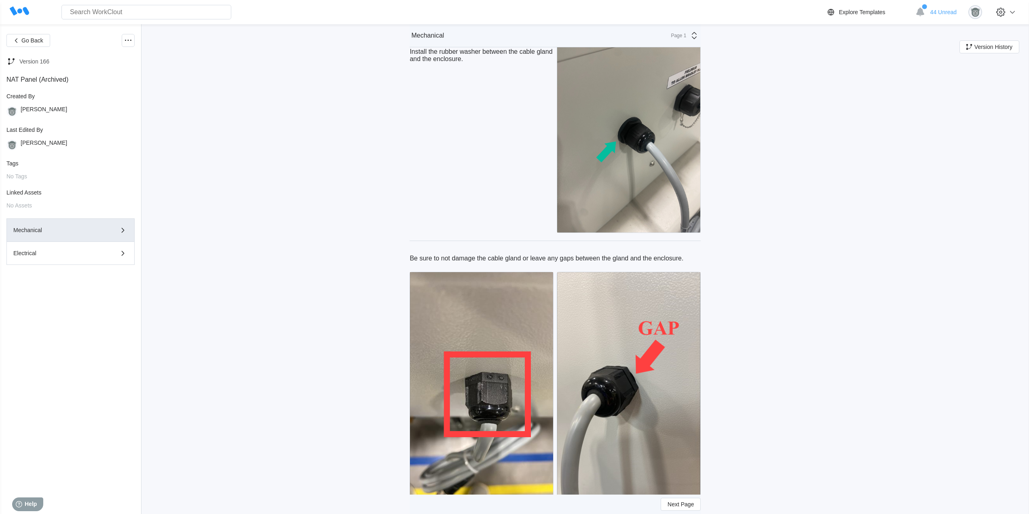
click at [470, 249] on div "Be sure to not damage the cable gland or leave any gaps between the gland and t…" at bounding box center [555, 258] width 291 height 20
drag, startPoint x: 691, startPoint y: 258, endPoint x: 368, endPoint y: 261, distance: 322.3
copy p "Be sure to not damage the cable gland or leave any gaps between the gland and t…"
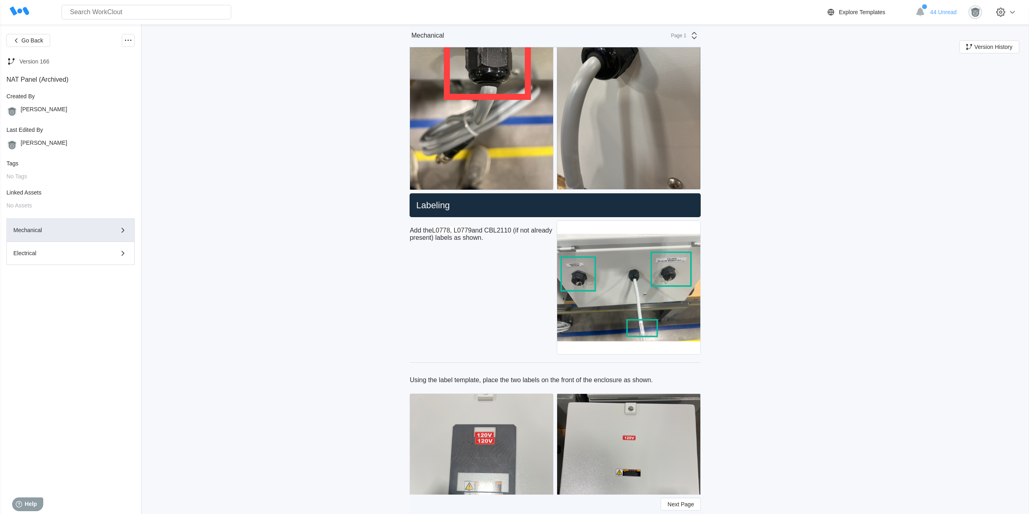
scroll to position [4178, 0]
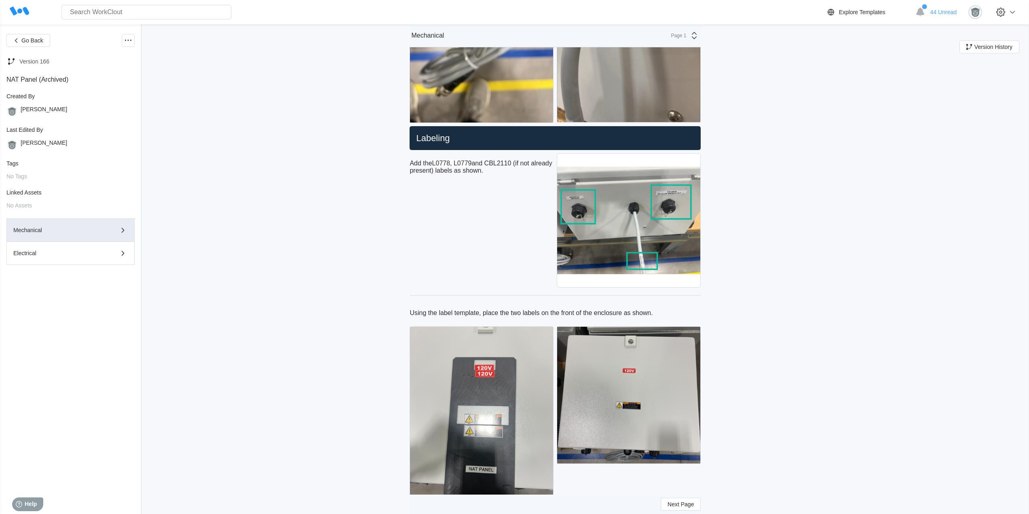
click at [493, 166] on p "Add the L0778, L0779 and CBL2110 (if not already present) labels as shown." at bounding box center [482, 167] width 144 height 15
drag, startPoint x: 506, startPoint y: 171, endPoint x: 405, endPoint y: 163, distance: 101.8
copy p "Add the L0778, L0779 and CBL2110 (if not already present) labels as shown"
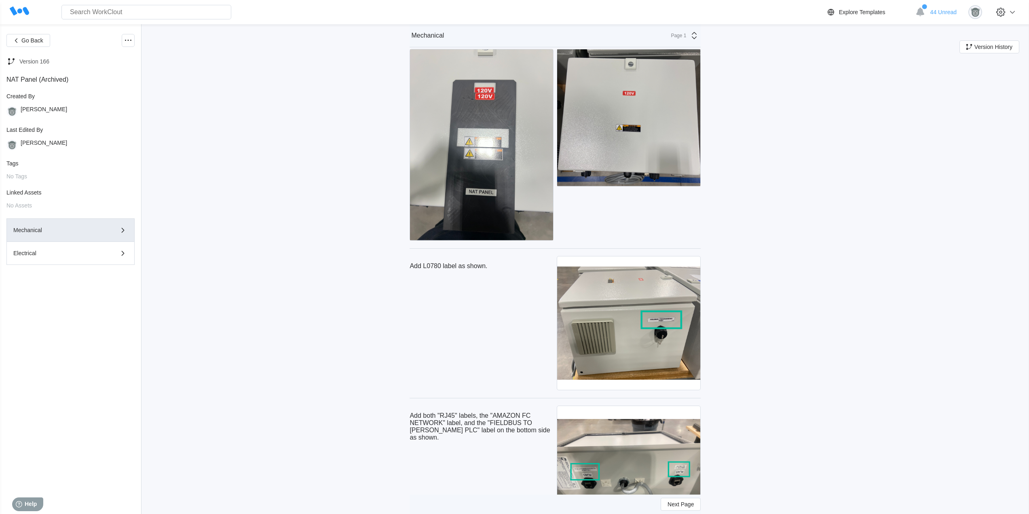
scroll to position [4447, 0]
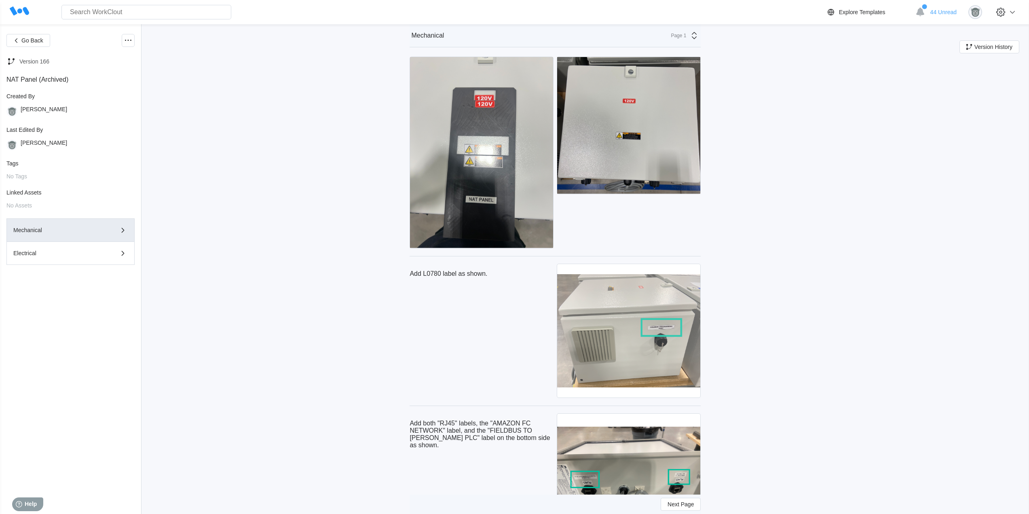
drag, startPoint x: 881, startPoint y: 323, endPoint x: 624, endPoint y: 311, distance: 257.4
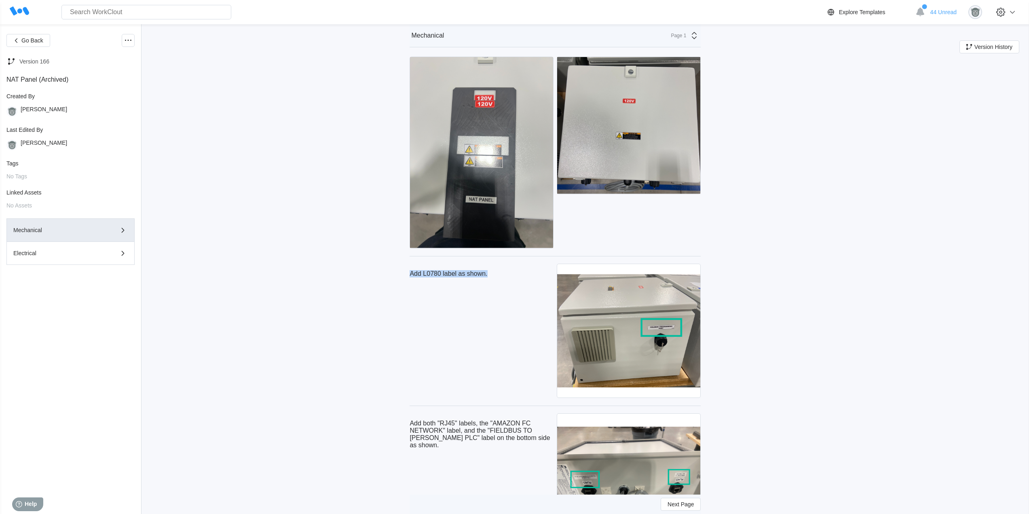
drag, startPoint x: 492, startPoint y: 275, endPoint x: 389, endPoint y: 272, distance: 102.8
copy p "Add L0780 label as shown."
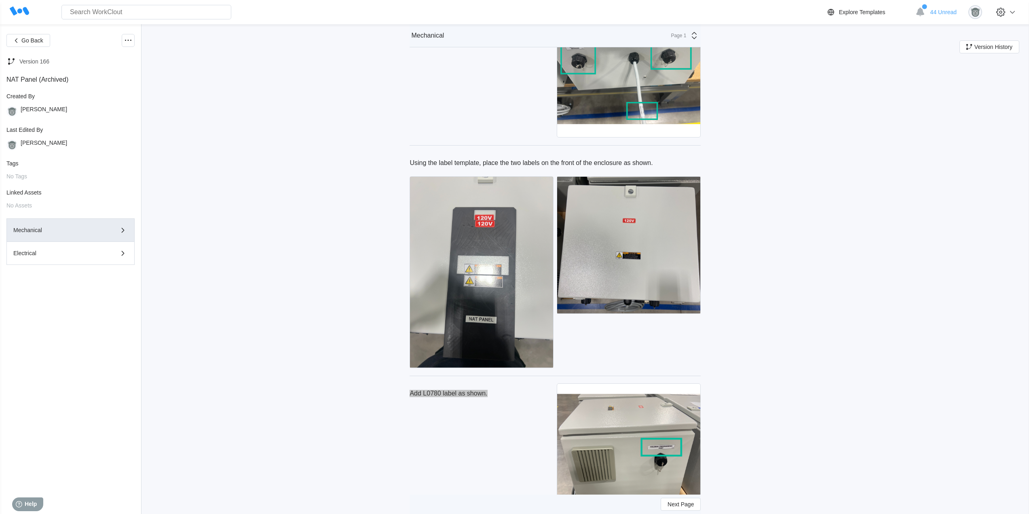
scroll to position [4313, 0]
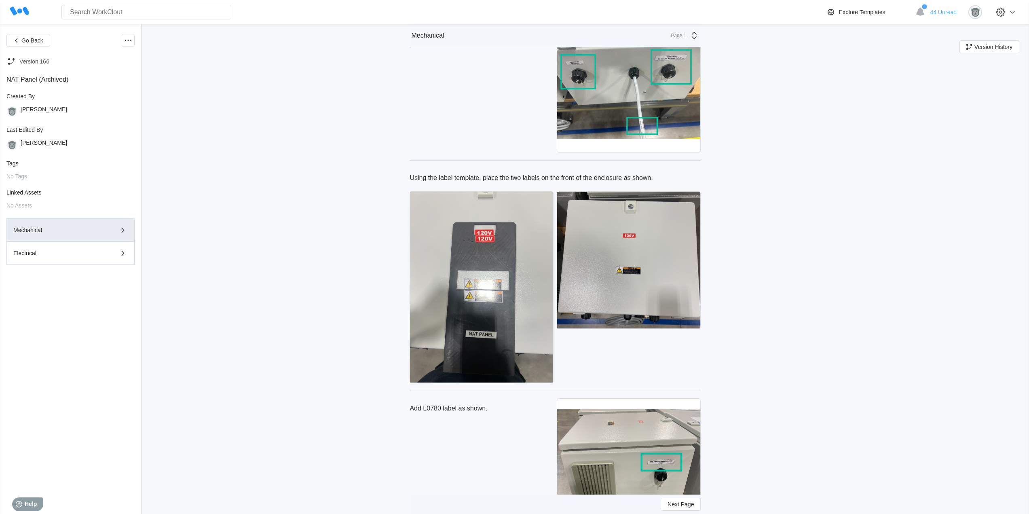
click at [606, 181] on p "Using the label template, place the two labels on the front of the enclosure as…" at bounding box center [555, 177] width 291 height 7
drag, startPoint x: 658, startPoint y: 177, endPoint x: 414, endPoint y: 180, distance: 244.2
click at [414, 180] on p "Using the label template, place the two labels on the front of the enclosure as…" at bounding box center [555, 177] width 291 height 7
copy p "Using the label template, place the two labels on the front of the enclosure as…"
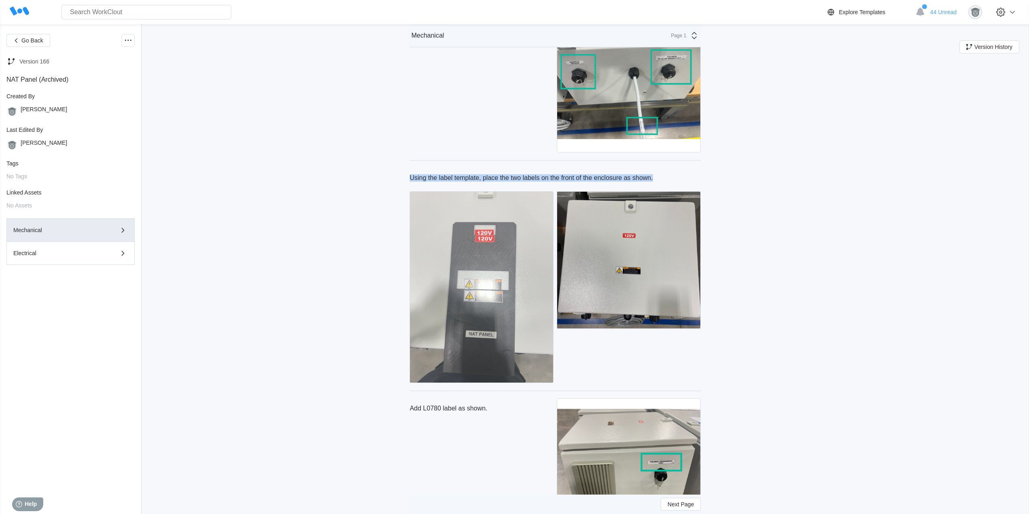
click at [501, 313] on img at bounding box center [481, 287] width 143 height 191
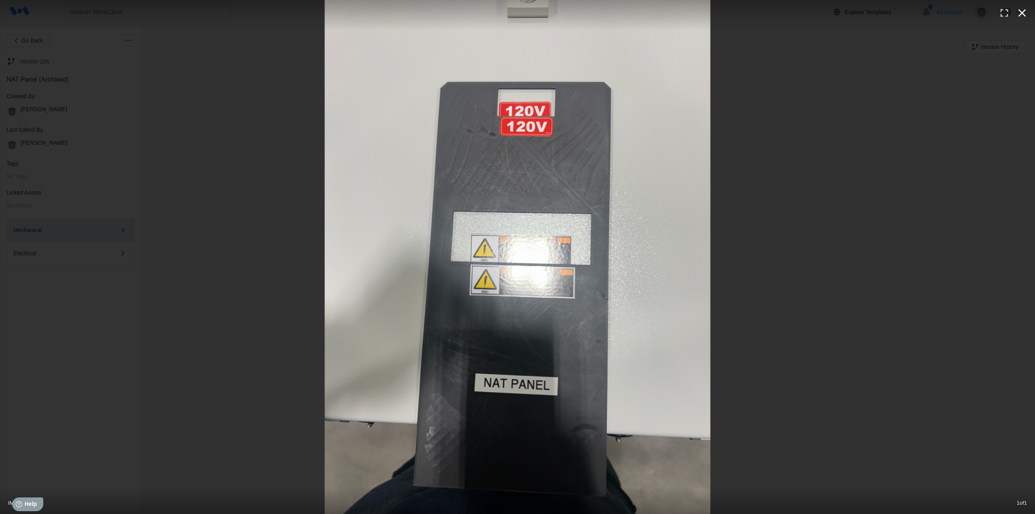
click at [1027, 17] on icon "button" at bounding box center [1022, 12] width 13 height 13
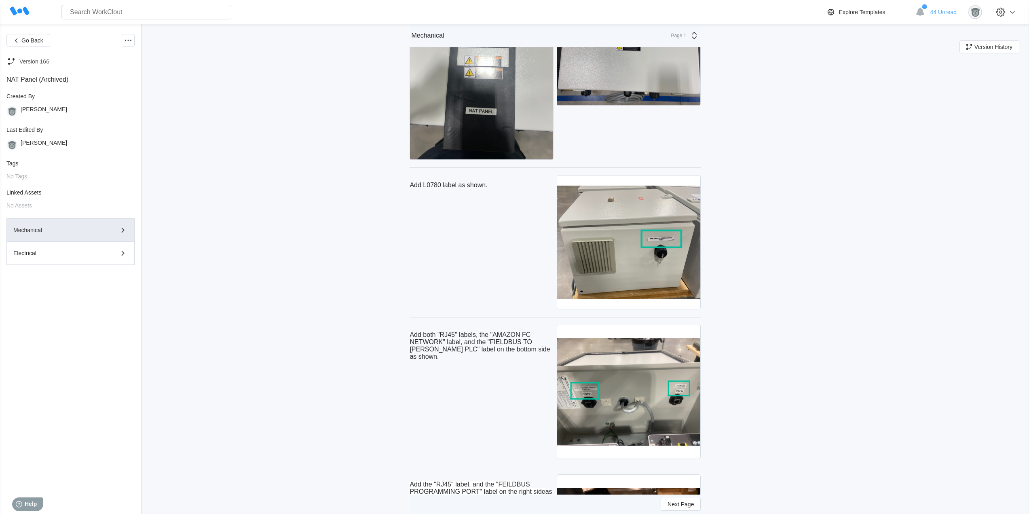
scroll to position [4598, 0]
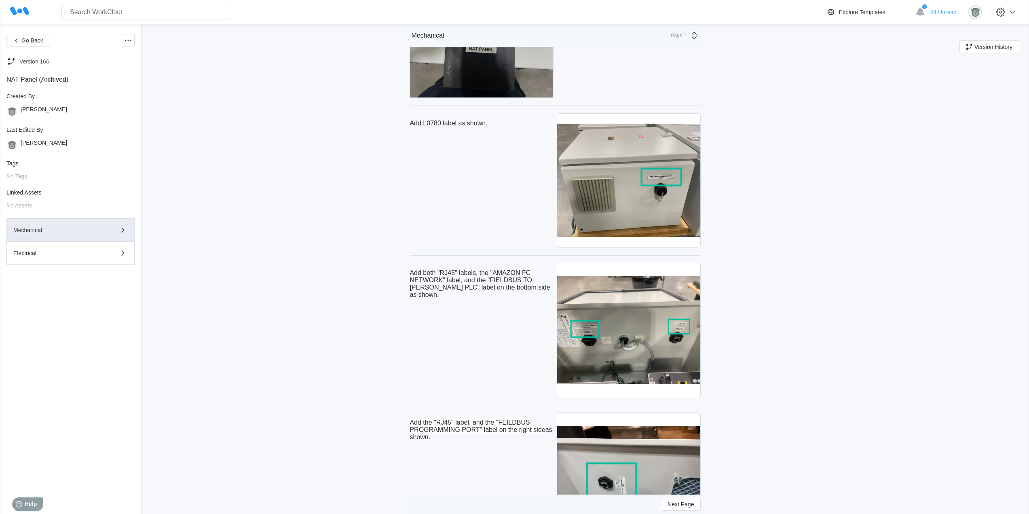
click at [446, 287] on p "Add both "RJ45" labels, the "AMAZON FC NETWORK" label, and the "FIELDBUS TO ALE…" at bounding box center [482, 283] width 144 height 29
drag, startPoint x: 440, startPoint y: 294, endPoint x: 410, endPoint y: 268, distance: 40.4
copy p "Add both "RJ45" labels, the "AMAZON FC NETWORK" label, and the "FIELDBUS TO ALE…"
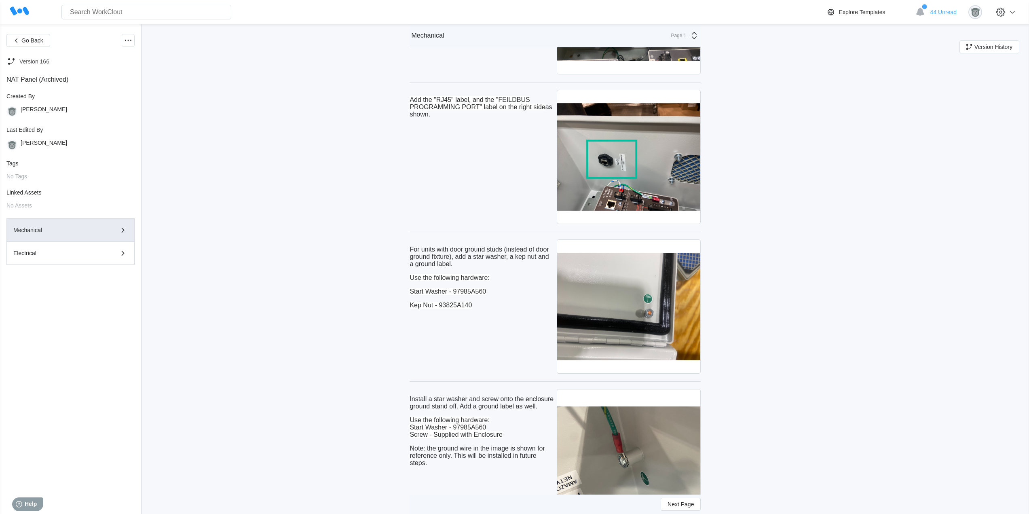
scroll to position [4868, 0]
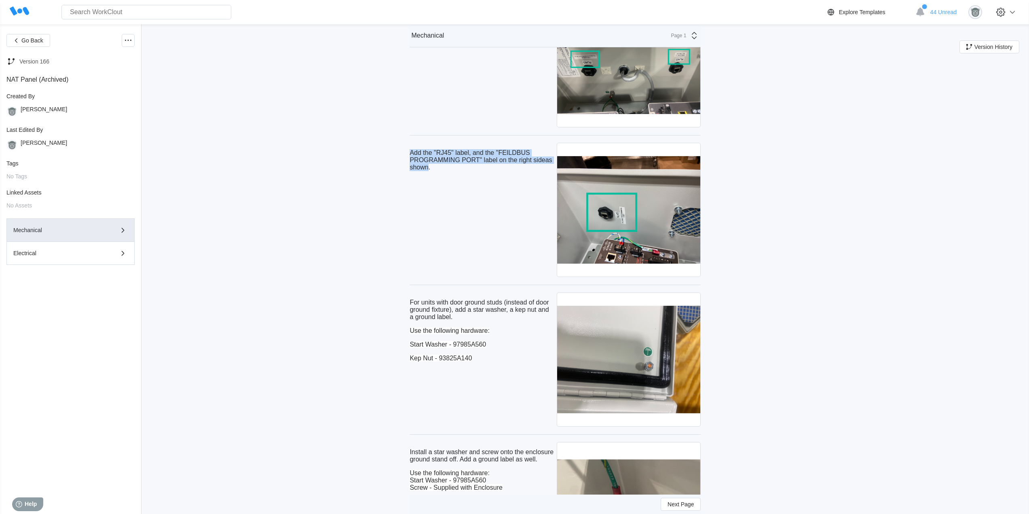
drag, startPoint x: 440, startPoint y: 167, endPoint x: 404, endPoint y: 152, distance: 38.8
copy p "Add the "RJ45" label, and the "FEILDBUS PROGRAMMING PORT" label on the right si…"
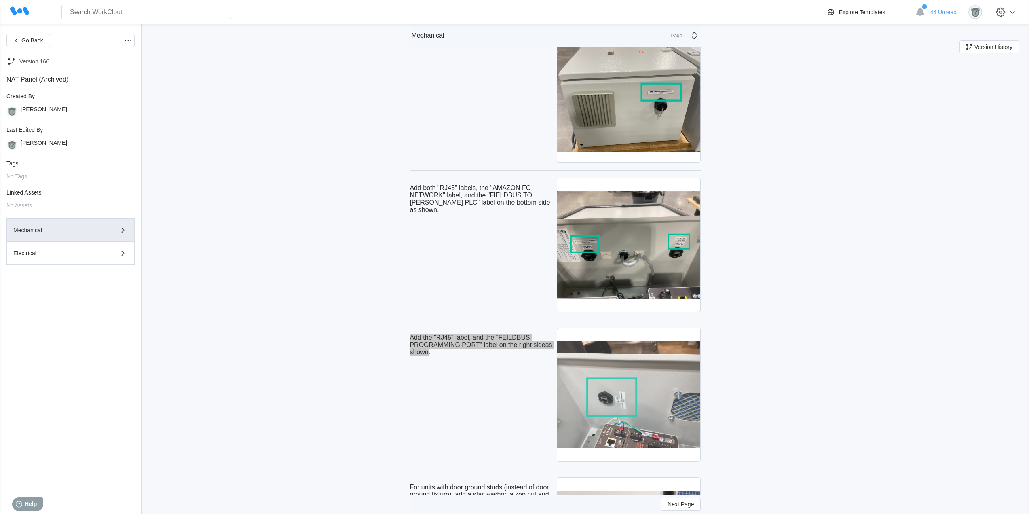
scroll to position [4733, 0]
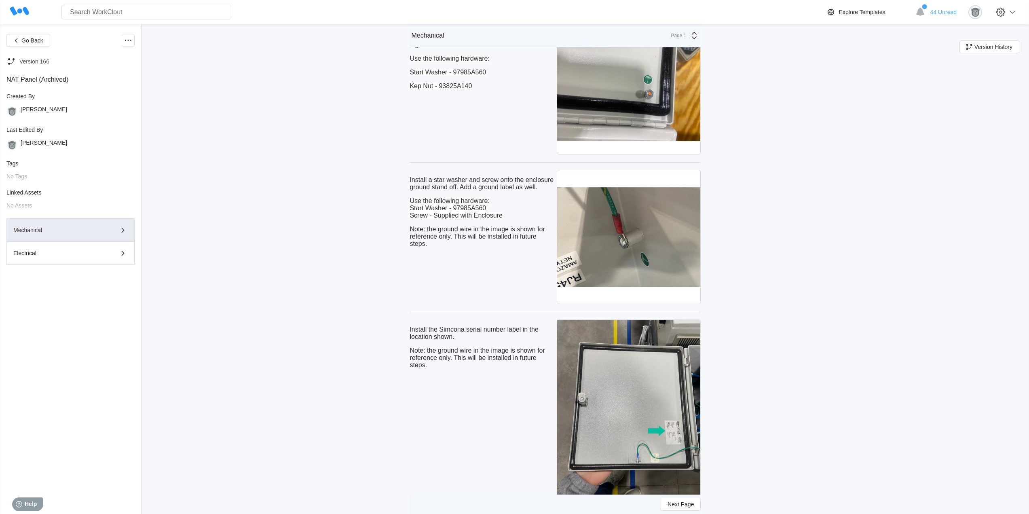
scroll to position [5204, 0]
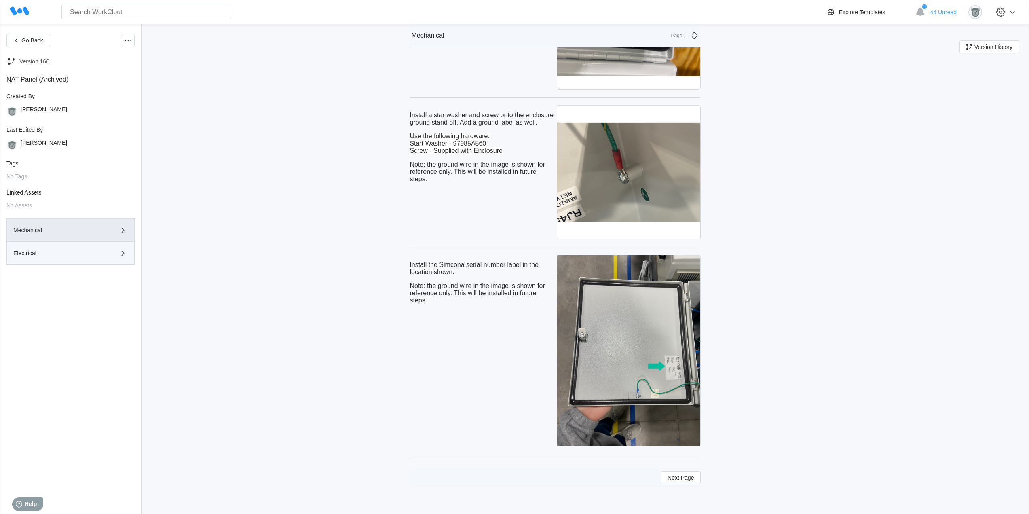
click at [65, 256] on div "Electrical" at bounding box center [70, 253] width 114 height 10
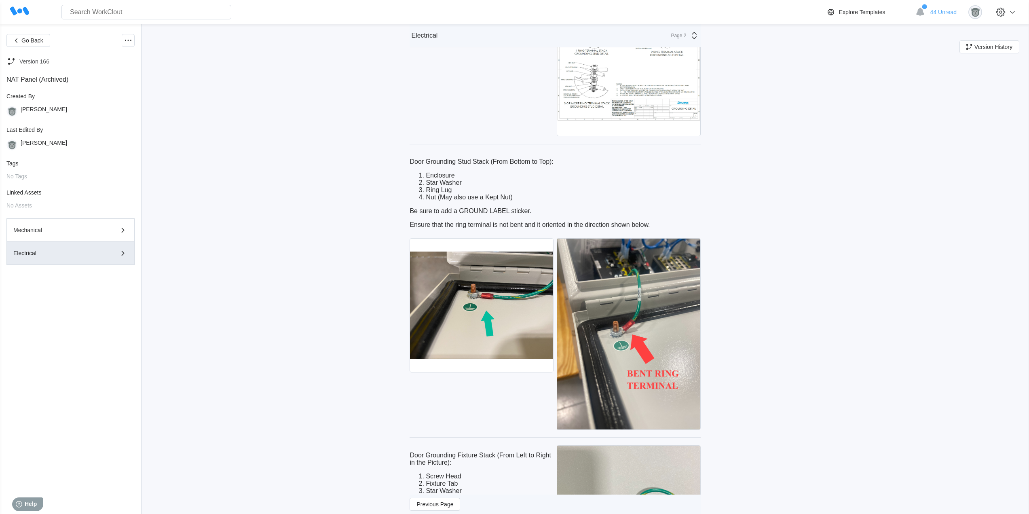
scroll to position [270, 0]
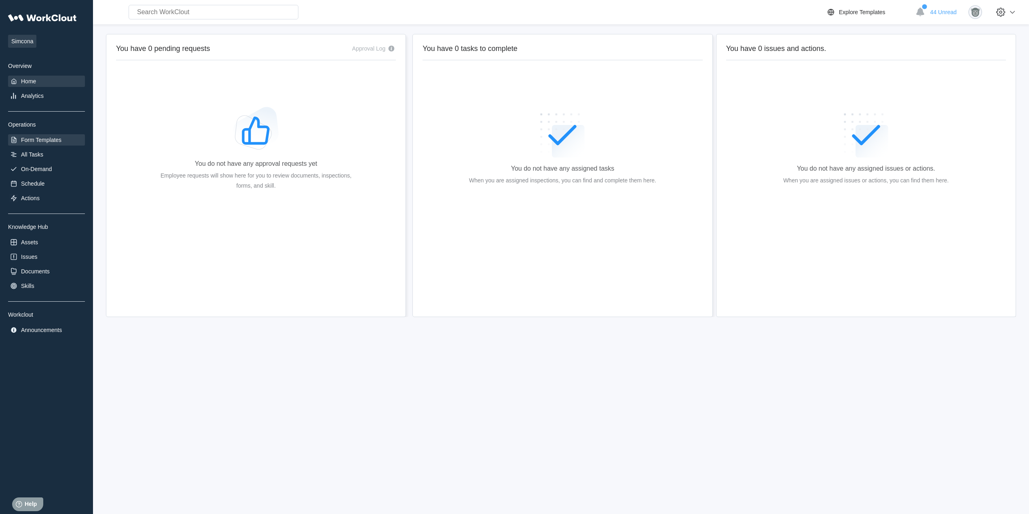
click at [45, 139] on div "Form Templates" at bounding box center [41, 140] width 40 height 6
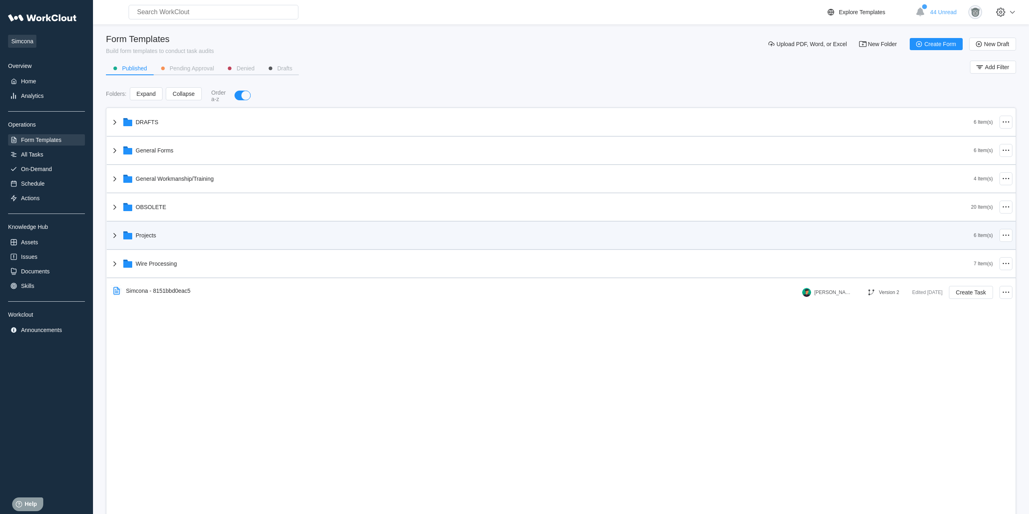
click at [197, 241] on div "Projects" at bounding box center [542, 235] width 864 height 21
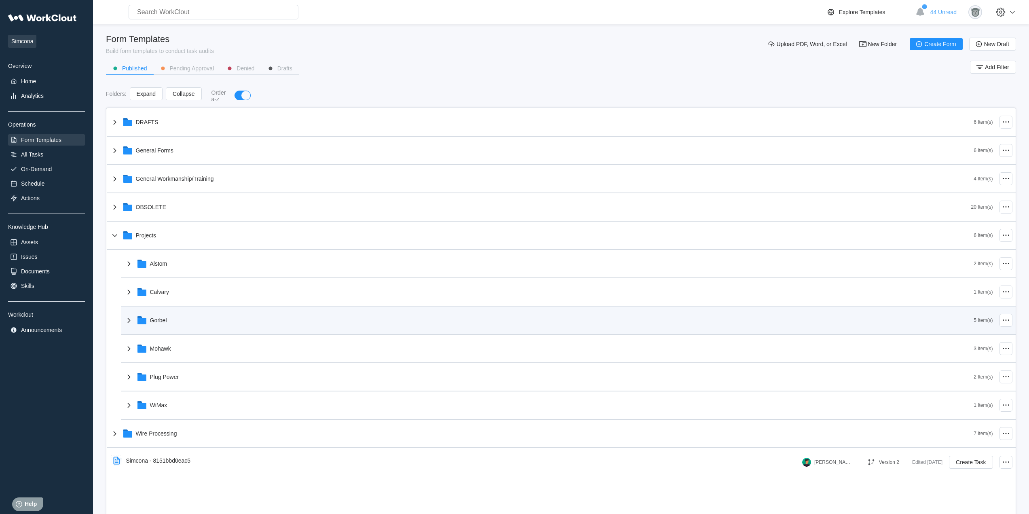
click at [235, 325] on div "Gorbel" at bounding box center [549, 320] width 850 height 21
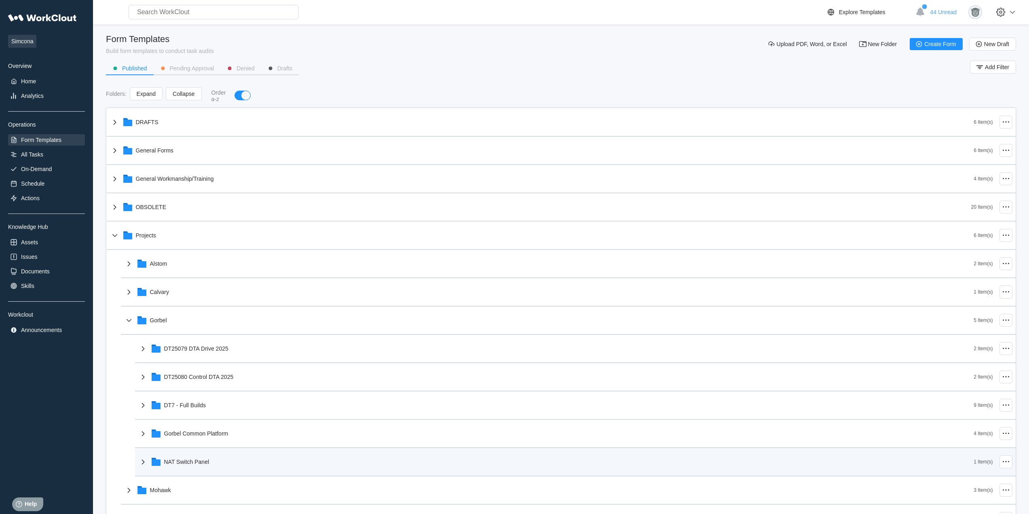
click at [214, 465] on div "NAT Switch Panel" at bounding box center [556, 461] width 836 height 21
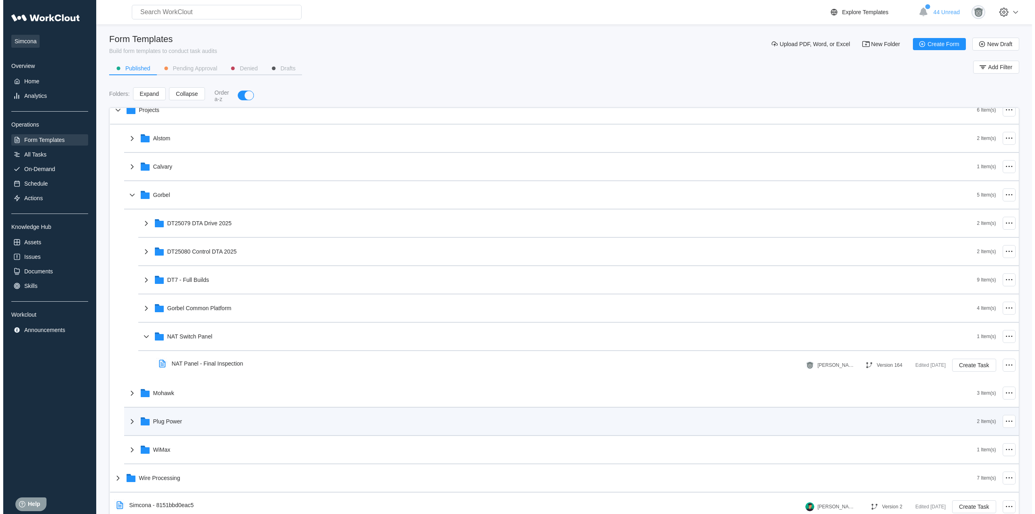
scroll to position [126, 0]
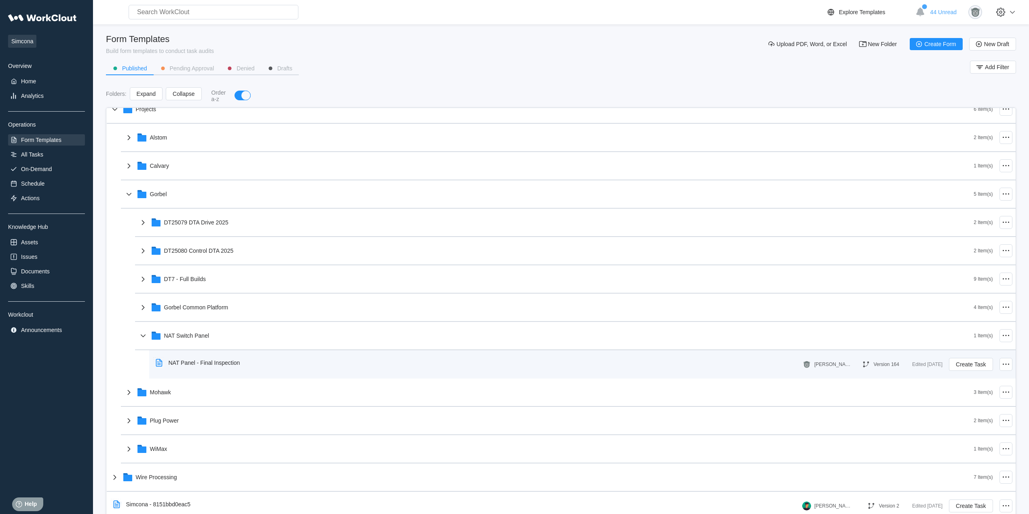
click at [237, 370] on div "NAT Panel - Final Inspection" at bounding box center [199, 362] width 94 height 19
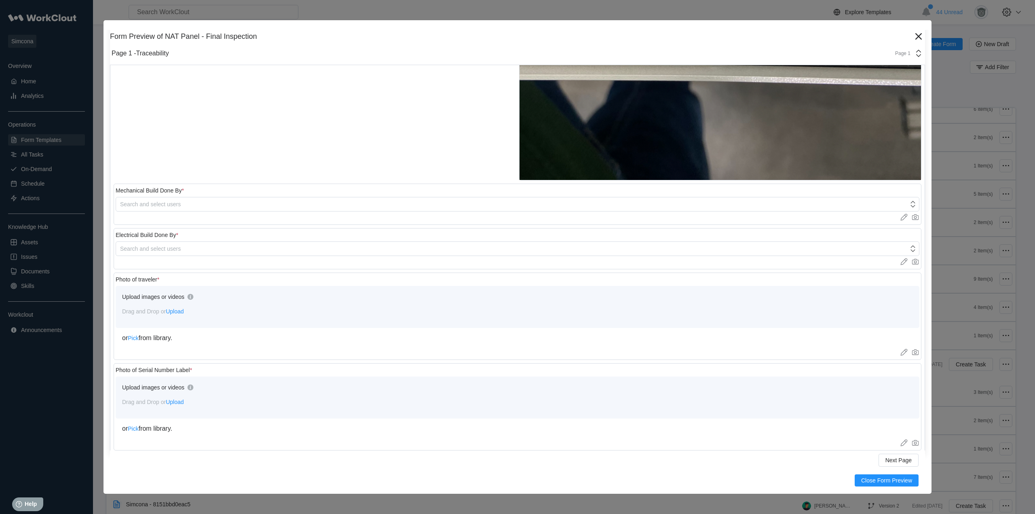
scroll to position [562, 0]
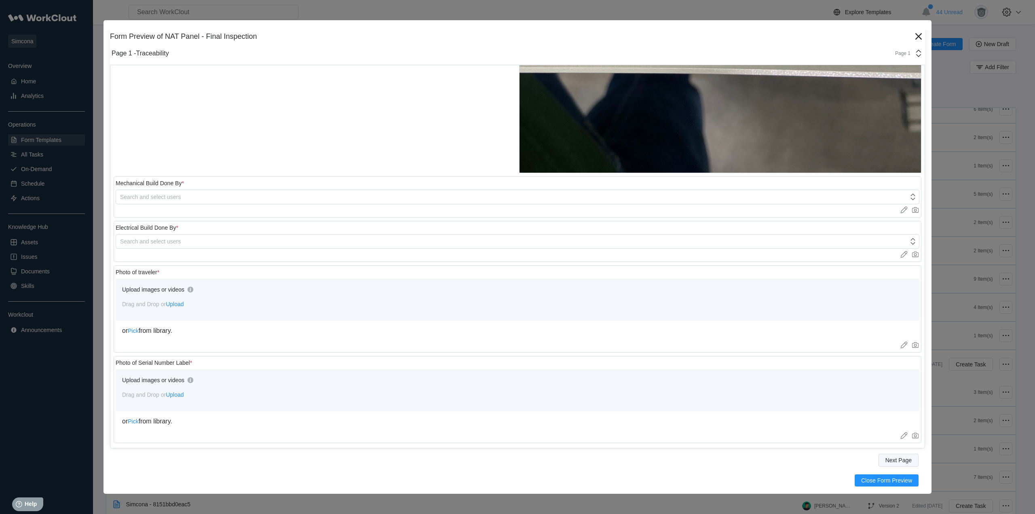
click at [893, 460] on span "Next Page" at bounding box center [898, 460] width 26 height 6
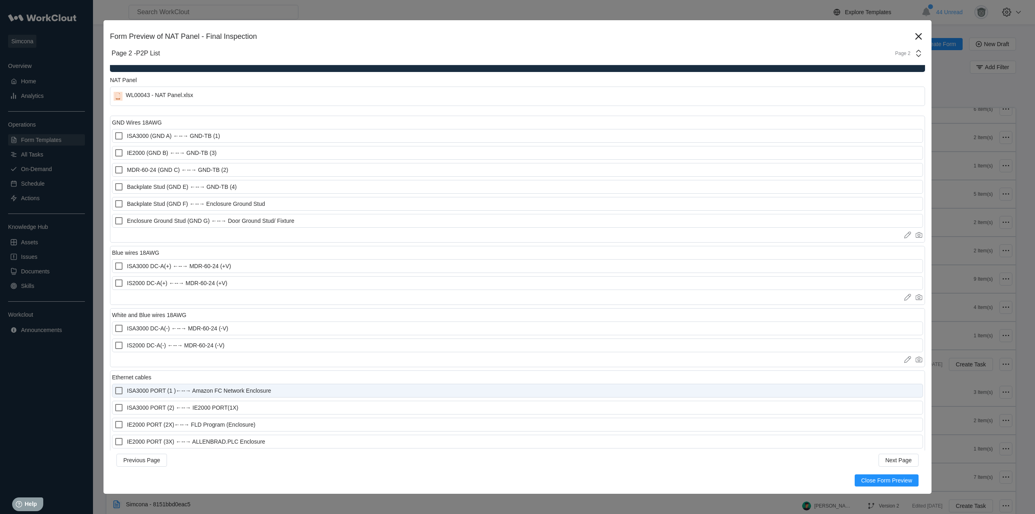
scroll to position [61, 0]
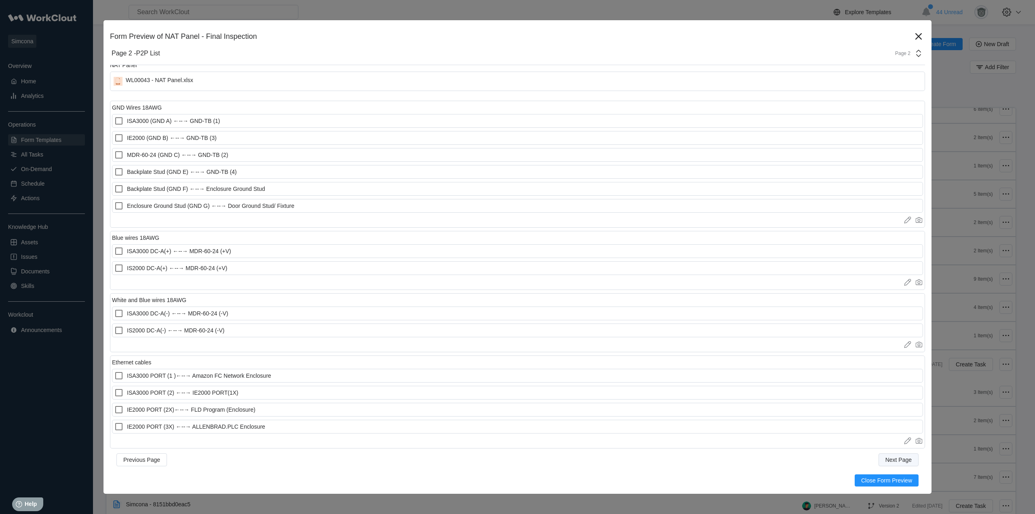
click at [898, 459] on span "Next Page" at bounding box center [898, 460] width 26 height 6
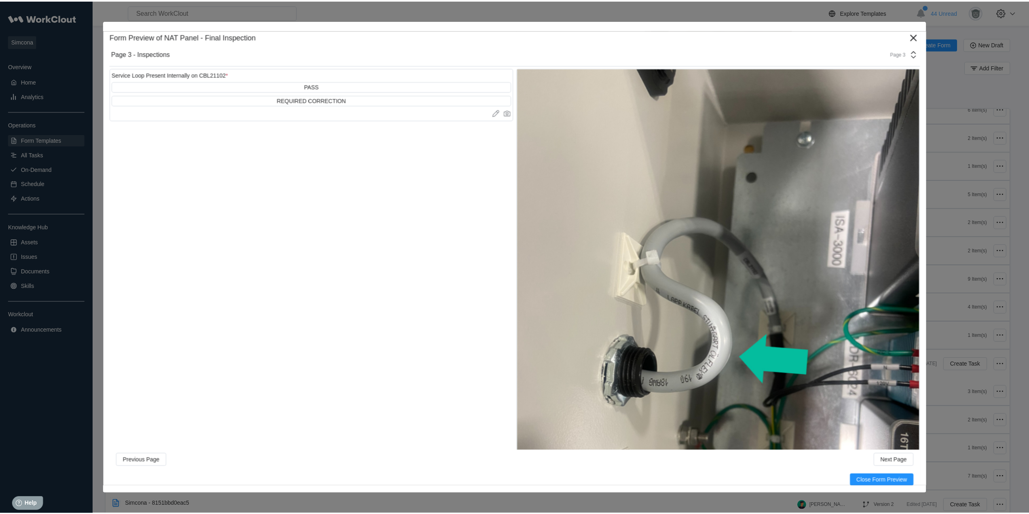
scroll to position [9165, 0]
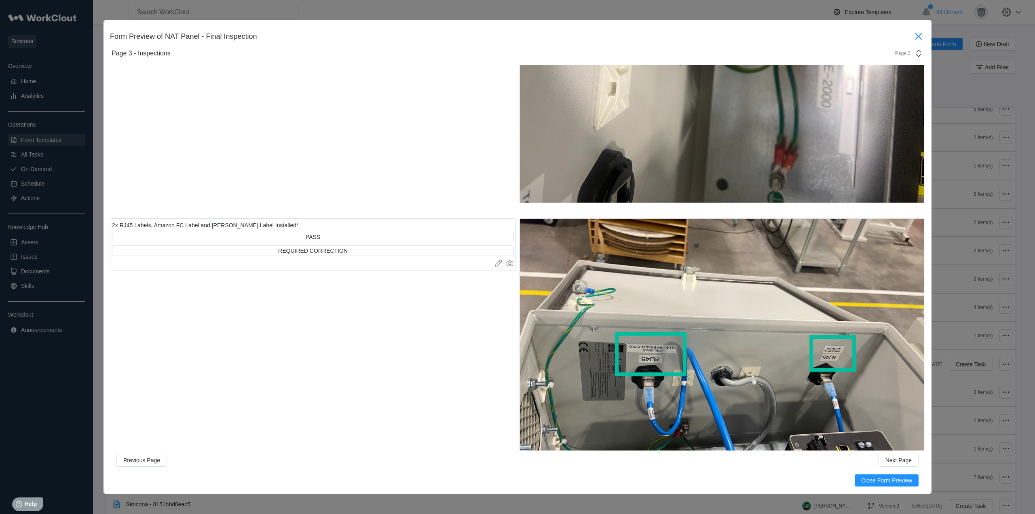
click at [913, 37] on icon at bounding box center [918, 36] width 13 height 13
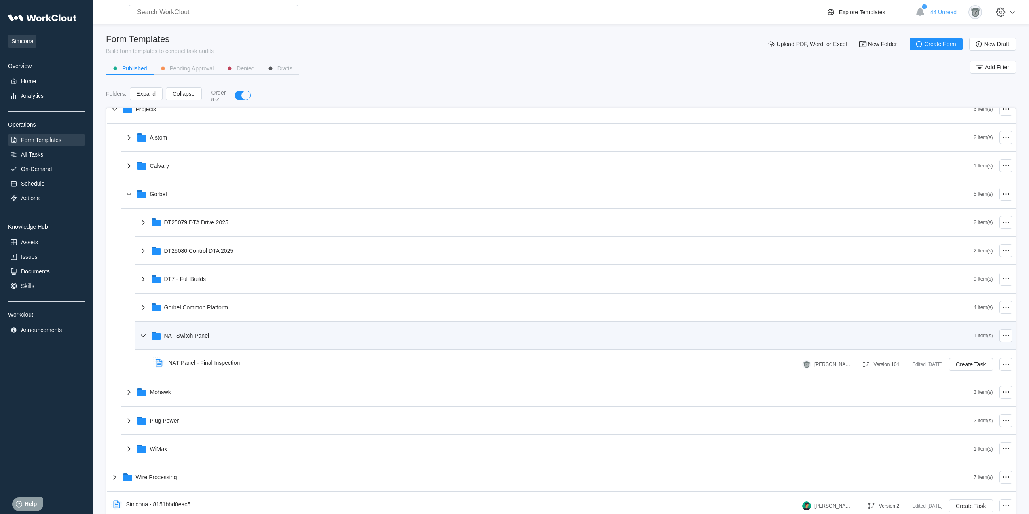
click at [182, 339] on div "NAT Switch Panel" at bounding box center [556, 335] width 836 height 21
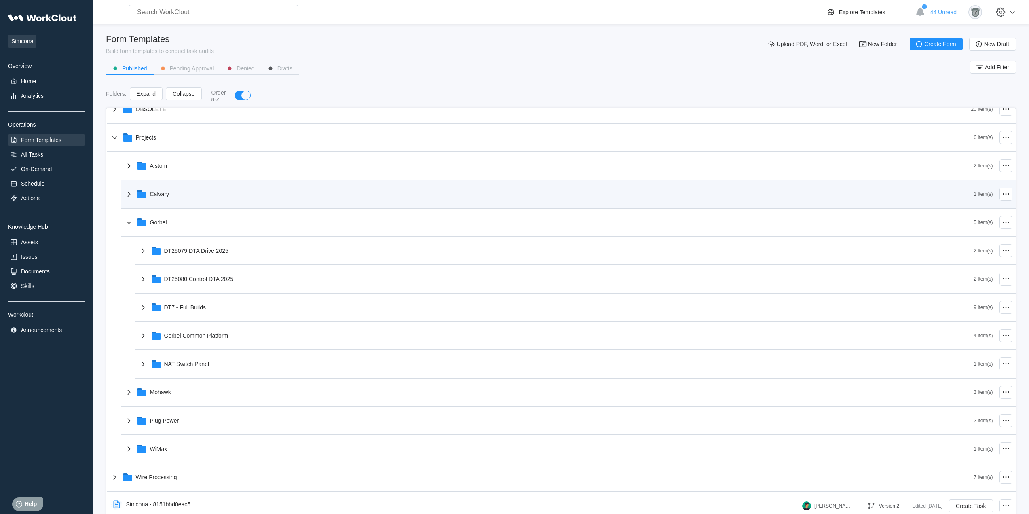
scroll to position [98, 0]
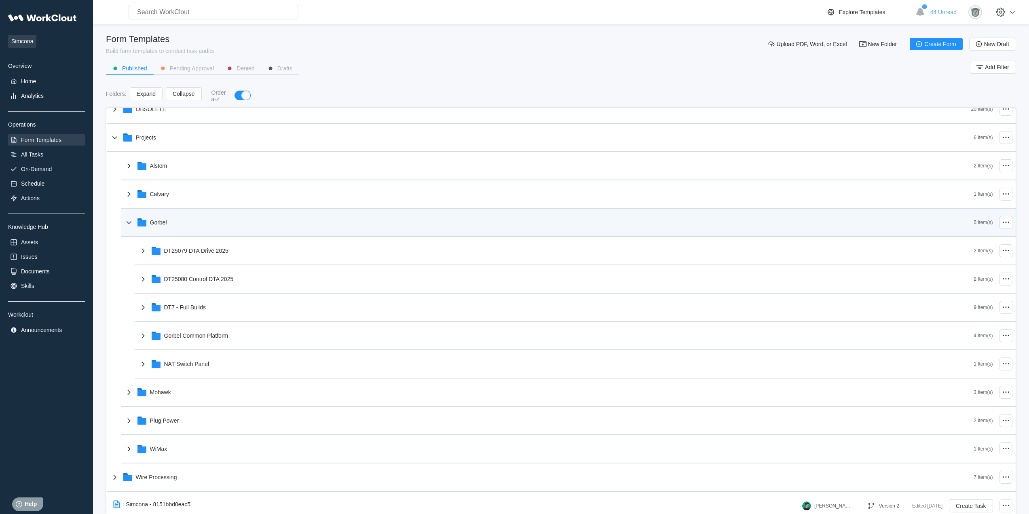
click at [181, 219] on div "Gorbel" at bounding box center [549, 222] width 850 height 21
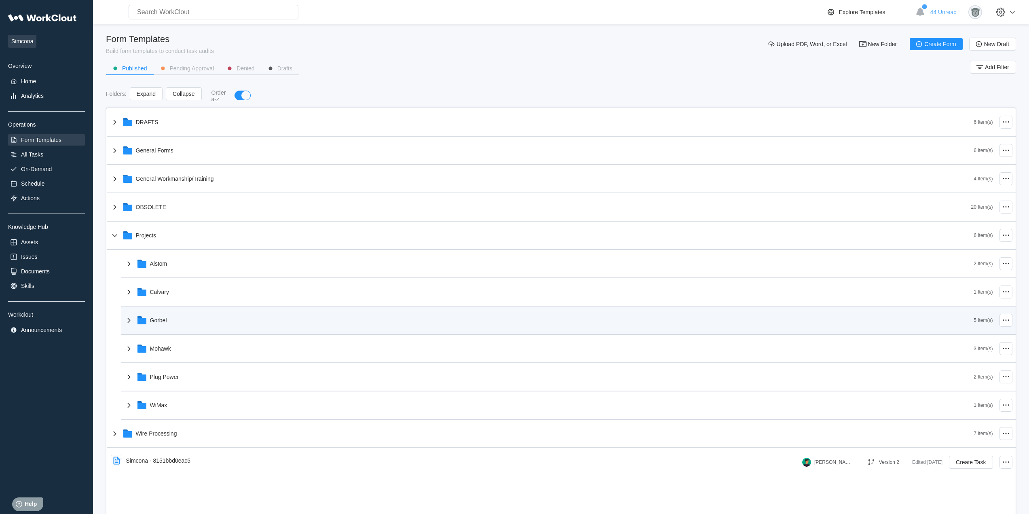
scroll to position [0, 0]
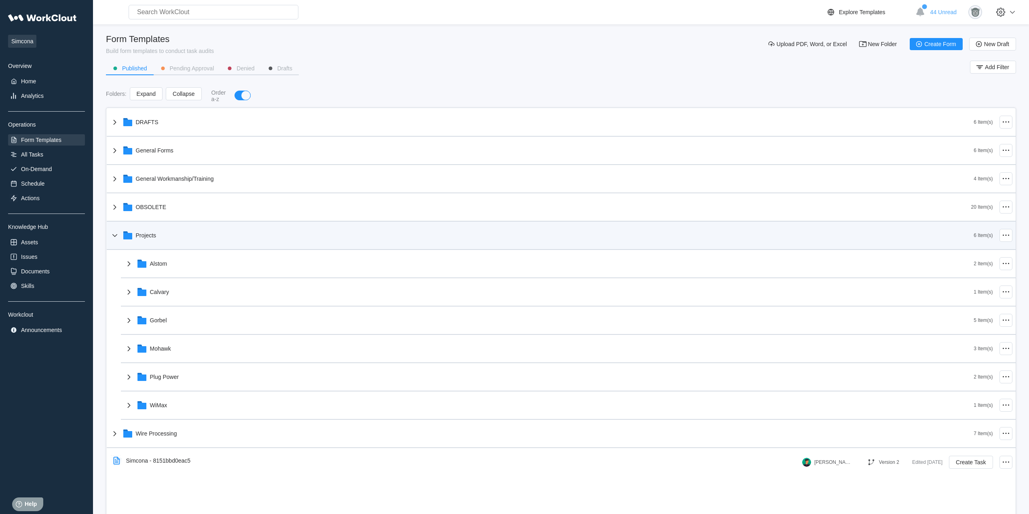
click at [177, 235] on div "Projects" at bounding box center [542, 235] width 864 height 21
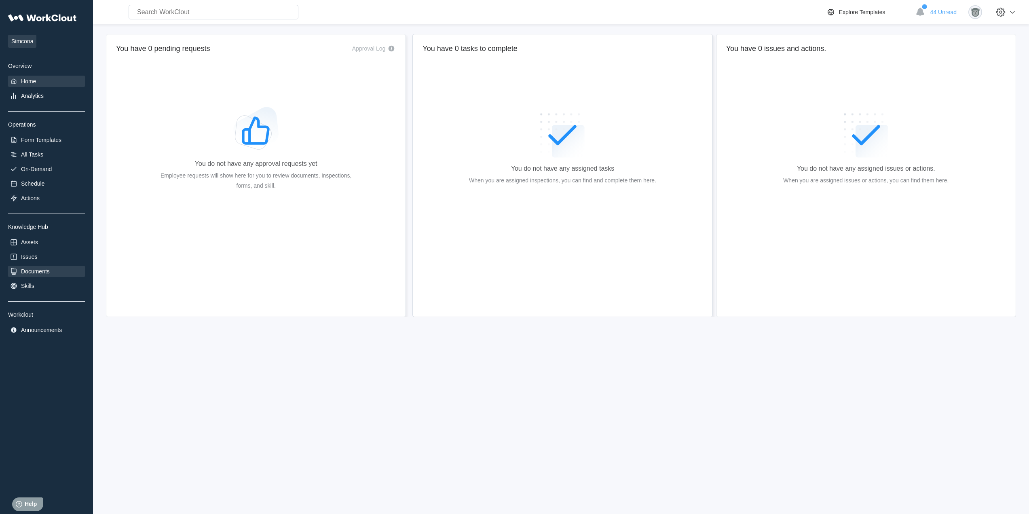
click at [43, 271] on div "Documents" at bounding box center [35, 271] width 29 height 6
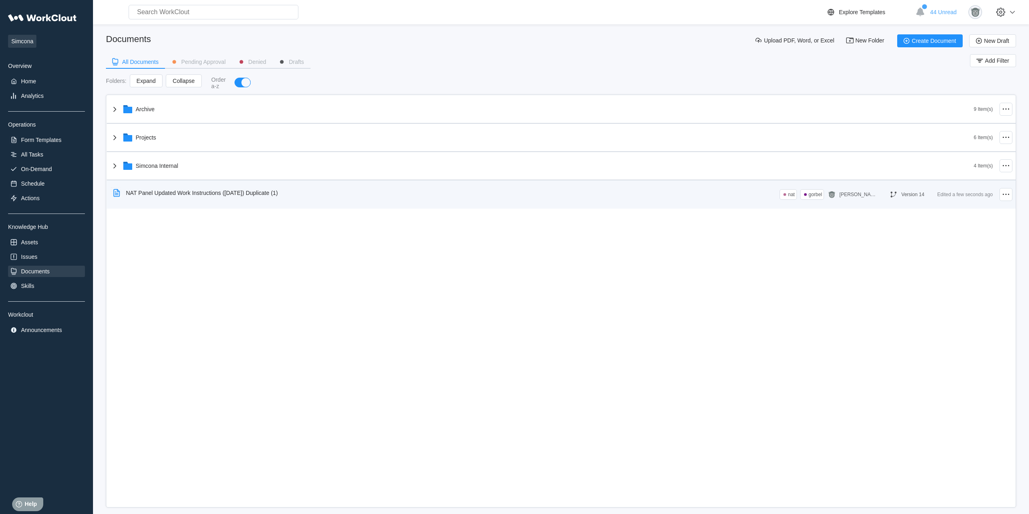
click at [407, 193] on div "NAT Panel Updated Work Instructions ([DATE]) Duplicate (1)" at bounding box center [445, 193] width 670 height 19
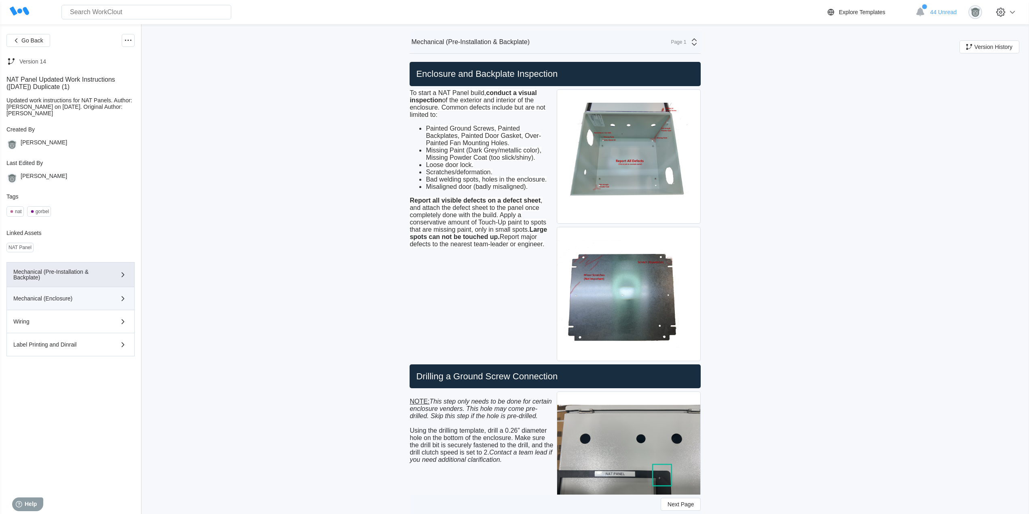
click at [92, 299] on div "Mechanical (Enclosure)" at bounding box center [58, 299] width 91 height 6
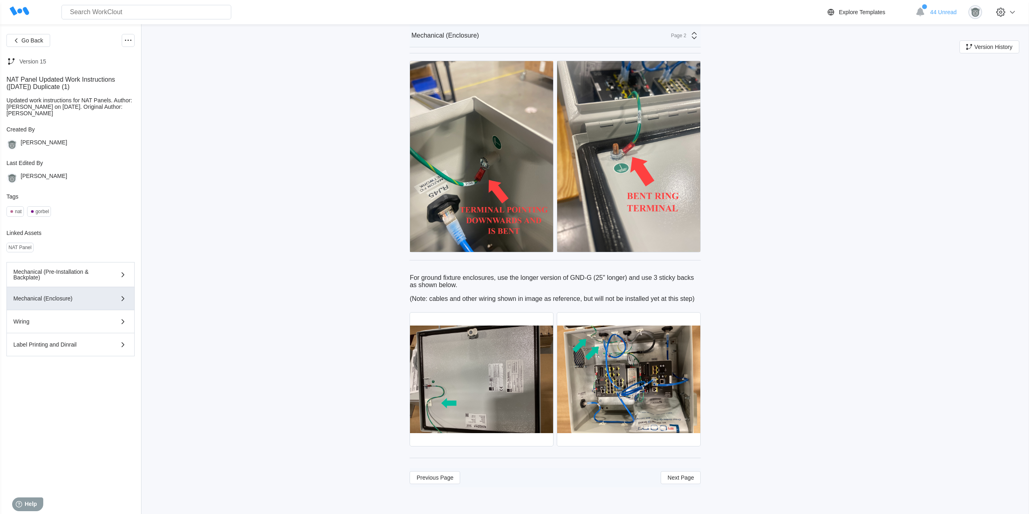
scroll to position [3795, 0]
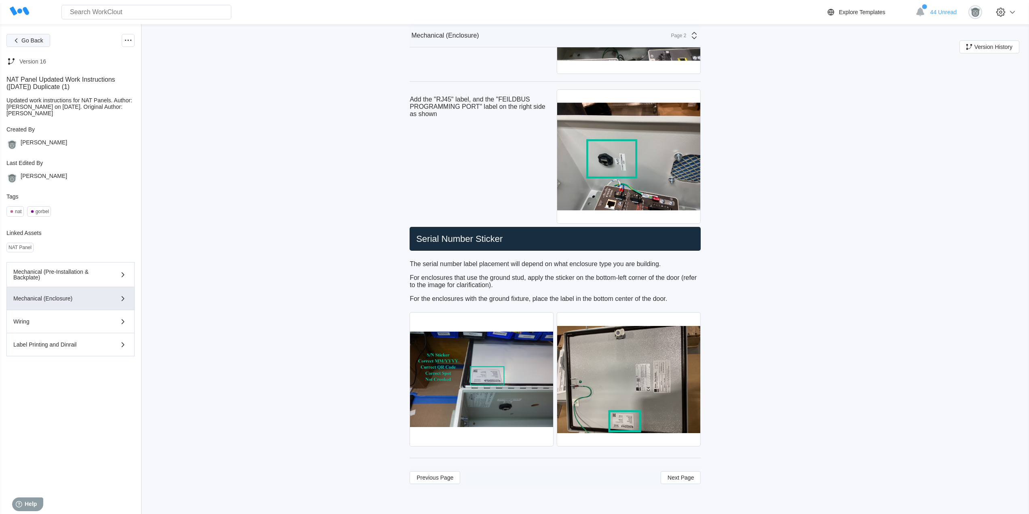
click at [25, 37] on button "Go Back" at bounding box center [28, 40] width 44 height 13
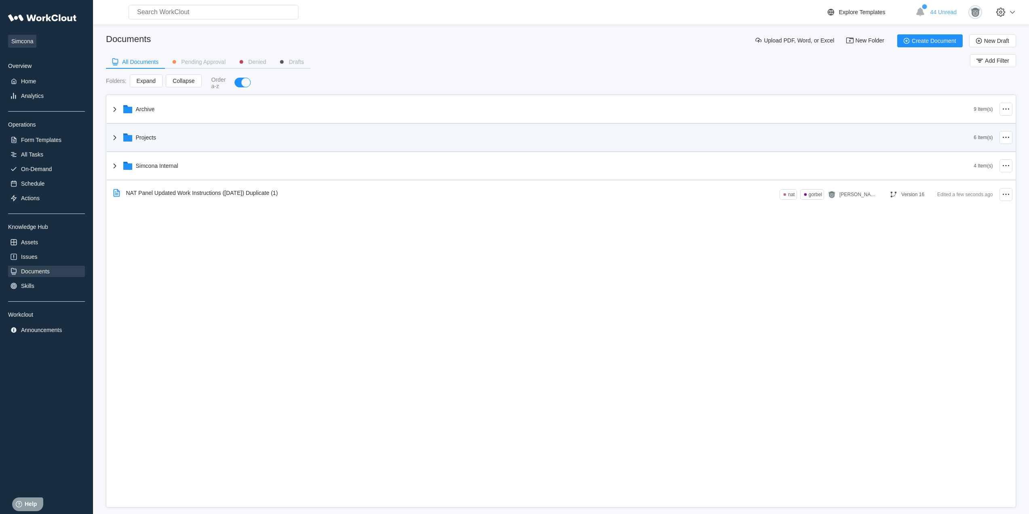
click at [179, 147] on div "Projects" at bounding box center [542, 137] width 864 height 21
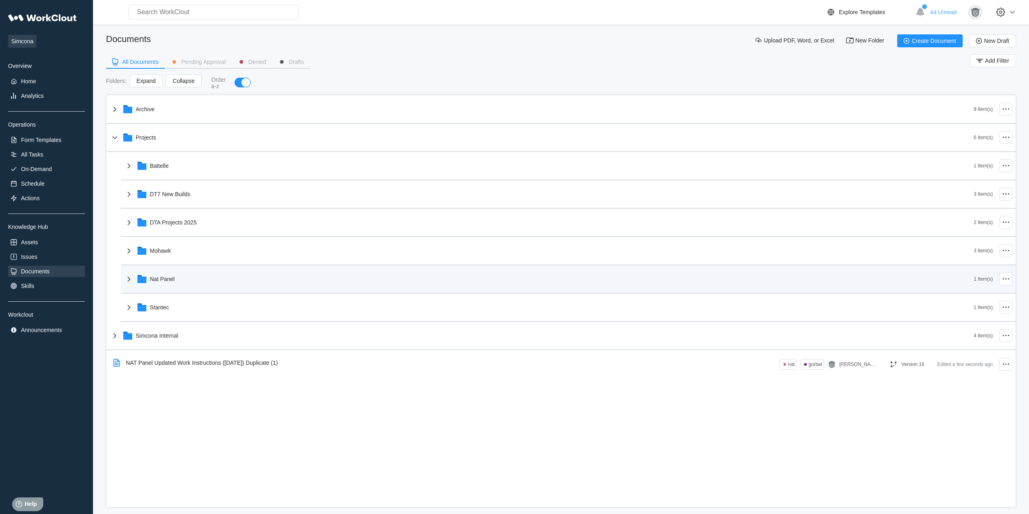
click at [189, 273] on div "Nat Panel" at bounding box center [549, 278] width 850 height 21
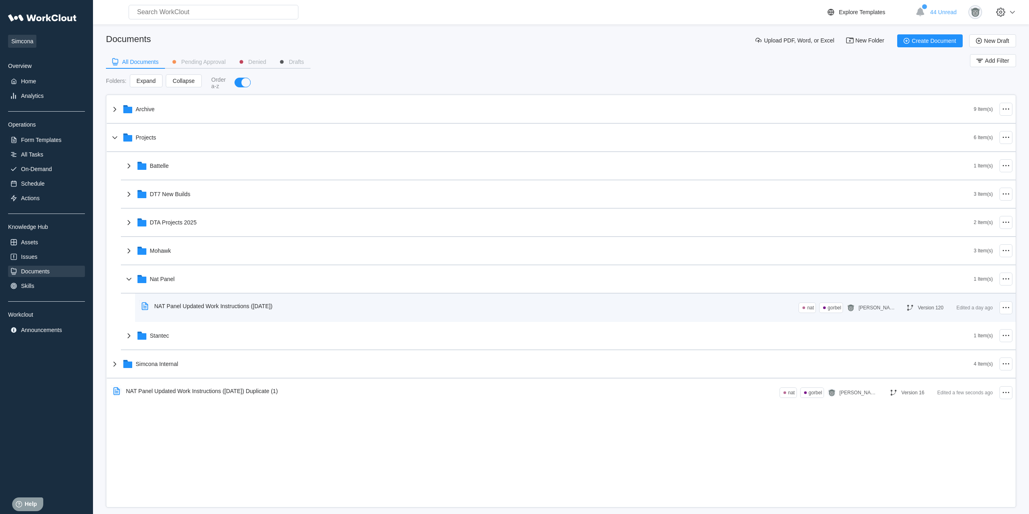
click at [233, 311] on div "NAT Panel Updated Work Instructions (3/11/25)" at bounding box center [208, 306] width 141 height 19
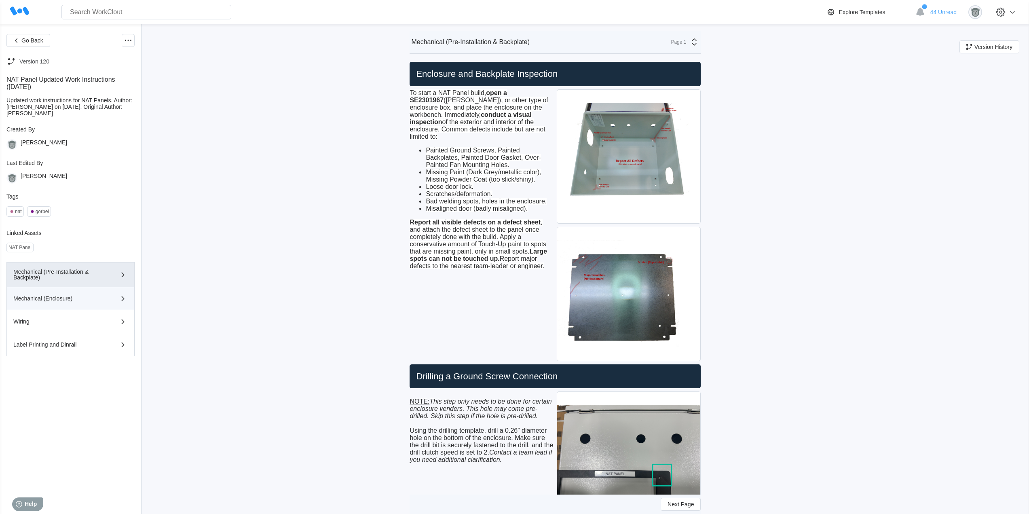
click at [93, 301] on div "Mechanical (Enclosure)" at bounding box center [58, 299] width 91 height 6
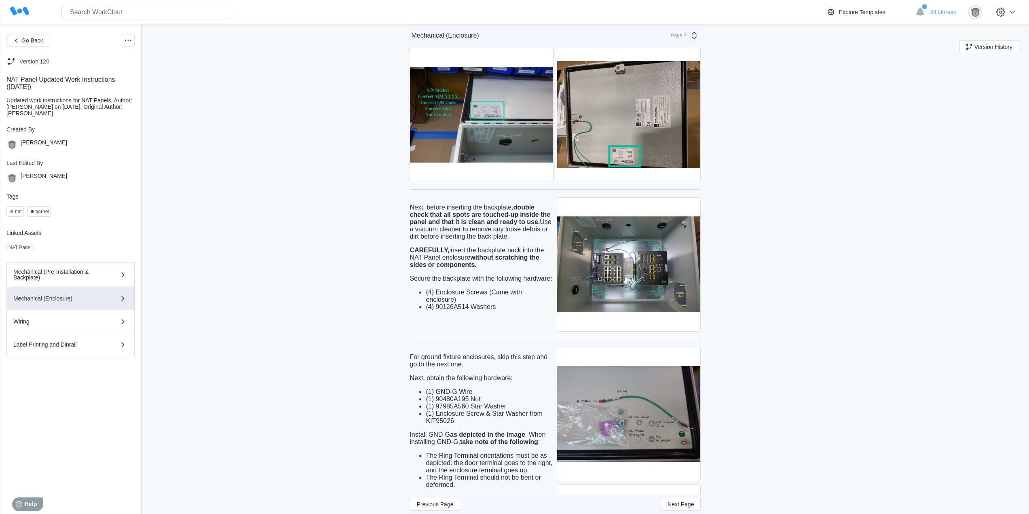
scroll to position [1880, 0]
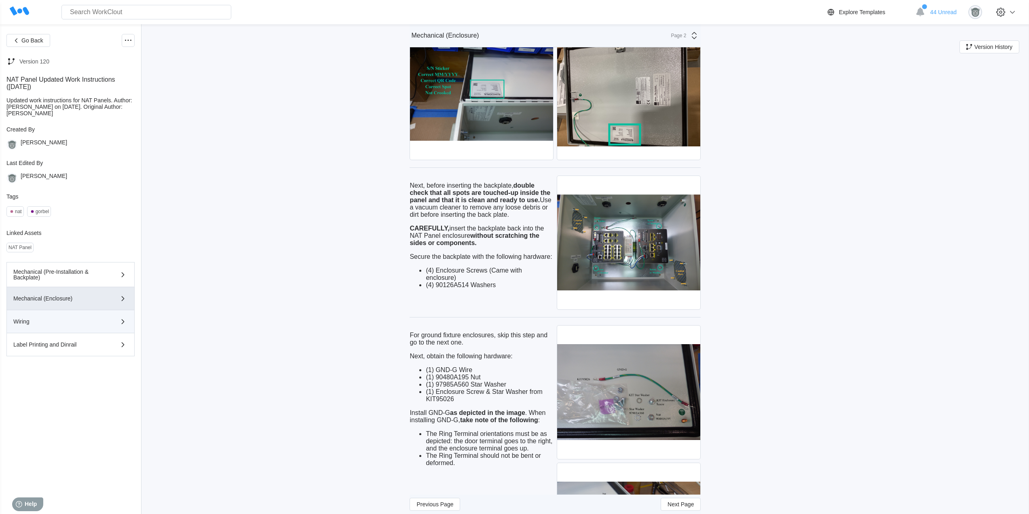
click at [72, 322] on div "Wiring" at bounding box center [58, 322] width 91 height 6
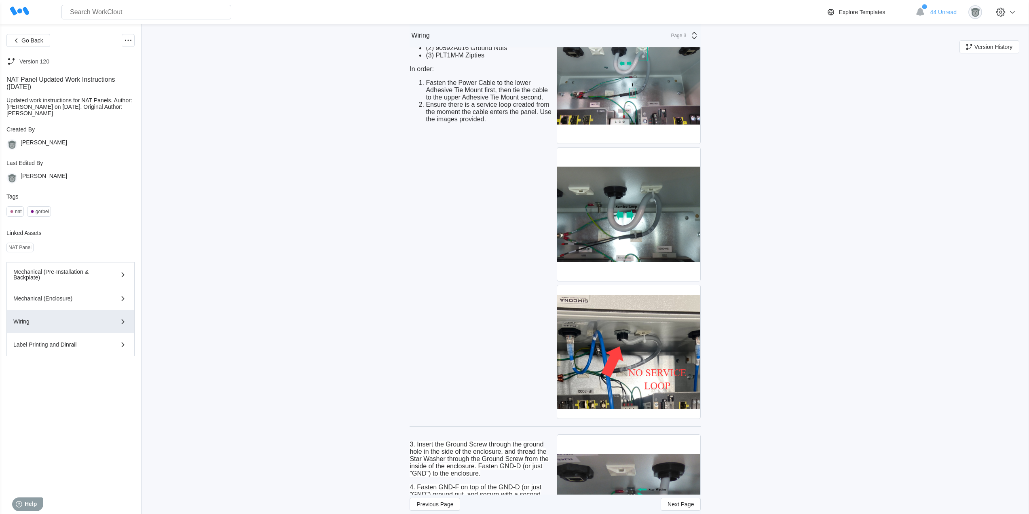
scroll to position [1745, 0]
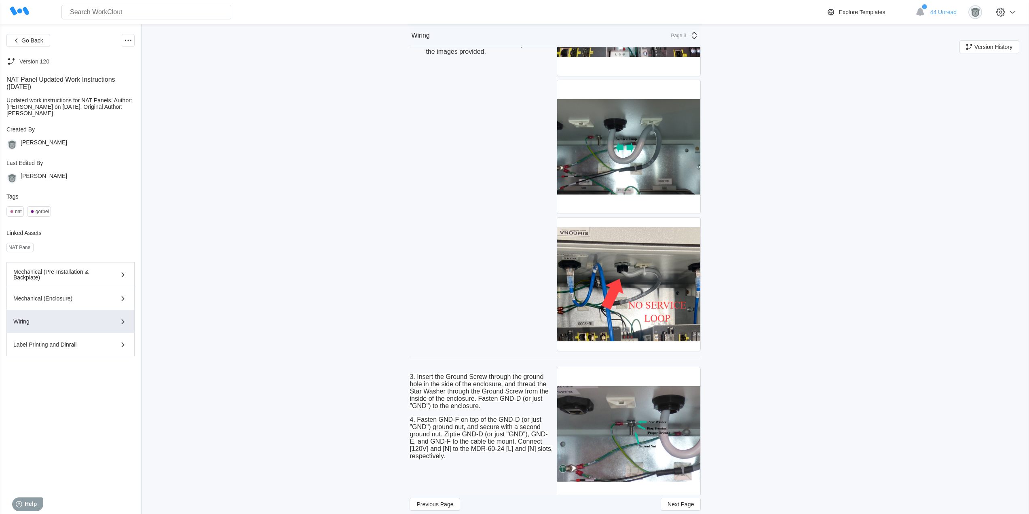
click at [780, 286] on div "Go Back Version 120 NAT Panel Updated Work Instructions (3/11/25) Updated work …" at bounding box center [514, 435] width 1029 height 4313
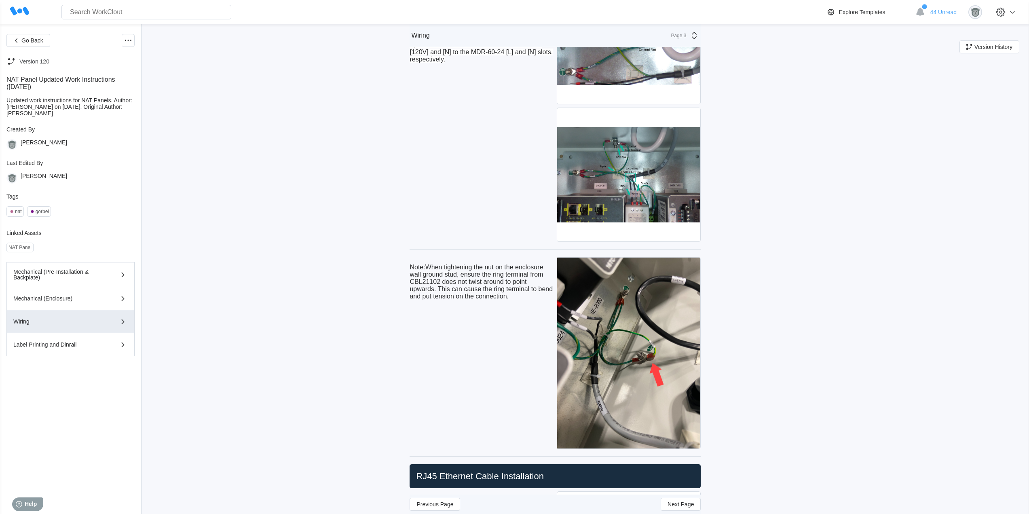
scroll to position [2149, 0]
